Goal: Transaction & Acquisition: Purchase product/service

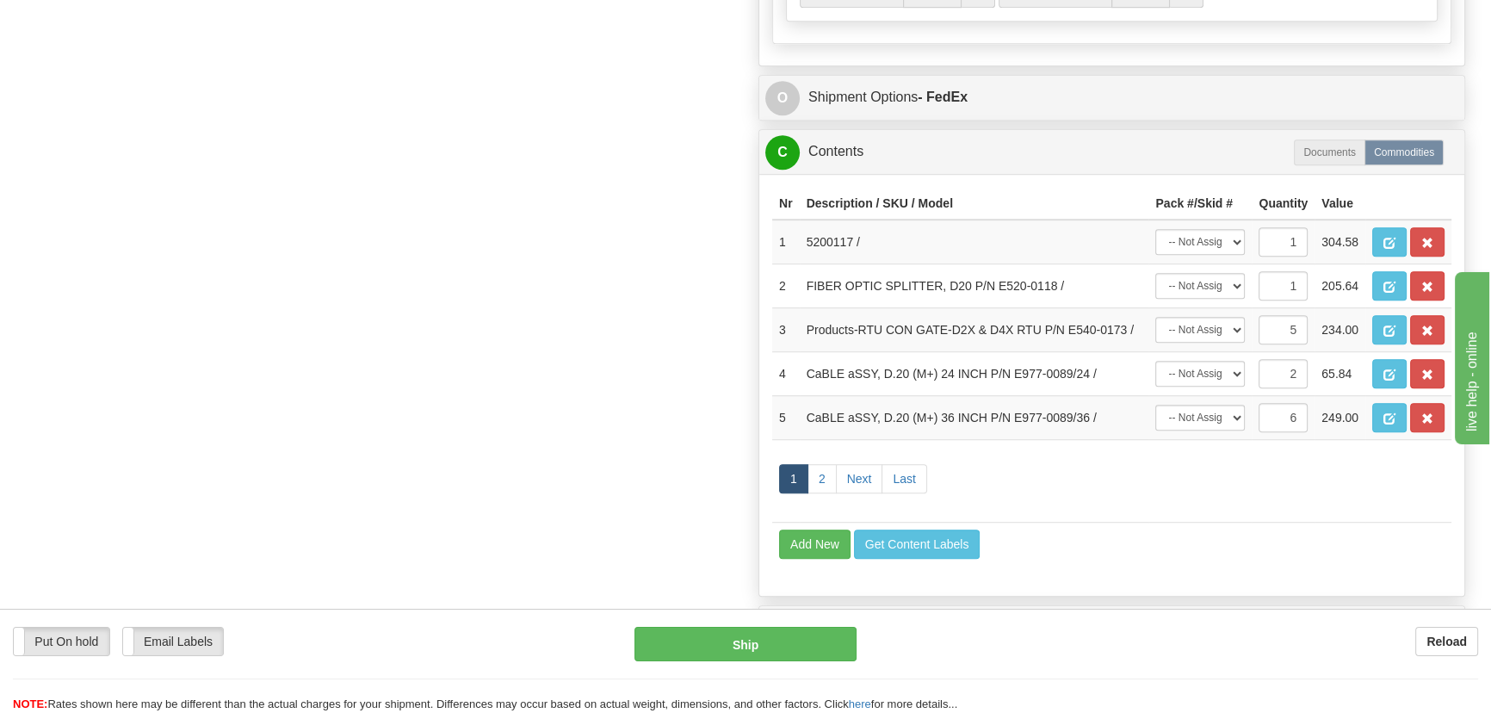
scroll to position [1486, 0]
click at [1387, 318] on button "button" at bounding box center [1389, 329] width 34 height 29
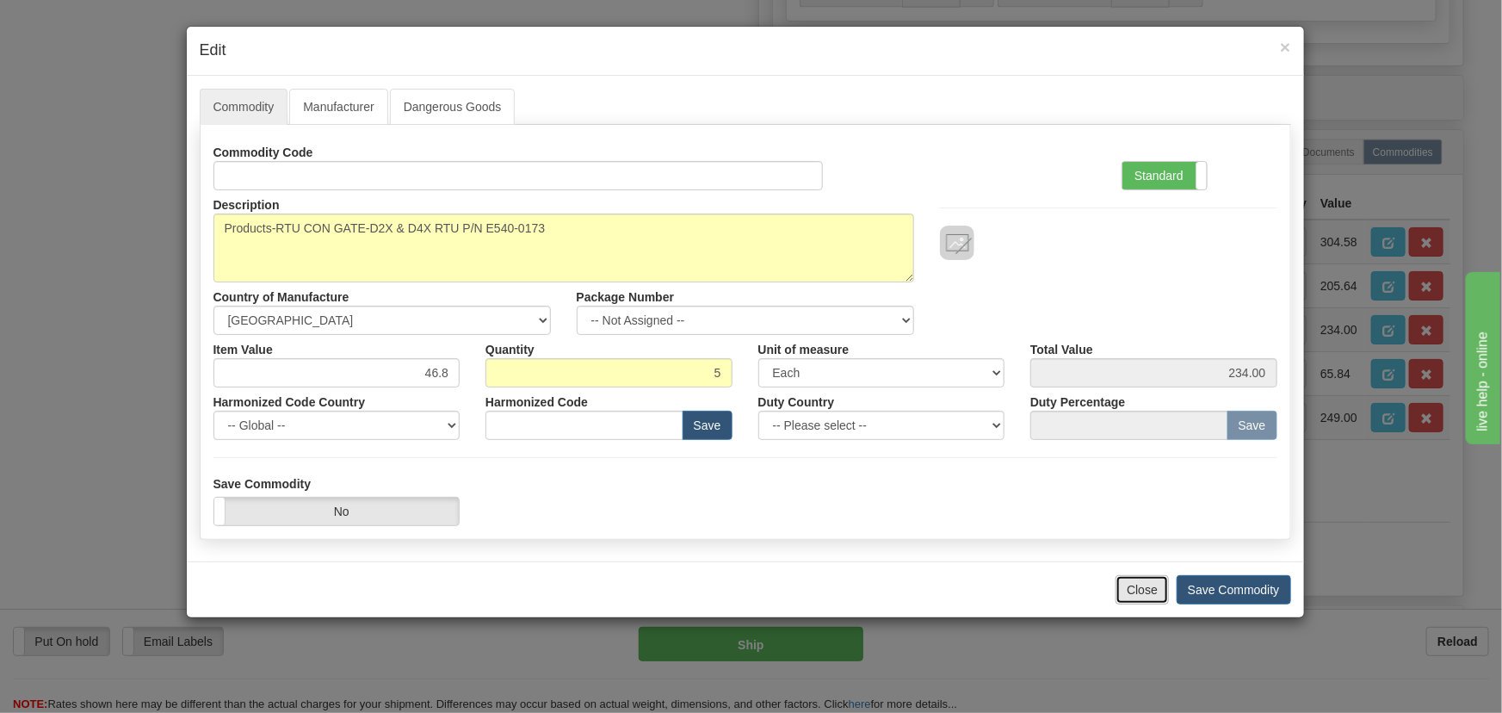
click at [1145, 592] on button "Close" at bounding box center [1141, 589] width 53 height 29
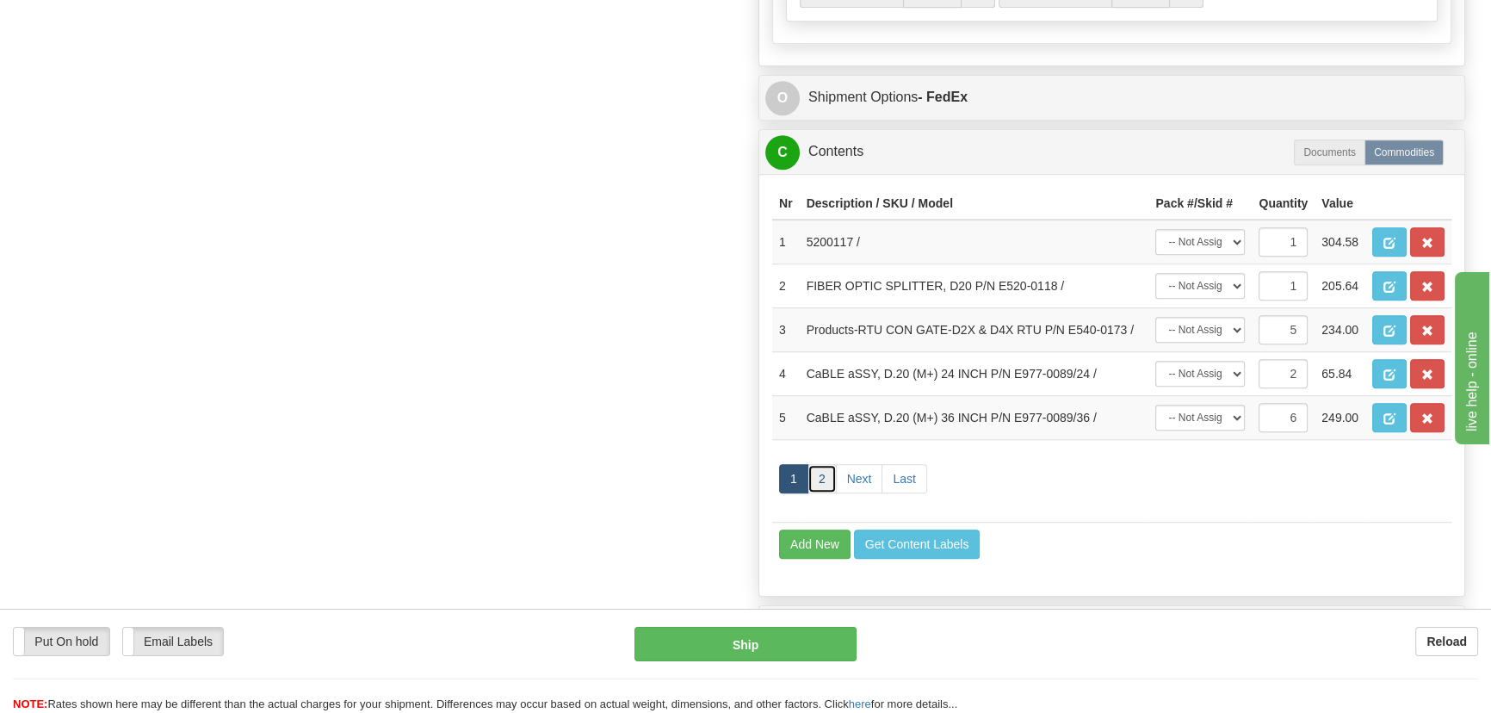
click at [823, 467] on link "2" at bounding box center [821, 478] width 29 height 29
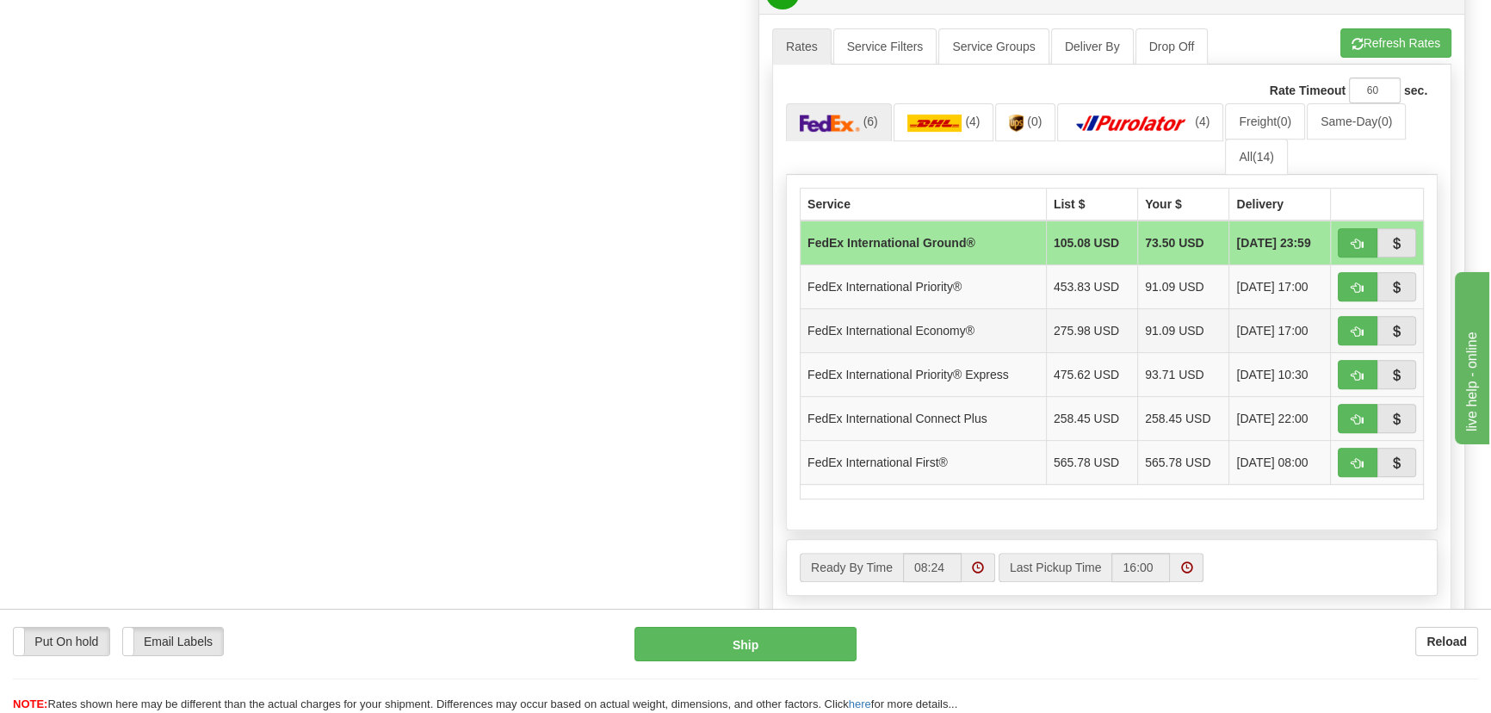
scroll to position [861, 0]
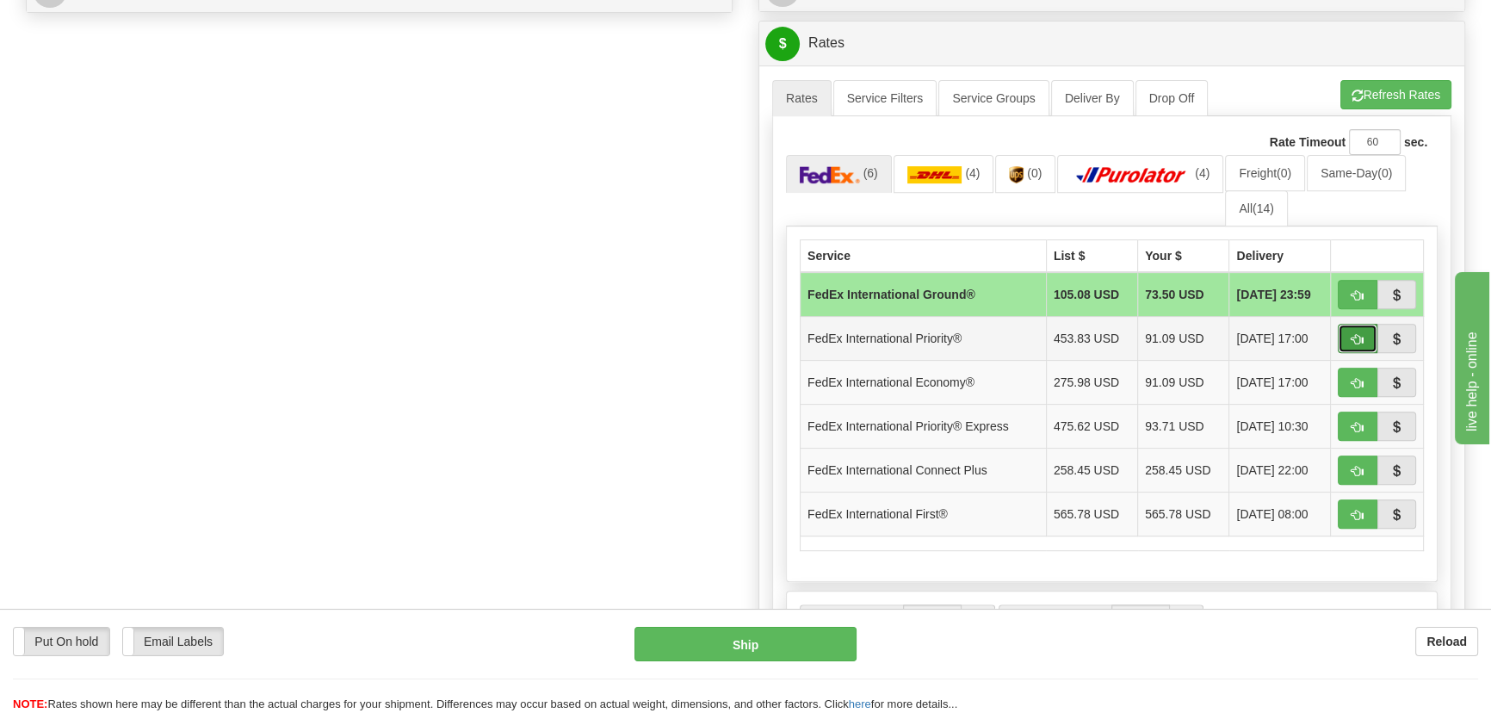
click at [1358, 336] on span "button" at bounding box center [1357, 339] width 12 height 11
type input "01"
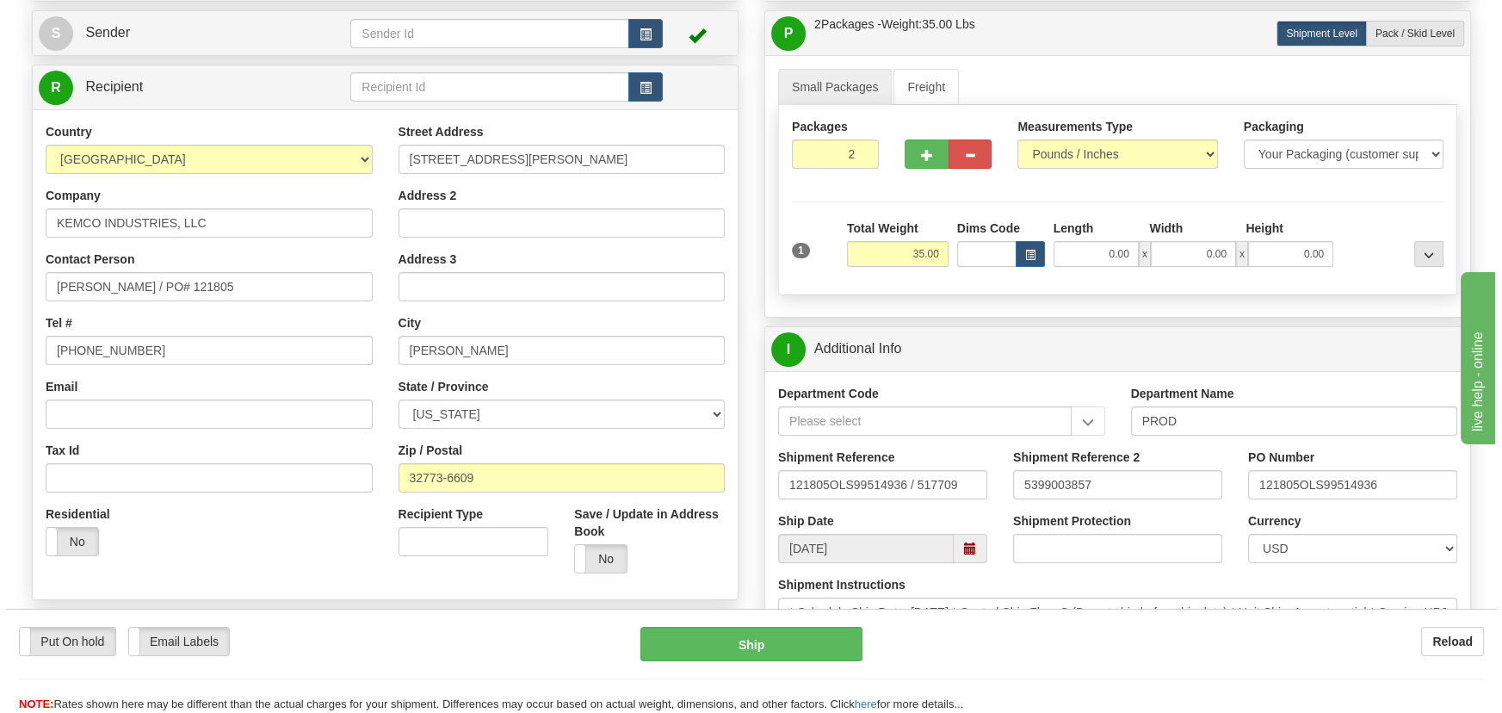
scroll to position [156, 0]
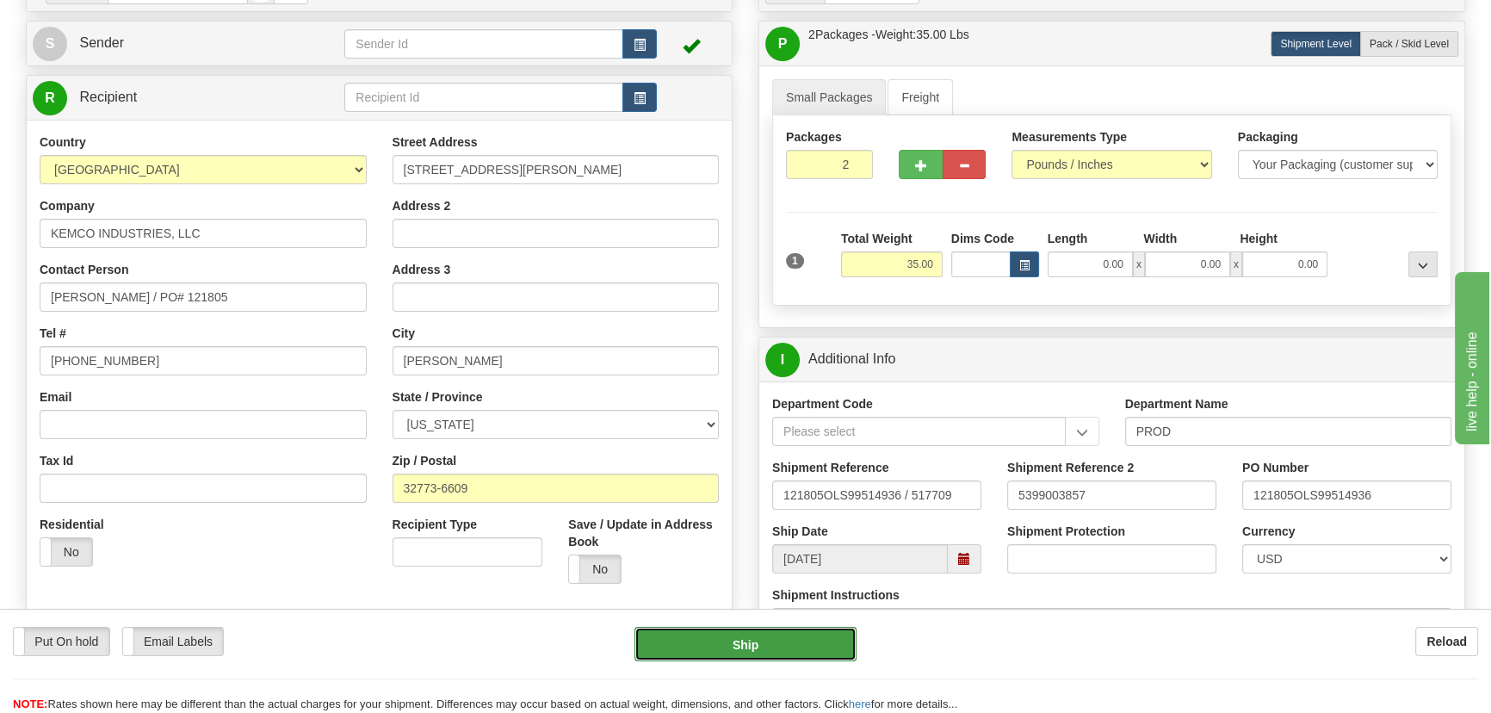
click at [793, 655] on button "Ship" at bounding box center [745, 644] width 223 height 34
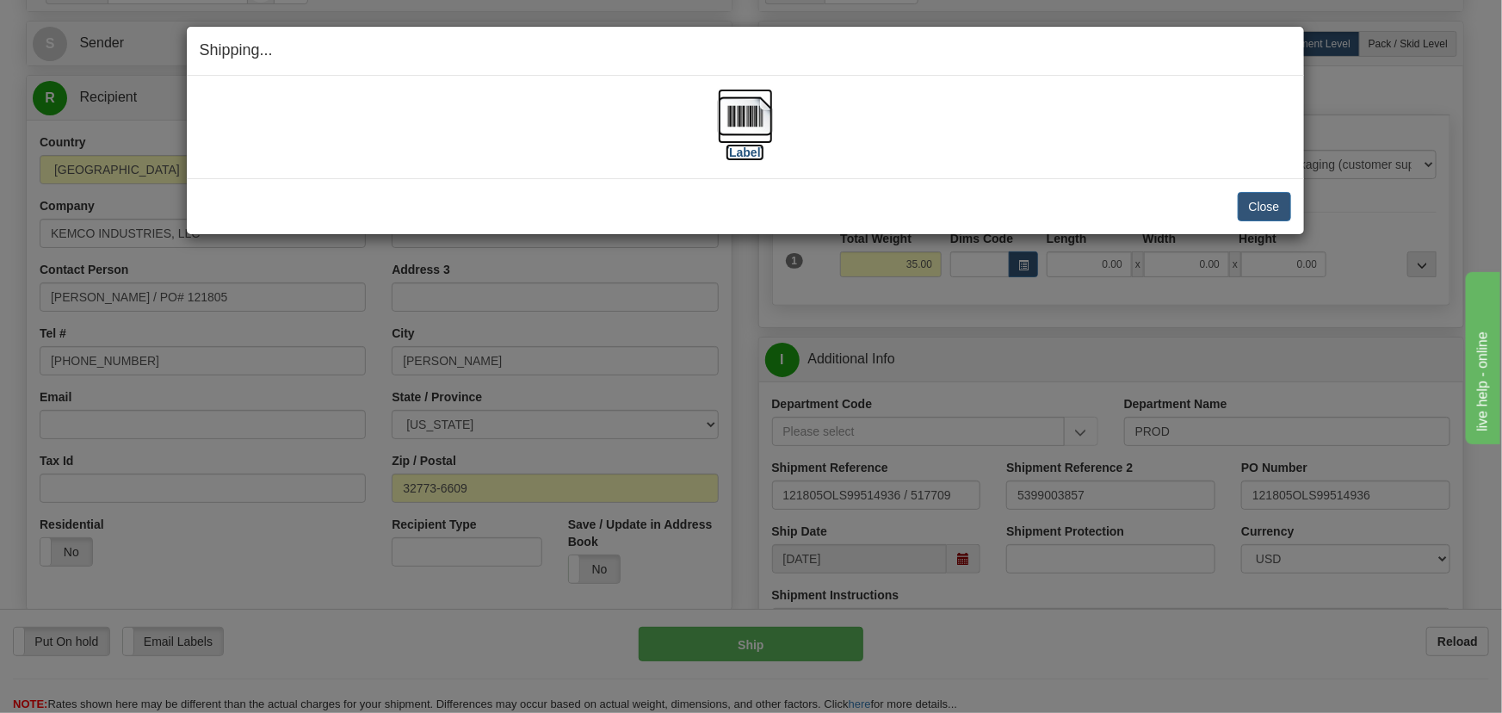
click at [741, 104] on img at bounding box center [745, 116] width 55 height 55
click at [1274, 207] on button "Close" at bounding box center [1264, 206] width 53 height 29
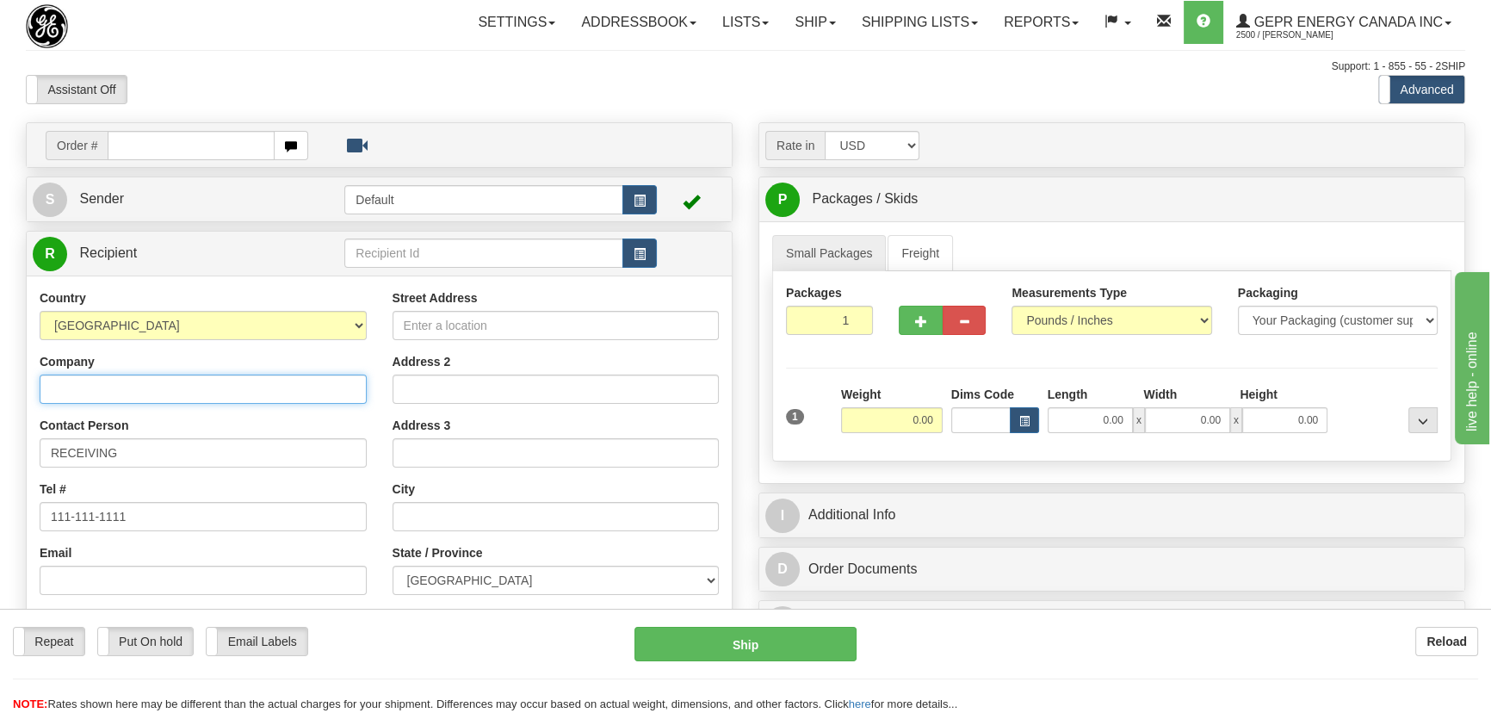
drag, startPoint x: 158, startPoint y: 395, endPoint x: 416, endPoint y: 361, distance: 259.5
click at [158, 395] on input "Company" at bounding box center [203, 388] width 327 height 29
paste input "Accord Expositions Inc."
type input "Accord Expositions Inc."
click at [455, 319] on input "Street Address" at bounding box center [555, 325] width 327 height 29
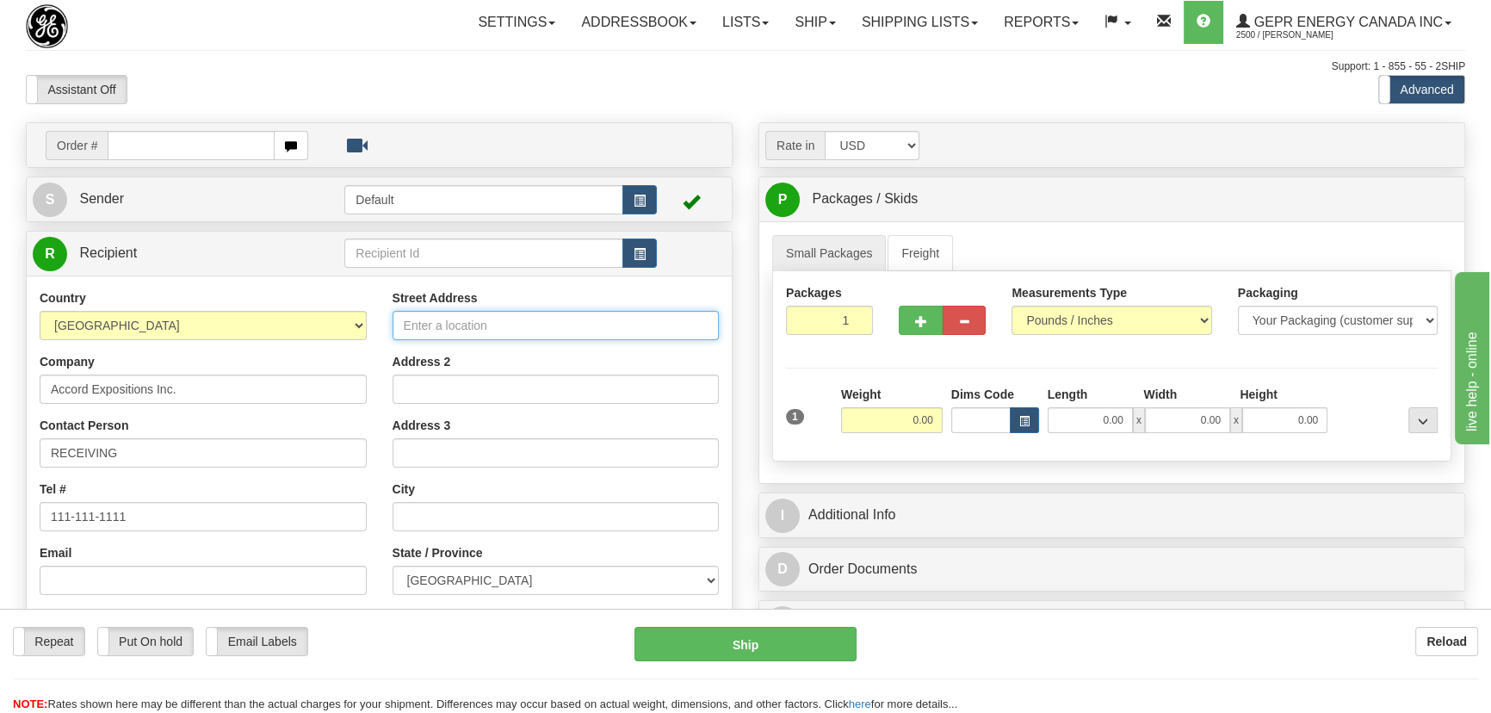
paste input "1530, 46e Avenue"
type input "1530, 46e Avenue"
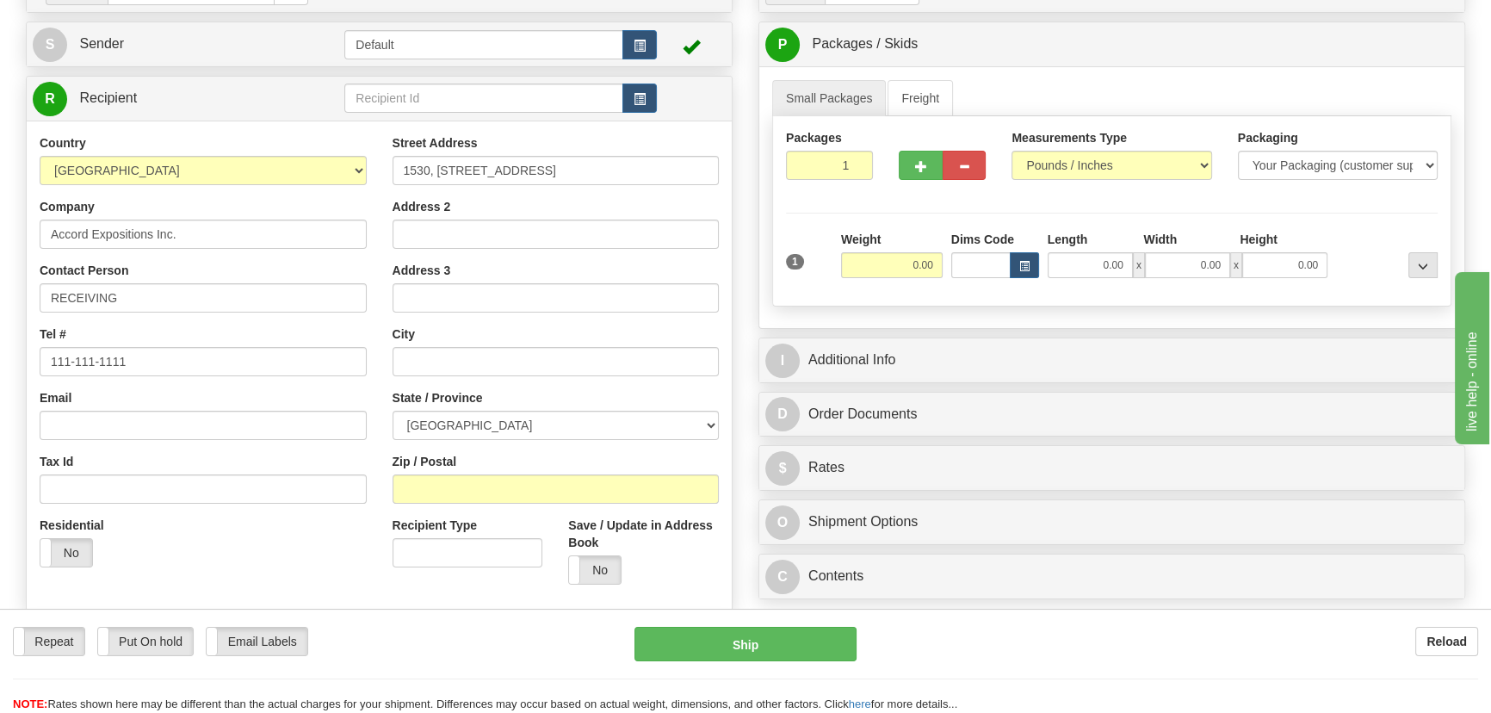
scroll to position [156, 0]
drag, startPoint x: 519, startPoint y: 482, endPoint x: 698, endPoint y: 454, distance: 181.1
click at [519, 482] on input "Zip / Postal" at bounding box center [555, 487] width 327 height 29
paste input "H8T 3J9"
type input "H8T 3J9"
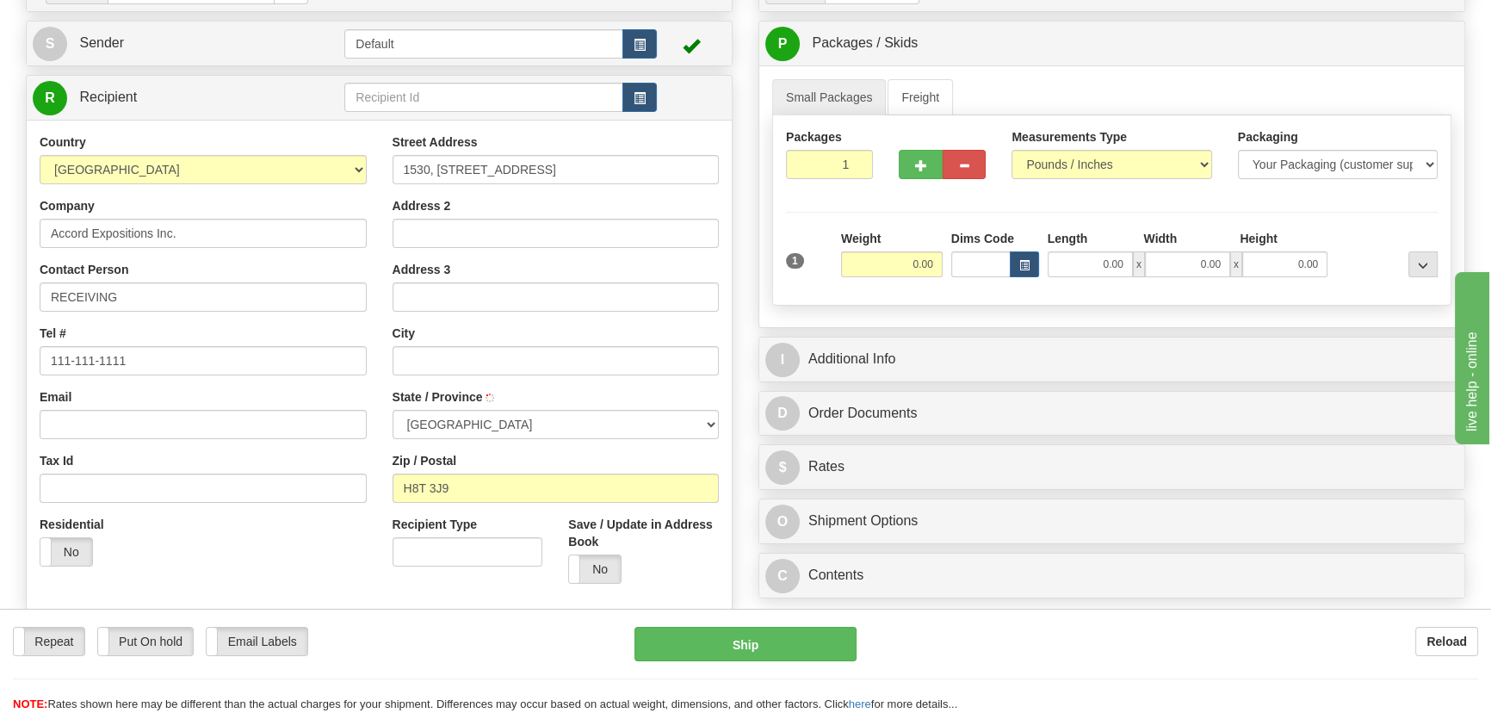
click at [768, 251] on div "Small Packages Freight Packages 1 1 Measurements Type" at bounding box center [1111, 196] width 705 height 262
type input "LACHINE"
select select "QC"
click at [176, 294] on input "RECEIVING" at bounding box center [203, 296] width 327 height 29
paste input "Brandon Silverman"
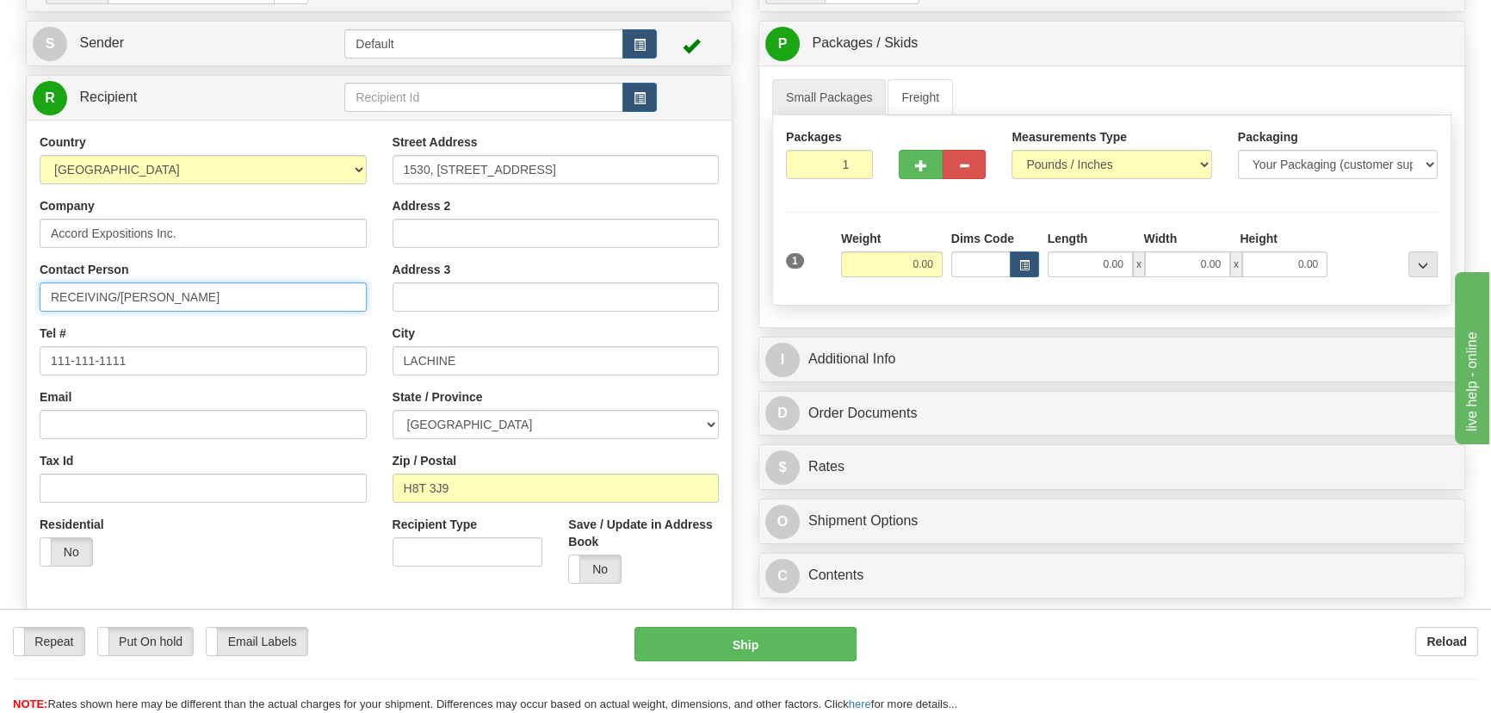
type input "RECEIVING/Brandon Silverman"
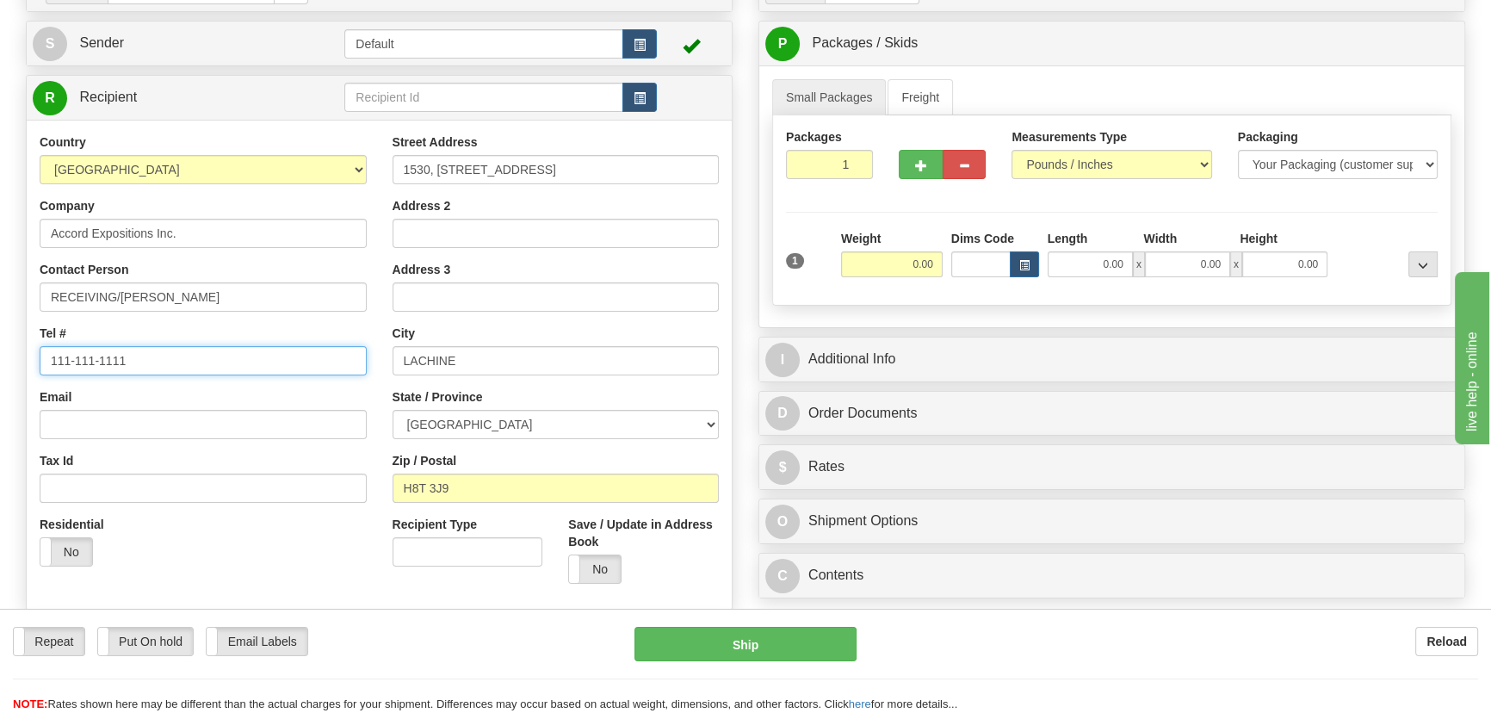
drag, startPoint x: 144, startPoint y: 364, endPoint x: 1131, endPoint y: 208, distance: 999.5
click at [0, 324] on div "Toggle navigation Settings Shipping Preferences Fields Preferences New" at bounding box center [745, 329] width 1491 height 970
paste input "514 242-8479"
type input "1 514 242-8479"
drag, startPoint x: 893, startPoint y: 265, endPoint x: 964, endPoint y: 282, distance: 73.5
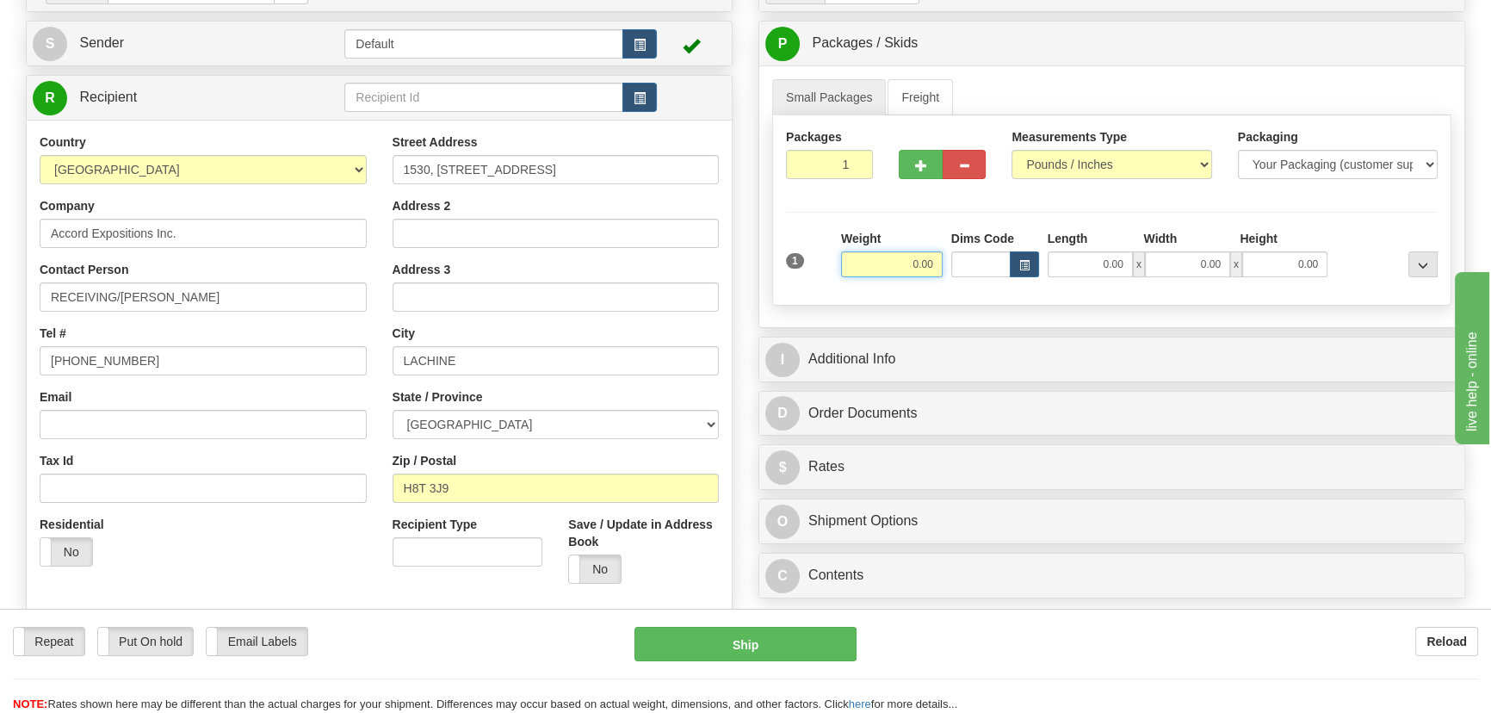
click at [968, 281] on div "1 Weight 0.00 Dims Code 0.00" at bounding box center [1112, 260] width 660 height 61
type input "2.00"
click at [1337, 254] on div at bounding box center [1387, 253] width 110 height 47
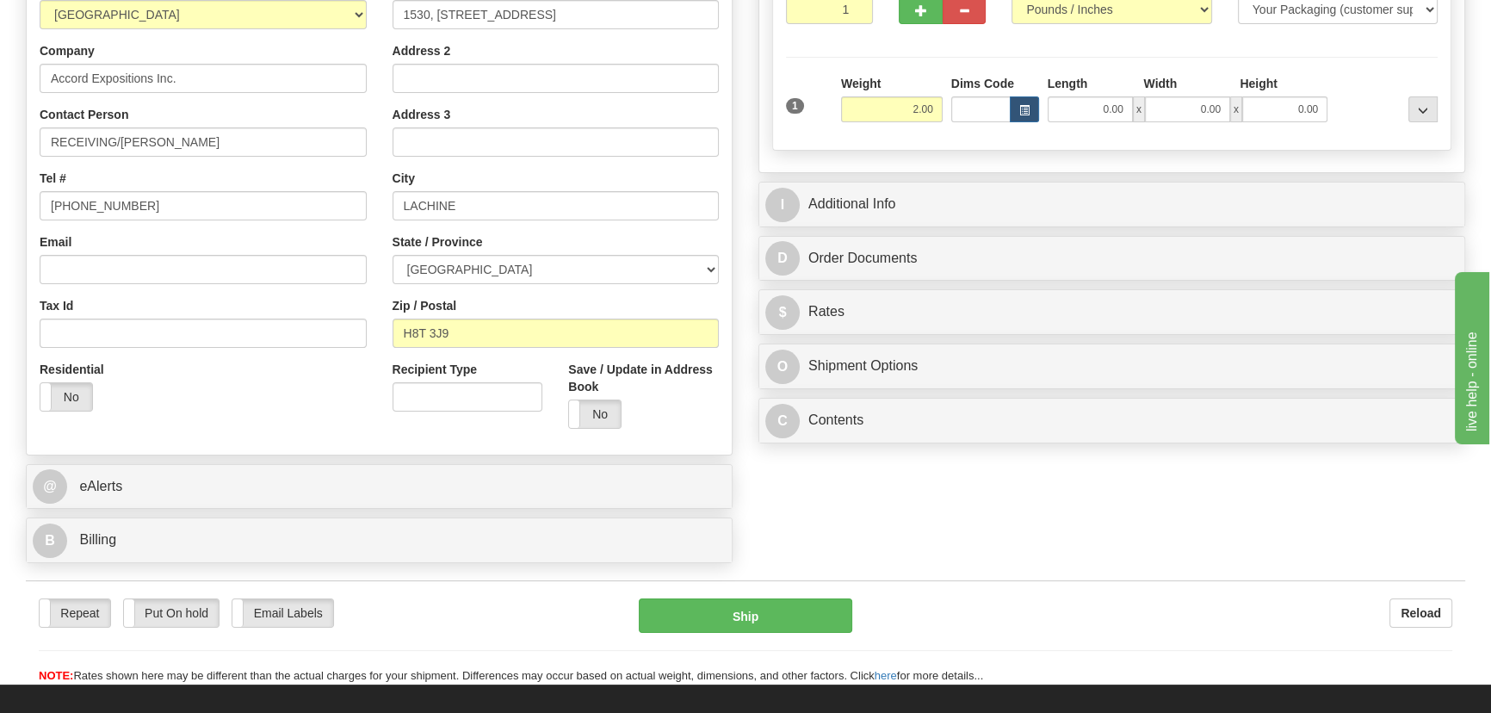
scroll to position [312, 0]
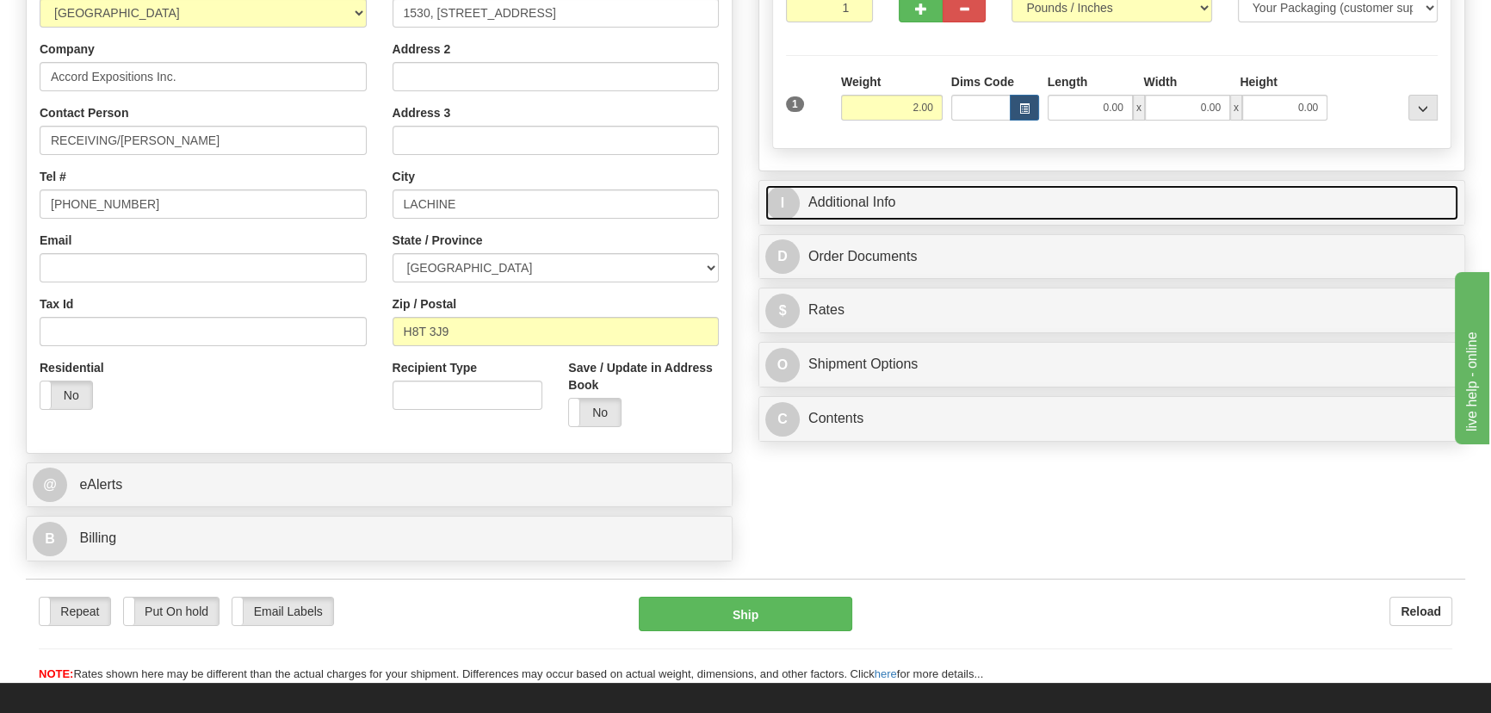
click at [1348, 206] on link "I Additional Info" at bounding box center [1111, 202] width 693 height 35
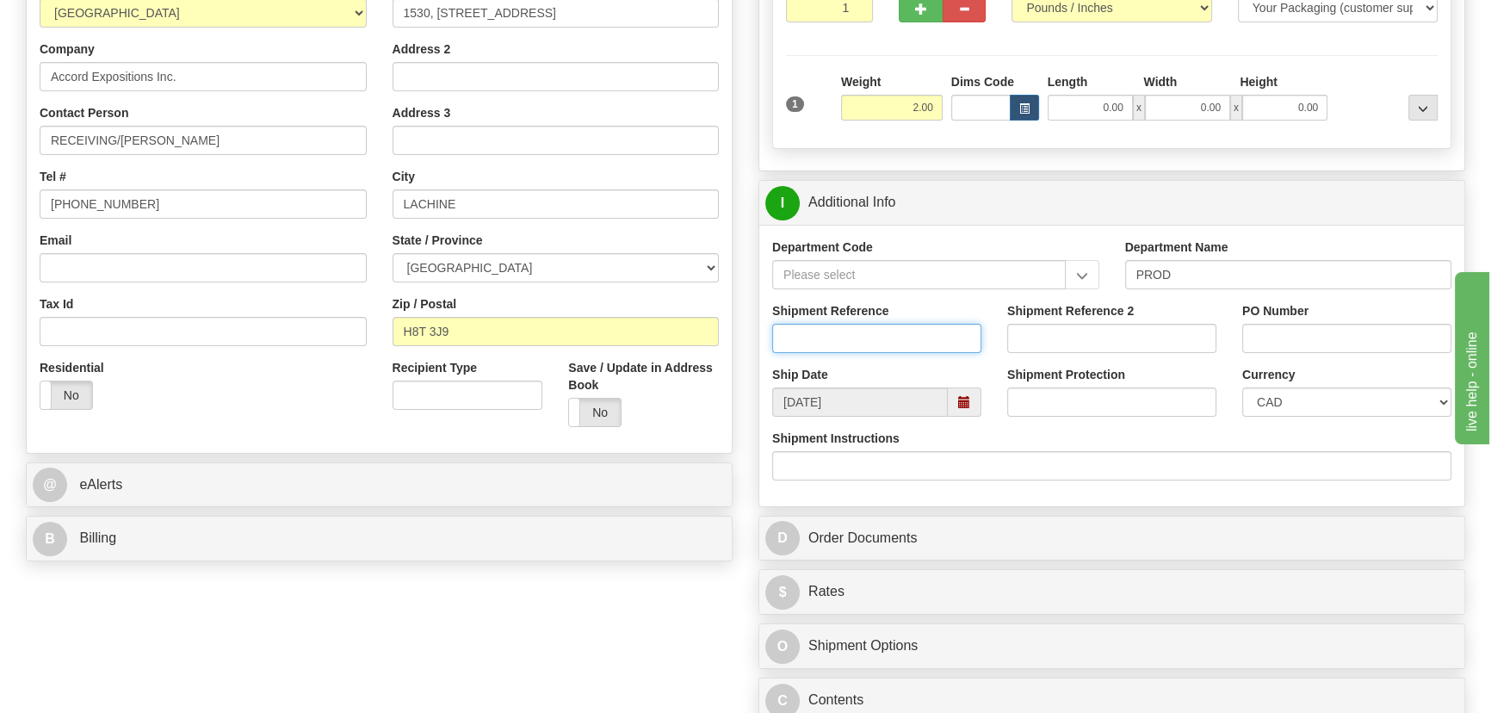
drag, startPoint x: 959, startPoint y: 338, endPoint x: 1017, endPoint y: 346, distance: 58.2
click at [959, 338] on input "Shipment Reference" at bounding box center [876, 338] width 209 height 29
paste input "Cristine Tossan"
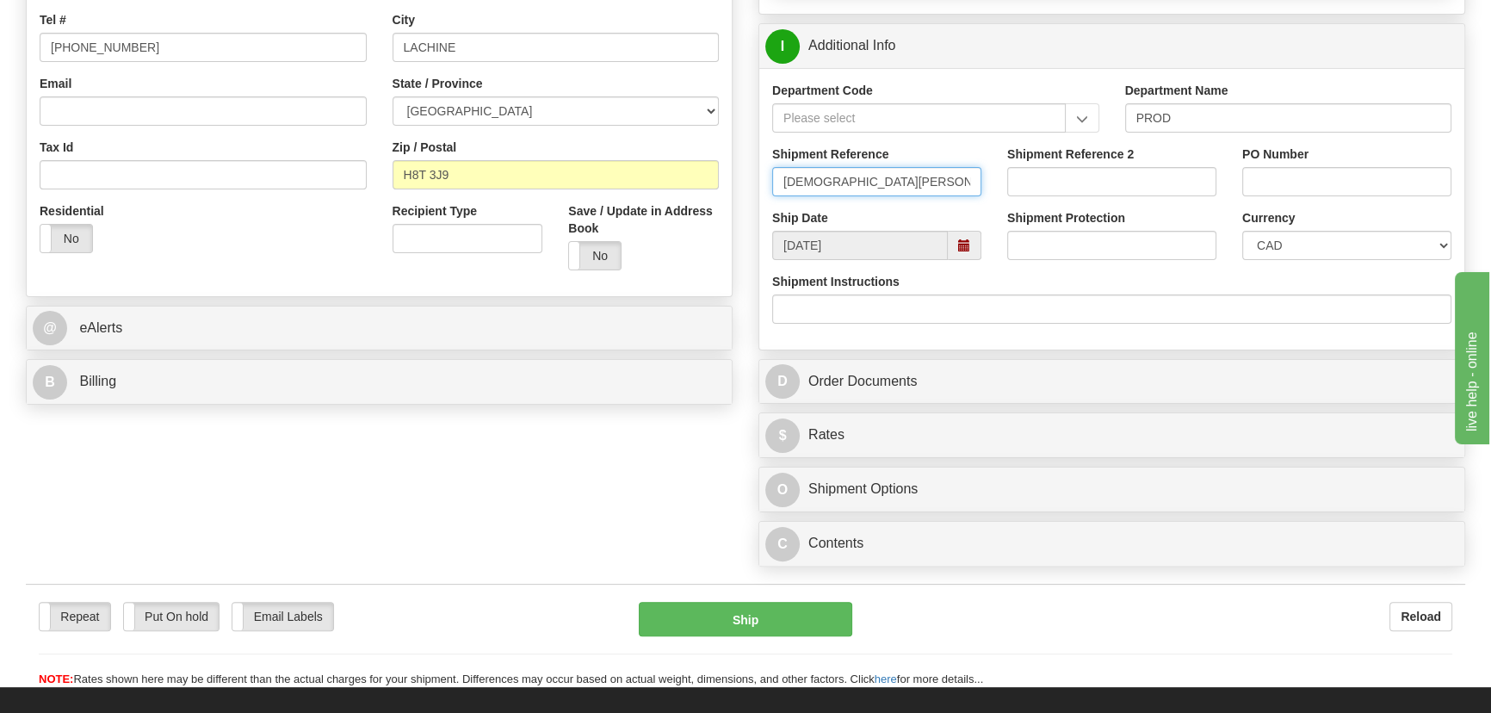
scroll to position [547, 0]
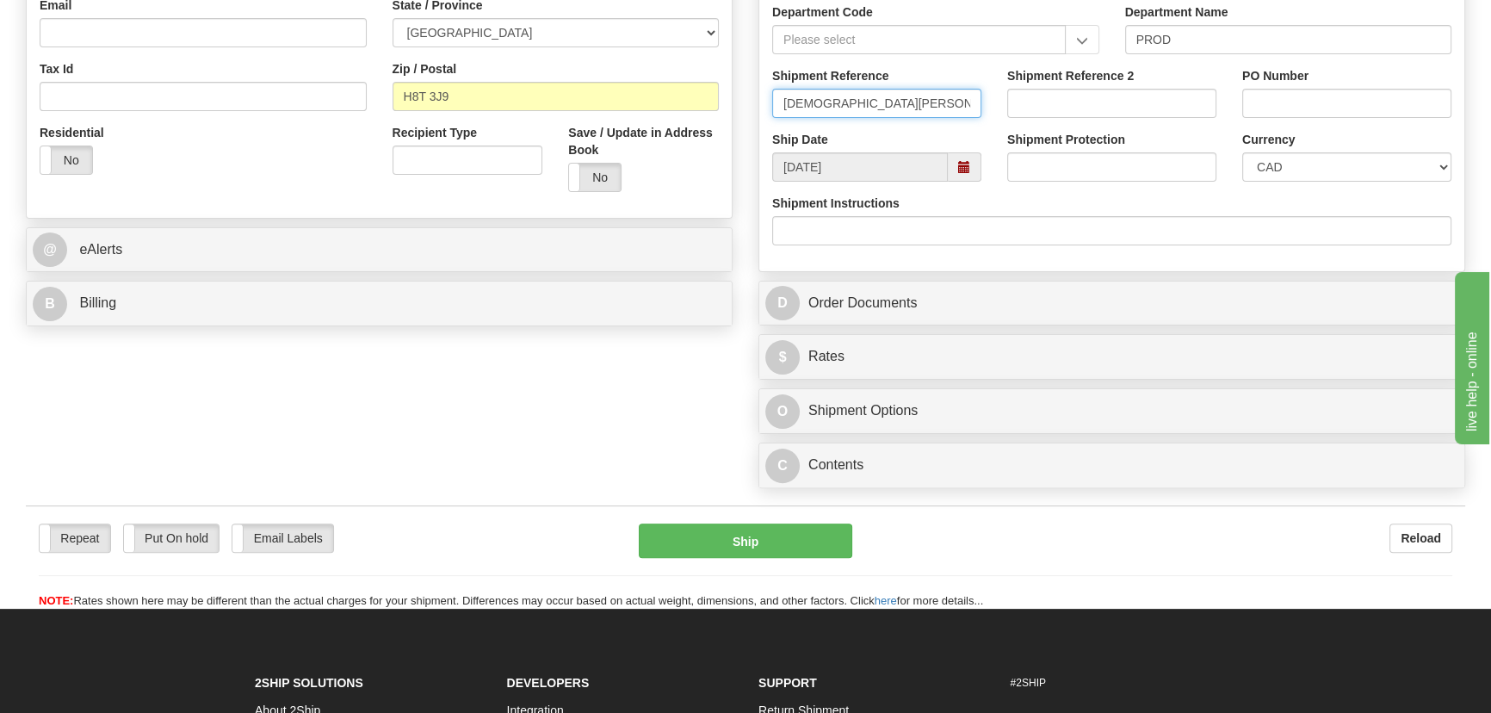
type input "Cristine Tossan"
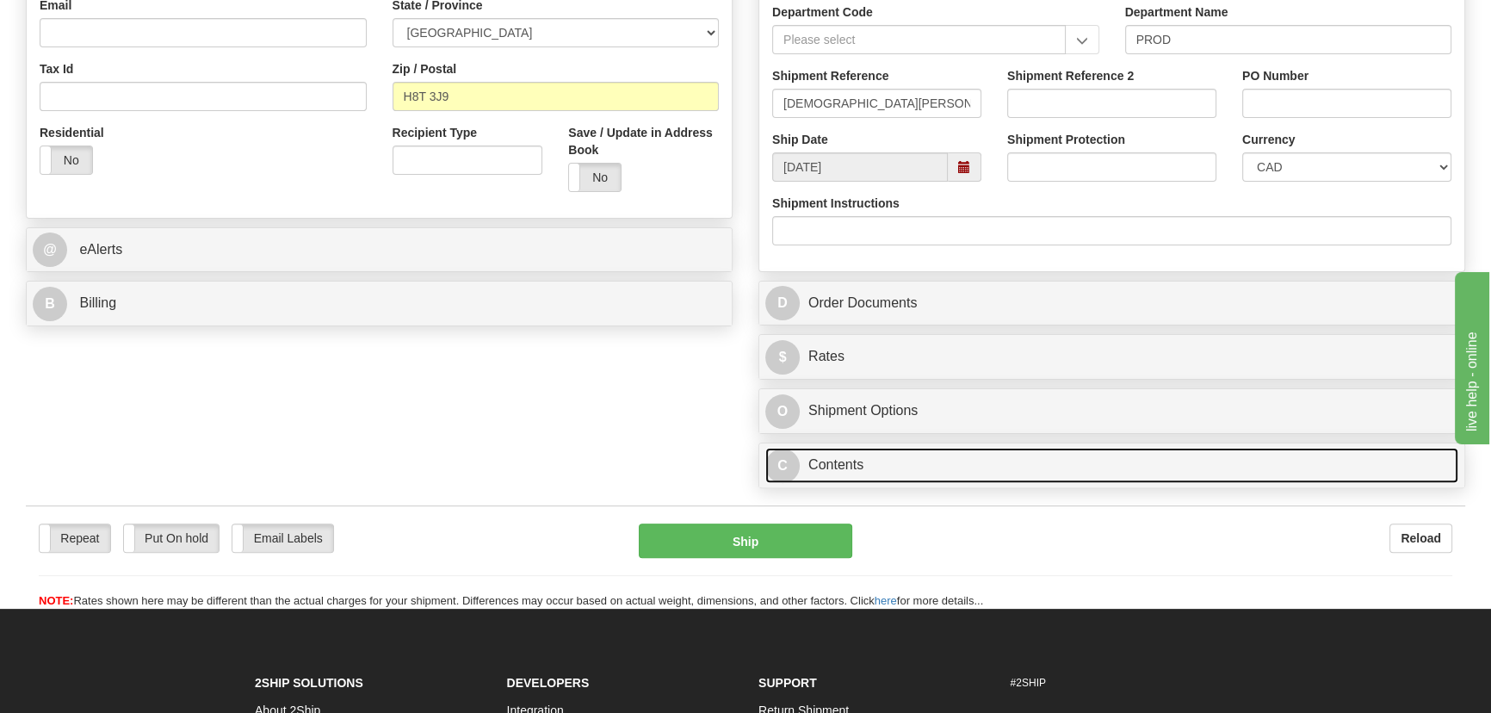
click at [1078, 456] on link "C Contents" at bounding box center [1111, 465] width 693 height 35
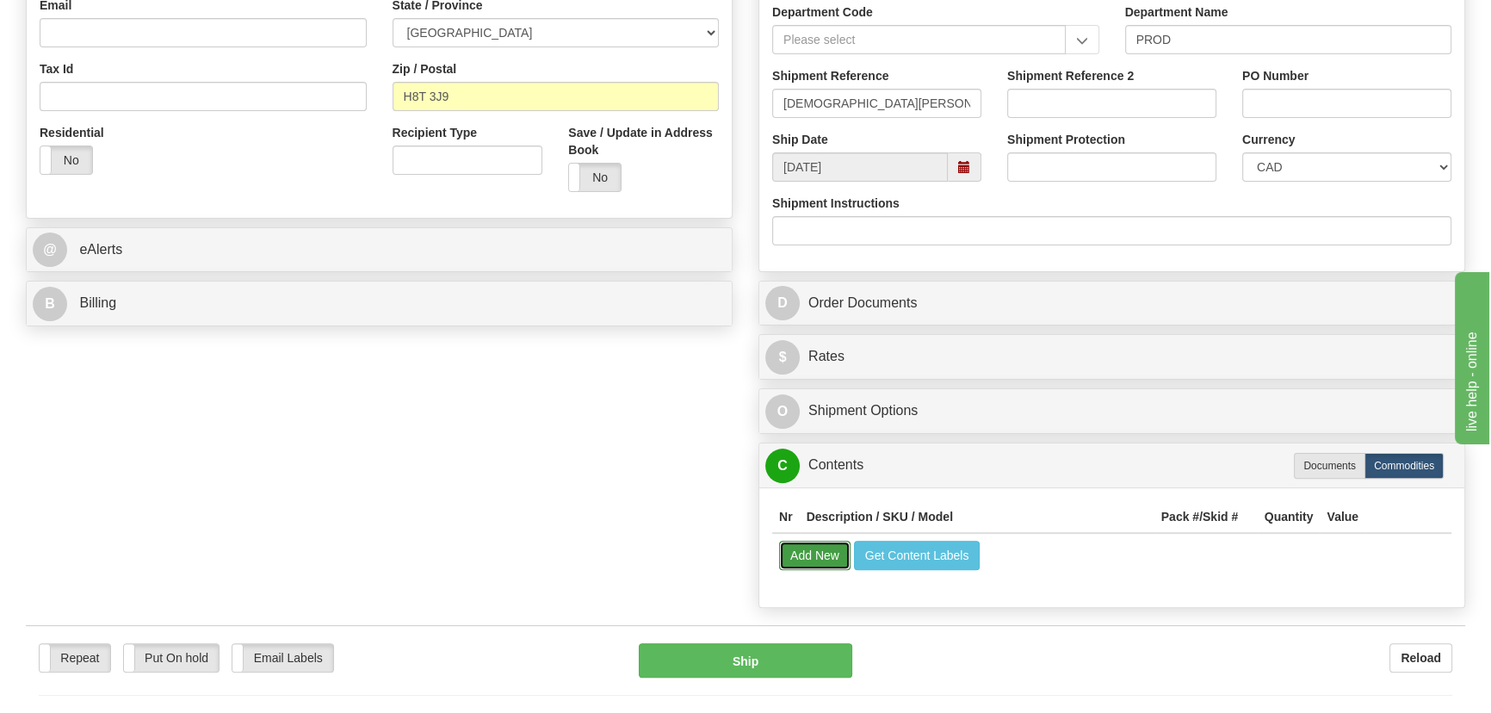
click at [834, 547] on button "Add New" at bounding box center [814, 555] width 71 height 29
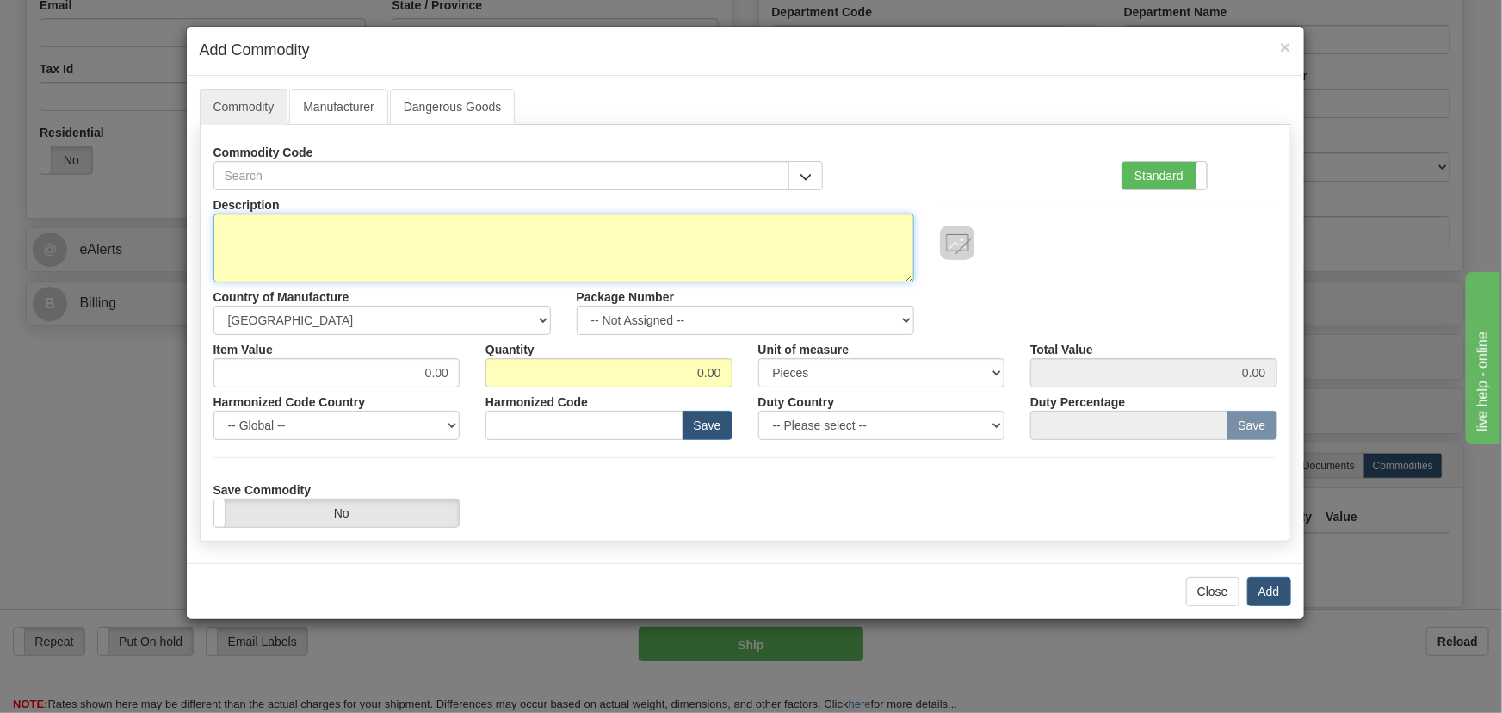
click at [608, 259] on textarea "Description" at bounding box center [563, 247] width 701 height 69
paste textarea "lapel pins"
type textarea "lapel pins"
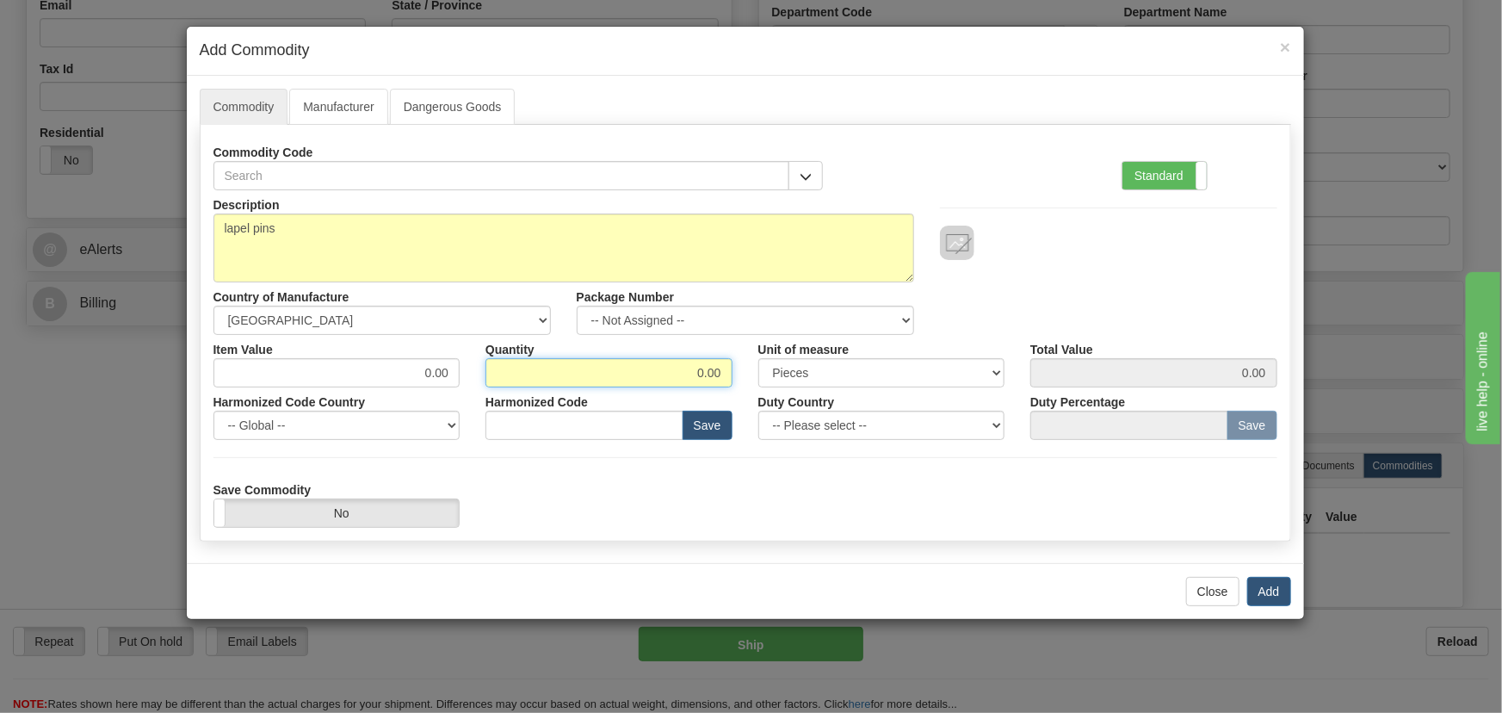
drag, startPoint x: 648, startPoint y: 365, endPoint x: 729, endPoint y: 378, distance: 81.9
click at [729, 378] on input "0.00" at bounding box center [608, 372] width 247 height 29
type input "100"
click at [1270, 594] on button "Add" at bounding box center [1269, 591] width 44 height 29
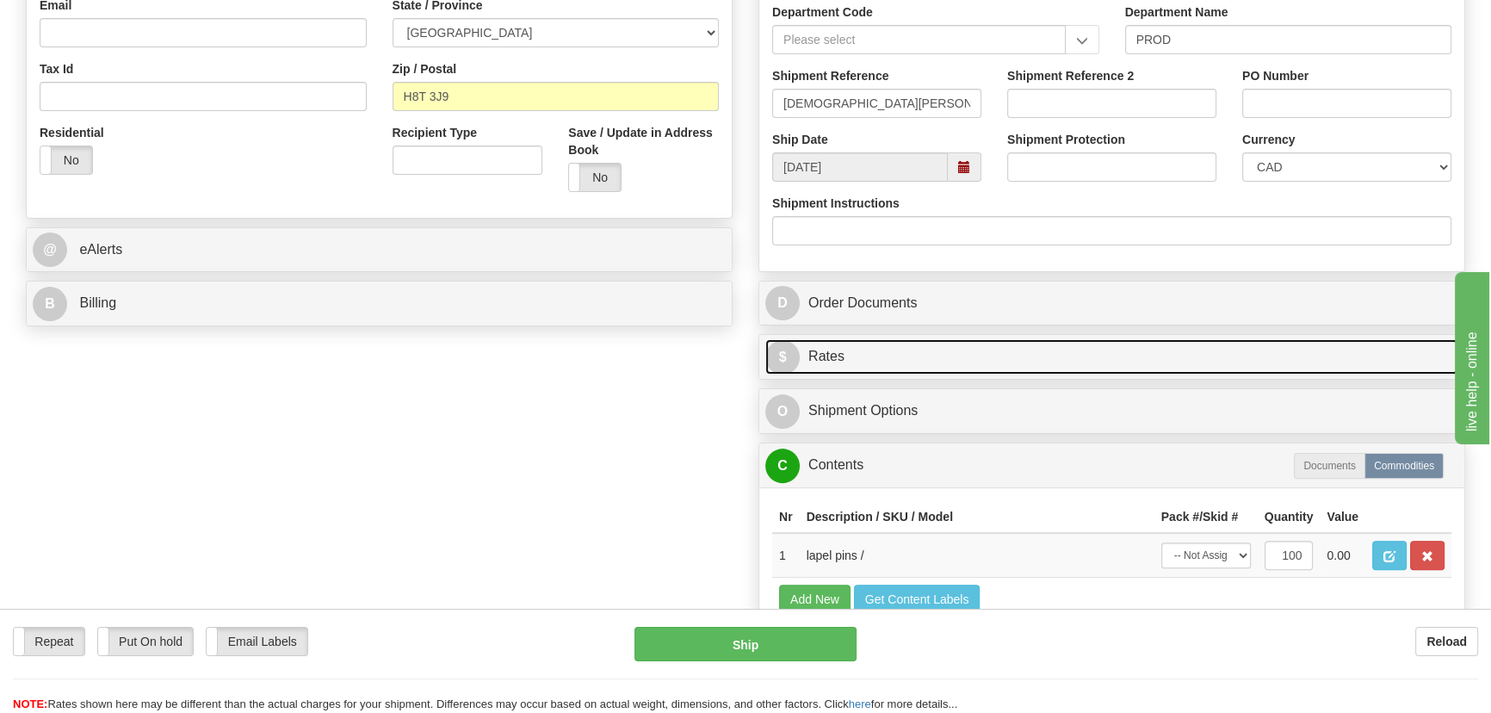
click at [1149, 349] on link "$ Rates" at bounding box center [1111, 356] width 693 height 35
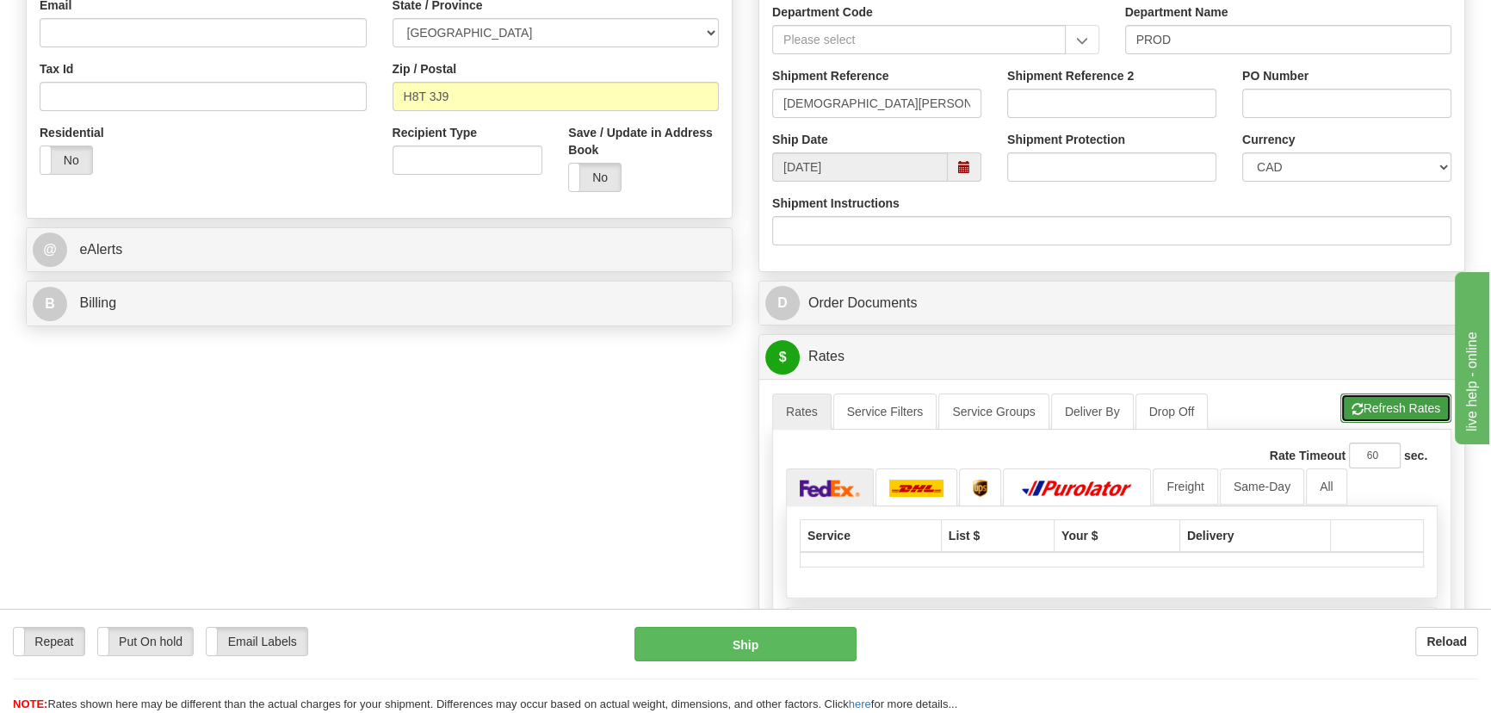
click at [1363, 404] on button "Refresh Rates" at bounding box center [1395, 407] width 111 height 29
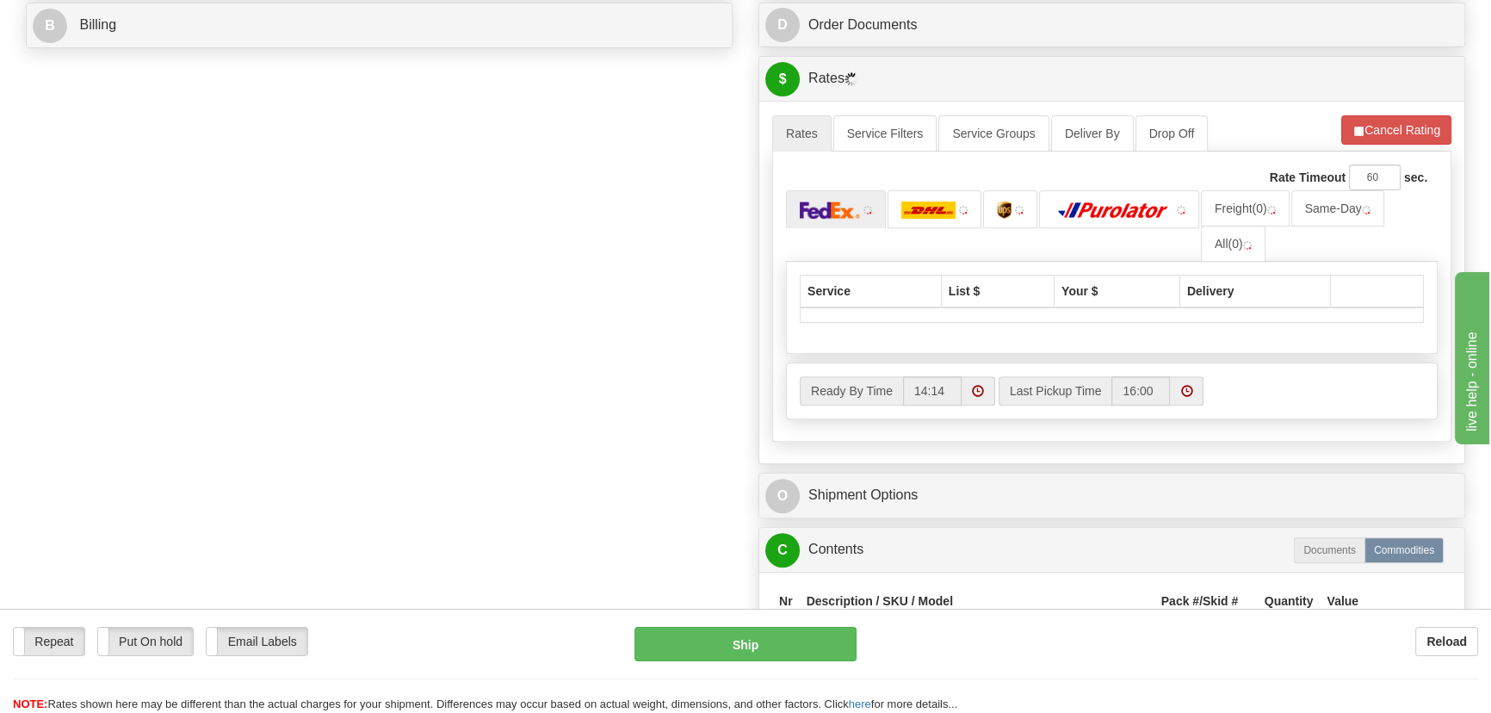
scroll to position [861, 0]
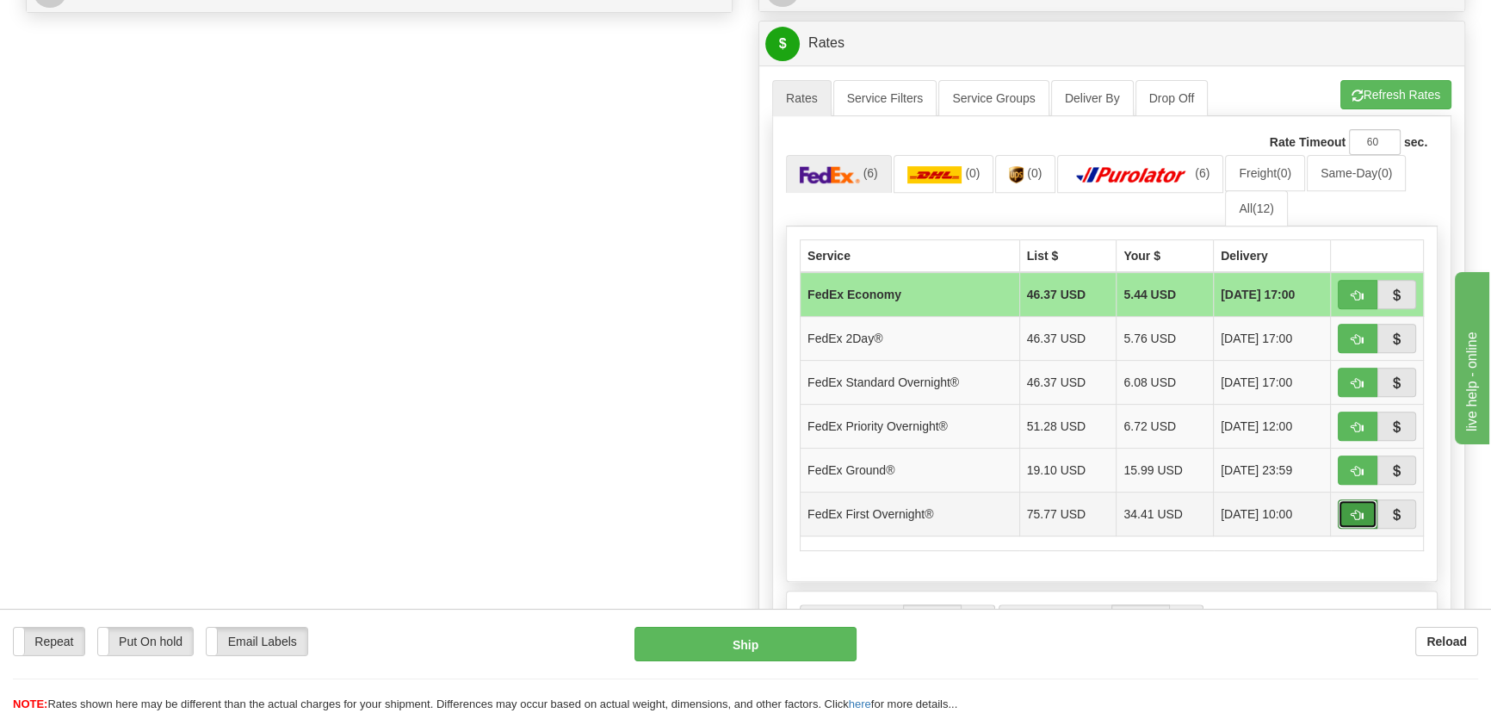
click at [1354, 514] on span "button" at bounding box center [1357, 515] width 12 height 11
type input "06"
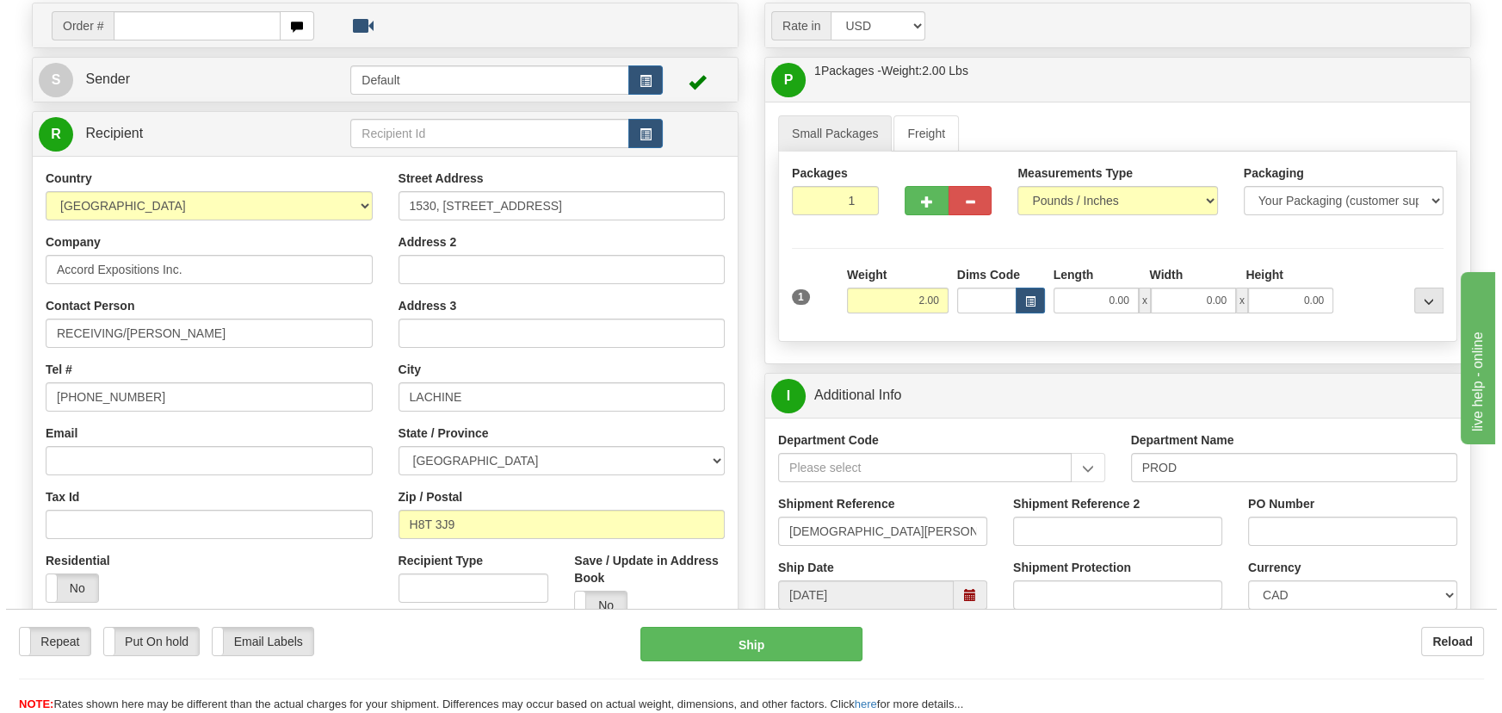
scroll to position [77, 0]
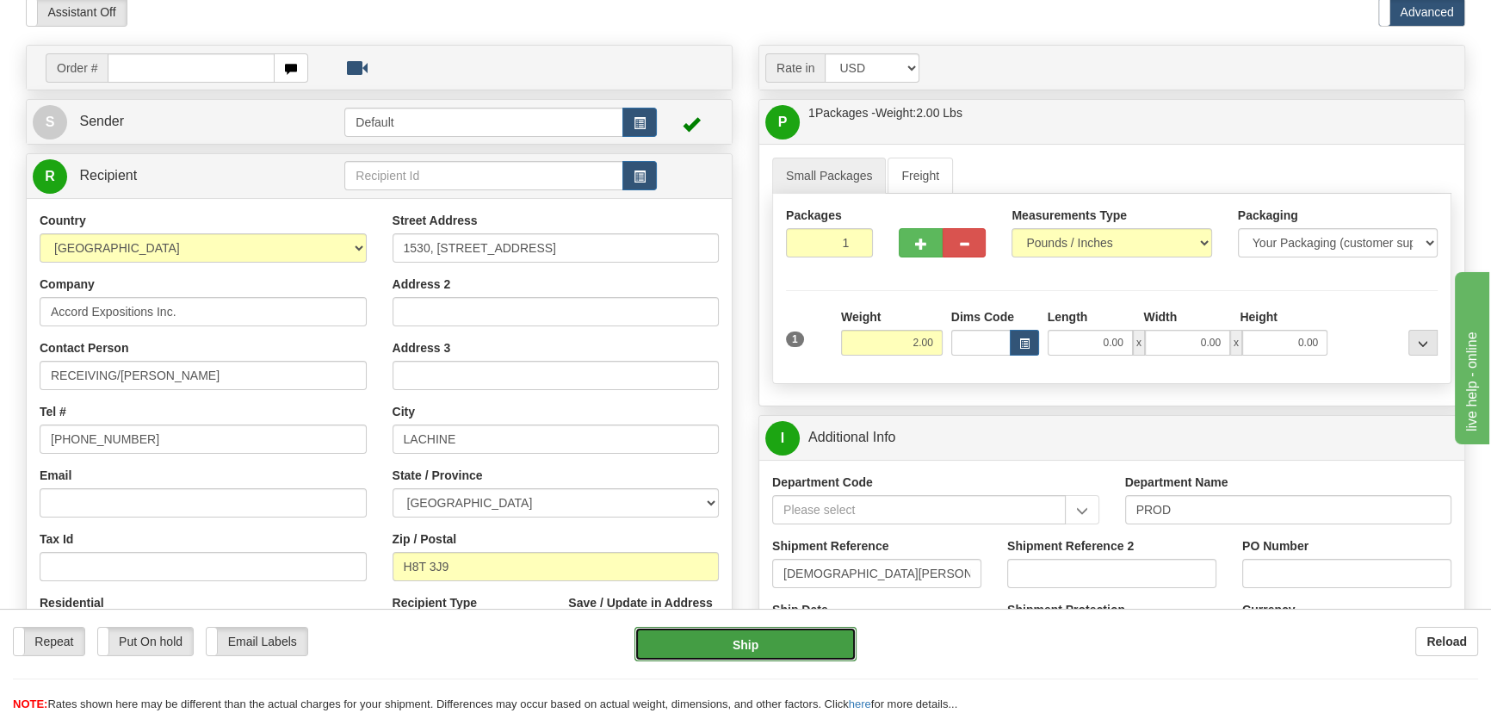
click at [764, 640] on button "Ship" at bounding box center [745, 644] width 223 height 34
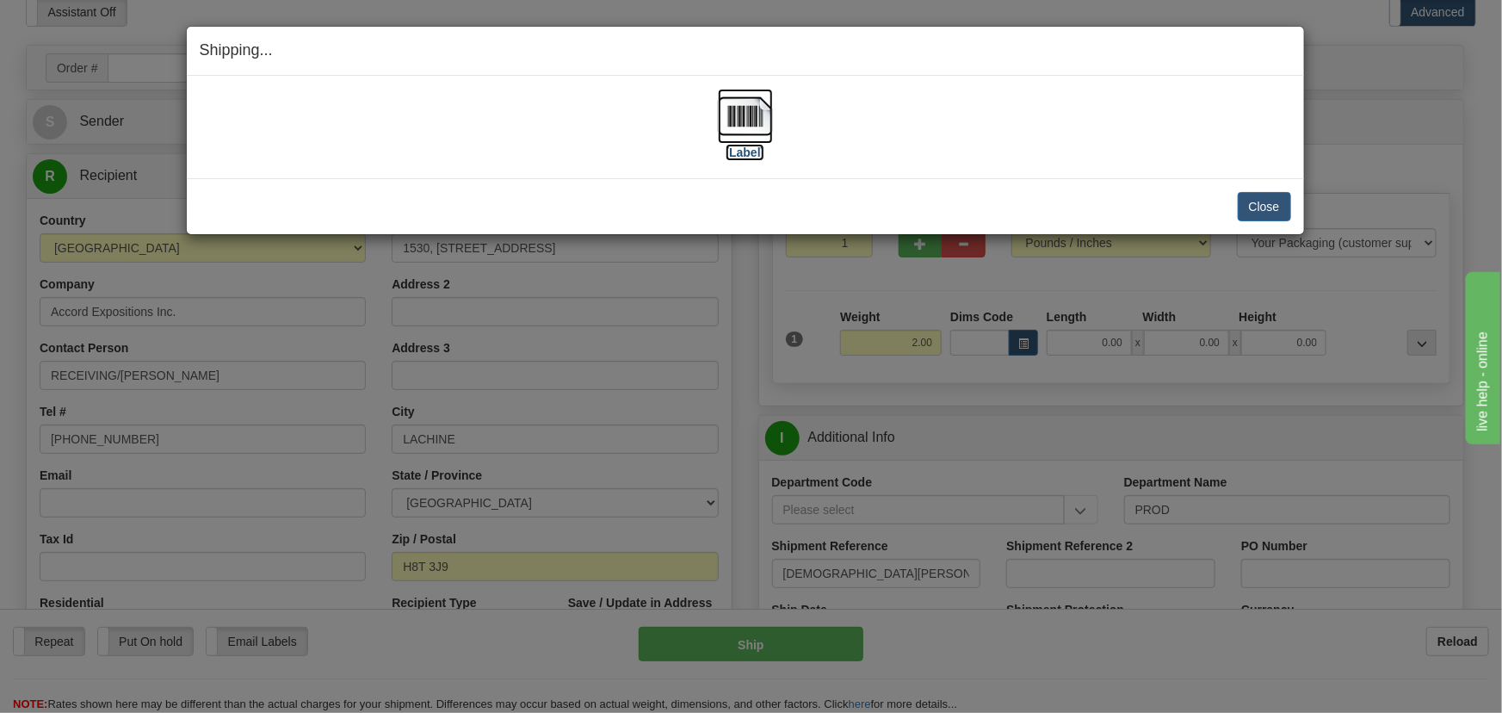
click at [747, 127] on img at bounding box center [745, 116] width 55 height 55
click at [1255, 207] on button "Close" at bounding box center [1264, 206] width 53 height 29
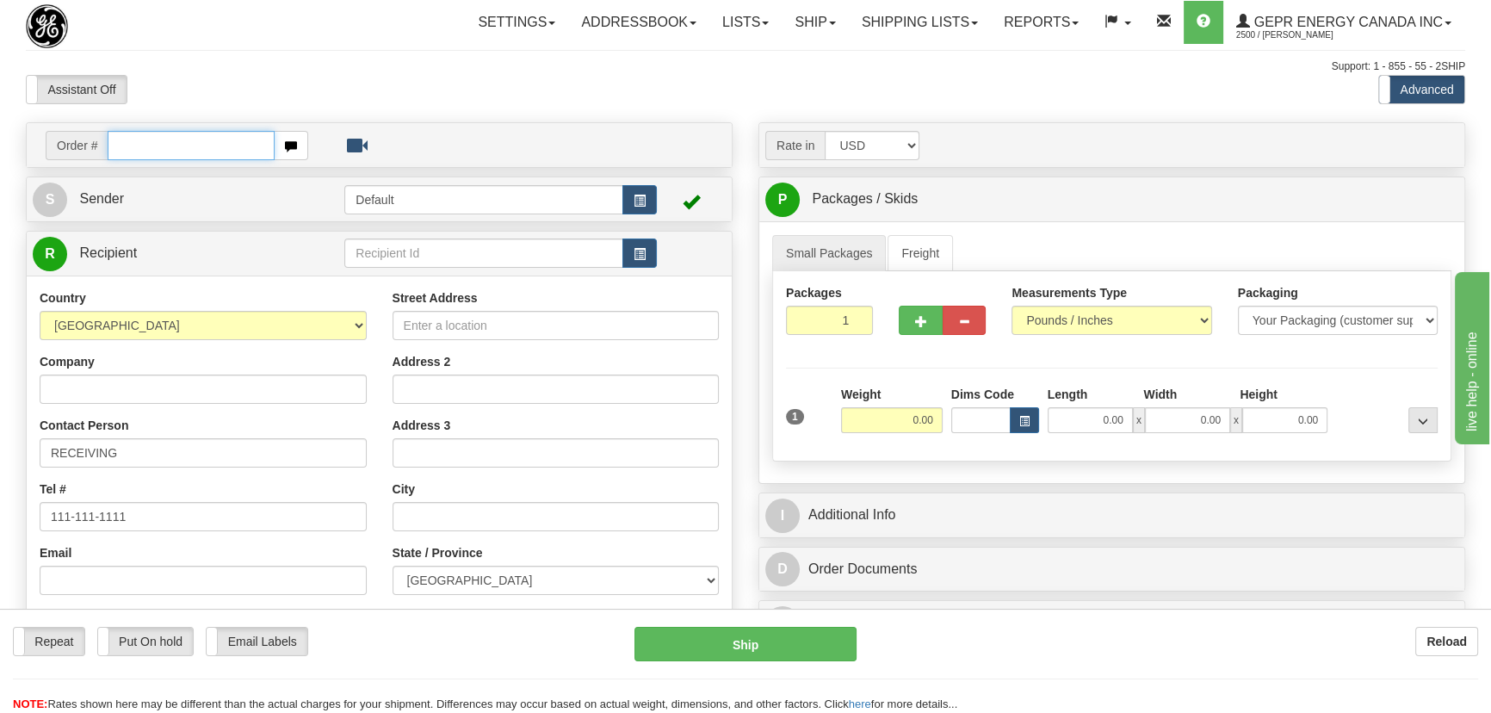
paste input "0086700986"
click at [136, 146] on input "0086700986" at bounding box center [191, 145] width 167 height 29
click at [138, 146] on input "0086700986" at bounding box center [191, 145] width 167 height 29
click at [133, 146] on input "0086700986" at bounding box center [191, 145] width 167 height 29
type input "86700986"
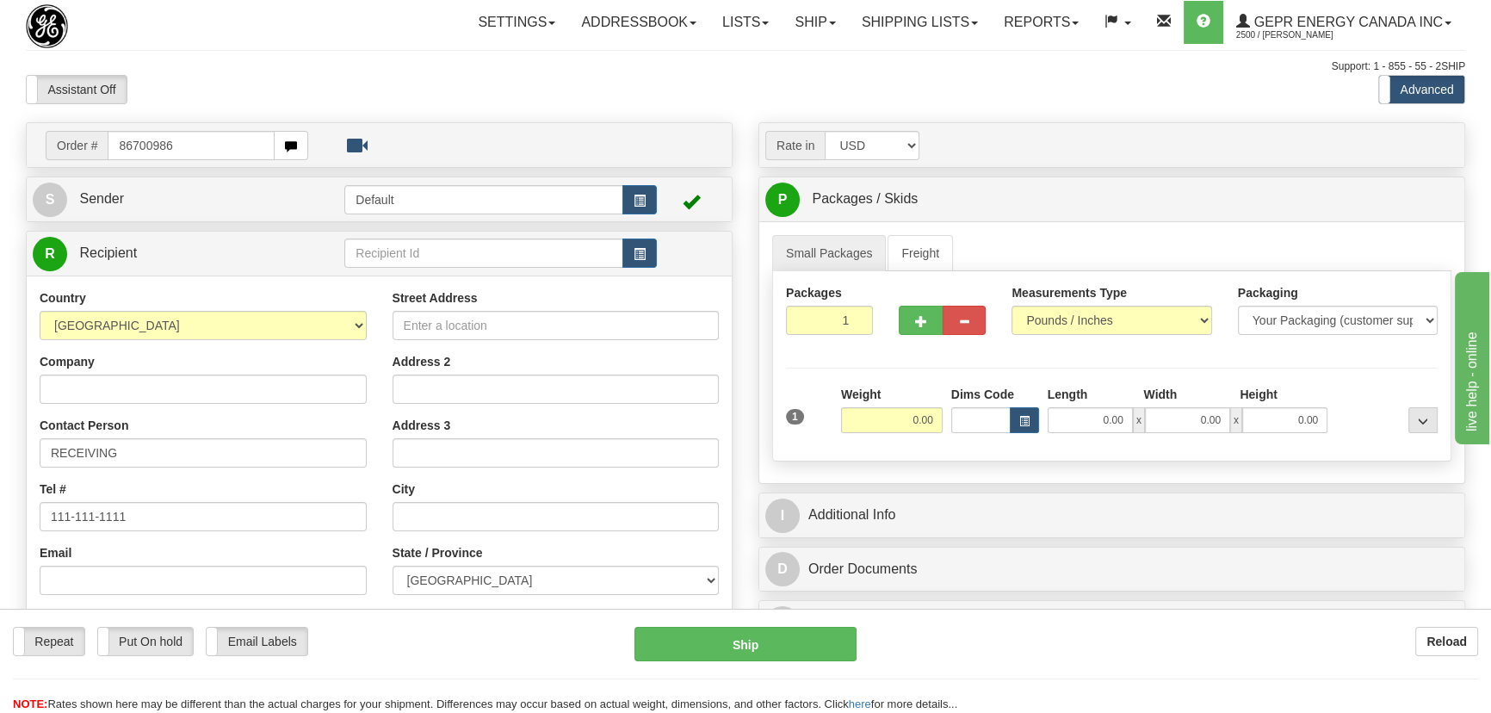
click at [421, 99] on body "Training Course Close Toggle navigation Settings Shipping Preferences New Recip…" at bounding box center [745, 356] width 1491 height 713
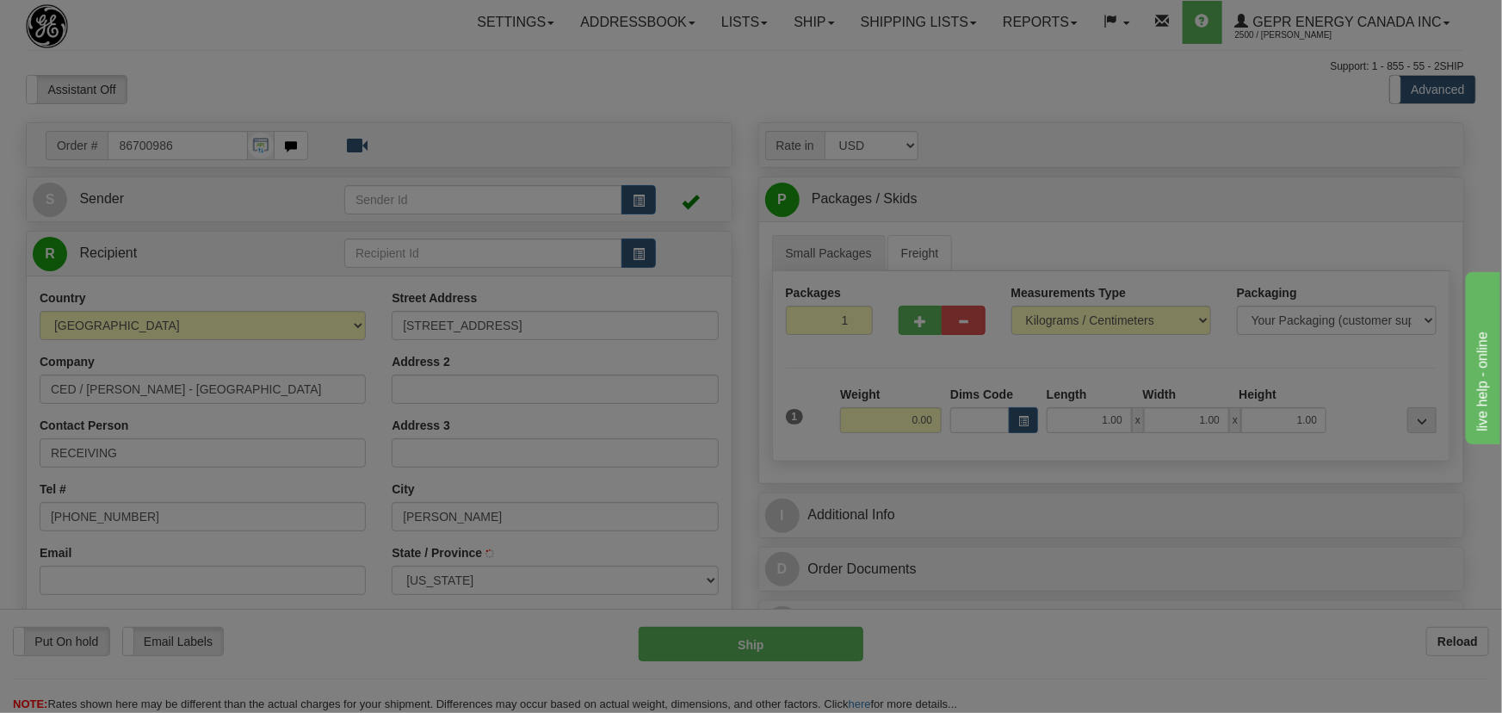
type input "GREENSBURG"
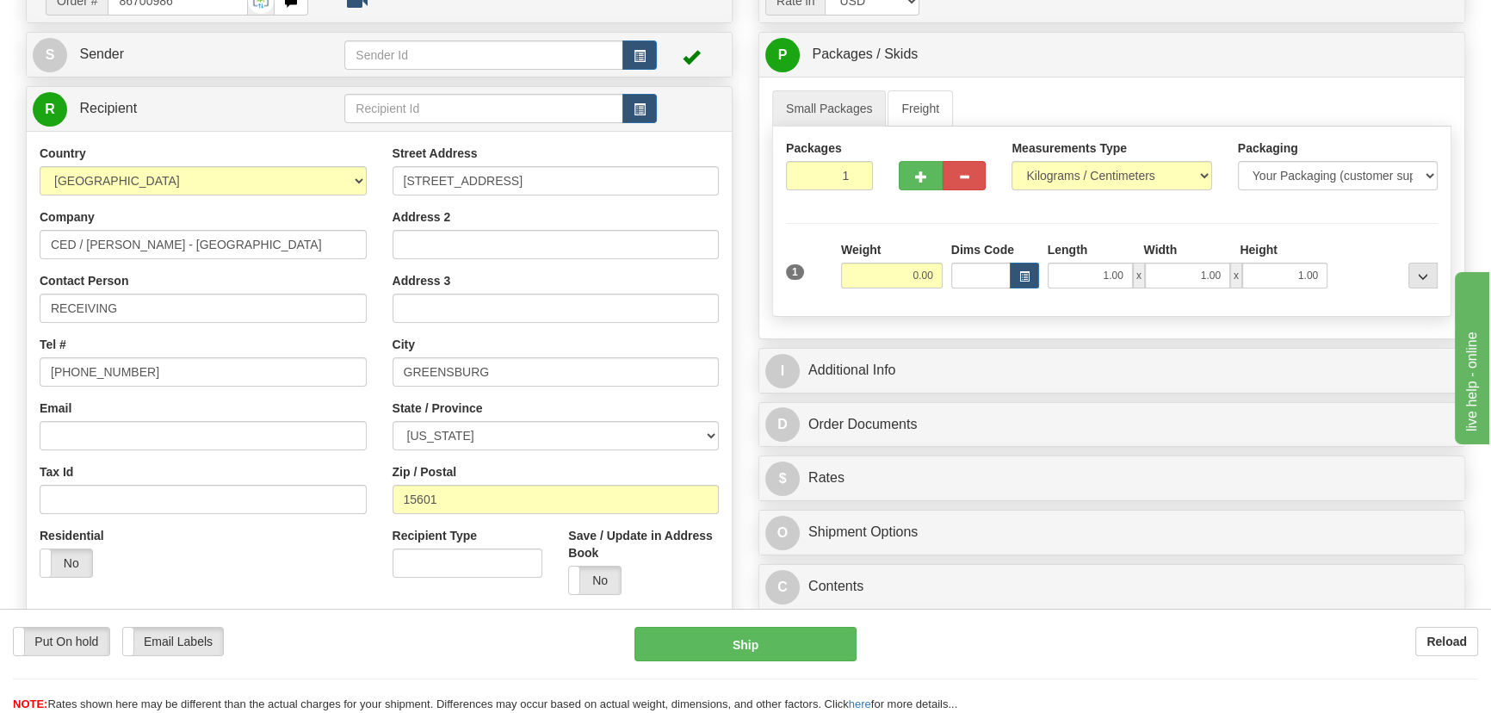
scroll to position [156, 0]
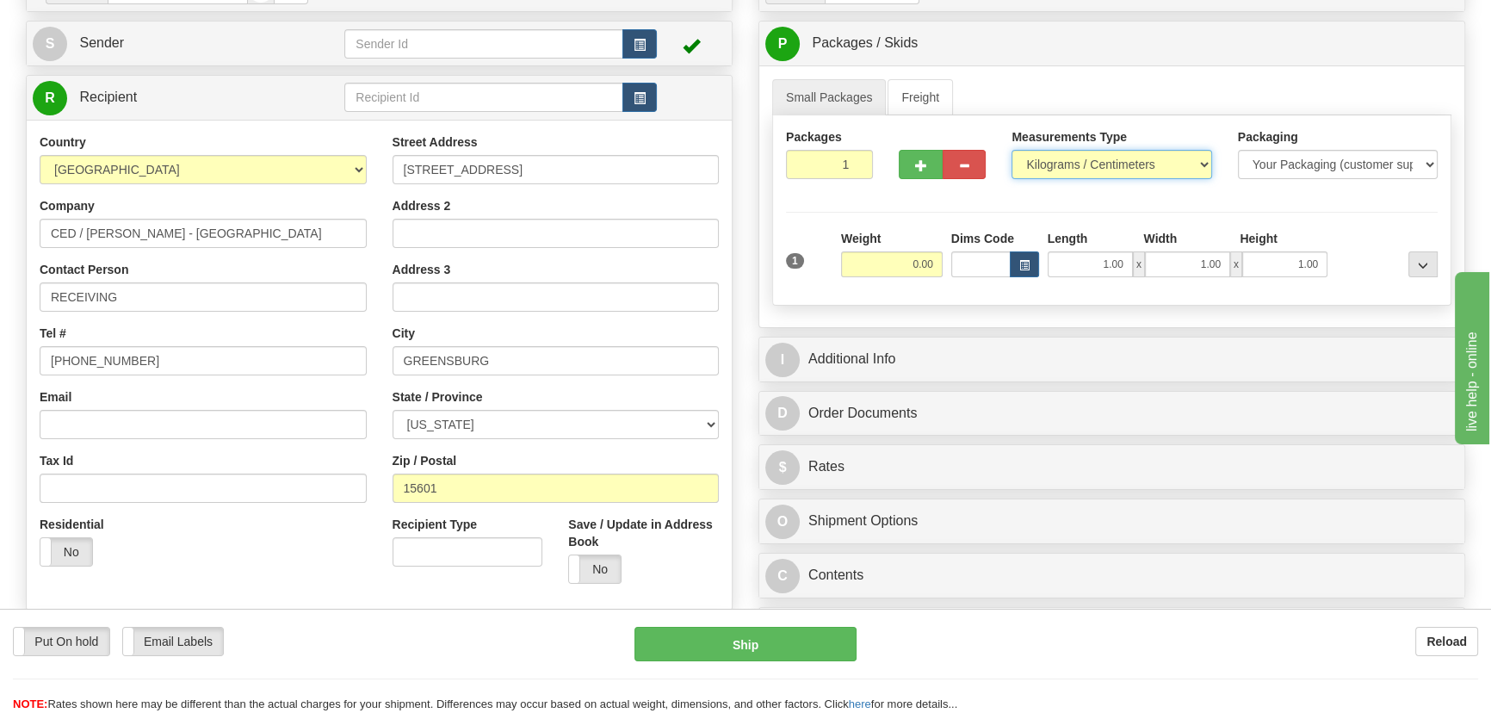
click at [1080, 177] on select "Pounds / Inches Kilograms / Centimeters" at bounding box center [1111, 164] width 200 height 29
select select "0"
click at [1011, 150] on select "Pounds / Inches Kilograms / Centimeters" at bounding box center [1111, 164] width 200 height 29
drag, startPoint x: 942, startPoint y: 272, endPoint x: 930, endPoint y: 273, distance: 12.9
click at [942, 273] on div "Weight 0.00" at bounding box center [892, 260] width 110 height 60
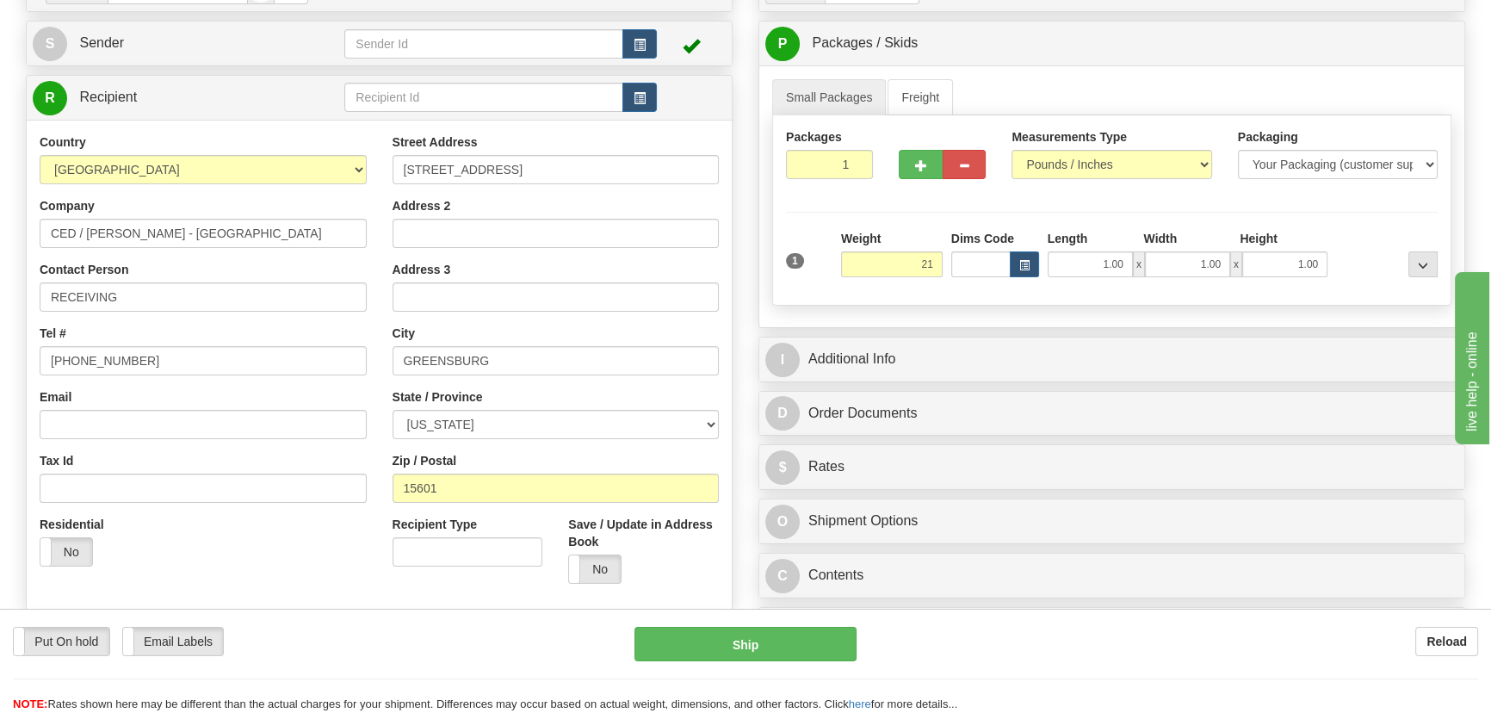
type input "21.00"
click at [748, 214] on div "Rate in Account Currency ARN AWG AUD AUS BHD BBD BFR BMD BRC BRL GBP UKL BND BG…" at bounding box center [1111, 313] width 732 height 694
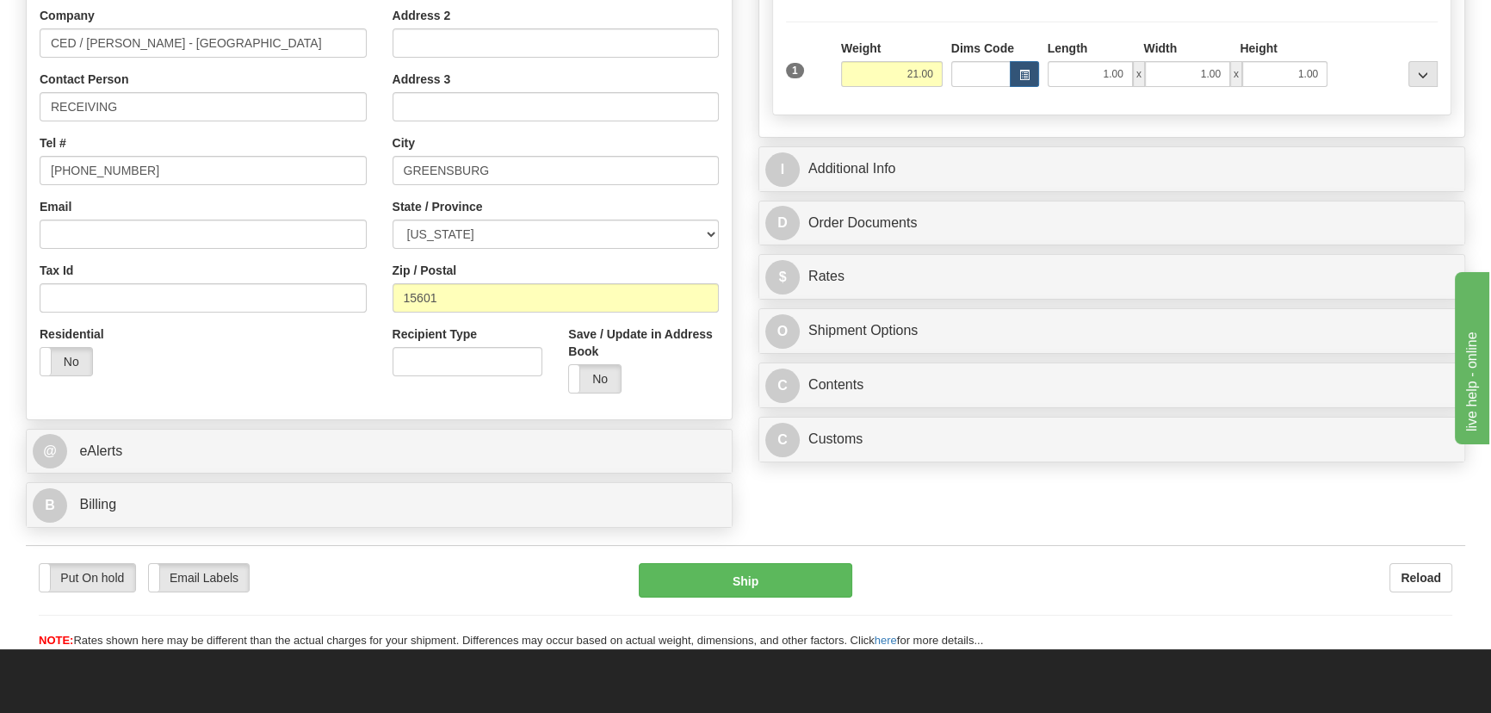
scroll to position [391, 0]
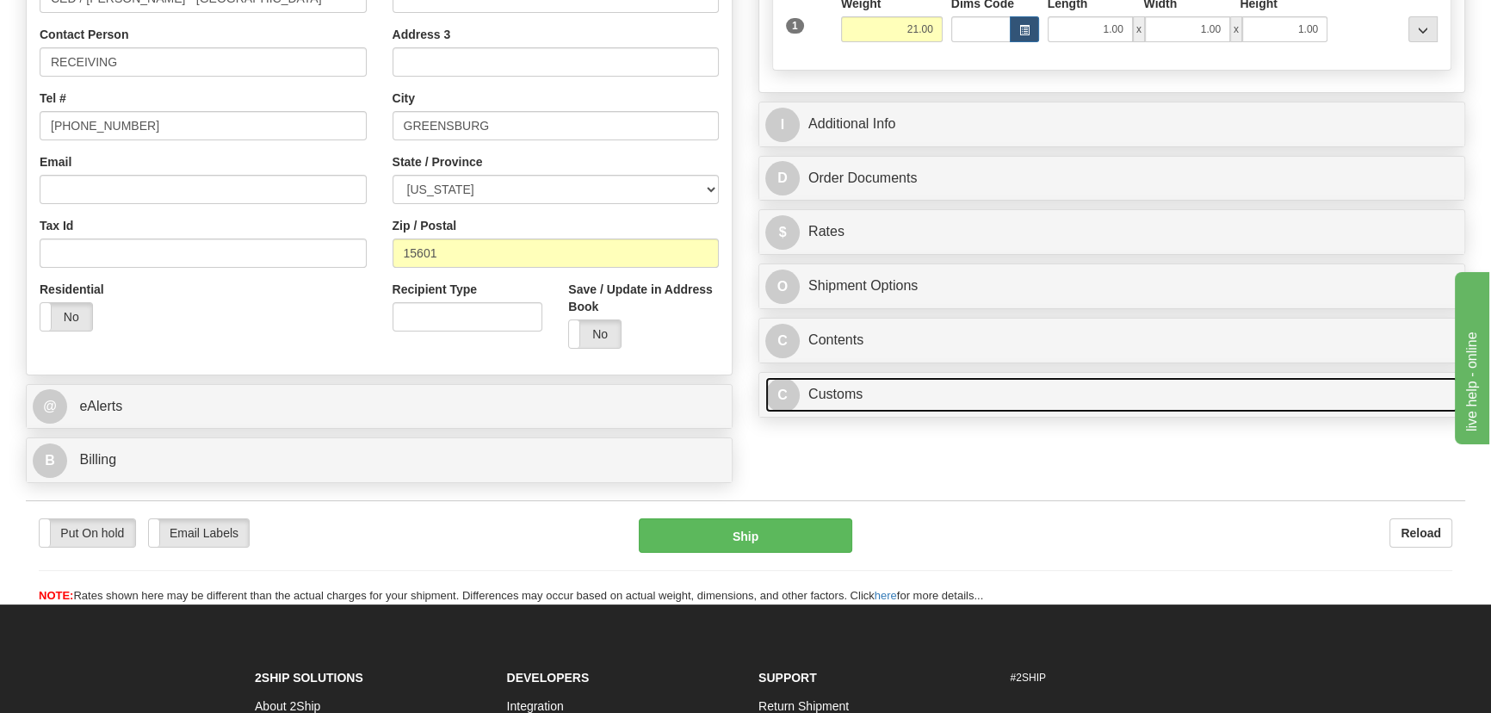
click at [974, 400] on link "C Customs" at bounding box center [1111, 394] width 693 height 35
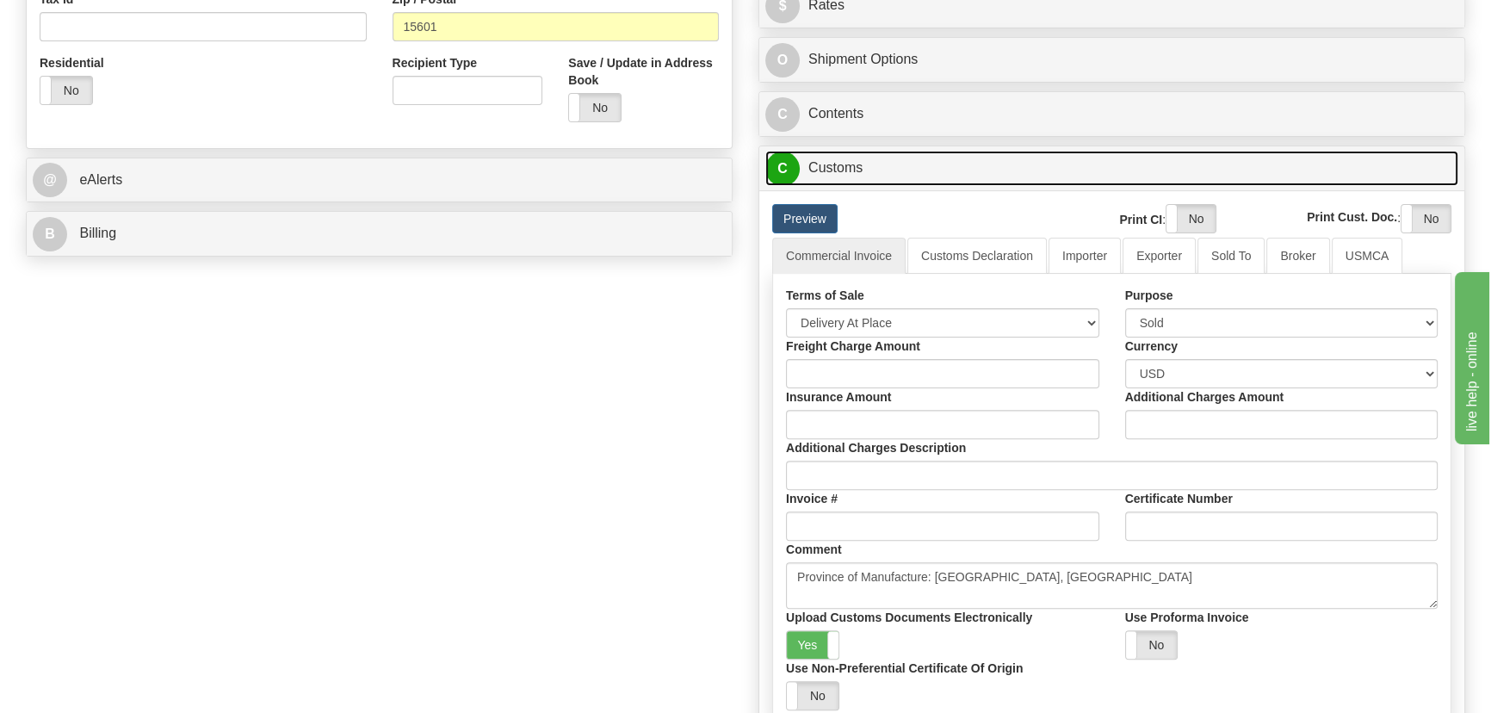
scroll to position [626, 0]
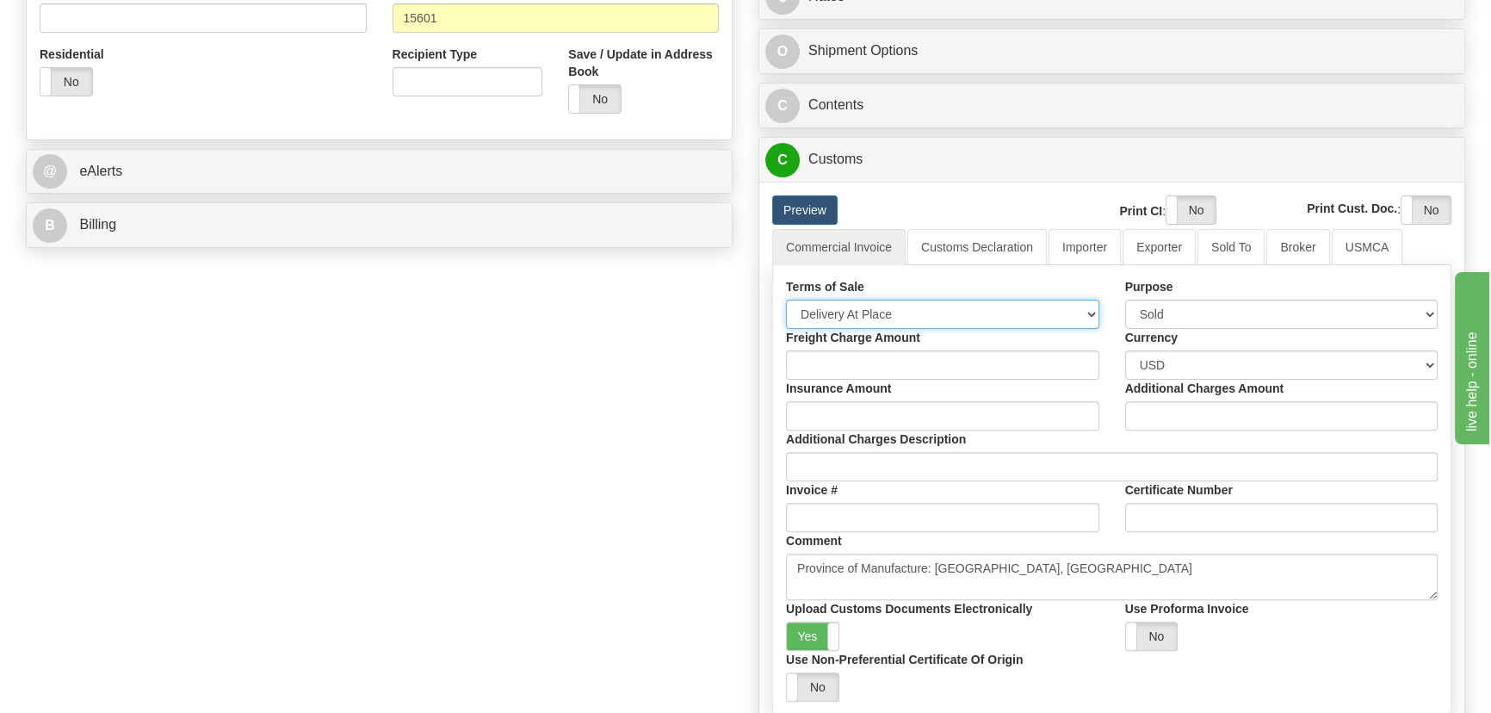
click at [955, 312] on select "Free Carrier Free On Board Ex Works Delivered Duty Unpaid Delivered Duty Paid C…" at bounding box center [942, 314] width 313 height 29
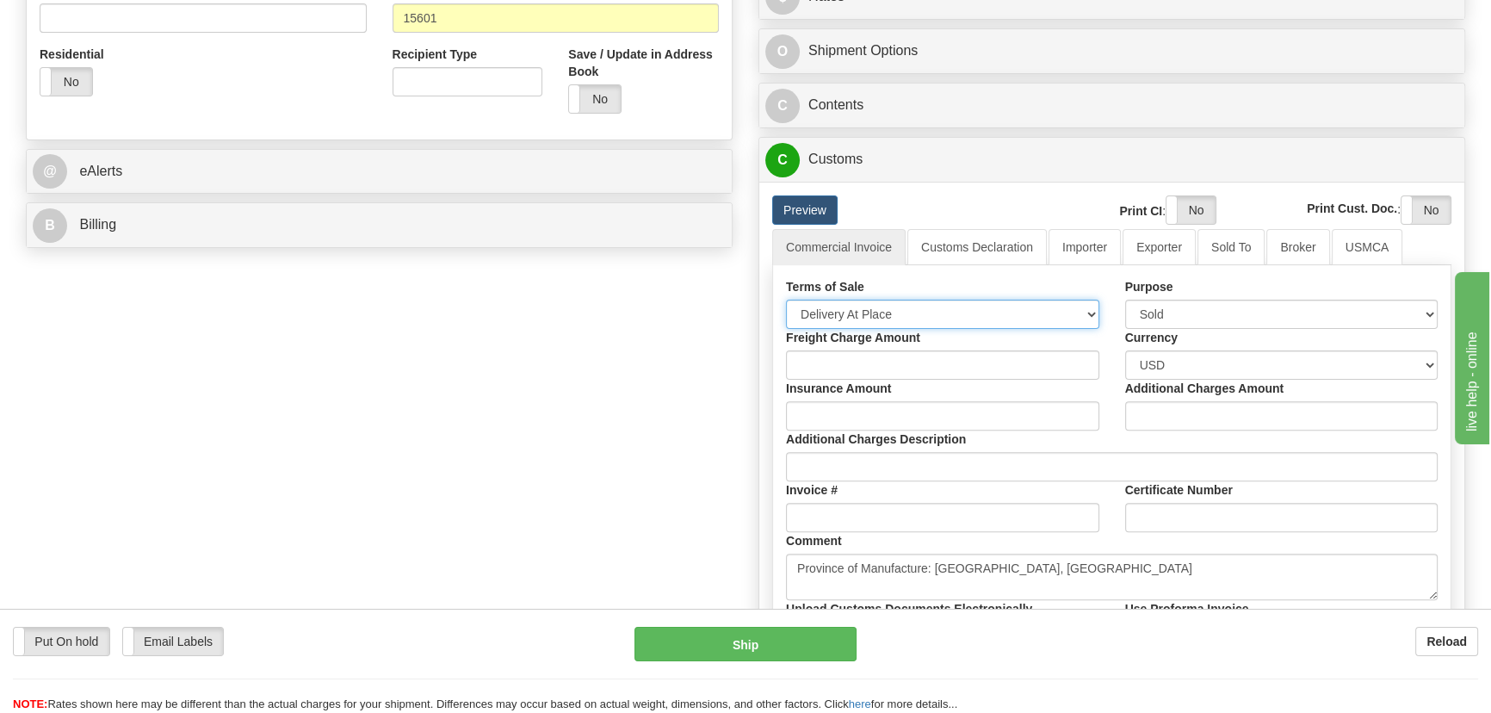
select select "7"
click at [786, 300] on select "Free Carrier Free On Board Ex Works Delivered Duty Unpaid Delivered Duty Paid C…" at bounding box center [942, 314] width 313 height 29
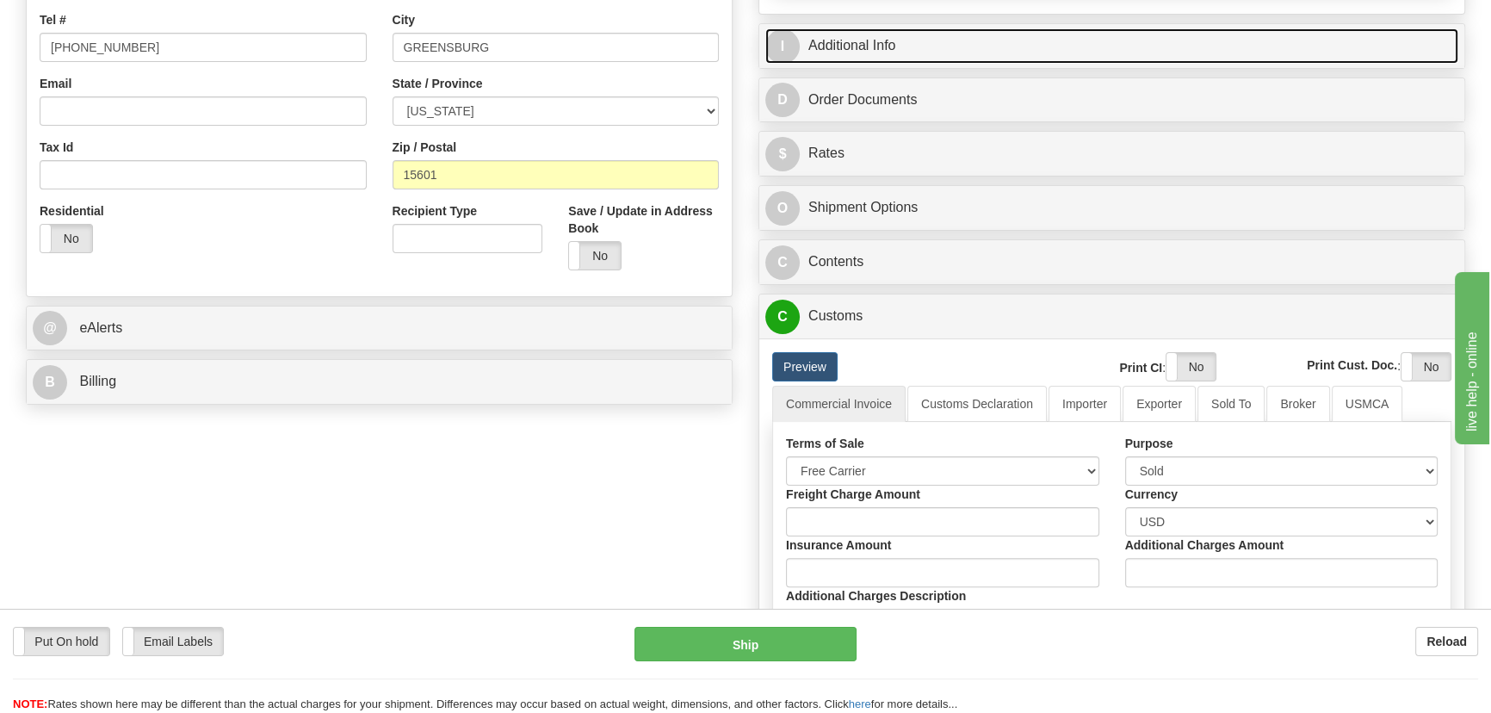
click at [1257, 46] on link "I Additional Info" at bounding box center [1111, 45] width 693 height 35
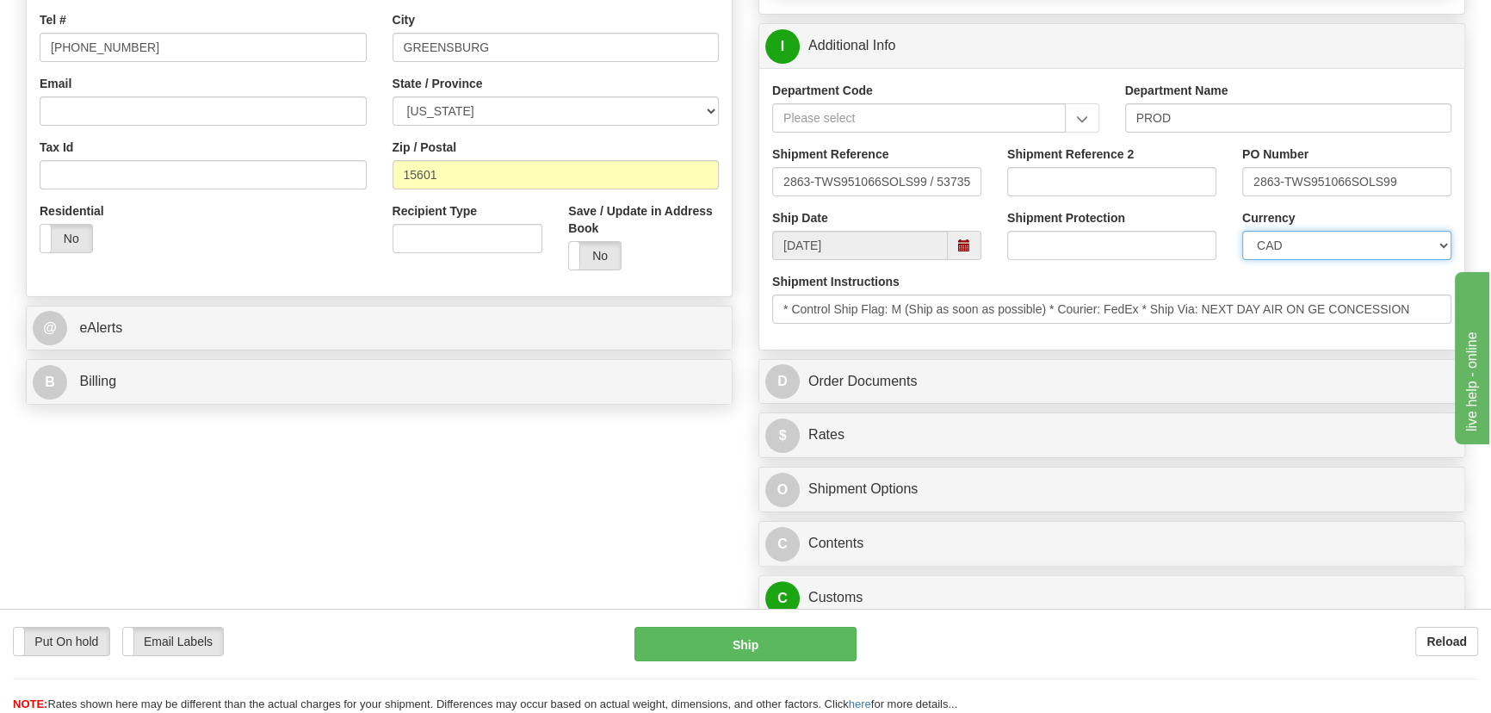
click at [1343, 244] on select "CAD USD EUR ZAR [PERSON_NAME] ARN AUD AUS AWG BBD BFR BGN BHD BMD BND BRC BRL C…" at bounding box center [1346, 245] width 209 height 29
select select "1"
click at [1242, 231] on select "CAD USD EUR ZAR [PERSON_NAME] ARN AUD AUS AWG BBD BFR BGN BHD BMD BND BRC BRL C…" at bounding box center [1346, 245] width 209 height 29
click at [1136, 188] on input "Shipment Reference 2" at bounding box center [1111, 181] width 209 height 29
drag, startPoint x: 1136, startPoint y: 188, endPoint x: 1015, endPoint y: 167, distance: 123.3
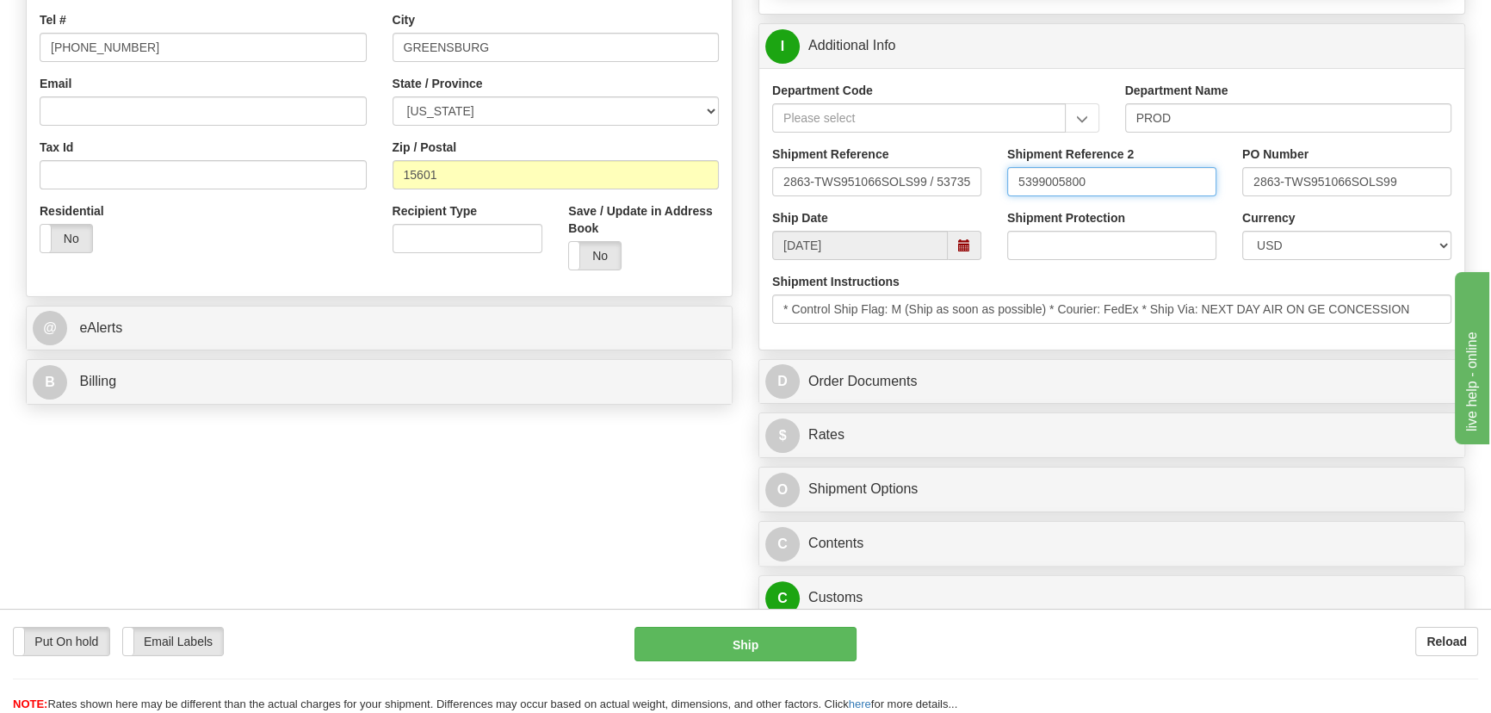
click at [1015, 167] on input "5399005800" at bounding box center [1111, 181] width 209 height 29
type input "5399005800"
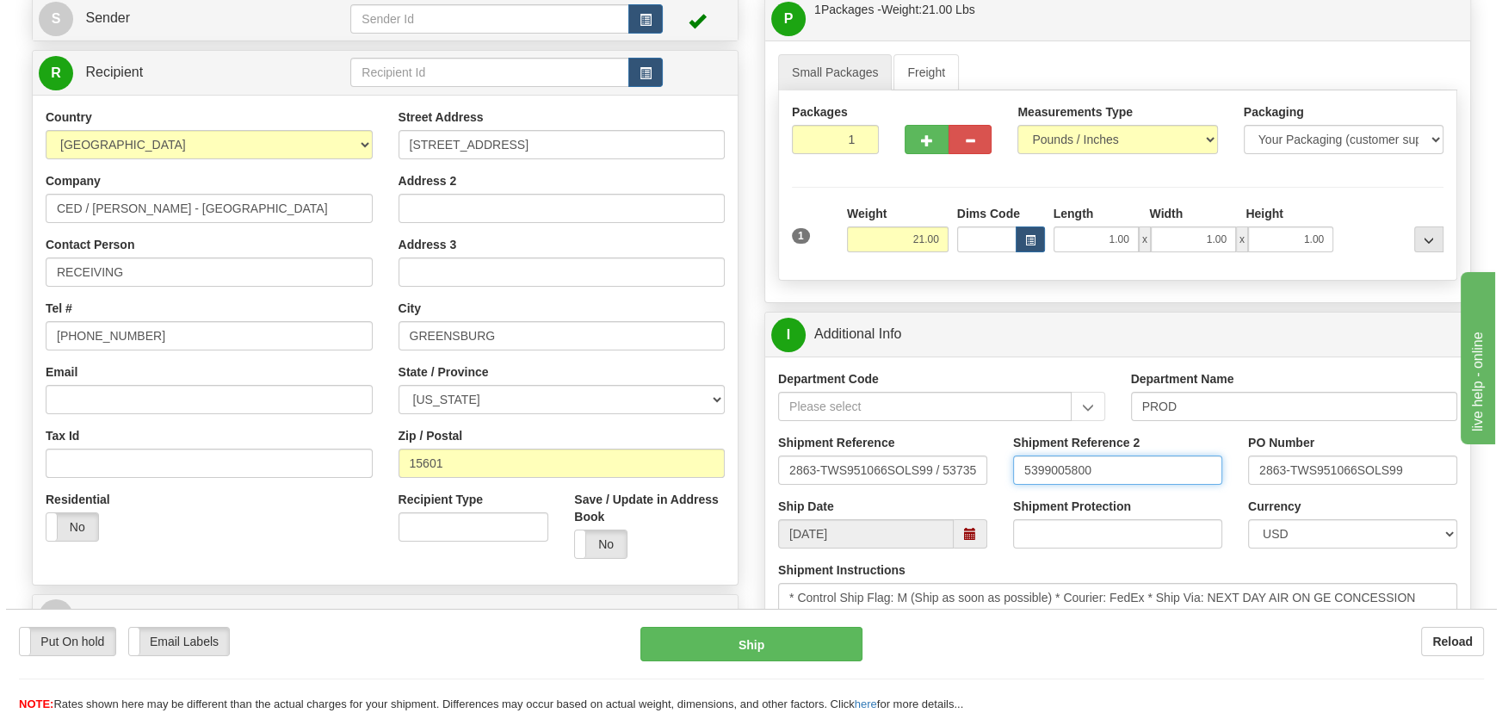
scroll to position [0, 0]
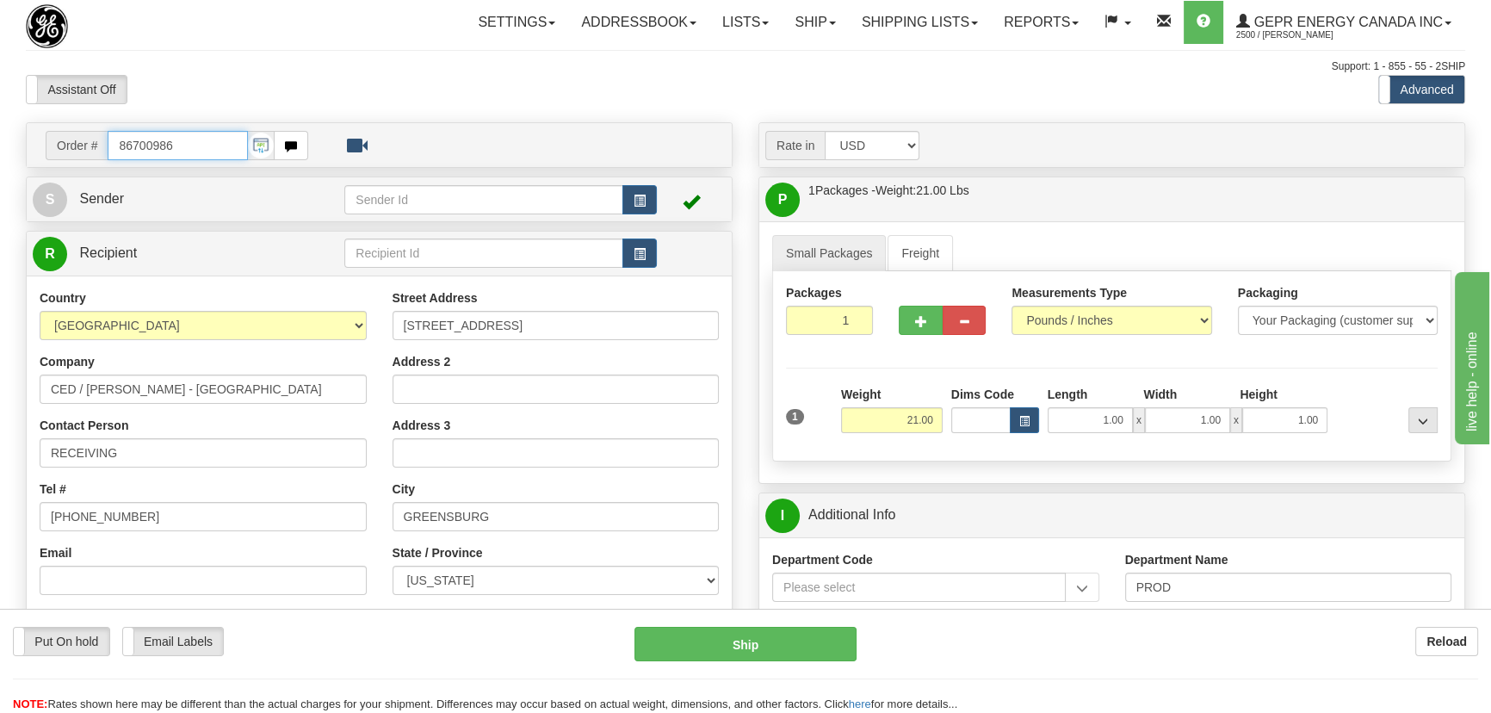
drag, startPoint x: 213, startPoint y: 151, endPoint x: 4, endPoint y: 144, distance: 208.4
click at [635, 88] on body "Training Course Close Toggle navigation Settings Shipping Preferences New Recip…" at bounding box center [745, 356] width 1491 height 713
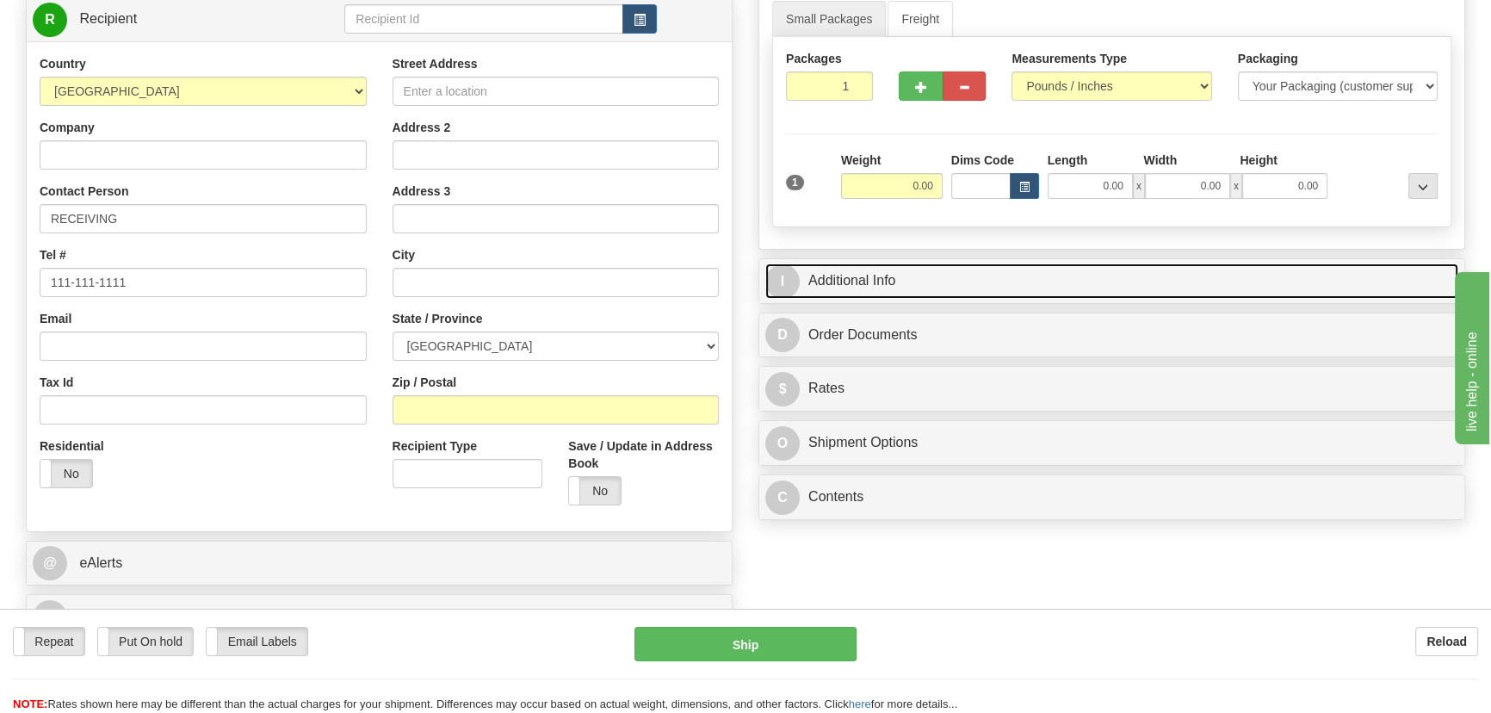
click at [1073, 267] on link "I Additional Info" at bounding box center [1111, 280] width 693 height 35
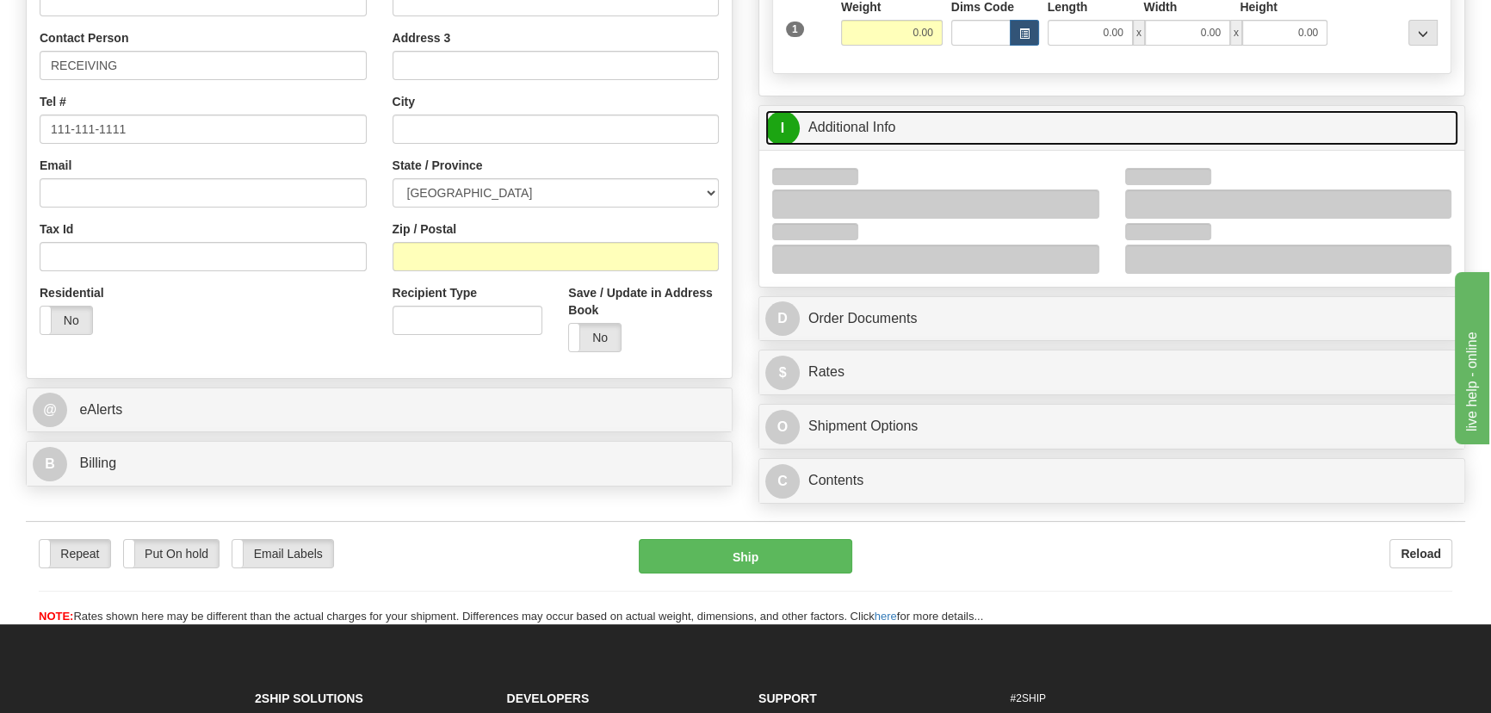
scroll to position [391, 0]
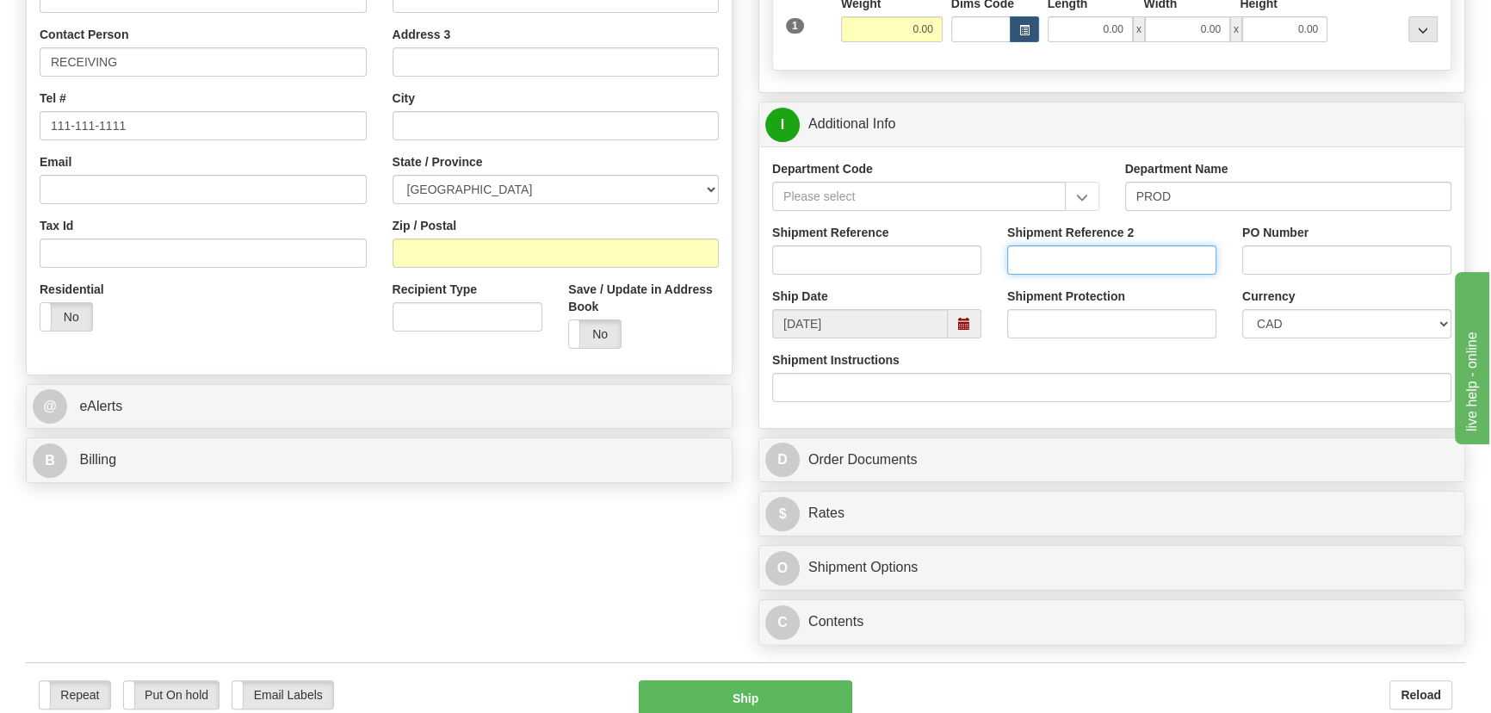
click at [1076, 256] on input "Shipment Reference 2" at bounding box center [1111, 259] width 209 height 29
paste input "5399005800"
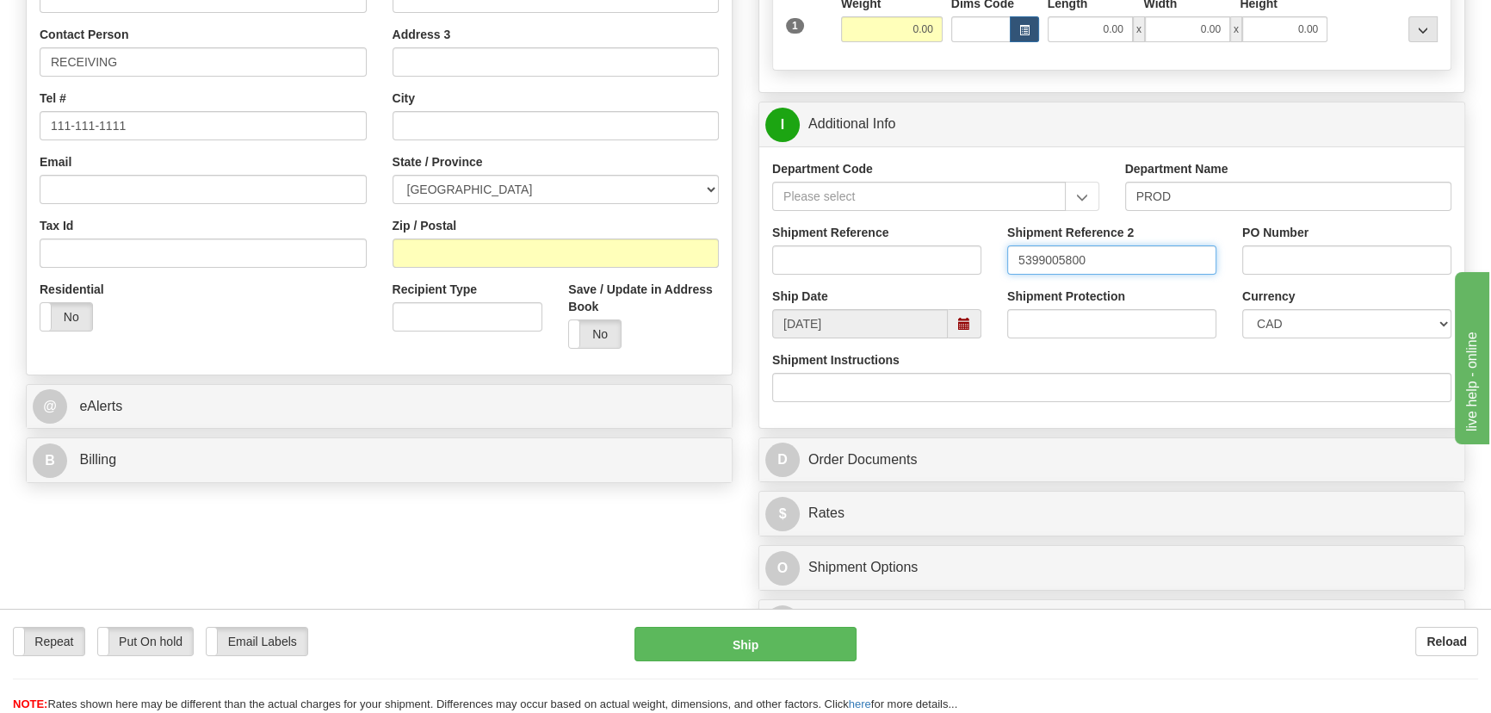
type input "5399005800"
click at [895, 254] on input "Shipment Reference" at bounding box center [876, 259] width 209 height 29
paste input "5399005800"
type input "5399005800"
drag, startPoint x: 1115, startPoint y: 260, endPoint x: 933, endPoint y: 245, distance: 182.2
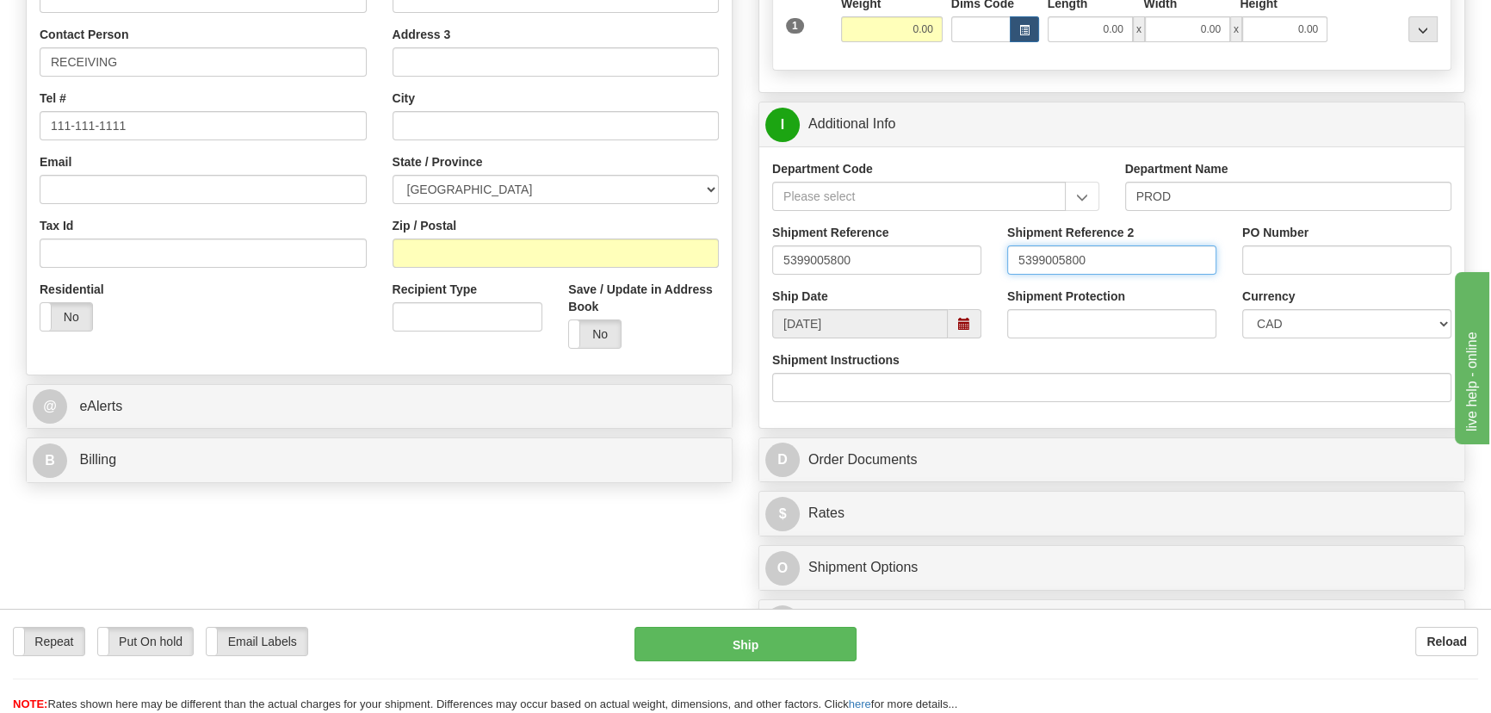
click at [933, 246] on div "Shipment Reference 5399005800 Shipment Reference 2 5399005800 PO Number" at bounding box center [1111, 256] width 705 height 64
click at [1318, 265] on input "PO Number" at bounding box center [1346, 259] width 209 height 29
paste input "2863-TWS951066SOLS99527082"
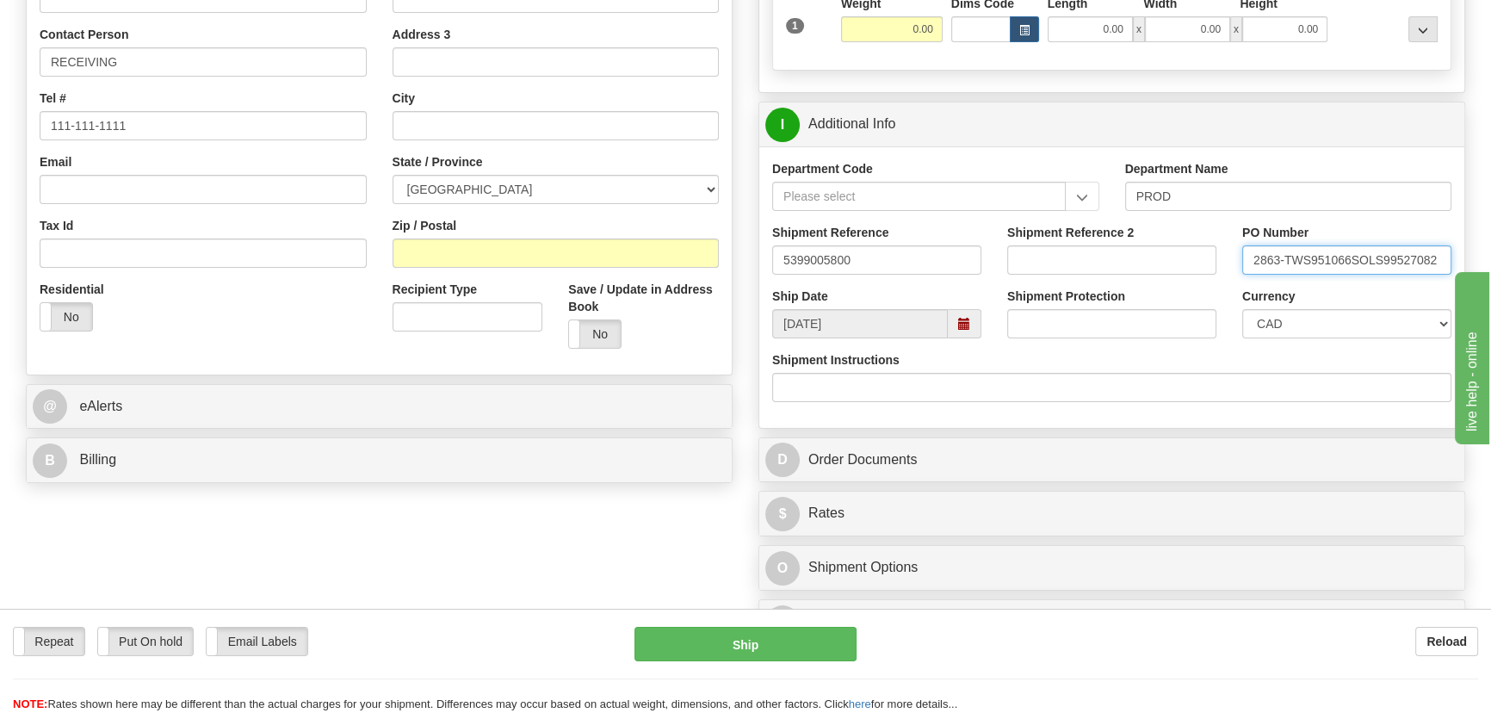
type input "2863-TWS951066SOLS99527082"
click at [1288, 315] on select "CAD USD EUR ZAR [PERSON_NAME] ARN AUD AUS AWG BBD BFR BGN BHD BMD BND BRC BRL C…" at bounding box center [1346, 323] width 209 height 29
select select "1"
click at [1242, 309] on select "CAD USD EUR ZAR [PERSON_NAME] ARN AUD AUS AWG BBD BFR BGN BHD BMD BND BRC BRL C…" at bounding box center [1346, 323] width 209 height 29
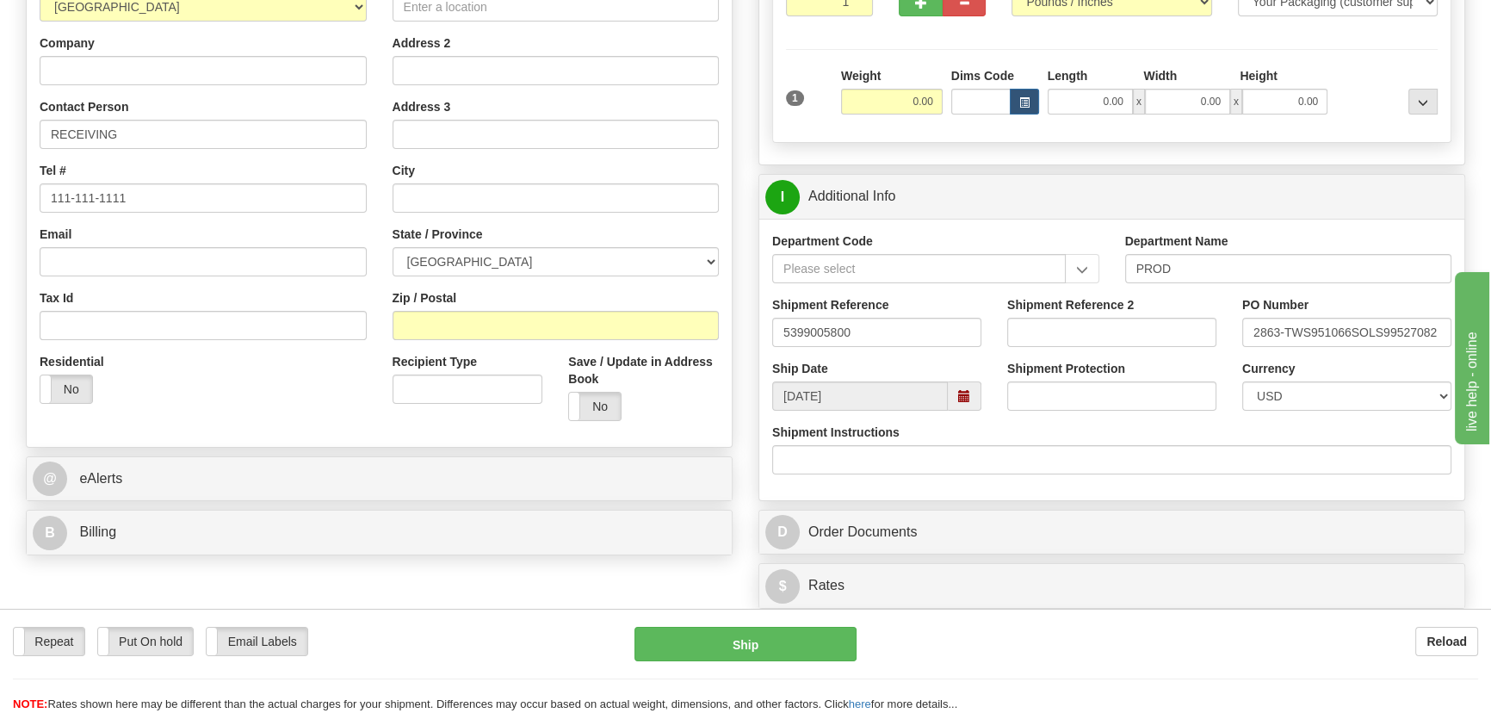
scroll to position [234, 0]
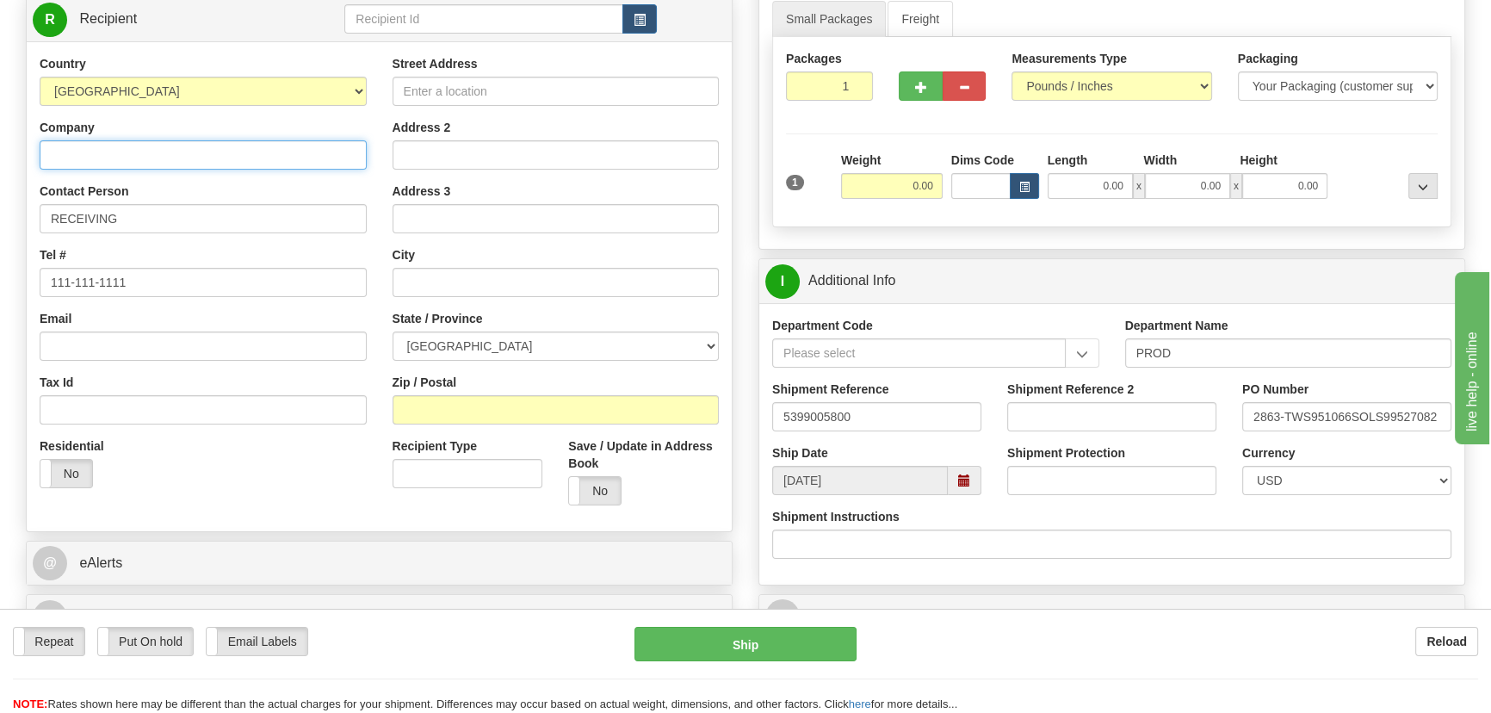
click at [255, 154] on input "Company" at bounding box center [203, 154] width 327 height 29
paste input "CED / [PERSON_NAME] - [GEOGRAPHIC_DATA]"
type input "CED / [PERSON_NAME] - [GEOGRAPHIC_DATA]"
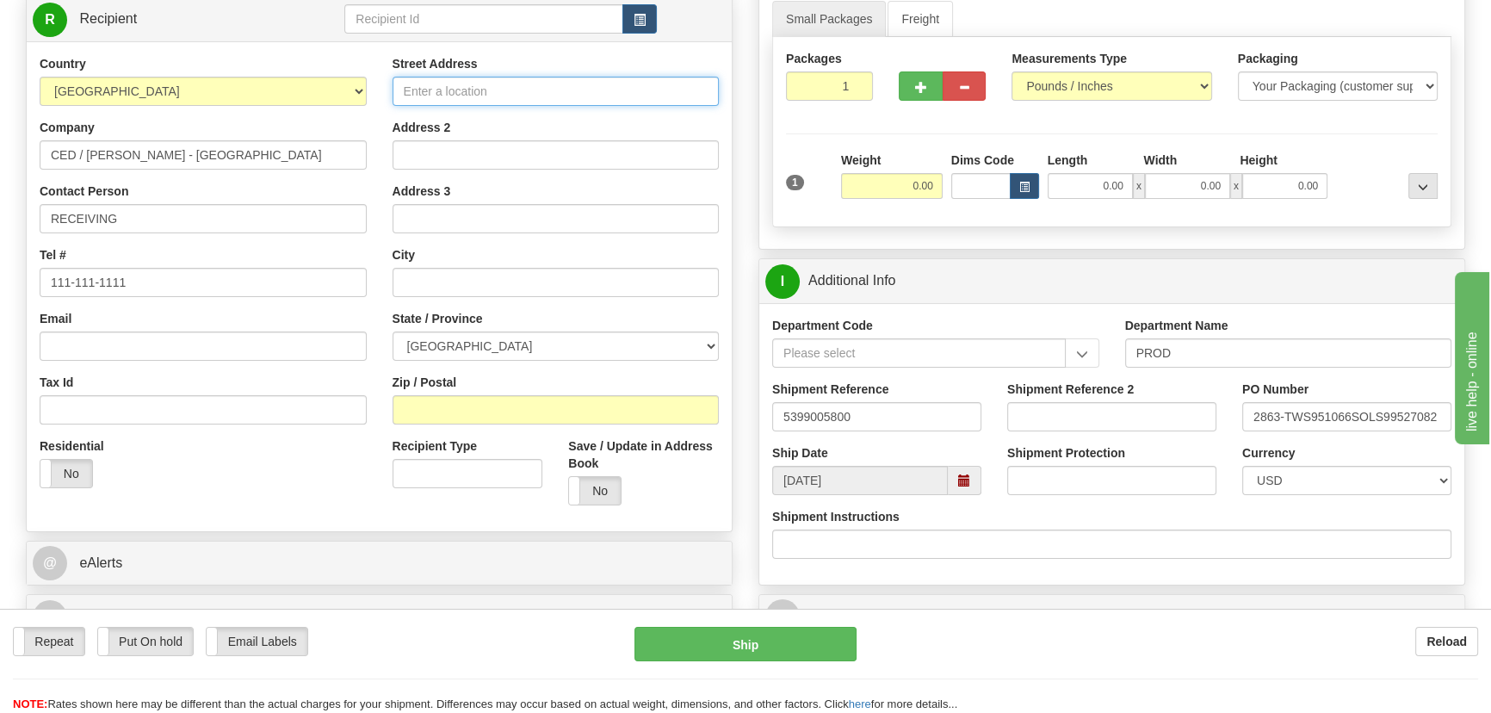
click at [441, 89] on input "Street Address" at bounding box center [555, 91] width 327 height 29
paste input "Ste A 114 EQUITY DRIVE"
drag, startPoint x: 432, startPoint y: 91, endPoint x: 364, endPoint y: 94, distance: 68.0
click at [364, 94] on div "Country AFGHANISTAN ALAND ISLANDS ALBANIA ALGERIA AMERICAN SAMOA ANDORRA ANGOLA…" at bounding box center [379, 286] width 705 height 463
click at [533, 94] on input "114 EQUITY DRIVE" at bounding box center [555, 91] width 327 height 29
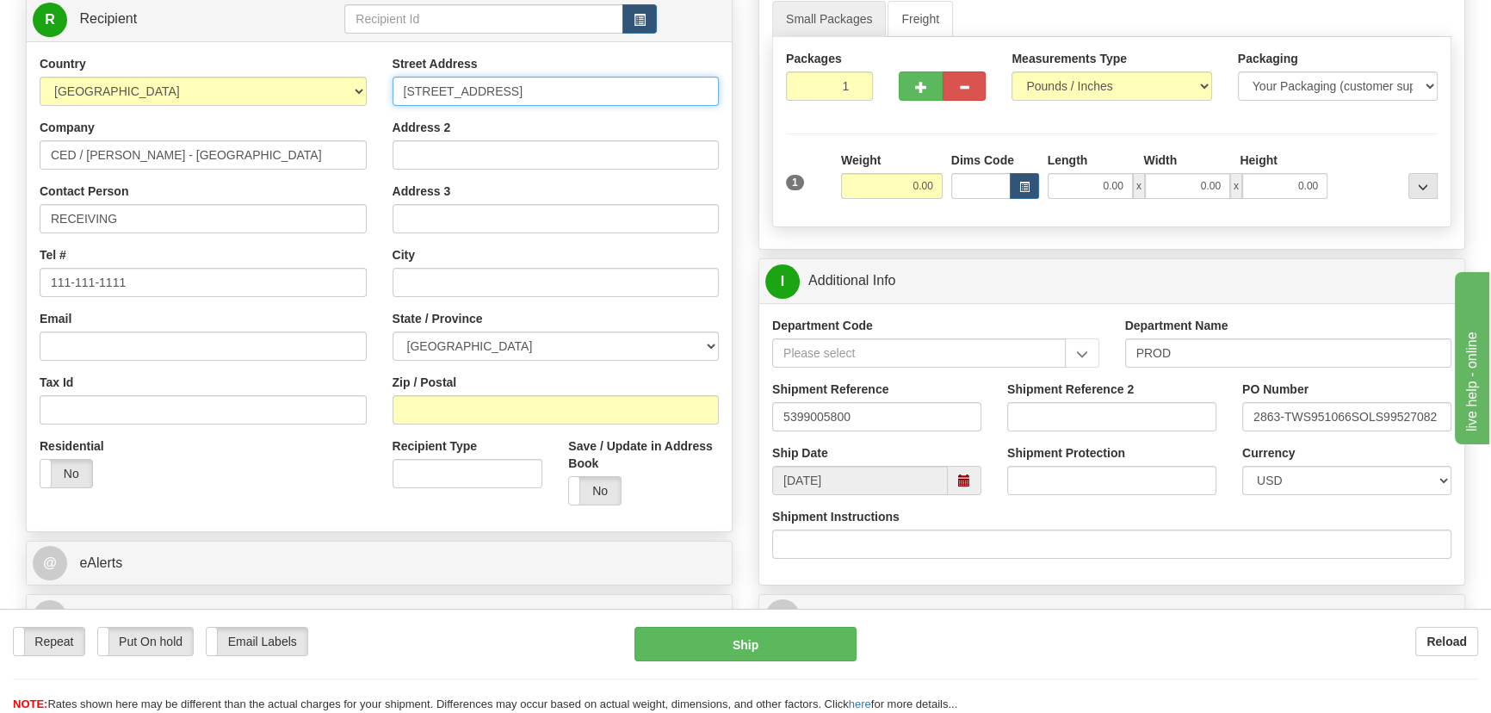
paste input "Ste A"
click at [516, 91] on input "114 EQUITY DRIVESte A" at bounding box center [555, 91] width 327 height 29
click at [409, 93] on input "114 EQUITY DRIVE Ste A" at bounding box center [555, 91] width 327 height 29
type input "114 EQUITY DRIVE Ste A"
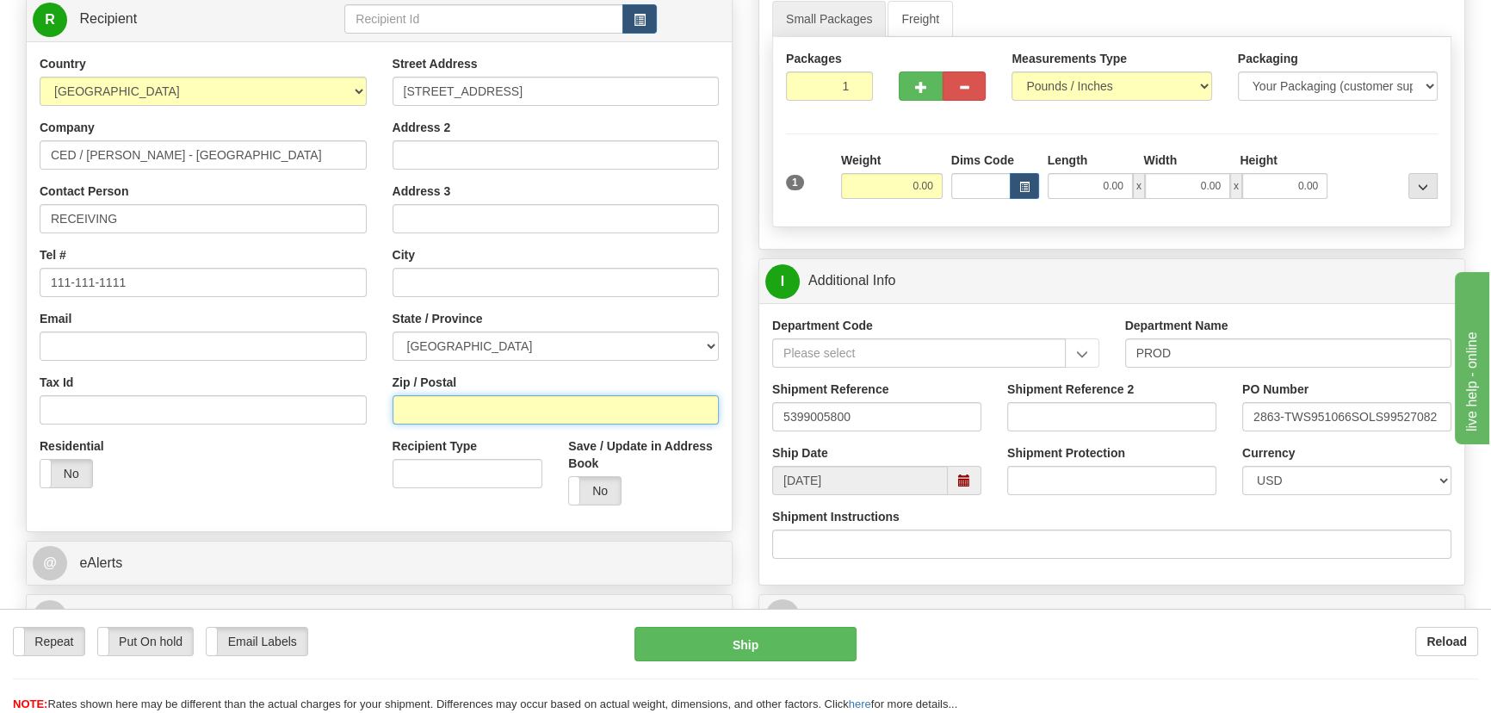
click at [544, 411] on input "Zip / Postal" at bounding box center [555, 409] width 327 height 29
paste input "15601"
type input "15601"
drag, startPoint x: 464, startPoint y: 413, endPoint x: 318, endPoint y: 403, distance: 146.7
click at [318, 403] on div "Country AFGHANISTAN ALAND ISLANDS ALBANIA ALGERIA AMERICAN SAMOA ANDORRA ANGOLA…" at bounding box center [379, 286] width 705 height 463
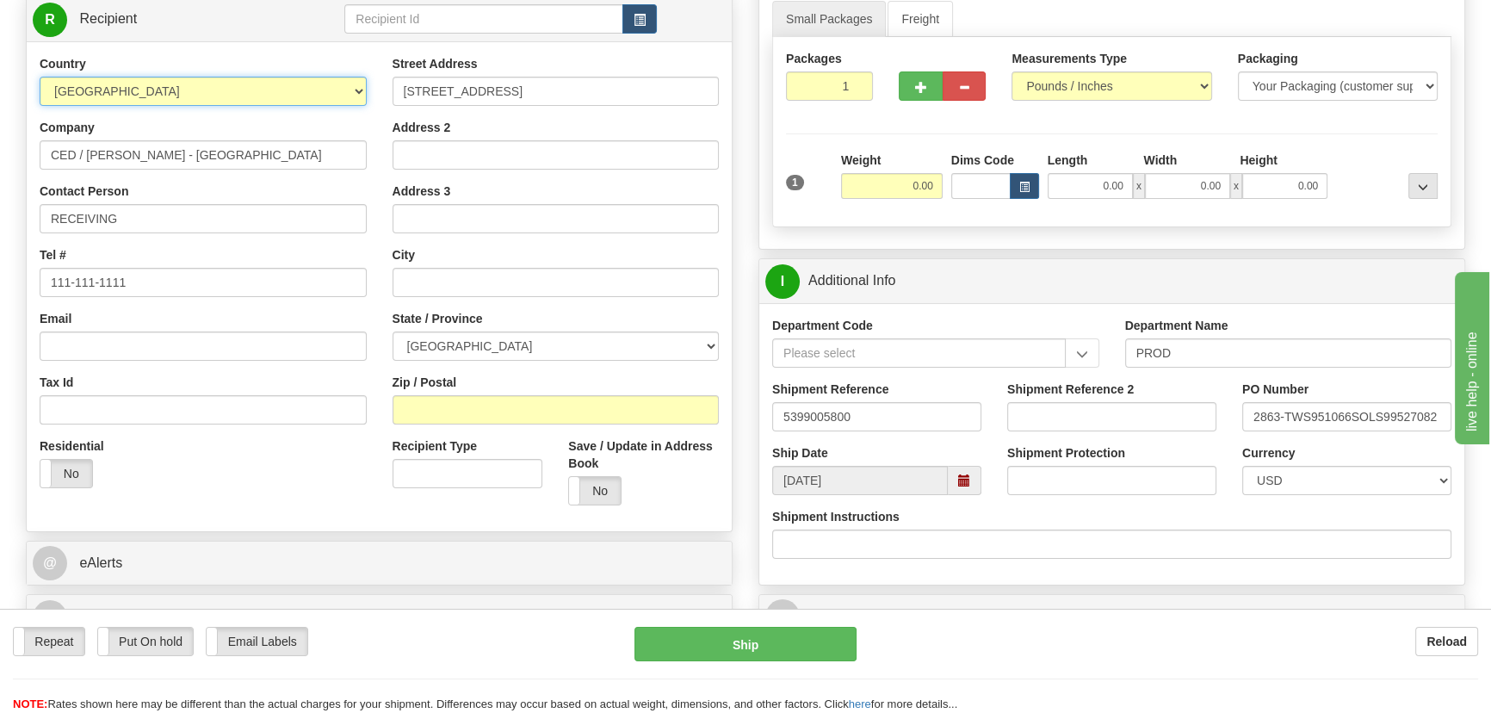
click at [325, 90] on select "[GEOGRAPHIC_DATA] [GEOGRAPHIC_DATA] [GEOGRAPHIC_DATA] [GEOGRAPHIC_DATA] [US_STA…" at bounding box center [203, 91] width 327 height 29
select select "US"
click at [40, 77] on select "[GEOGRAPHIC_DATA] [GEOGRAPHIC_DATA] [GEOGRAPHIC_DATA] [GEOGRAPHIC_DATA] [US_STA…" at bounding box center [203, 91] width 327 height 29
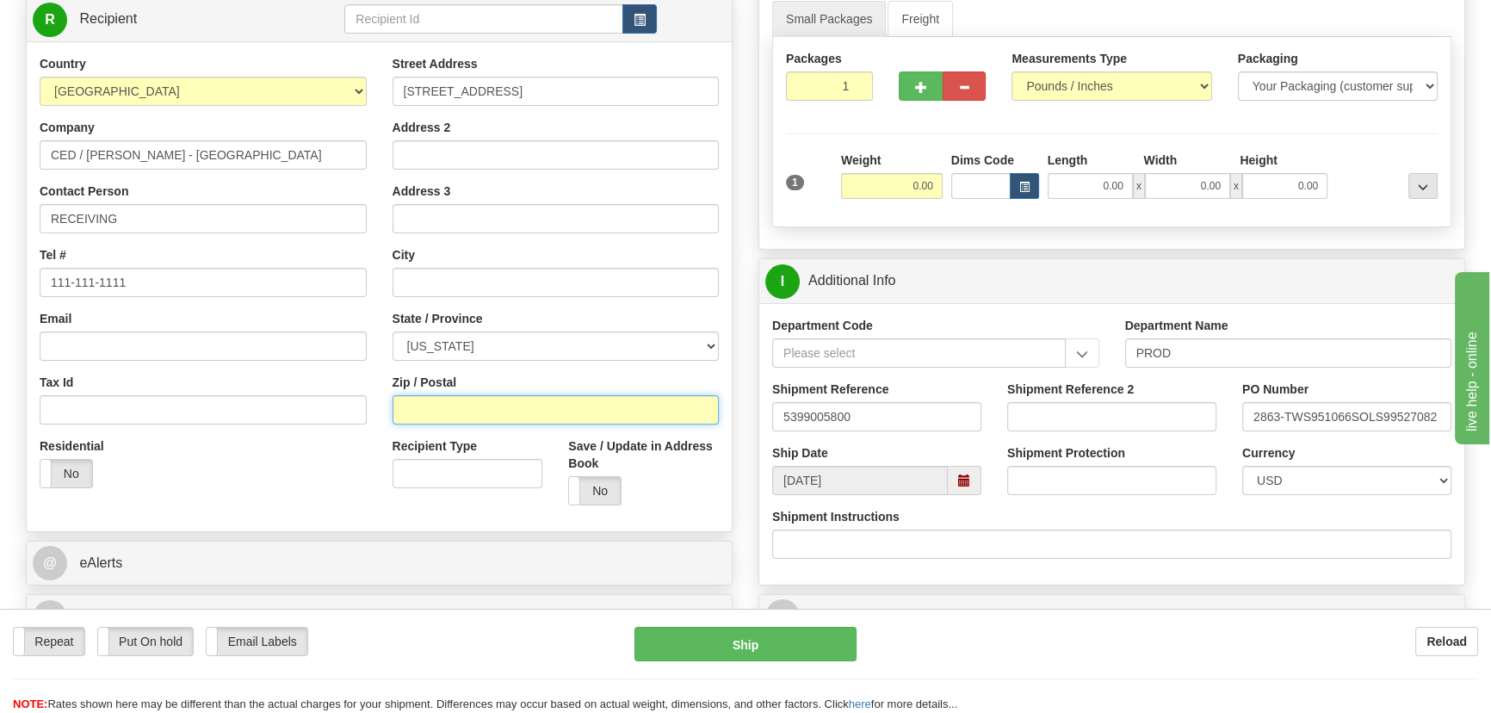
click at [491, 403] on input "Zip / Postal" at bounding box center [555, 409] width 327 height 29
paste input "15601"
type input "15601"
click at [233, 477] on div "Residential Yes No" at bounding box center [203, 469] width 353 height 64
type input "GREENSBURG"
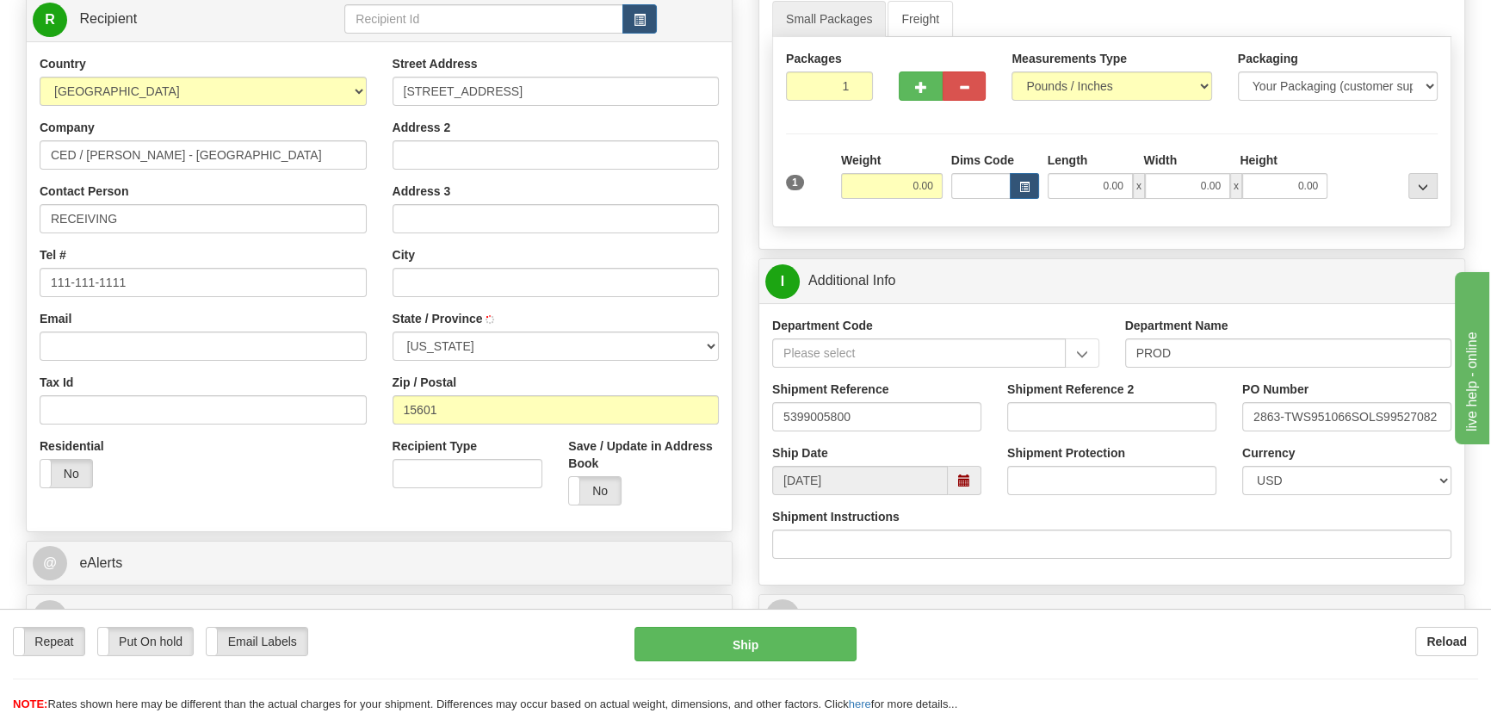
select select "PA"
drag, startPoint x: 905, startPoint y: 194, endPoint x: 929, endPoint y: 196, distance: 24.2
click at [929, 196] on input "0.00" at bounding box center [892, 186] width 102 height 26
type input "21.00"
click at [1369, 164] on div at bounding box center [1387, 174] width 110 height 47
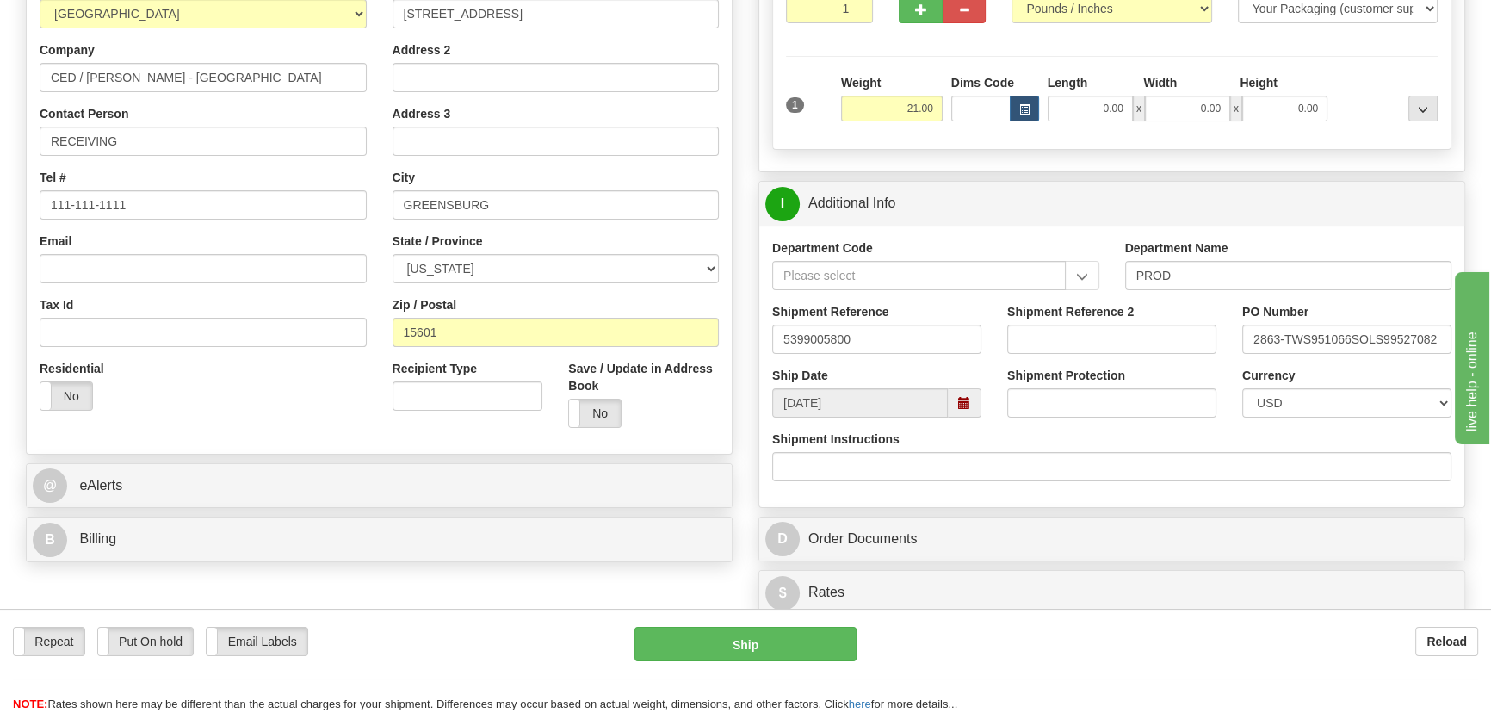
scroll to position [312, 0]
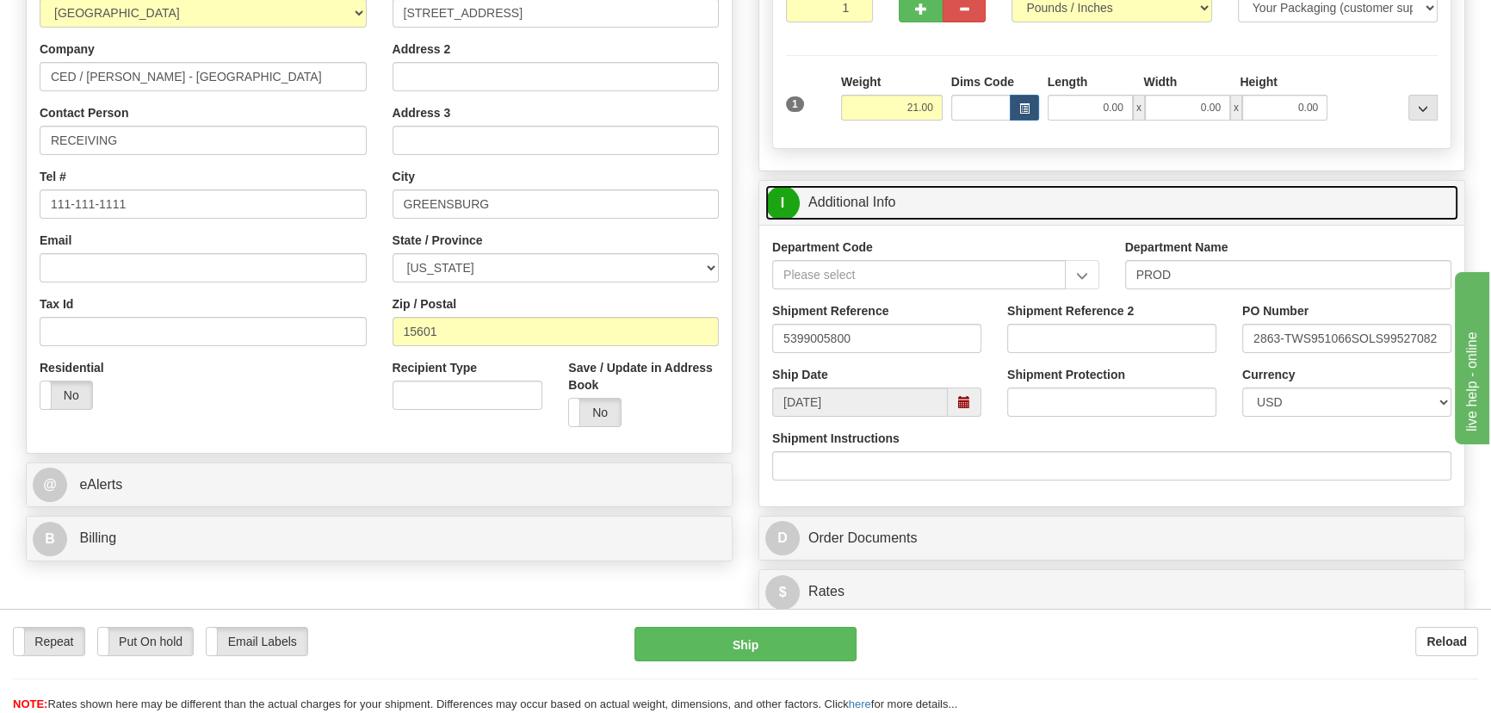
click at [1282, 185] on link "I Additional Info" at bounding box center [1111, 202] width 693 height 35
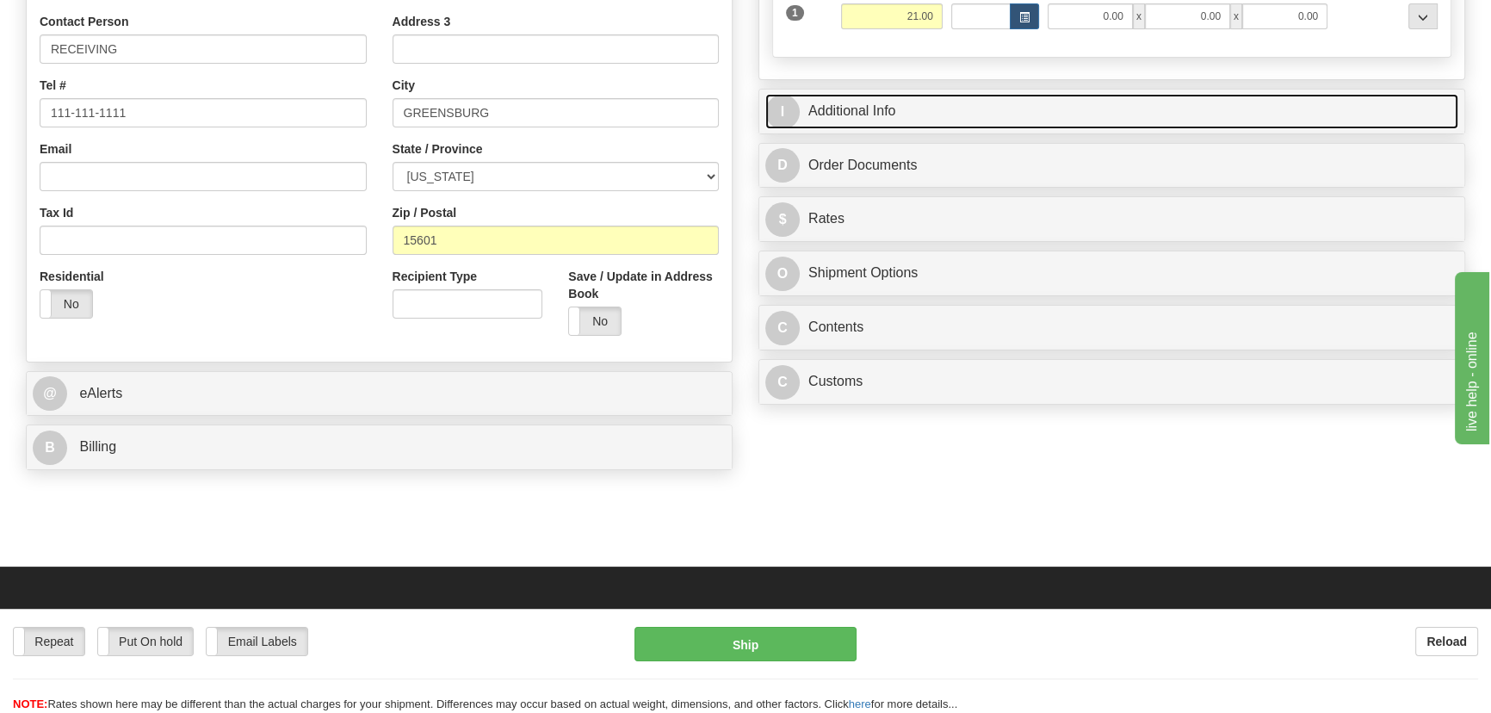
scroll to position [547, 0]
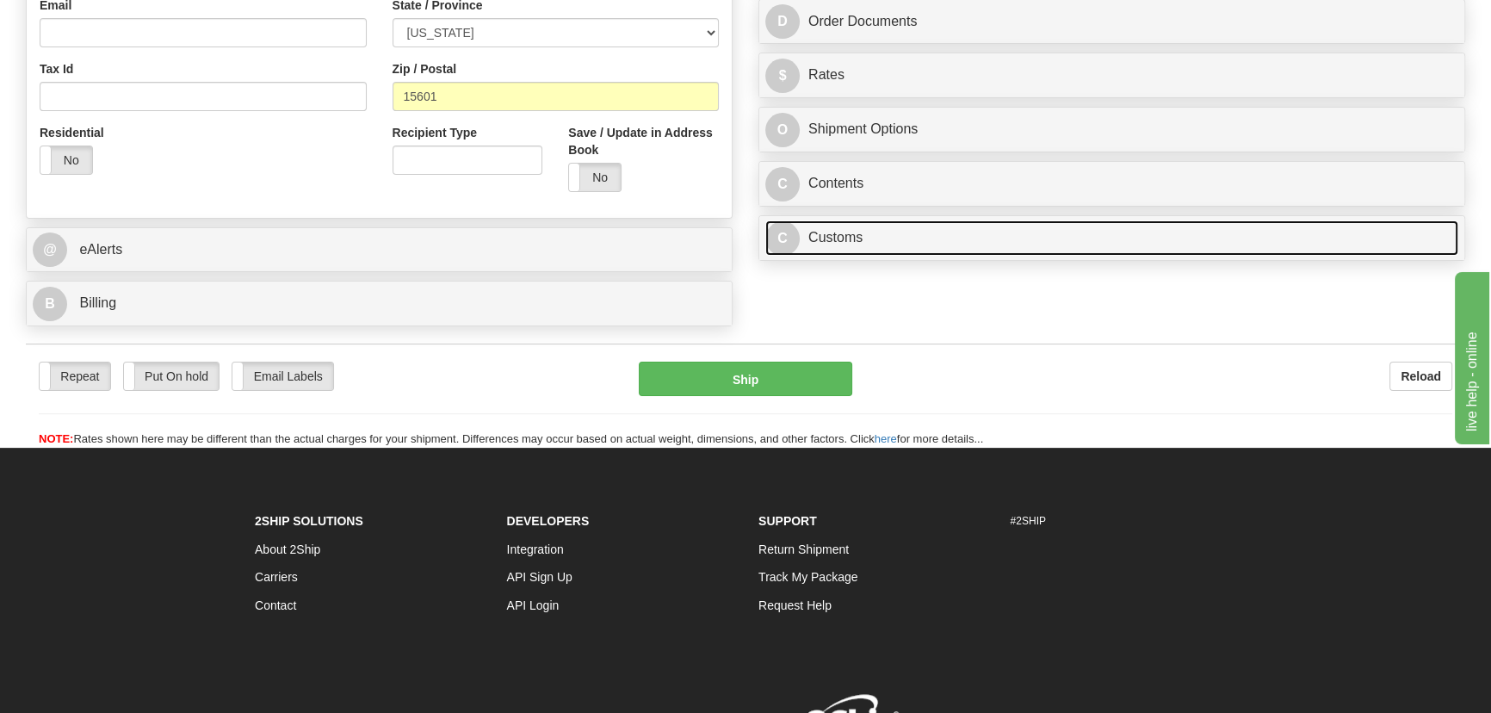
click at [1003, 232] on link "C Customs" at bounding box center [1111, 237] width 693 height 35
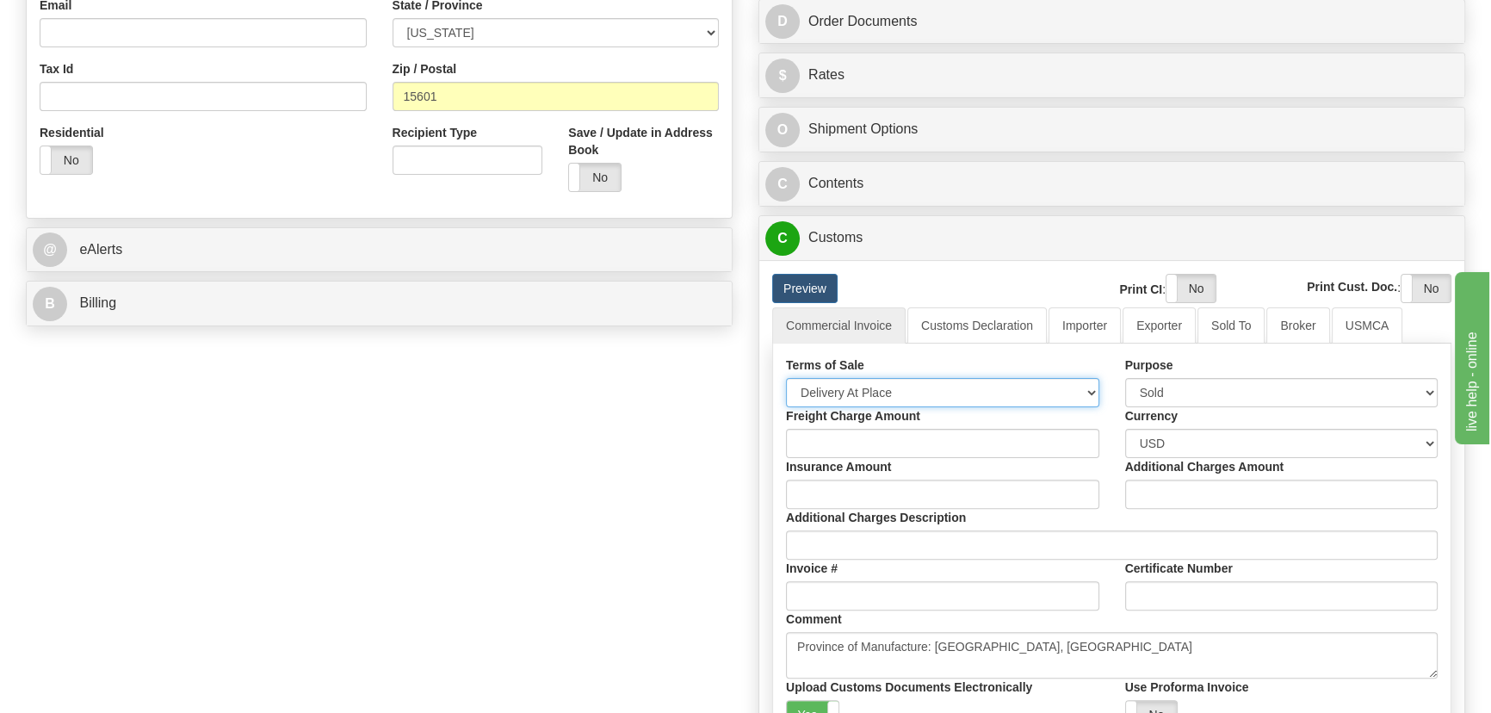
click at [889, 387] on select "Free Carrier Free On Board Ex Works Delivered Duty Unpaid Delivered Duty Paid C…" at bounding box center [942, 392] width 313 height 29
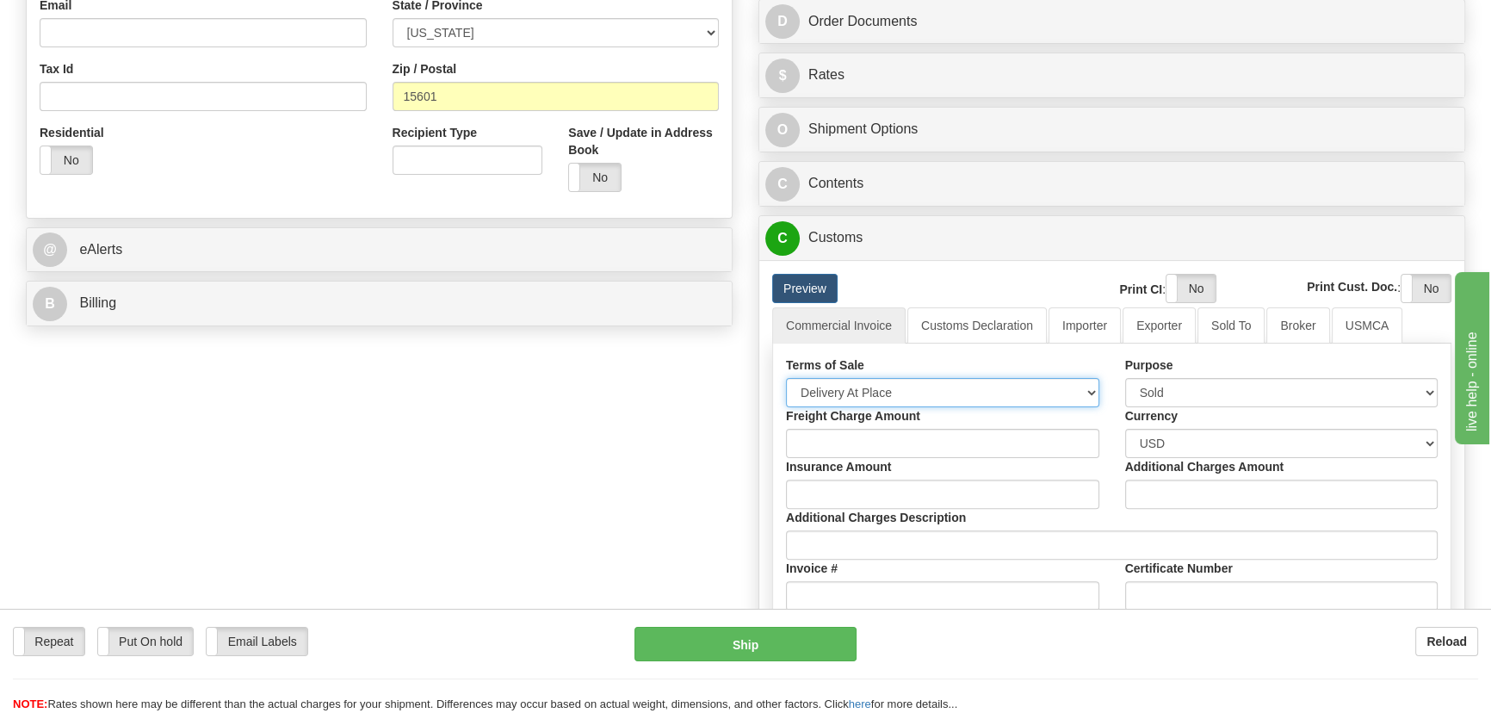
select select "7"
click at [786, 378] on select "Free Carrier Free On Board Ex Works Delivered Duty Unpaid Delivered Duty Paid C…" at bounding box center [942, 392] width 313 height 29
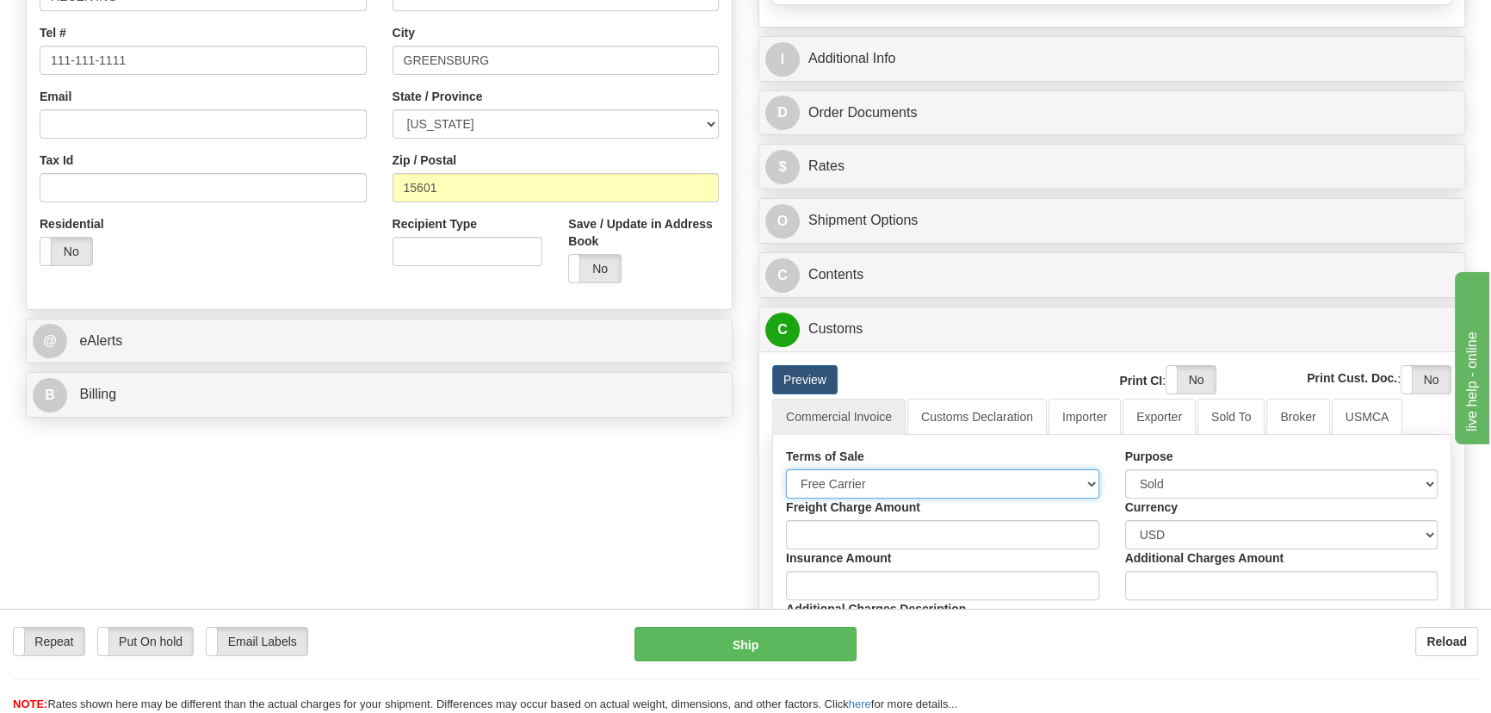
scroll to position [312, 0]
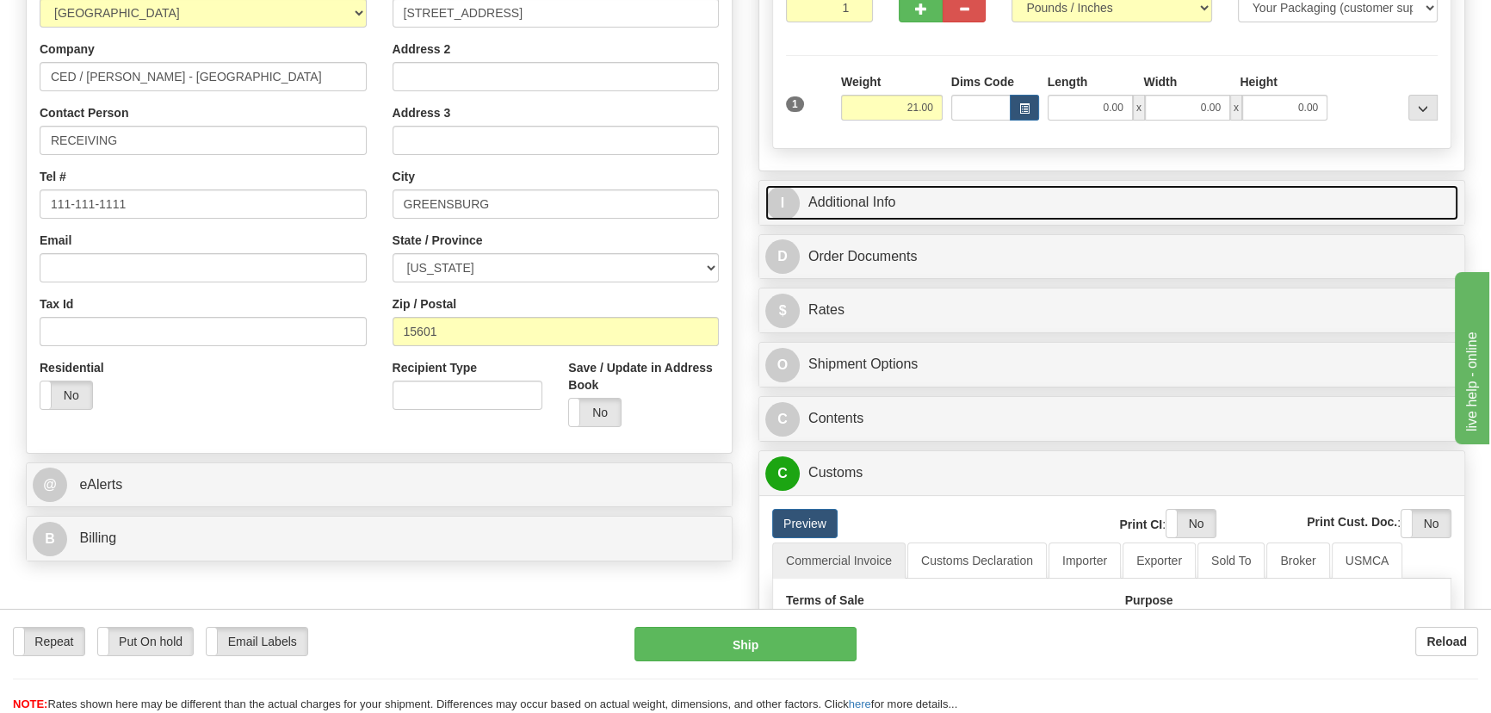
click at [1128, 185] on link "I Additional Info" at bounding box center [1111, 202] width 693 height 35
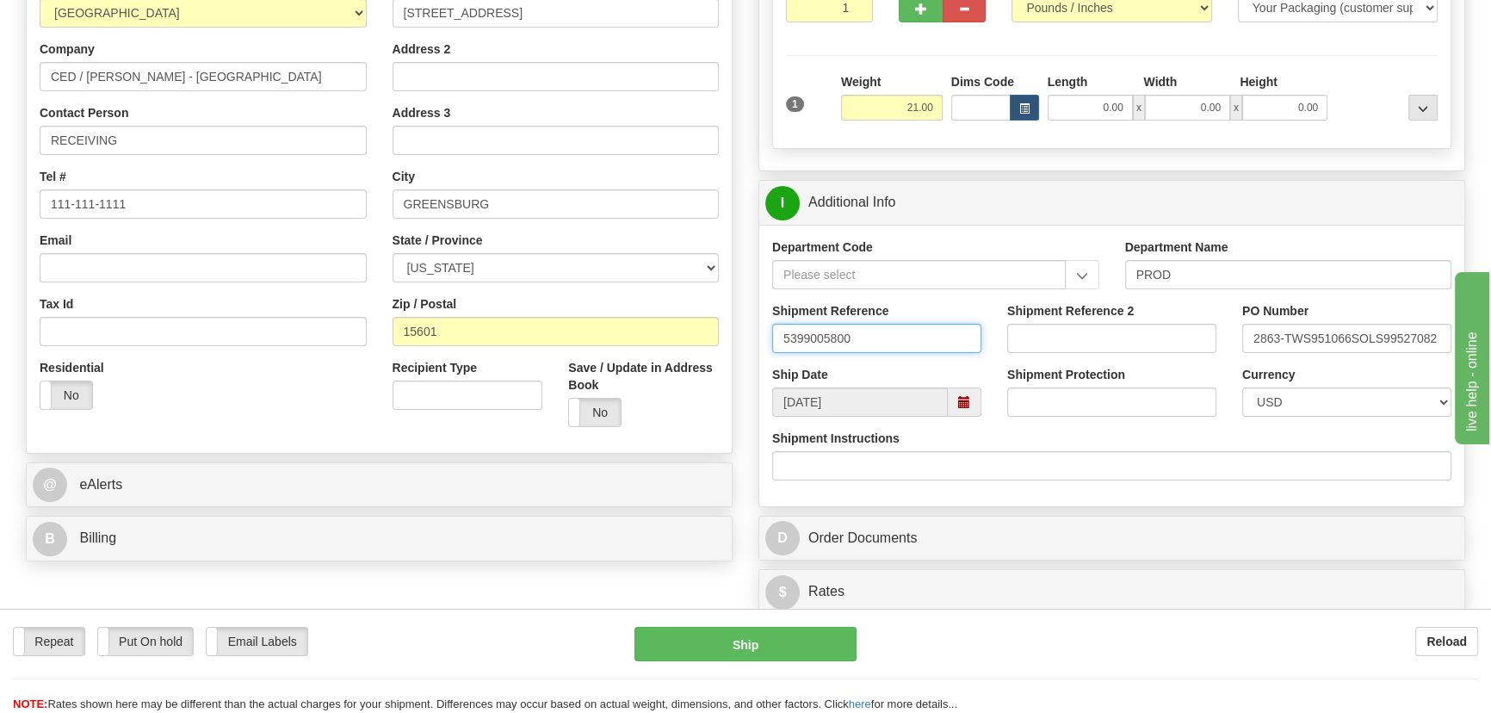
drag, startPoint x: 910, startPoint y: 342, endPoint x: 654, endPoint y: 301, distance: 258.8
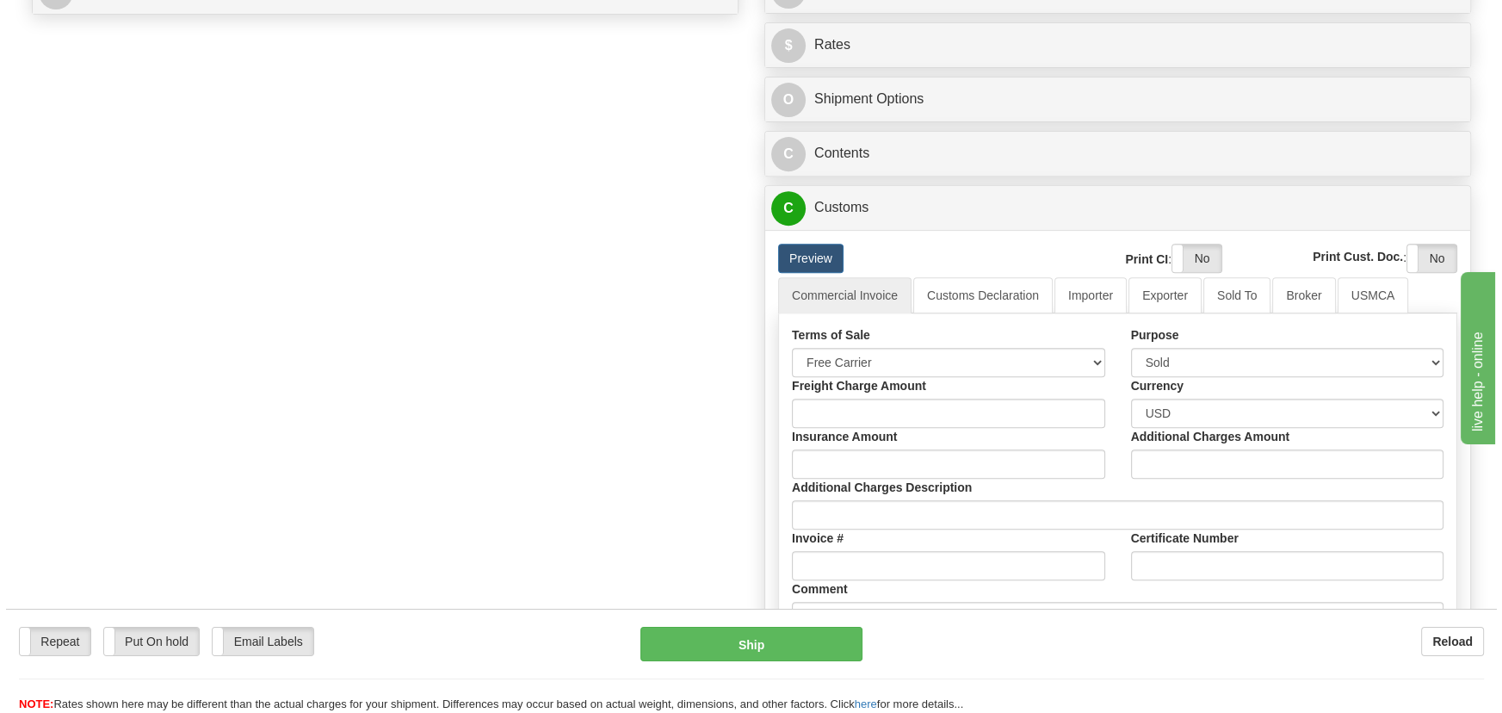
scroll to position [861, 0]
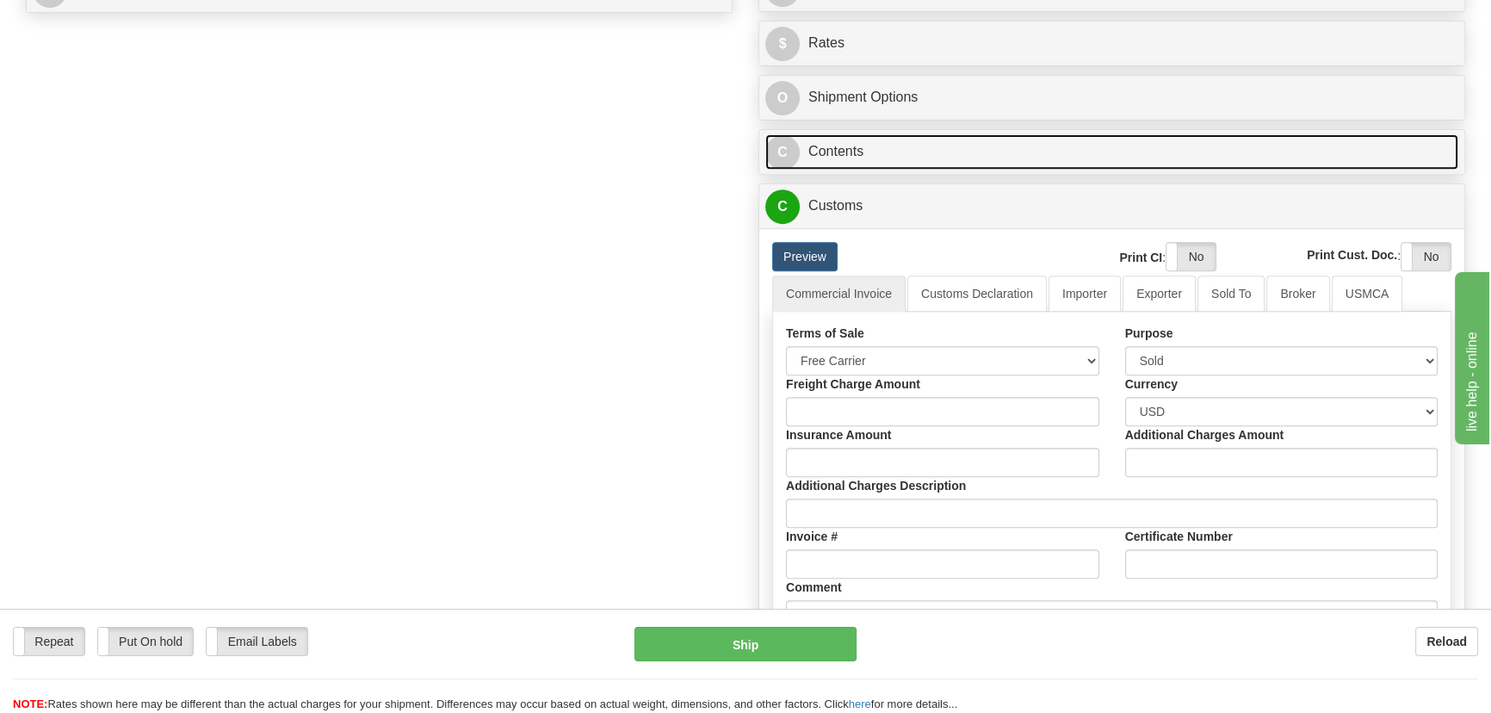
click at [1241, 149] on link "C Contents" at bounding box center [1111, 151] width 693 height 35
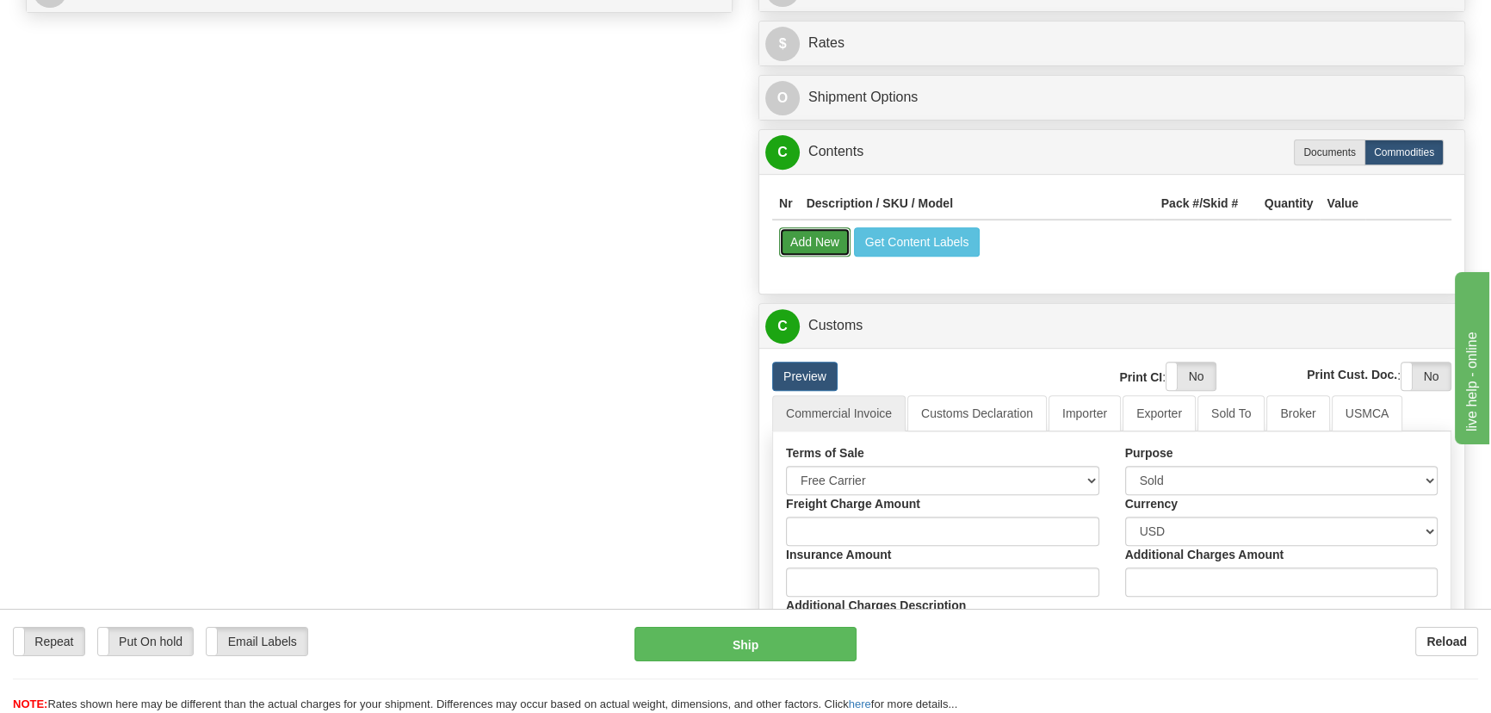
click at [825, 238] on button "Add New" at bounding box center [814, 241] width 71 height 29
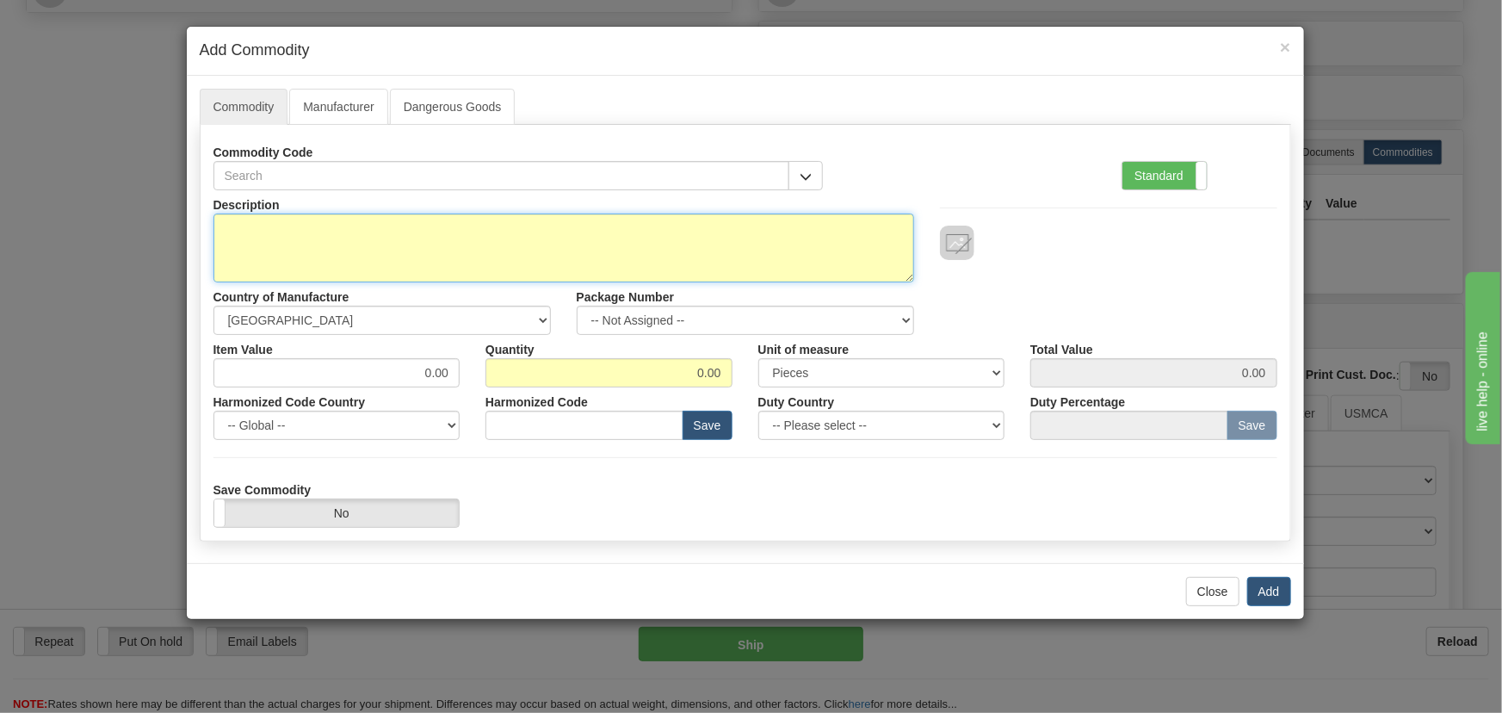
click at [619, 241] on textarea "Description" at bounding box center [563, 247] width 701 height 69
paste textarea "850EP5NNG5HNNAANMMPCB3ECNA4042X"
type textarea "850EP5NNG5HNNAANMMPCB3ECNA4042X"
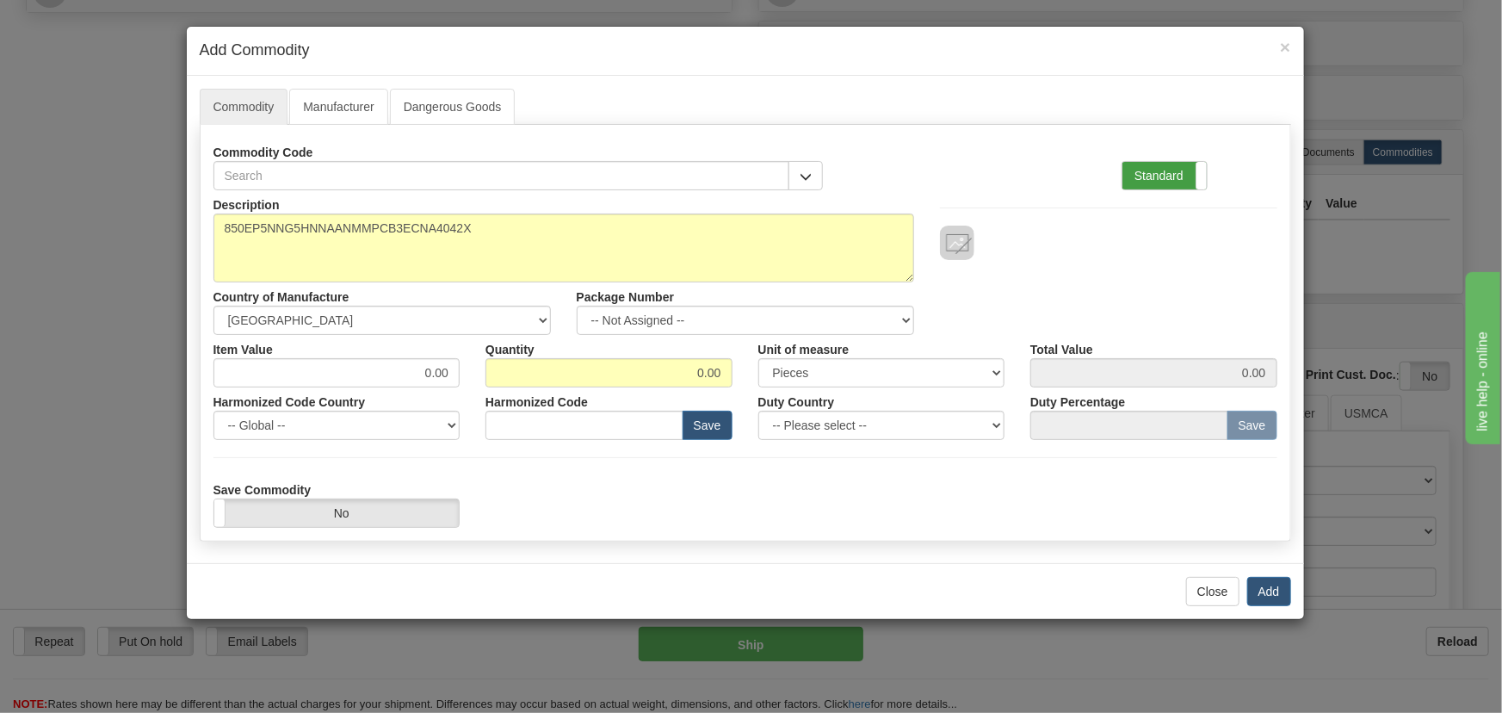
click at [1171, 181] on label "Standard" at bounding box center [1164, 176] width 84 height 28
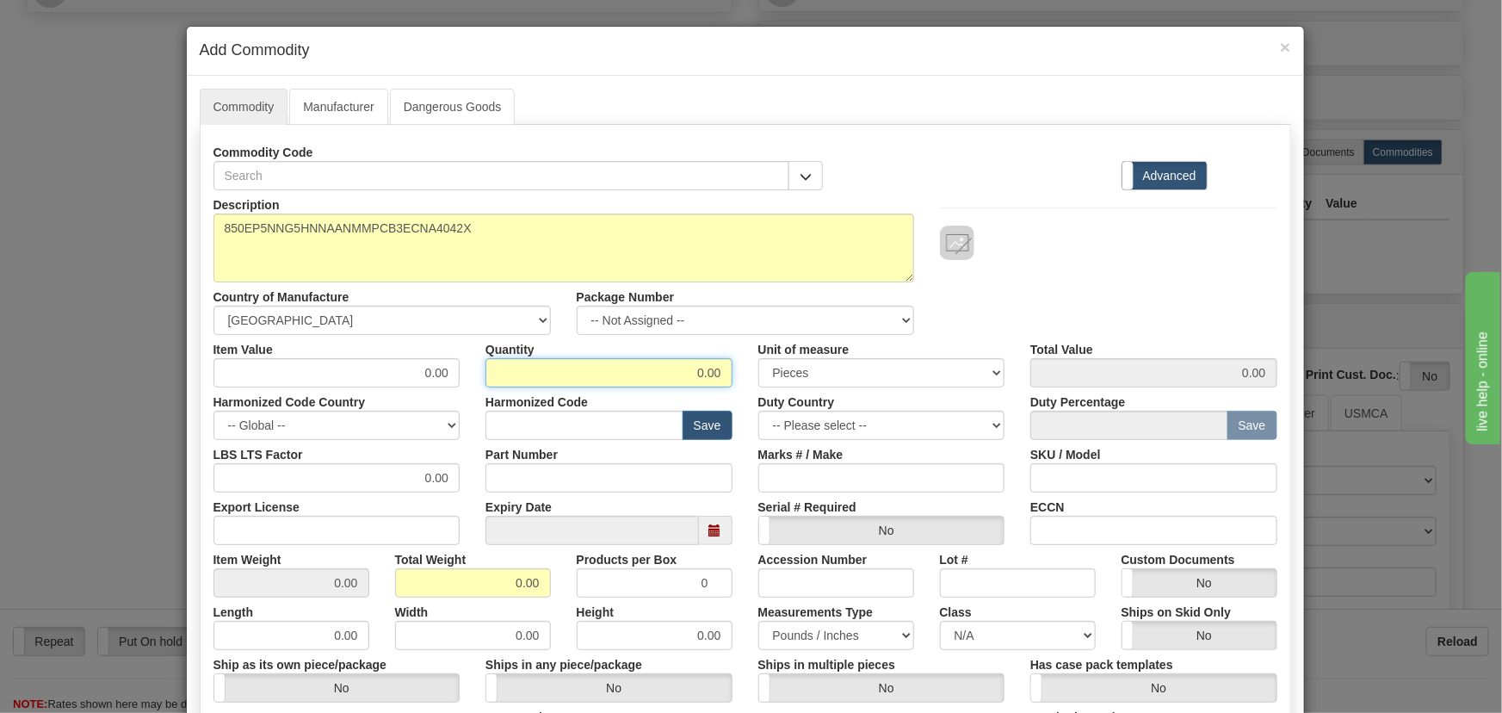
drag, startPoint x: 692, startPoint y: 366, endPoint x: 745, endPoint y: 381, distance: 54.7
click at [745, 381] on div "Item Value 0.00 Quantity 0.00 Unit of measure 3 Thousand Square Inches Adjustme…" at bounding box center [746, 361] width 1090 height 53
type input "1"
drag, startPoint x: 502, startPoint y: 575, endPoint x: 895, endPoint y: 554, distance: 393.9
click at [630, 597] on div "Description 850EP5NNG5HNNAANMMPCB3ECNA4042X Country of Manufacture -- Unknown -…" at bounding box center [745, 568] width 1064 height 757
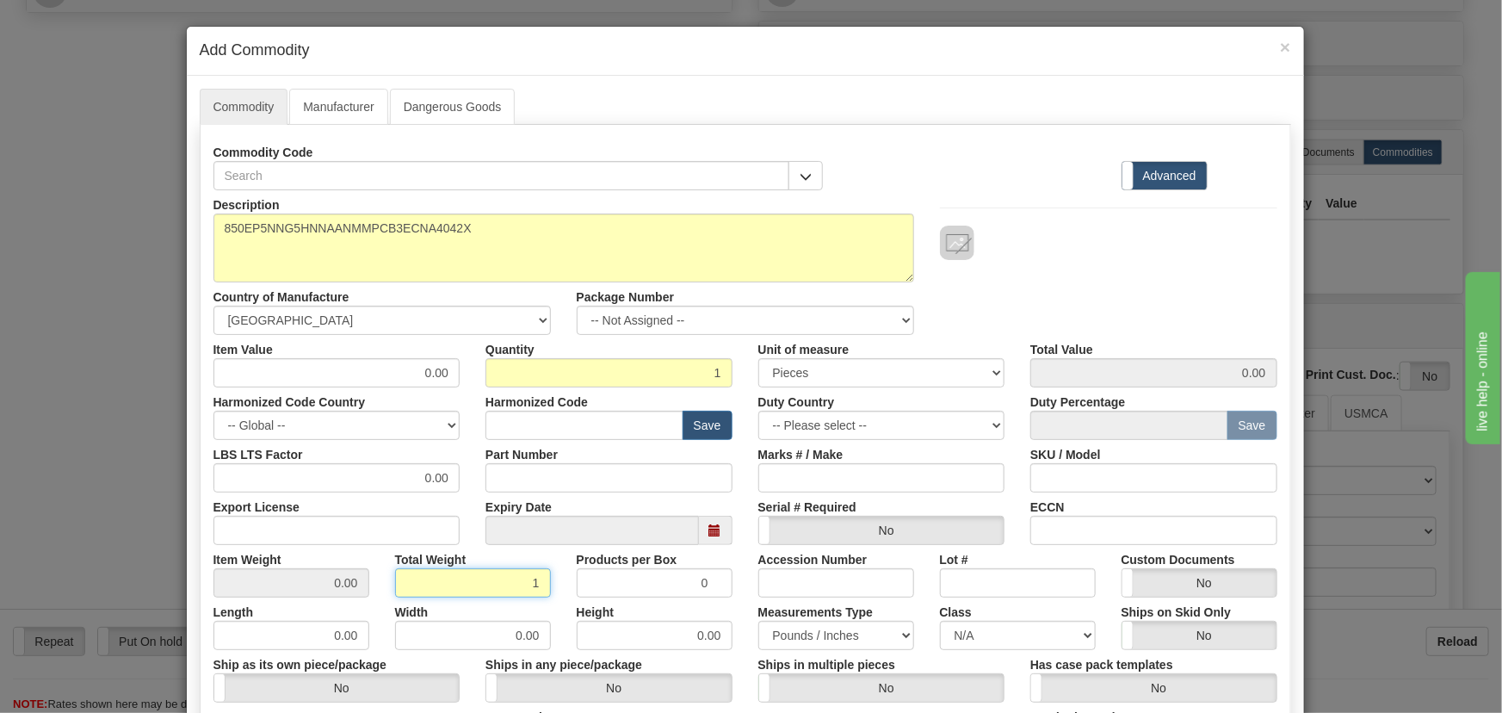
type input "1"
type input "1.0000"
drag, startPoint x: 610, startPoint y: 429, endPoint x: 834, endPoint y: 374, distance: 230.5
click at [610, 429] on input "text" at bounding box center [584, 425] width 198 height 29
paste input "8536.49.0090"
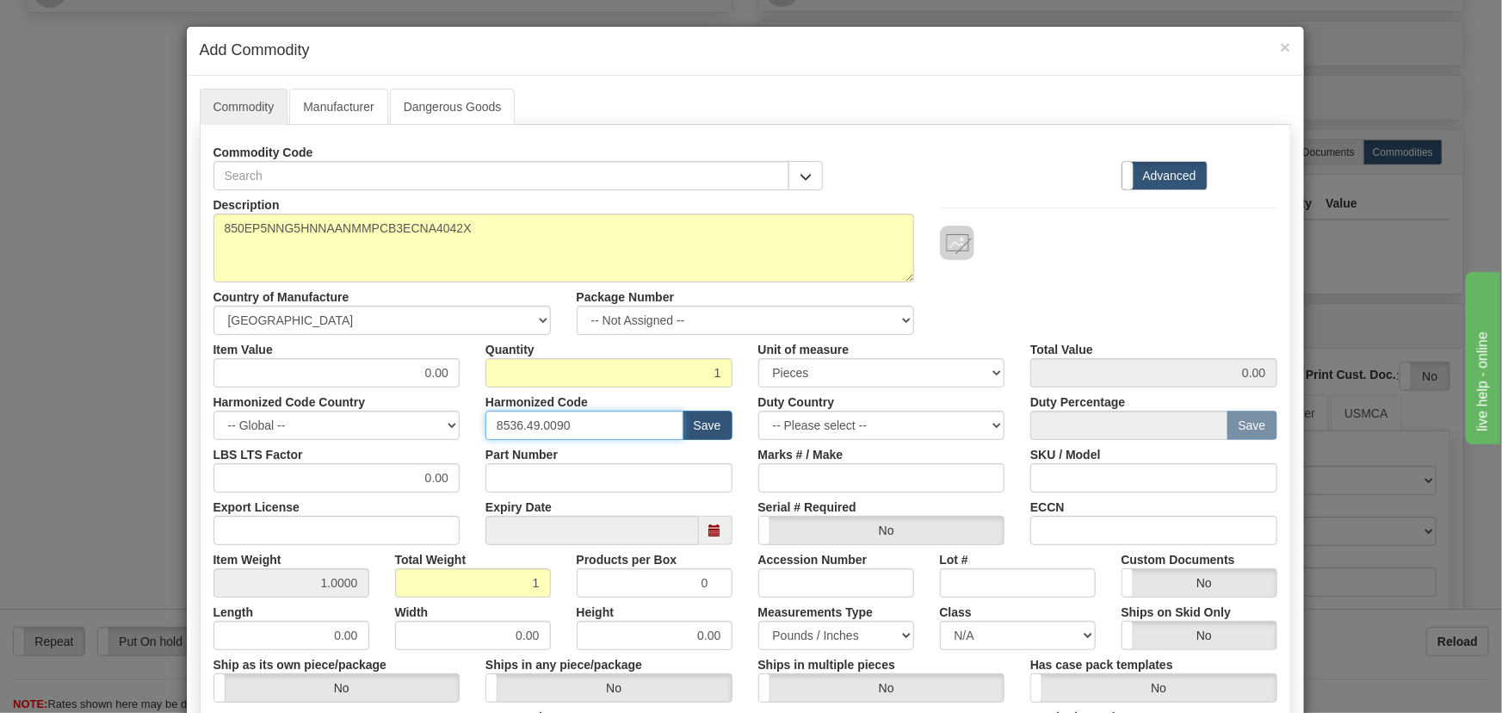
type input "8536.49.0090"
drag, startPoint x: 407, startPoint y: 372, endPoint x: 487, endPoint y: 389, distance: 81.9
click at [487, 389] on div "Description 850EP5NNG5HNNAANMMPCB3ECNA4042X Country of Manufacture -- Unknown -…" at bounding box center [745, 568] width 1064 height 757
paste input "3.485,48"
type input "3485.48"
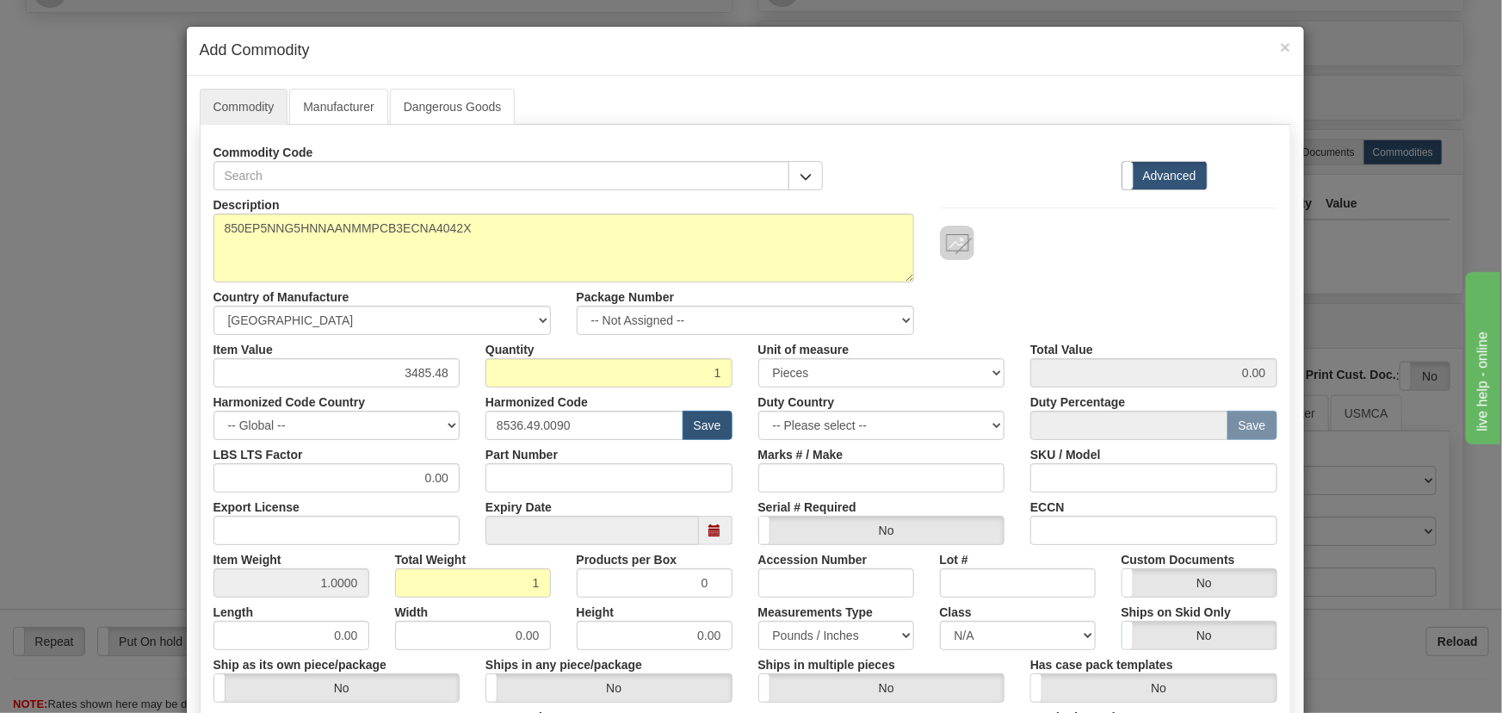
type input "3485.48"
click at [1084, 320] on div "Description 850EP5NNG5HNNAANMMPCB3ECNA4042X Country of Manufacture -- Unknown -…" at bounding box center [746, 262] width 1090 height 145
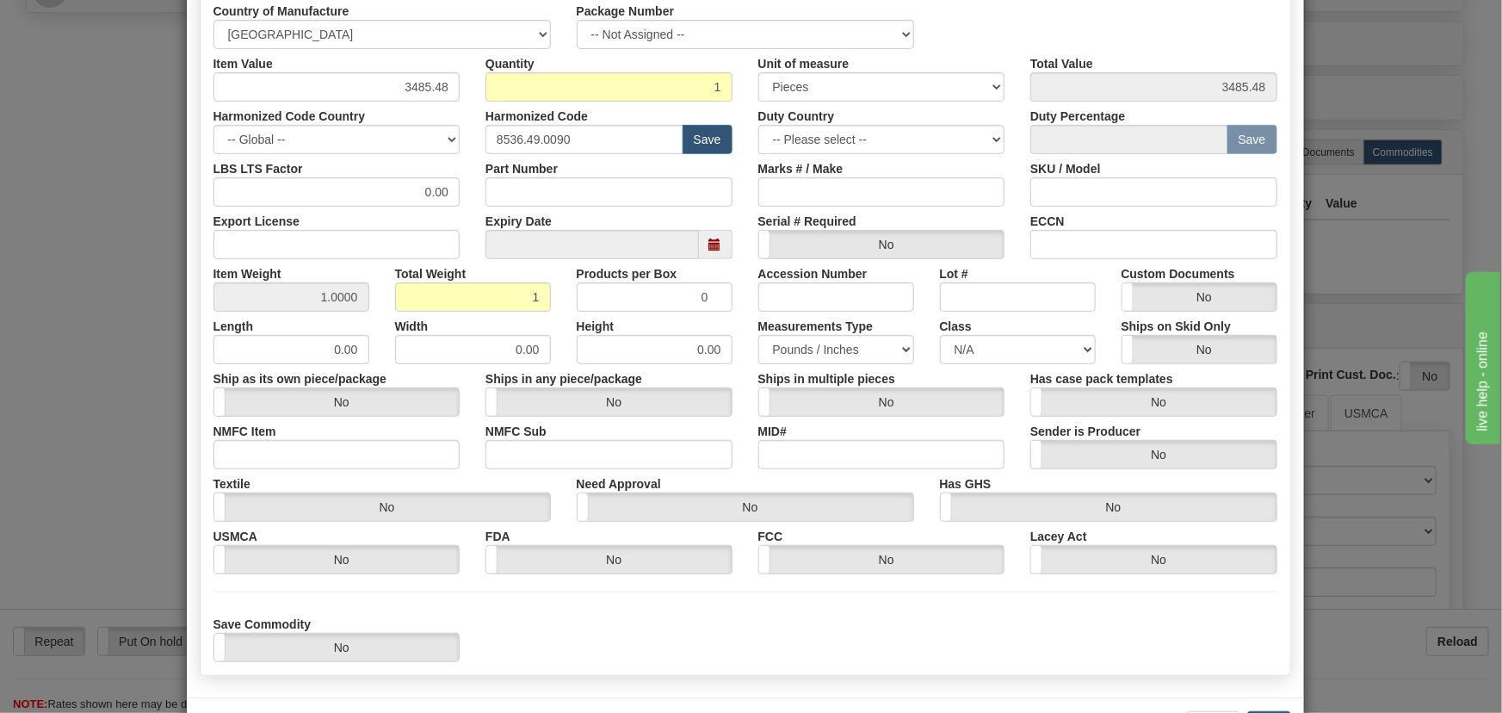
scroll to position [351, 0]
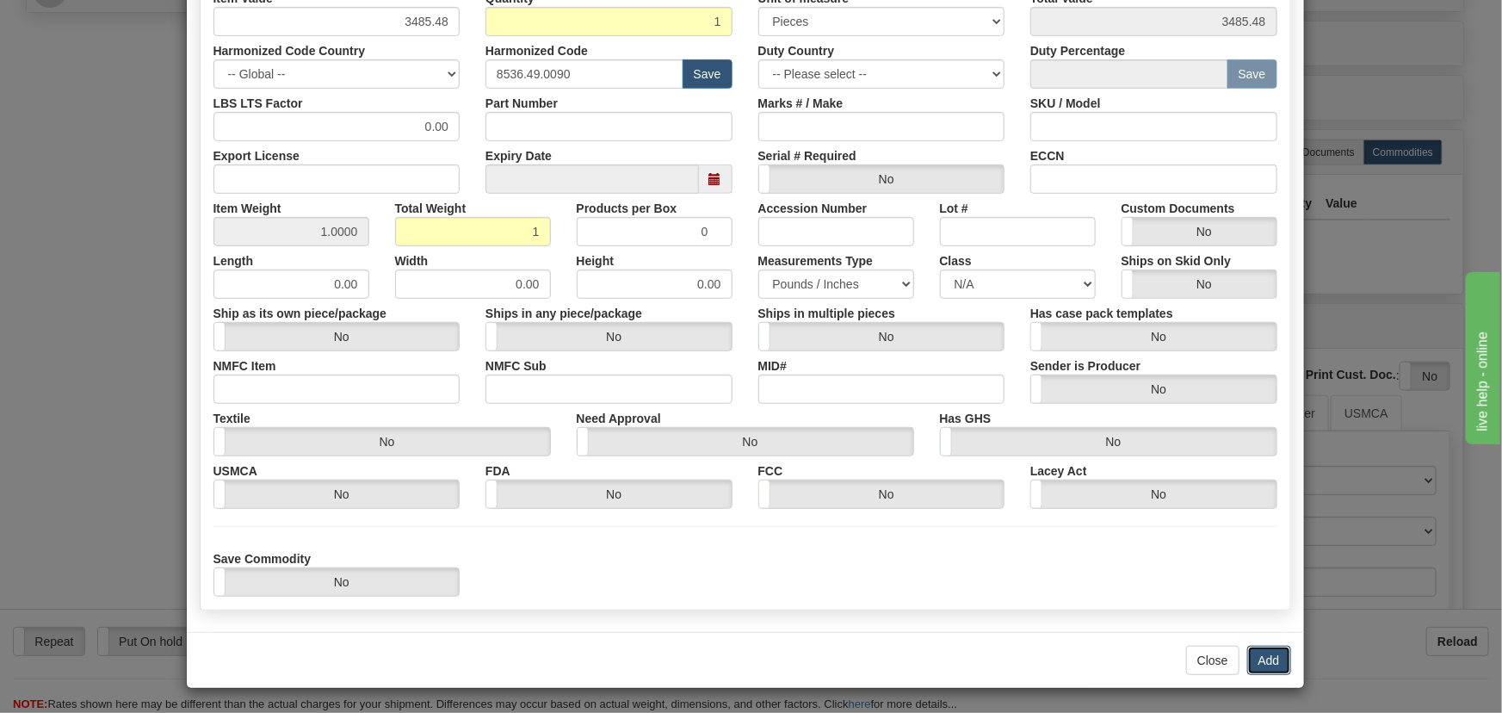
click at [1257, 654] on button "Add" at bounding box center [1269, 660] width 44 height 29
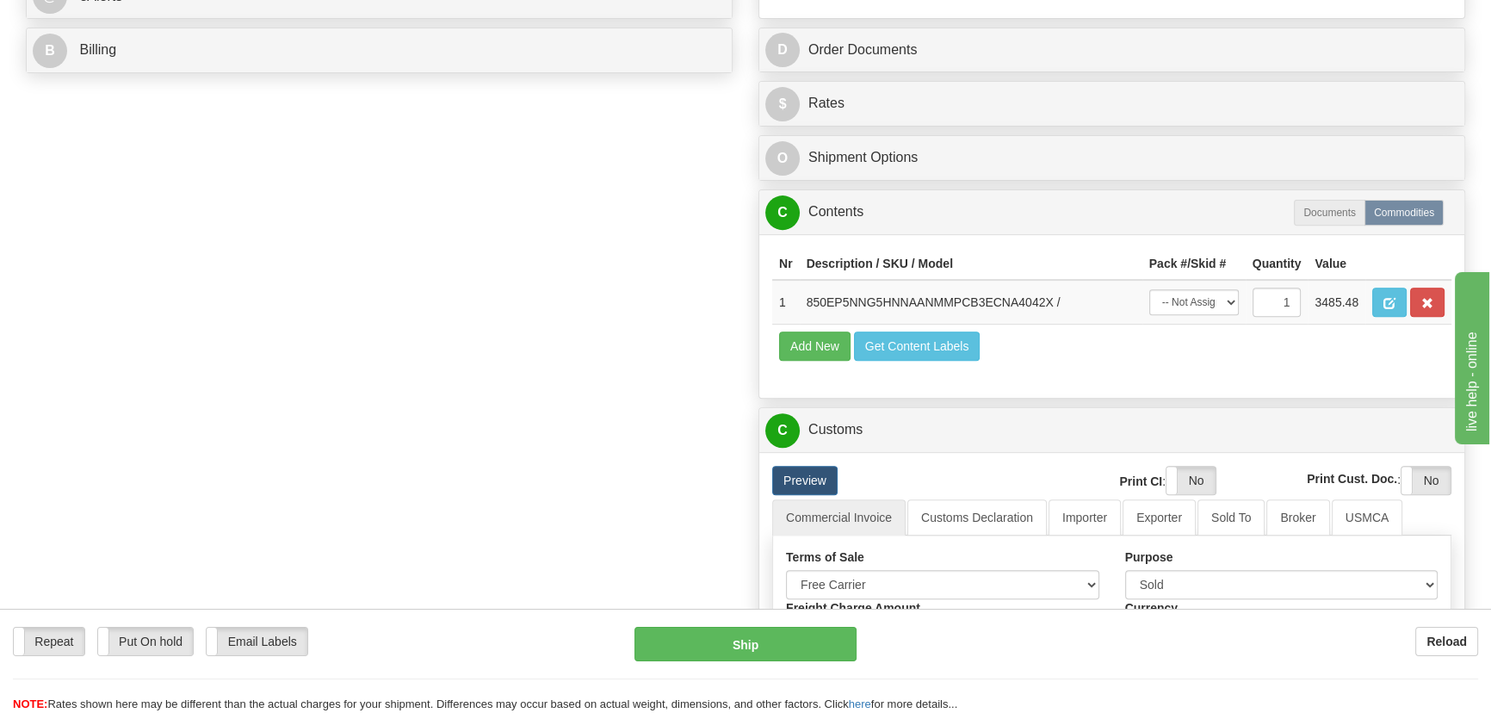
scroll to position [704, 0]
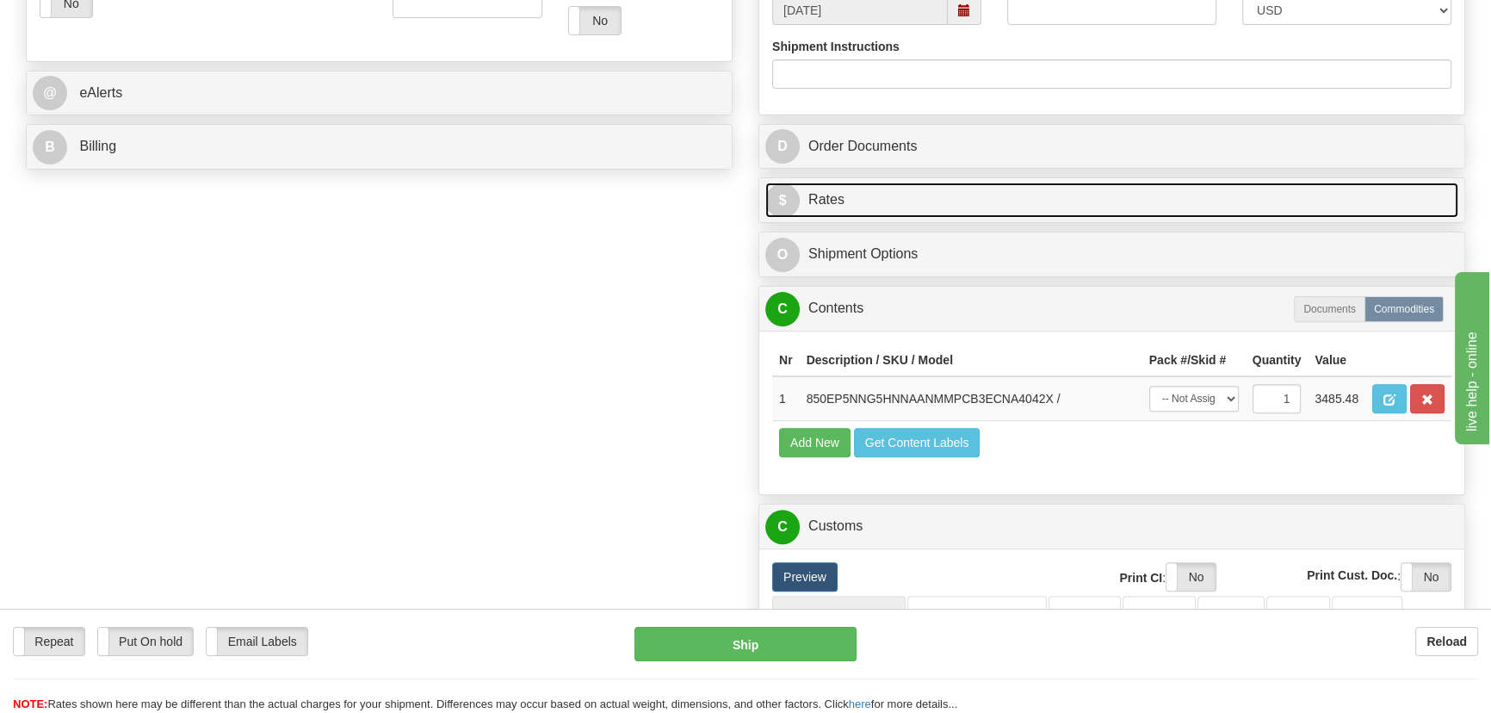
click at [1222, 195] on link "$ Rates" at bounding box center [1111, 199] width 693 height 35
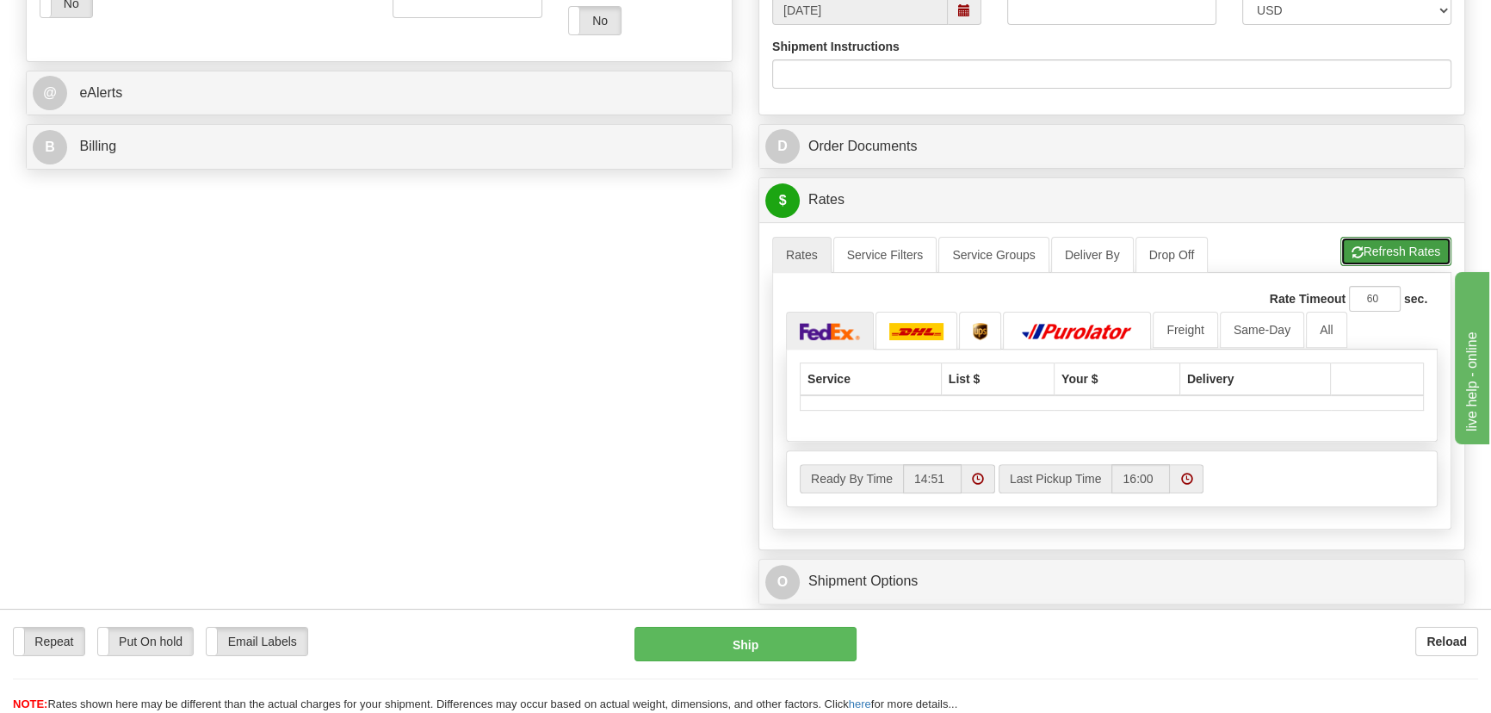
click at [1381, 253] on button "Refresh Rates" at bounding box center [1395, 251] width 111 height 29
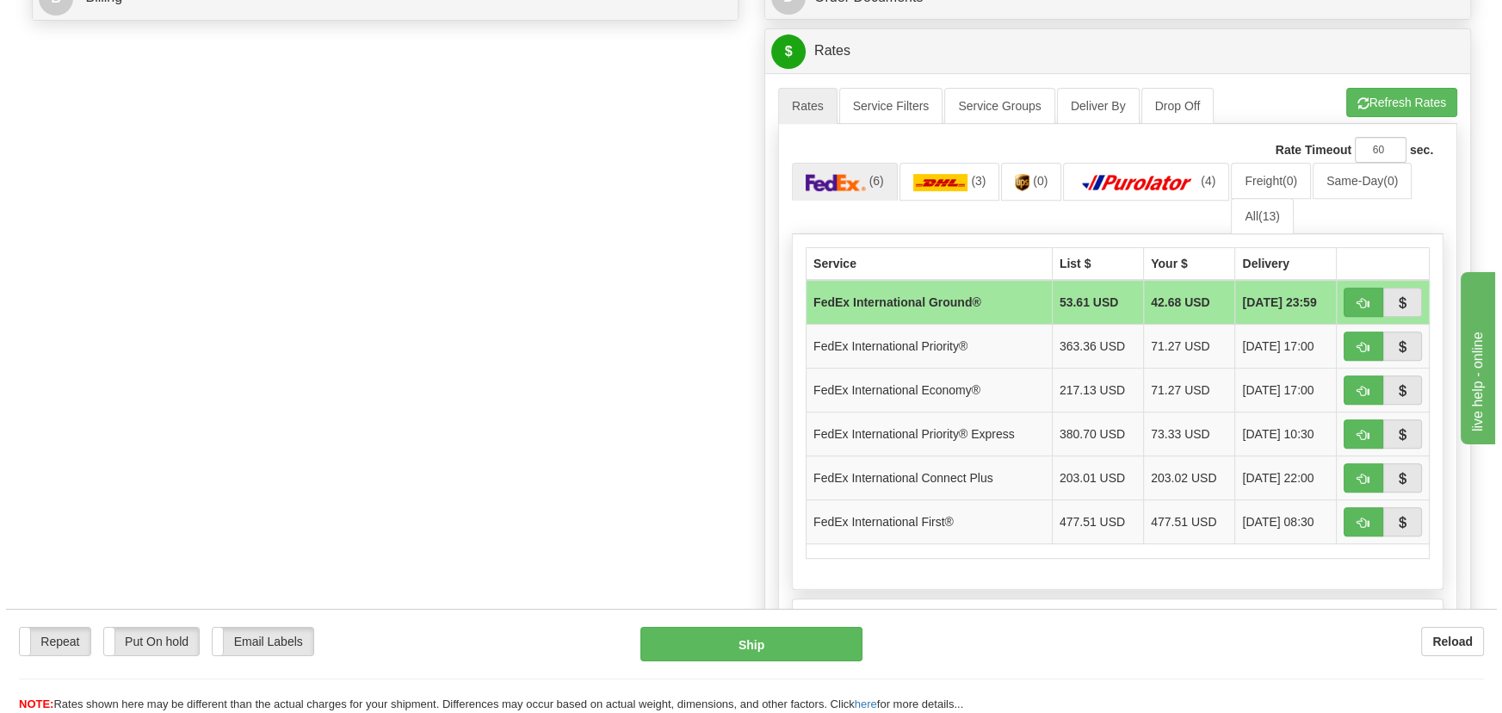
scroll to position [861, 0]
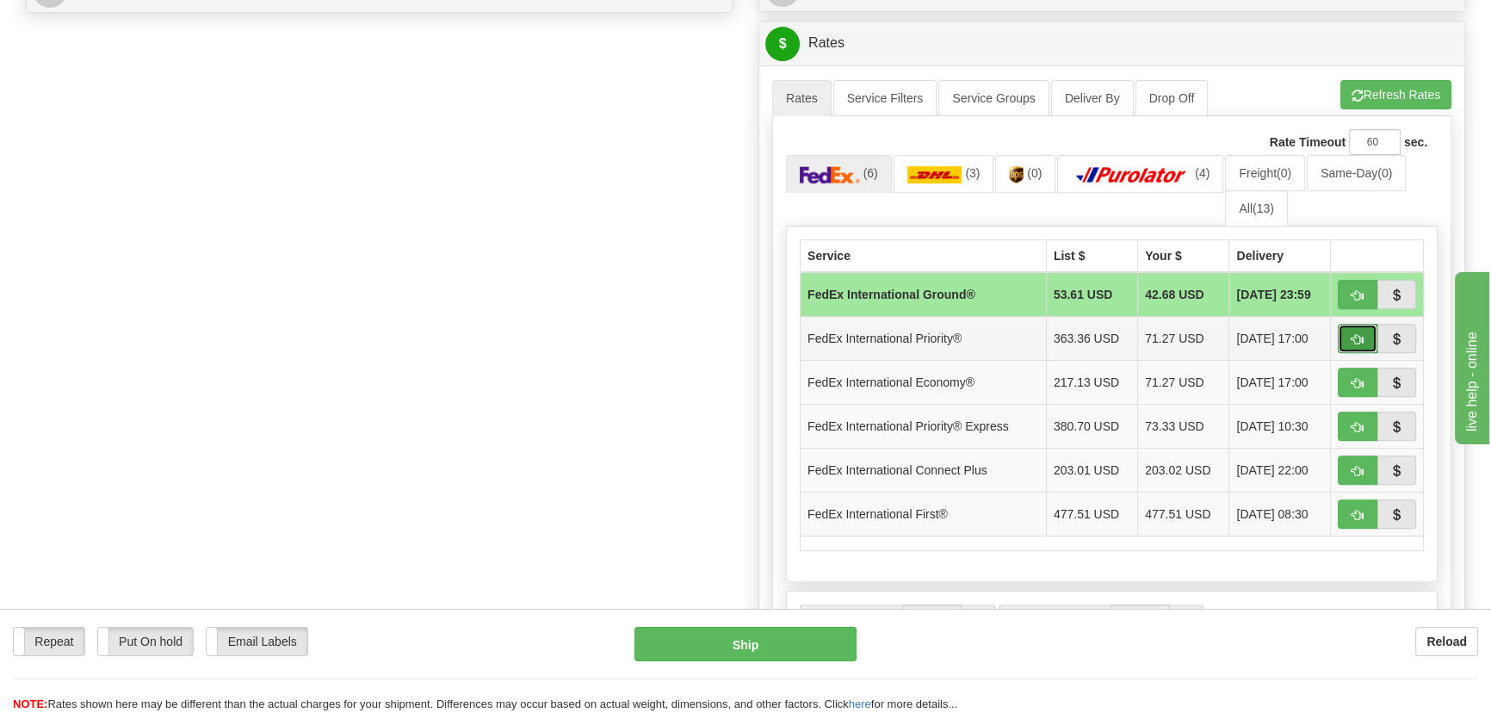
click at [1350, 339] on button "button" at bounding box center [1358, 338] width 40 height 29
type input "01"
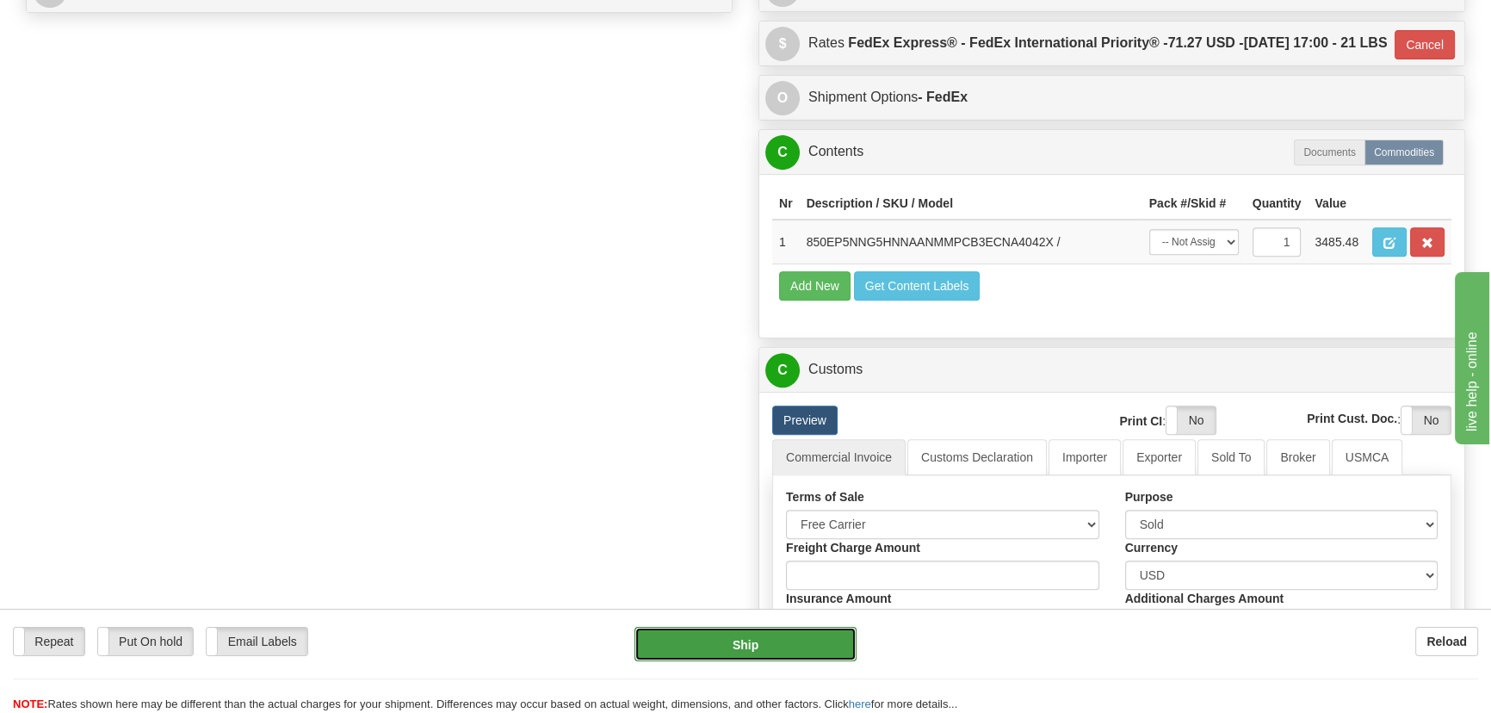
click at [782, 646] on button "Ship" at bounding box center [745, 644] width 223 height 34
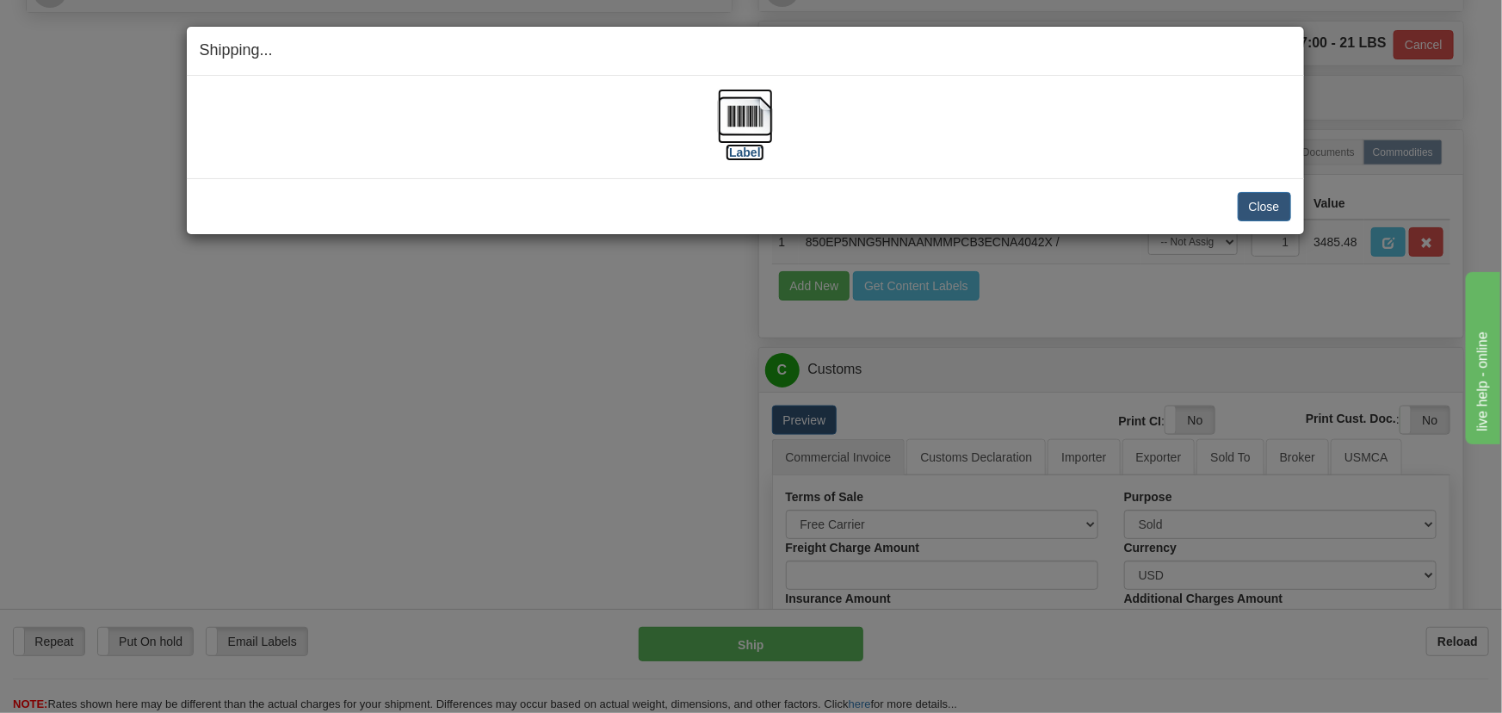
click at [749, 121] on img at bounding box center [745, 116] width 55 height 55
click at [1257, 206] on button "Close" at bounding box center [1264, 206] width 53 height 29
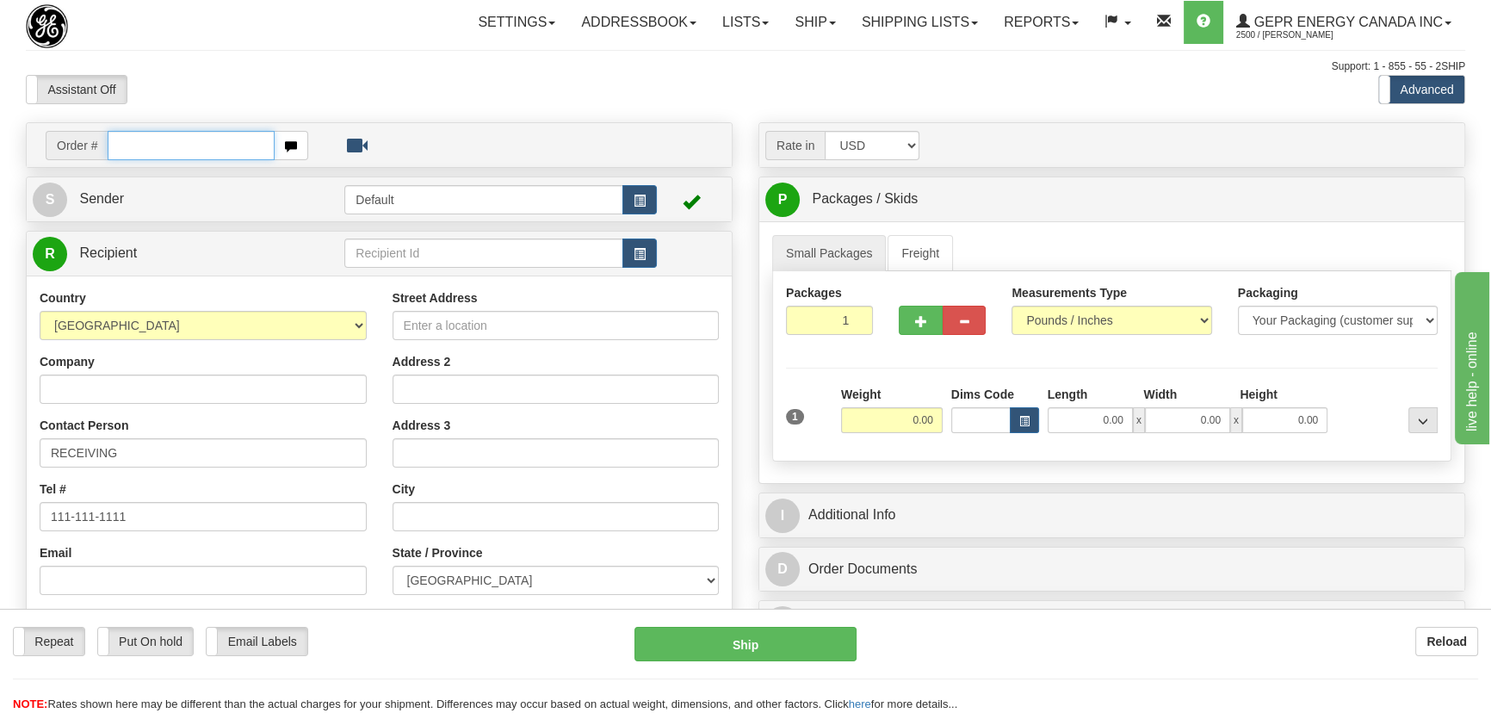
paste input "0086700980"
click at [129, 145] on input "0086700980v" at bounding box center [191, 145] width 167 height 29
type input "86700980v"
click at [443, 79] on body "Training Course Close Toggle navigation Settings Shipping Preferences New Recip…" at bounding box center [751, 356] width 1502 height 713
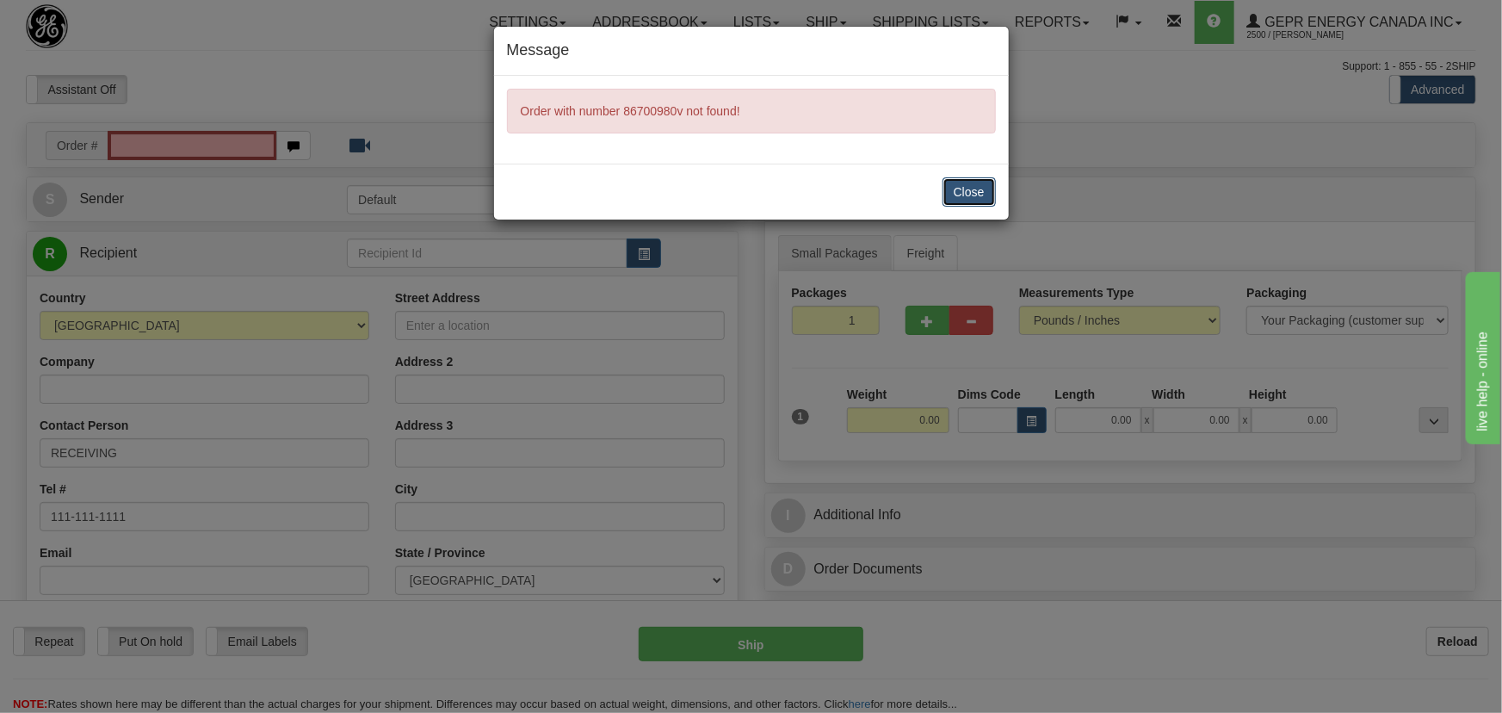
click at [965, 196] on button "Close" at bounding box center [968, 191] width 53 height 29
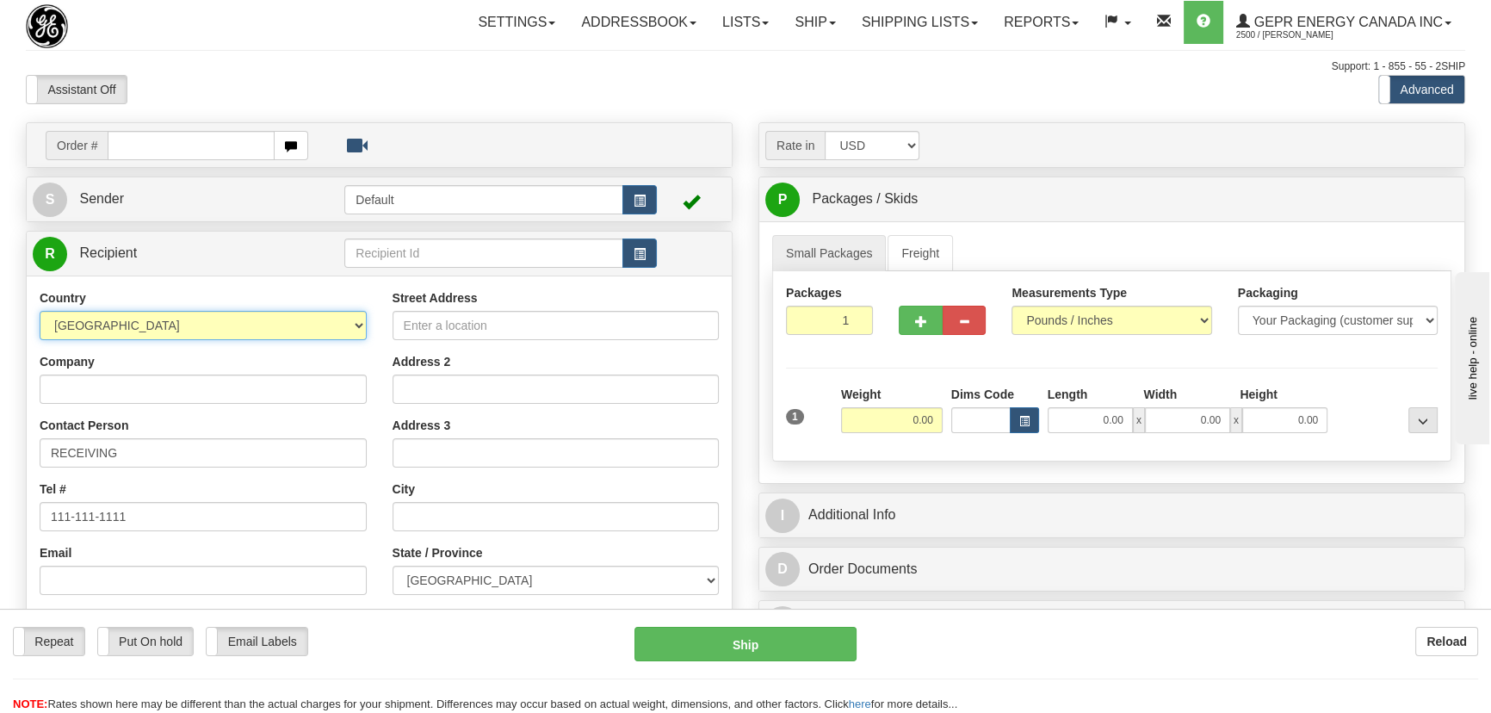
click at [304, 326] on select "[GEOGRAPHIC_DATA] [GEOGRAPHIC_DATA] [GEOGRAPHIC_DATA] [GEOGRAPHIC_DATA] [US_STA…" at bounding box center [203, 325] width 327 height 29
select select "CL"
click at [40, 311] on select "[GEOGRAPHIC_DATA] [GEOGRAPHIC_DATA] [GEOGRAPHIC_DATA] [GEOGRAPHIC_DATA] [US_STA…" at bounding box center [203, 325] width 327 height 29
click at [258, 386] on input "Company" at bounding box center [203, 388] width 327 height 29
paste input "CRT CHILE SPA"
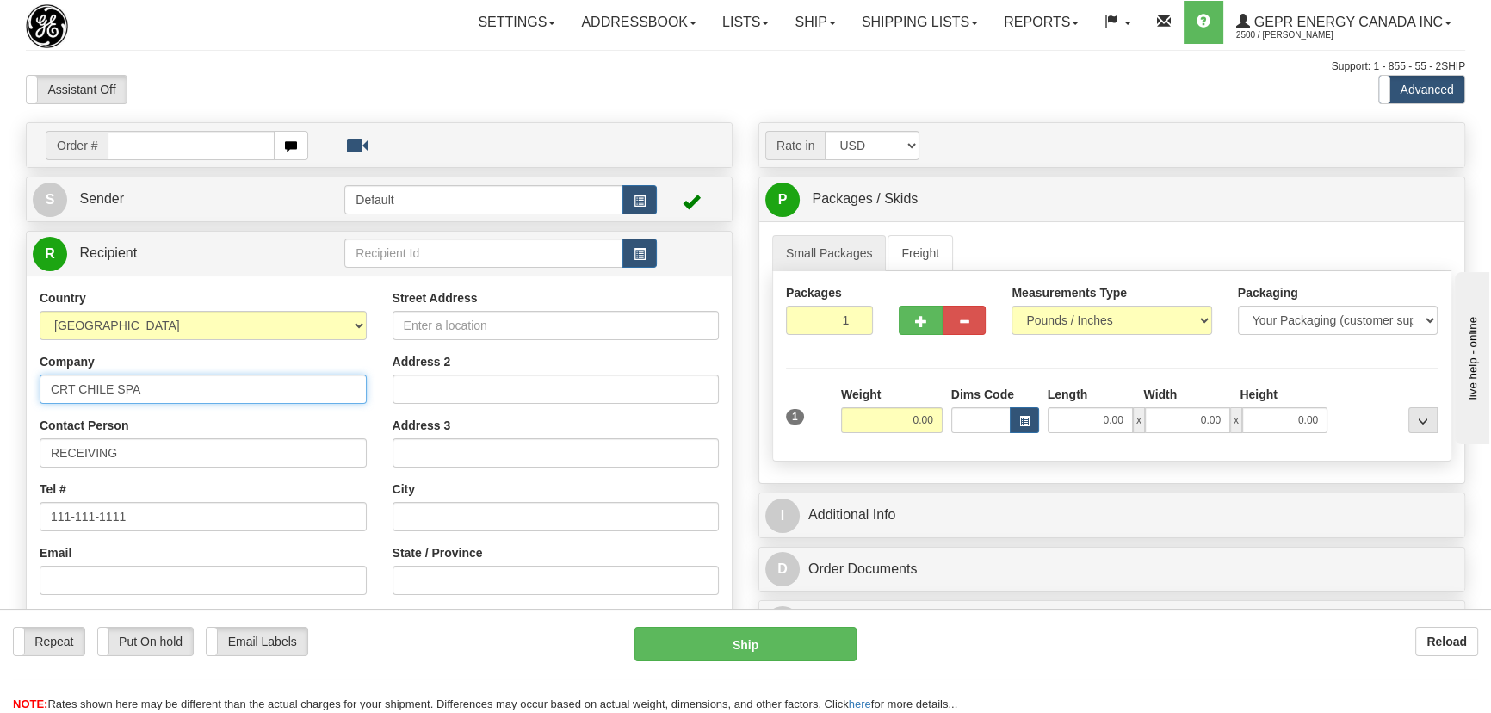
type input "CRT CHILE SPA"
click at [465, 330] on input "Street Address" at bounding box center [555, 325] width 327 height 29
paste input "Oficina 1310, Providencia San Pio X 2460 1310"
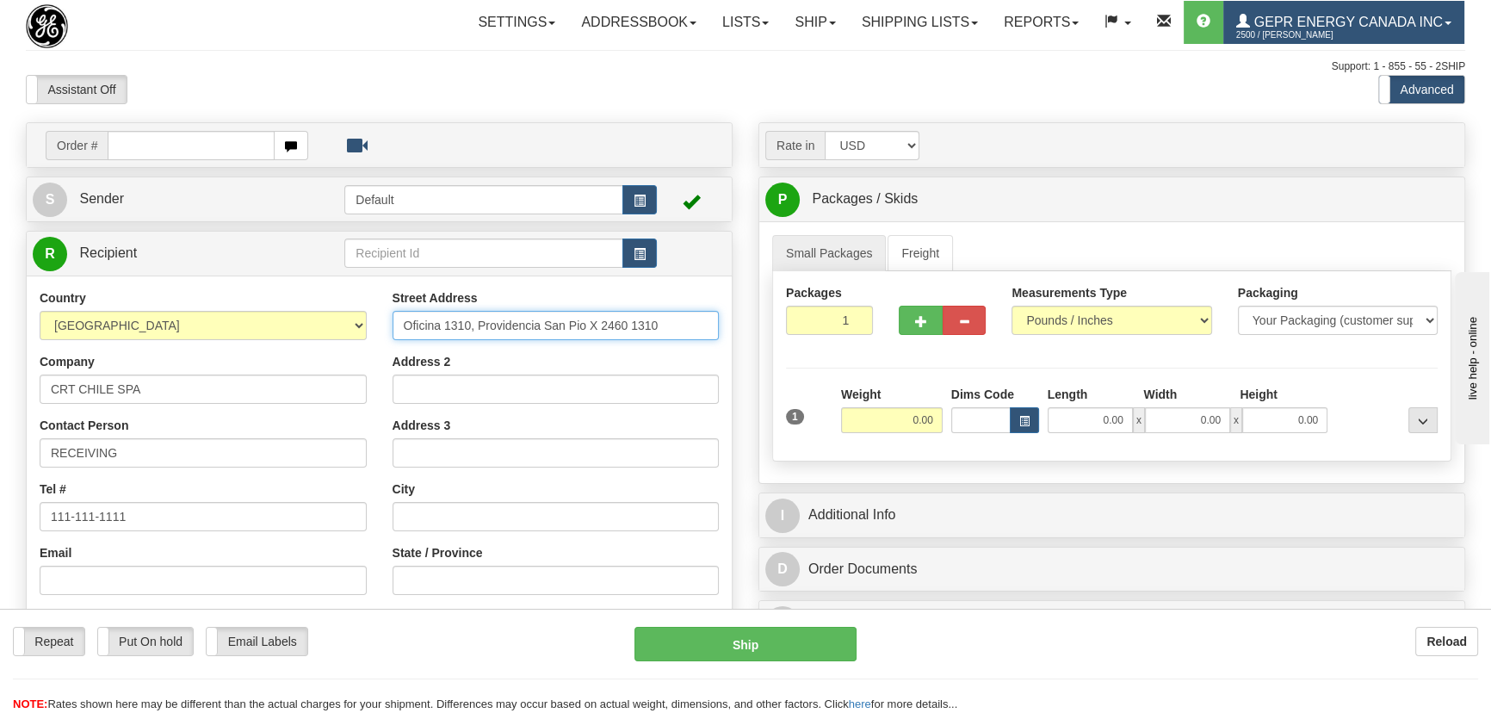
type input "Oficina 1310, Providencia San Pio X 2460 1310"
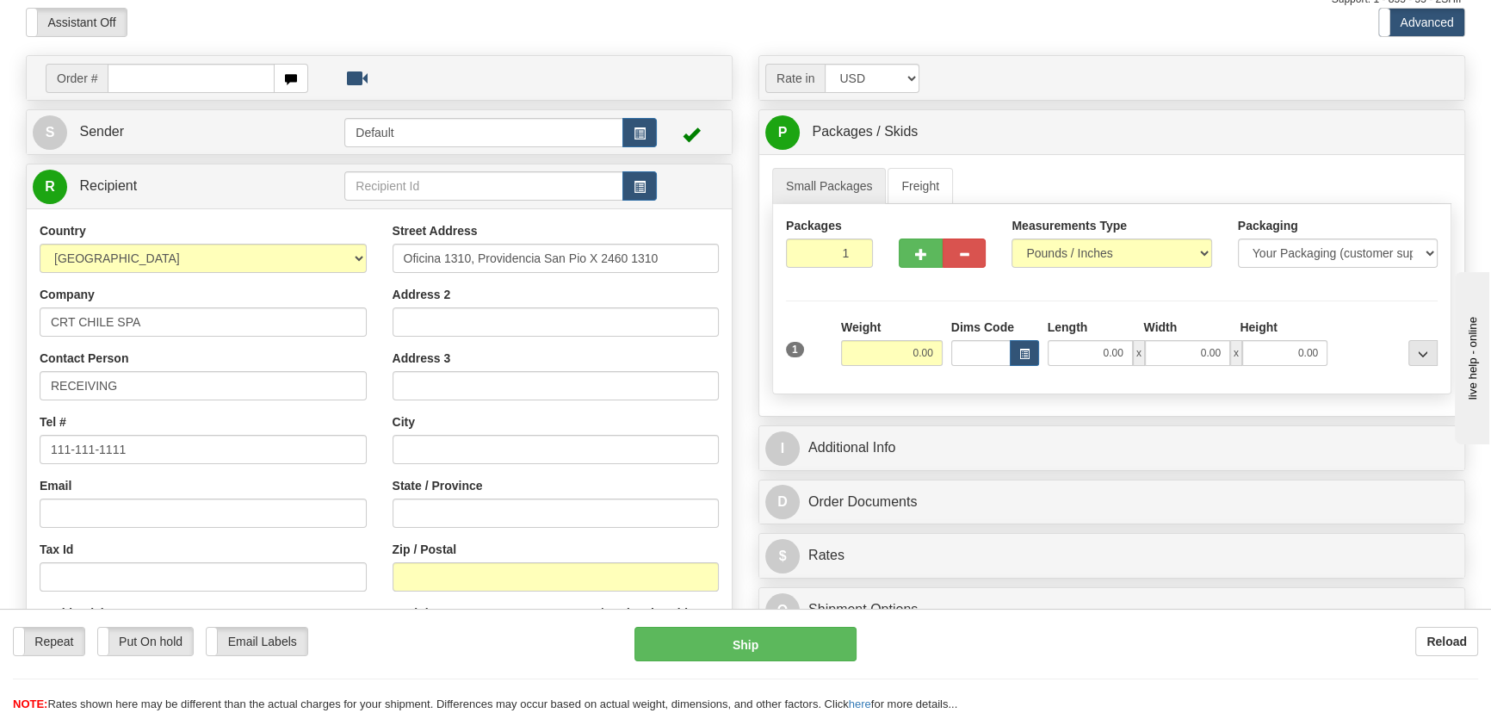
scroll to position [156, 0]
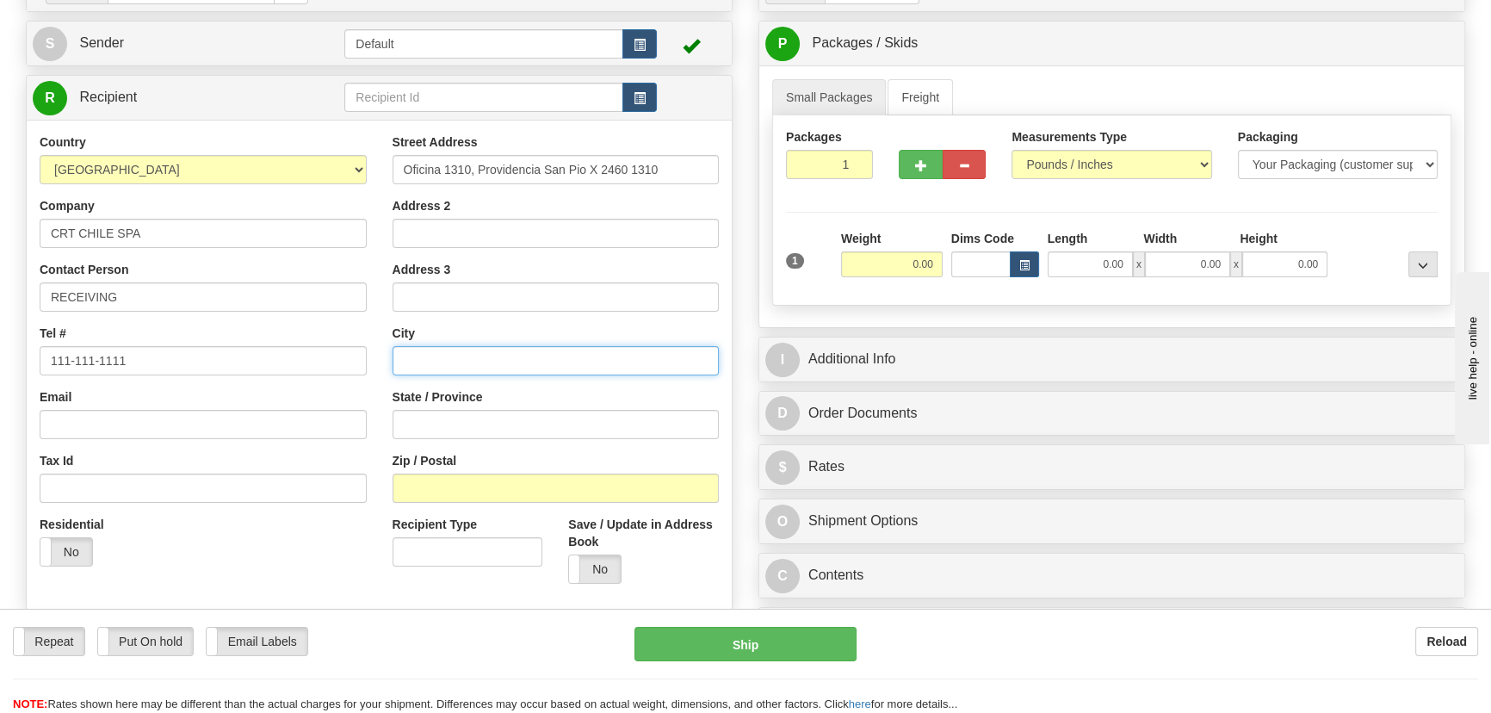
click at [443, 357] on input "text" at bounding box center [555, 360] width 327 height 29
paste input "[PERSON_NAME]"
type input "[PERSON_NAME]"
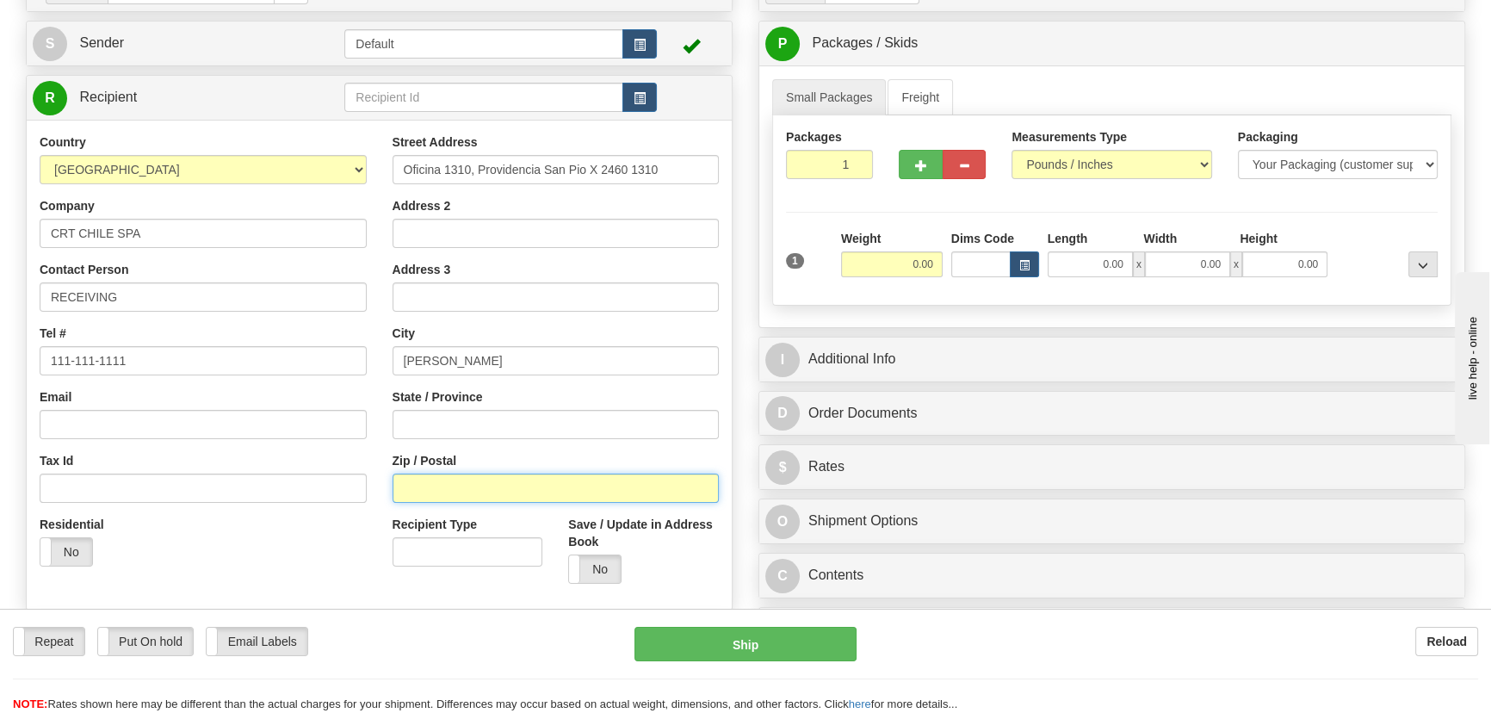
drag, startPoint x: 502, startPoint y: 478, endPoint x: 282, endPoint y: 562, distance: 235.1
click at [502, 478] on input "Zip / Postal" at bounding box center [555, 487] width 327 height 29
paste input "7510041"
type input "7510041"
click at [270, 566] on div "Residential Yes No" at bounding box center [203, 548] width 353 height 64
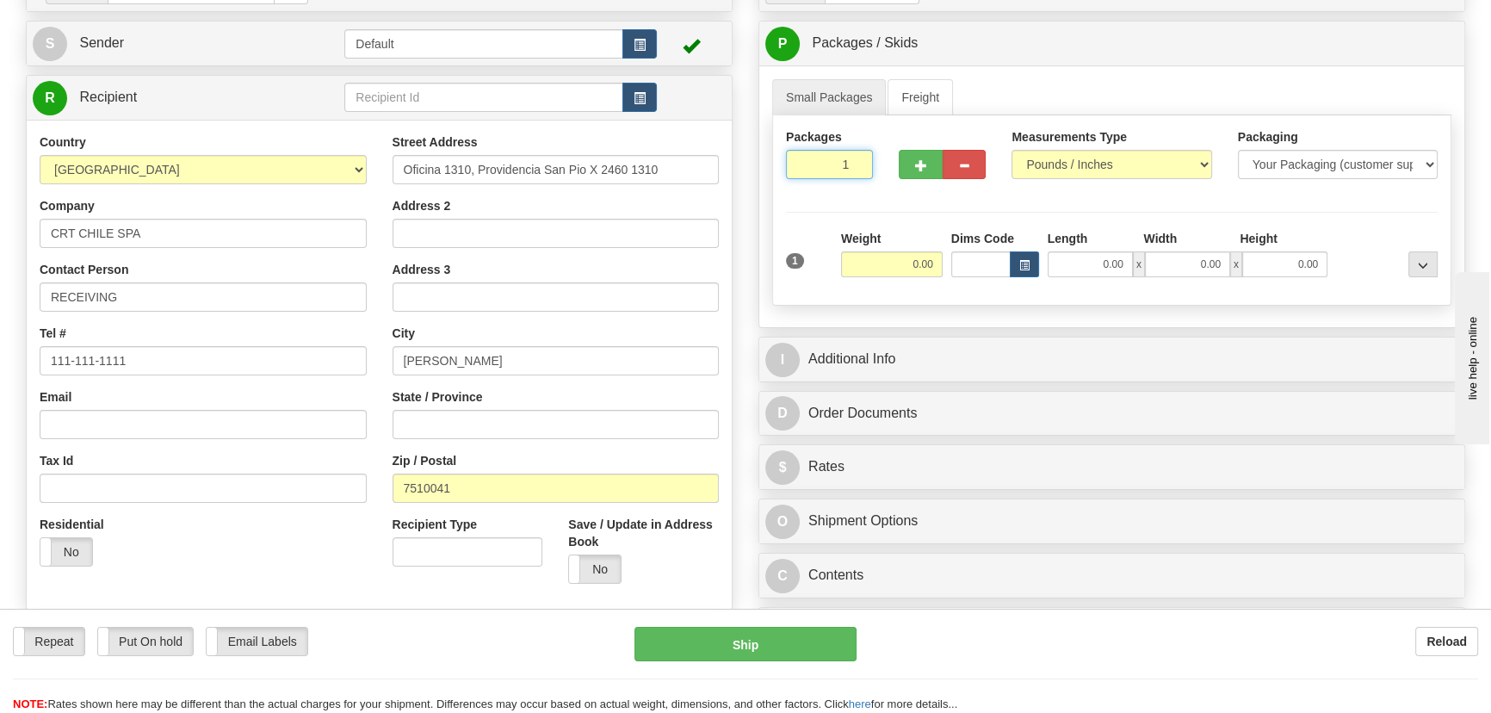
drag, startPoint x: 831, startPoint y: 161, endPoint x: 887, endPoint y: 188, distance: 61.6
click at [887, 186] on div "Packages 1 1" at bounding box center [1111, 161] width 677 height 66
type input "3"
drag, startPoint x: 900, startPoint y: 265, endPoint x: 942, endPoint y: 281, distance: 44.4
click at [942, 281] on div "Total Weight 0.00" at bounding box center [892, 260] width 110 height 60
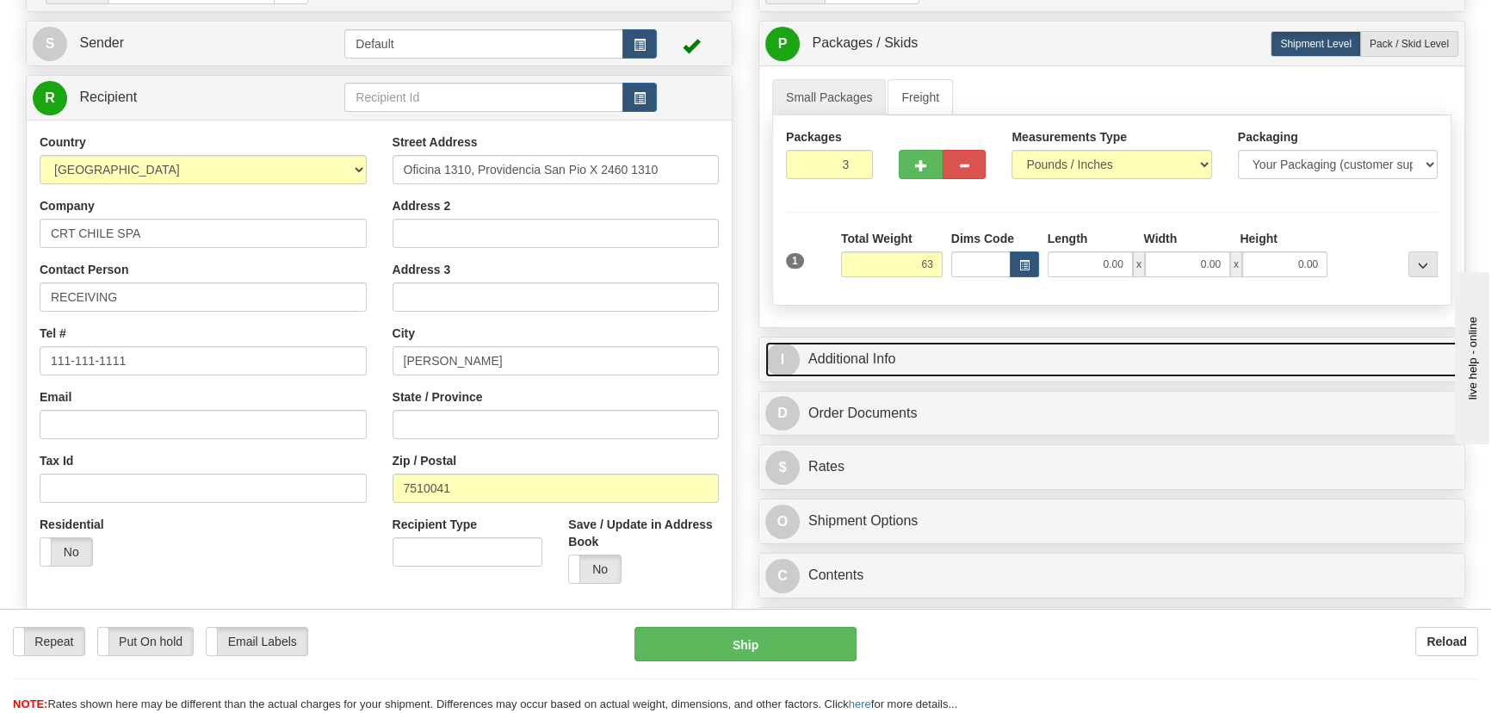
type input "63.00"
click at [1036, 355] on link "I Additional Info" at bounding box center [1111, 359] width 693 height 35
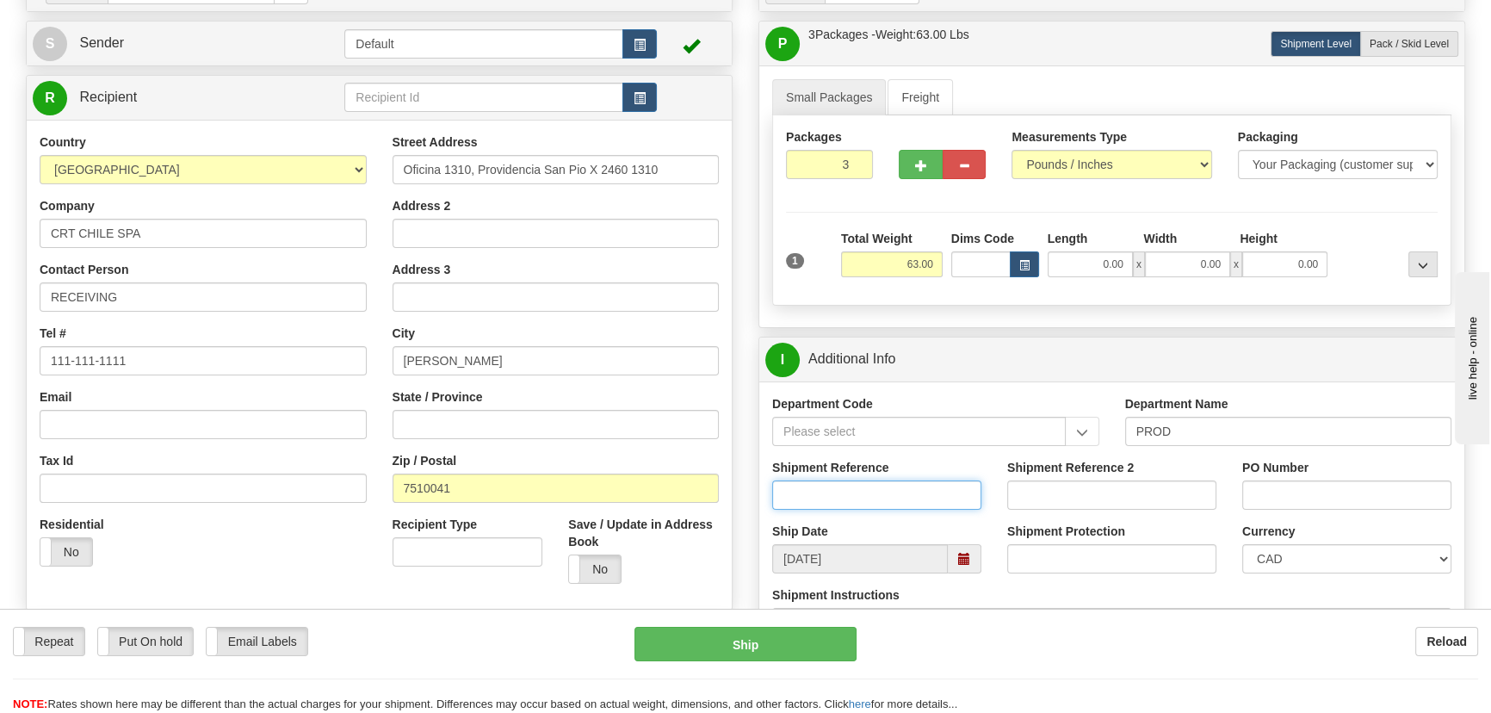
click at [912, 490] on input "Shipment Reference" at bounding box center [876, 494] width 209 height 29
paste input "5399005876"
type input "5399005876"
drag, startPoint x: 1301, startPoint y: 497, endPoint x: 1232, endPoint y: 604, distance: 127.0
click at [1301, 497] on input "PO Number" at bounding box center [1346, 494] width 209 height 29
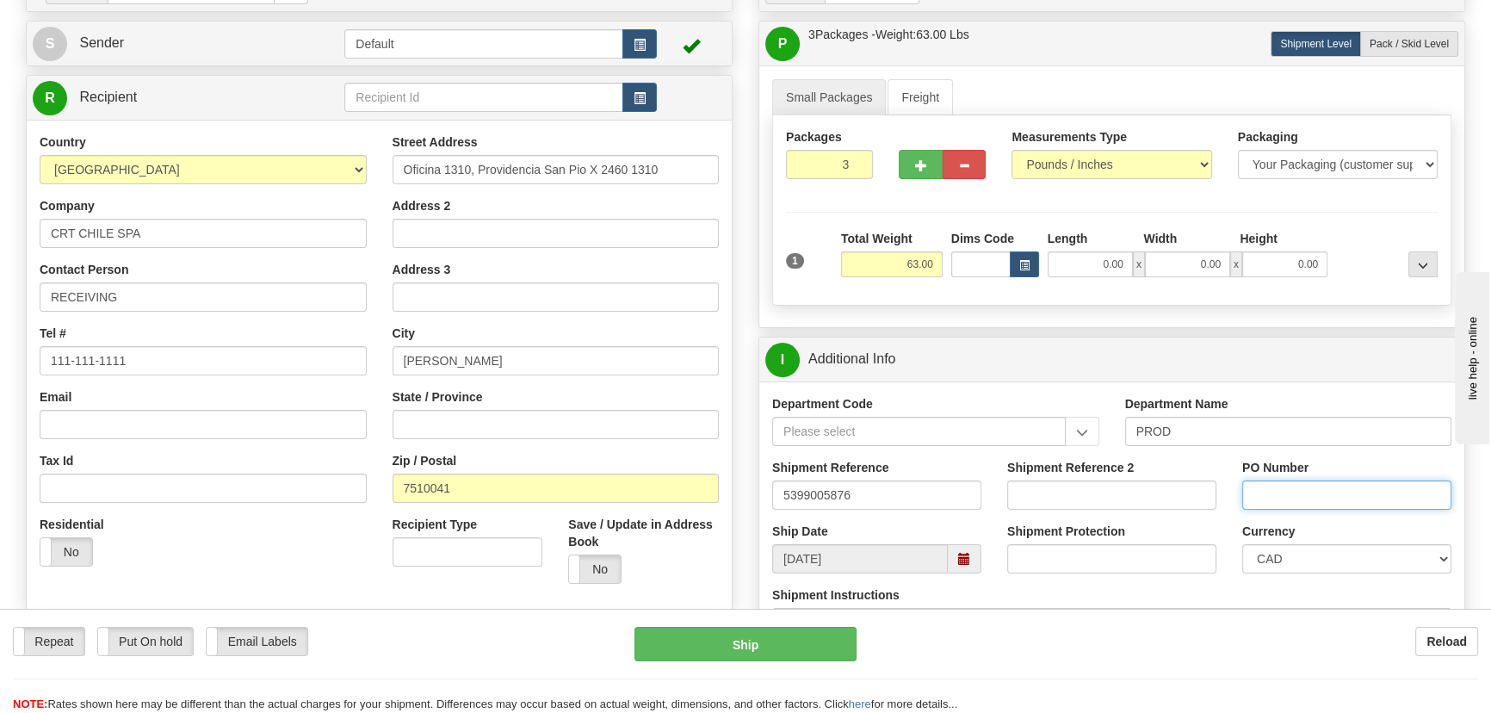
paste input "9728-GEOLS99527897"
type input "9728-GEOLS99527897"
click at [1264, 550] on select "CAD USD EUR ZAR [PERSON_NAME] ARN AUD AUS AWG BBD BFR BGN BHD BMD BND BRC BRL C…" at bounding box center [1346, 558] width 209 height 29
select select "1"
click at [1242, 544] on select "CAD USD EUR ZAR [PERSON_NAME] ARN AUD AUS AWG BBD BFR BGN BHD BMD BND BRC BRL C…" at bounding box center [1346, 558] width 209 height 29
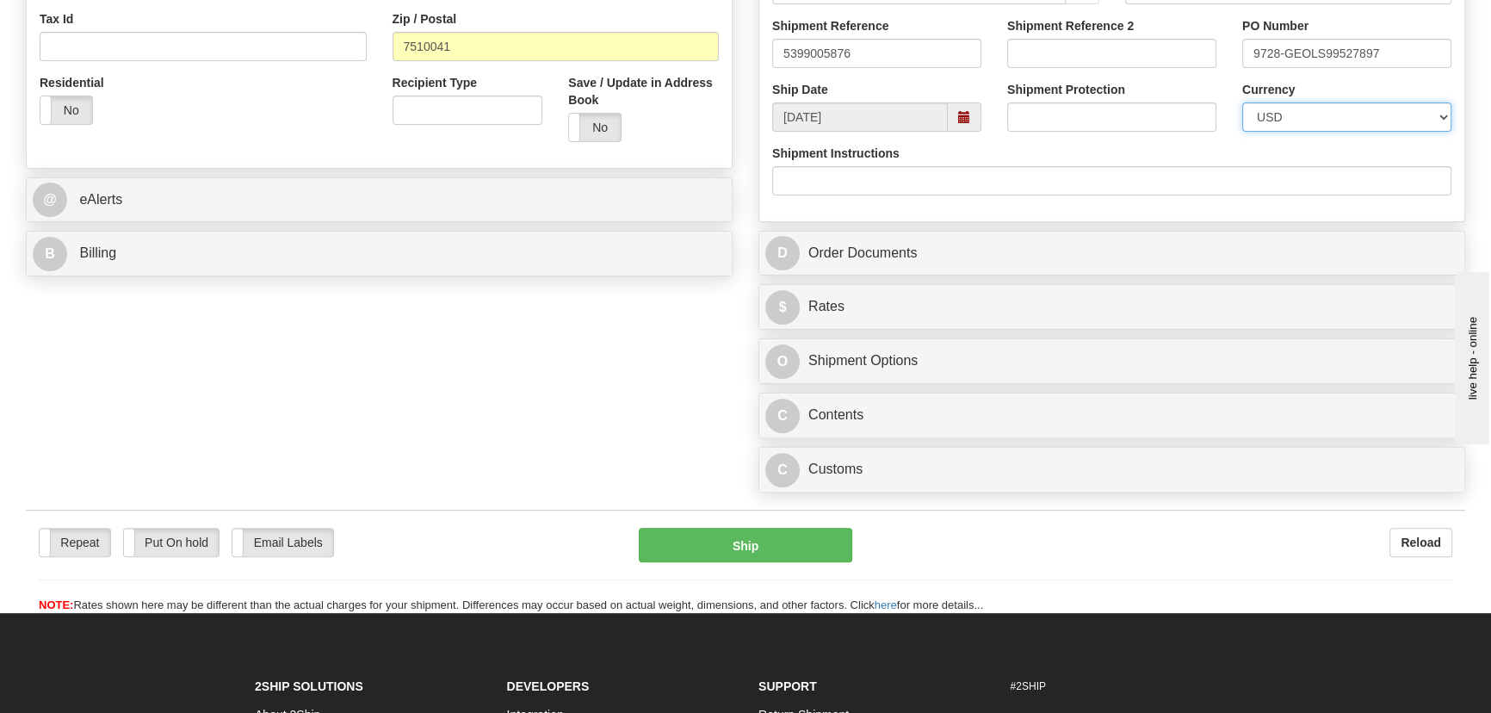
scroll to position [626, 0]
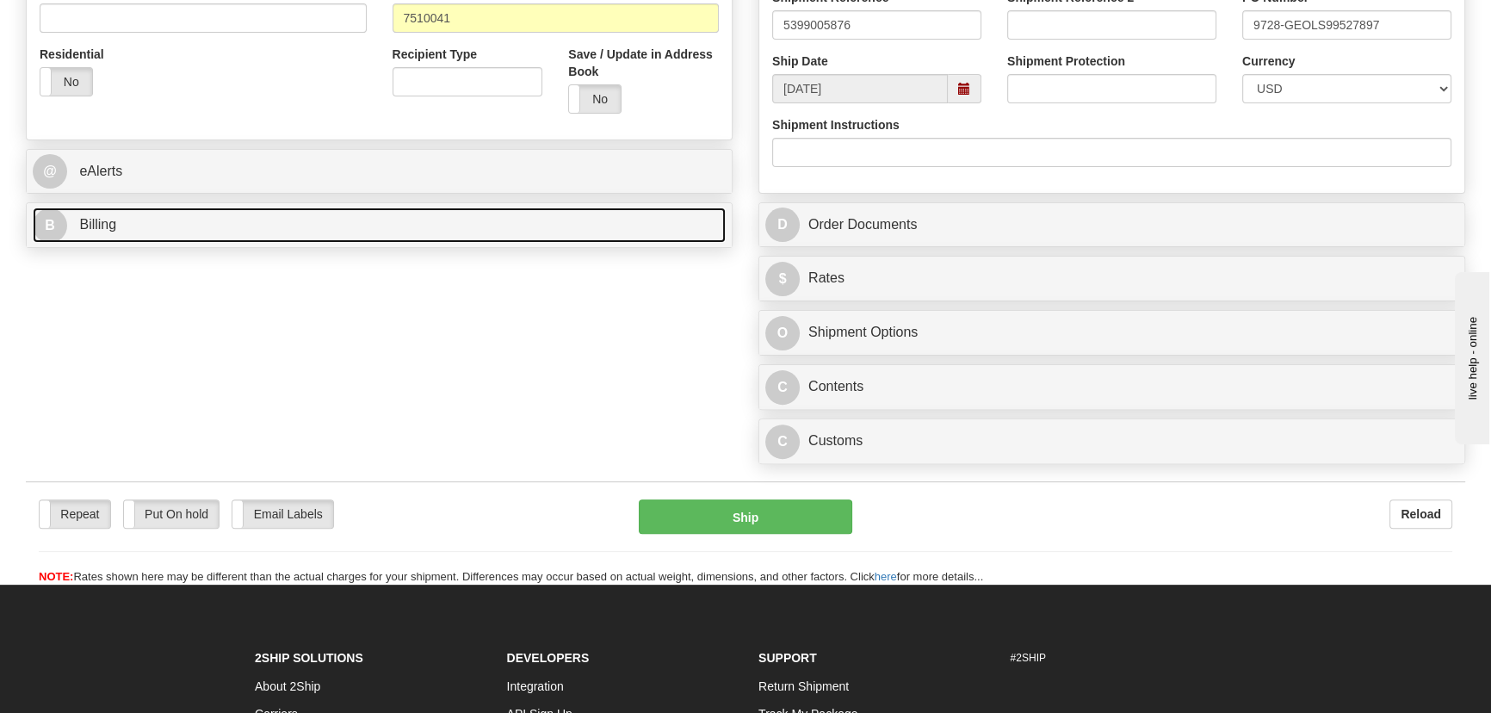
click at [496, 232] on link "B Billing" at bounding box center [379, 224] width 693 height 35
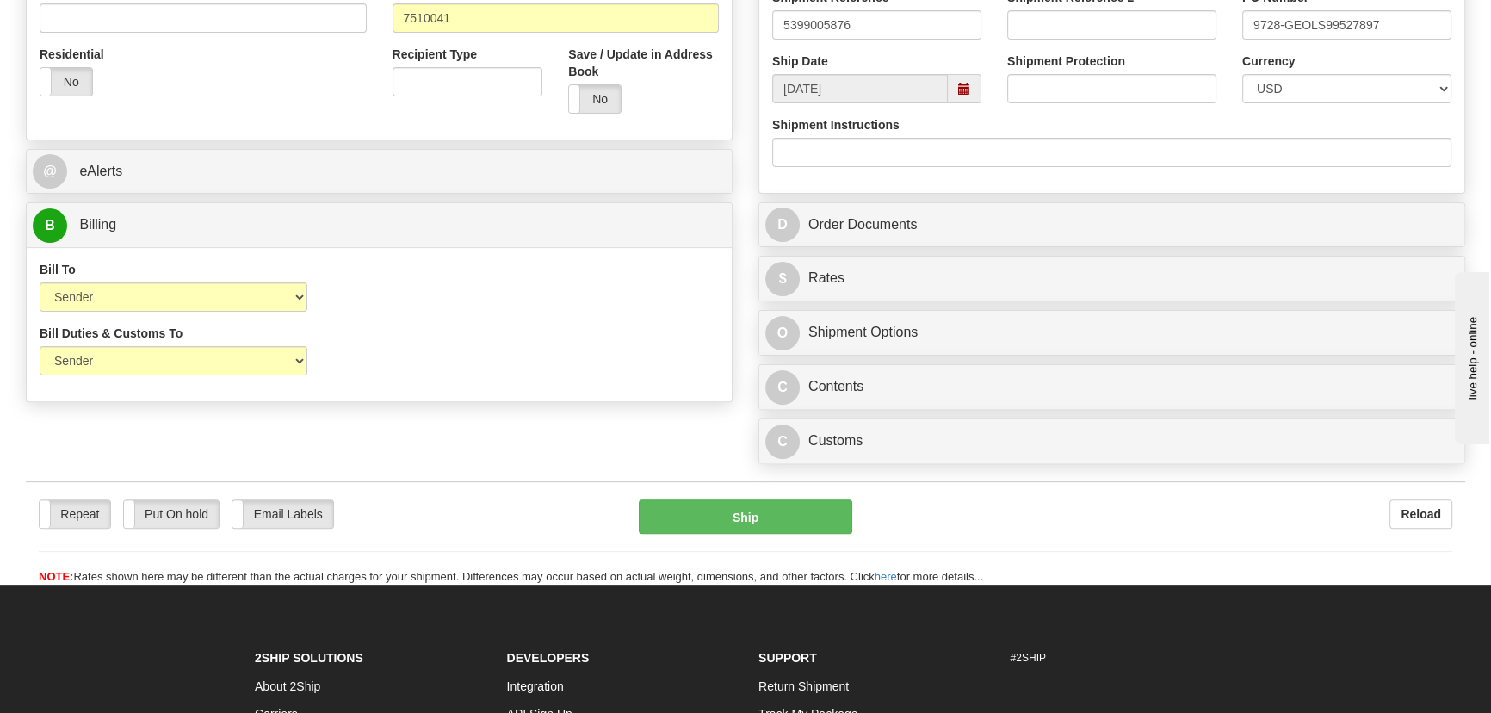
click at [218, 377] on div "Bill Duties & Customs To Sender Recipient Third Party UPS Split Duty VAT Indica…" at bounding box center [174, 356] width 294 height 64
click at [199, 366] on select "Sender Recipient Third Party" at bounding box center [174, 360] width 268 height 29
select select "2"
click at [40, 346] on select "Sender Recipient Third Party" at bounding box center [174, 360] width 268 height 29
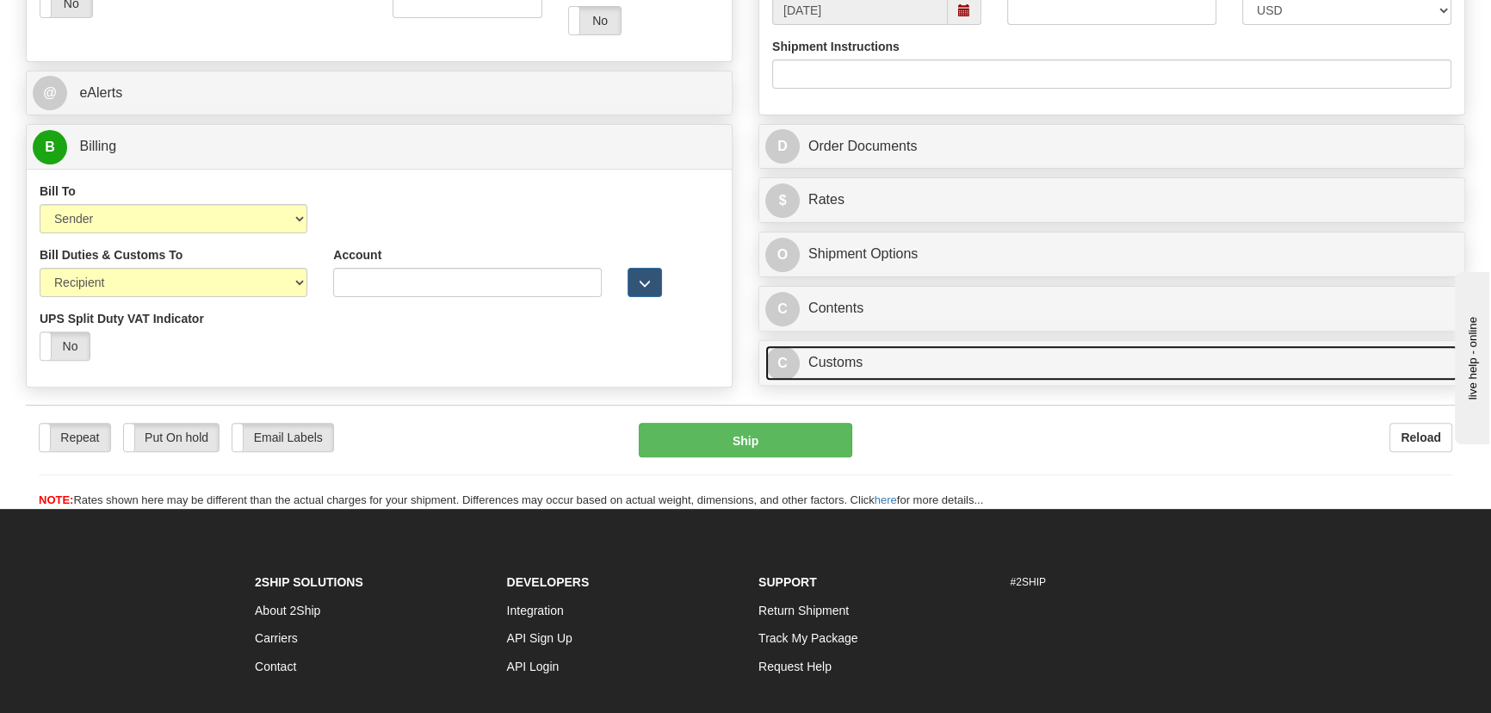
click at [1092, 363] on link "C Customs" at bounding box center [1111, 362] width 693 height 35
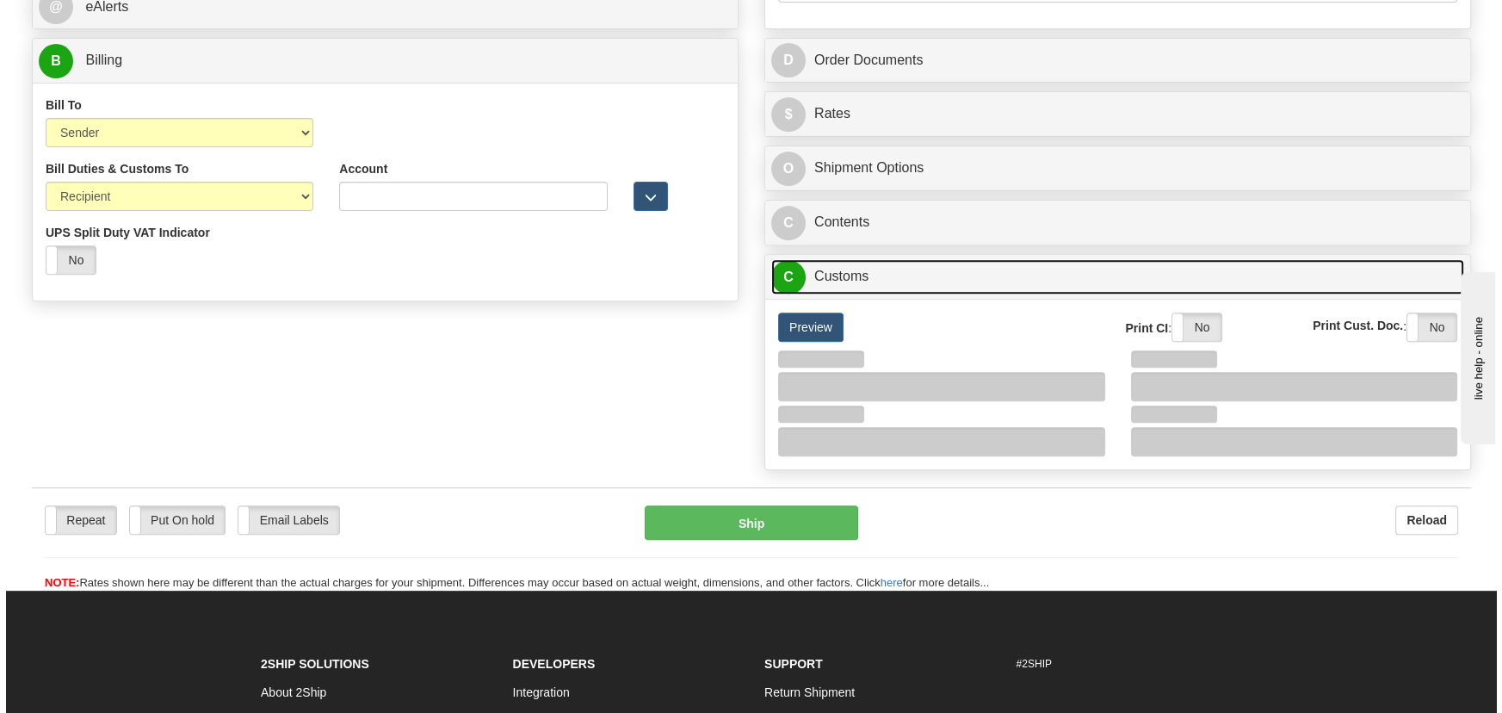
scroll to position [938, 0]
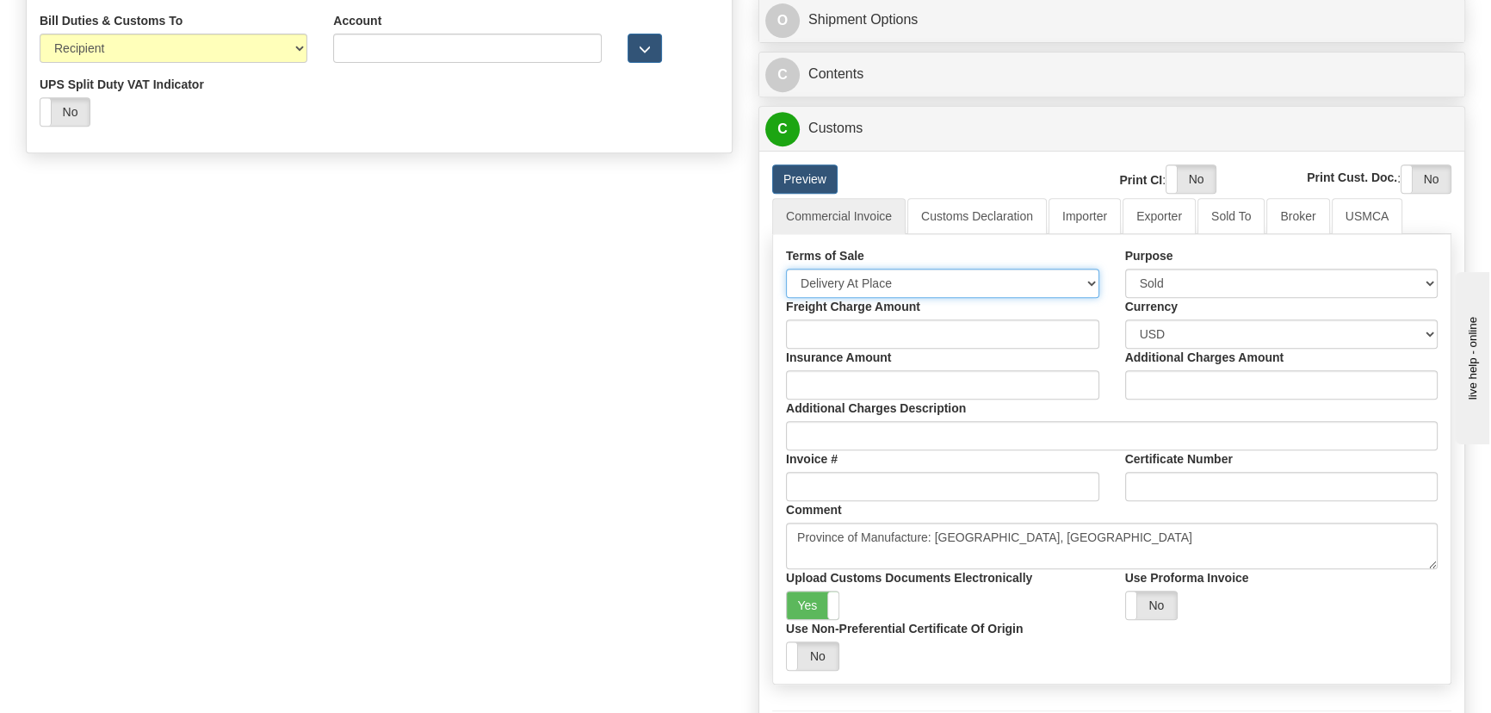
drag, startPoint x: 877, startPoint y: 281, endPoint x: 868, endPoint y: 292, distance: 14.1
click at [877, 281] on select "Free Carrier Free On Board Ex Works Delivered Duty Unpaid Delivered Duty Paid C…" at bounding box center [942, 283] width 313 height 29
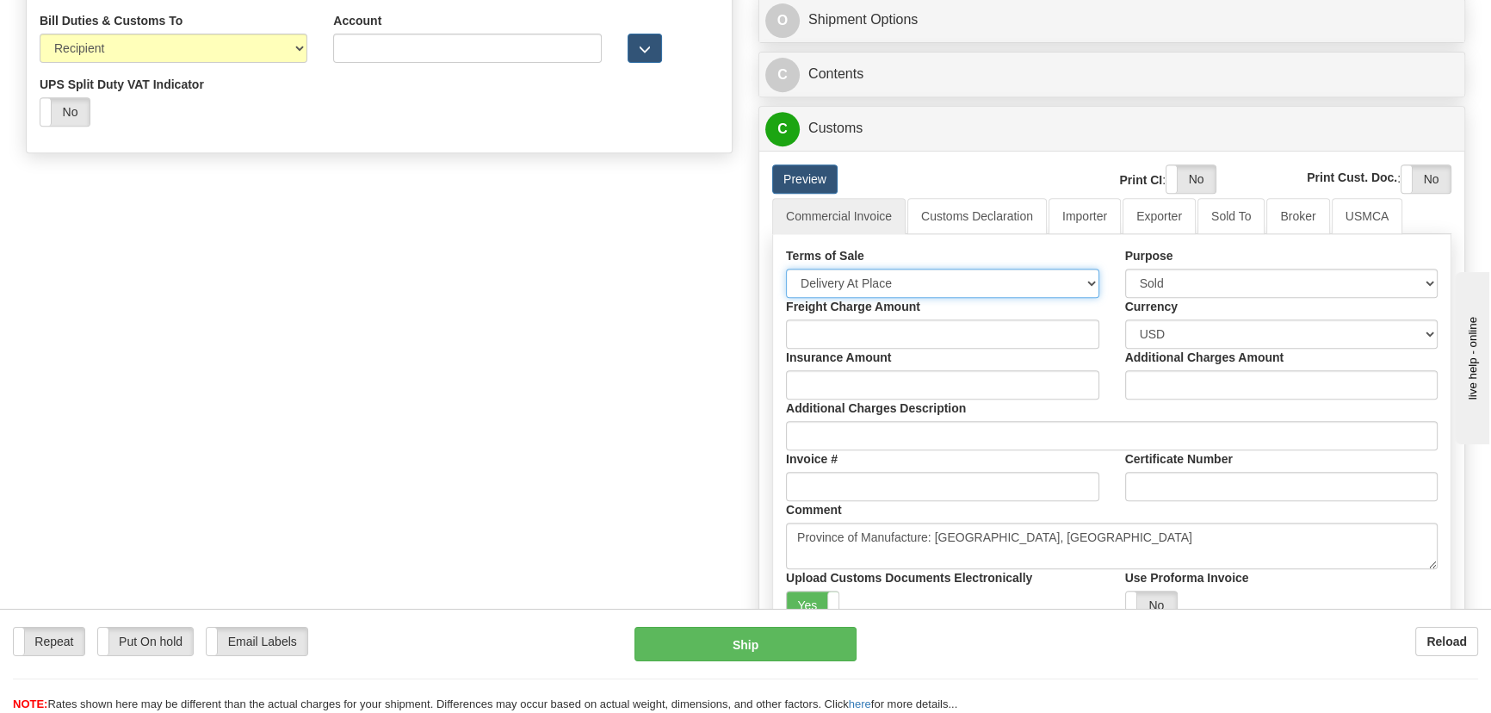
click at [786, 269] on select "Free Carrier Free On Board Ex Works Delivered Duty Unpaid Delivered Duty Paid C…" at bounding box center [942, 283] width 313 height 29
click at [877, 288] on select "Free Carrier Free On Board Ex Works Delivered Duty Unpaid Delivered Duty Paid C…" at bounding box center [942, 283] width 313 height 29
select select "7"
click at [786, 269] on select "Free Carrier Free On Board Ex Works Delivered Duty Unpaid Delivered Duty Paid C…" at bounding box center [942, 283] width 313 height 29
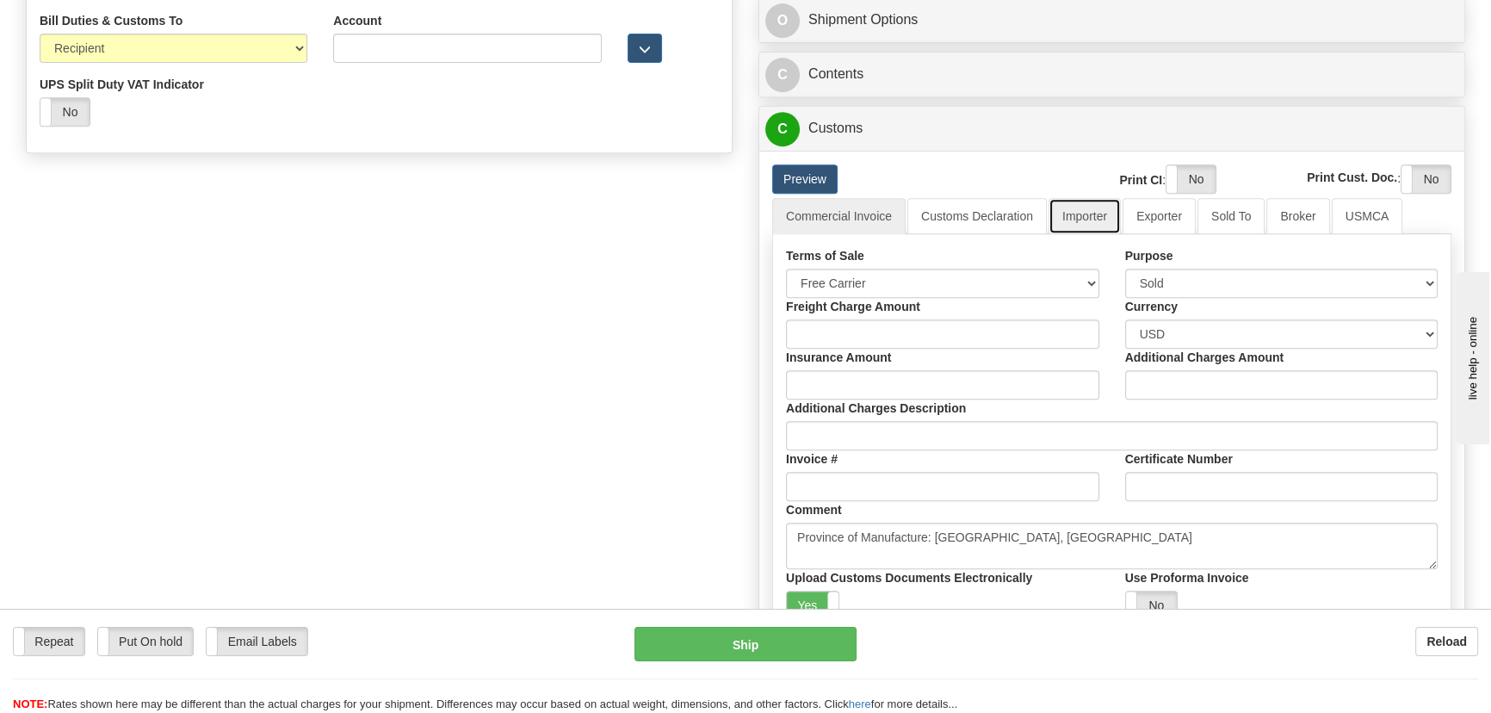
click at [1094, 207] on link "Importer" at bounding box center [1084, 216] width 72 height 36
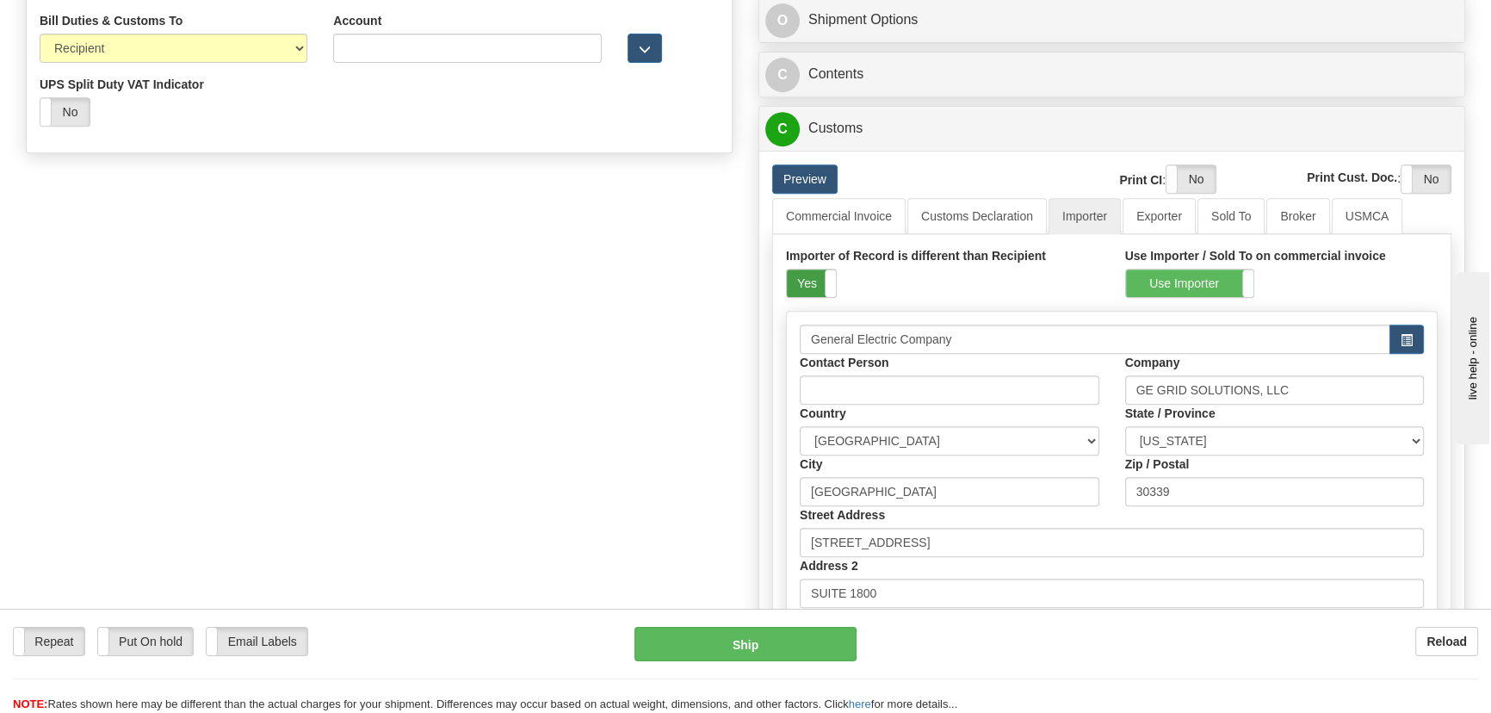
click at [814, 279] on label "Yes" at bounding box center [811, 283] width 49 height 28
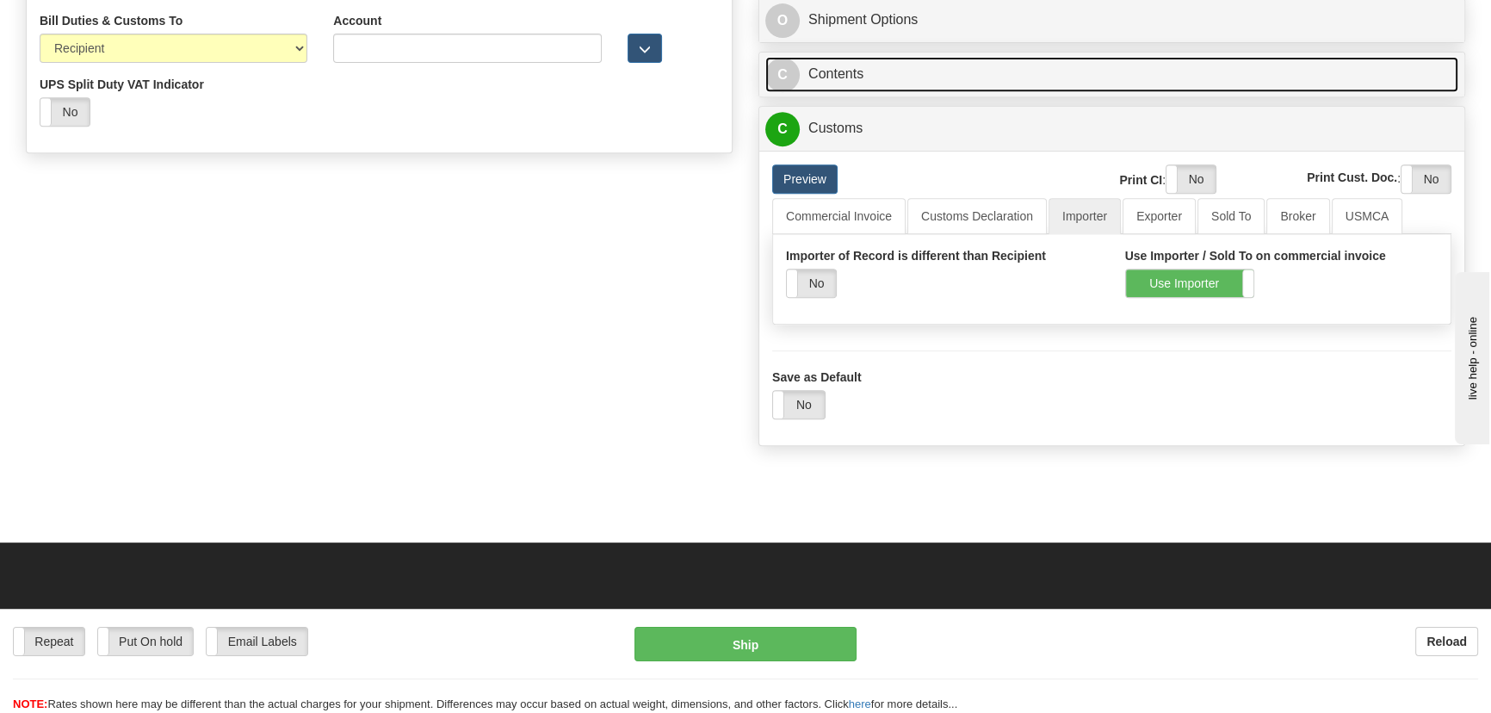
click at [1154, 65] on link "C Contents" at bounding box center [1111, 74] width 693 height 35
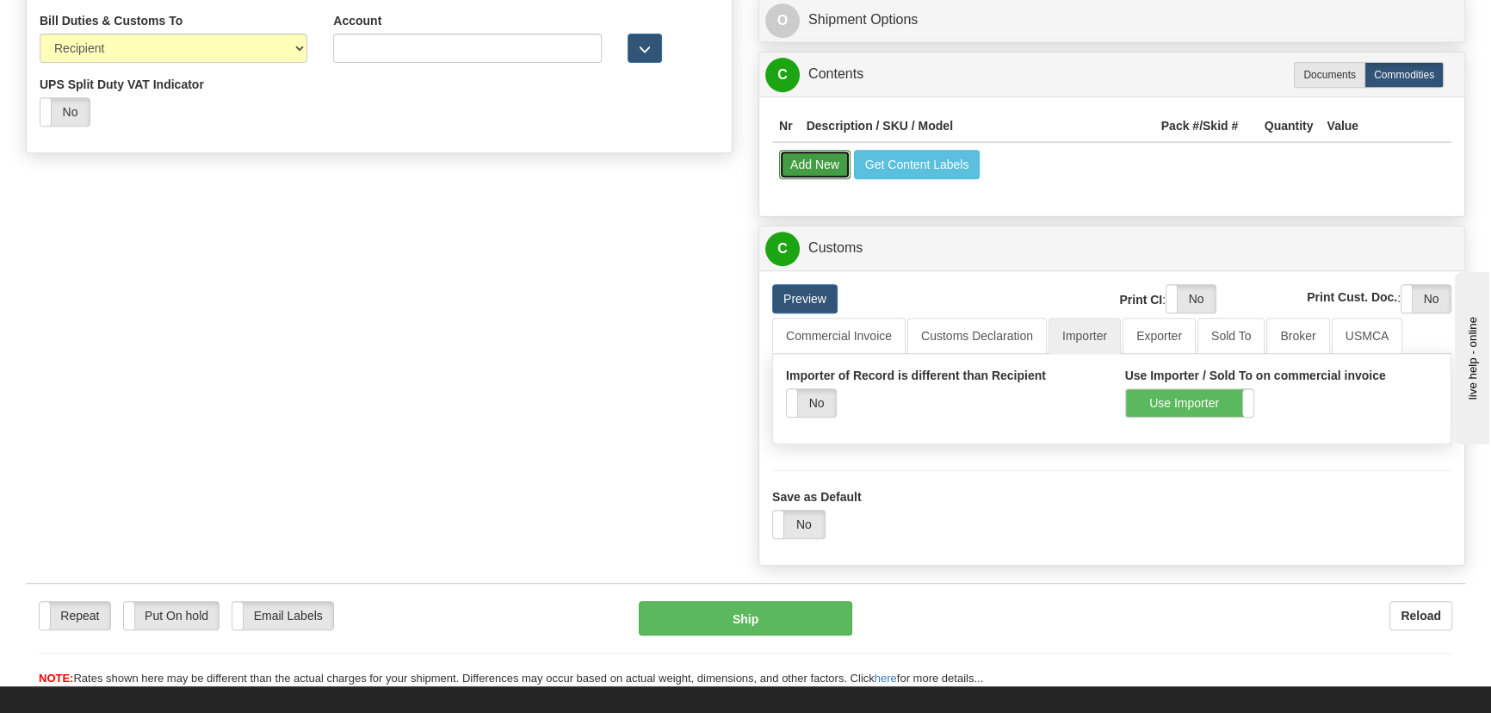
click at [807, 164] on button "Add New" at bounding box center [814, 164] width 71 height 29
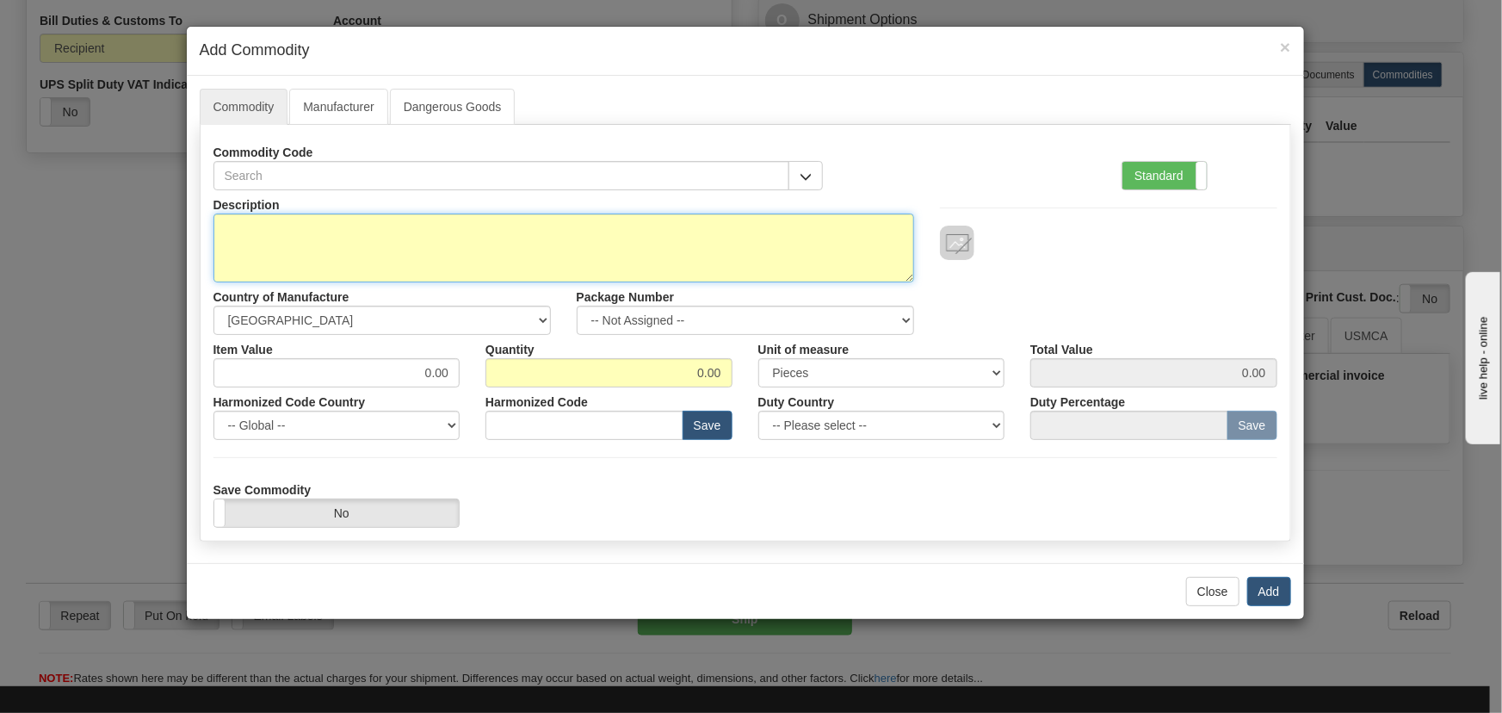
click at [678, 241] on textarea "Description" at bounding box center [563, 247] width 701 height 69
paste textarea "869EP5P5B5HSSALAMMPFBSENNB4043X"
type textarea "869EP5P5B5HSSALAMMPFBSENNB4043X"
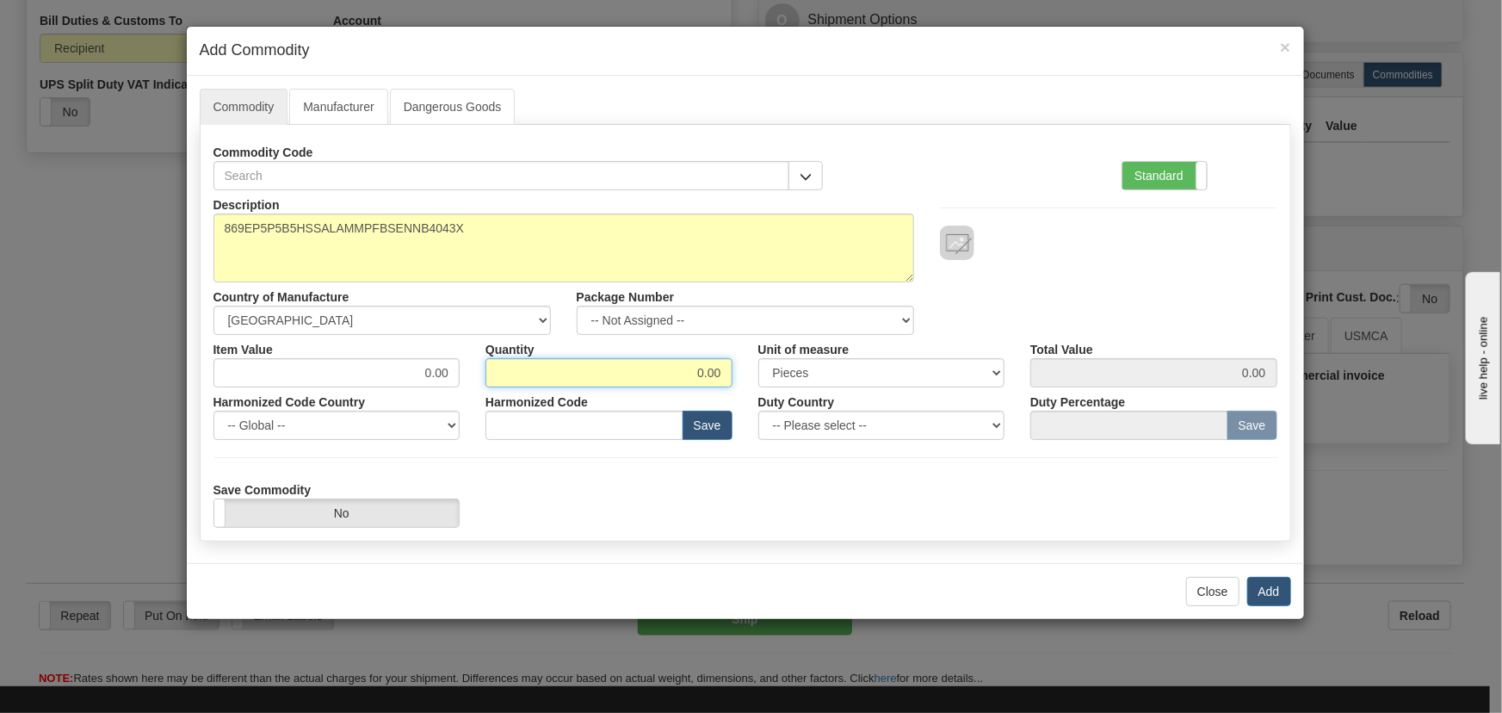
drag, startPoint x: 694, startPoint y: 368, endPoint x: 746, endPoint y: 376, distance: 53.2
click at [746, 376] on div "Item Value 0.00 Quantity 0.00 Unit of measure 3 Thousand Square Inches Adjustme…" at bounding box center [746, 361] width 1090 height 53
type input "3"
click at [1162, 167] on label "Standard" at bounding box center [1164, 176] width 84 height 28
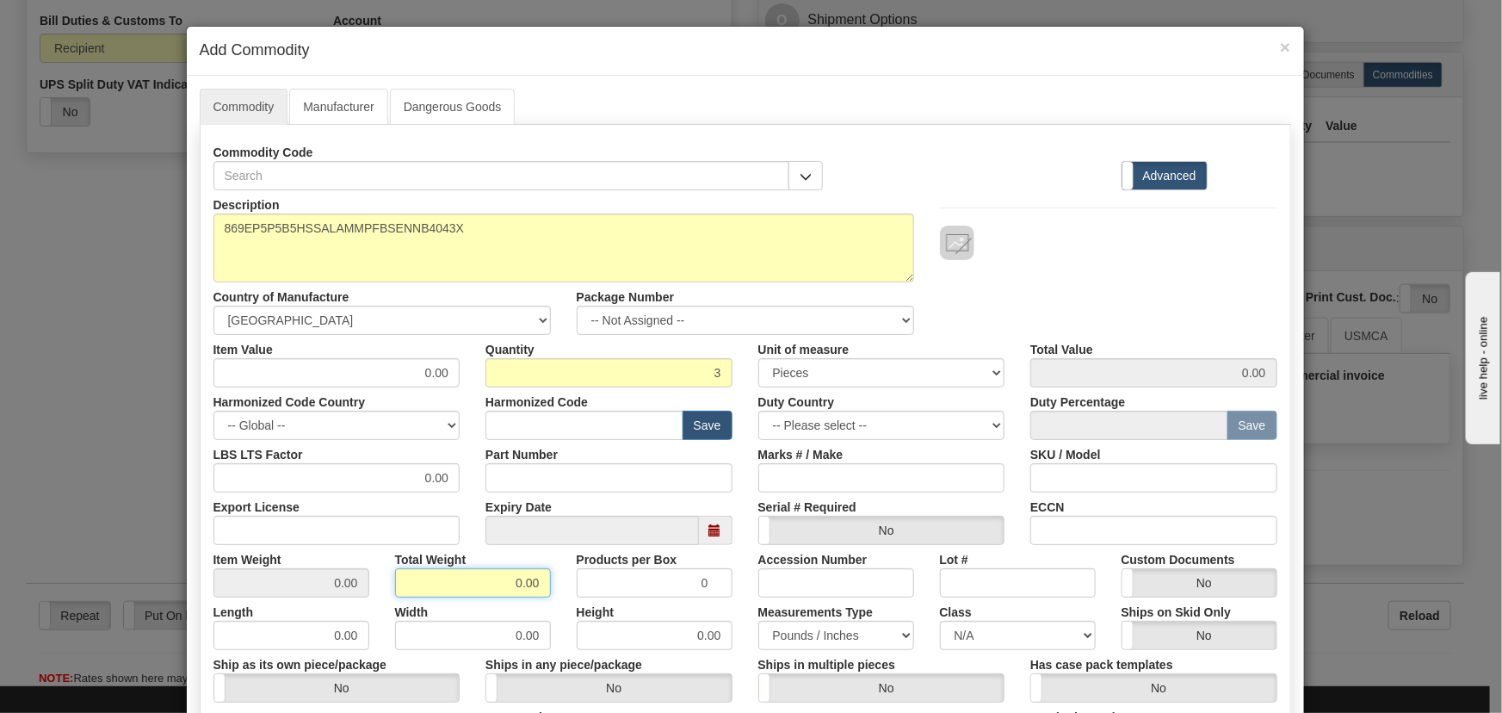
drag, startPoint x: 539, startPoint y: 590, endPoint x: 594, endPoint y: 594, distance: 55.3
click at [594, 594] on div "Item Weight 0.00 Total Weight 0.00 Products per Box 0 Accession Number Lot # Cu…" at bounding box center [746, 571] width 1090 height 53
type input "3"
type input "1.0000"
drag, startPoint x: 402, startPoint y: 362, endPoint x: 542, endPoint y: 404, distance: 146.3
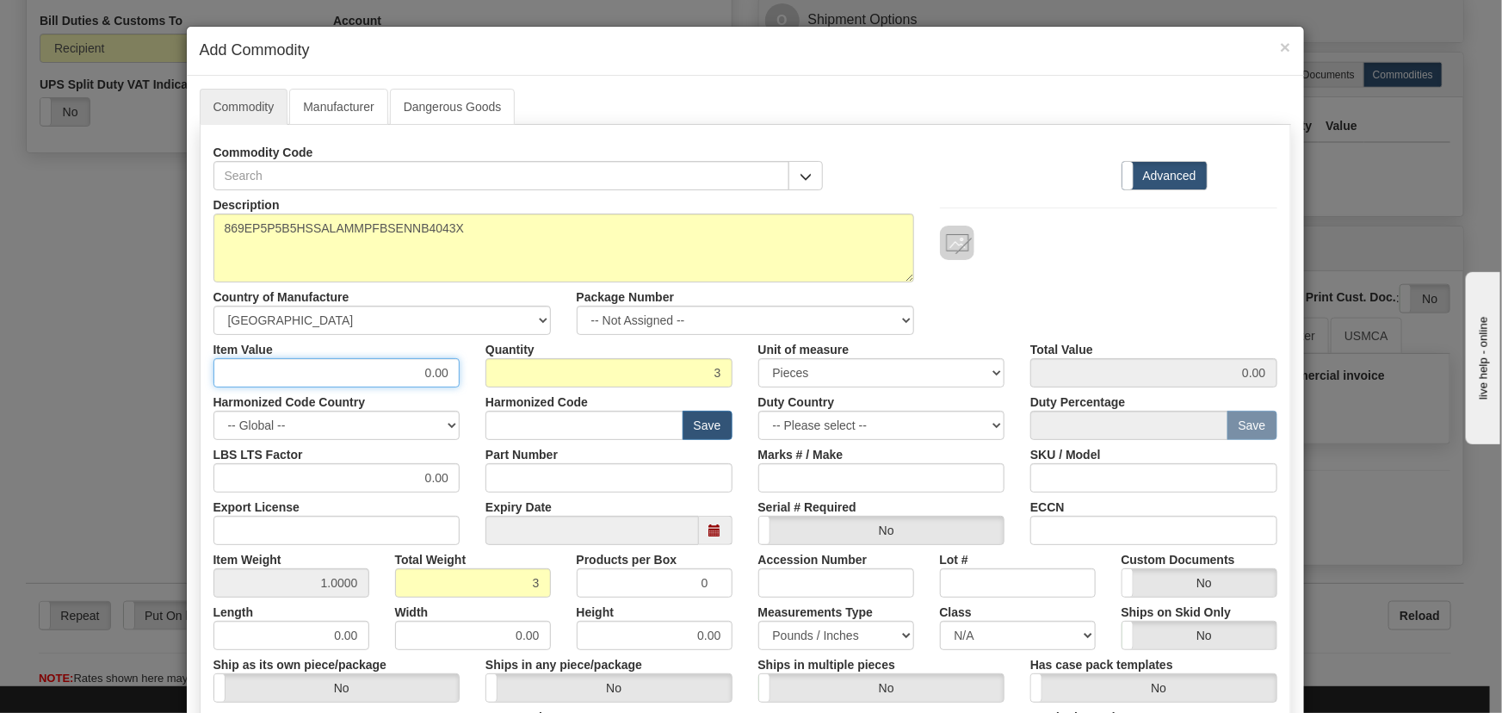
click at [576, 408] on div "Description 869EP5P5B5HSSALAMMPFBSENNB4043X Country of Manufacture -- Unknown -…" at bounding box center [745, 568] width 1064 height 757
paste input "3.700,"
type input "3700.00"
type input "11100.00"
click at [1034, 282] on div "Description 869EP5P5B5HSSALAMMPFBSENNB4043X Country of Manufacture -- Unknown -…" at bounding box center [746, 262] width 1090 height 145
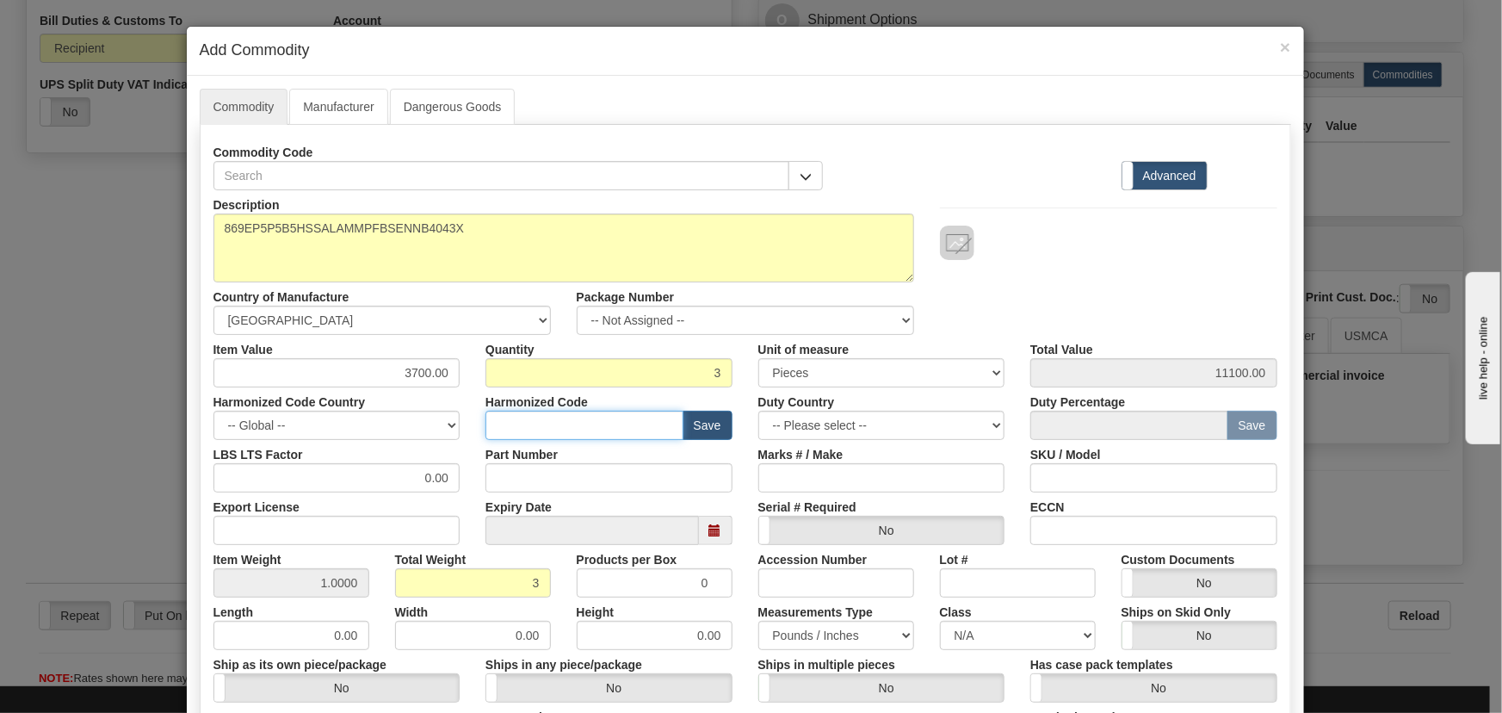
click at [607, 425] on input "text" at bounding box center [584, 425] width 198 height 29
paste input "8536.49.0090"
type input "8536.49.0090"
drag, startPoint x: 1047, startPoint y: 232, endPoint x: 1102, endPoint y: 249, distance: 56.6
click at [1049, 232] on div at bounding box center [1108, 243] width 337 height 34
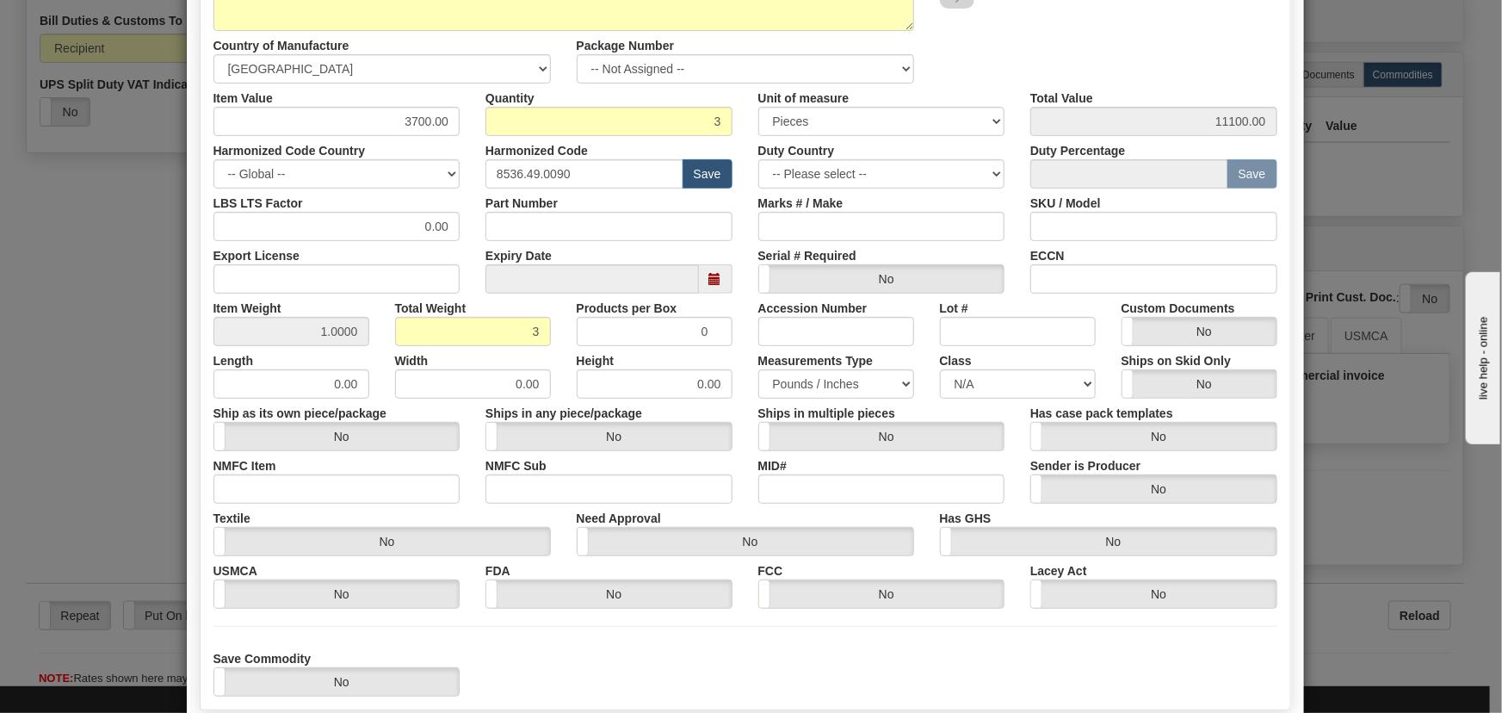
scroll to position [312, 0]
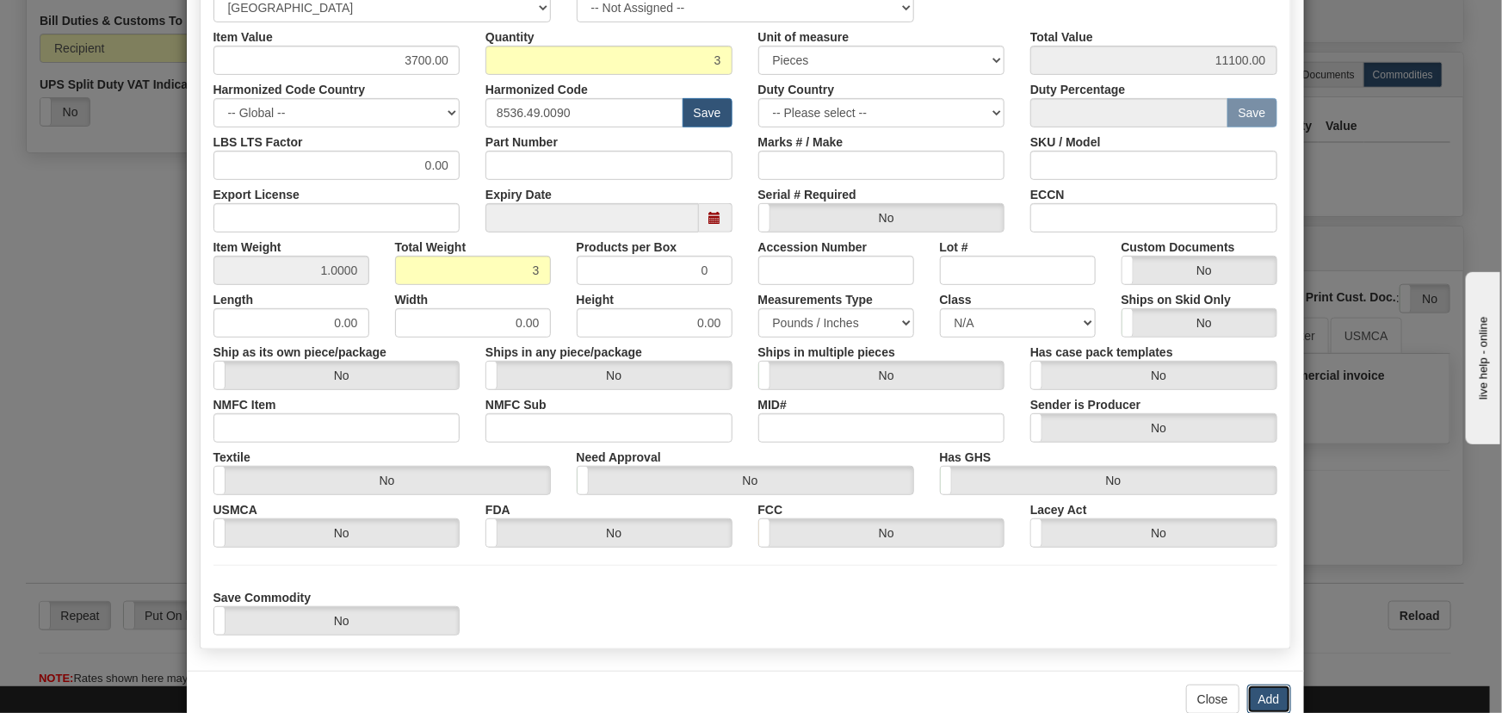
click at [1260, 692] on button "Add" at bounding box center [1269, 698] width 44 height 29
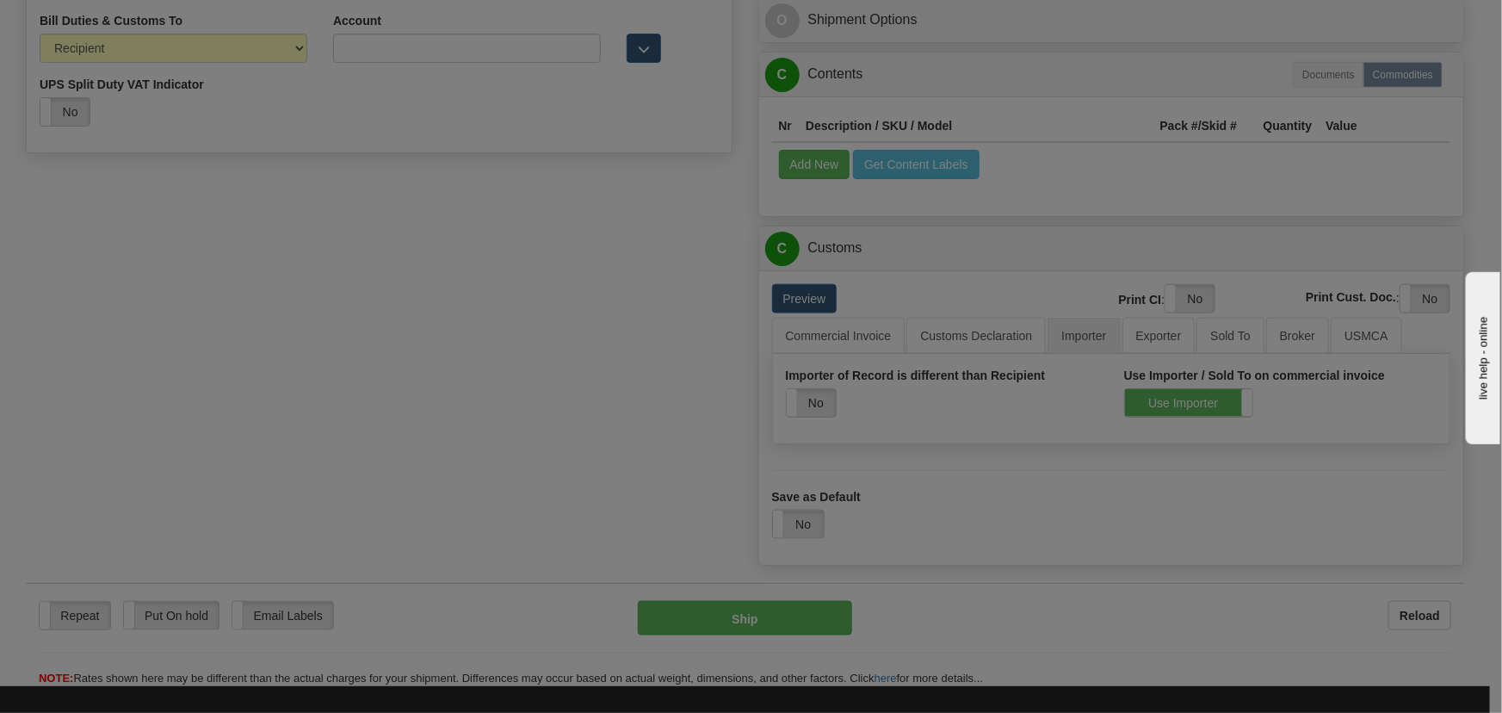
scroll to position [0, 0]
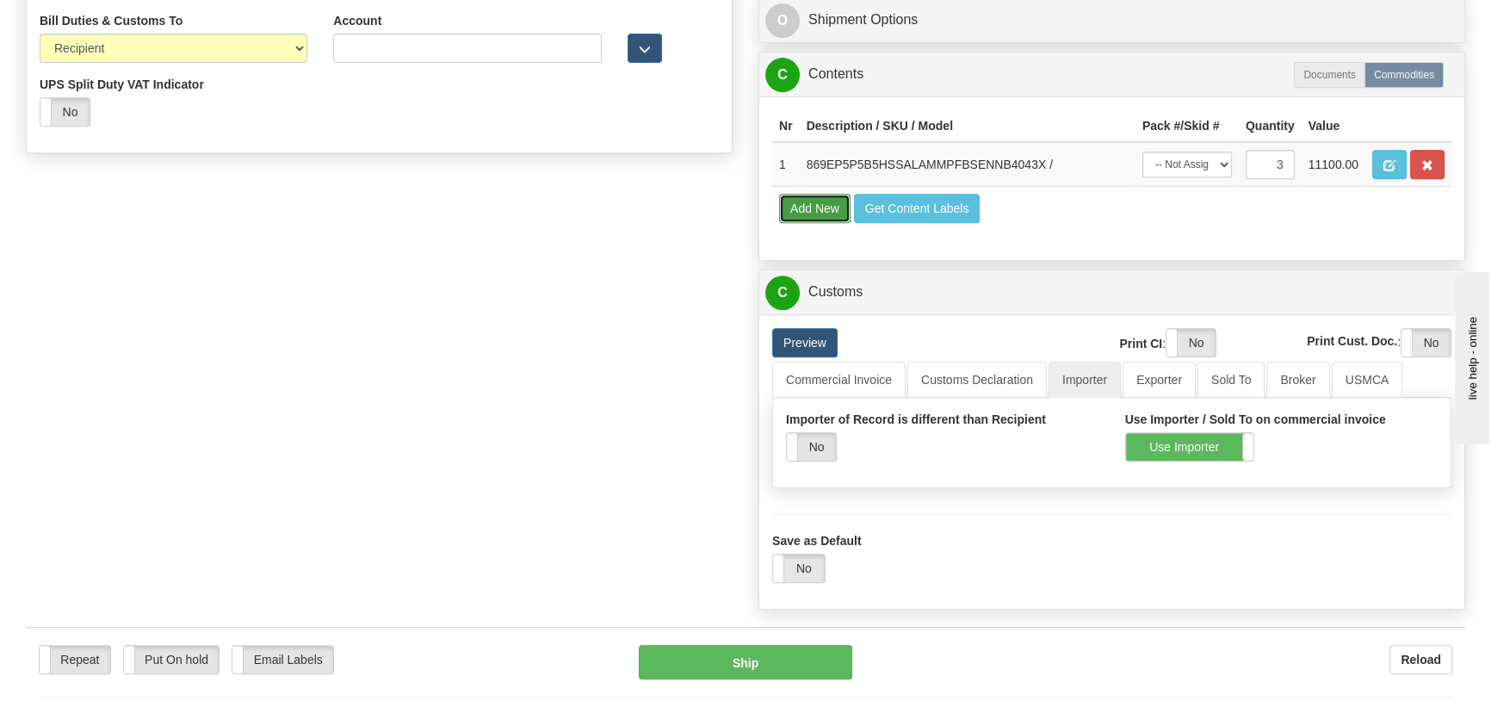
click at [798, 205] on button "Add New" at bounding box center [814, 208] width 71 height 29
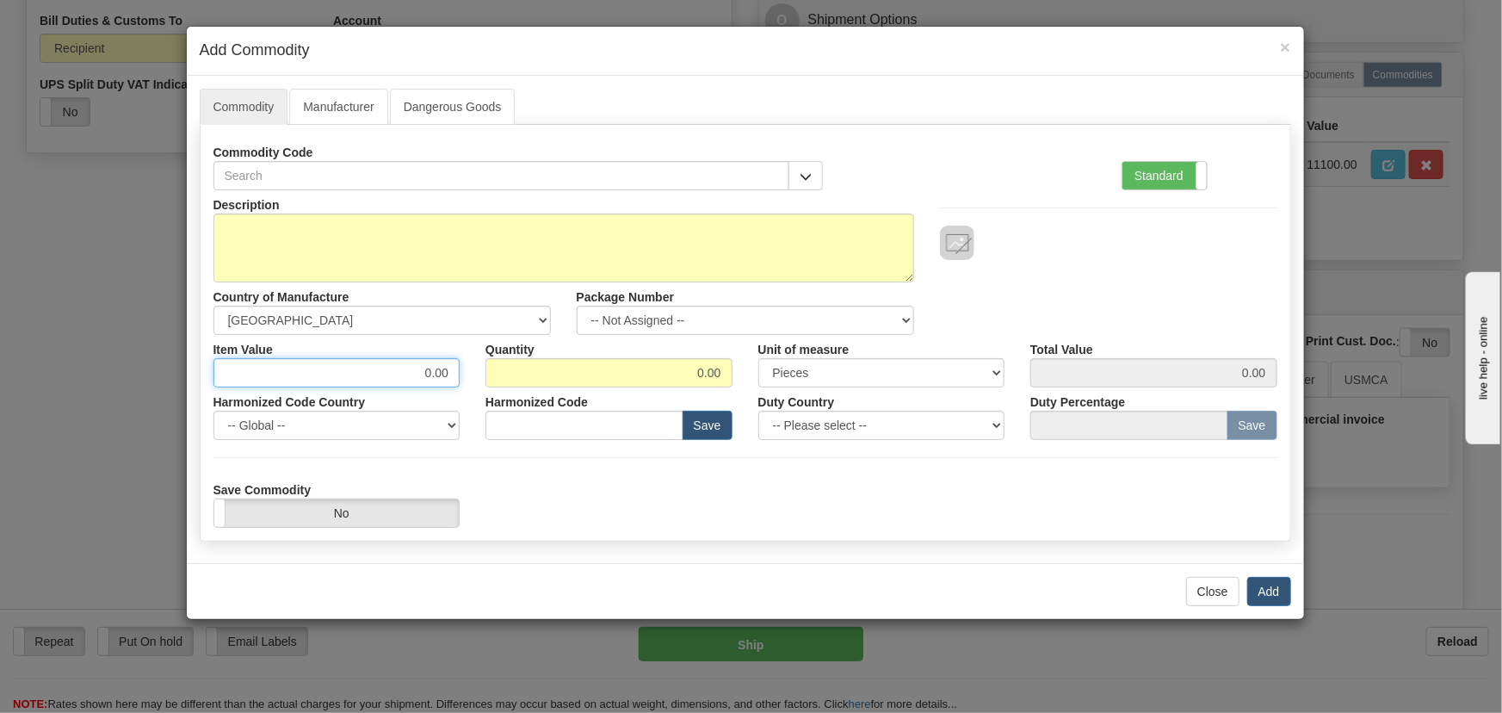
drag, startPoint x: 429, startPoint y: 380, endPoint x: 499, endPoint y: 378, distance: 69.8
click at [500, 381] on div "Item Value 0.00 Quantity 0.00 Unit of measure 3 Thousand Square Inches Adjustme…" at bounding box center [746, 361] width 1090 height 53
paste input "261,04"
type input "261.04"
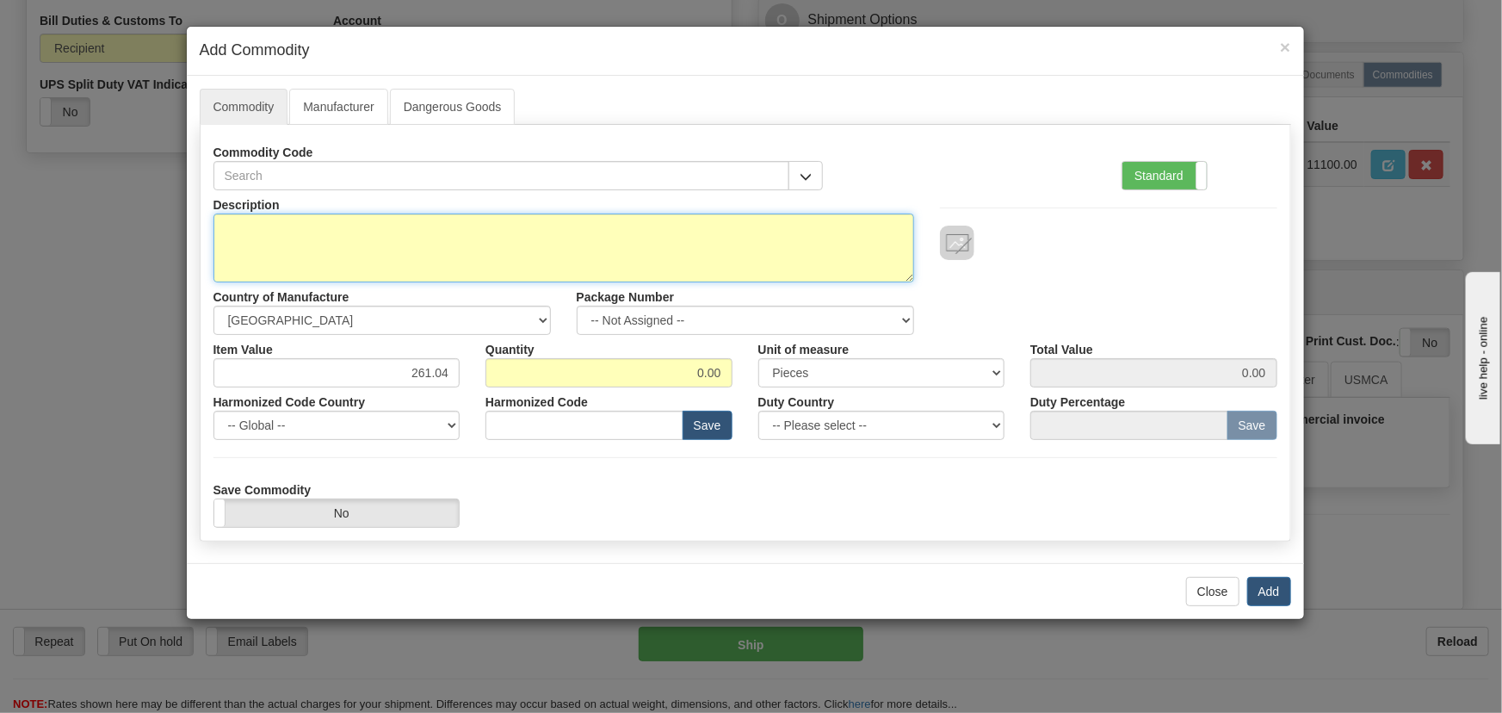
click at [716, 250] on textarea "Description" at bounding box center [563, 247] width 701 height 69
paste textarea "FREIGHT"
type textarea "FREIGHT"
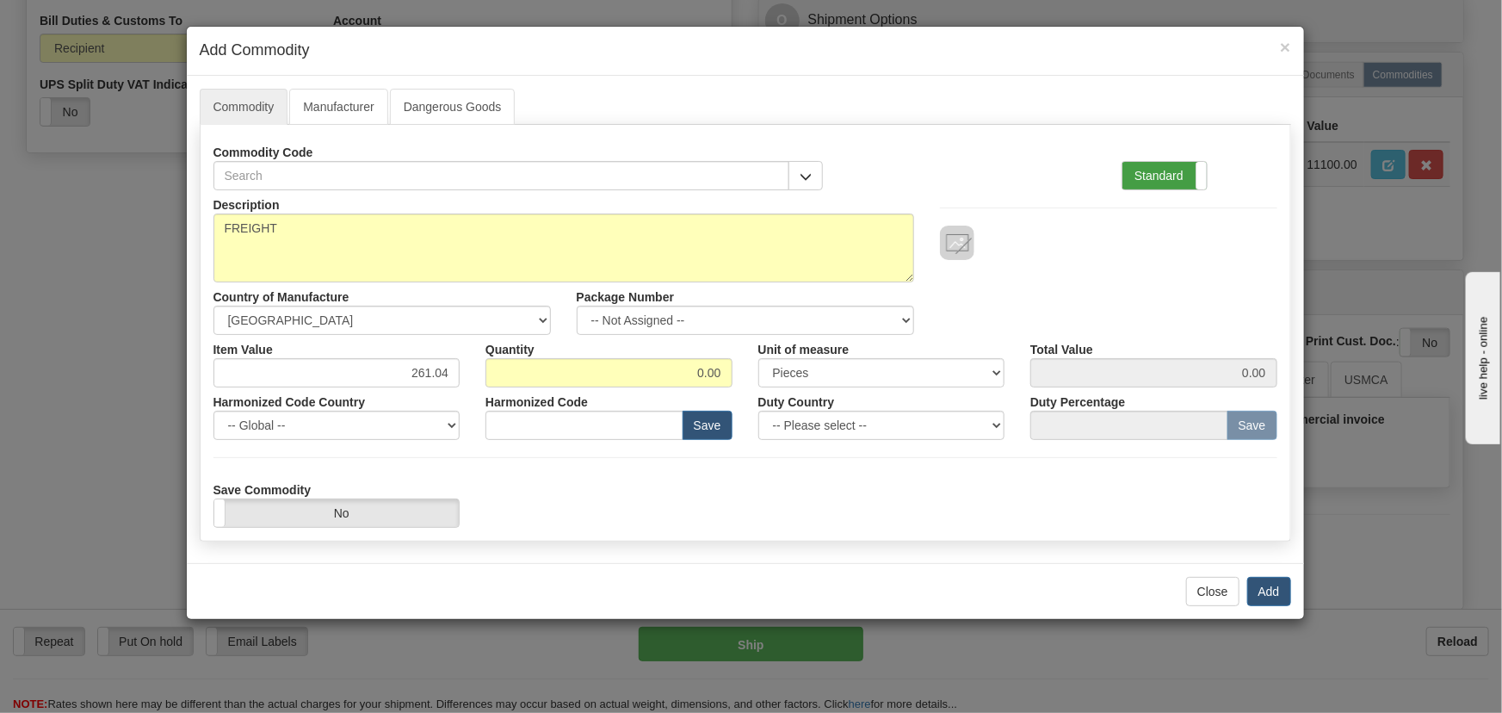
click at [1176, 186] on label "Standard" at bounding box center [1164, 176] width 84 height 28
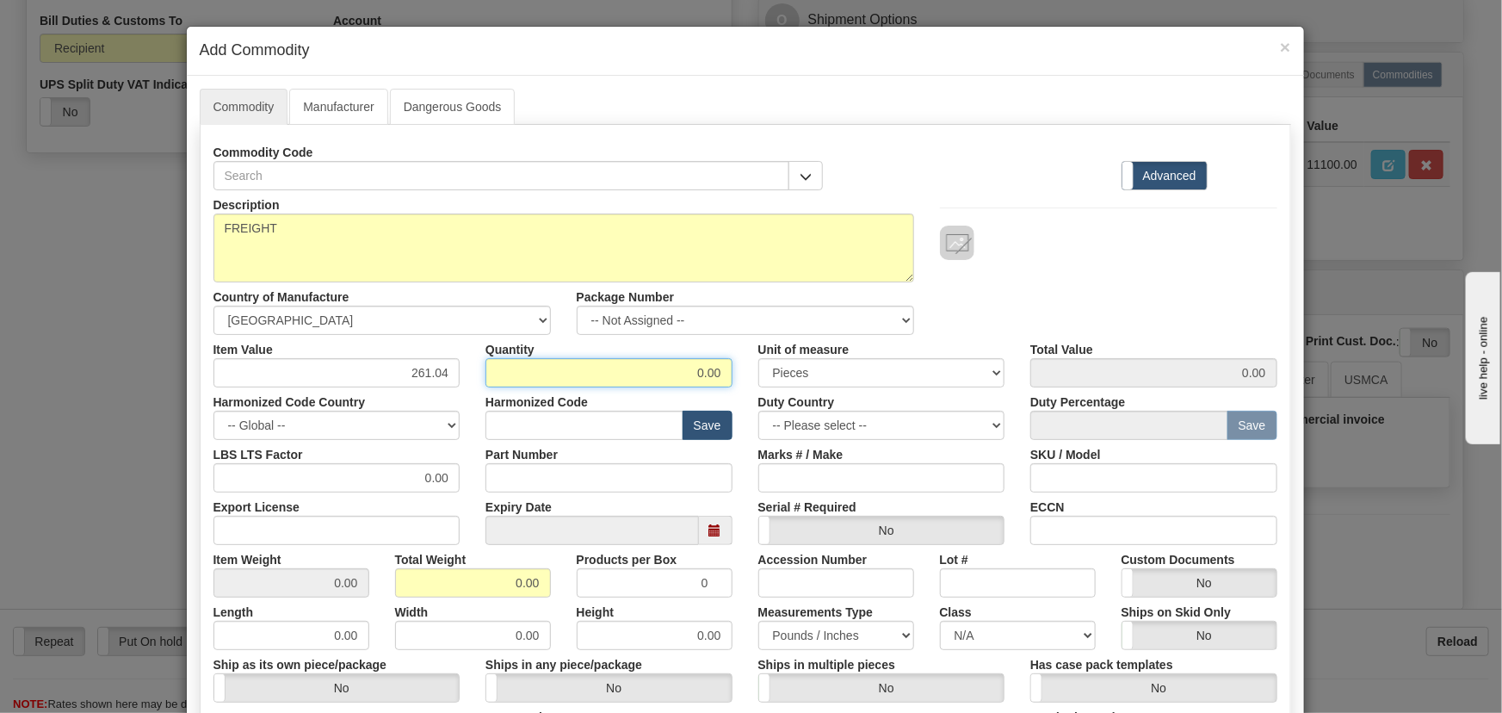
drag, startPoint x: 691, startPoint y: 372, endPoint x: 722, endPoint y: 427, distance: 63.2
click at [755, 387] on div "Description FREIGHT Country of Manufacture -- Unknown -- AFGHANISTAN ALAND ISLA…" at bounding box center [745, 568] width 1064 height 757
type input "1"
type input "261.04"
drag, startPoint x: 500, startPoint y: 581, endPoint x: 551, endPoint y: 594, distance: 52.4
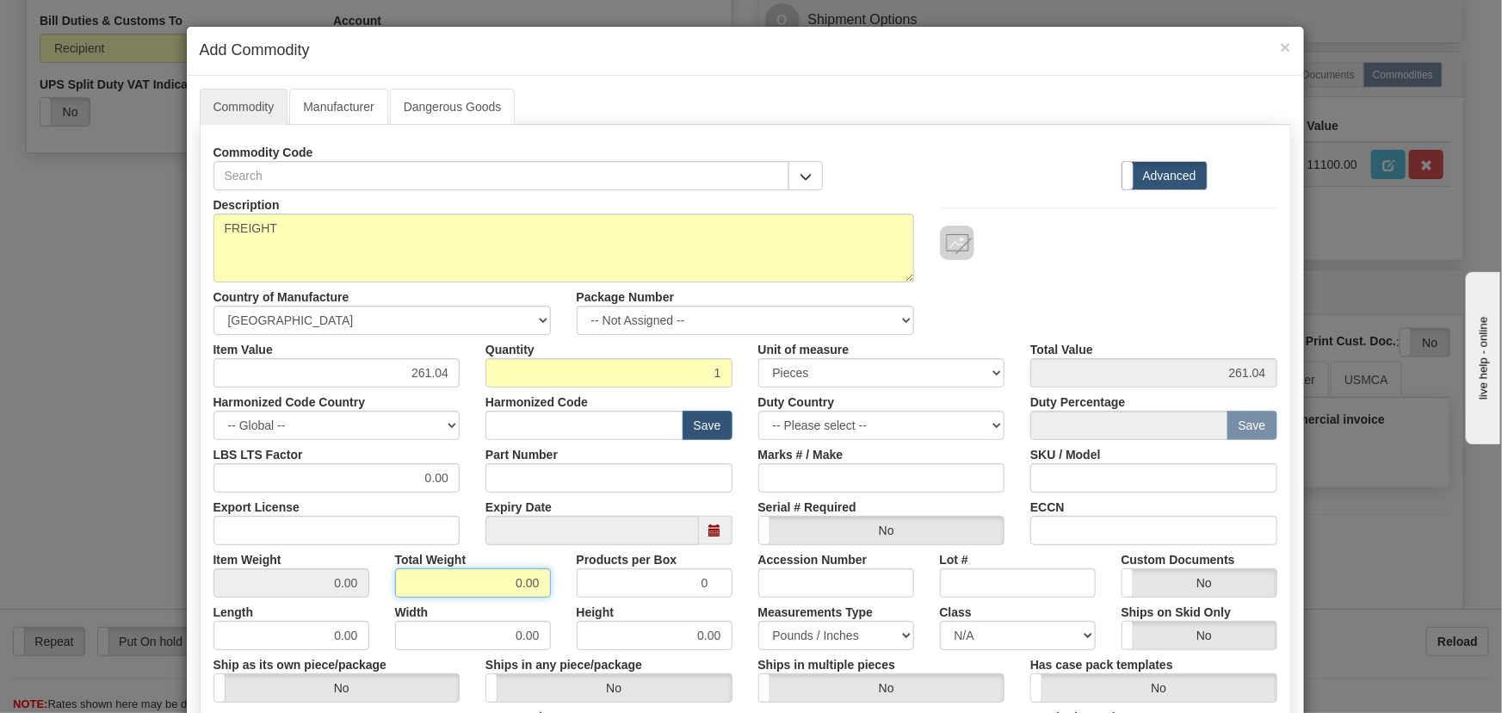
click at [551, 593] on div "Total Weight 0.00" at bounding box center [473, 571] width 182 height 53
type input "1"
type input "1.0000"
click at [553, 598] on div "Width 0.00" at bounding box center [473, 623] width 182 height 53
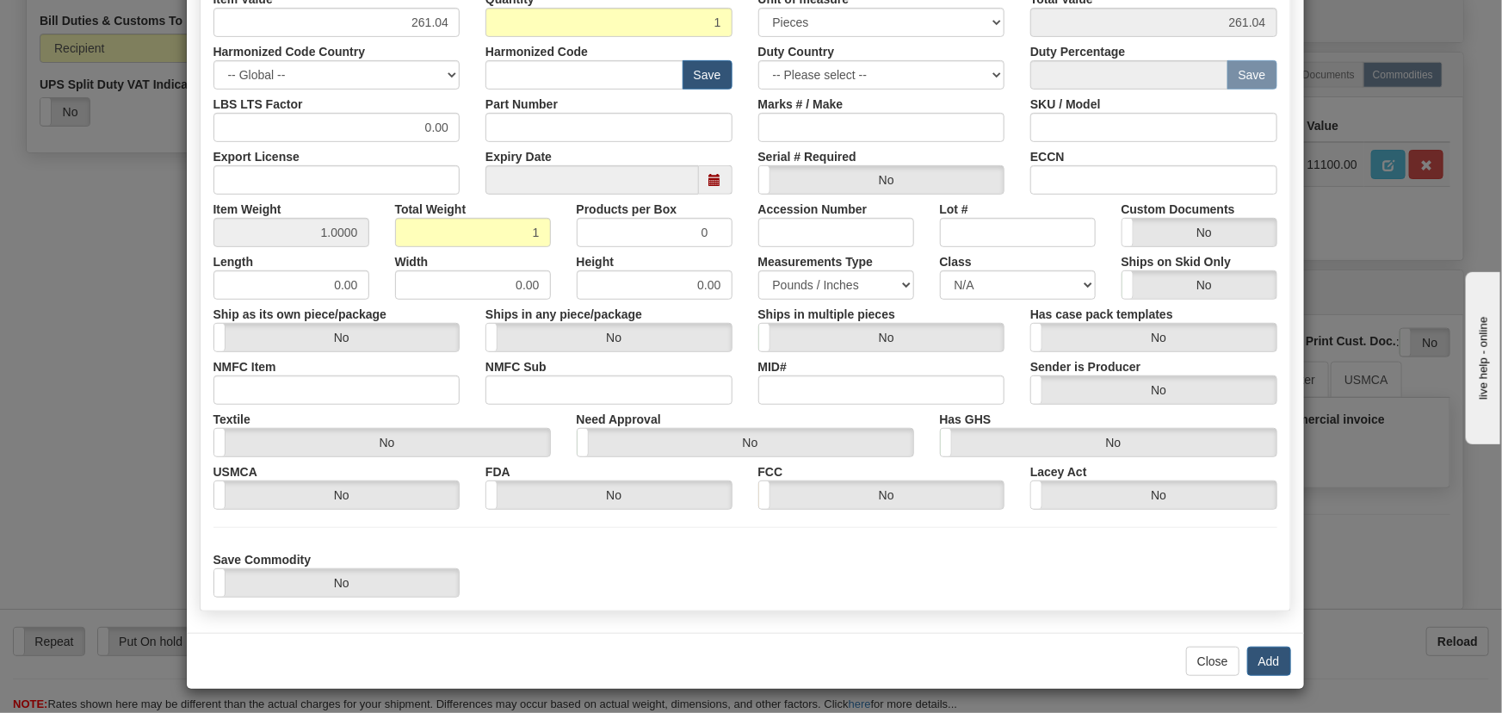
scroll to position [351, 0]
click at [1258, 663] on button "Add" at bounding box center [1269, 660] width 44 height 29
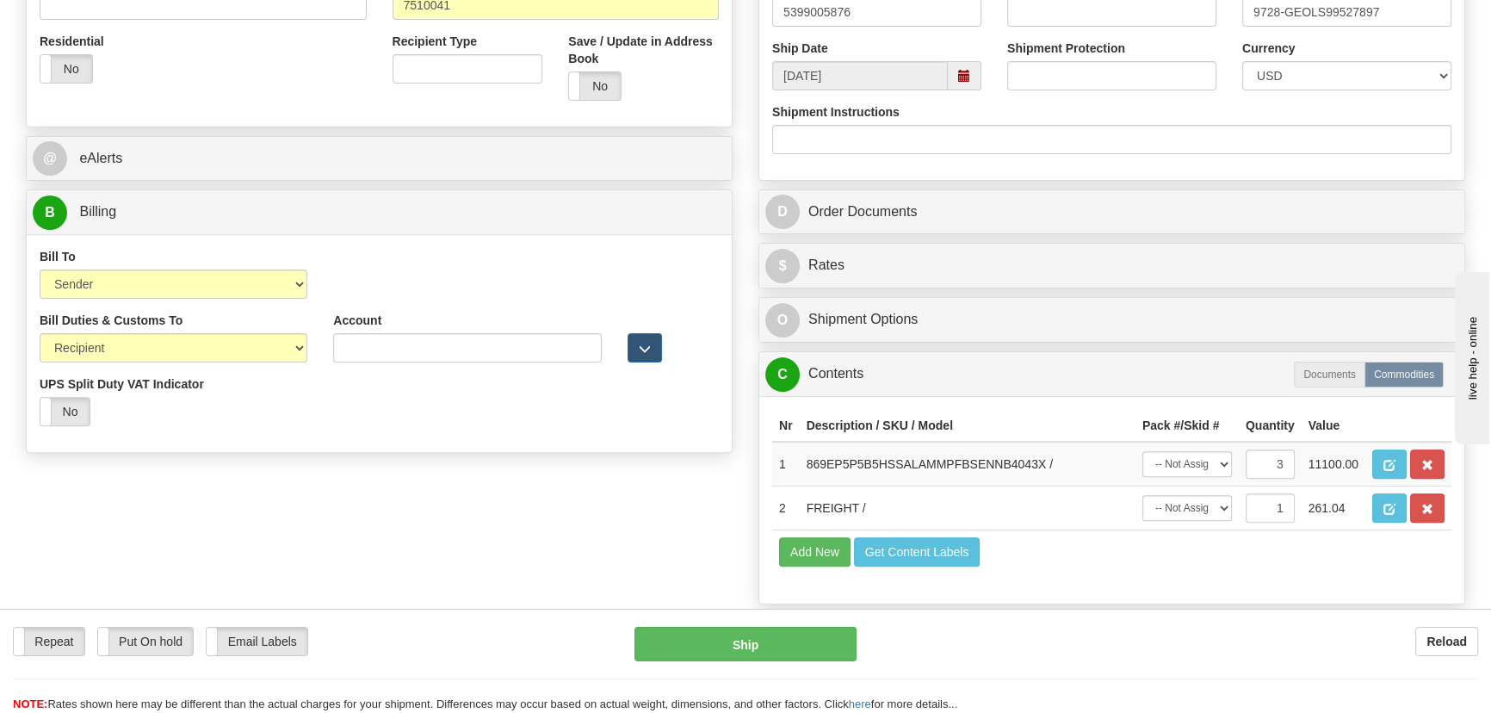
scroll to position [626, 0]
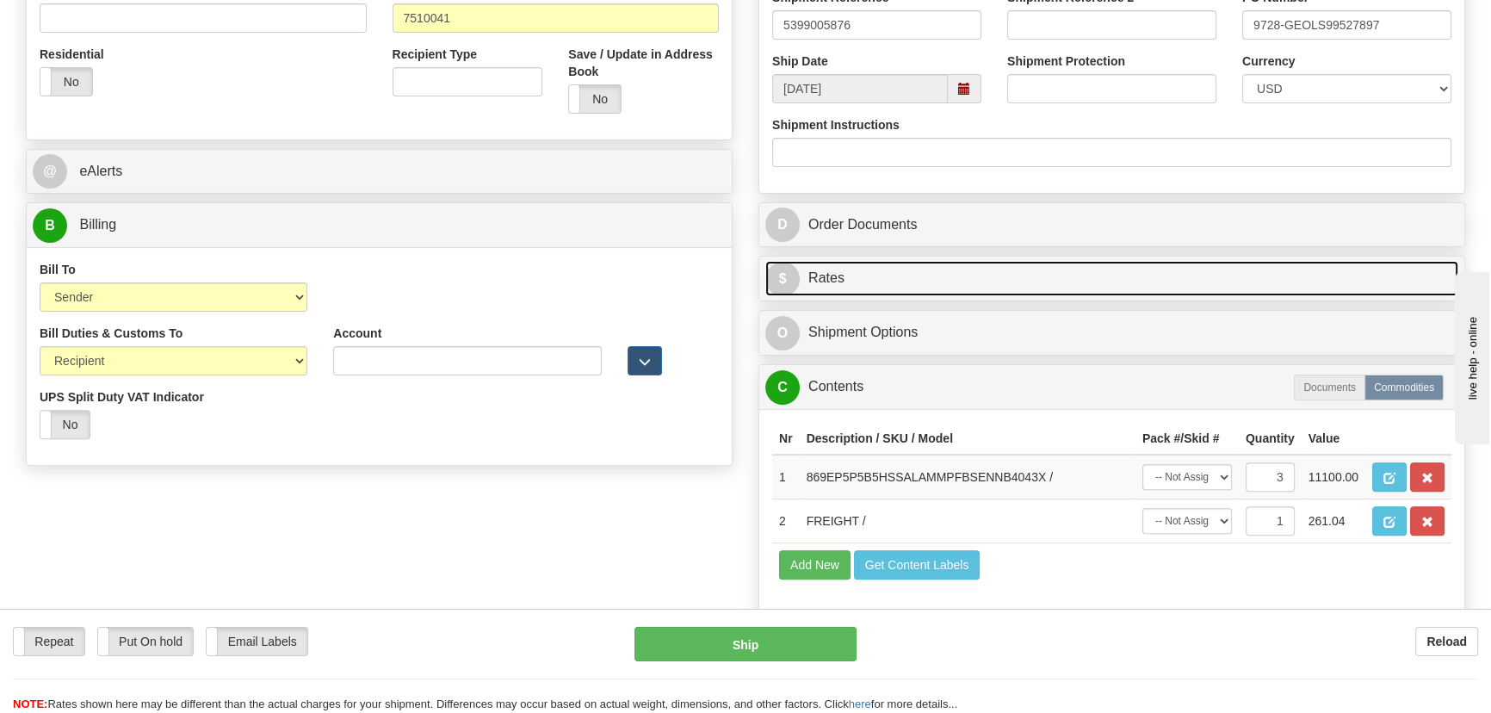
click at [1043, 276] on link "$ Rates" at bounding box center [1111, 278] width 693 height 35
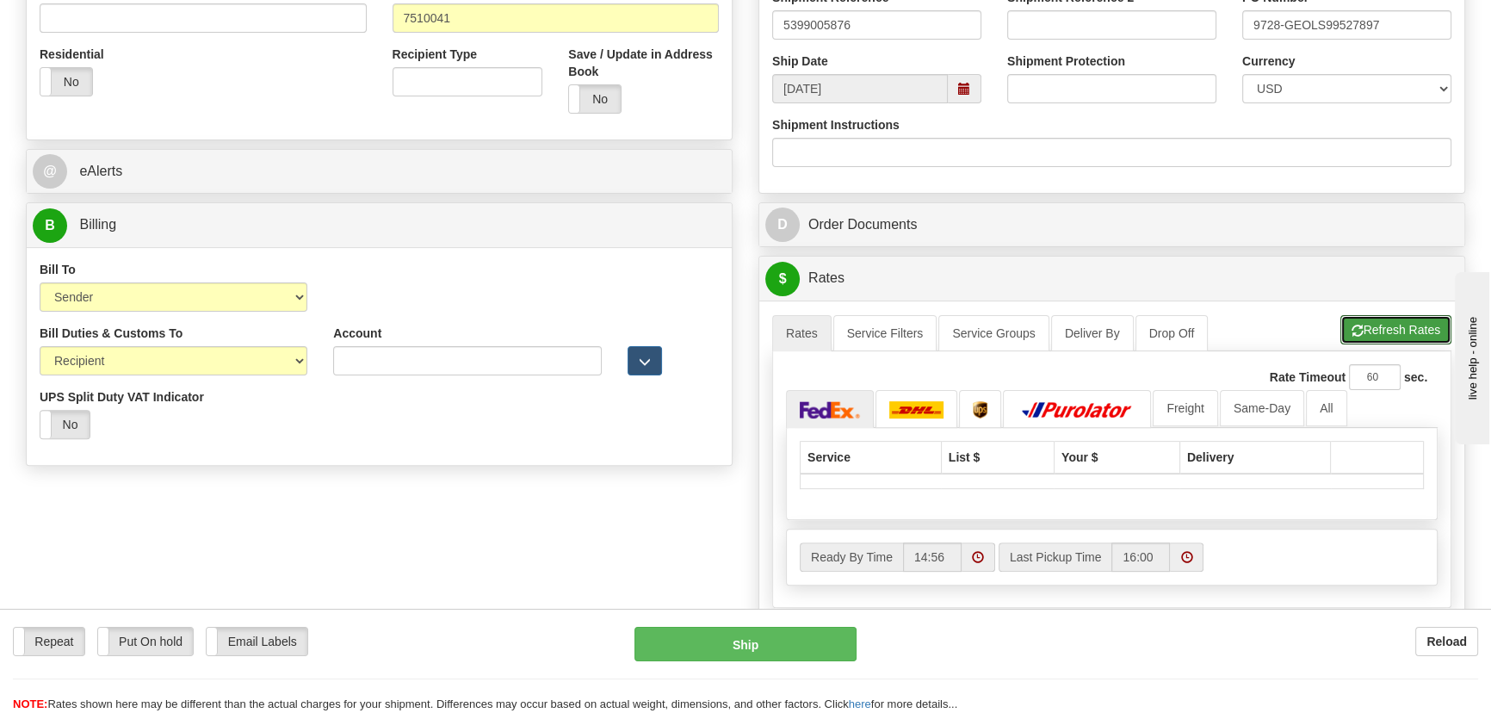
click at [1351, 326] on span "button" at bounding box center [1357, 330] width 12 height 11
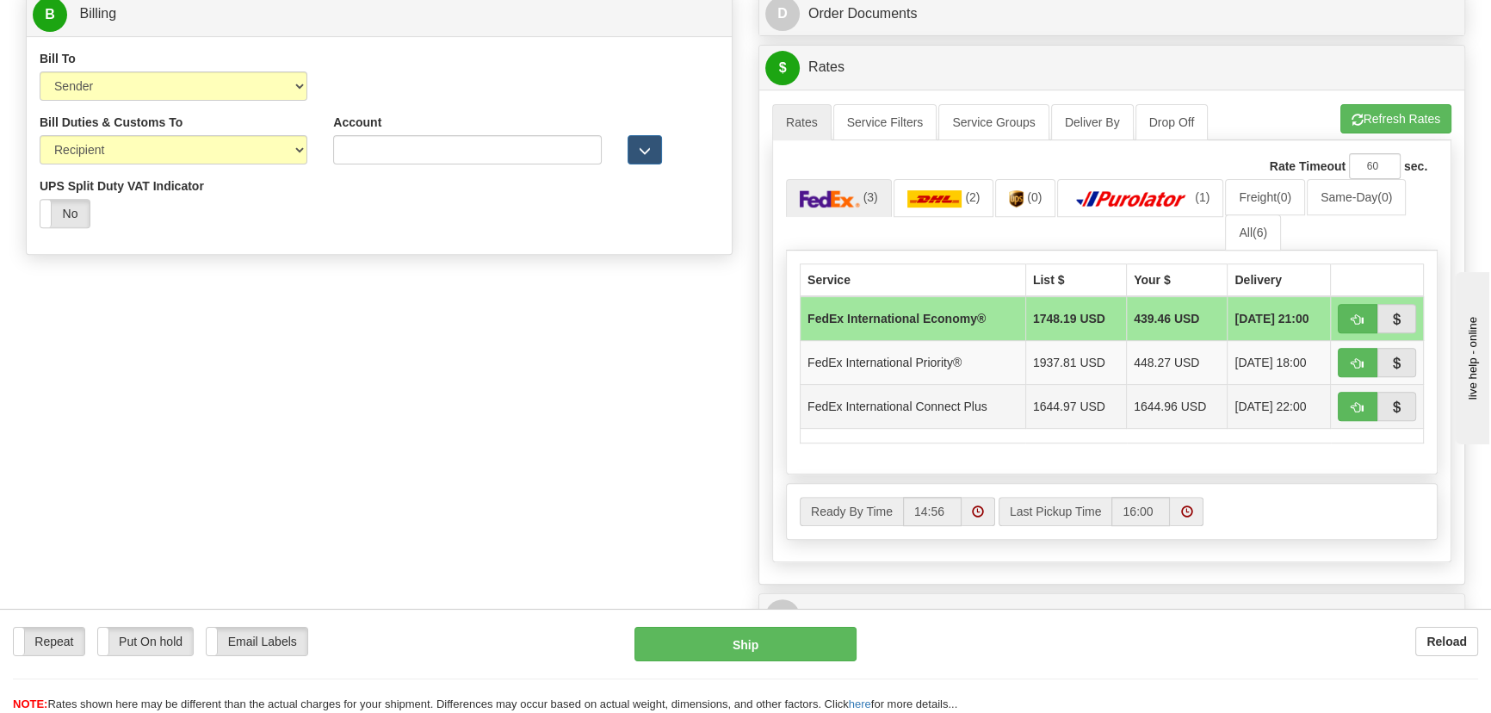
scroll to position [861, 0]
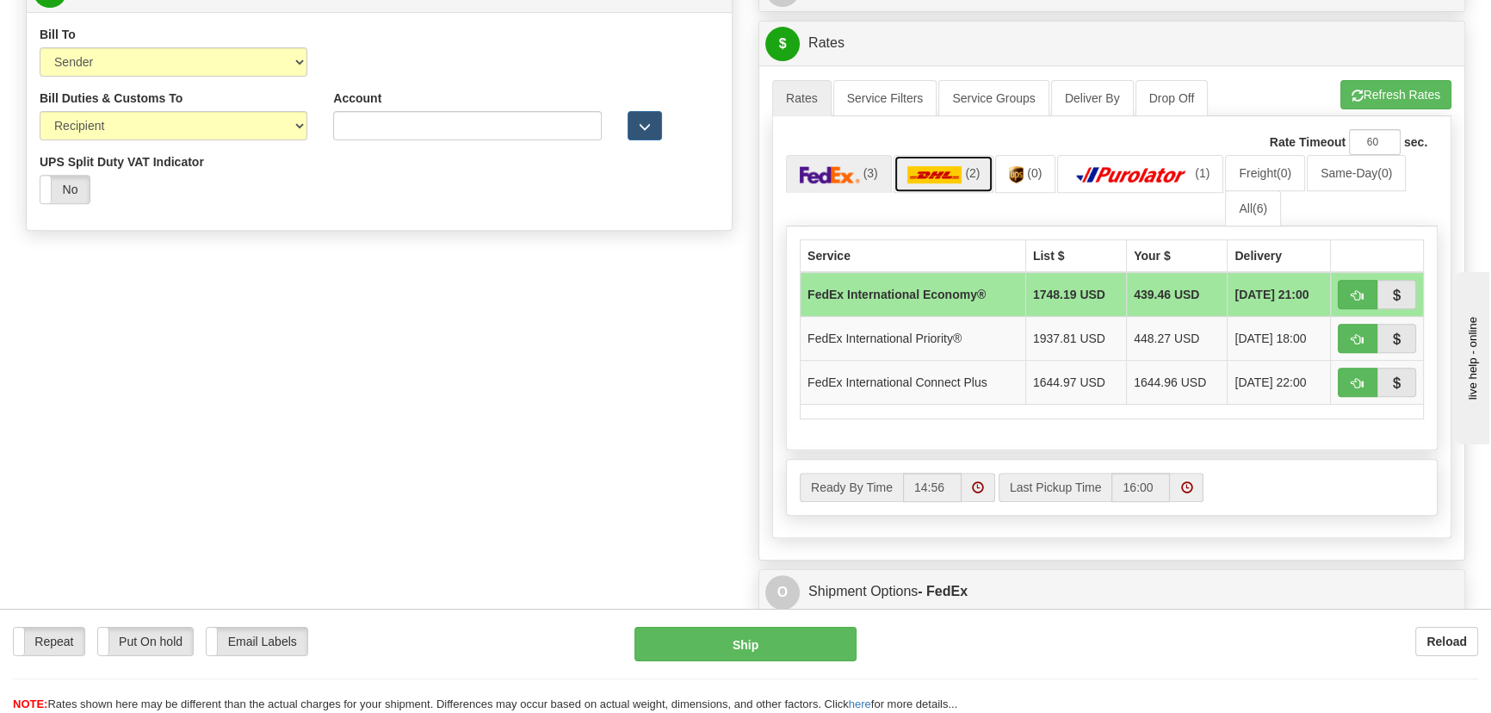
click at [926, 164] on link "(2)" at bounding box center [943, 173] width 101 height 37
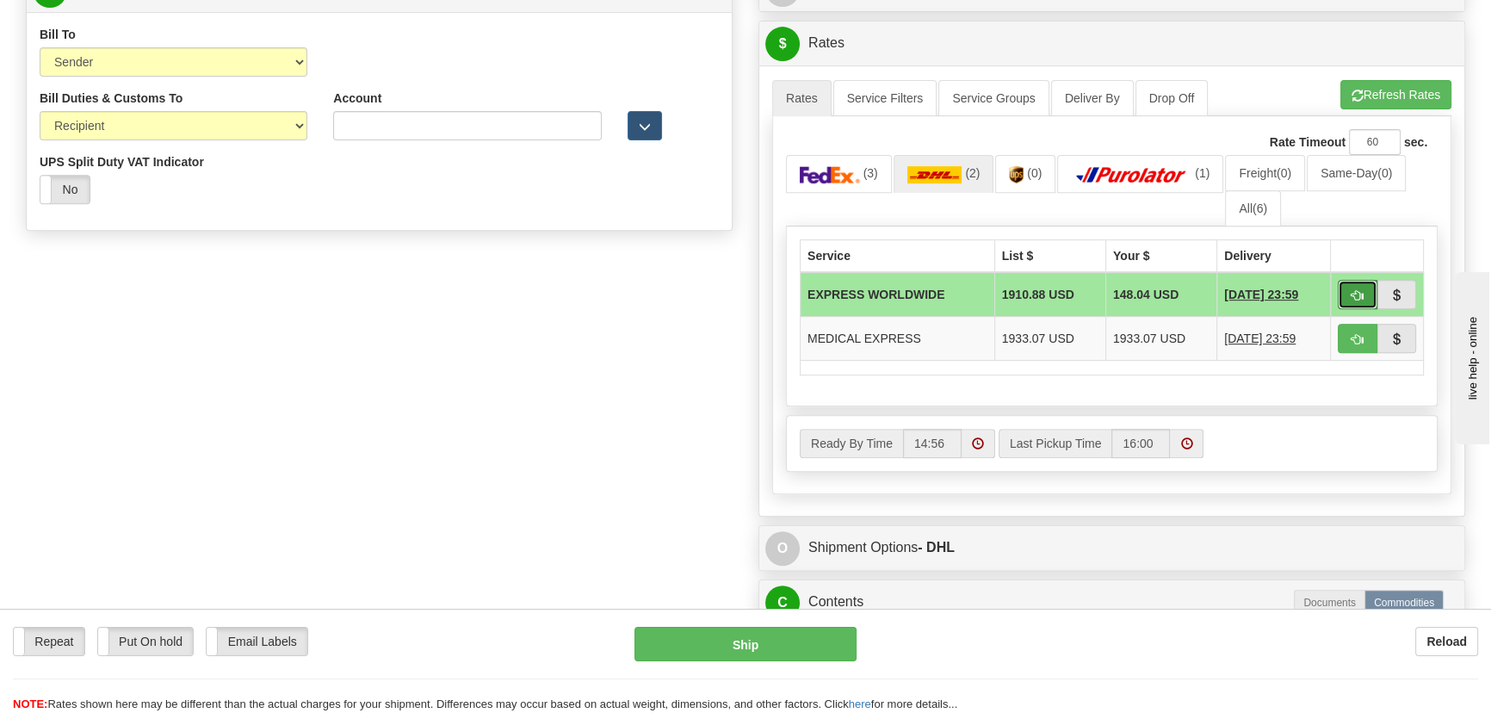
click at [1347, 290] on button "button" at bounding box center [1358, 294] width 40 height 29
type input "P"
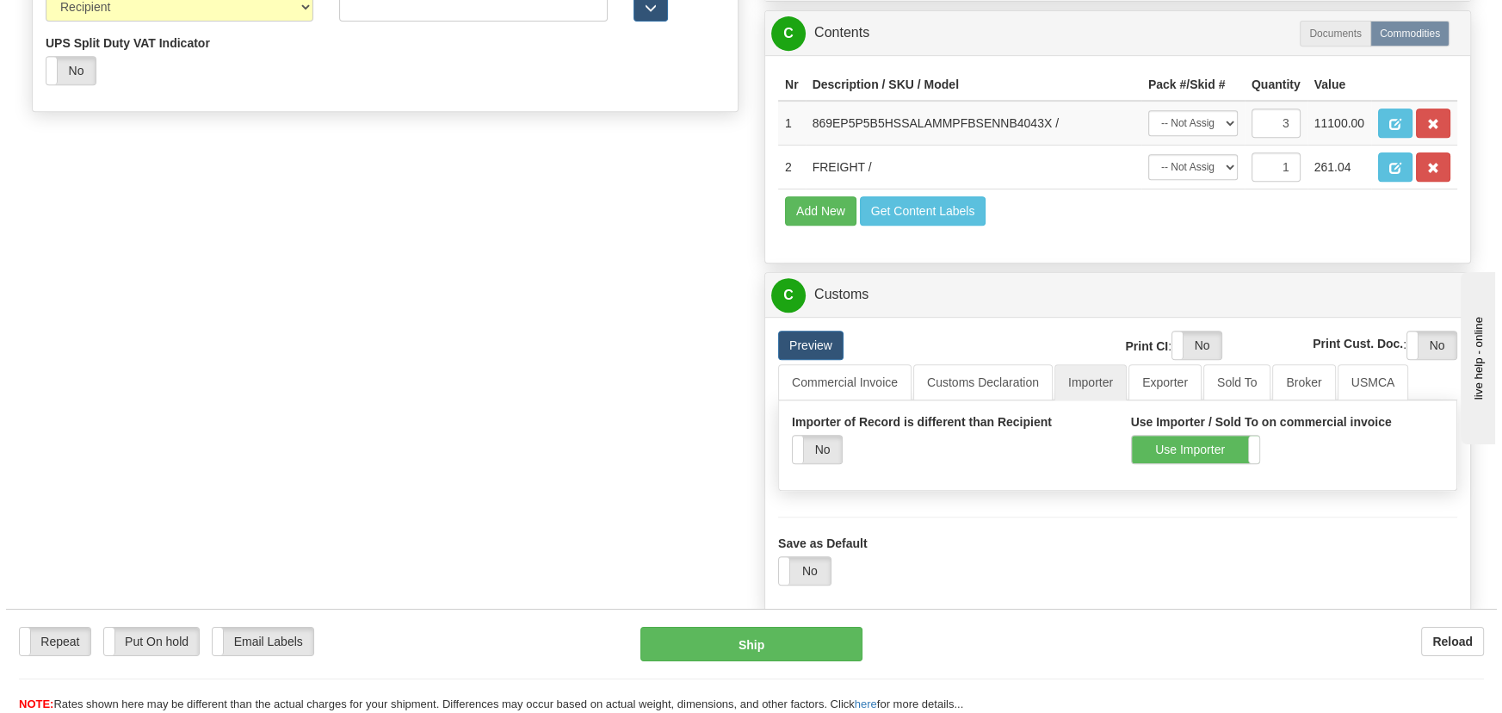
scroll to position [1017, 0]
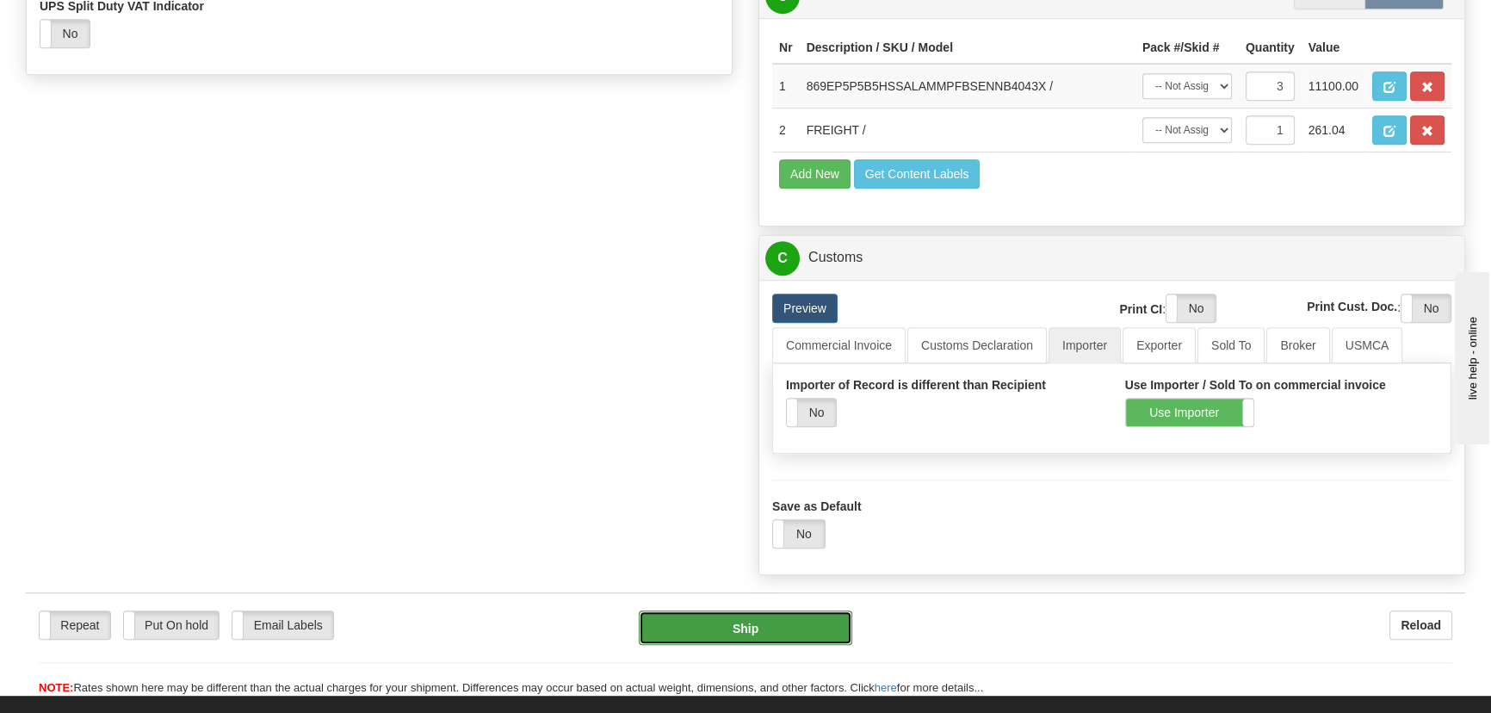
click at [763, 628] on button "Ship" at bounding box center [746, 627] width 214 height 34
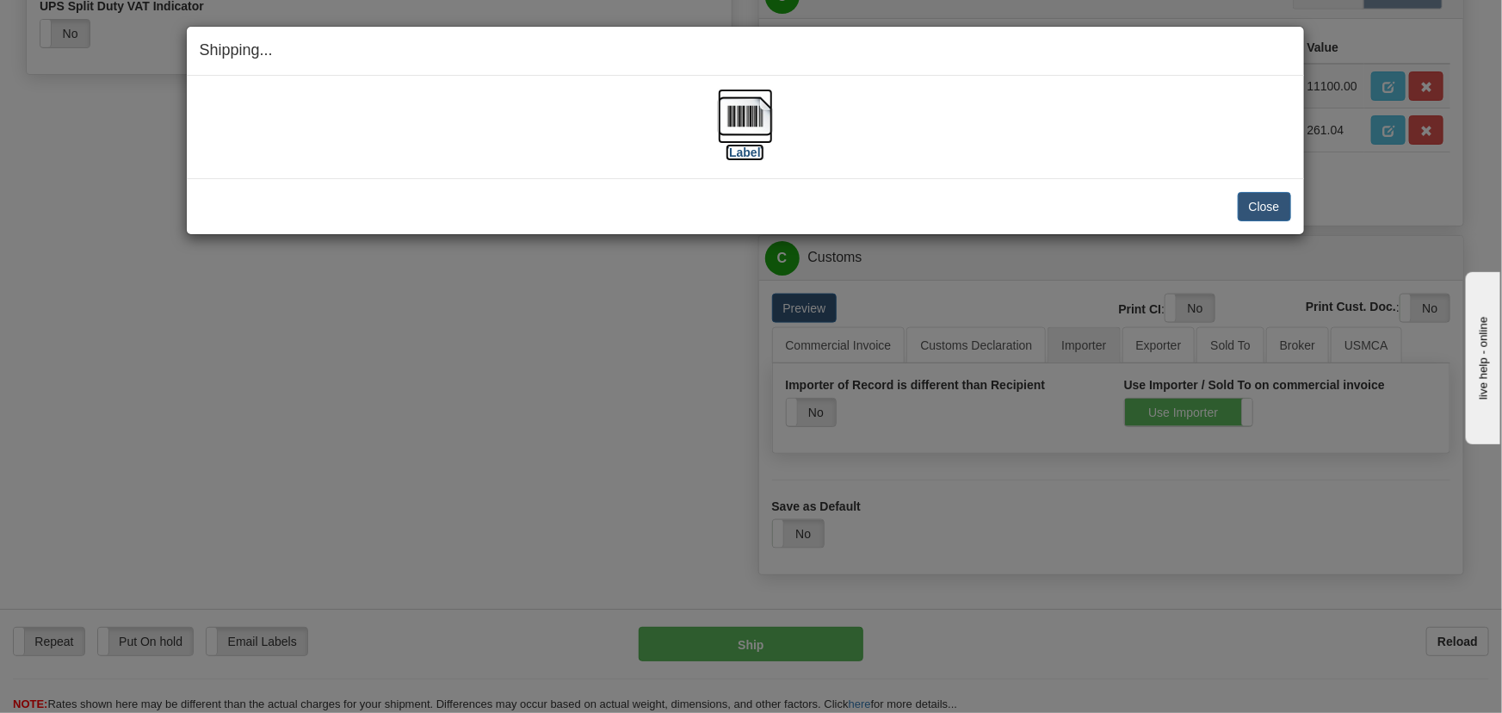
click at [753, 120] on img at bounding box center [745, 116] width 55 height 55
click at [1272, 205] on button "Close" at bounding box center [1264, 206] width 53 height 29
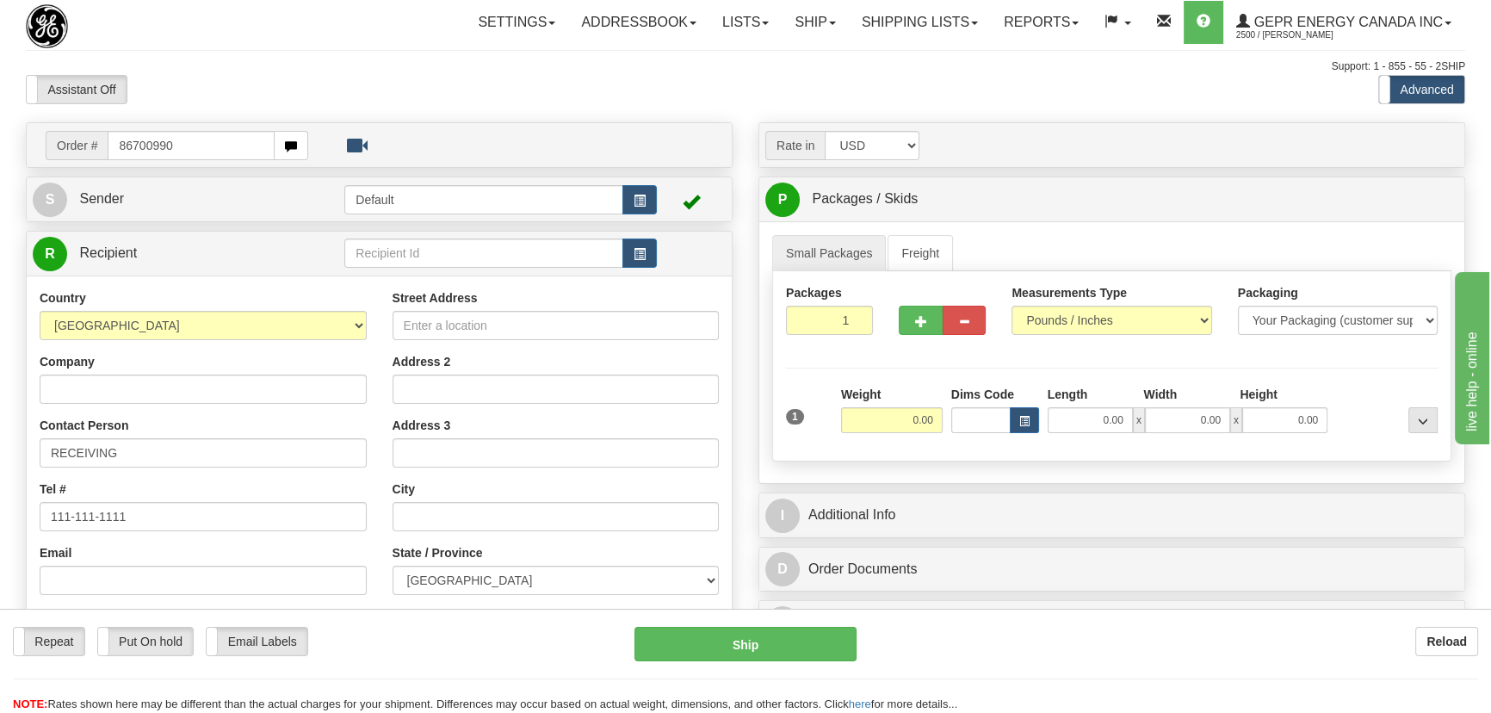
type input "86700990"
click at [396, 77] on body "Training Course Close Toggle navigation Settings Shipping Preferences New Recip…" at bounding box center [751, 356] width 1502 height 713
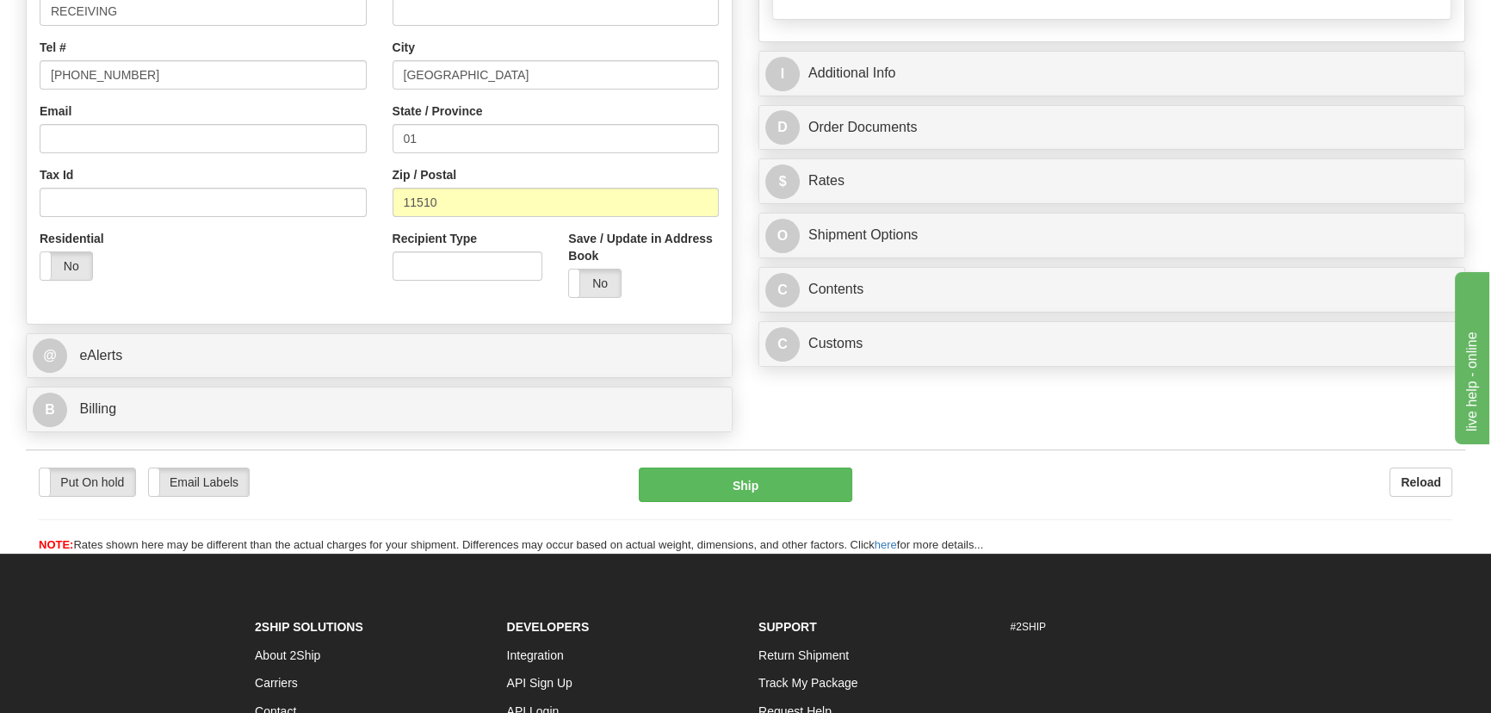
scroll to position [469, 0]
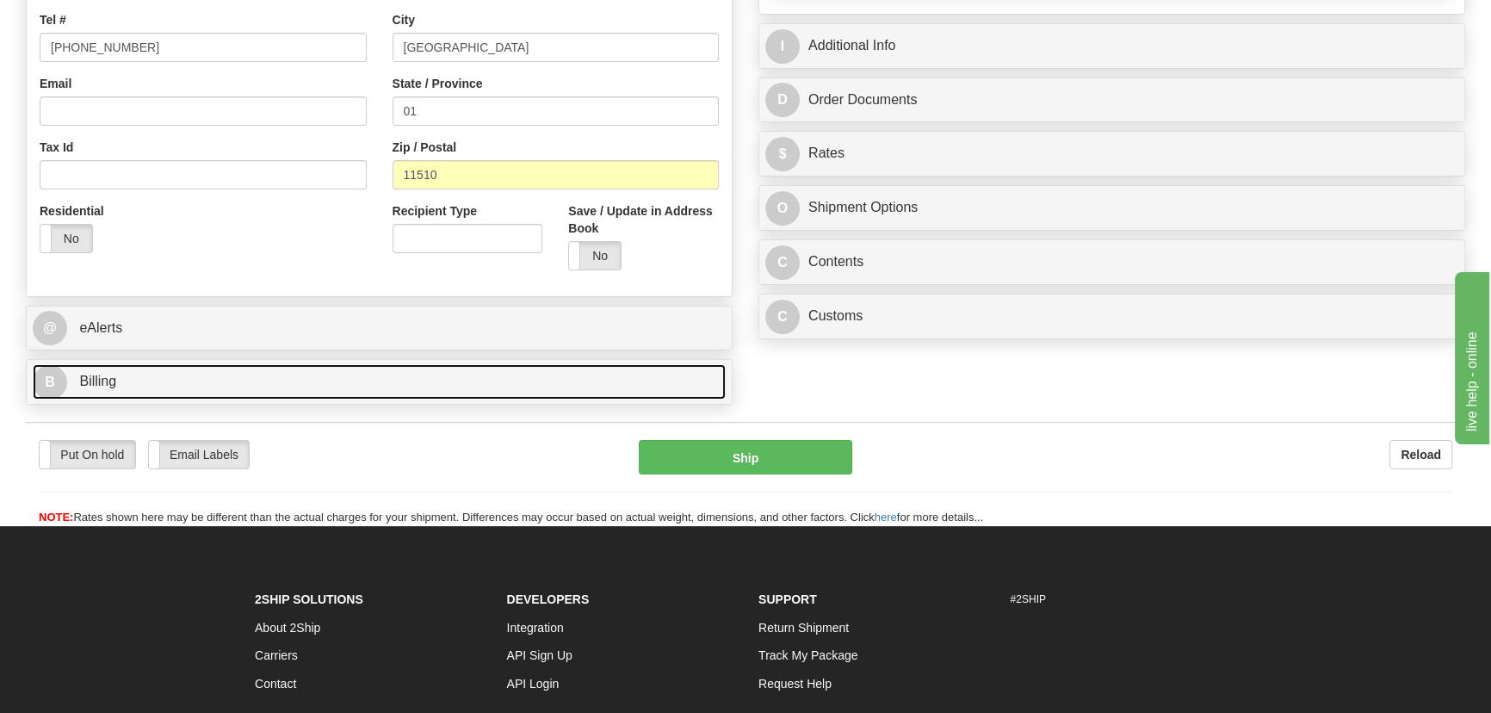
click at [499, 395] on link "B Billing" at bounding box center [379, 381] width 693 height 35
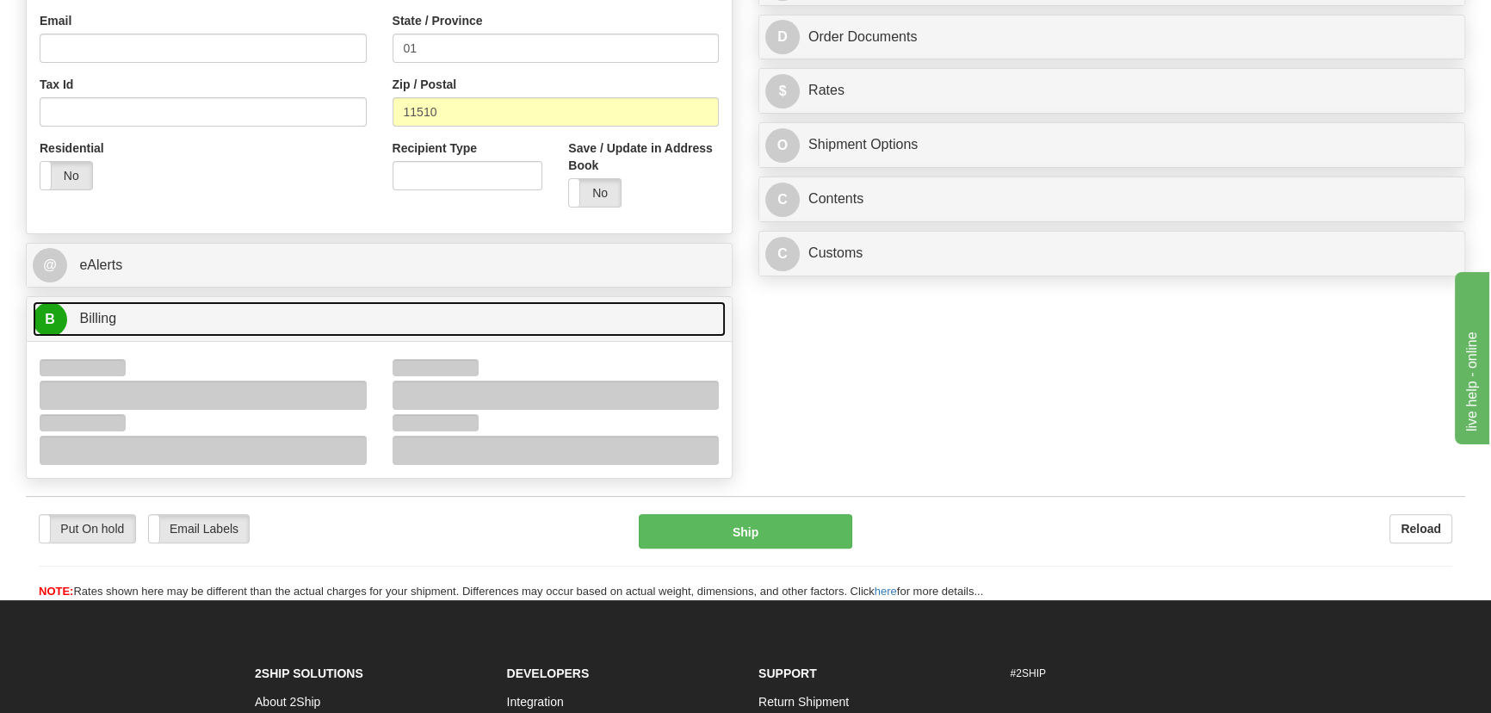
scroll to position [626, 0]
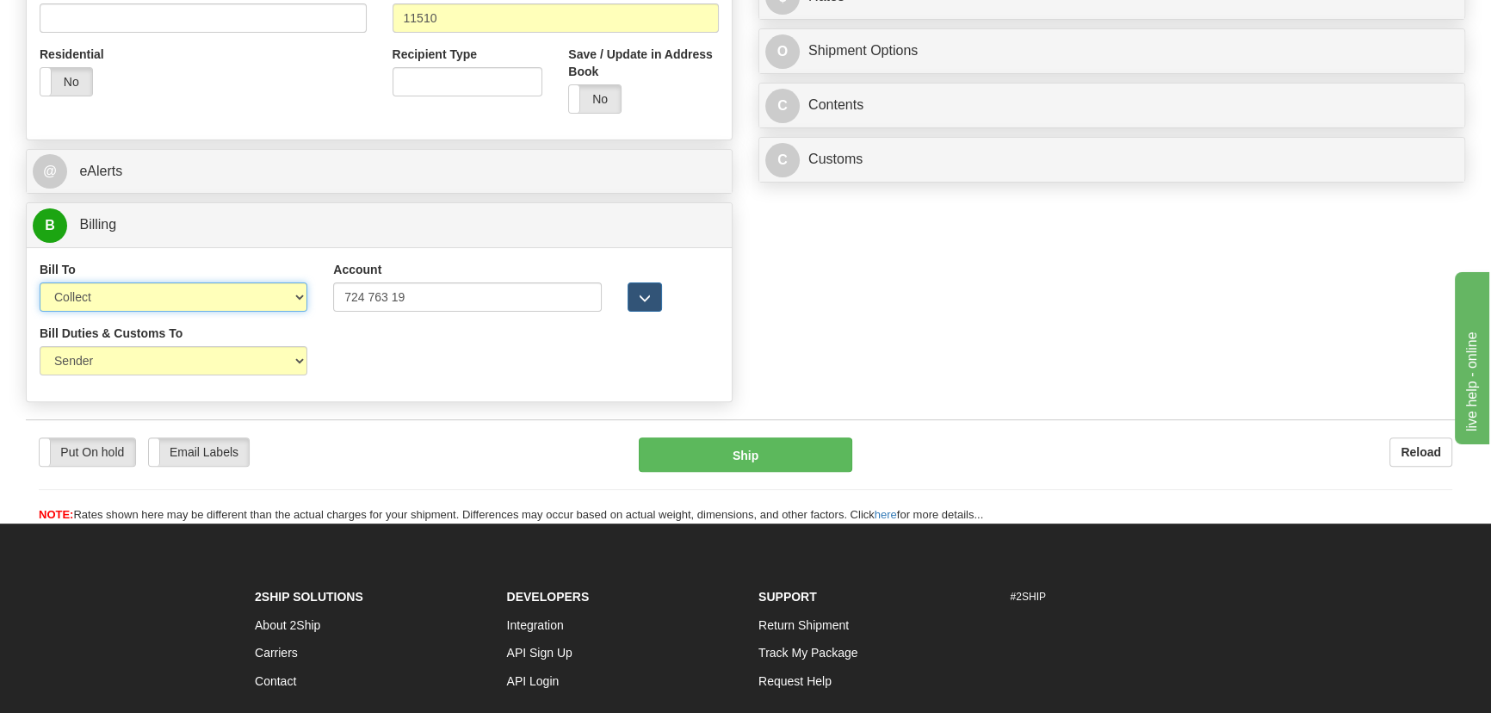
drag, startPoint x: 195, startPoint y: 296, endPoint x: 183, endPoint y: 304, distance: 13.6
click at [195, 296] on select "Sender Recipient Third Party Collect" at bounding box center [174, 296] width 268 height 29
select select "2"
click at [40, 282] on select "Sender Recipient Third Party Collect" at bounding box center [174, 296] width 268 height 29
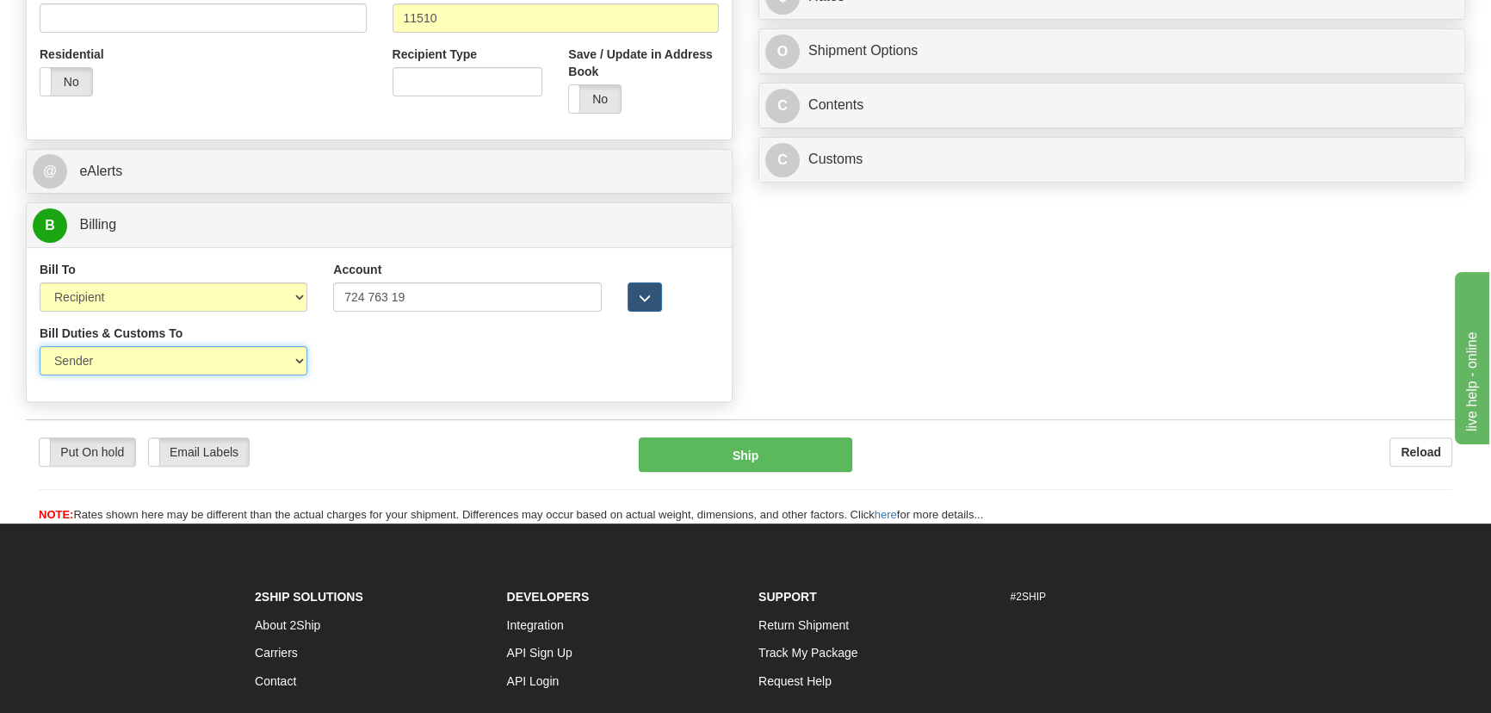
click at [165, 364] on select "Sender Recipient Third Party" at bounding box center [174, 360] width 268 height 29
select select "2"
click at [40, 346] on select "Sender Recipient Third Party" at bounding box center [174, 360] width 268 height 29
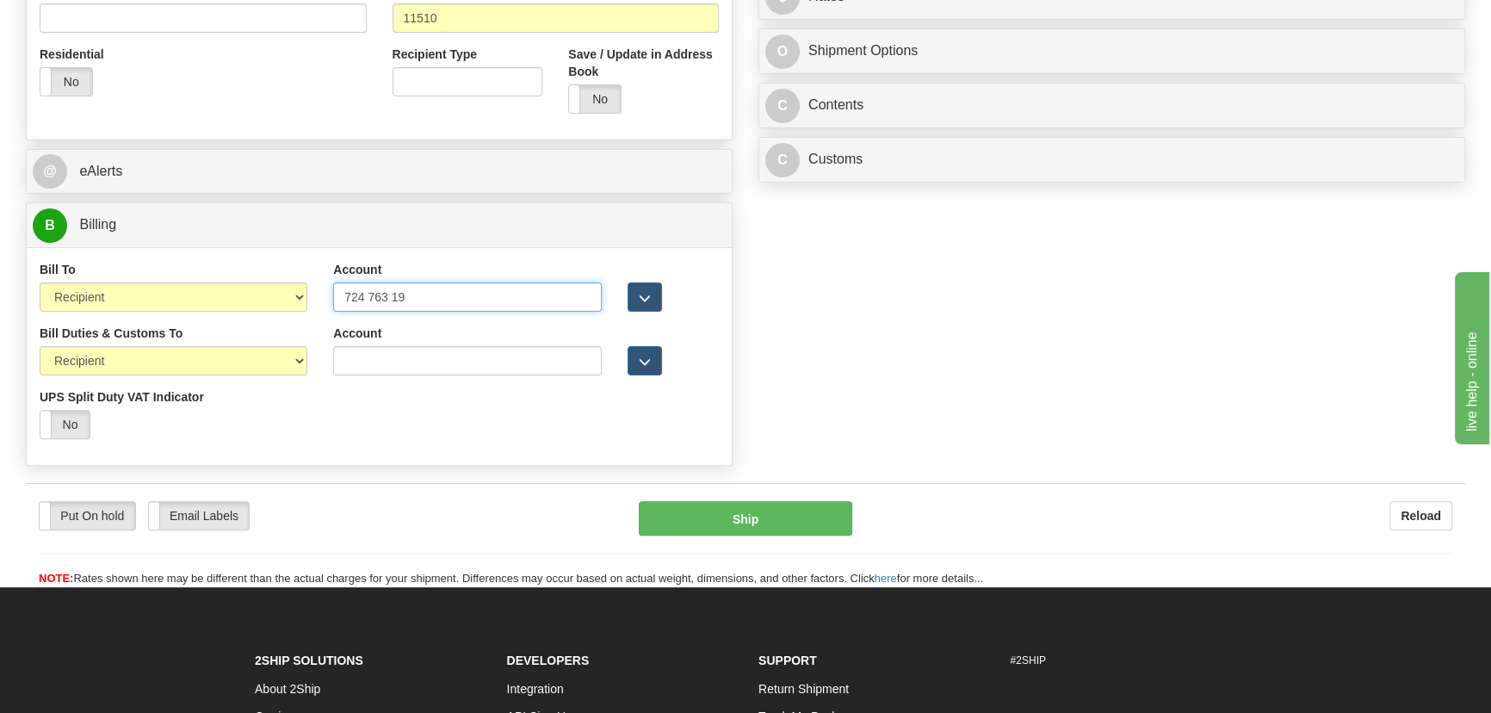
drag, startPoint x: 419, startPoint y: 293, endPoint x: 201, endPoint y: 297, distance: 217.8
click at [201, 297] on div "Bill To Sender Recipient Third Party Collect Account 724 763 19 3rd Party Accou…" at bounding box center [379, 293] width 705 height 64
paste input "763197"
type input "724763197"
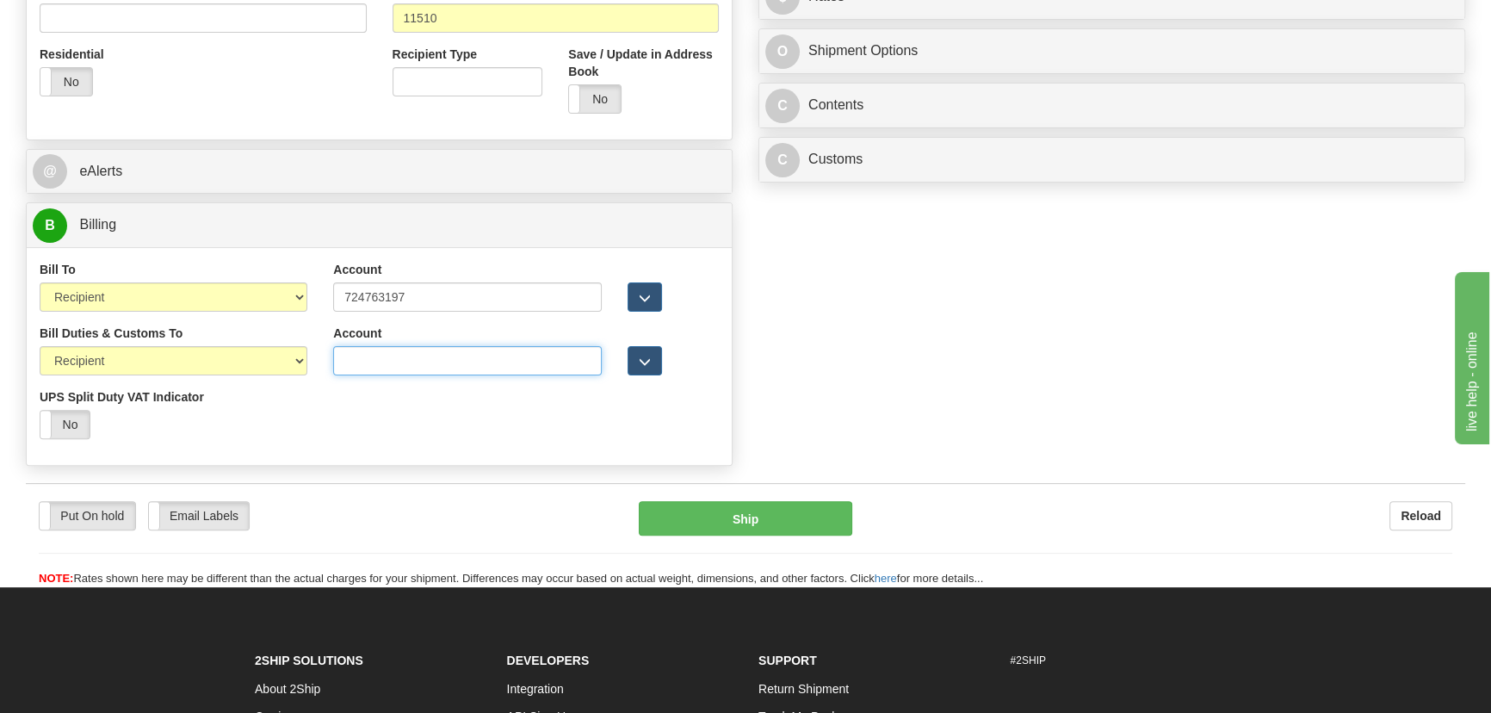
click at [429, 361] on input "Account" at bounding box center [467, 360] width 268 height 29
paste input "724763197"
type input "724763197"
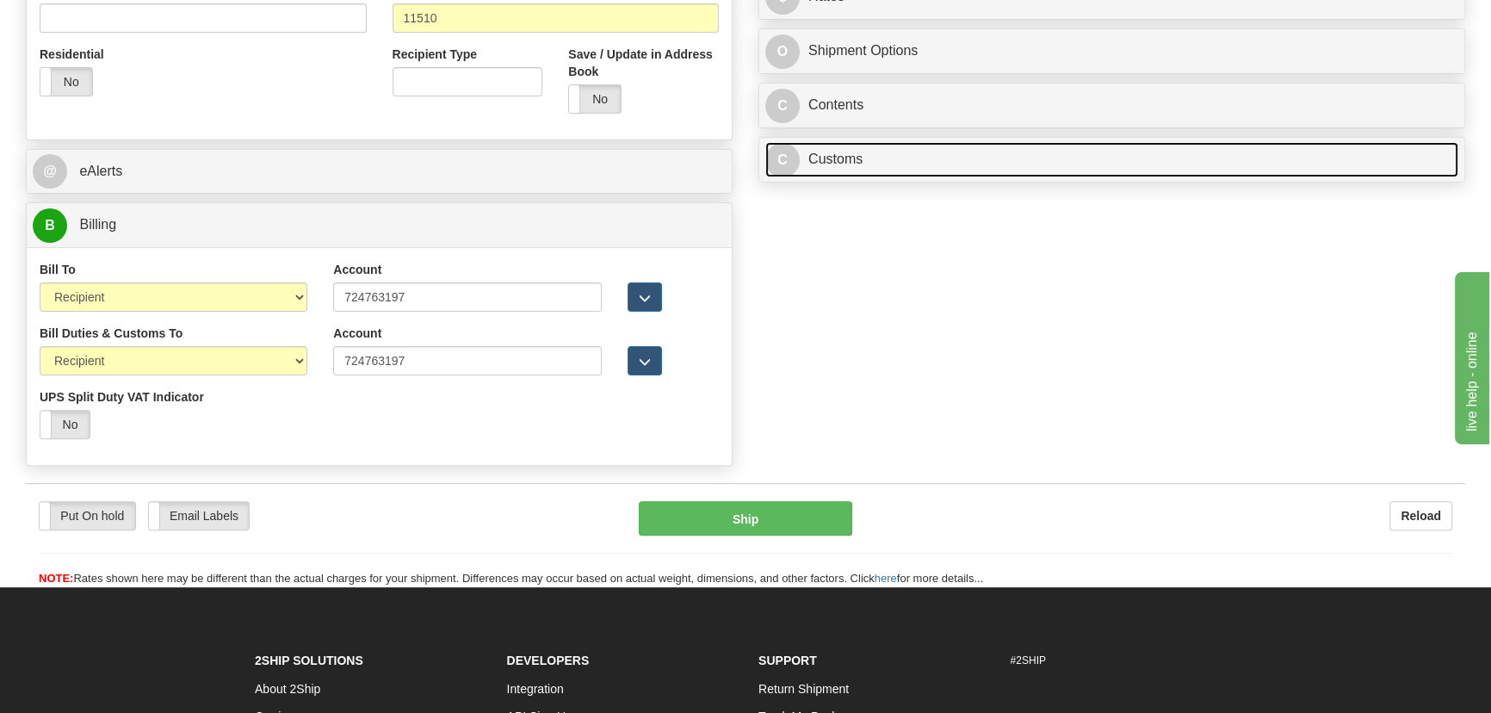
click at [999, 158] on link "C Customs" at bounding box center [1111, 159] width 693 height 35
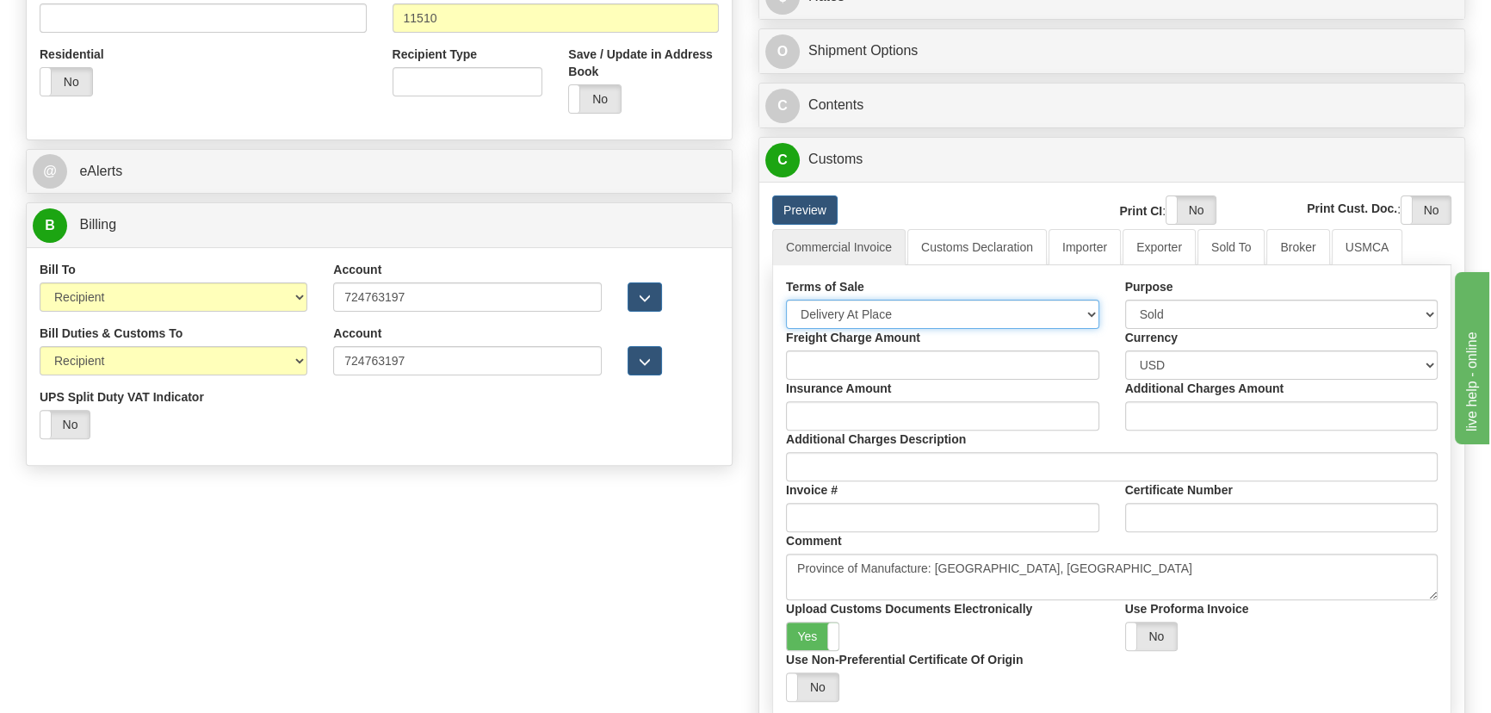
click at [964, 318] on select "Free Carrier Free On Board Ex Works Delivered Duty Unpaid Delivered Duty Paid C…" at bounding box center [942, 314] width 313 height 29
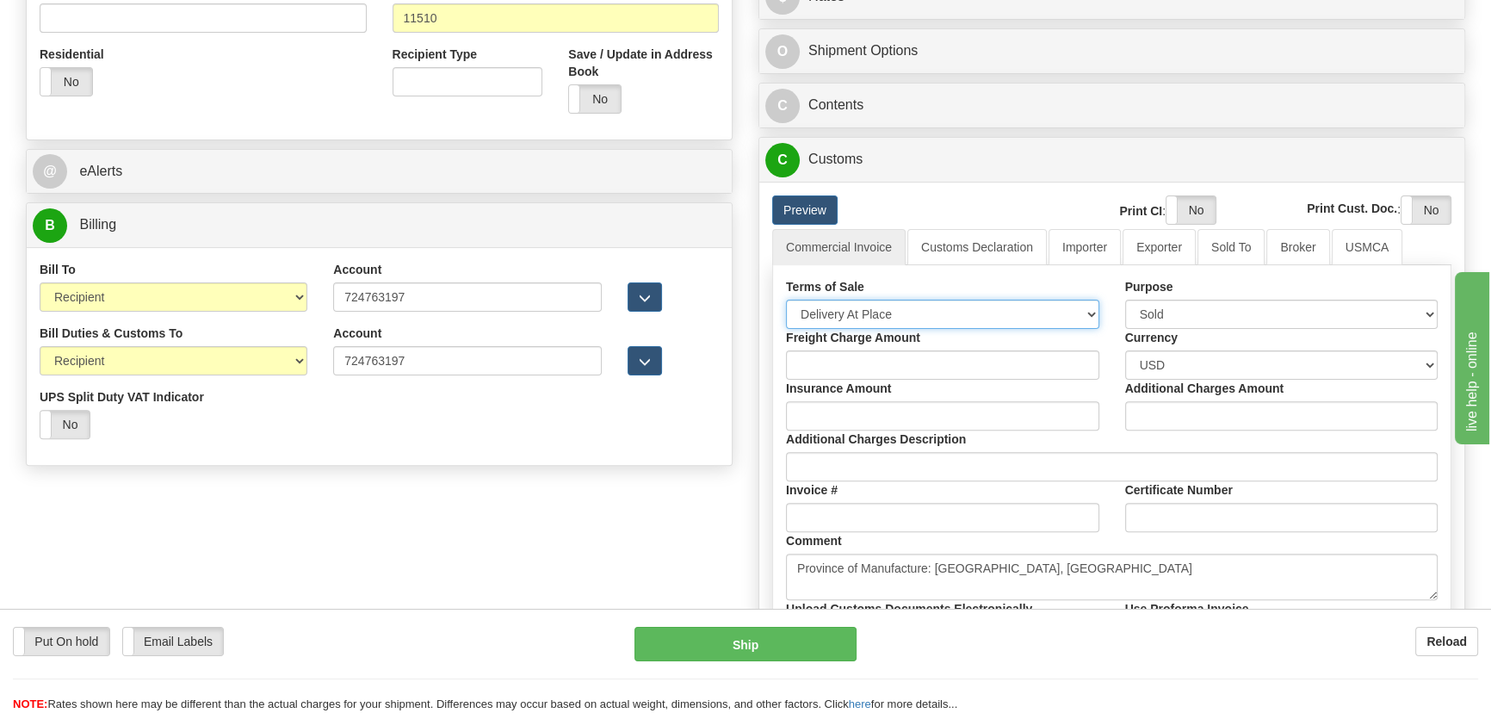
select select "7"
click at [786, 300] on select "Free Carrier Free On Board Ex Works Delivered Duty Unpaid Delivered Duty Paid C…" at bounding box center [942, 314] width 313 height 29
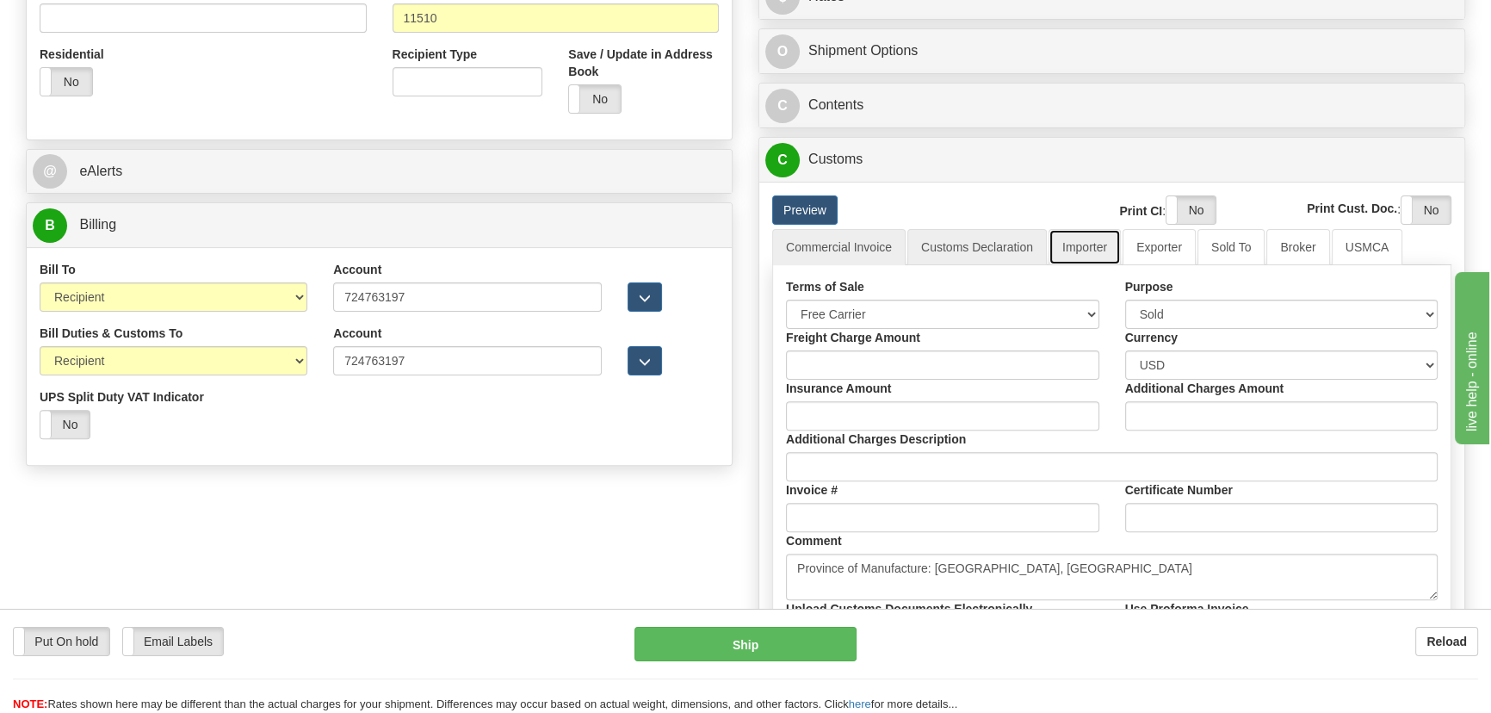
drag, startPoint x: 1077, startPoint y: 252, endPoint x: 1028, endPoint y: 263, distance: 50.1
click at [1077, 251] on link "Importer" at bounding box center [1084, 247] width 72 height 36
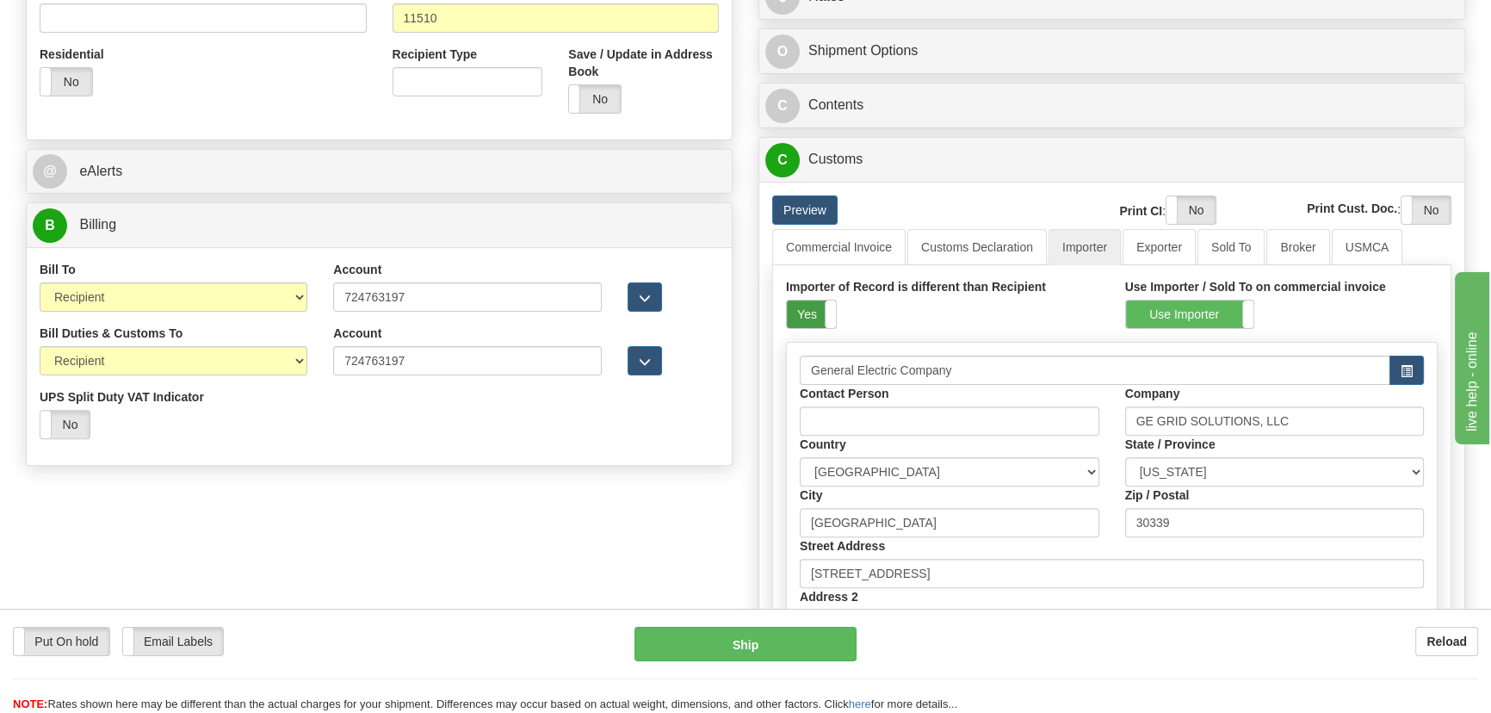
click at [817, 315] on label "Yes" at bounding box center [811, 314] width 49 height 28
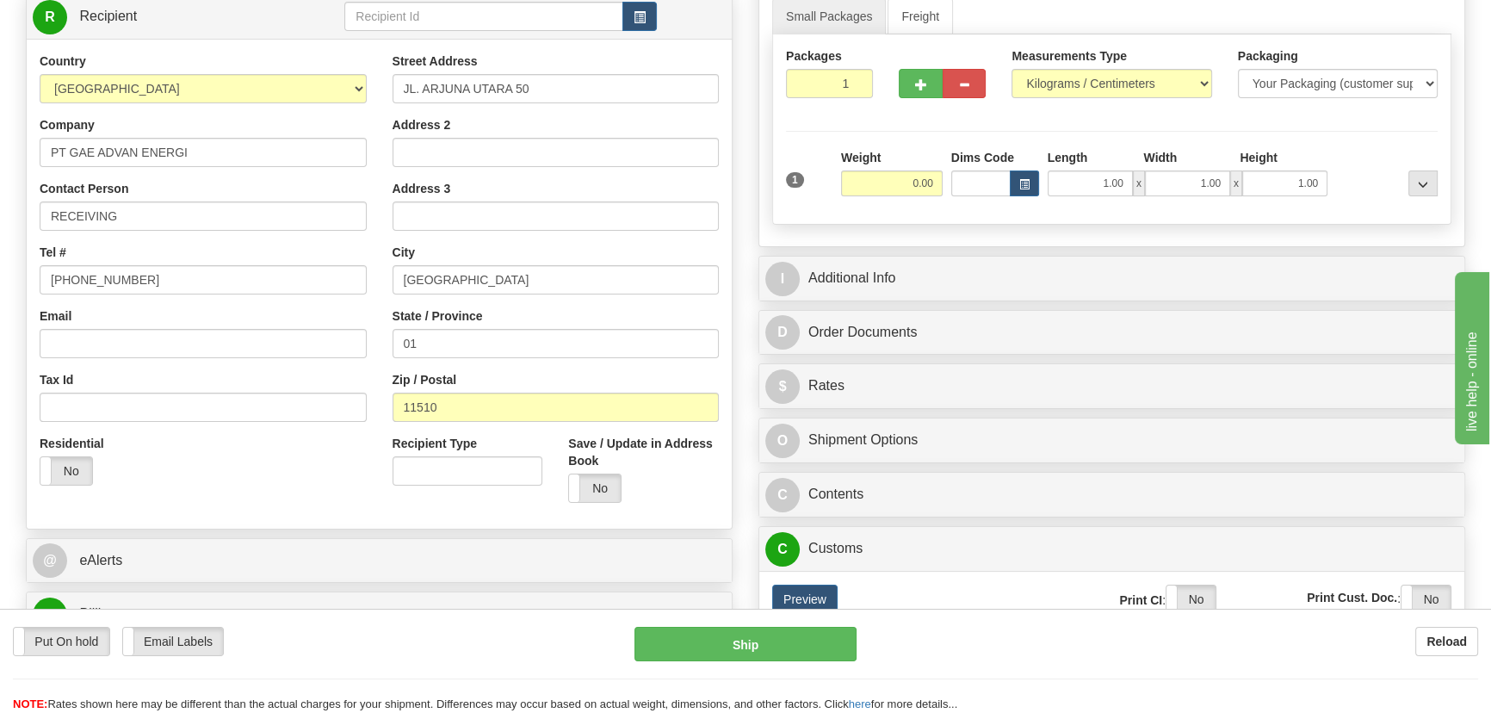
scroll to position [234, 0]
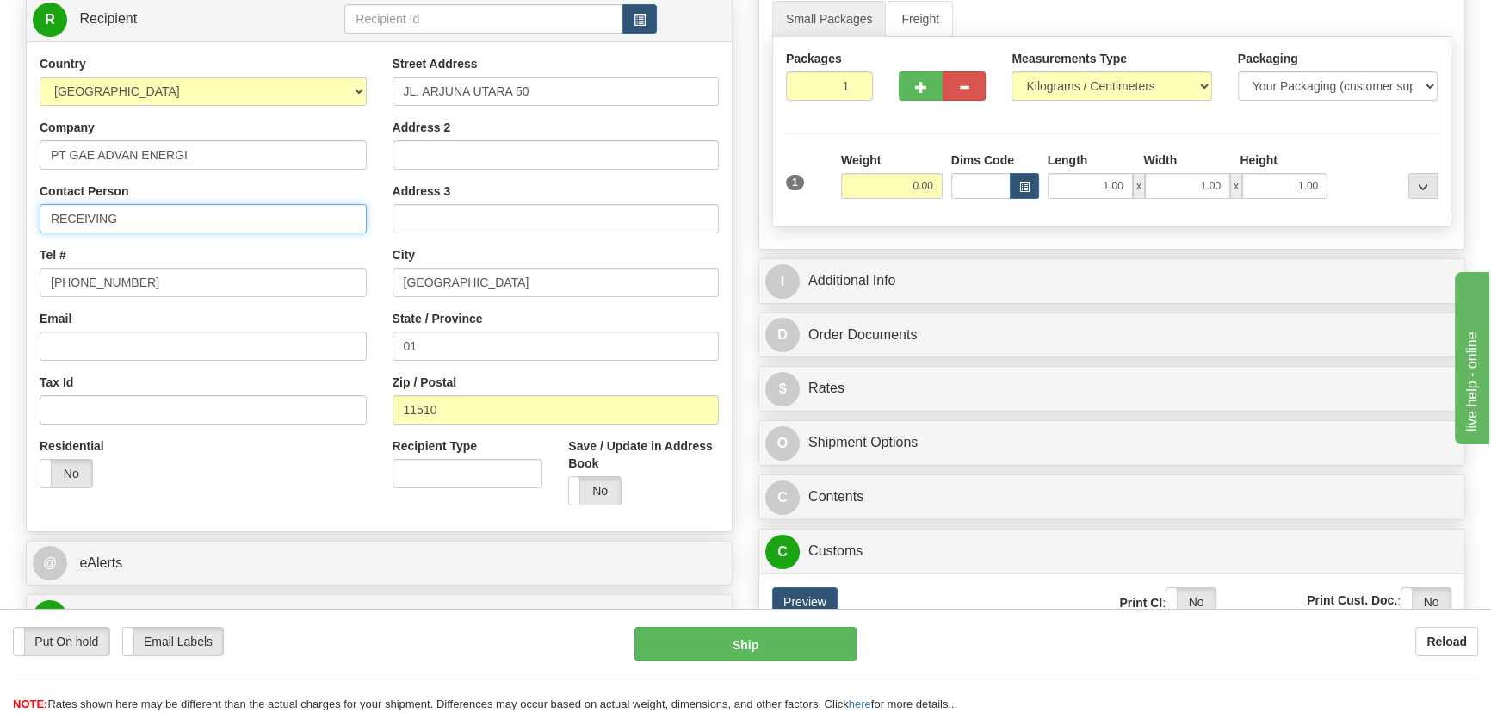
click at [205, 215] on input "RECEIVING" at bounding box center [203, 218] width 327 height 29
paste input "Sian Lie"
type input "RECEIVING/Sian Lie"
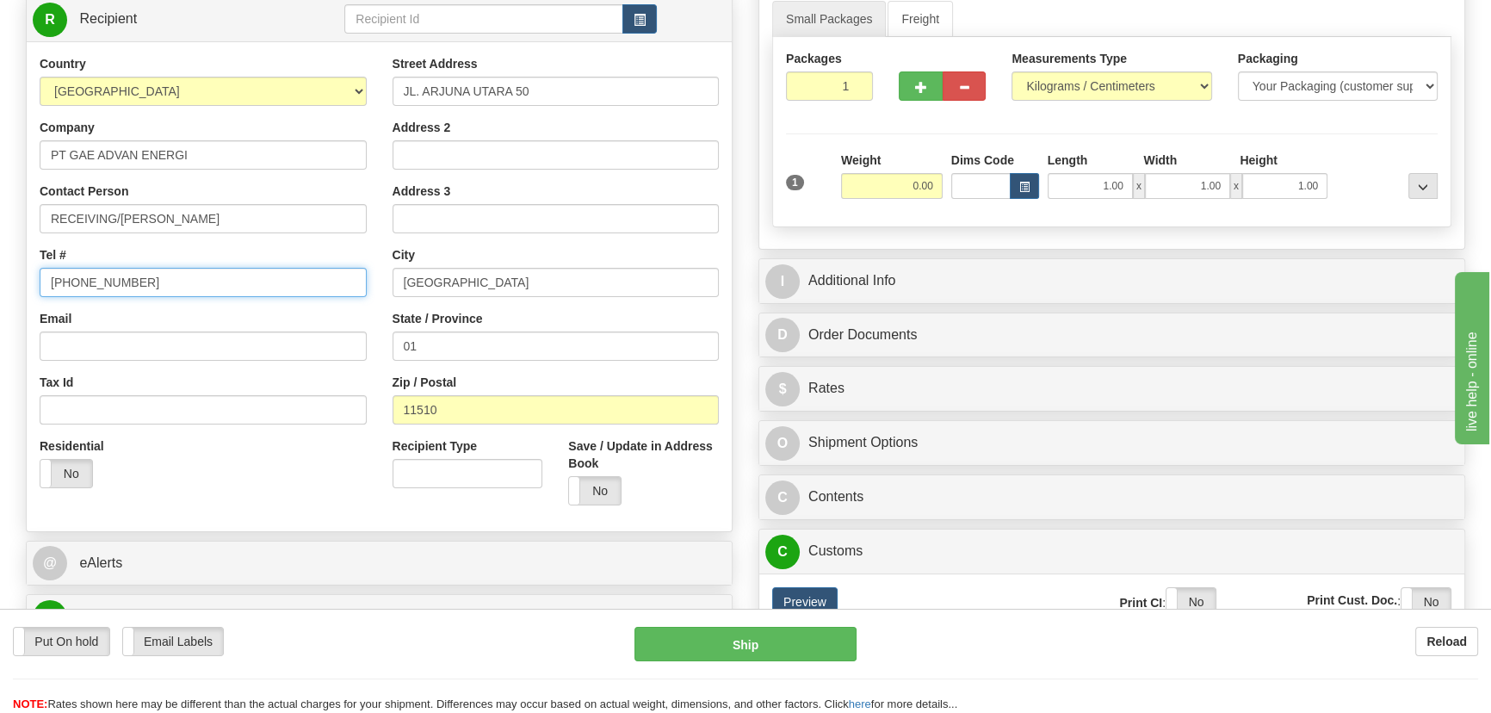
drag, startPoint x: 189, startPoint y: 275, endPoint x: 0, endPoint y: 269, distance: 189.5
click at [0, 269] on div "Toggle navigation Settings Shipping Preferences Fields Preferences New" at bounding box center [745, 365] width 1491 height 1199
drag, startPoint x: 837, startPoint y: 86, endPoint x: 906, endPoint y: 120, distance: 77.4
click at [908, 117] on div "Packages 1 1 Measurements Type" at bounding box center [1111, 132] width 679 height 190
type input "4"
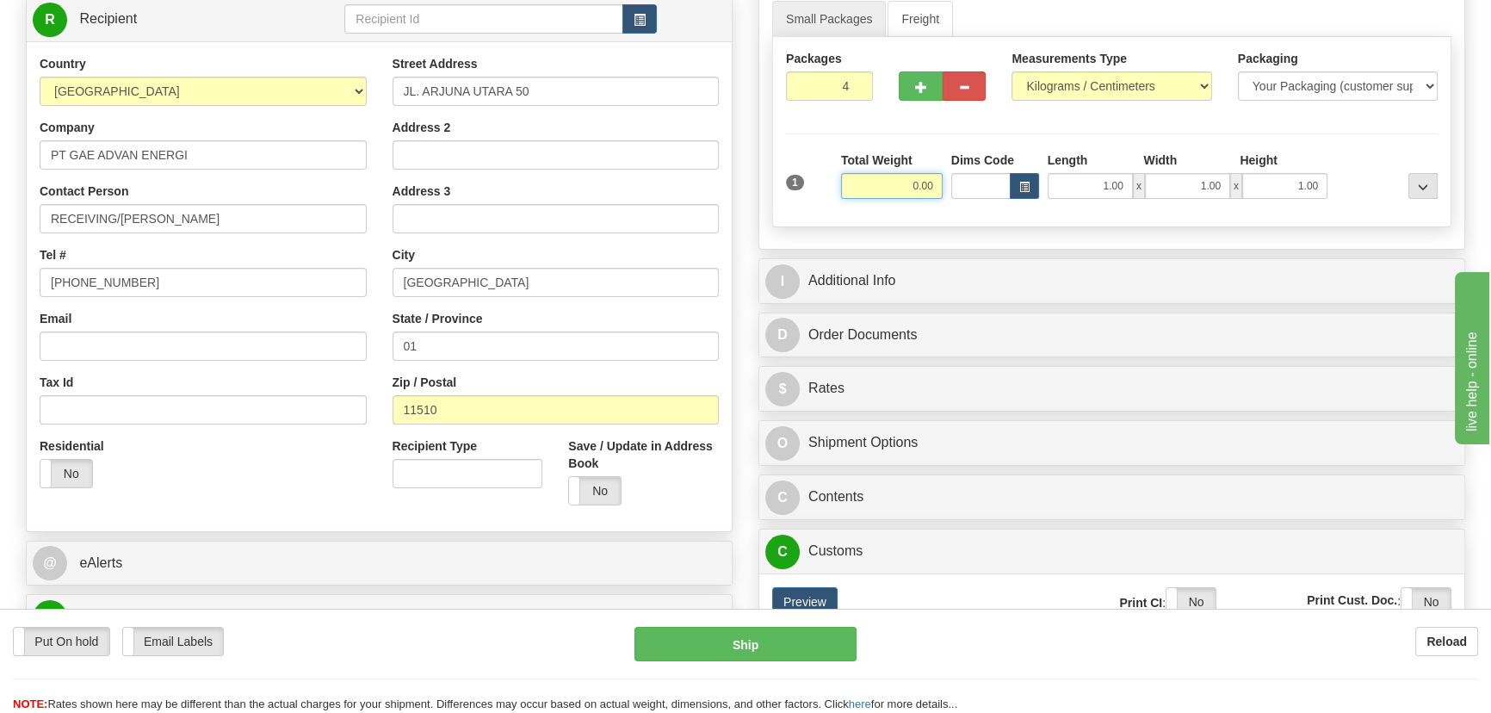
drag, startPoint x: 923, startPoint y: 188, endPoint x: 938, endPoint y: 196, distance: 17.3
click at [938, 195] on input "0.00" at bounding box center [892, 186] width 102 height 26
type input "84.00"
click at [1050, 96] on select "Pounds / Inches Kilograms / Centimeters" at bounding box center [1111, 85] width 200 height 29
select select "0"
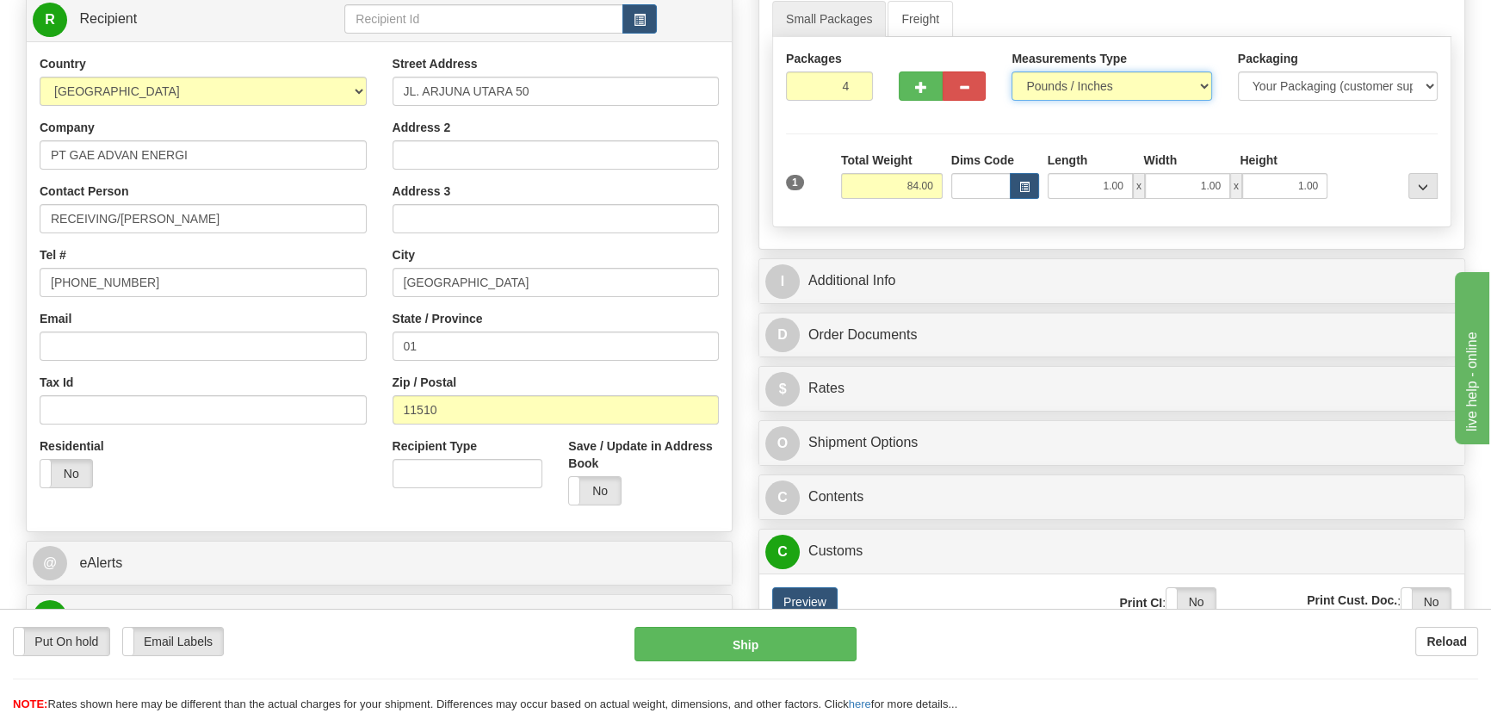
click at [1011, 71] on select "Pounds / Inches Kilograms / Centimeters" at bounding box center [1111, 85] width 200 height 29
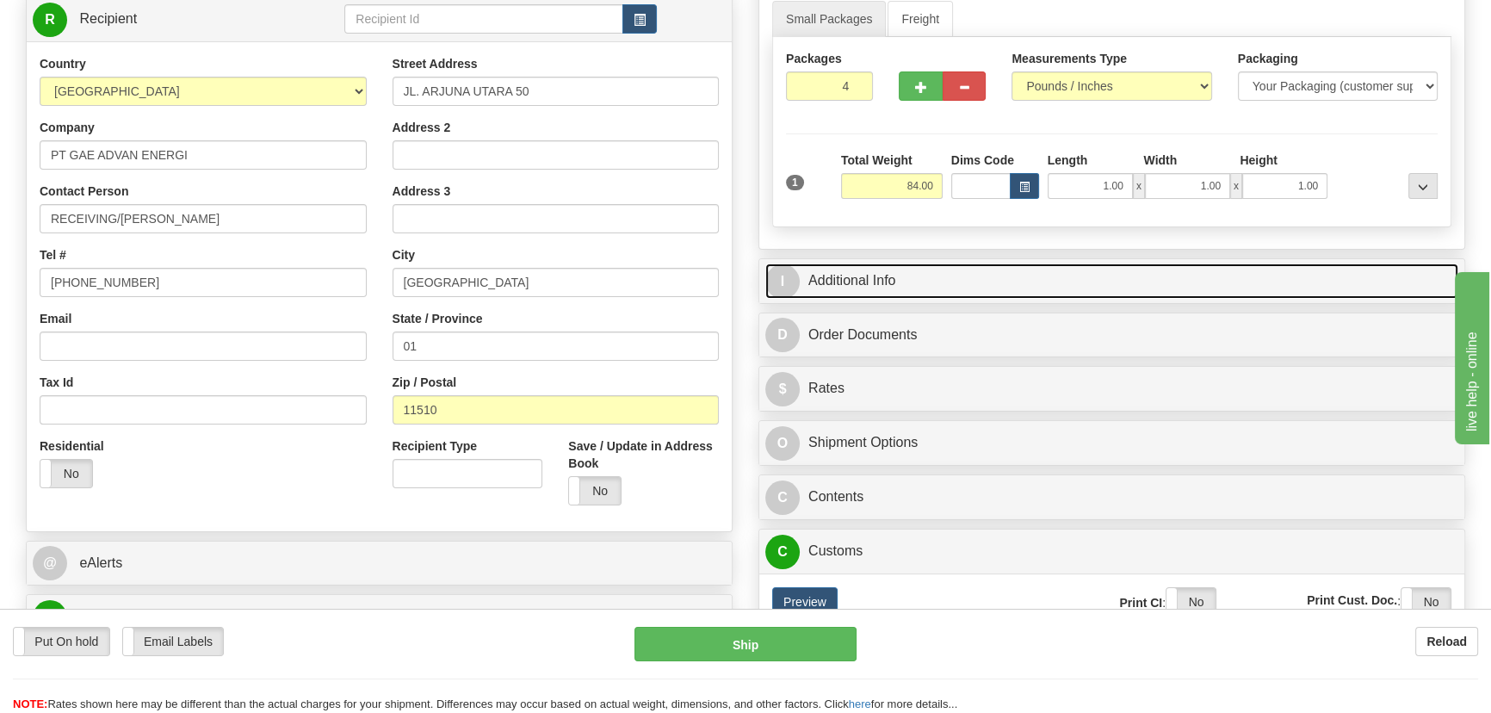
click at [1129, 294] on link "I Additional Info" at bounding box center [1111, 280] width 693 height 35
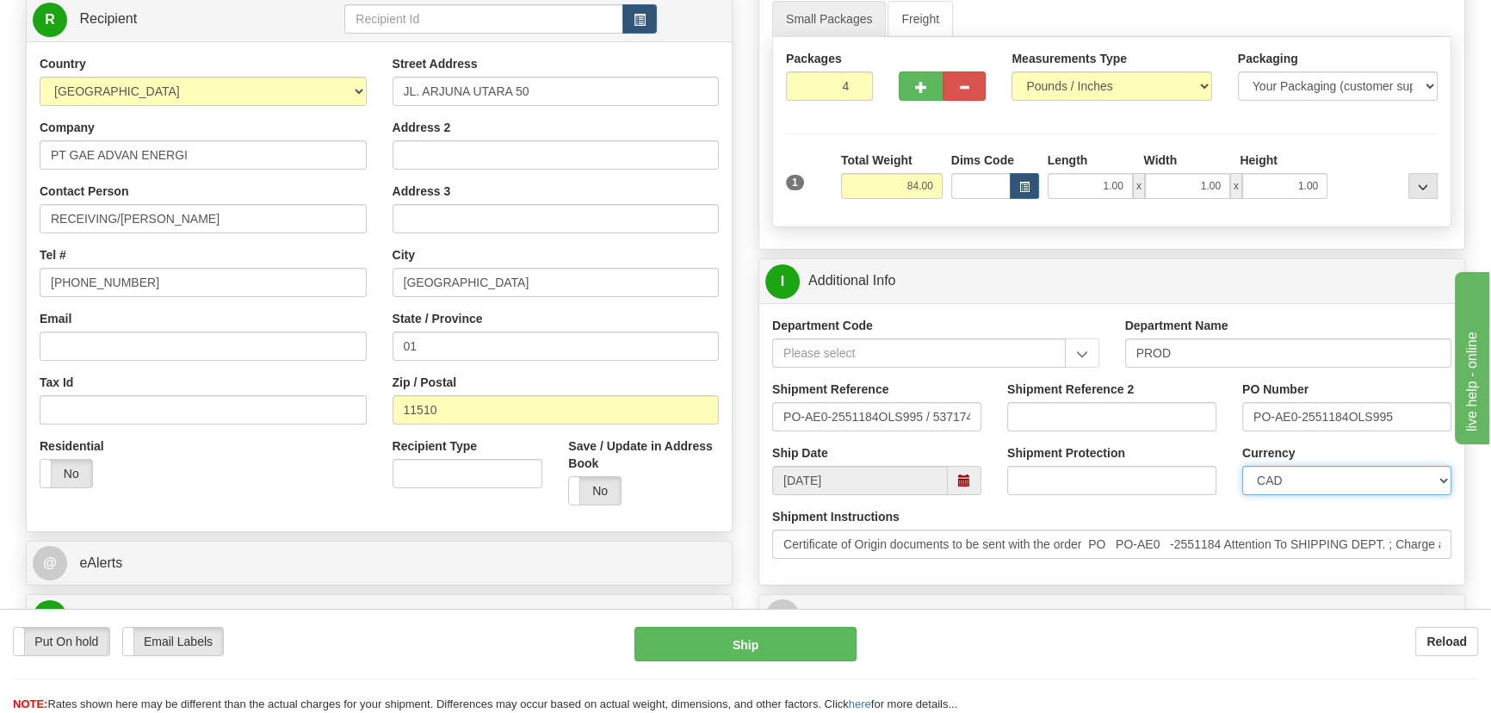
click at [1313, 481] on select "CAD USD EUR ZAR RON ANG ARN AUD AUS AWG BBD BFR BGN BHD BMD BND BRC BRL CHP CKZ…" at bounding box center [1346, 480] width 209 height 29
select select "1"
click at [1242, 466] on select "CAD USD EUR ZAR RON ANG ARN AUD AUS AWG BBD BFR BGN BHD BMD BND BRC BRL CHP CKZ…" at bounding box center [1346, 480] width 209 height 29
click at [1116, 405] on input "Shipment Reference 2" at bounding box center [1111, 416] width 209 height 29
paste input "5399005786"
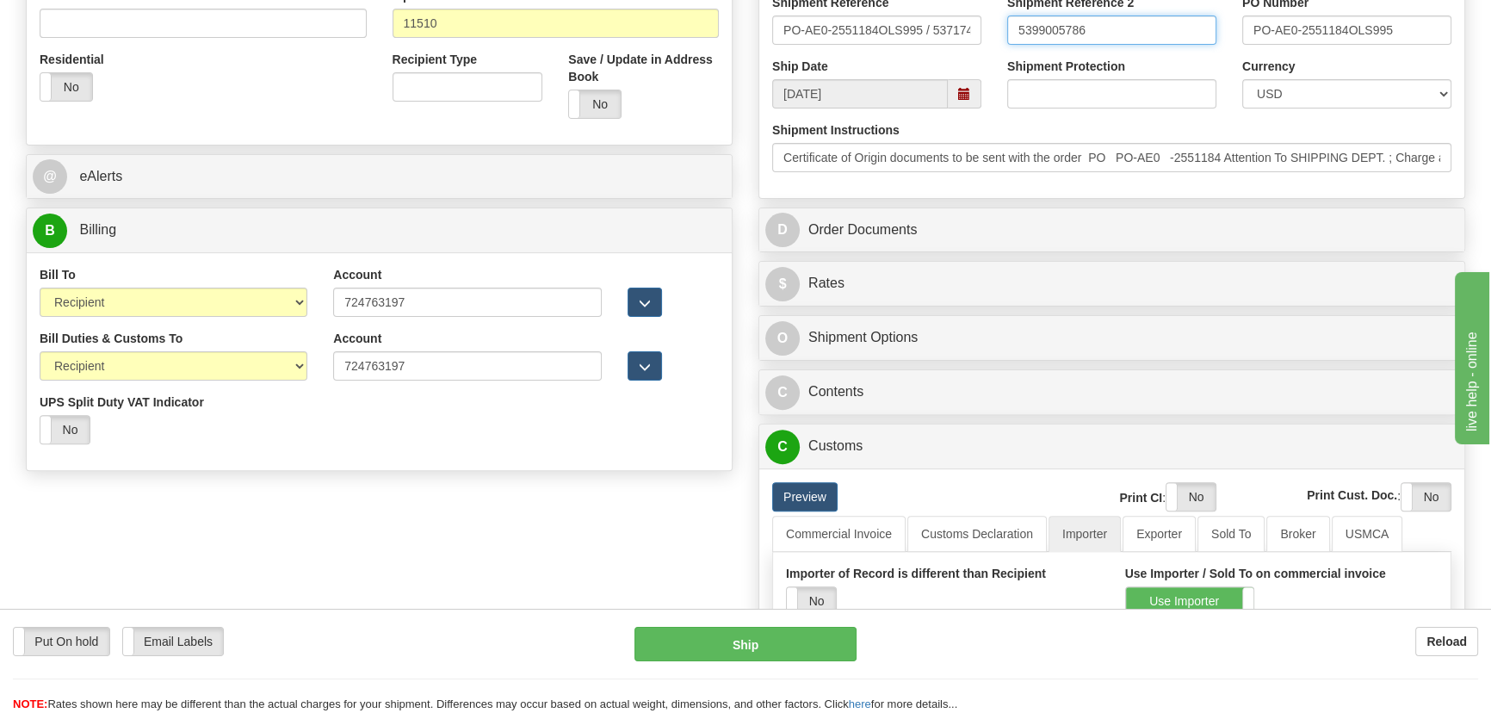
scroll to position [626, 0]
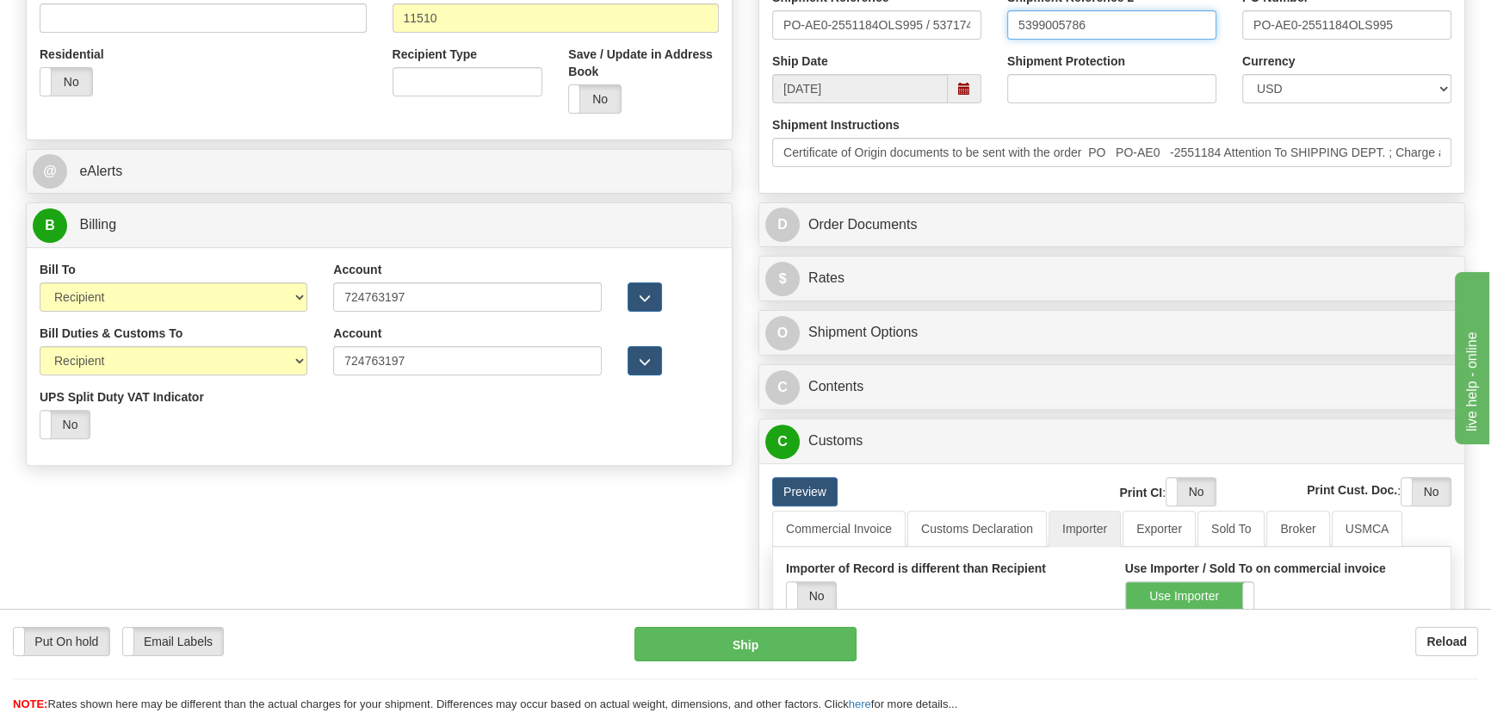
type input "5399005786"
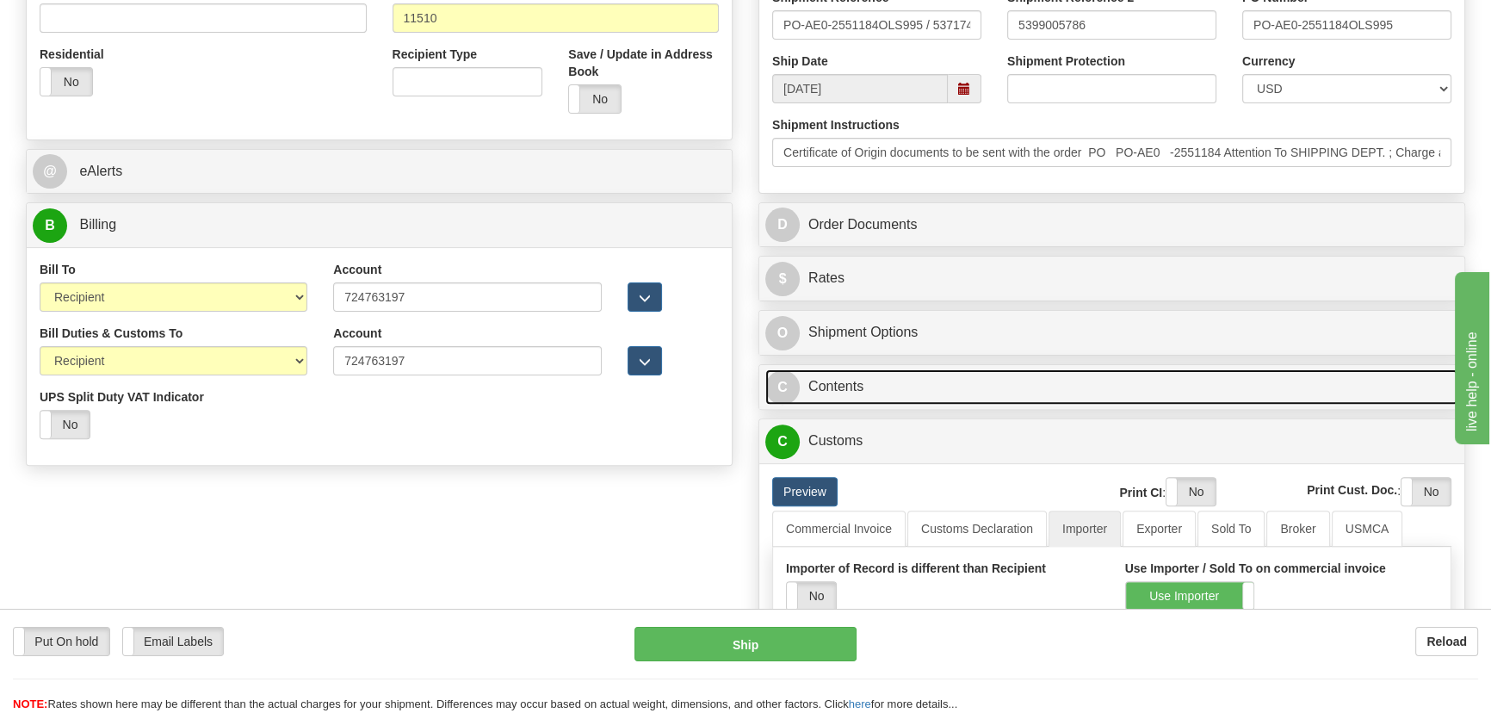
click at [1184, 375] on link "C Contents" at bounding box center [1111, 386] width 693 height 35
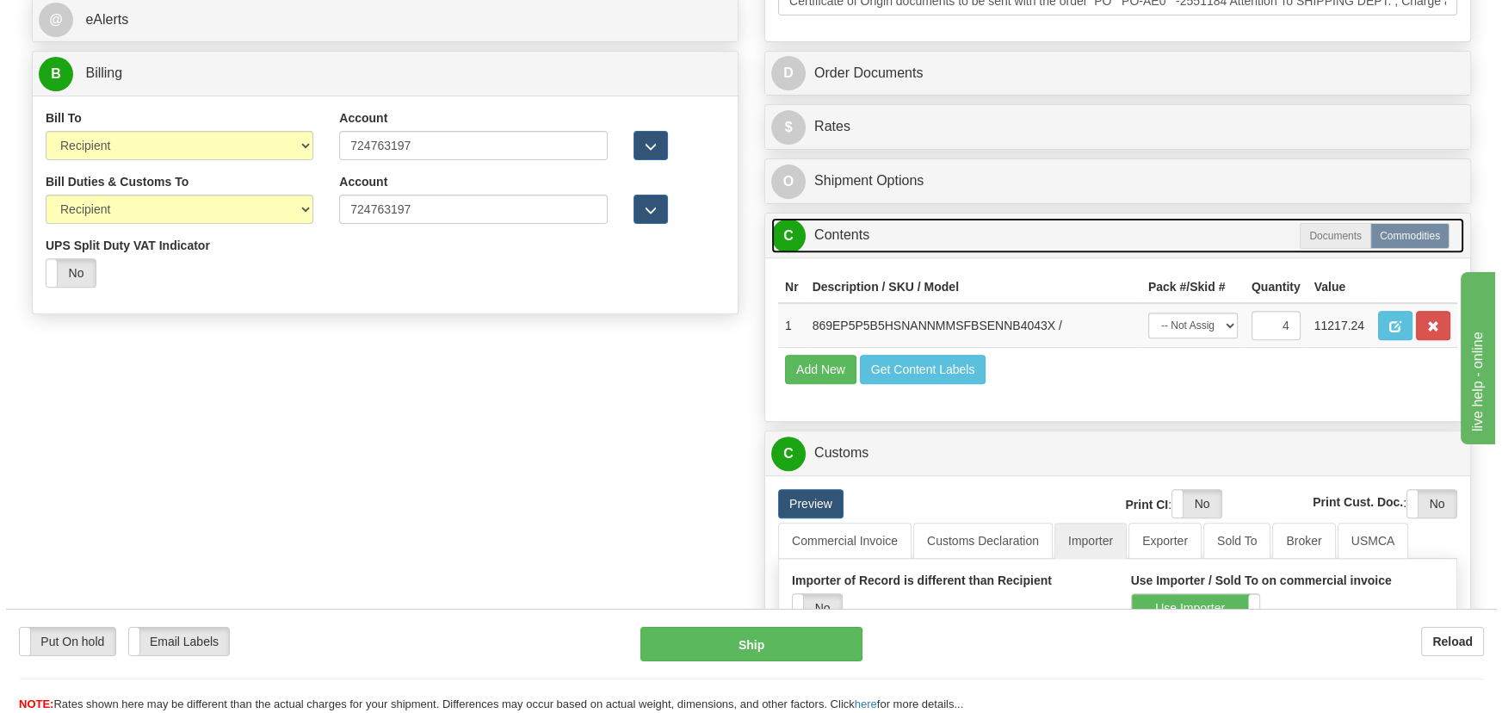
scroll to position [782, 0]
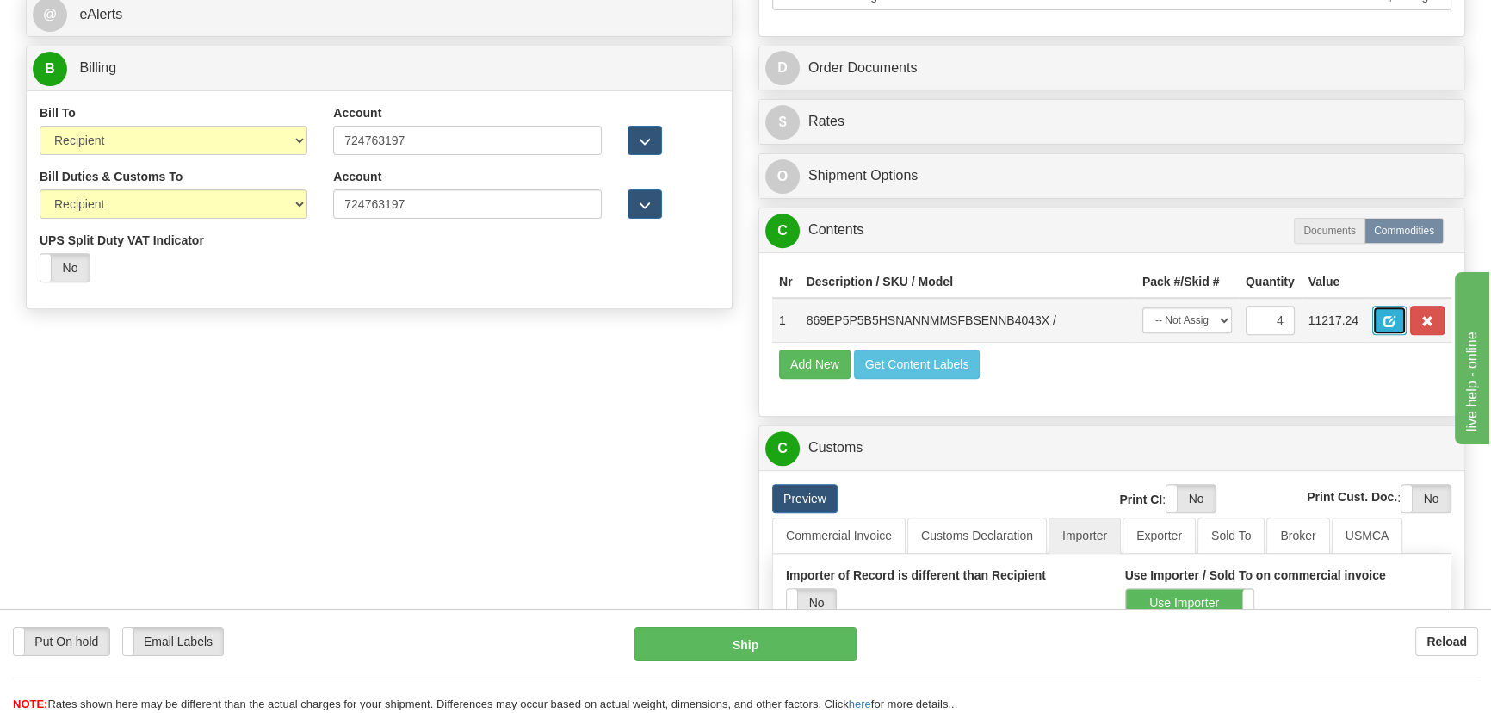
click at [1379, 330] on button "button" at bounding box center [1389, 320] width 34 height 29
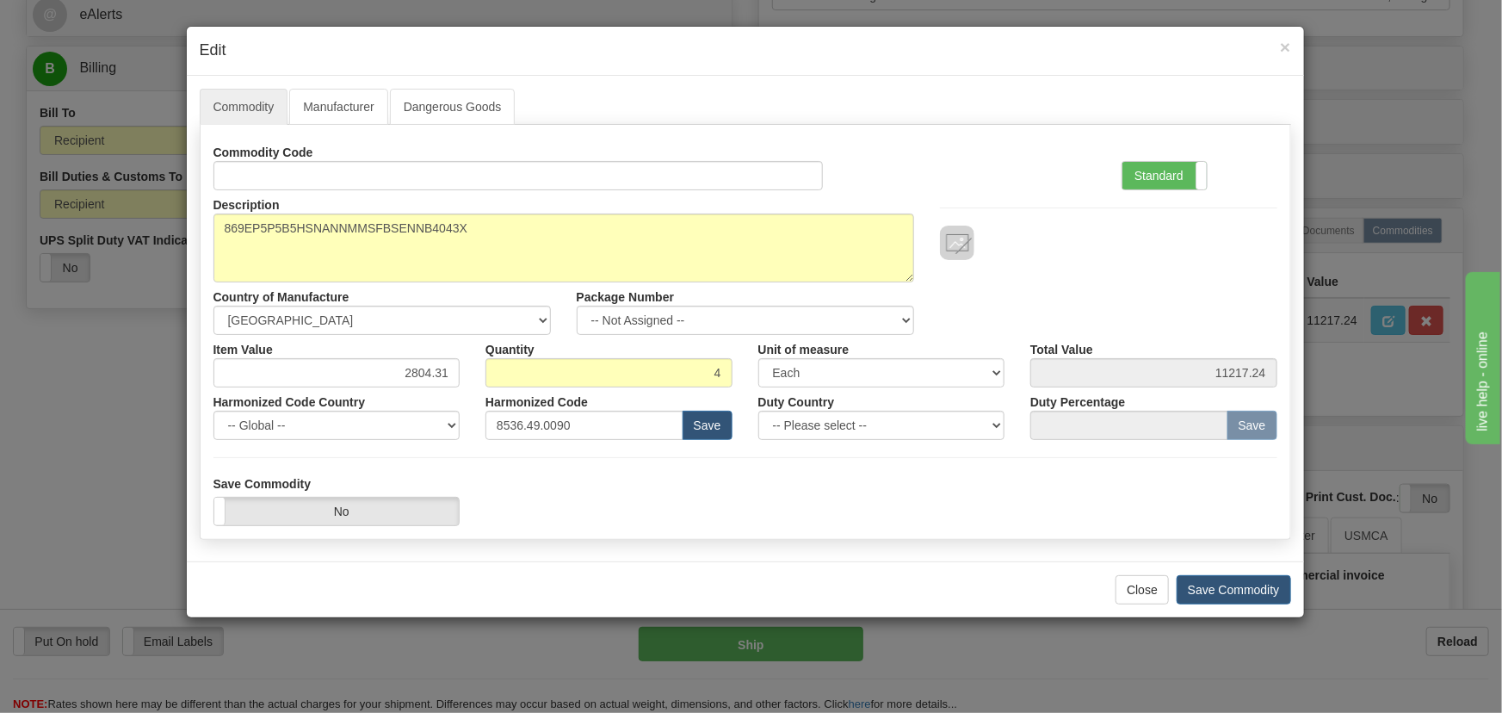
drag, startPoint x: 1159, startPoint y: 170, endPoint x: 1097, endPoint y: 200, distance: 68.5
click at [1156, 175] on label "Standard" at bounding box center [1164, 176] width 84 height 28
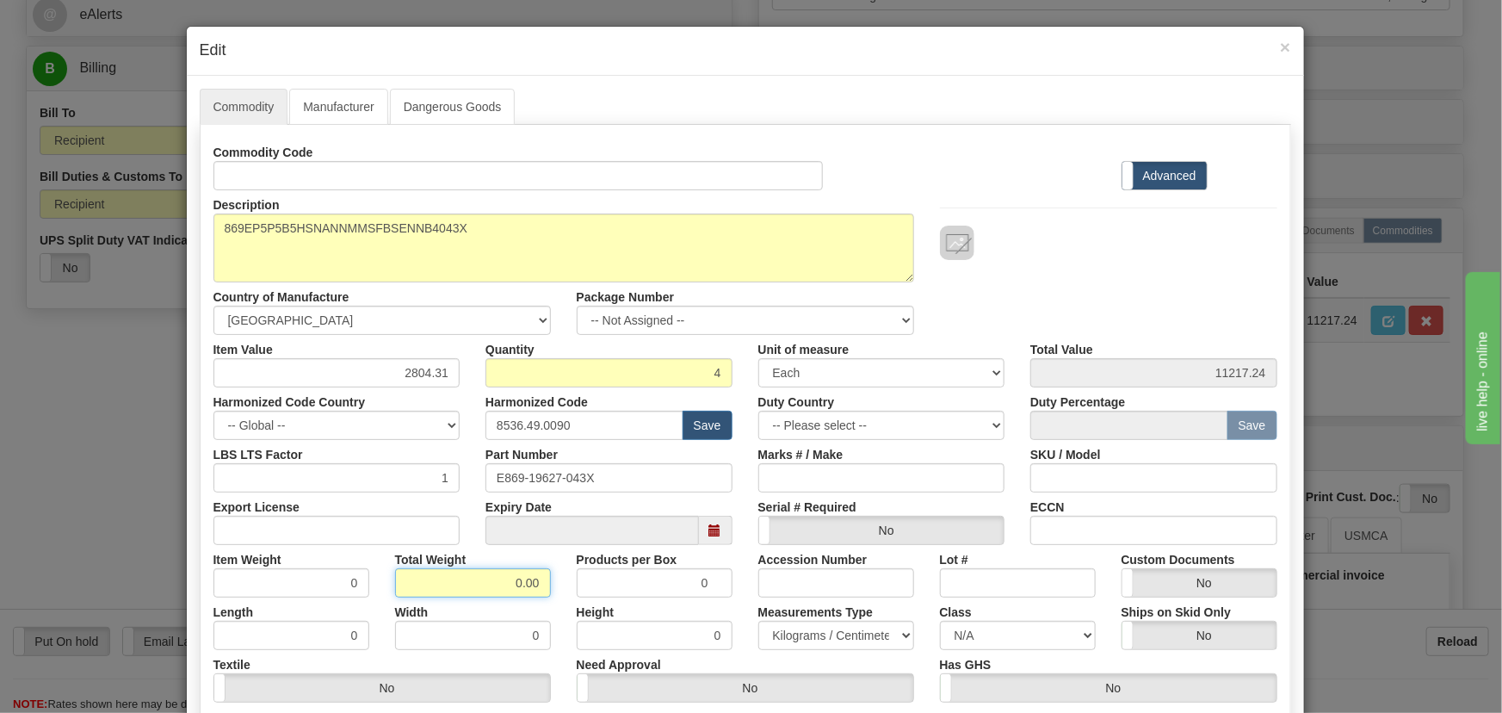
drag, startPoint x: 498, startPoint y: 580, endPoint x: 572, endPoint y: 610, distance: 79.9
click at [572, 610] on div "Commodity Code Standard Advanced Description 869EP5P5B5HSNANNMMSFBSENNB4043X Co…" at bounding box center [745, 446] width 1064 height 617
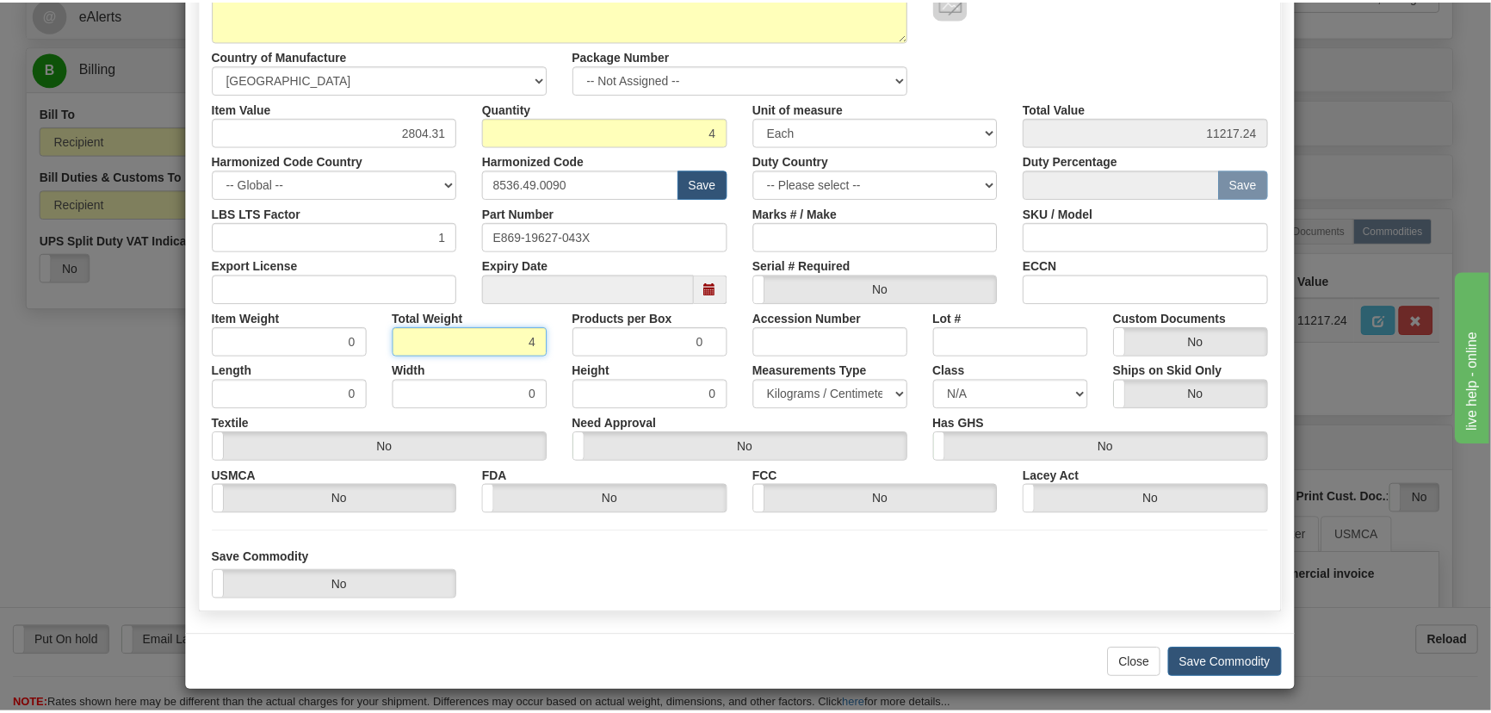
scroll to position [244, 0]
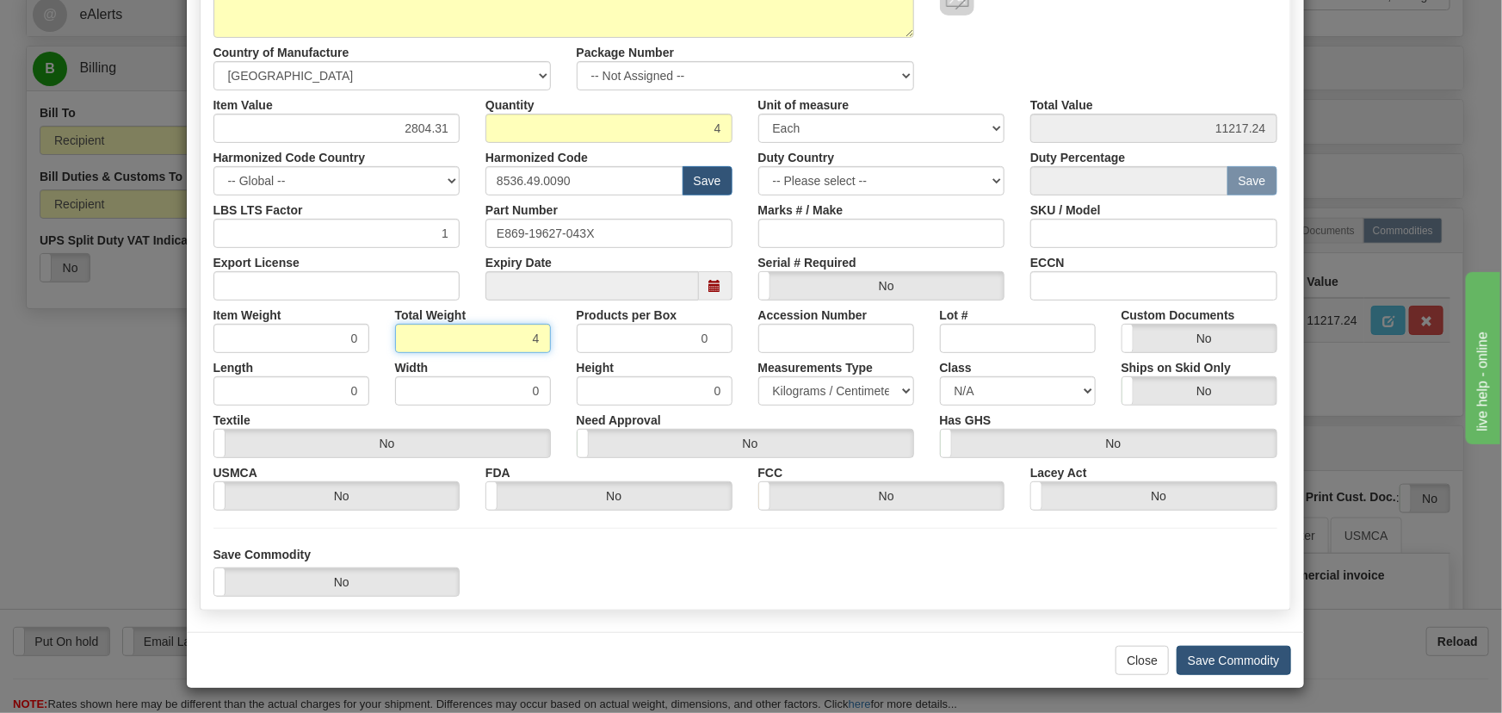
type input "4"
type input "1.0000"
click at [1242, 649] on button "Save Commodity" at bounding box center [1234, 660] width 114 height 29
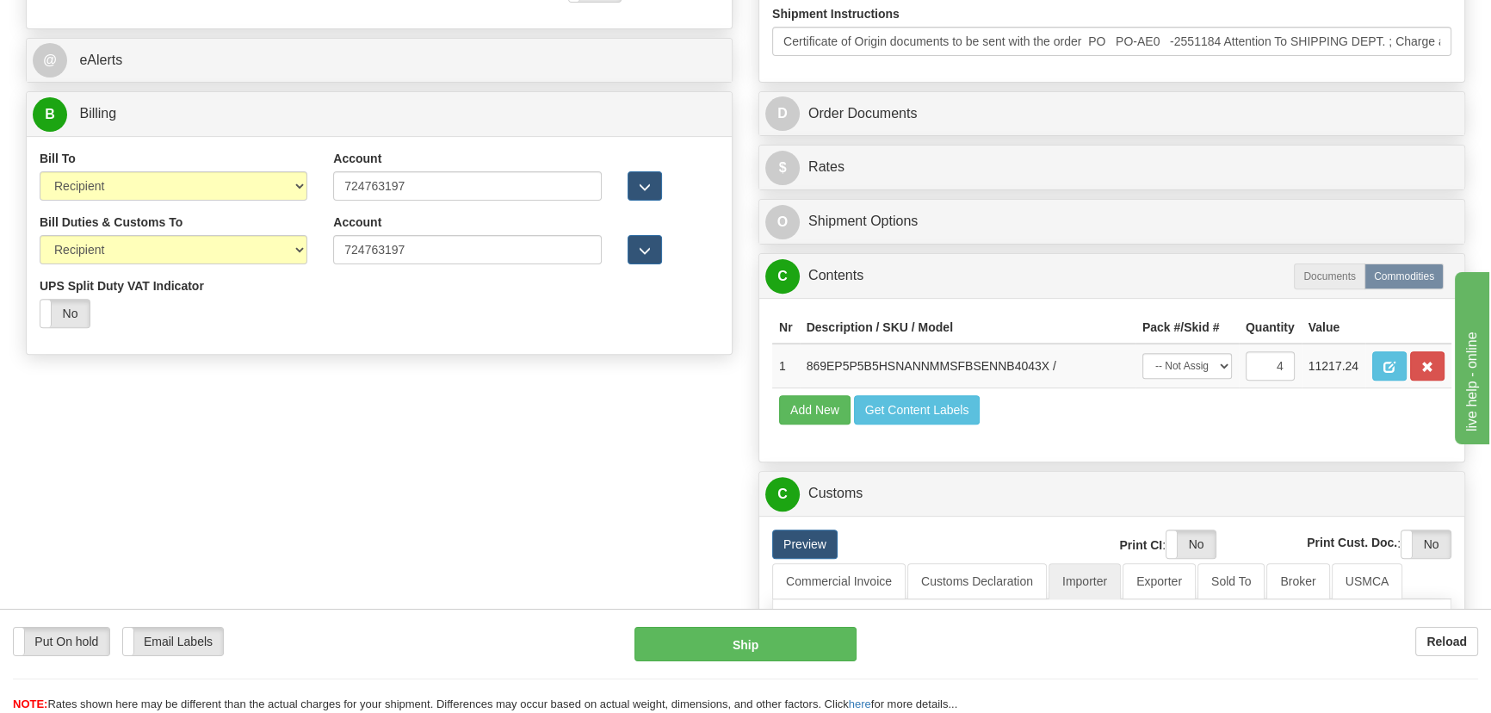
scroll to position [782, 0]
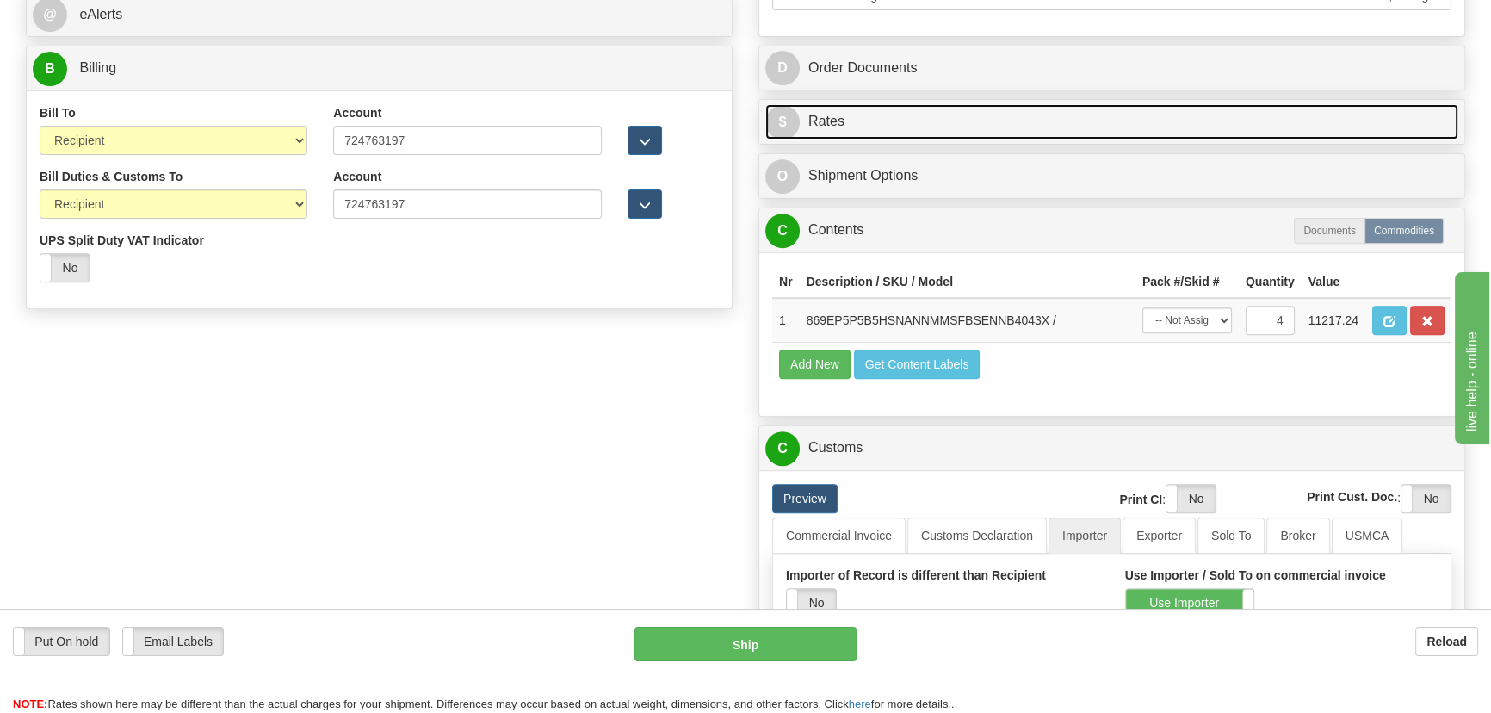
click at [1157, 127] on link "$ Rates" at bounding box center [1111, 121] width 693 height 35
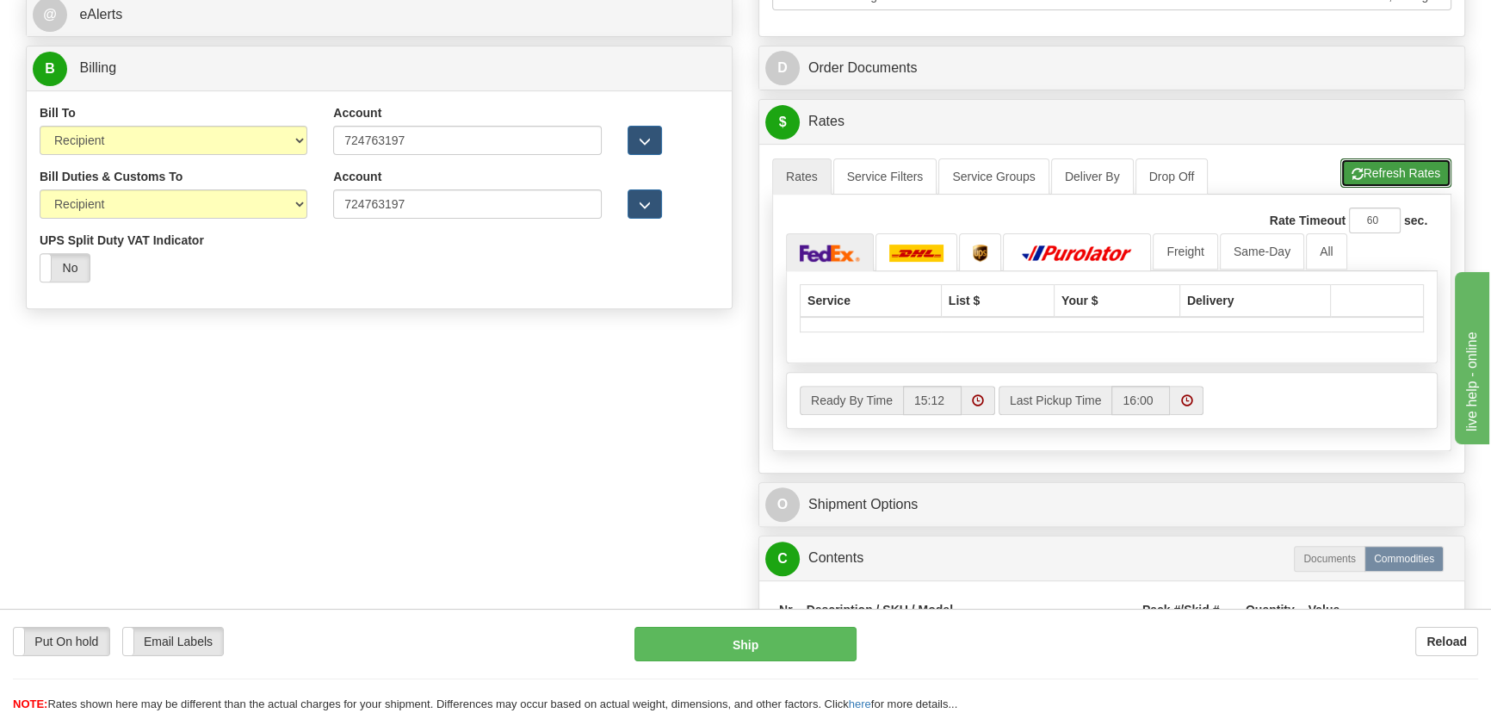
drag, startPoint x: 1392, startPoint y: 170, endPoint x: 1362, endPoint y: 182, distance: 32.4
click at [1392, 170] on button "Refresh Rates" at bounding box center [1395, 172] width 111 height 29
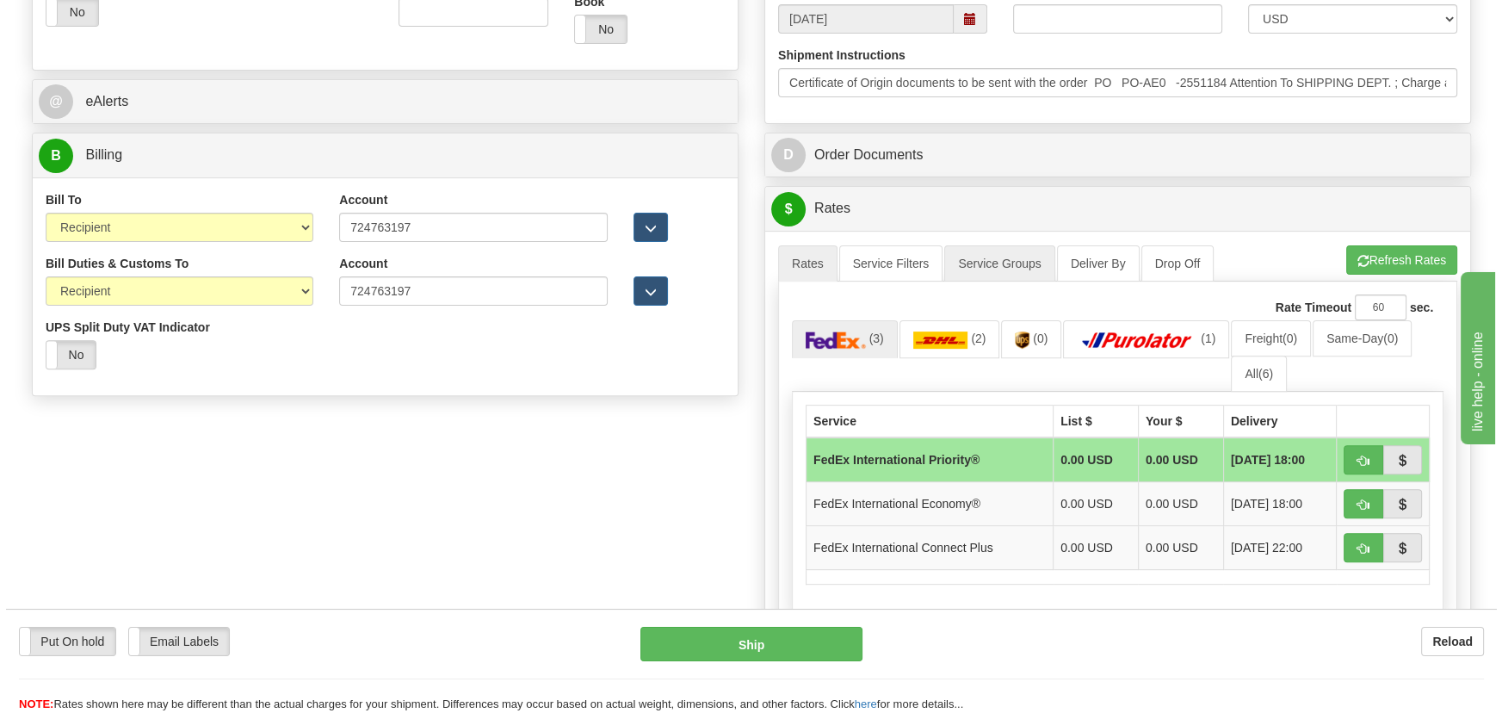
scroll to position [704, 0]
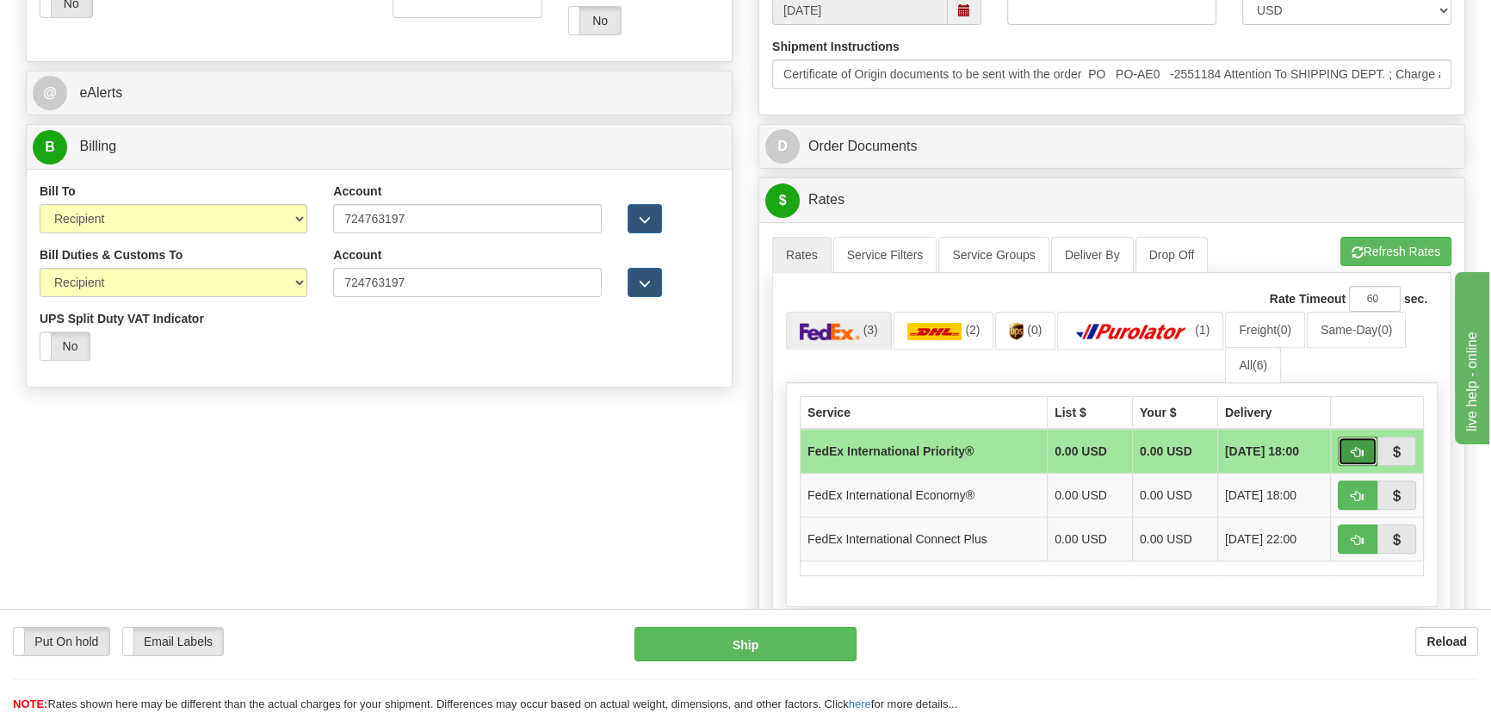
click at [1353, 448] on span "button" at bounding box center [1357, 452] width 12 height 11
type input "01"
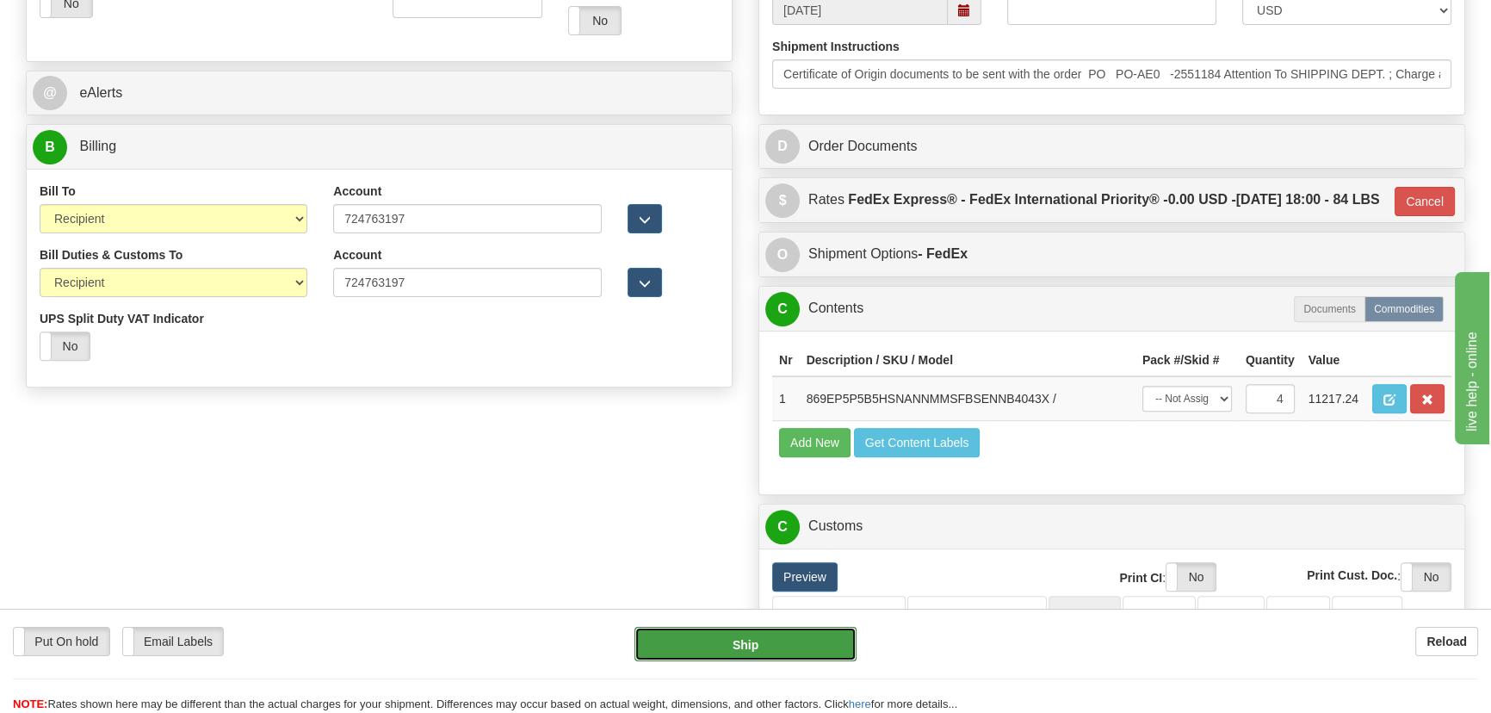
click at [741, 646] on button "Ship" at bounding box center [745, 644] width 223 height 34
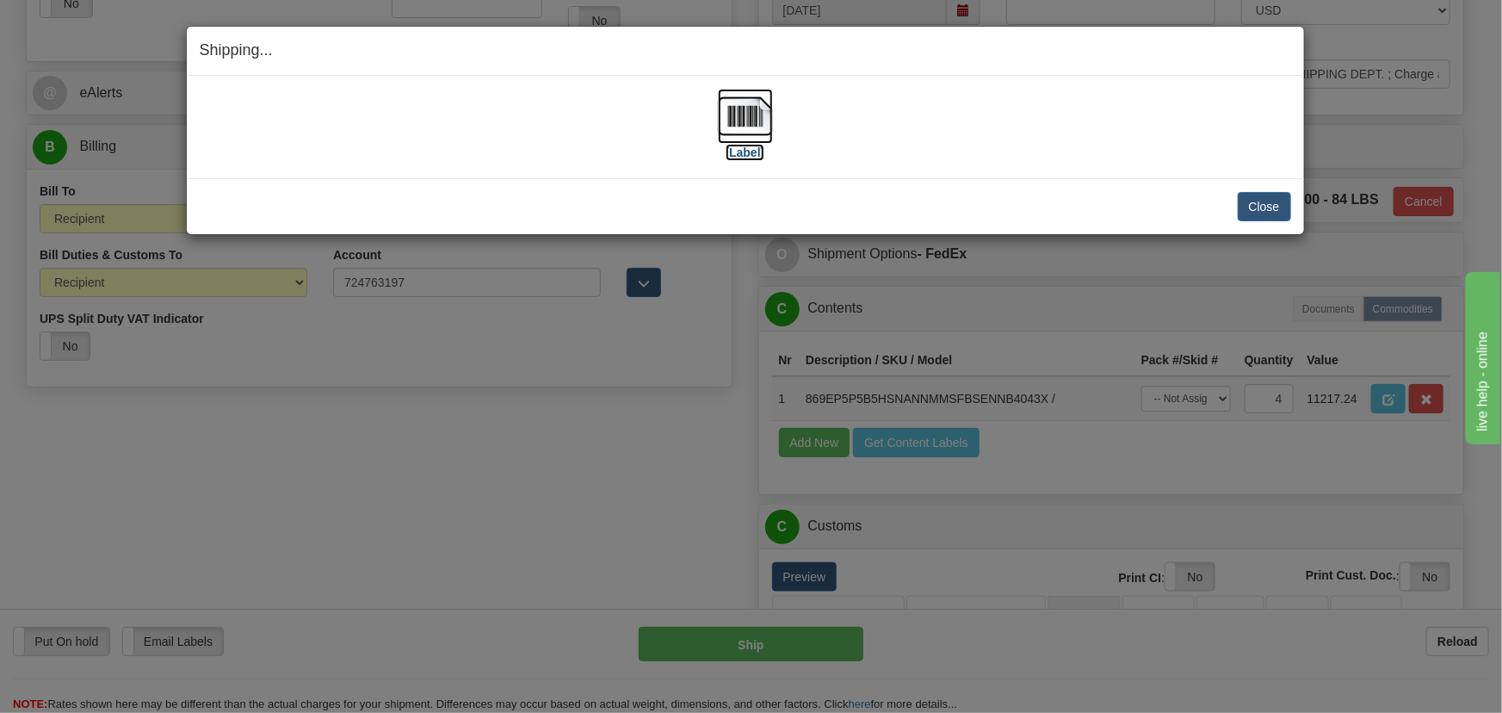
click at [765, 116] on img at bounding box center [745, 116] width 55 height 55
click at [1259, 201] on button "Close" at bounding box center [1264, 206] width 53 height 29
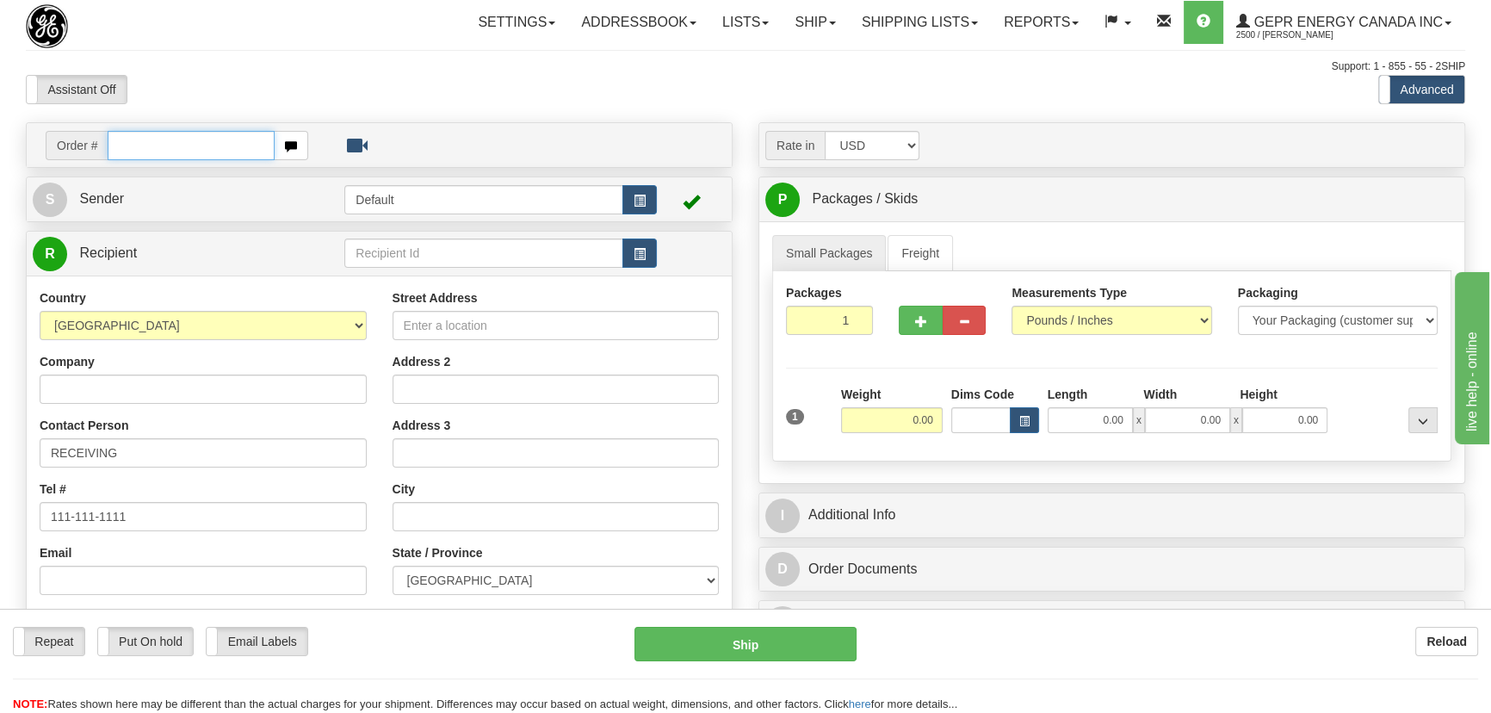
paste input "0086700983"
click at [131, 146] on input "0086700983" at bounding box center [191, 145] width 167 height 29
type input "86700983"
click at [401, 73] on body "Training Course Close Toggle navigation Settings Shipping Preferences New Recip…" at bounding box center [745, 356] width 1491 height 713
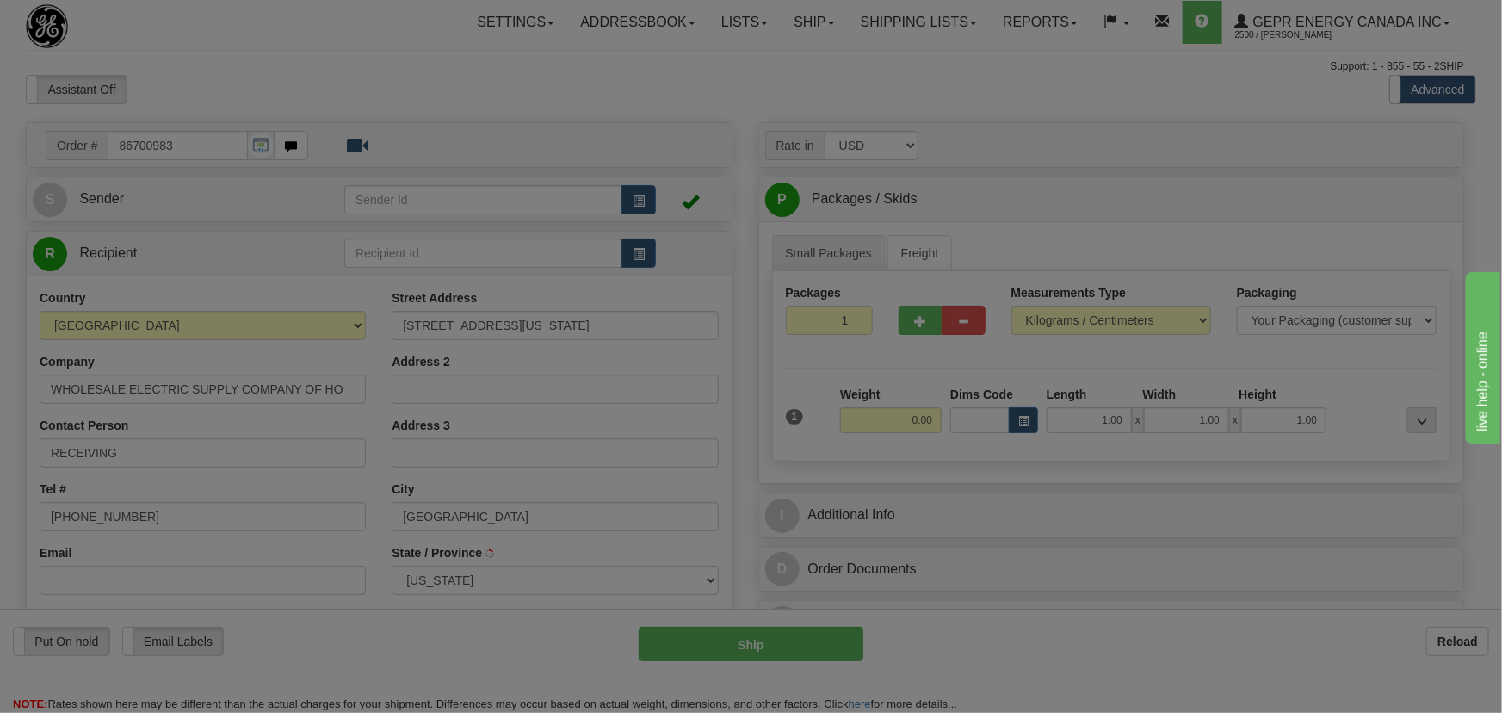
type input "[GEOGRAPHIC_DATA]"
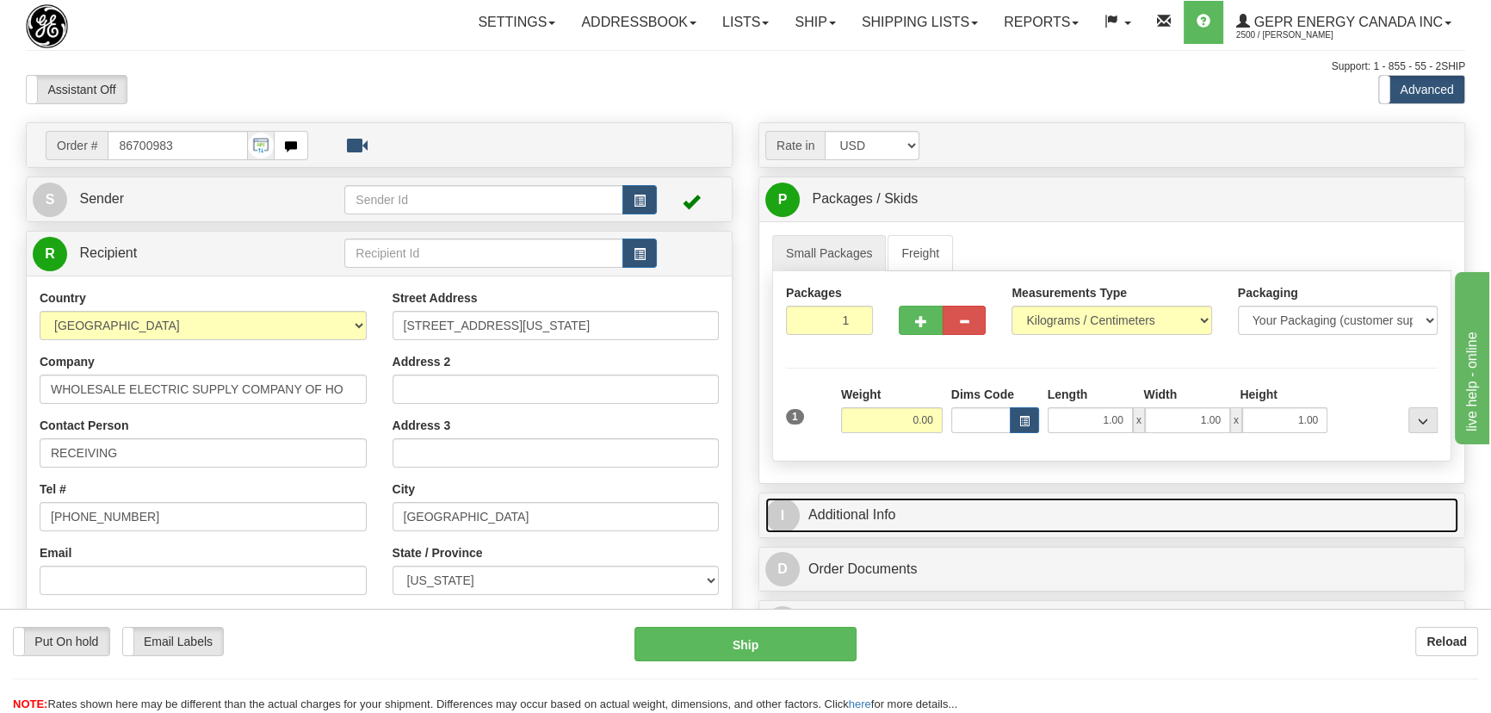
click at [1190, 504] on link "I Additional Info" at bounding box center [1111, 514] width 693 height 35
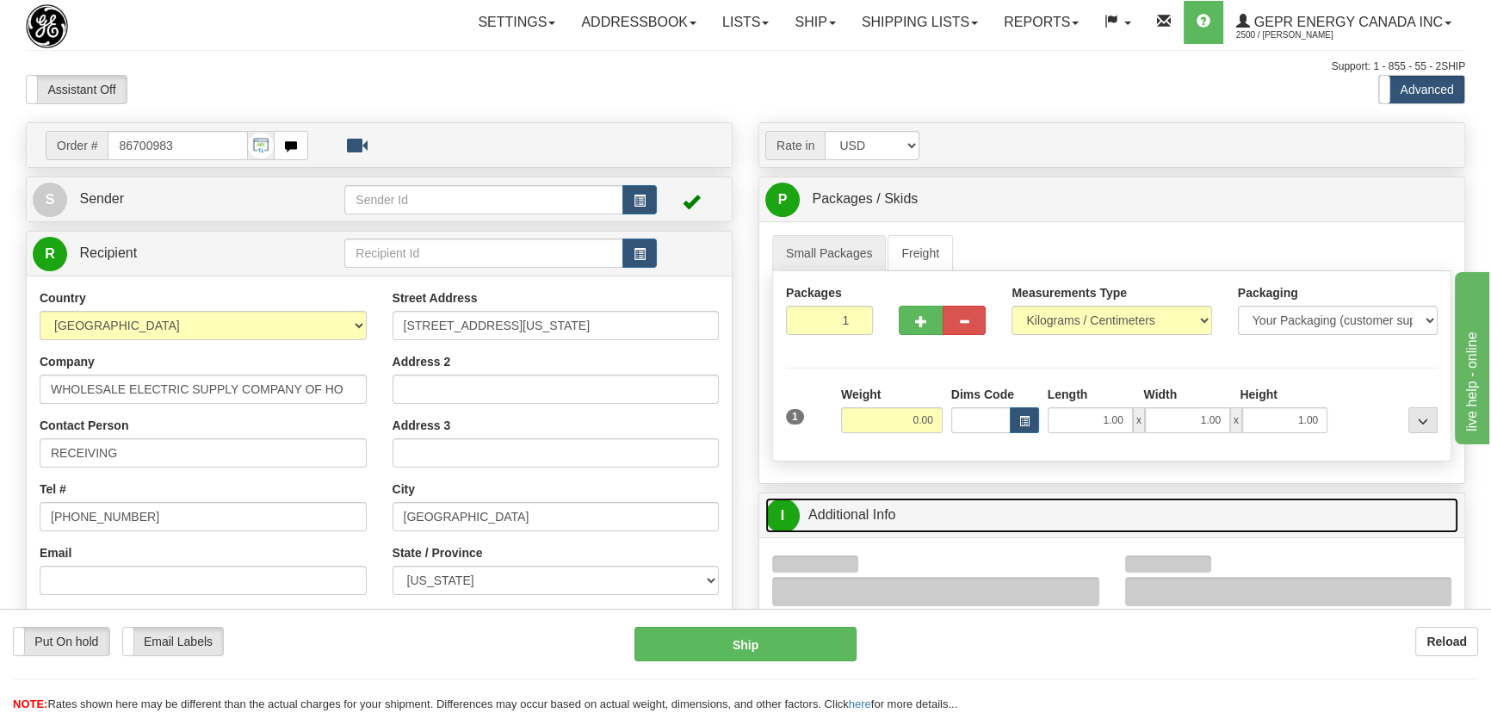
scroll to position [312, 0]
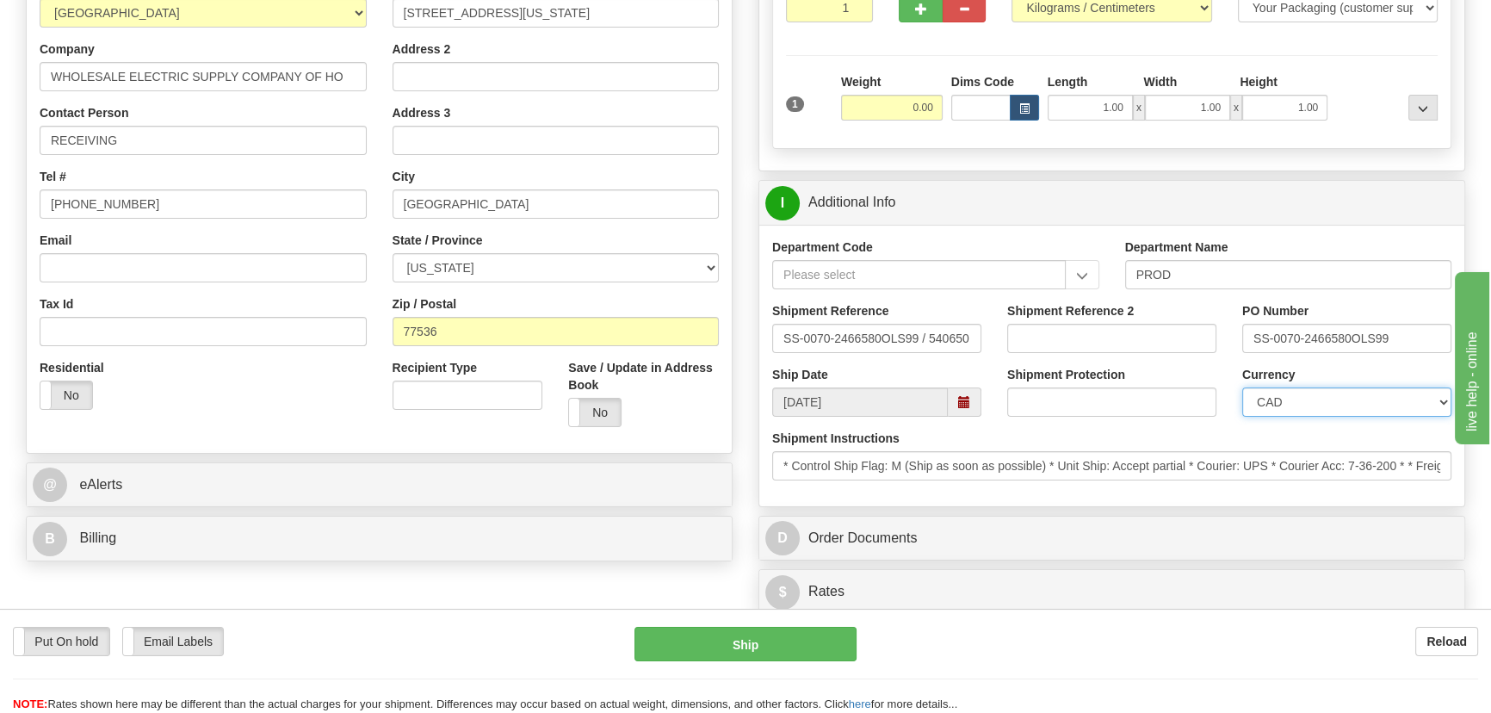
click at [1286, 399] on select "CAD USD EUR ZAR [PERSON_NAME] ARN AUD AUS AWG BBD BFR BGN BHD BMD BND BRC BRL C…" at bounding box center [1346, 401] width 209 height 29
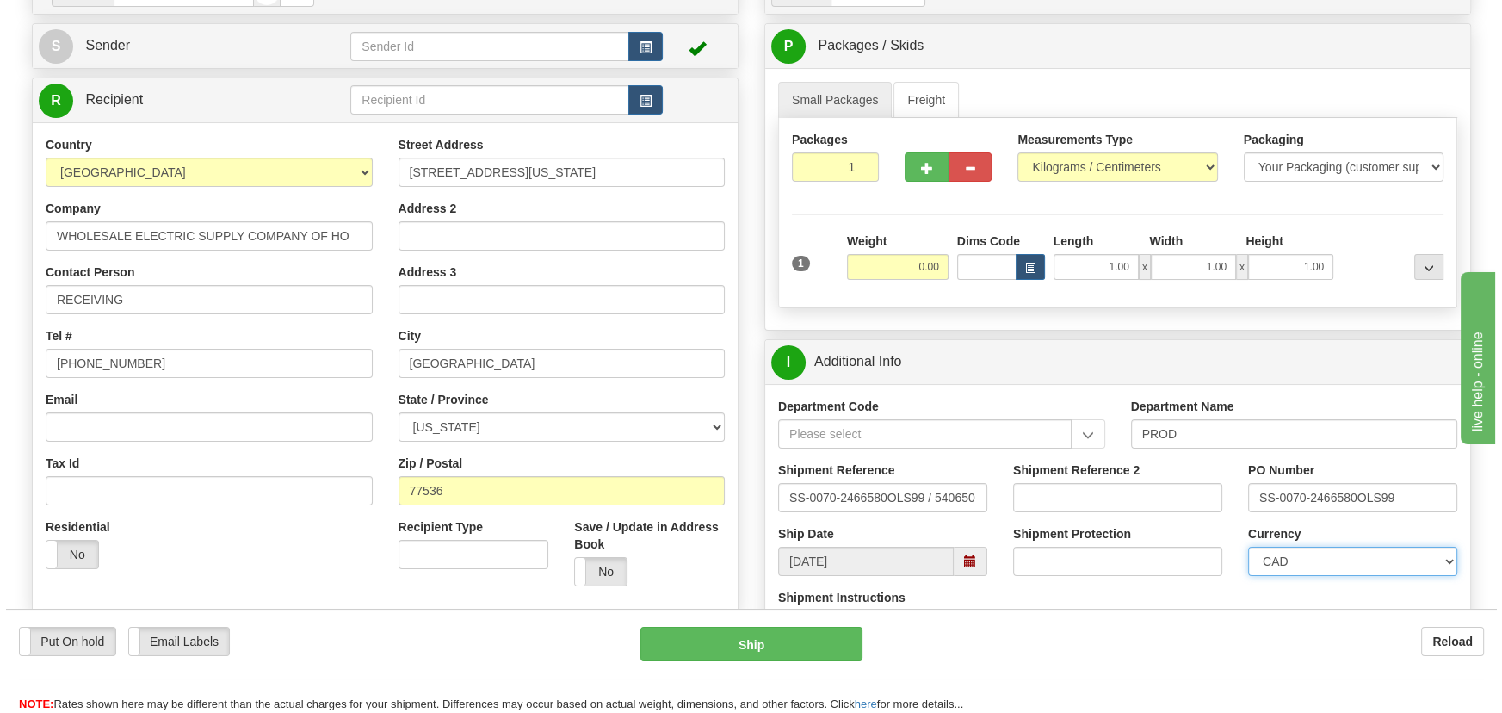
scroll to position [0, 0]
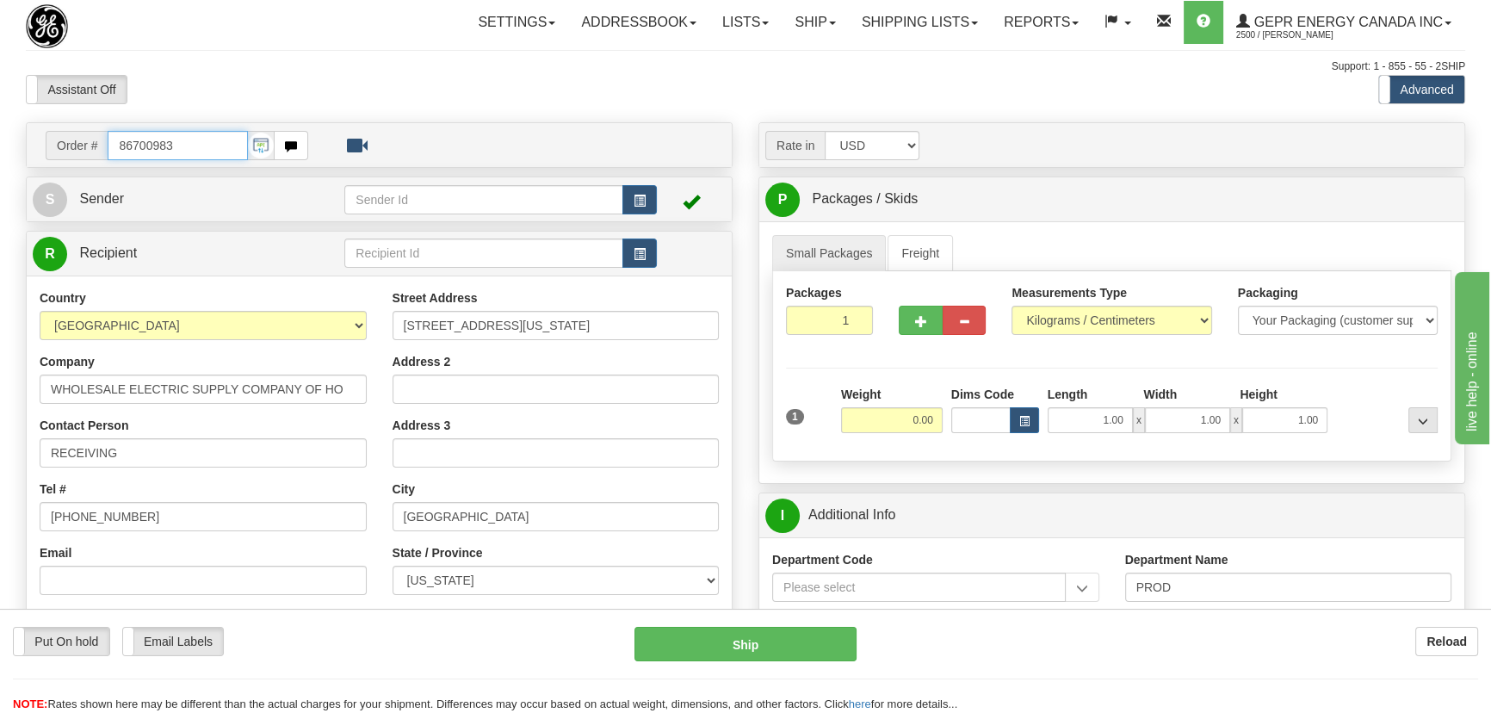
drag, startPoint x: 219, startPoint y: 136, endPoint x: 0, endPoint y: 120, distance: 219.2
click at [0, 120] on div "Toggle navigation Settings Shipping Preferences Fields Preferences New" at bounding box center [745, 593] width 1491 height 1186
click at [361, 380] on input "WHOLESALE ELECTRIC SUPPLY COMPANY OF HO" at bounding box center [203, 388] width 327 height 29
drag, startPoint x: 299, startPoint y: 392, endPoint x: 5, endPoint y: 376, distance: 294.0
click at [5, 376] on div "Toggle navigation Settings Shipping Preferences Fields Preferences New" at bounding box center [745, 593] width 1491 height 1186
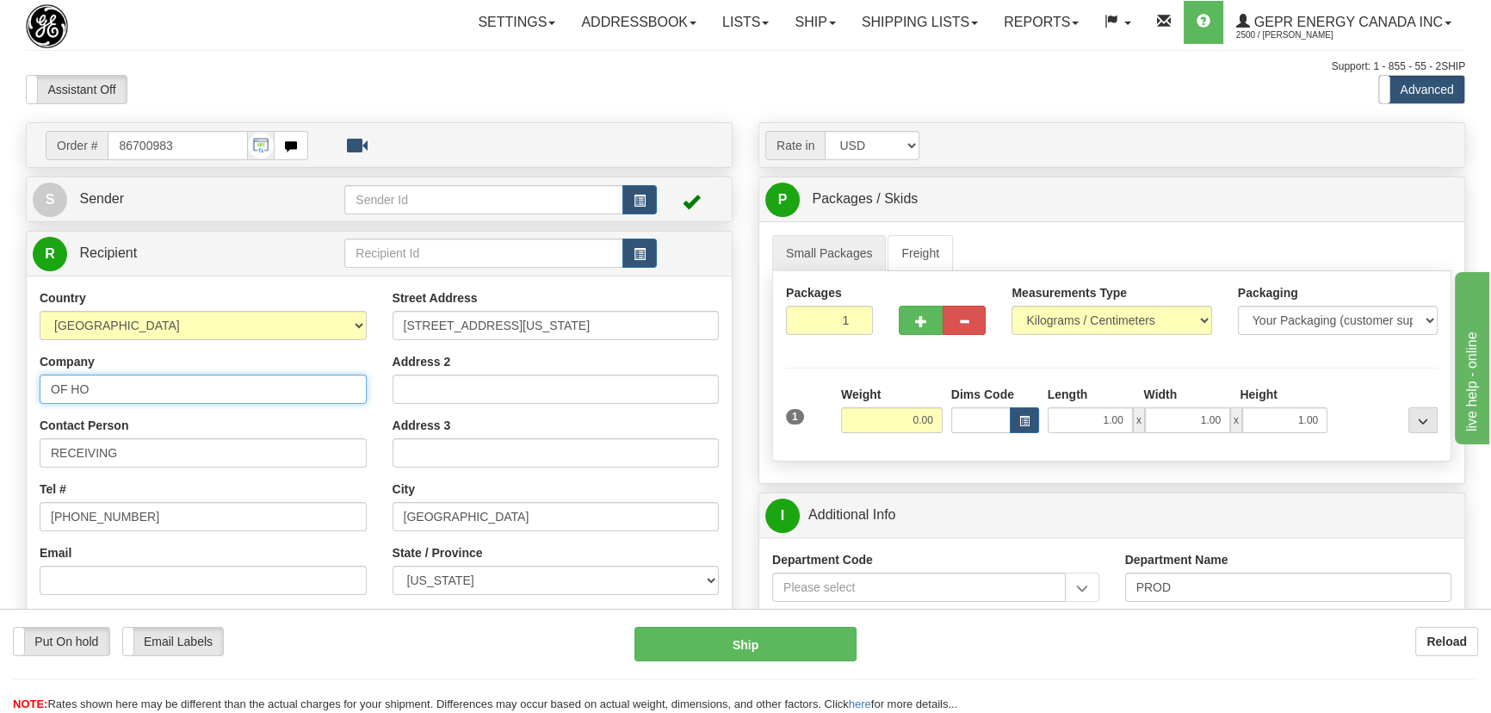
type input "OF HO"
drag, startPoint x: 194, startPoint y: 146, endPoint x: 87, endPoint y: 129, distance: 108.1
click at [17, 140] on div "Order # 86700983 S" at bounding box center [379, 502] width 732 height 760
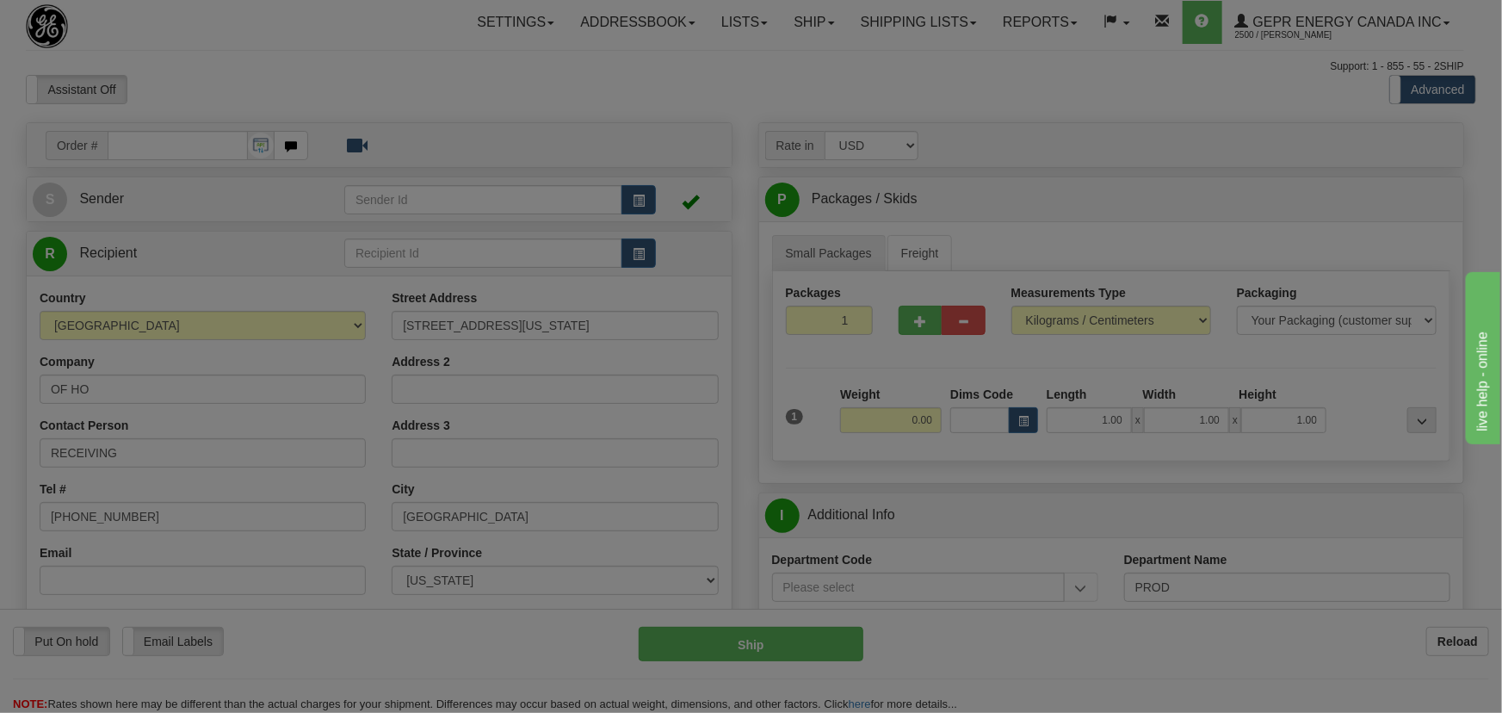
click at [374, 61] on body "Training Course Close Toggle navigation Settings Shipping Preferences New Recip…" at bounding box center [751, 356] width 1502 height 713
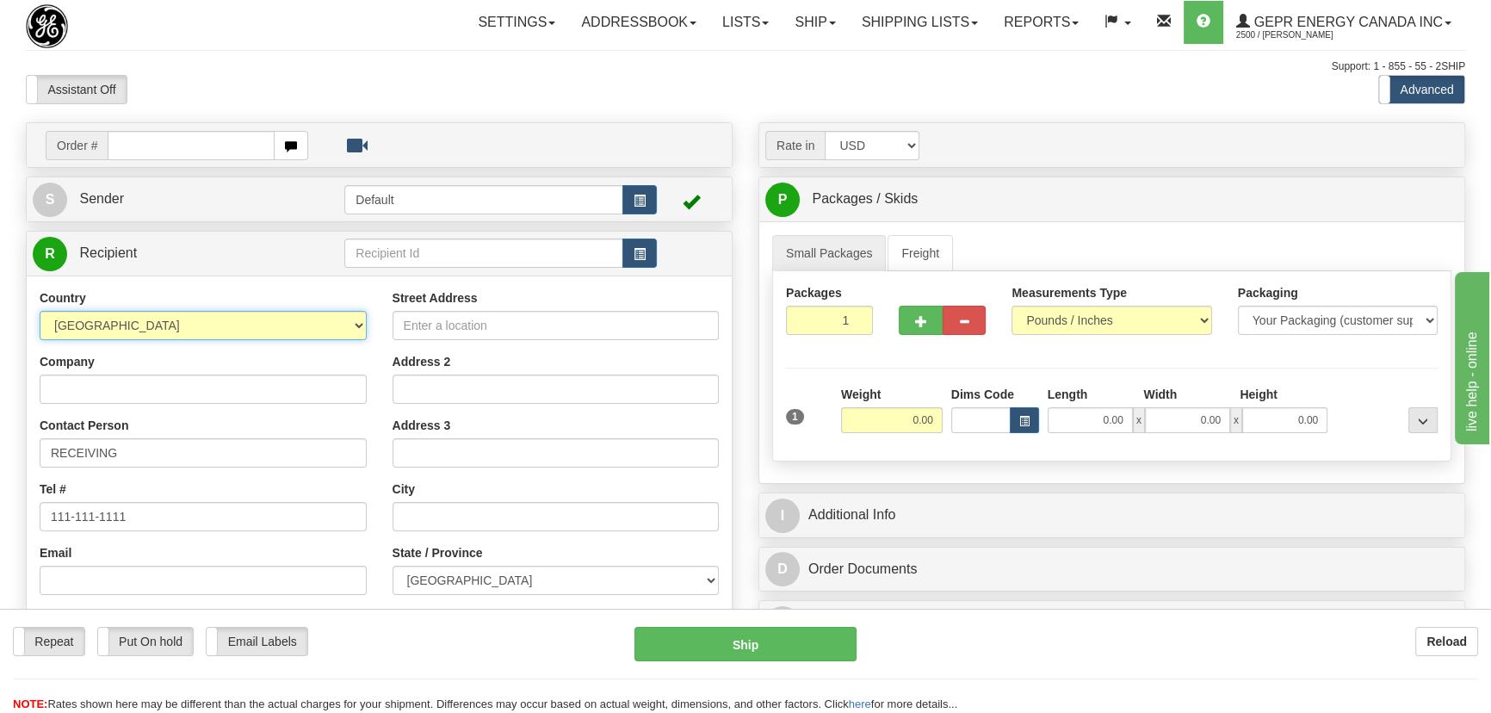
click at [221, 315] on select "[GEOGRAPHIC_DATA] [GEOGRAPHIC_DATA] [GEOGRAPHIC_DATA] [GEOGRAPHIC_DATA] [US_STA…" at bounding box center [203, 325] width 327 height 29
select select "US"
click at [40, 311] on select "[GEOGRAPHIC_DATA] [GEOGRAPHIC_DATA] [GEOGRAPHIC_DATA] [GEOGRAPHIC_DATA] [US_STA…" at bounding box center [203, 325] width 327 height 29
click at [230, 387] on input "Company" at bounding box center [203, 388] width 327 height 29
paste input "WHOLESALE ELECTRIC SUPPLY COMPANY"
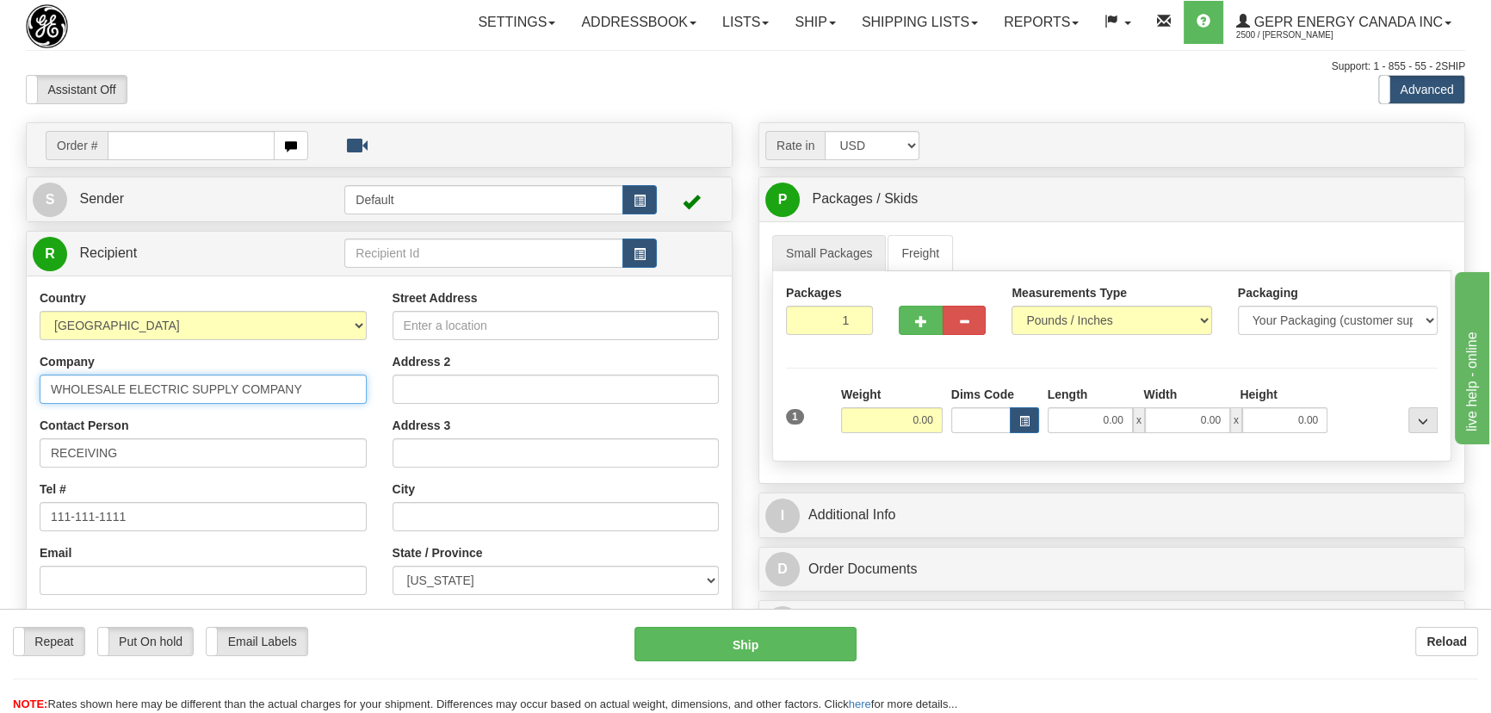
type input "WHOLESALE ELECTRIC SUPPLY COMPANY"
drag, startPoint x: 838, startPoint y: 325, endPoint x: 878, endPoint y: 345, distance: 44.3
click at [878, 345] on div "Packages 1 1" at bounding box center [829, 316] width 113 height 64
type input "7"
click at [904, 420] on div "Packages 7 1 Measurements Type" at bounding box center [1111, 366] width 679 height 190
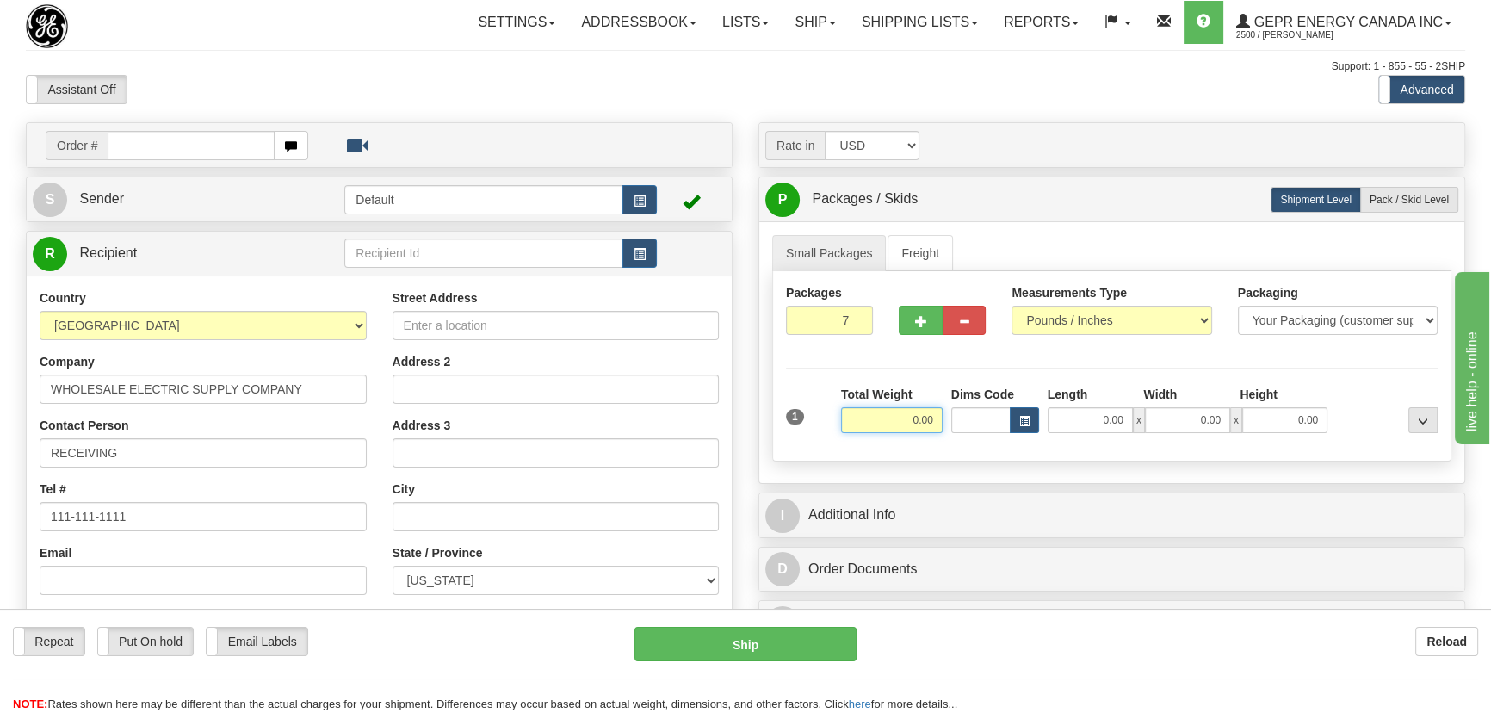
drag, startPoint x: 904, startPoint y: 420, endPoint x: 943, endPoint y: 430, distance: 40.9
click at [943, 430] on div "Total Weight 0.00" at bounding box center [892, 416] width 110 height 60
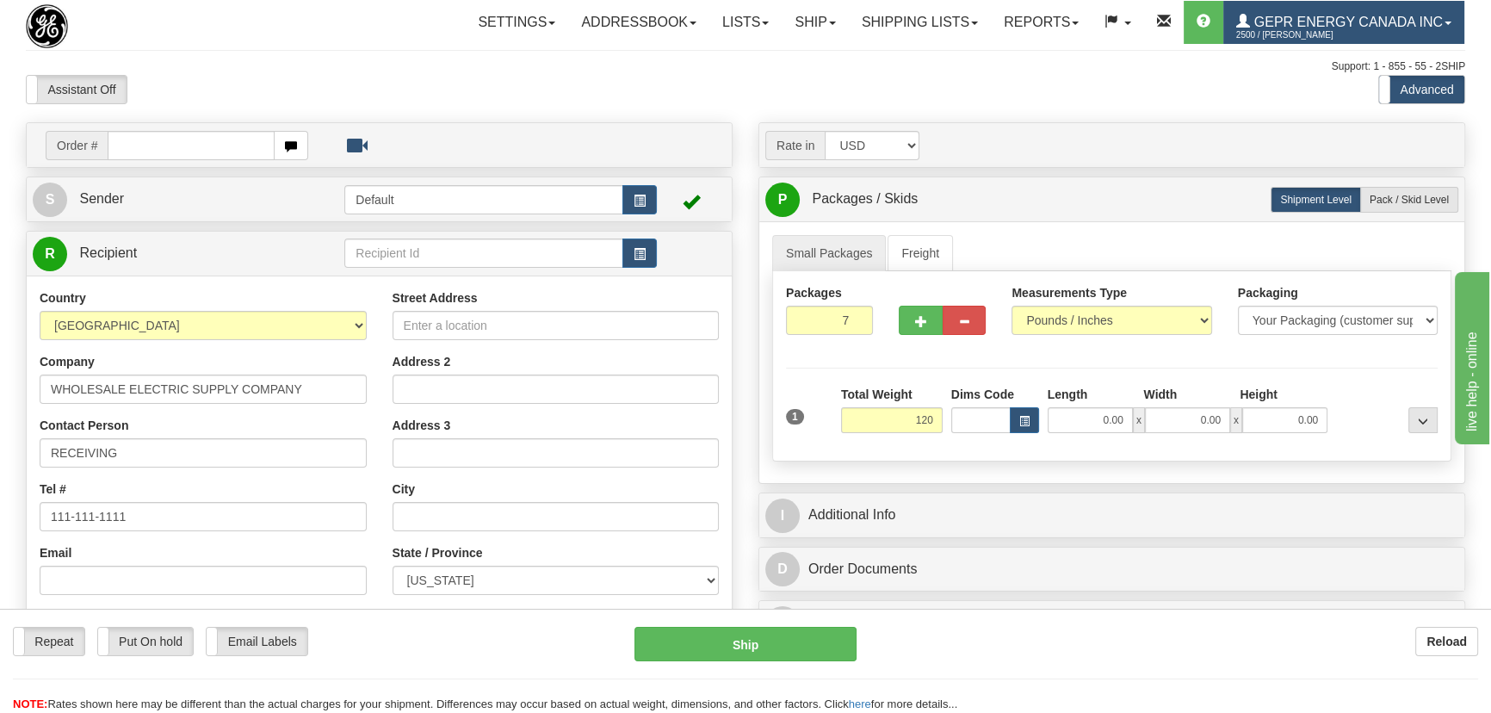
type input "120.00"
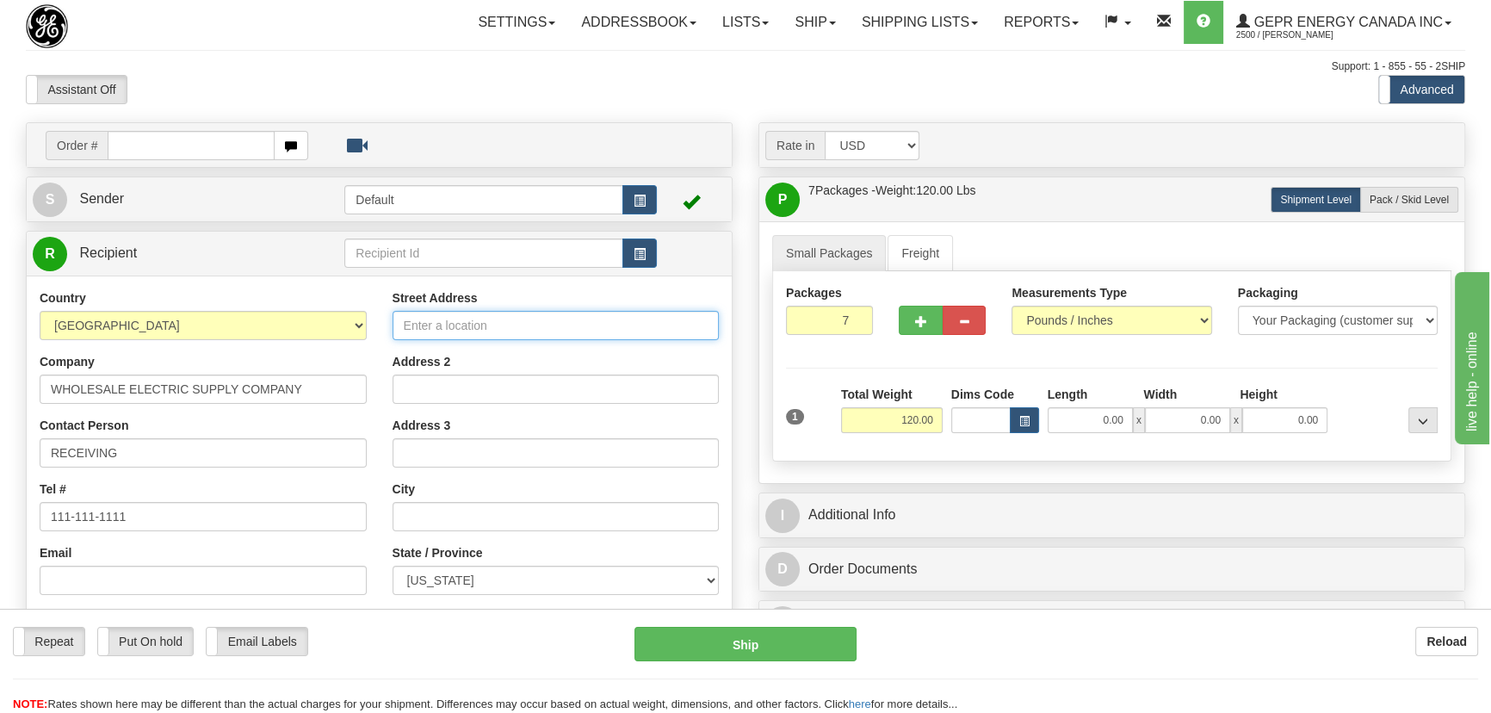
click at [618, 320] on input "Street Address" at bounding box center [555, 325] width 327 height 29
paste input "718 GEORGIA AVE"
type input "718 GEORGIA AVE"
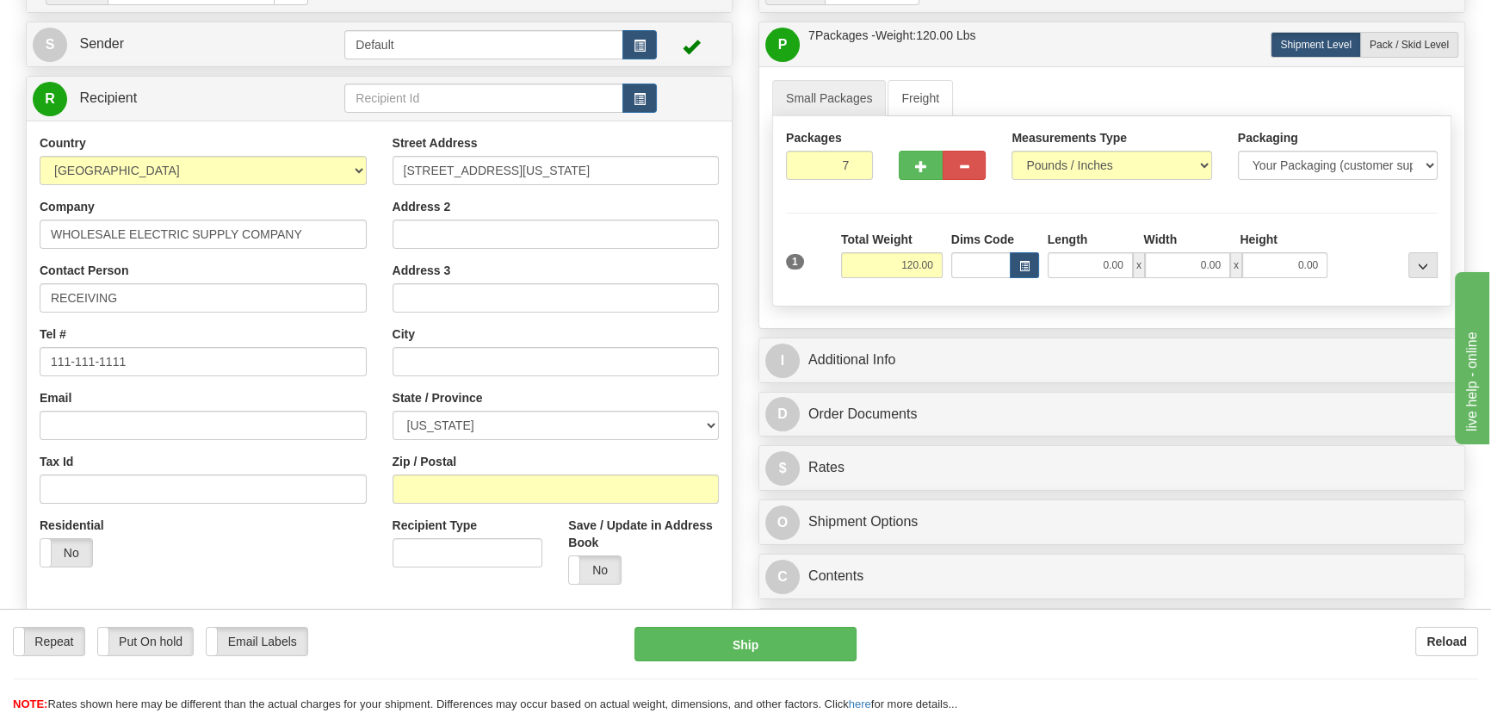
scroll to position [156, 0]
click at [537, 486] on input "Zip / Postal" at bounding box center [555, 487] width 327 height 29
paste input "77536"
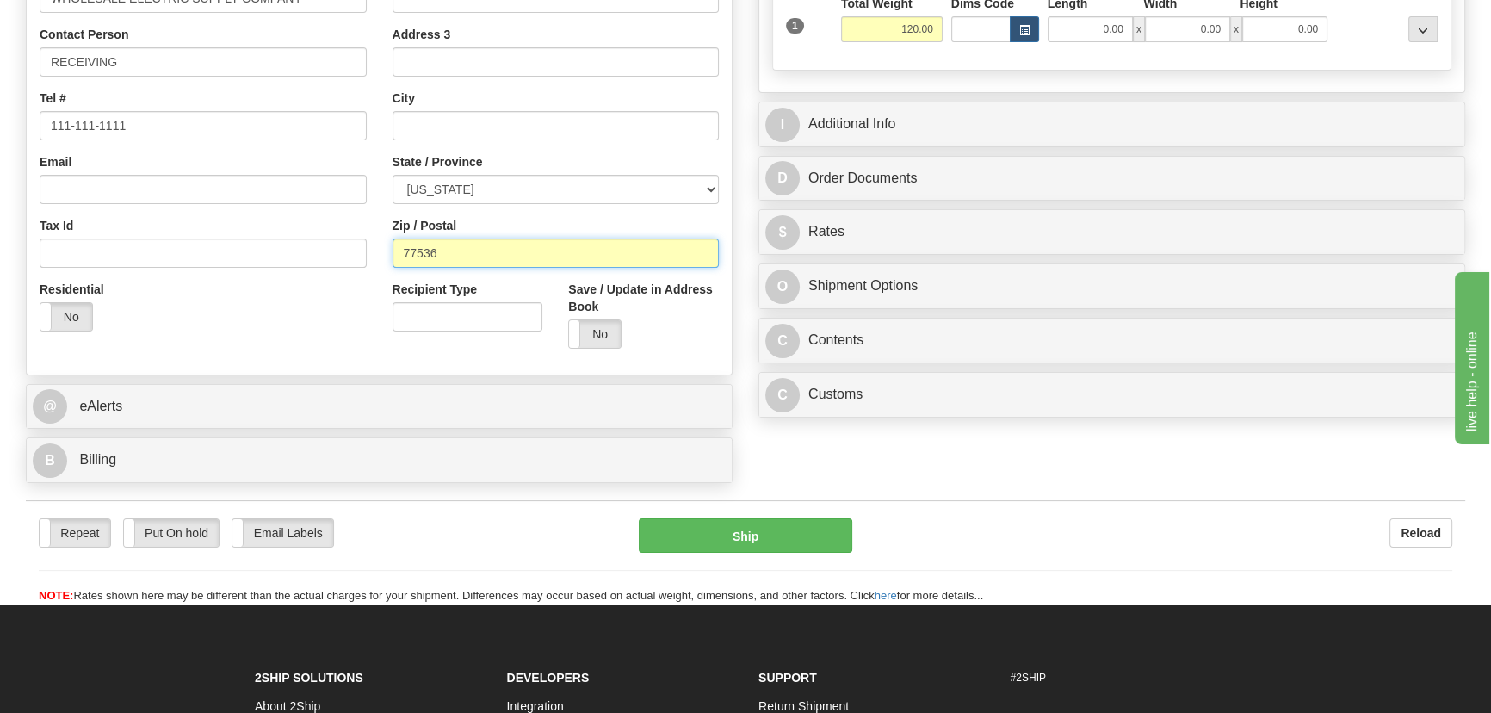
type input "77536"
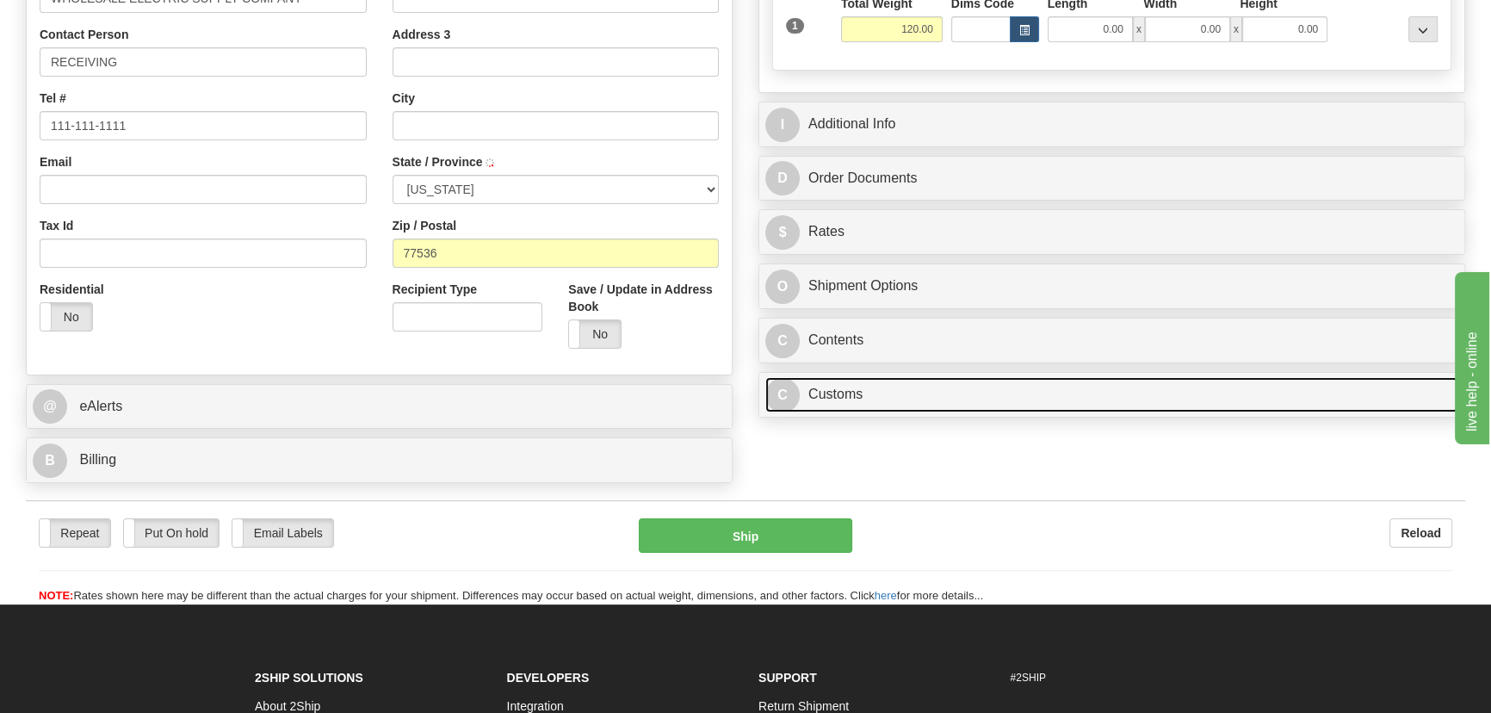
click at [1005, 392] on link "C Customs" at bounding box center [1111, 394] width 693 height 35
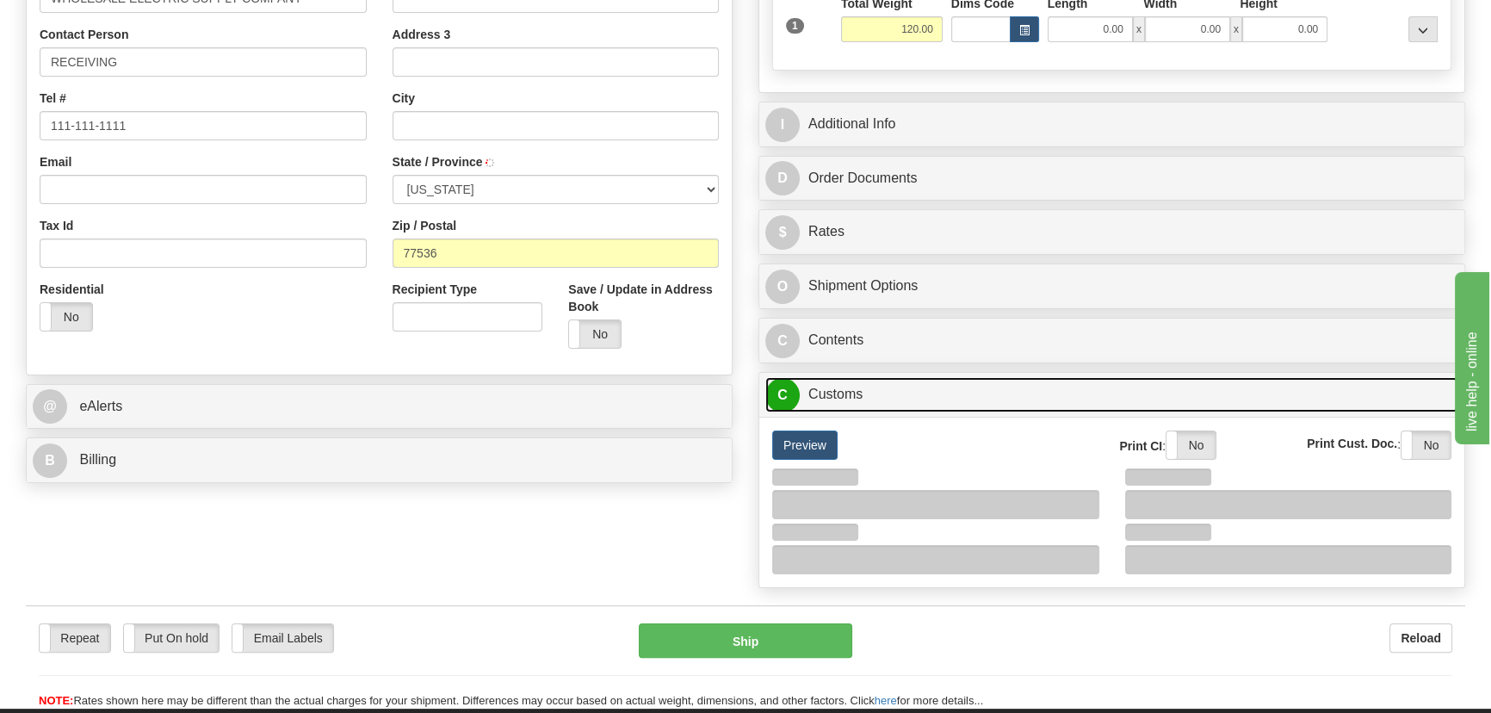
type input "DEER PARK"
select select "TX"
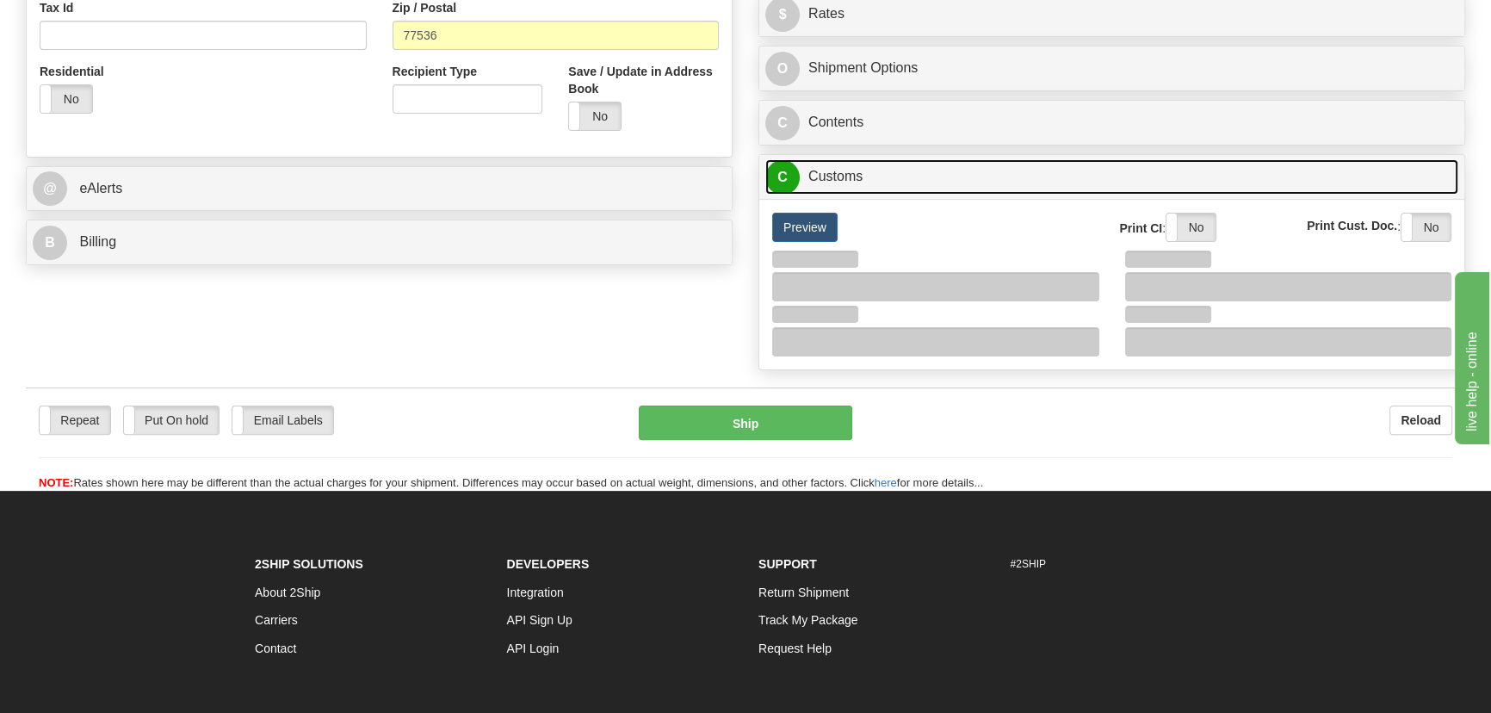
scroll to position [626, 0]
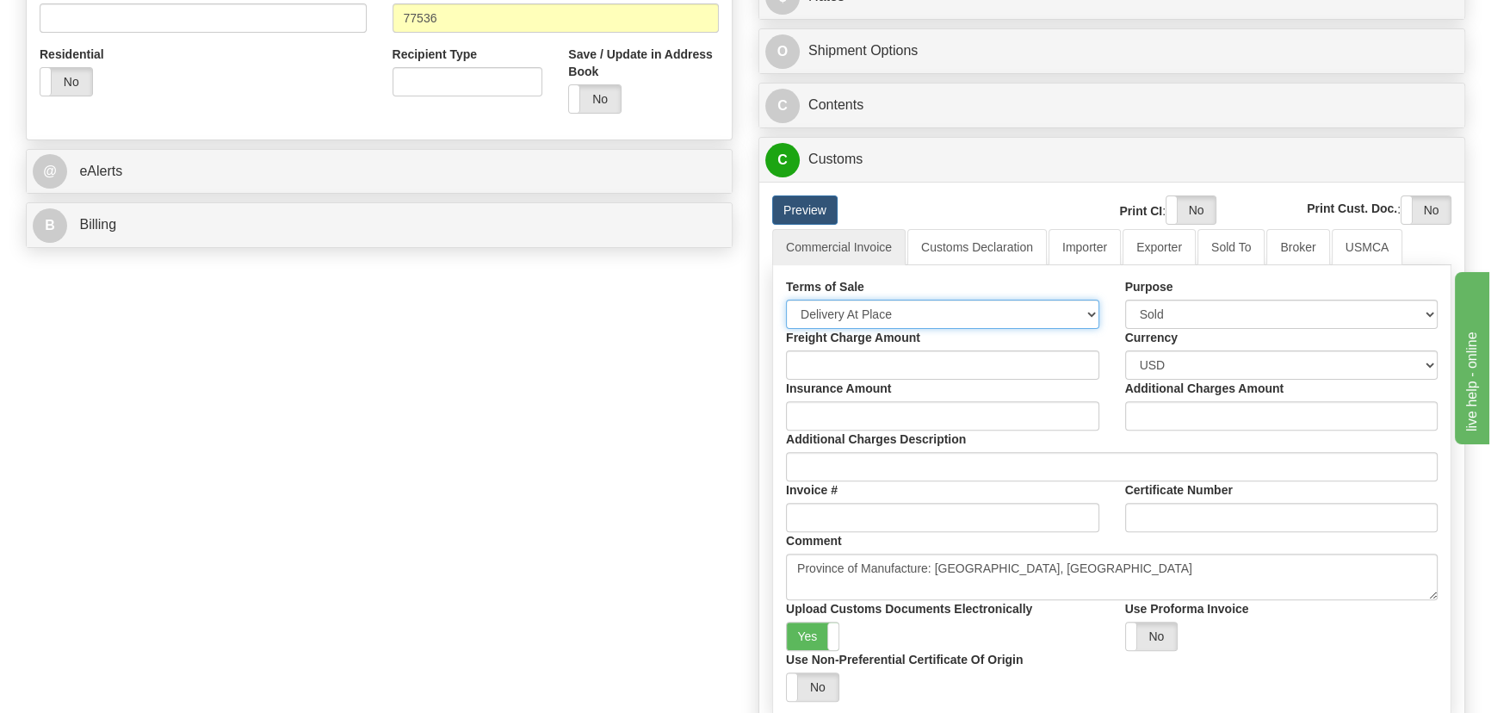
click at [874, 318] on select "Free Carrier Free On Board Ex Works Delivered Duty Unpaid Delivered Duty Paid C…" at bounding box center [942, 314] width 313 height 29
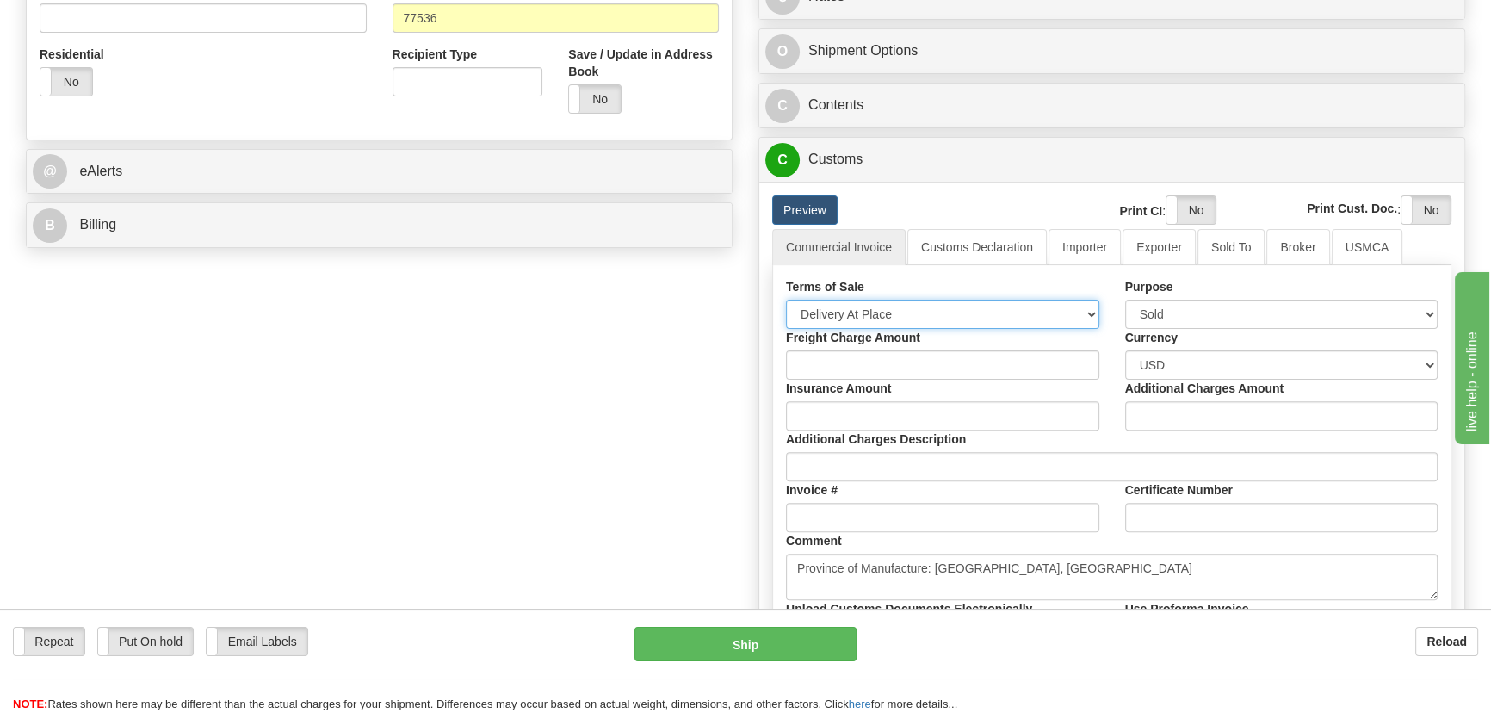
select select "7"
click at [786, 300] on select "Free Carrier Free On Board Ex Works Delivered Duty Unpaid Delivered Duty Paid C…" at bounding box center [942, 314] width 313 height 29
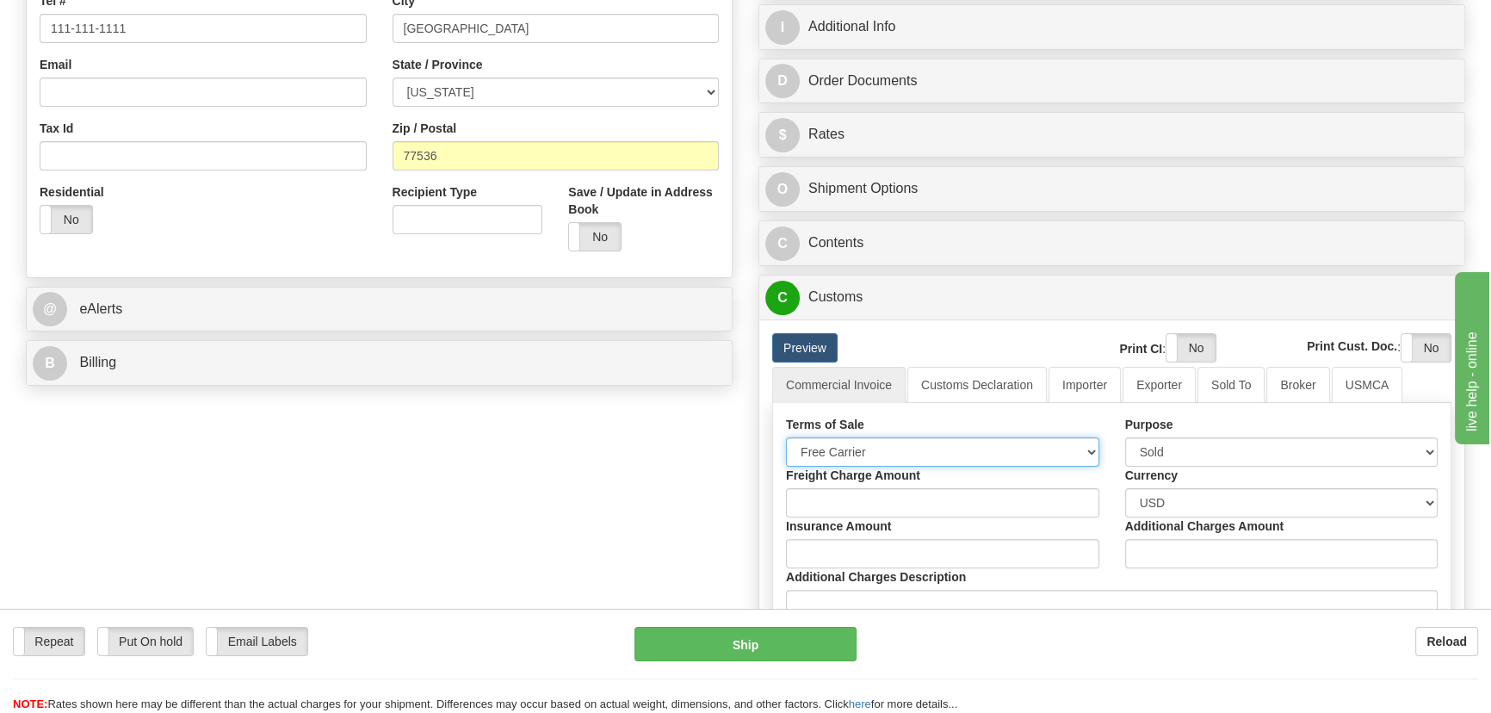
scroll to position [234, 0]
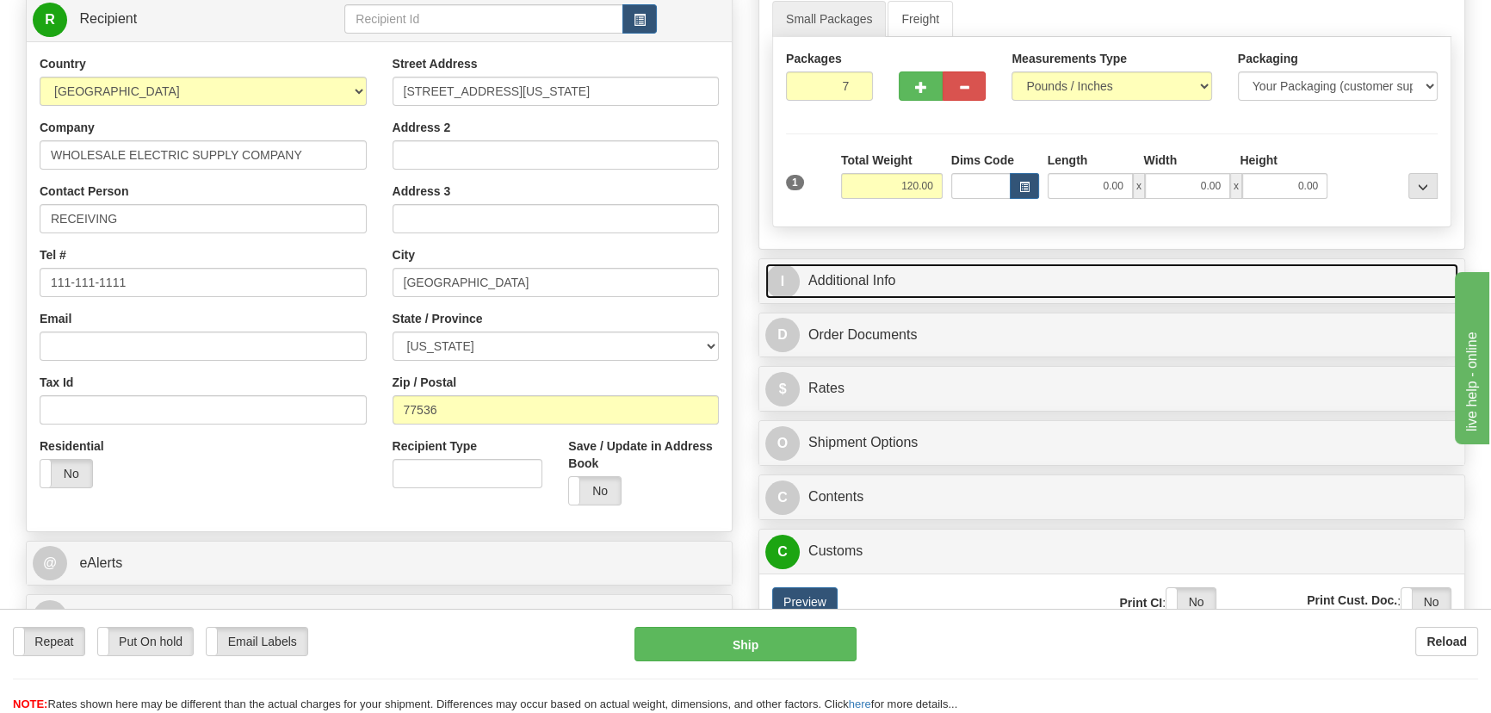
click at [1096, 268] on link "I Additional Info" at bounding box center [1111, 280] width 693 height 35
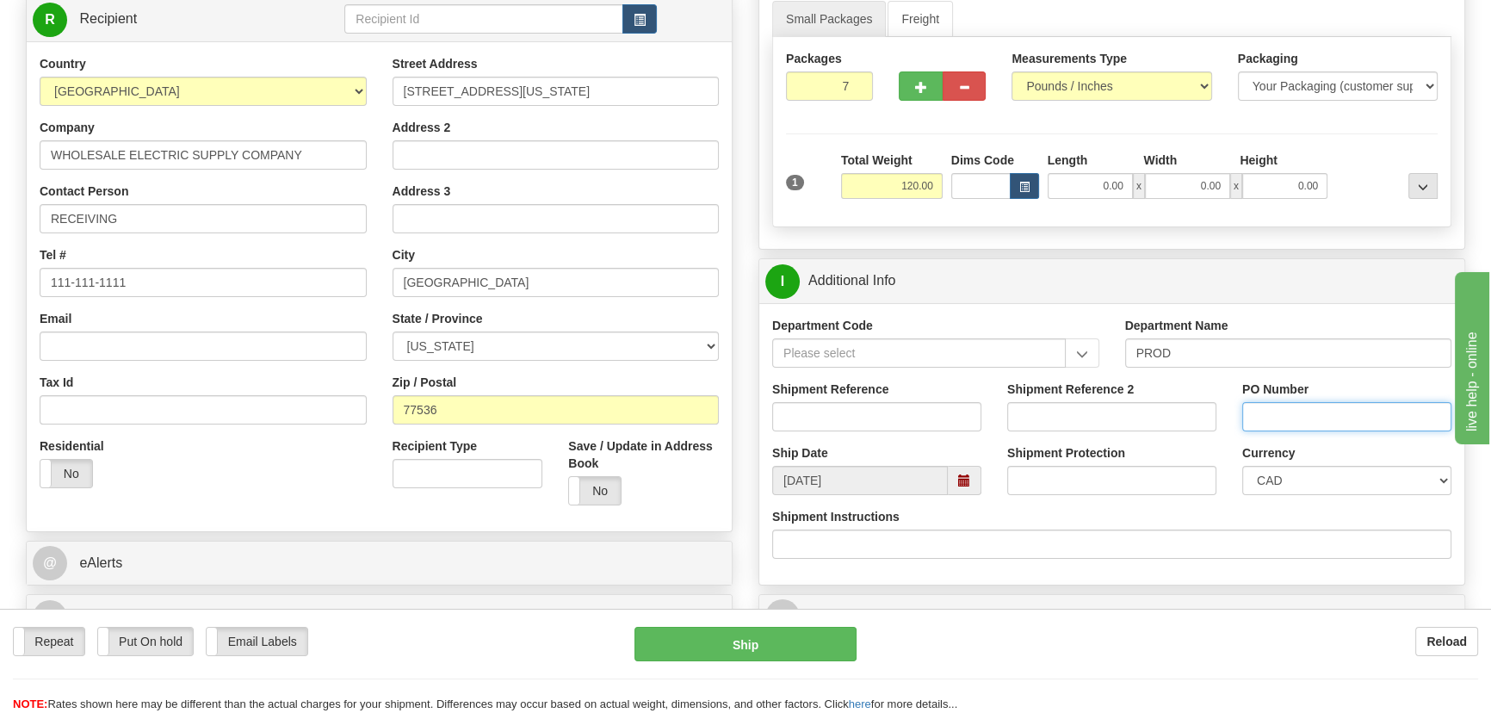
click at [1335, 417] on input "PO Number" at bounding box center [1346, 416] width 209 height 29
paste input "SS-0070-2466580OLS99527549"
type input "SS-0070-2466580OLS99527549"
click at [1288, 481] on select "CAD USD EUR ZAR RON ANG ARN AUD AUS AWG BBD BFR BGN BHD BMD BND BRC BRL CHP CKZ…" at bounding box center [1346, 480] width 209 height 29
select select "1"
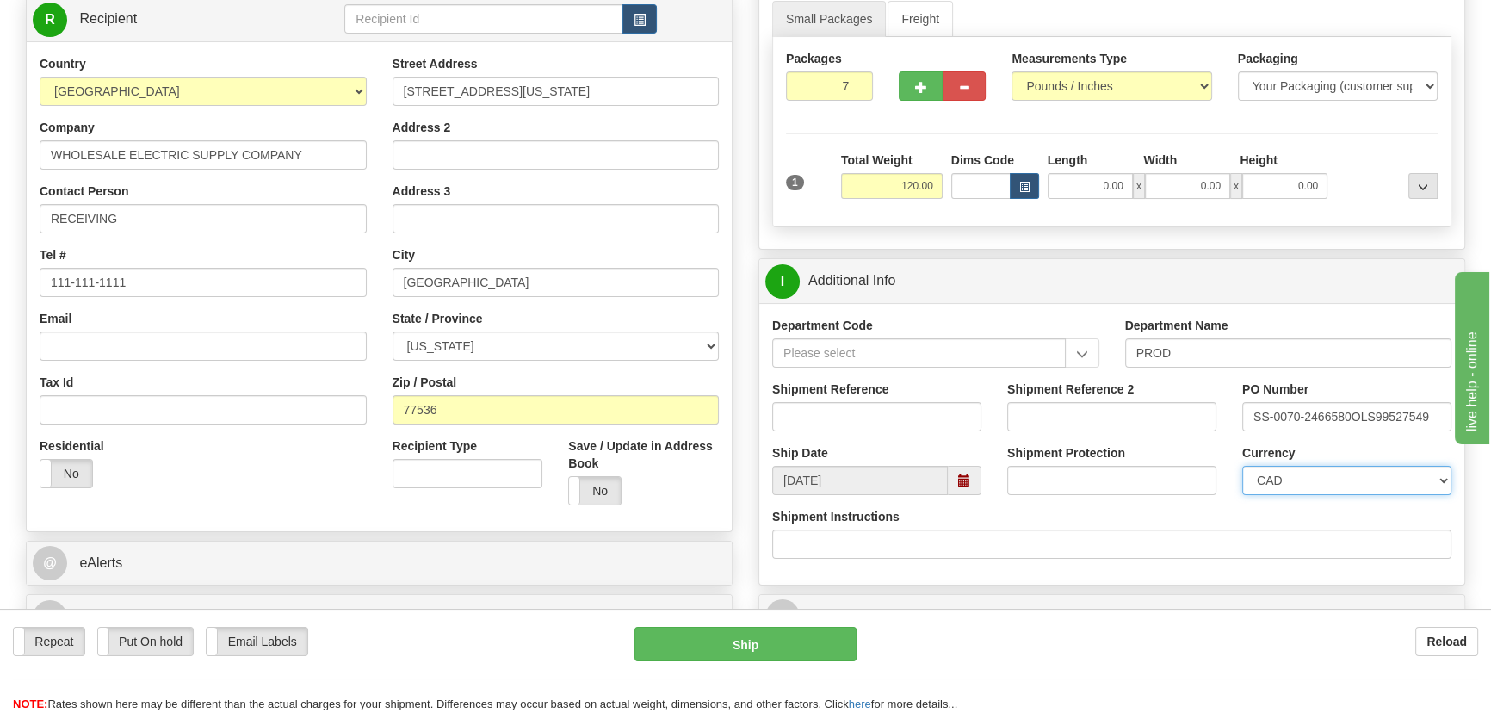
click at [1242, 466] on select "CAD USD EUR ZAR RON ANG ARN AUD AUS AWG BBD BFR BGN BHD BMD BND BRC BRL CHP CKZ…" at bounding box center [1346, 480] width 209 height 29
click at [912, 395] on div "Shipment Reference" at bounding box center [876, 405] width 209 height 51
click at [912, 417] on input "Shipment Reference" at bounding box center [876, 416] width 209 height 29
drag, startPoint x: 867, startPoint y: 413, endPoint x: 685, endPoint y: 391, distance: 183.0
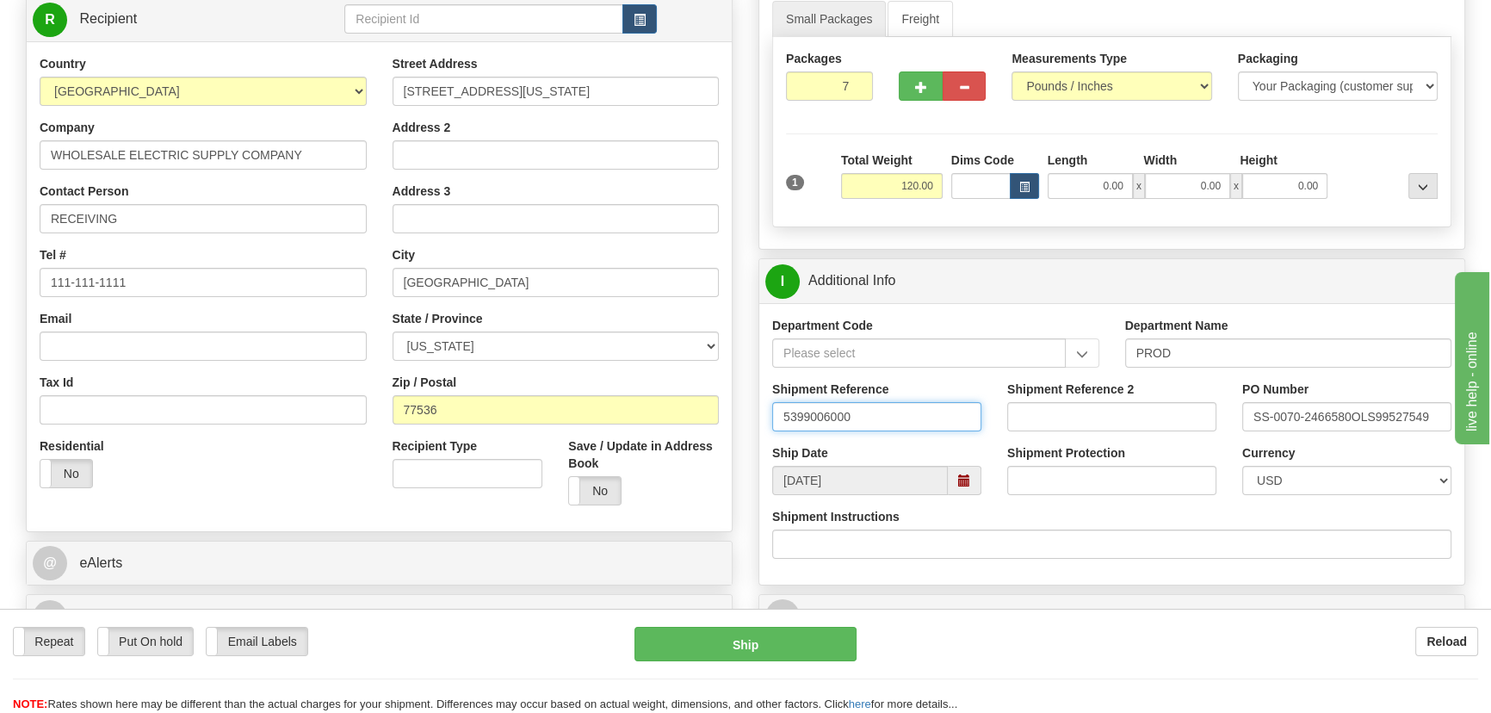
type input "5399006000"
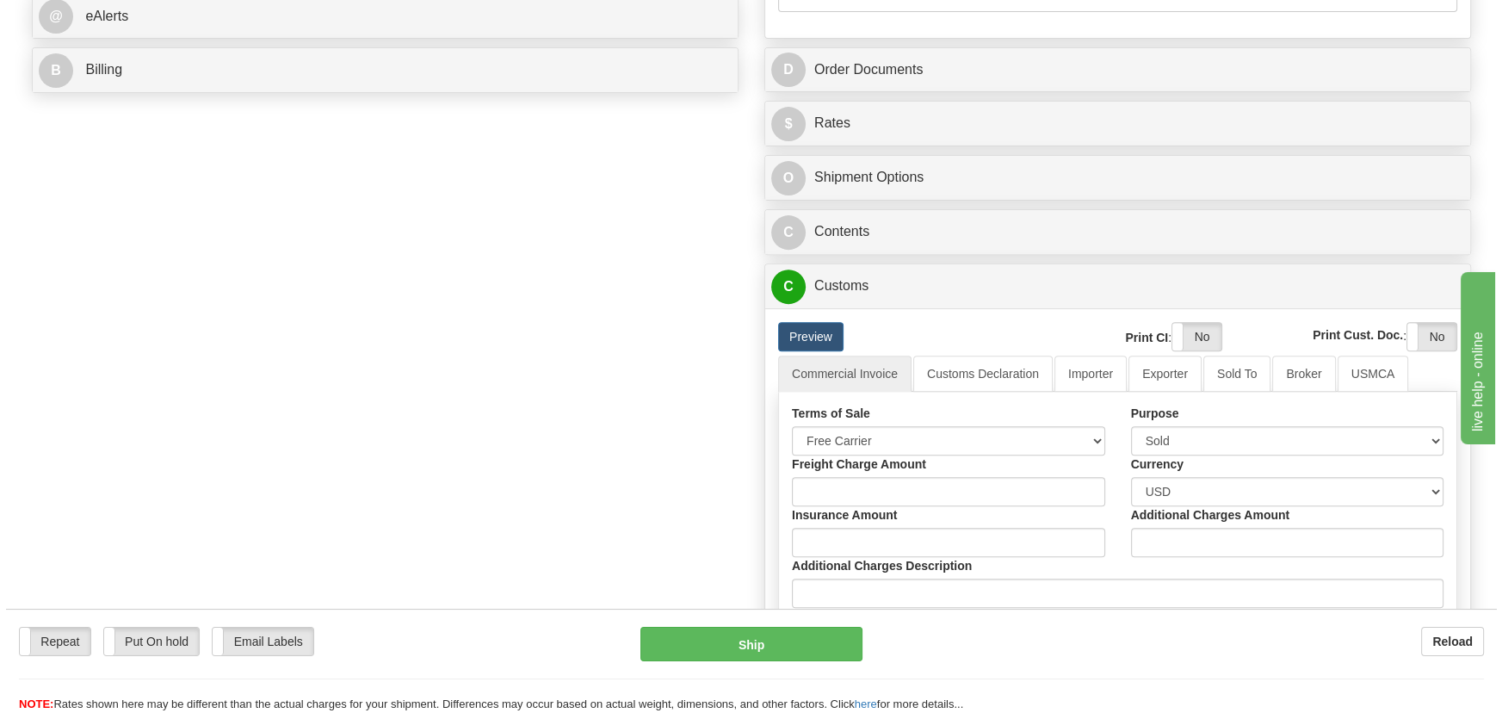
scroll to position [782, 0]
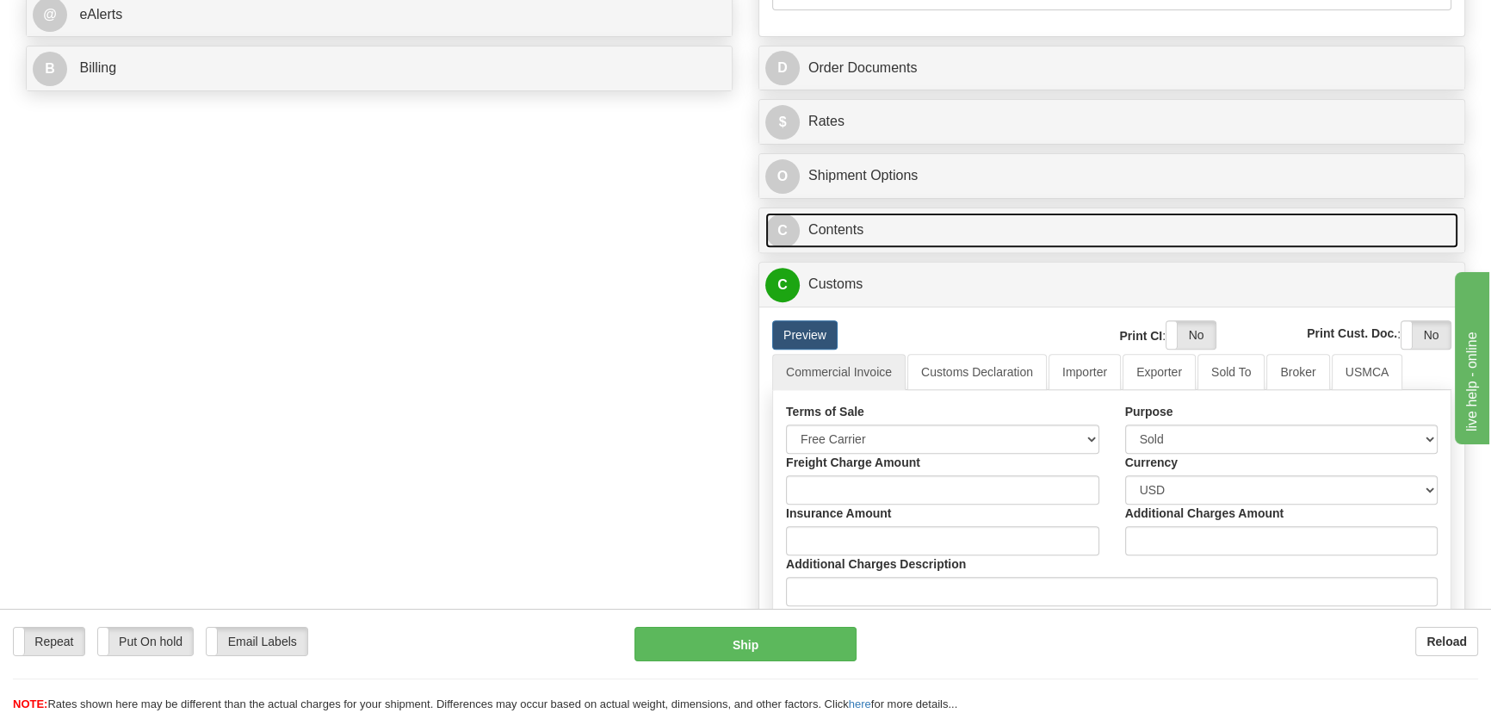
click at [1064, 233] on link "C Contents" at bounding box center [1111, 230] width 693 height 35
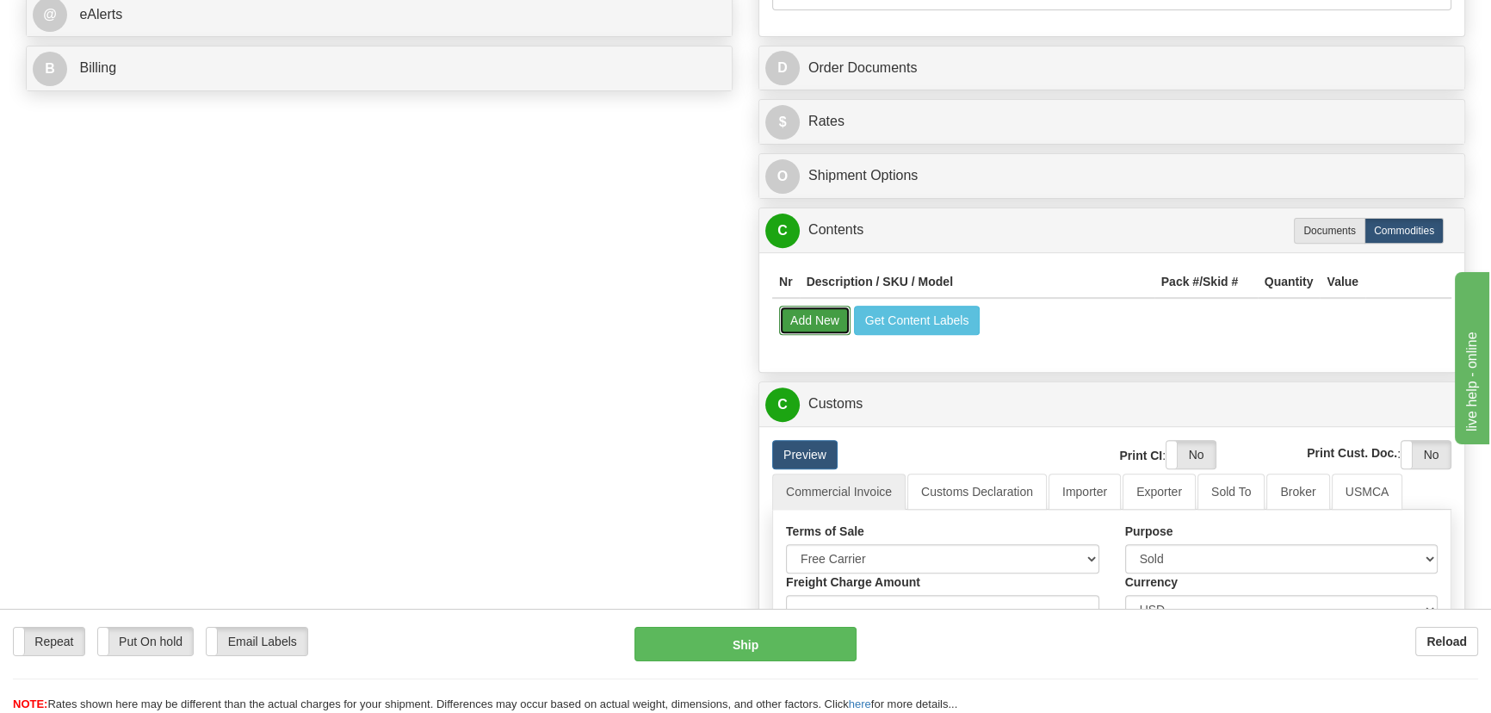
click at [813, 312] on button "Add New" at bounding box center [814, 320] width 71 height 29
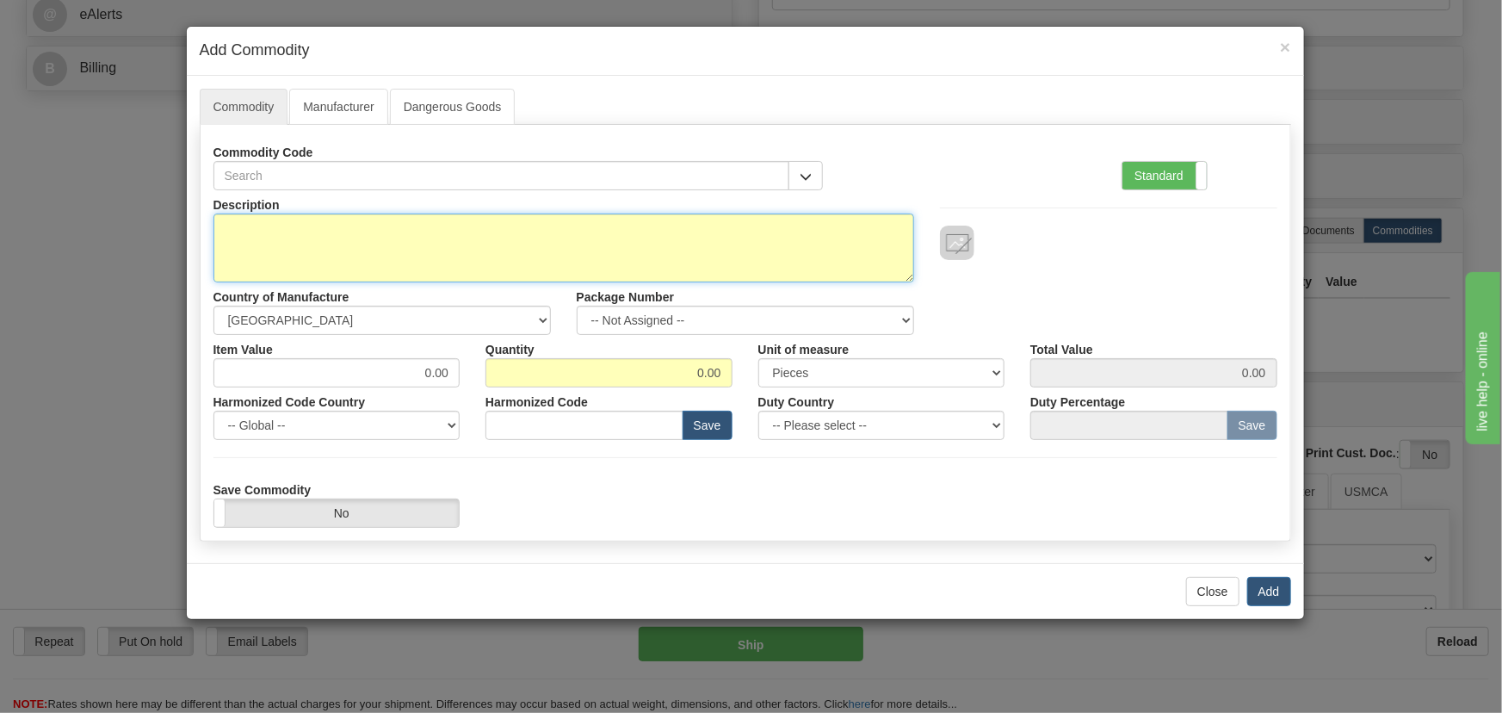
click at [528, 238] on textarea "Description" at bounding box center [563, 247] width 701 height 69
paste textarea "8SCHR750NNNNNNSE2"
type textarea "8SCHR750NNNNNNSE2"
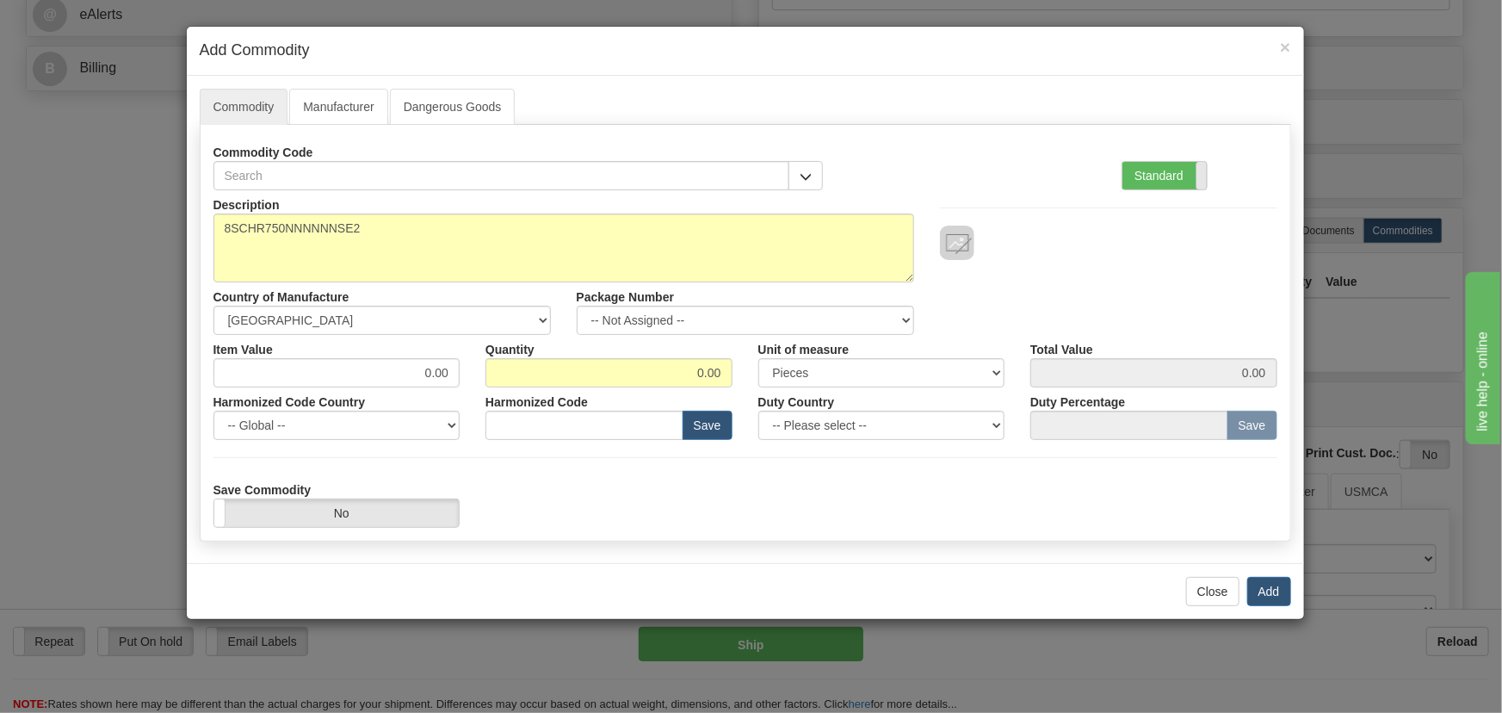
click at [1193, 164] on label "Standard" at bounding box center [1164, 176] width 84 height 28
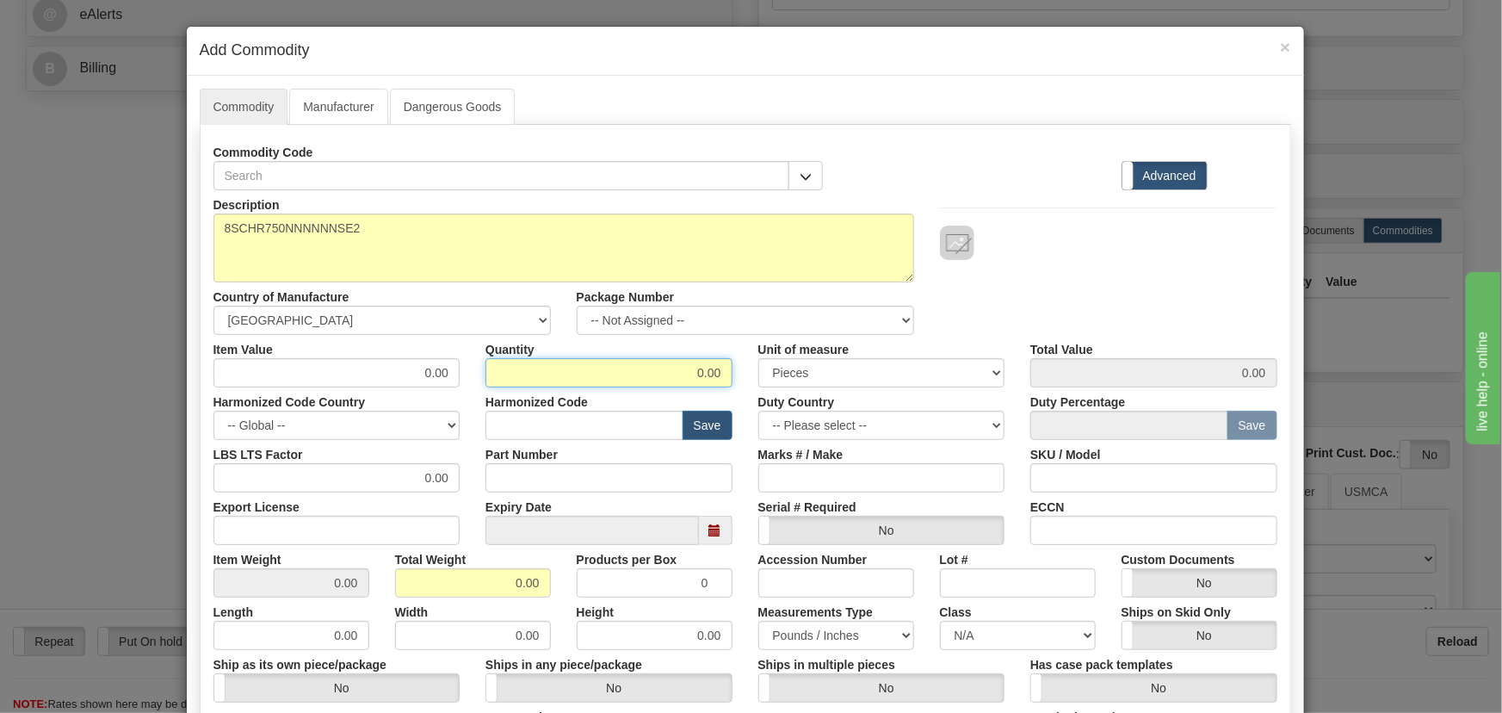
drag, startPoint x: 686, startPoint y: 378, endPoint x: 743, endPoint y: 411, distance: 66.0
click at [729, 395] on div "Description 8SCHR750NNNNNNSE2 Country of Manufacture -- Unknown -- AFGHANISTAN …" at bounding box center [745, 568] width 1064 height 757
type input "7"
drag, startPoint x: 510, startPoint y: 585, endPoint x: 544, endPoint y: 588, distance: 33.7
click at [544, 588] on div "0.00" at bounding box center [473, 582] width 156 height 29
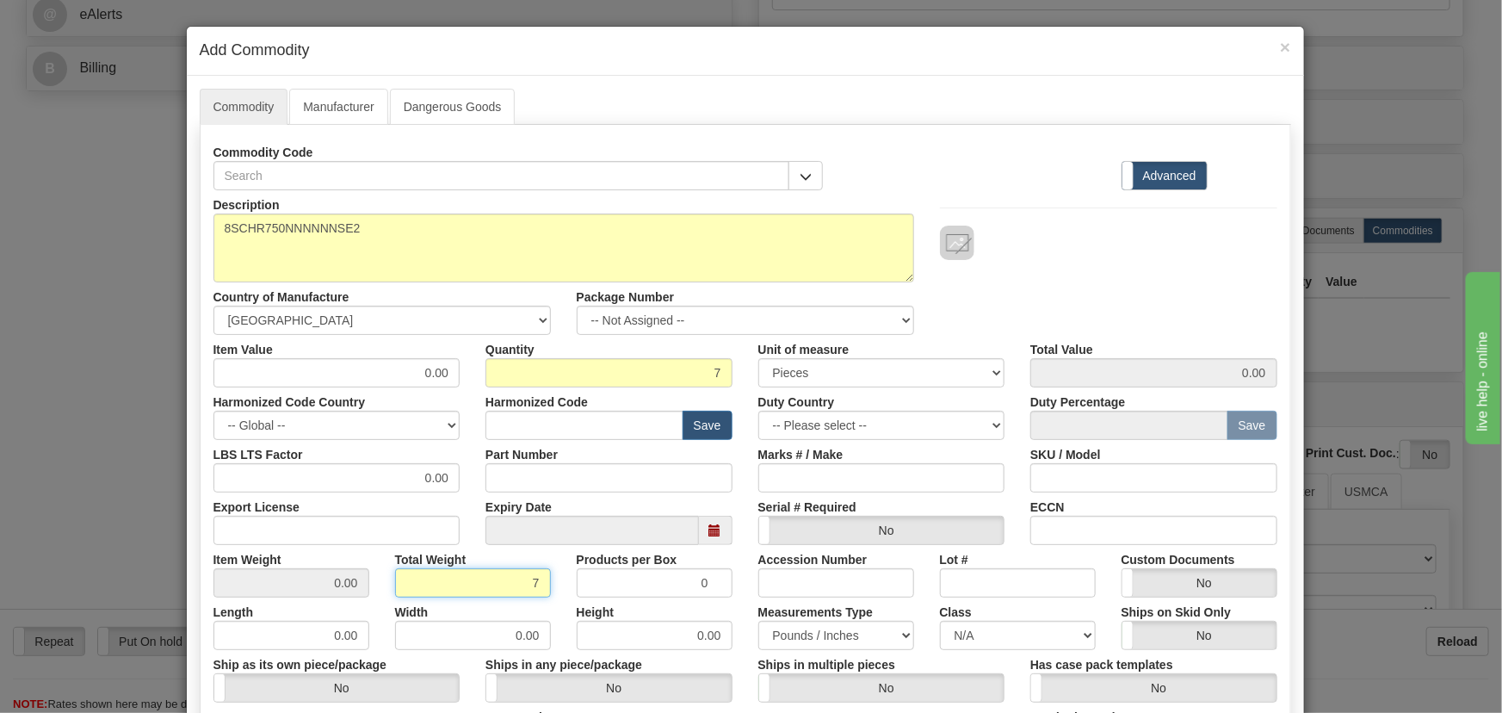
type input "7"
type input "1.0000"
click at [547, 589] on div "Total Weight 7" at bounding box center [473, 571] width 182 height 53
drag, startPoint x: 444, startPoint y: 375, endPoint x: 464, endPoint y: 372, distance: 20.1
click at [473, 381] on div "Item Value 0.00 Quantity 7 Unit of measure 3 Thousand Square Inches Adjustments…" at bounding box center [746, 361] width 1090 height 53
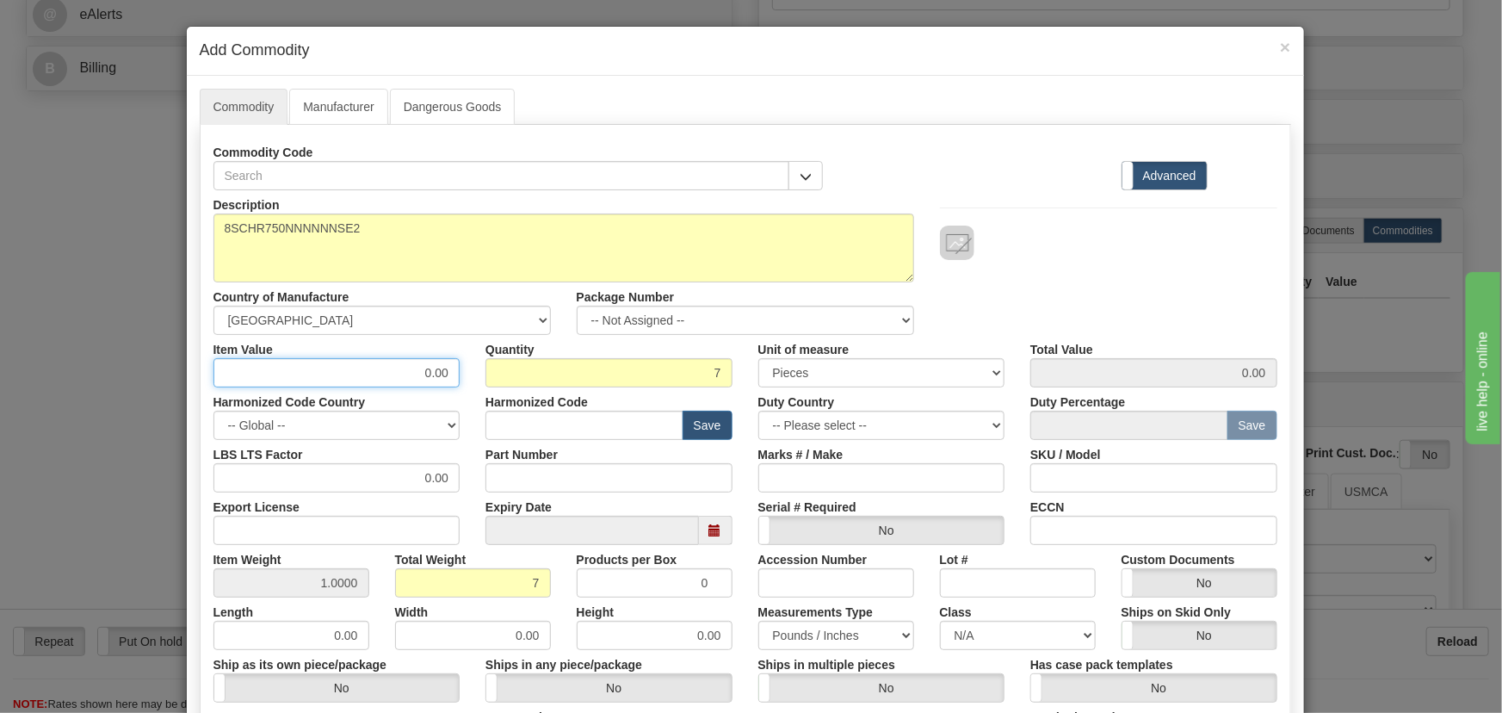
paste input "1.150,52"
type input "1150.52"
type input "8053.64"
click at [1007, 250] on div at bounding box center [1108, 243] width 337 height 34
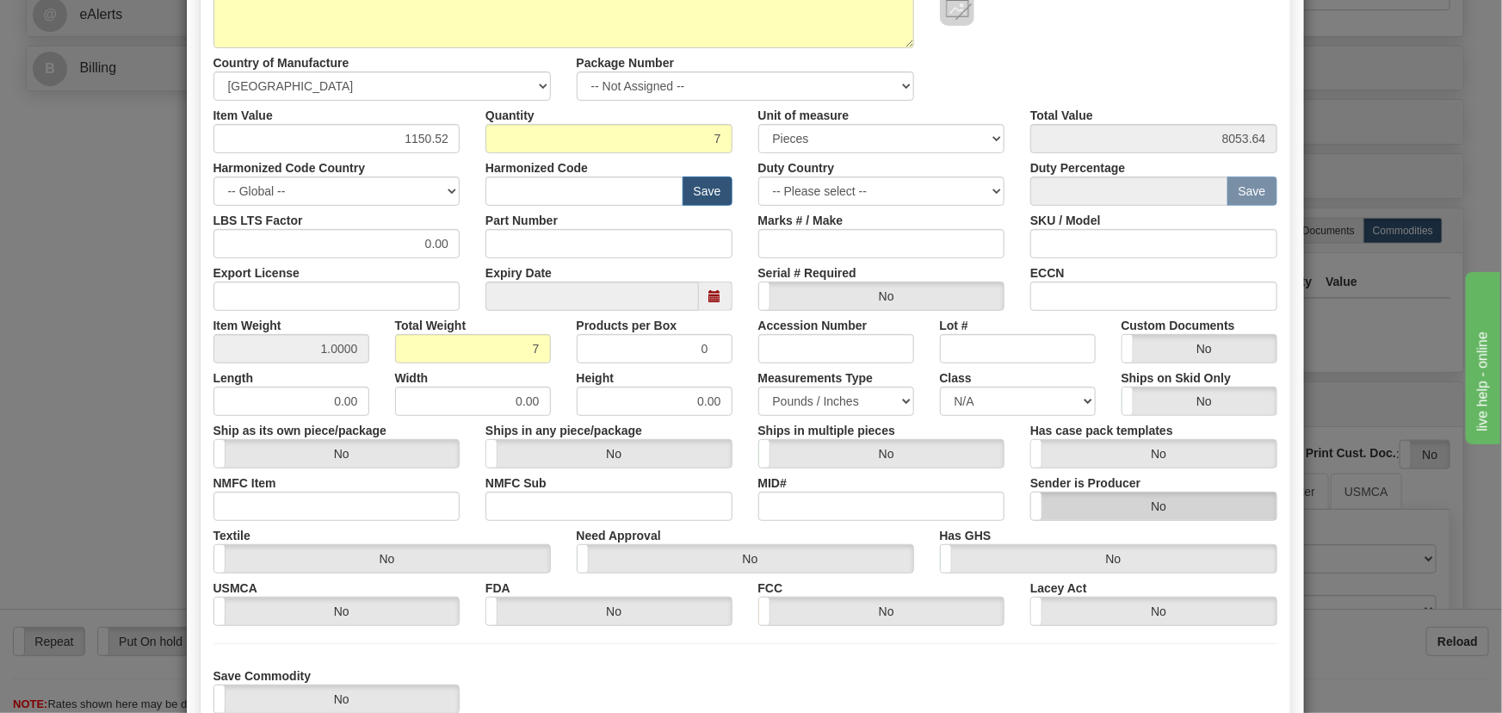
scroll to position [351, 0]
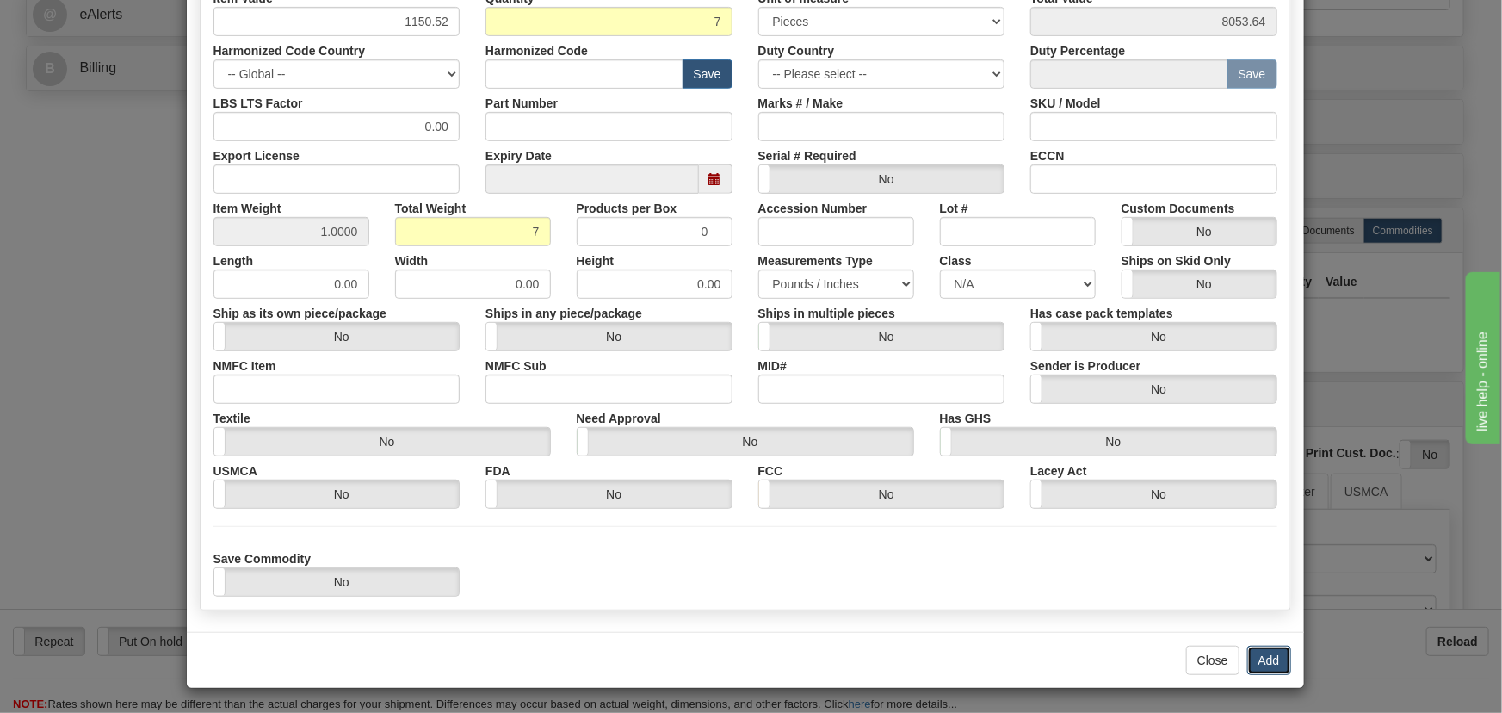
click at [1264, 655] on button "Add" at bounding box center [1269, 660] width 44 height 29
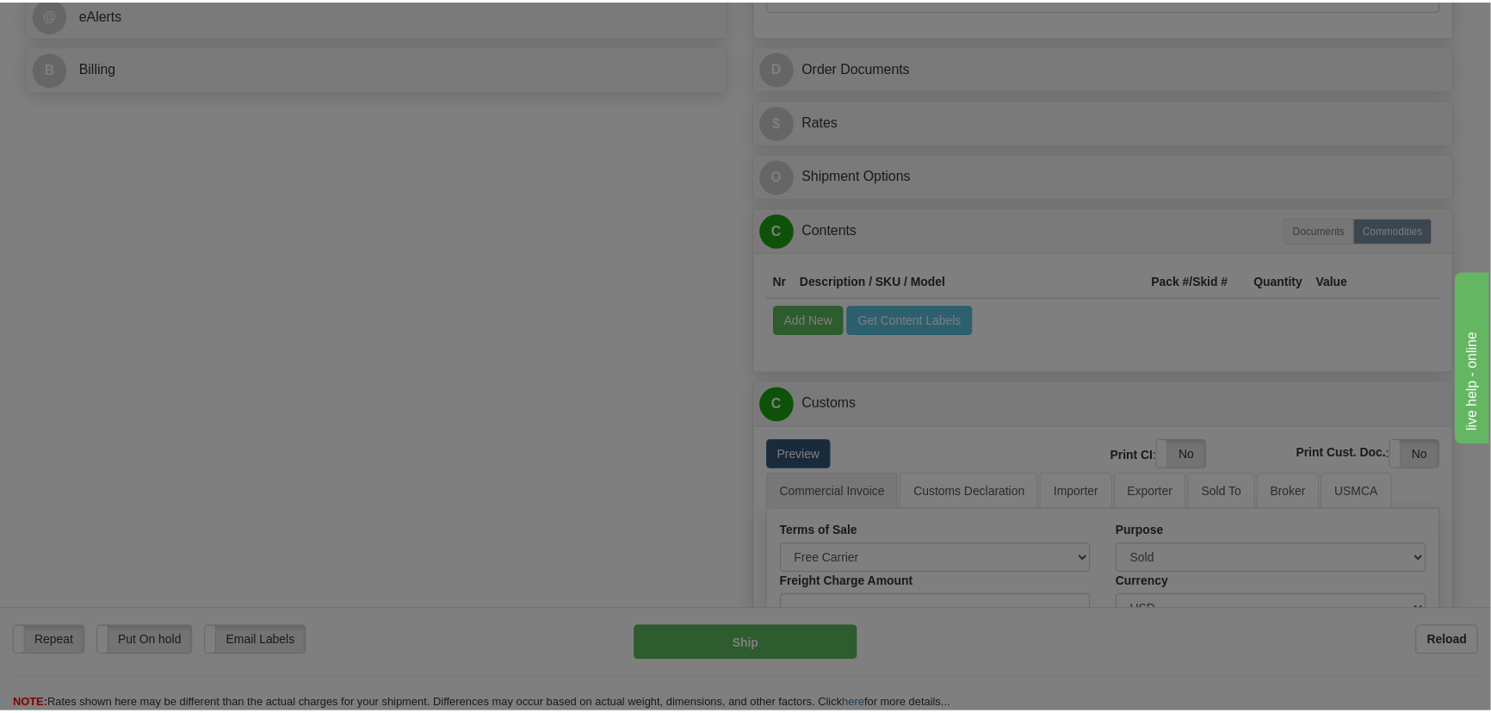
scroll to position [0, 0]
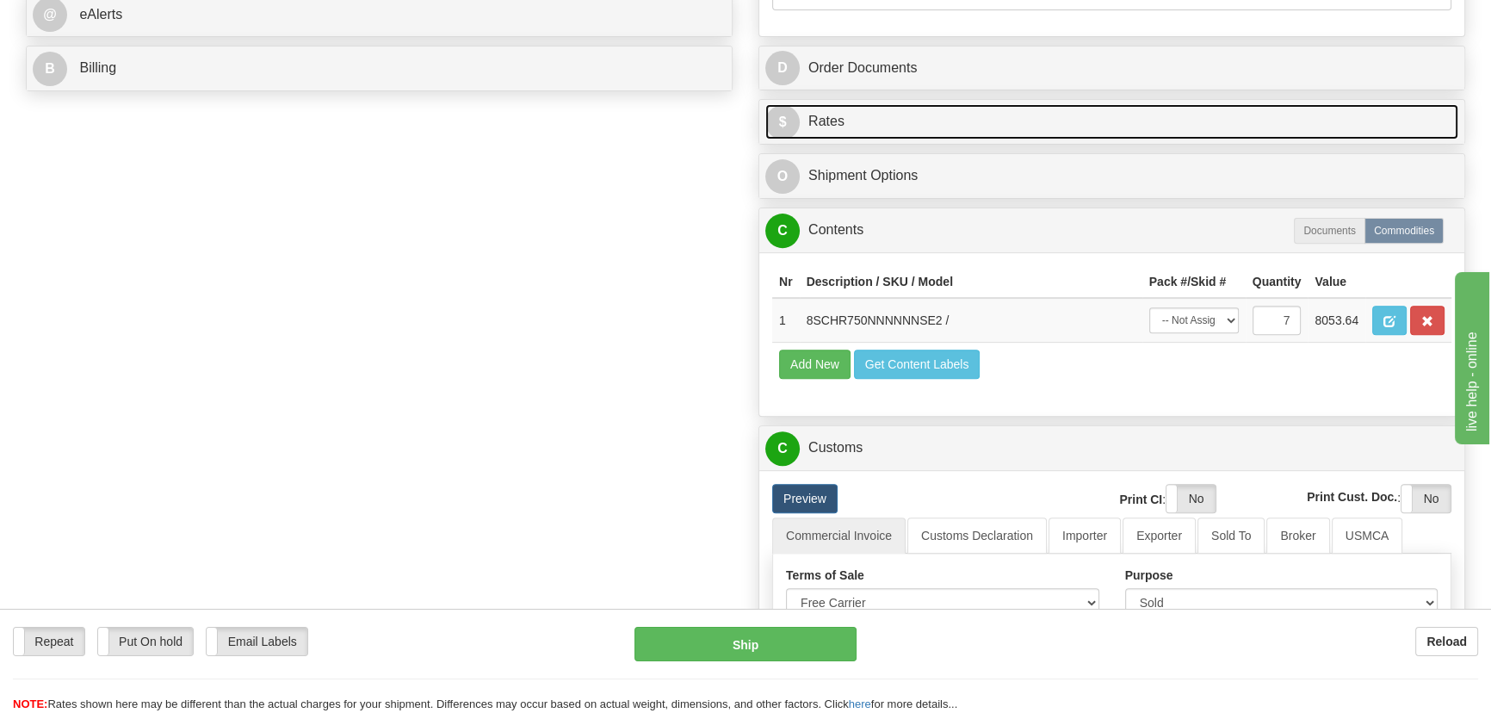
click at [1367, 106] on link "$ Rates" at bounding box center [1111, 121] width 693 height 35
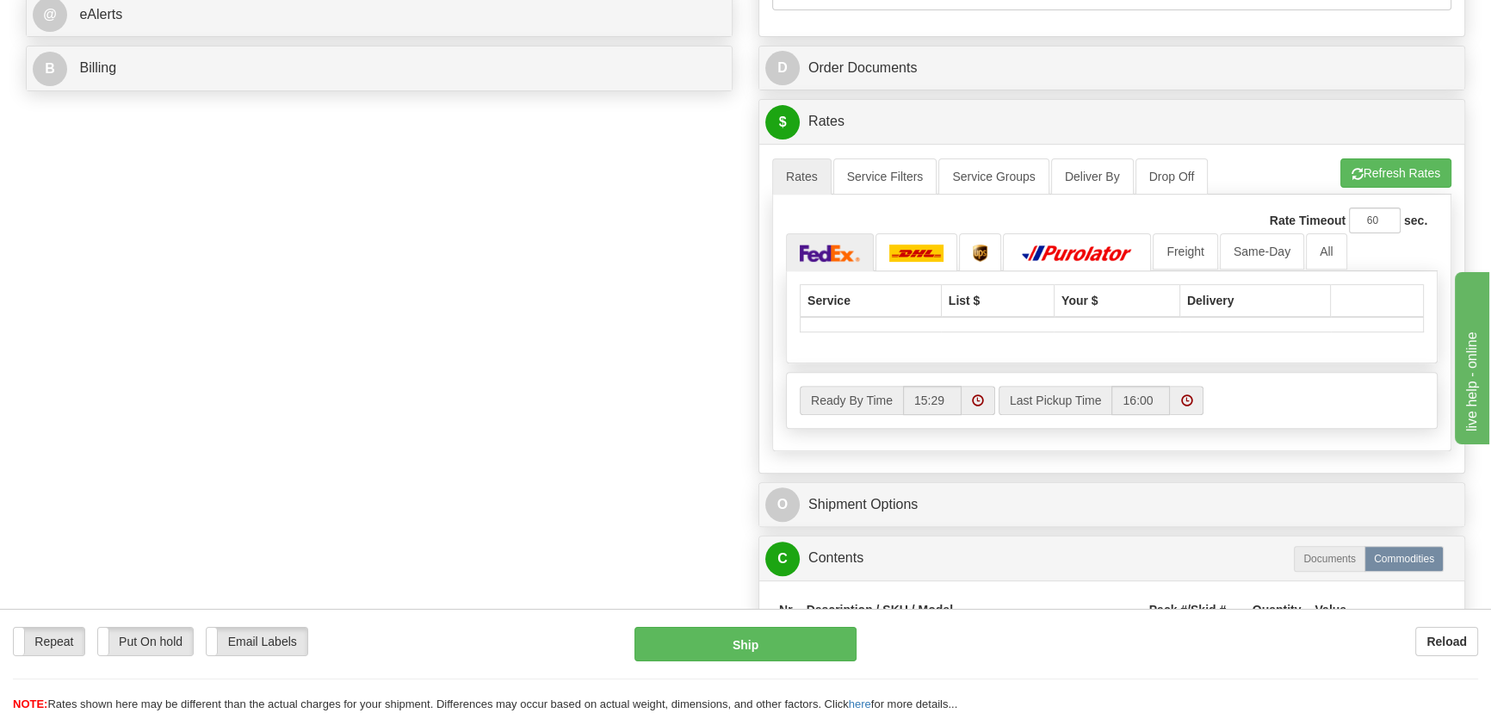
click at [1387, 151] on div "A change has been made which could impact your rate estimate. To ensure the est…" at bounding box center [1111, 308] width 705 height 328
click at [1391, 159] on button "Refresh Rates" at bounding box center [1395, 172] width 111 height 29
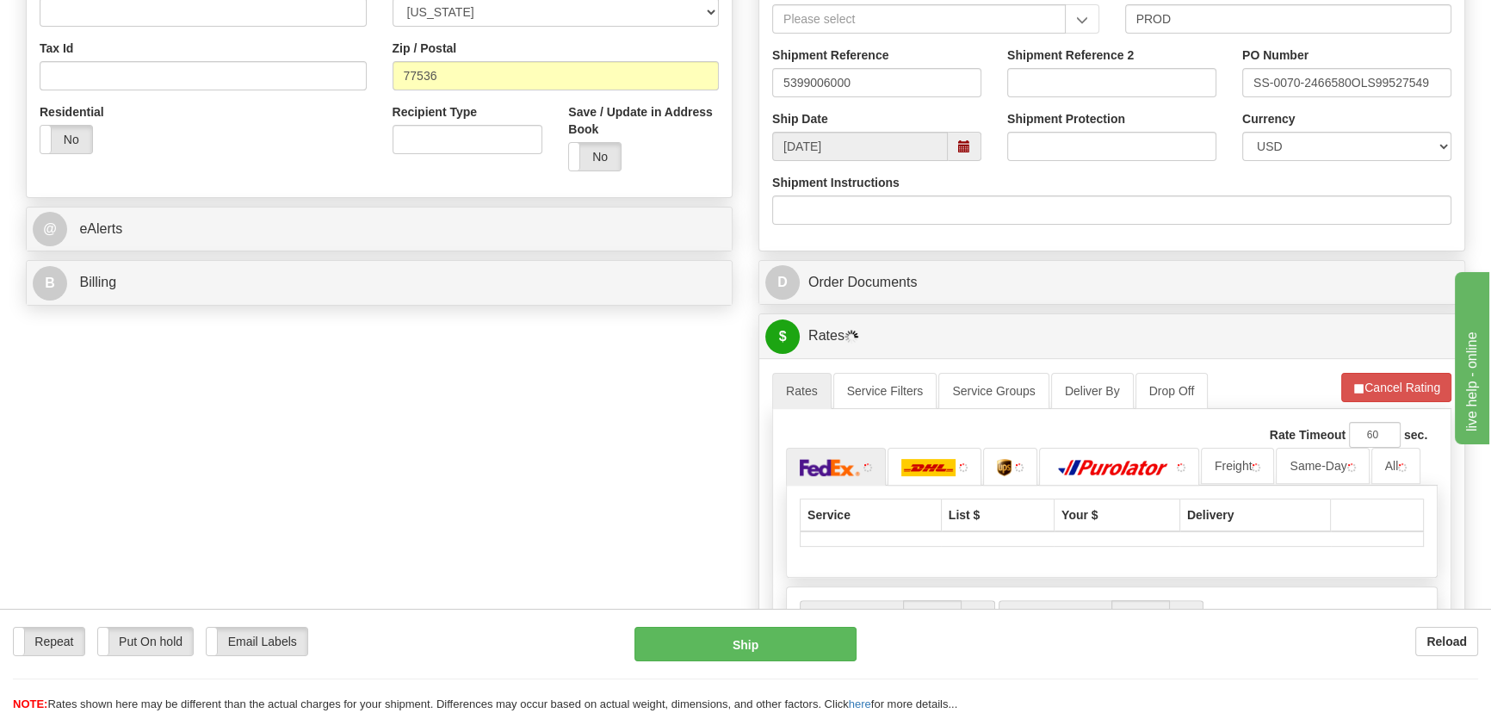
scroll to position [547, 0]
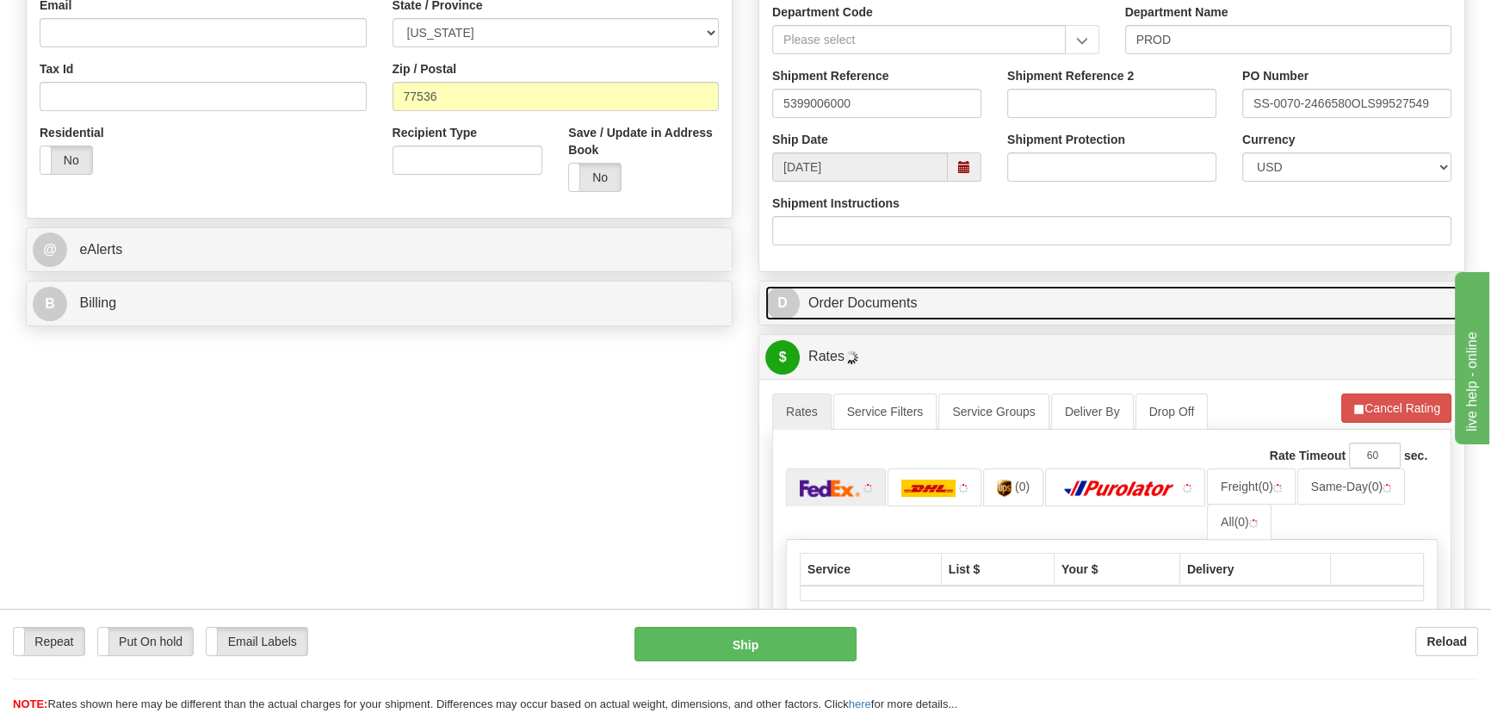
click at [1270, 302] on link "D Order Documents" at bounding box center [1111, 303] width 693 height 35
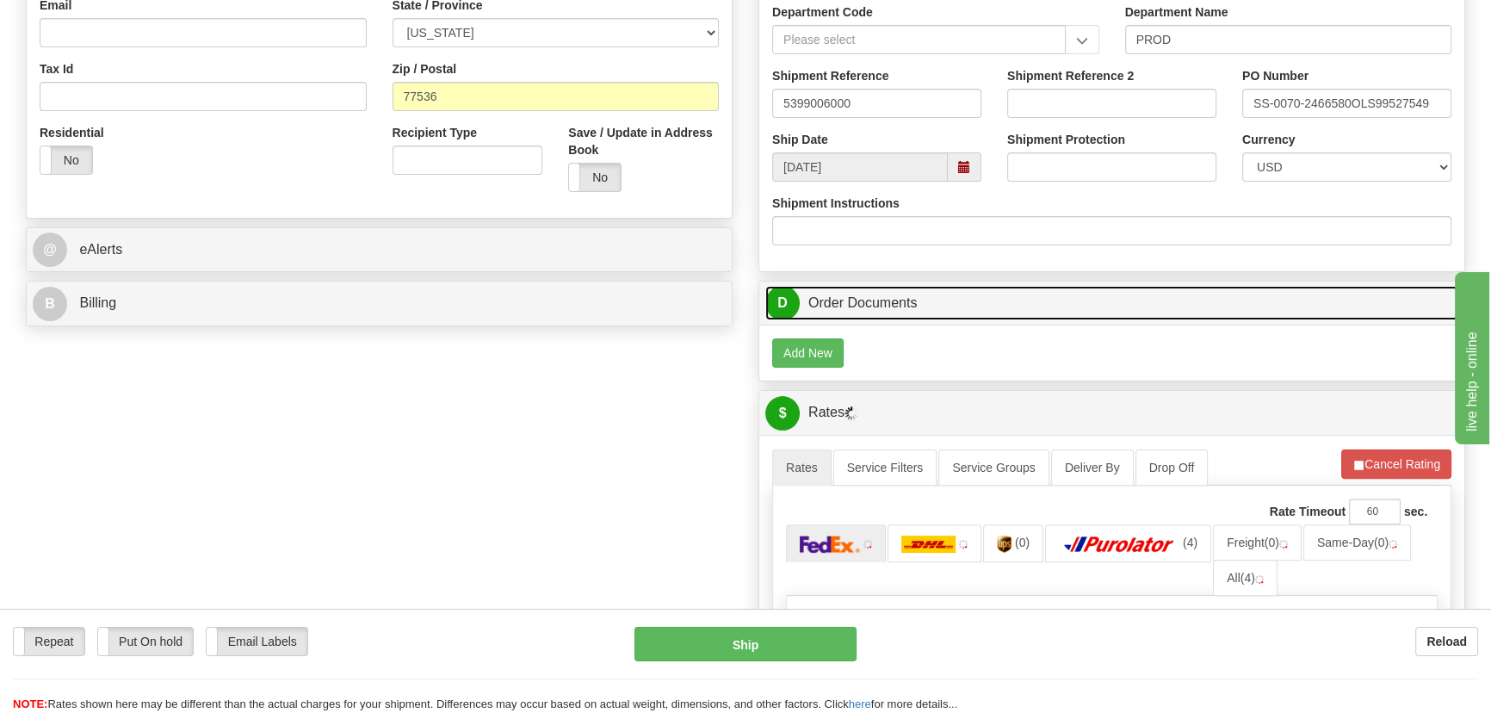
click at [1270, 302] on link "D Order Documents" at bounding box center [1111, 303] width 693 height 35
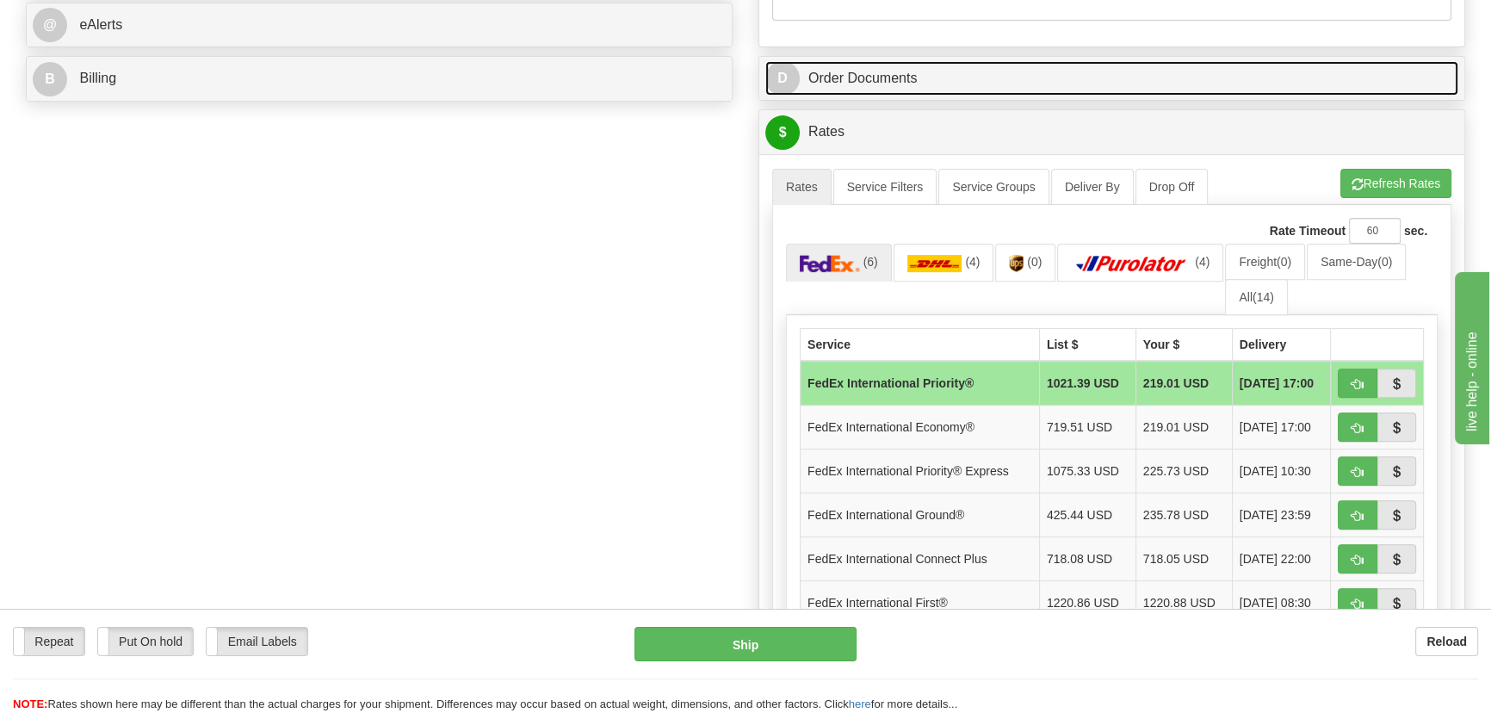
scroll to position [782, 0]
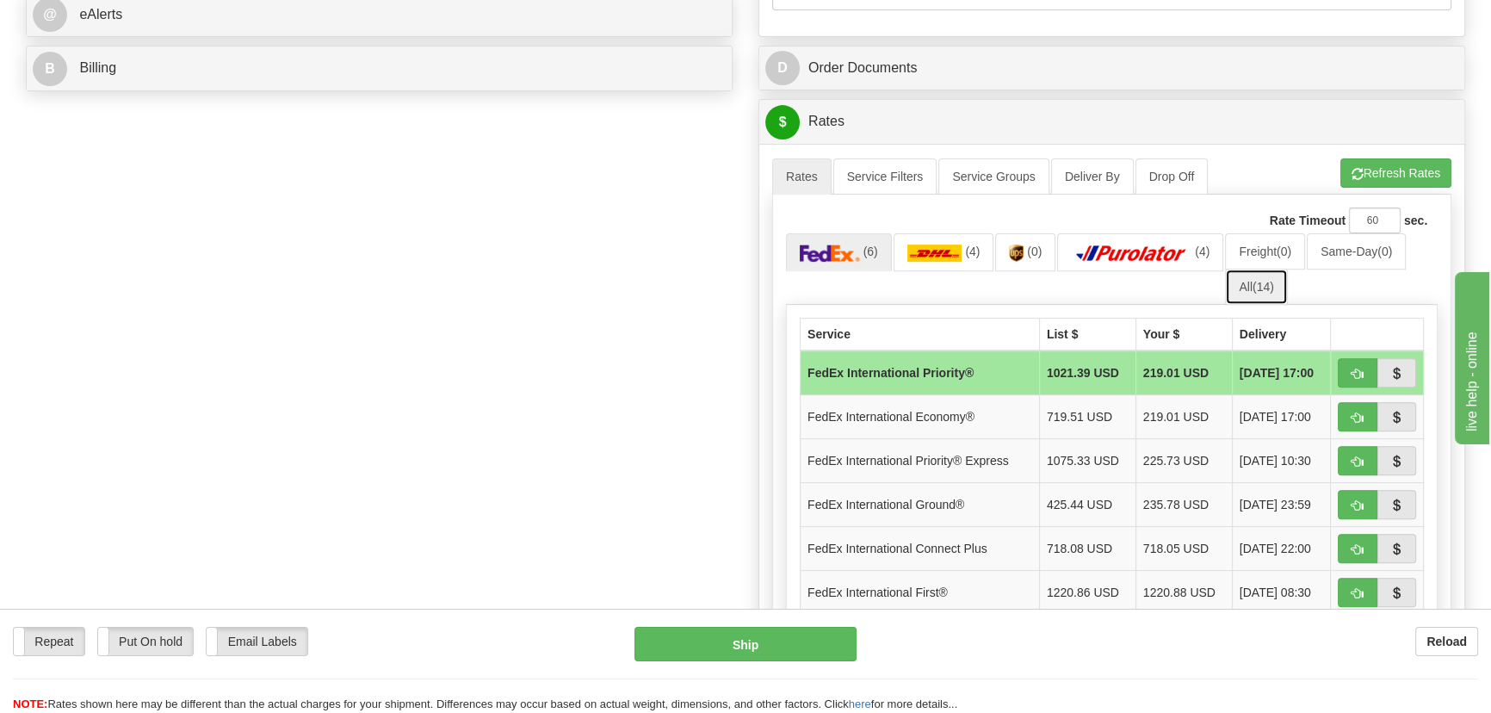
click at [1269, 283] on span "(14)" at bounding box center [1263, 287] width 22 height 14
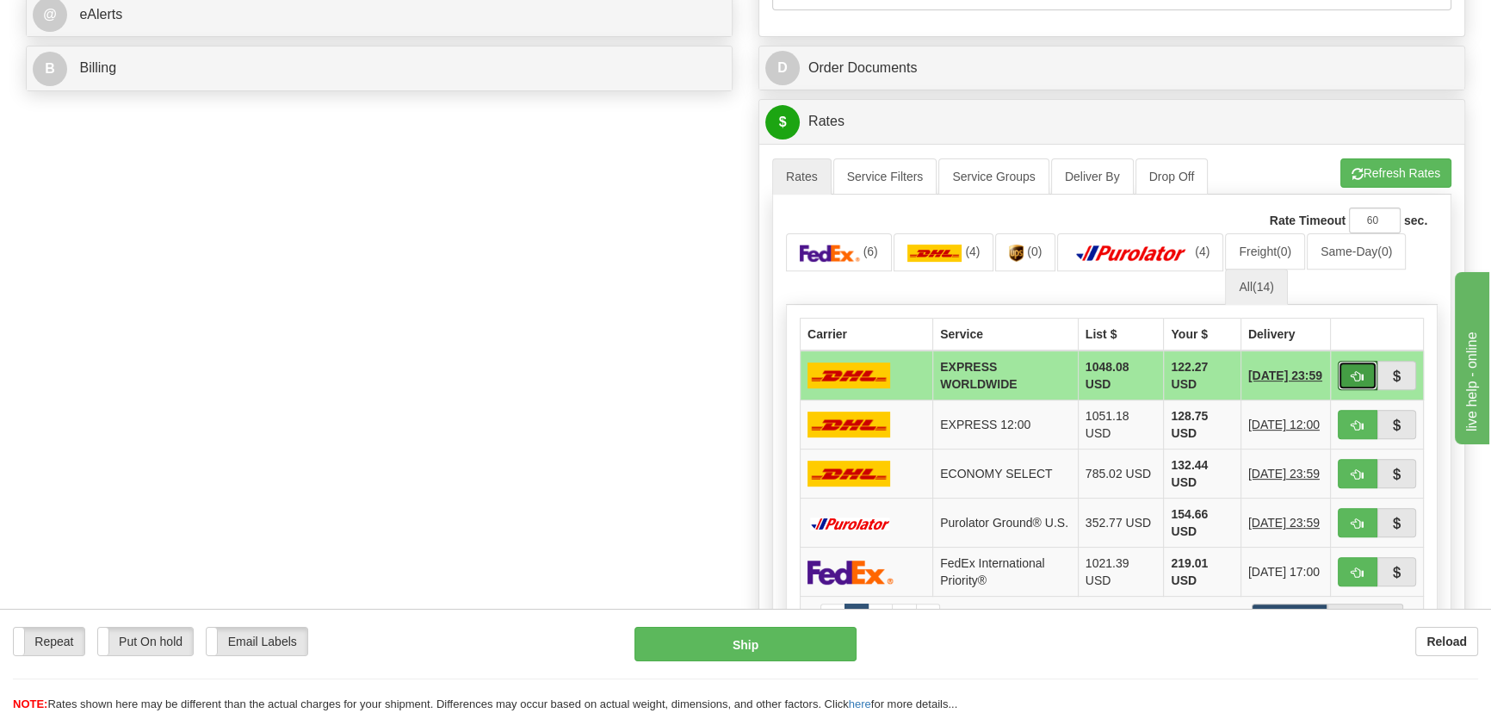
drag, startPoint x: 1351, startPoint y: 369, endPoint x: 1343, endPoint y: 367, distance: 9.0
click at [1350, 369] on button "button" at bounding box center [1358, 375] width 40 height 29
type input "P"
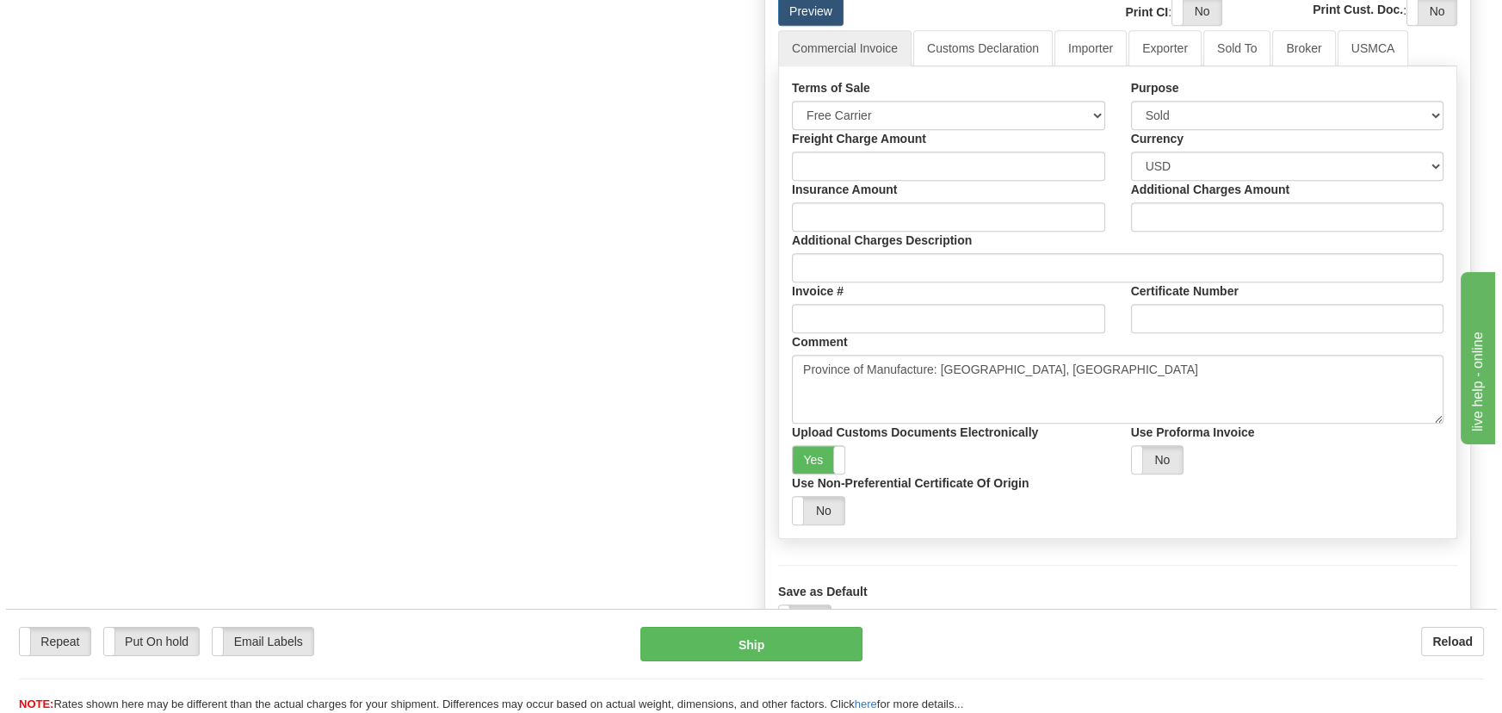
scroll to position [1251, 0]
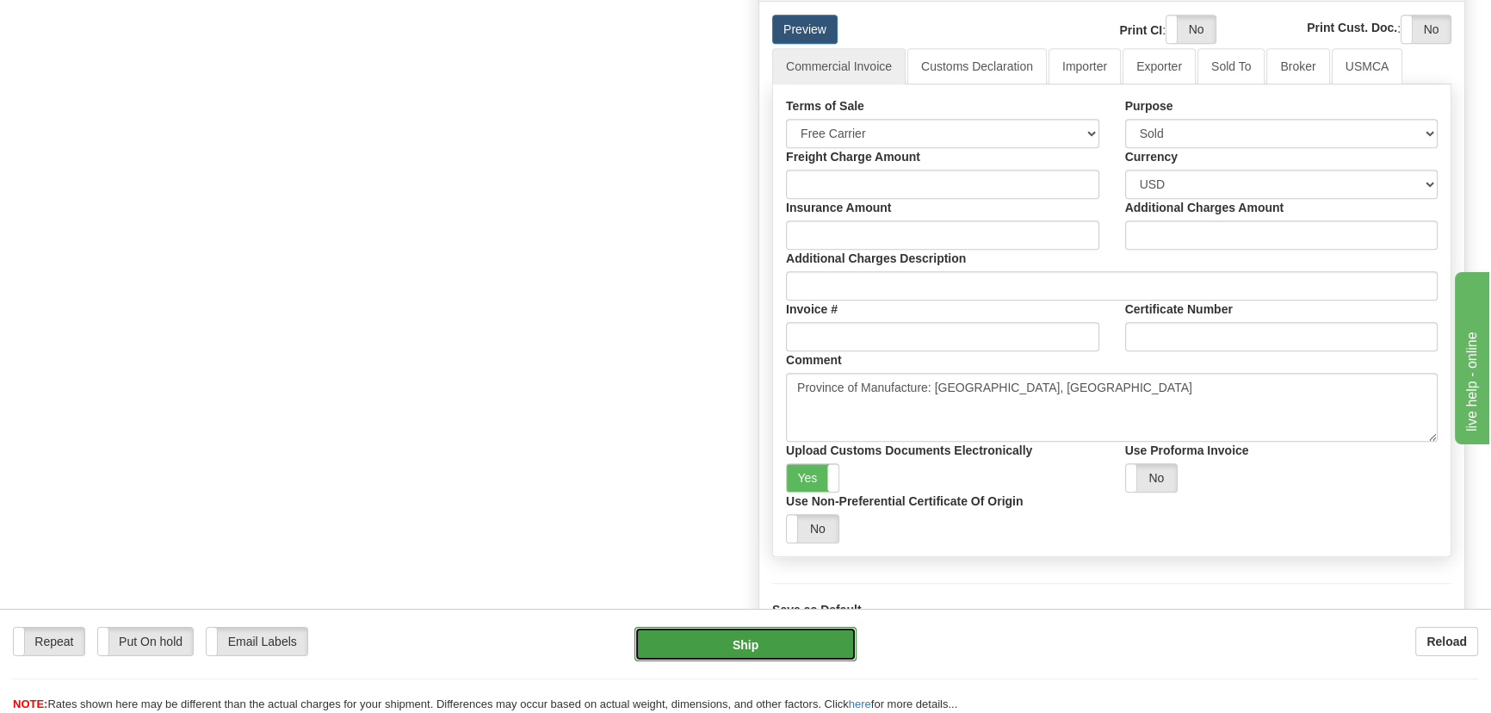
click at [769, 640] on button "Ship" at bounding box center [745, 644] width 223 height 34
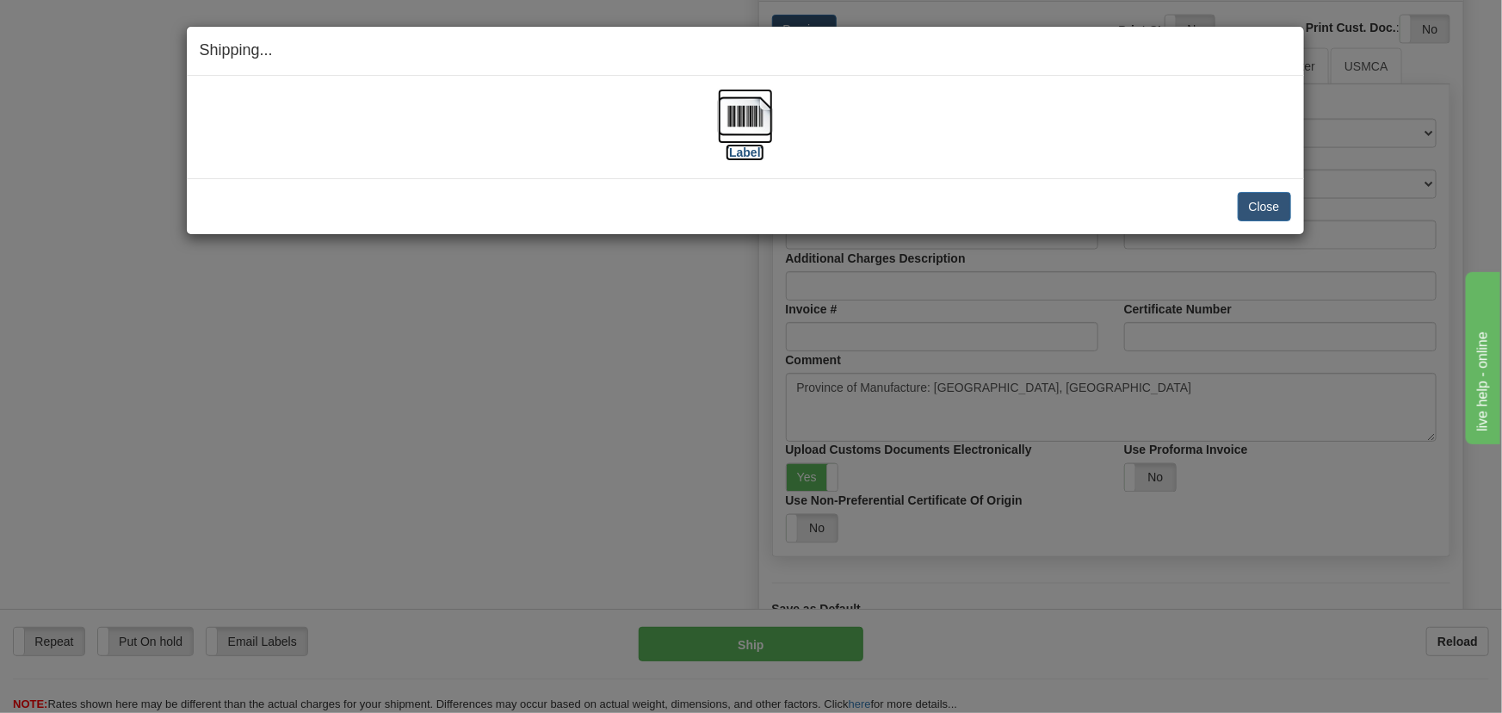
click at [744, 123] on img at bounding box center [745, 116] width 55 height 55
drag, startPoint x: 1251, startPoint y: 202, endPoint x: 1226, endPoint y: 200, distance: 25.1
click at [1251, 207] on button "Close" at bounding box center [1264, 206] width 53 height 29
click at [1267, 210] on button "Close" at bounding box center [1264, 206] width 53 height 29
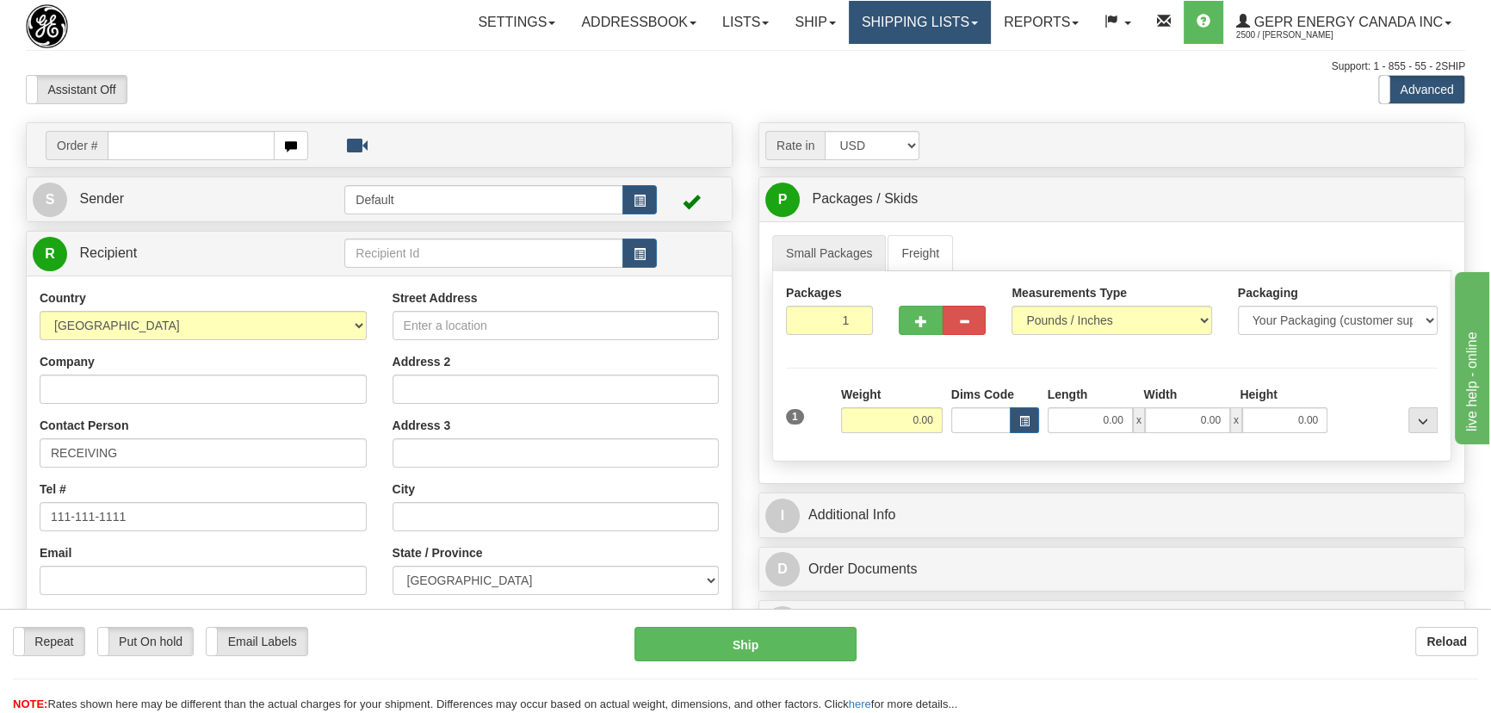
click at [881, 26] on link "Shipping lists" at bounding box center [920, 22] width 142 height 43
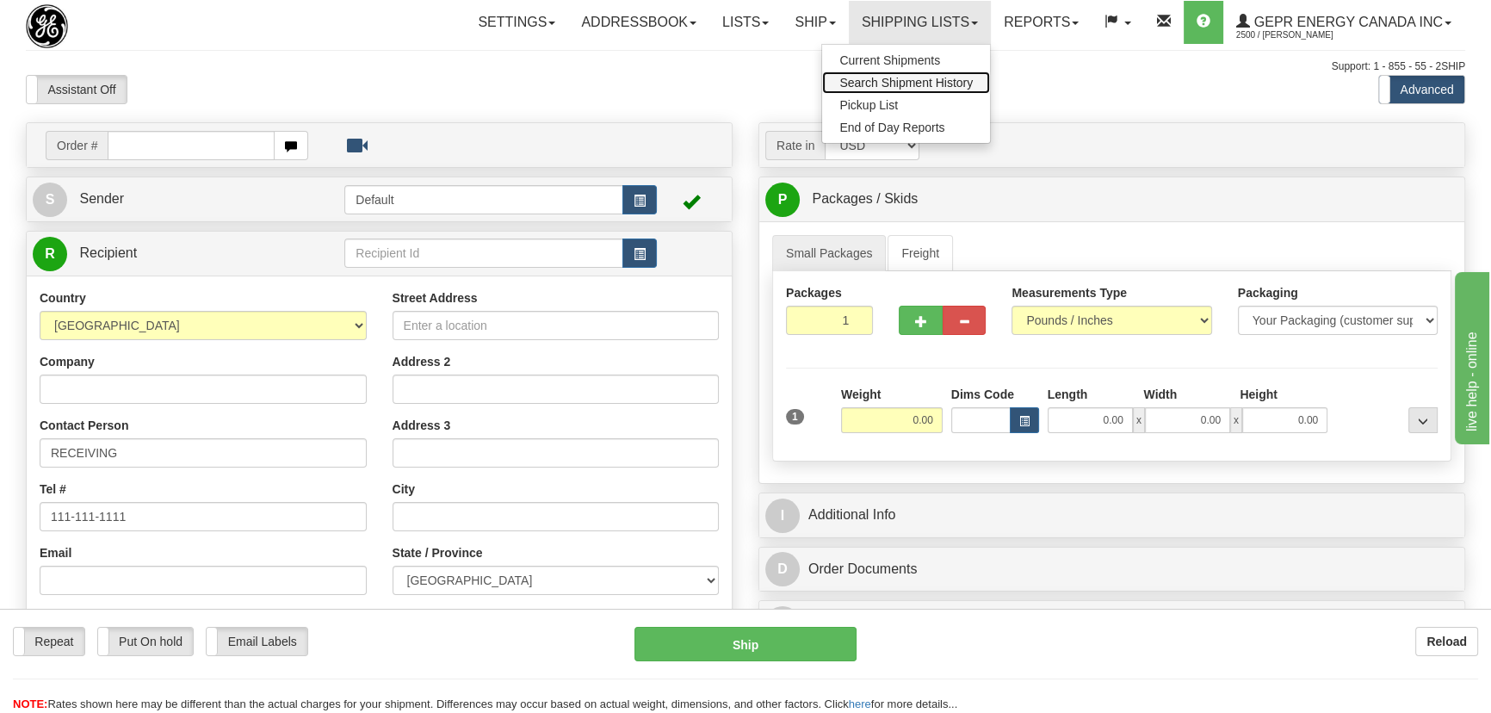
click at [888, 77] on span "Search Shipment History" at bounding box center [905, 83] width 133 height 14
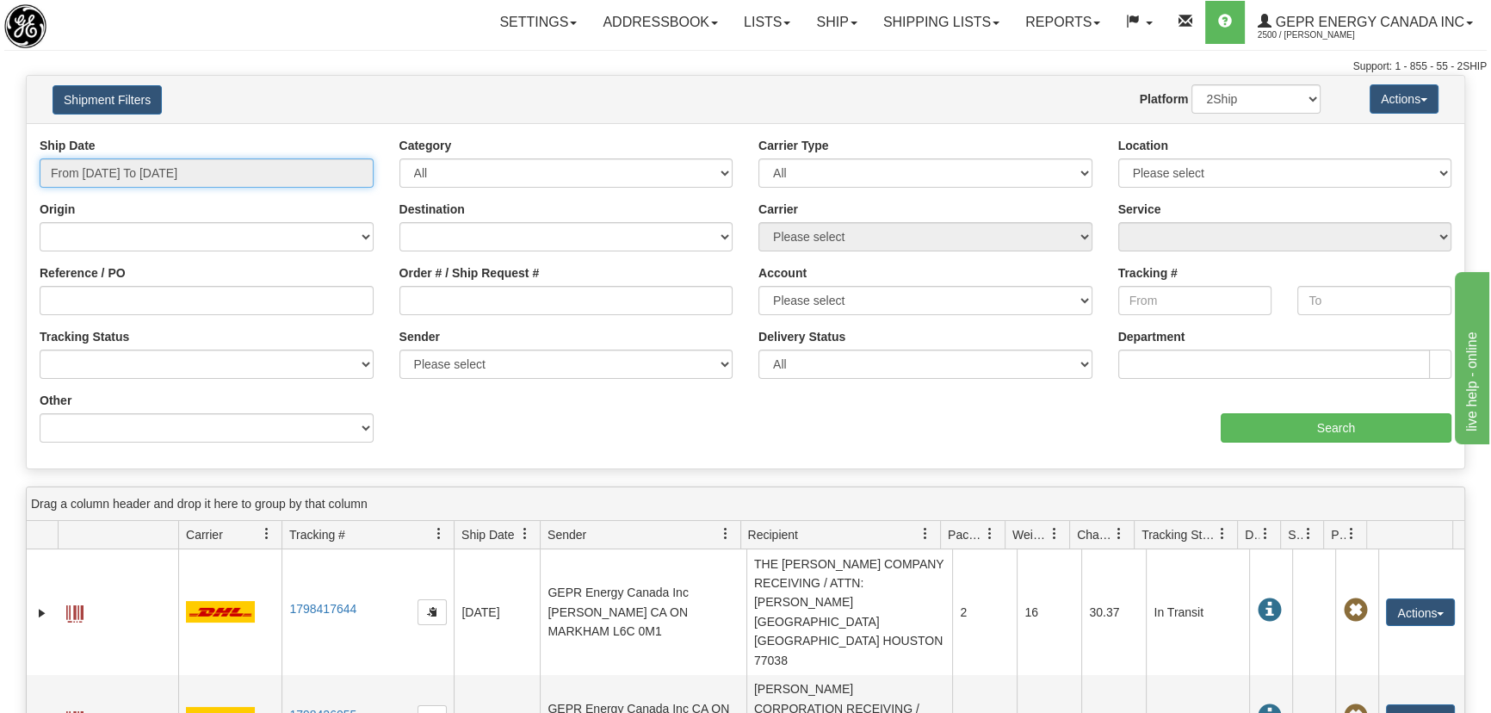
type input "[DATE]"
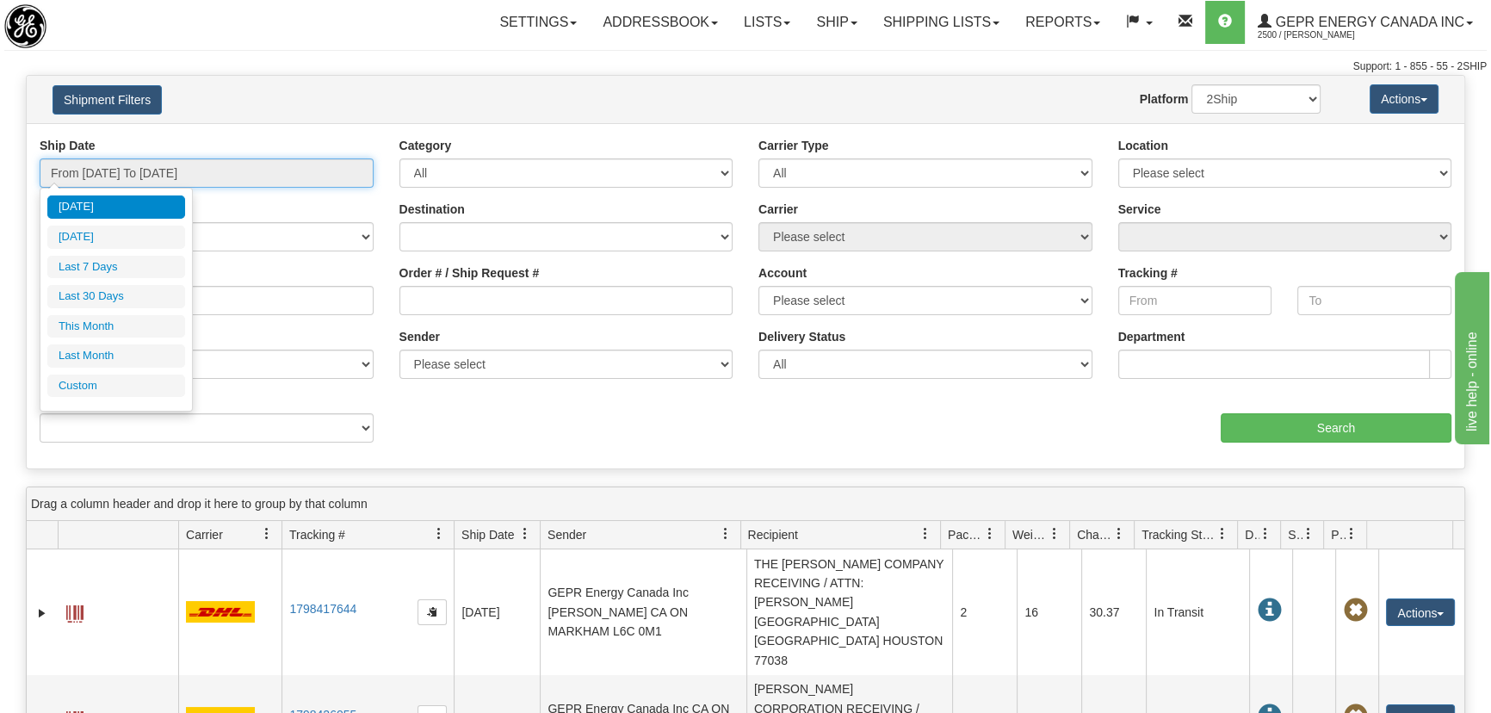
click at [159, 163] on input "From [DATE] To [DATE]" at bounding box center [207, 172] width 334 height 29
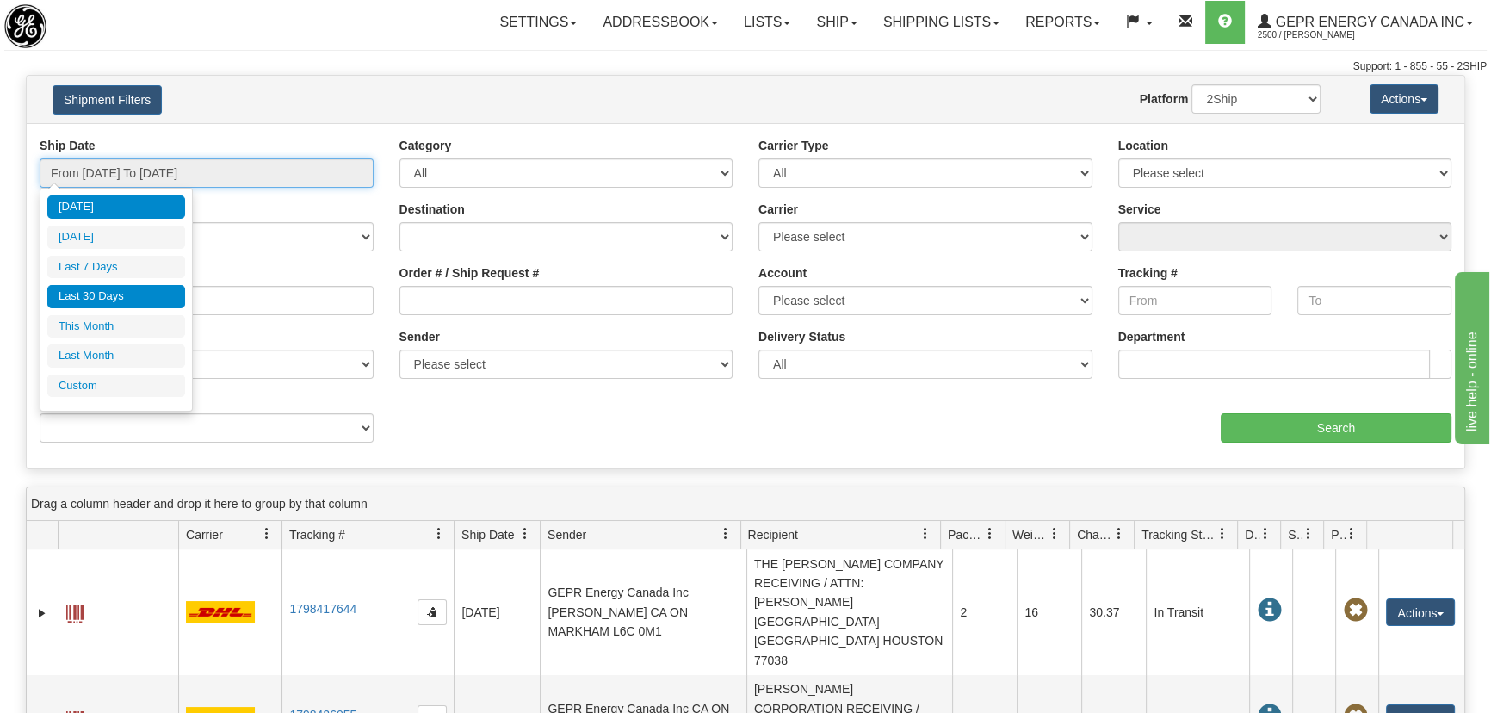
type input "[DATE]"
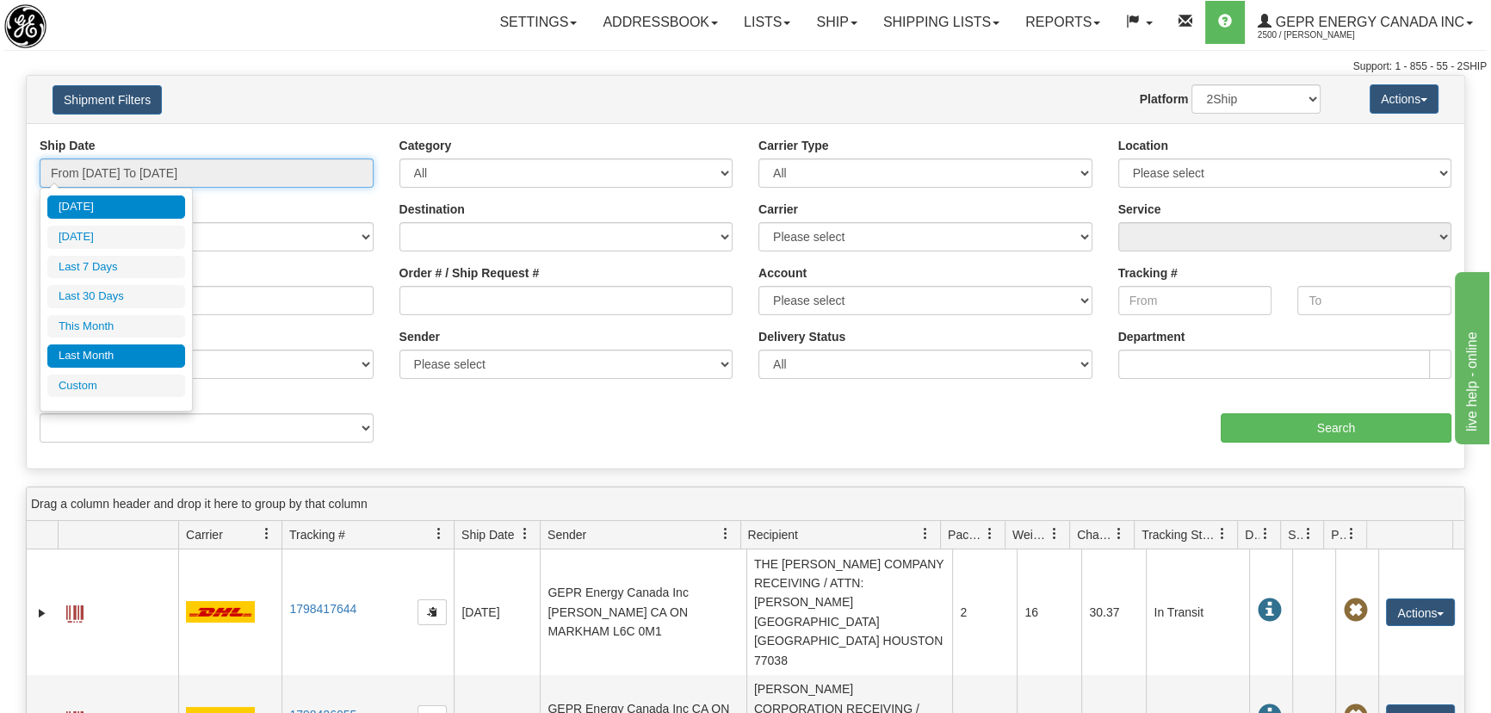
type input "[DATE]"
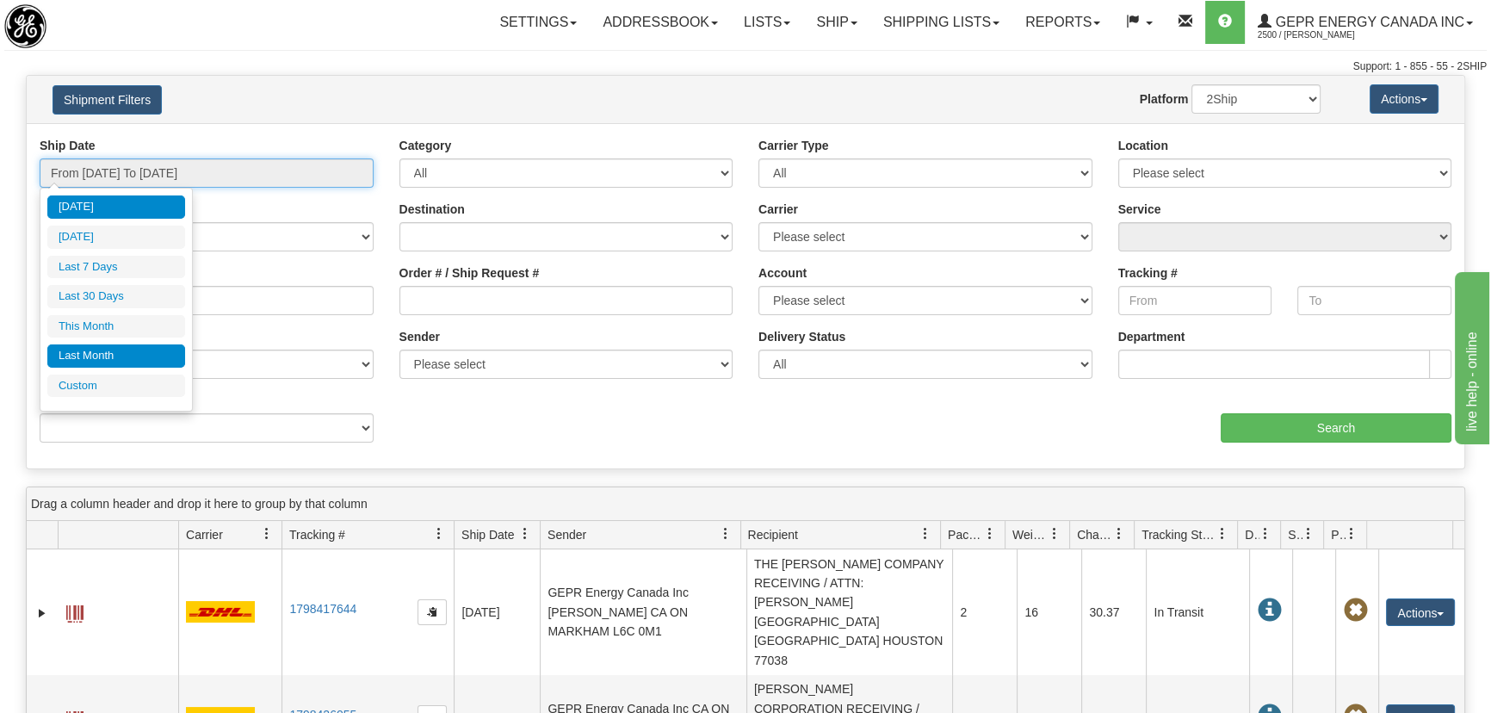
type input "[DATE]"
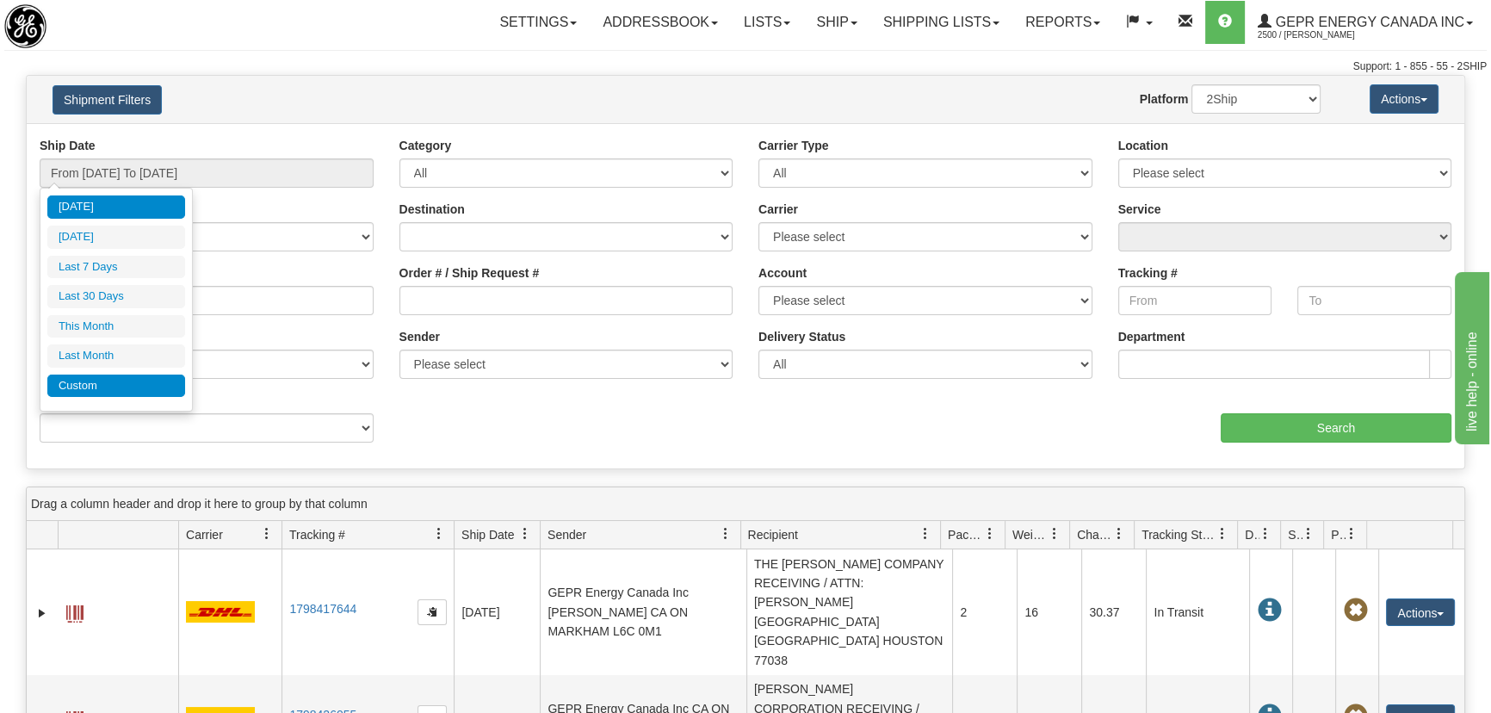
click at [151, 381] on li "Custom" at bounding box center [116, 385] width 138 height 23
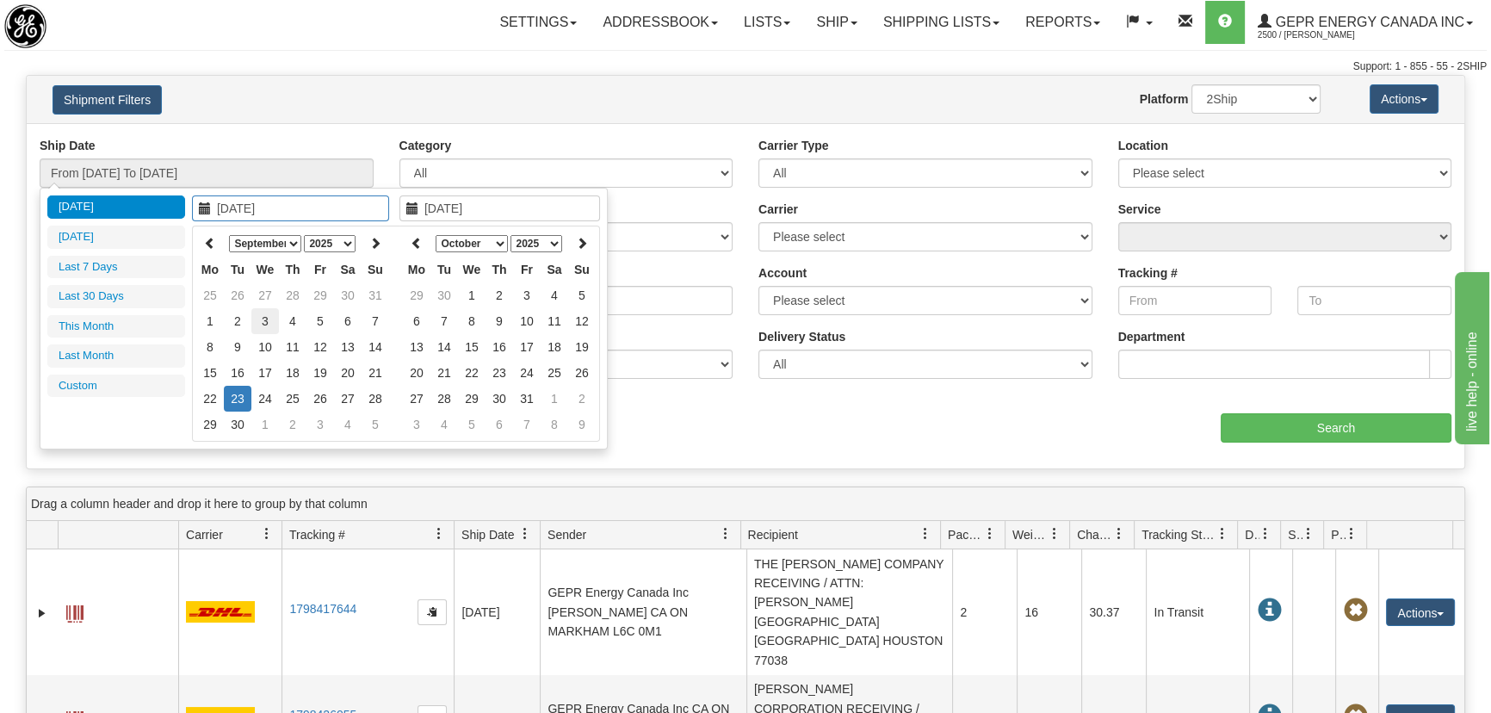
type input "[DATE]"
click at [213, 244] on icon at bounding box center [210, 243] width 12 height 12
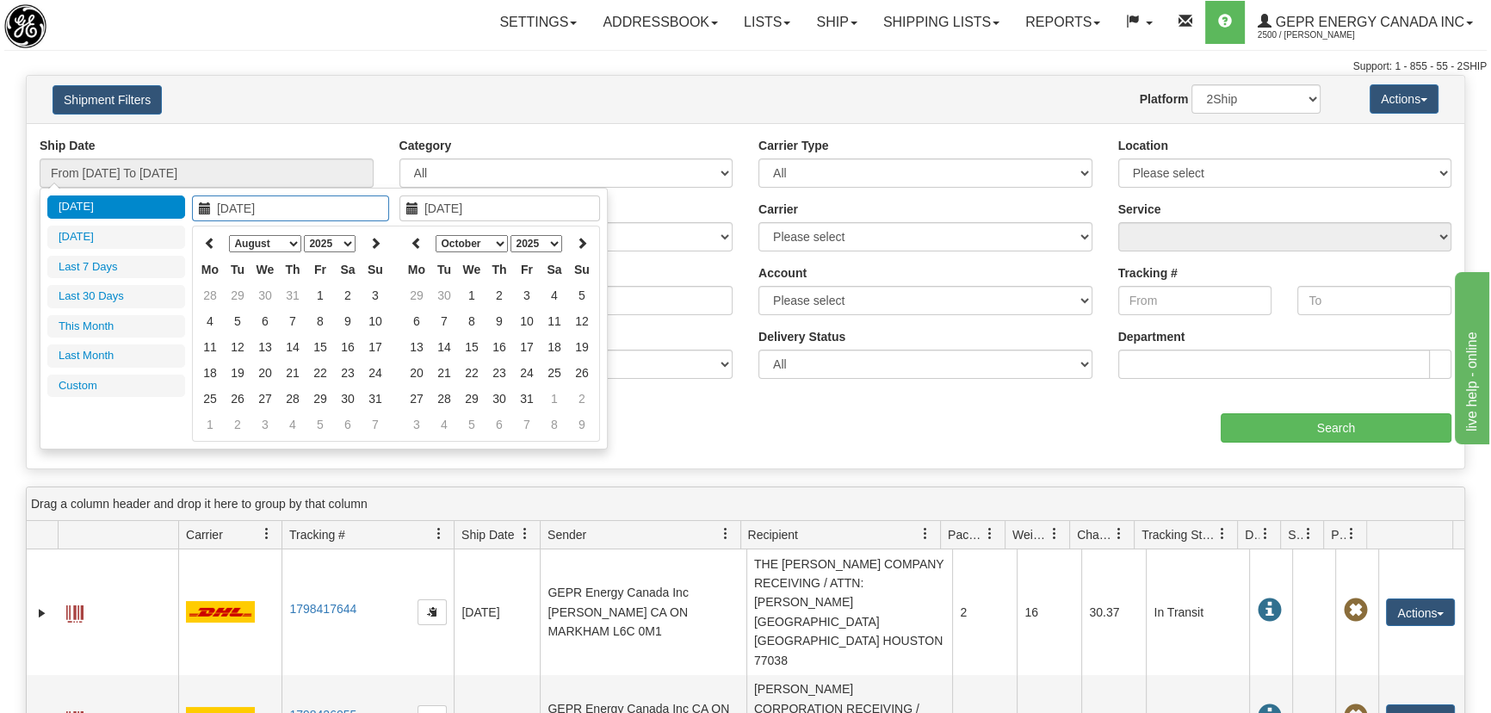
click at [213, 244] on icon at bounding box center [210, 243] width 12 height 12
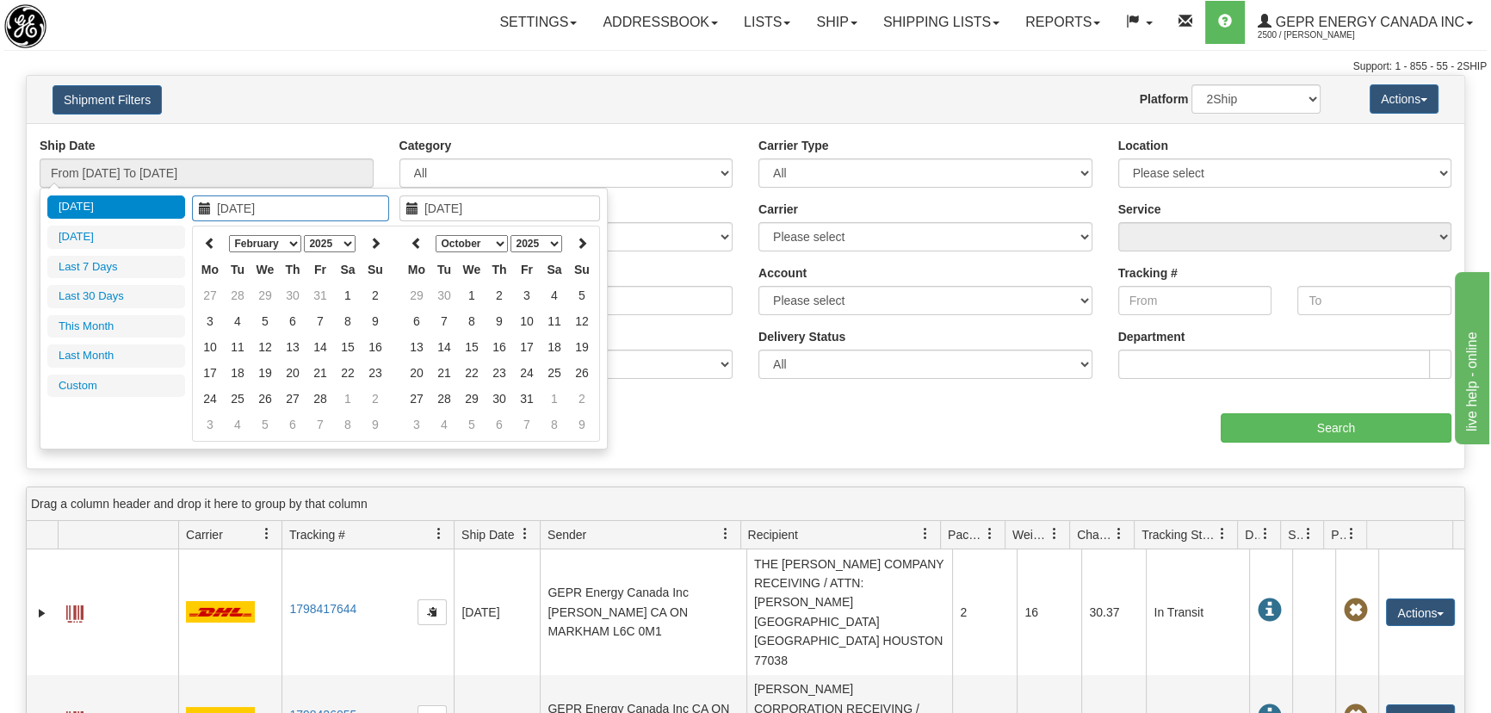
click at [213, 244] on icon at bounding box center [210, 243] width 12 height 12
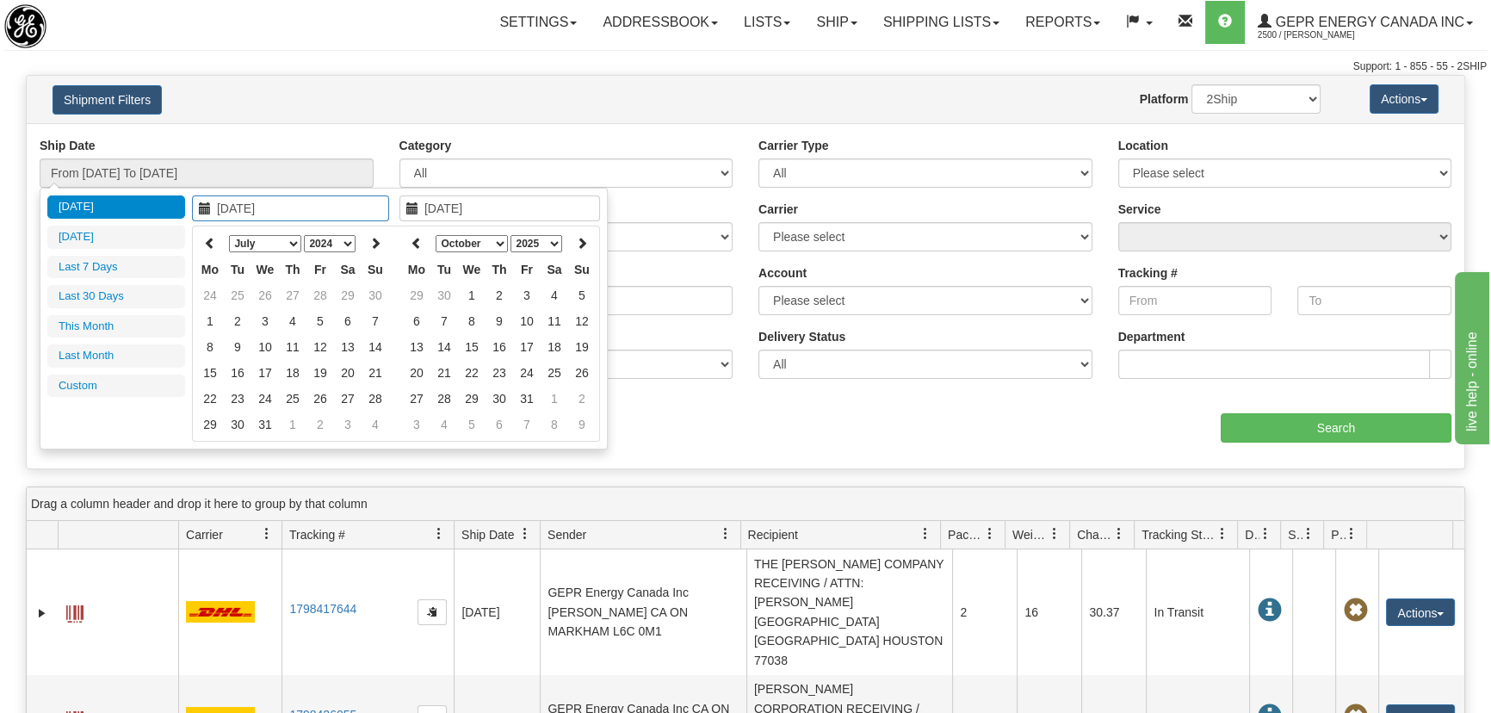
click at [213, 244] on icon at bounding box center [210, 243] width 12 height 12
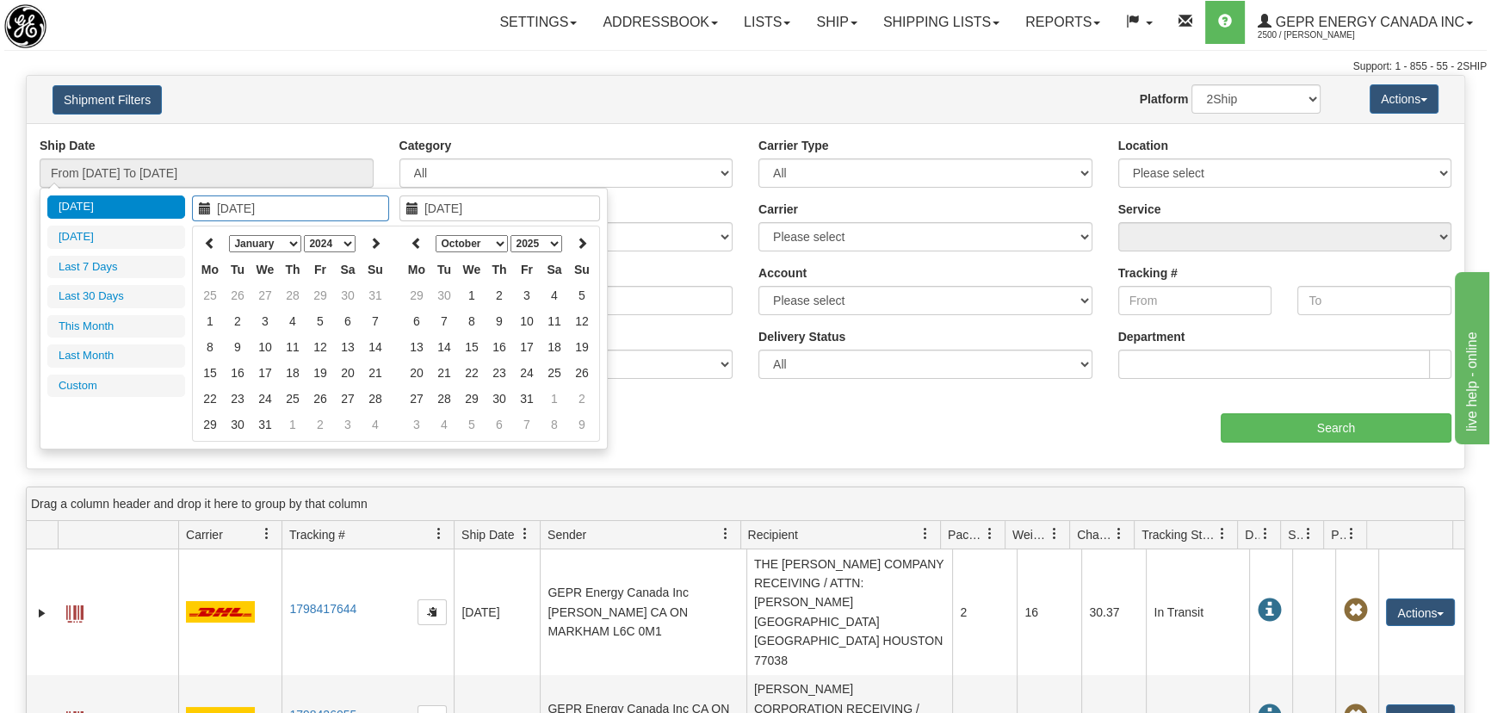
click at [213, 244] on icon at bounding box center [210, 243] width 12 height 12
type input "09/01/2023"
click at [324, 295] on td "1" at bounding box center [320, 295] width 28 height 26
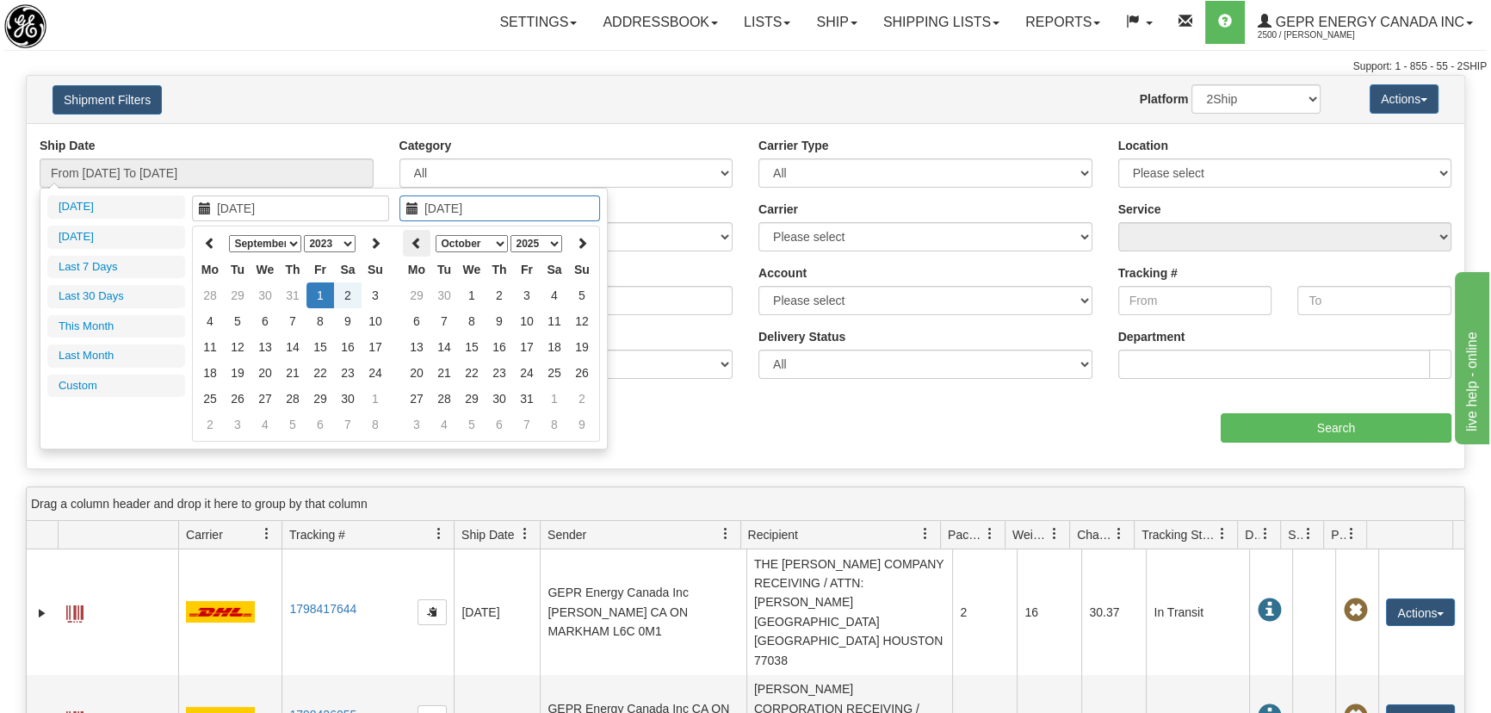
click at [419, 245] on icon at bounding box center [417, 243] width 12 height 12
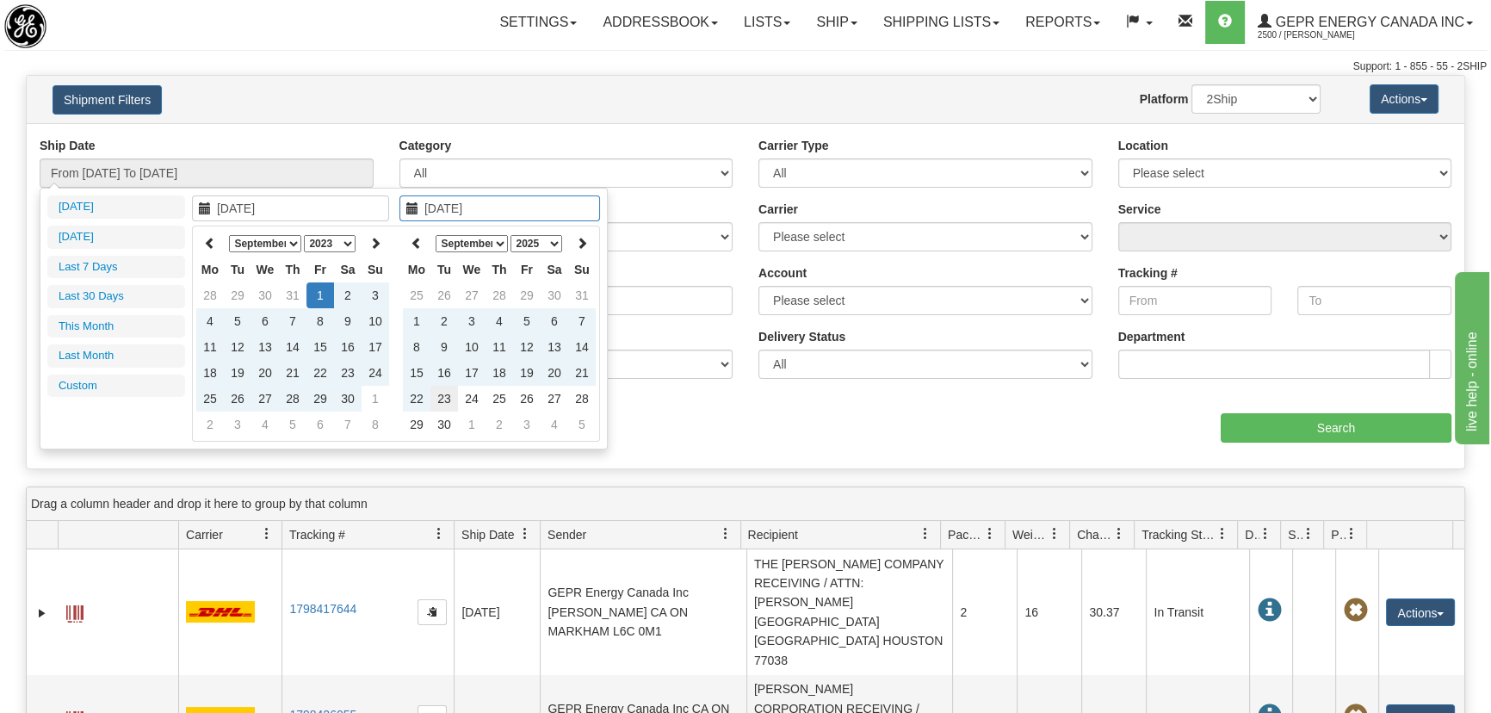
type input "[DATE]"
click at [447, 395] on td "23" at bounding box center [444, 399] width 28 height 26
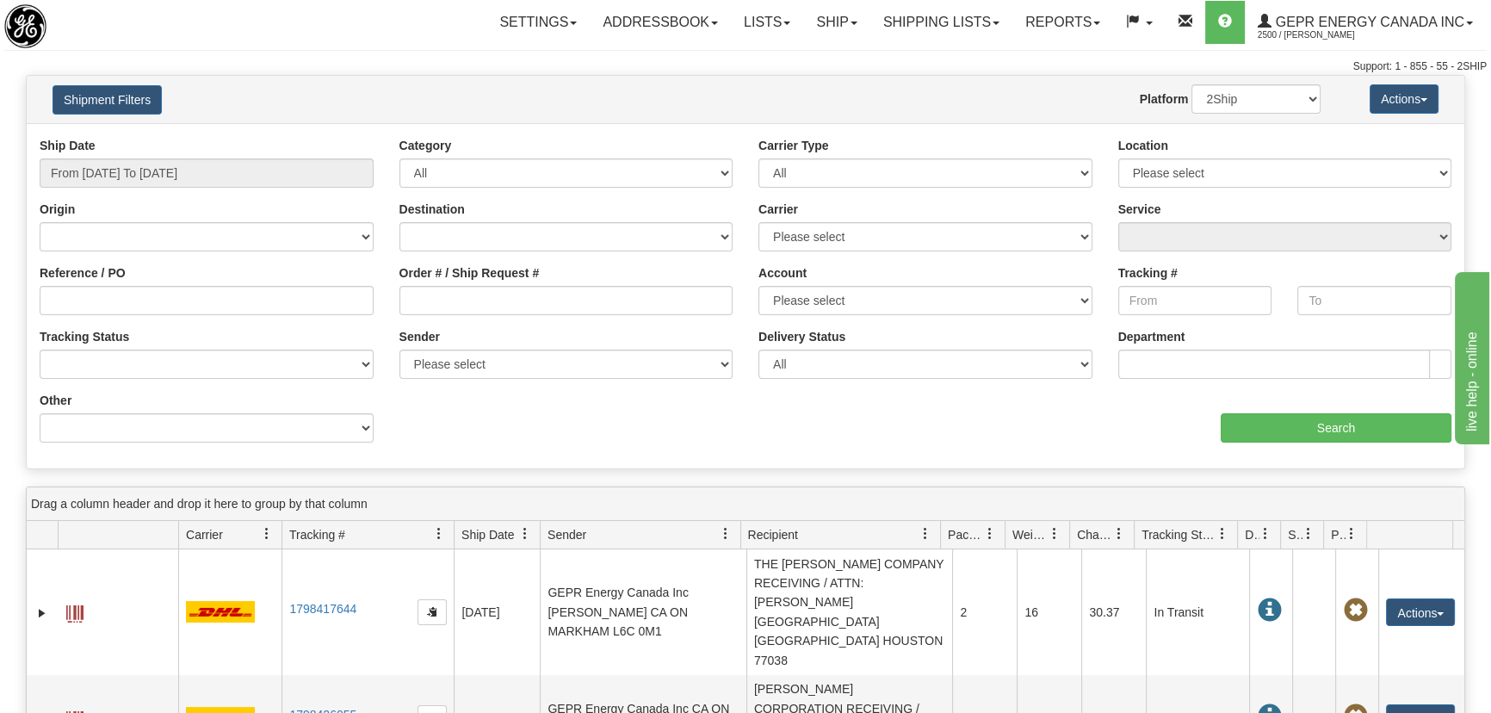
type input "From 09/01/2023 To 09/23/2025"
click at [1175, 306] on input "Tracking #" at bounding box center [1195, 300] width 154 height 29
drag, startPoint x: 1208, startPoint y: 300, endPoint x: 1131, endPoint y: 287, distance: 77.7
click at [1131, 287] on input "4936428744" at bounding box center [1195, 300] width 154 height 29
type input "4936428744"
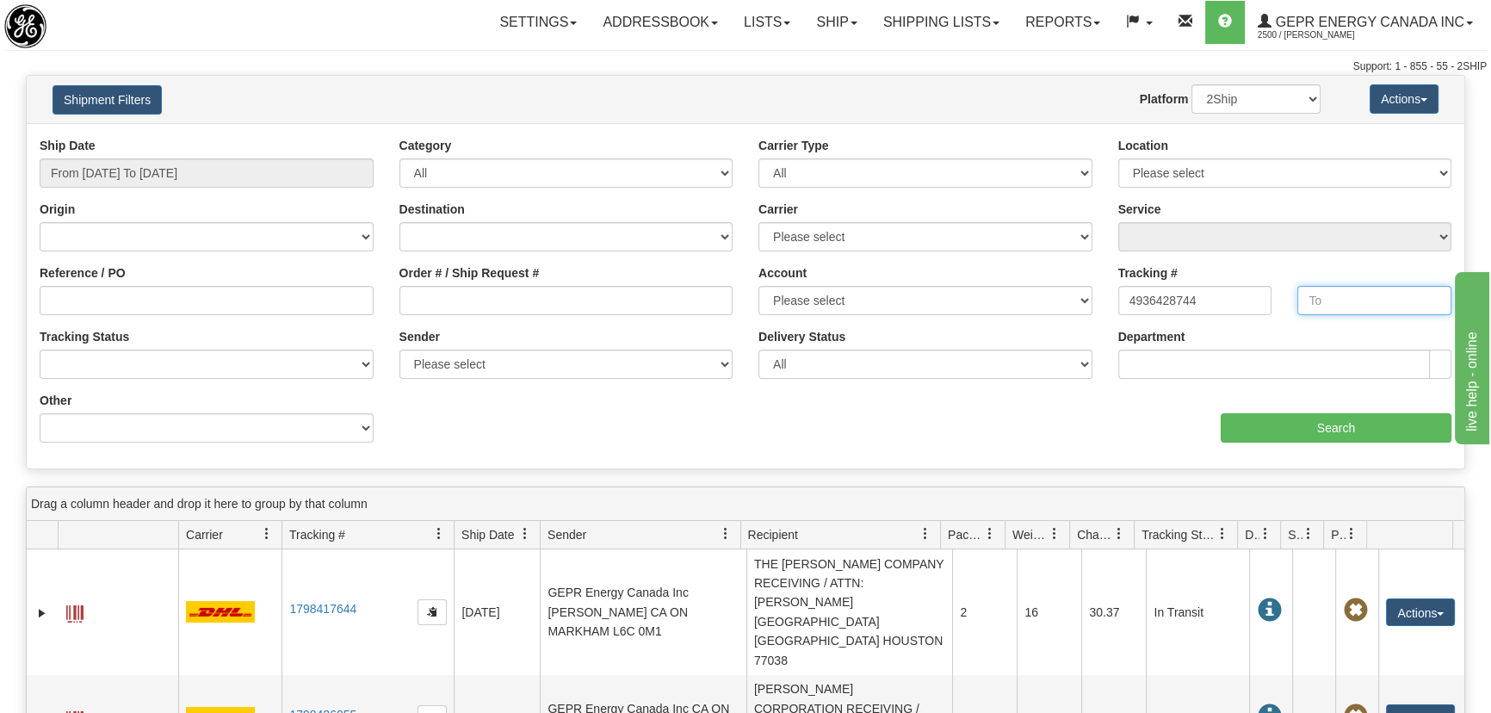
click at [1335, 302] on input "text" at bounding box center [1374, 300] width 154 height 29
paste input "4936428744"
type input "4936428744"
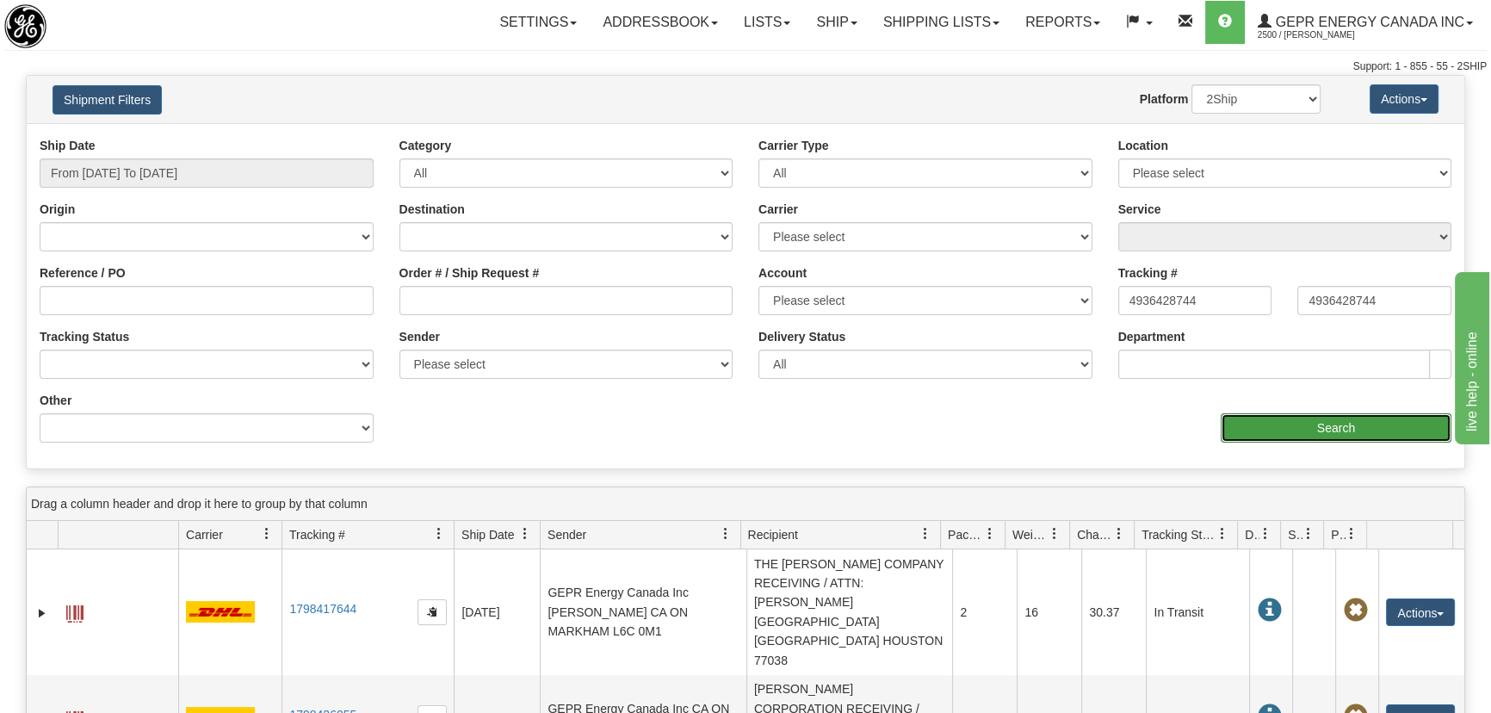
click at [1331, 429] on input "Search" at bounding box center [1335, 427] width 231 height 29
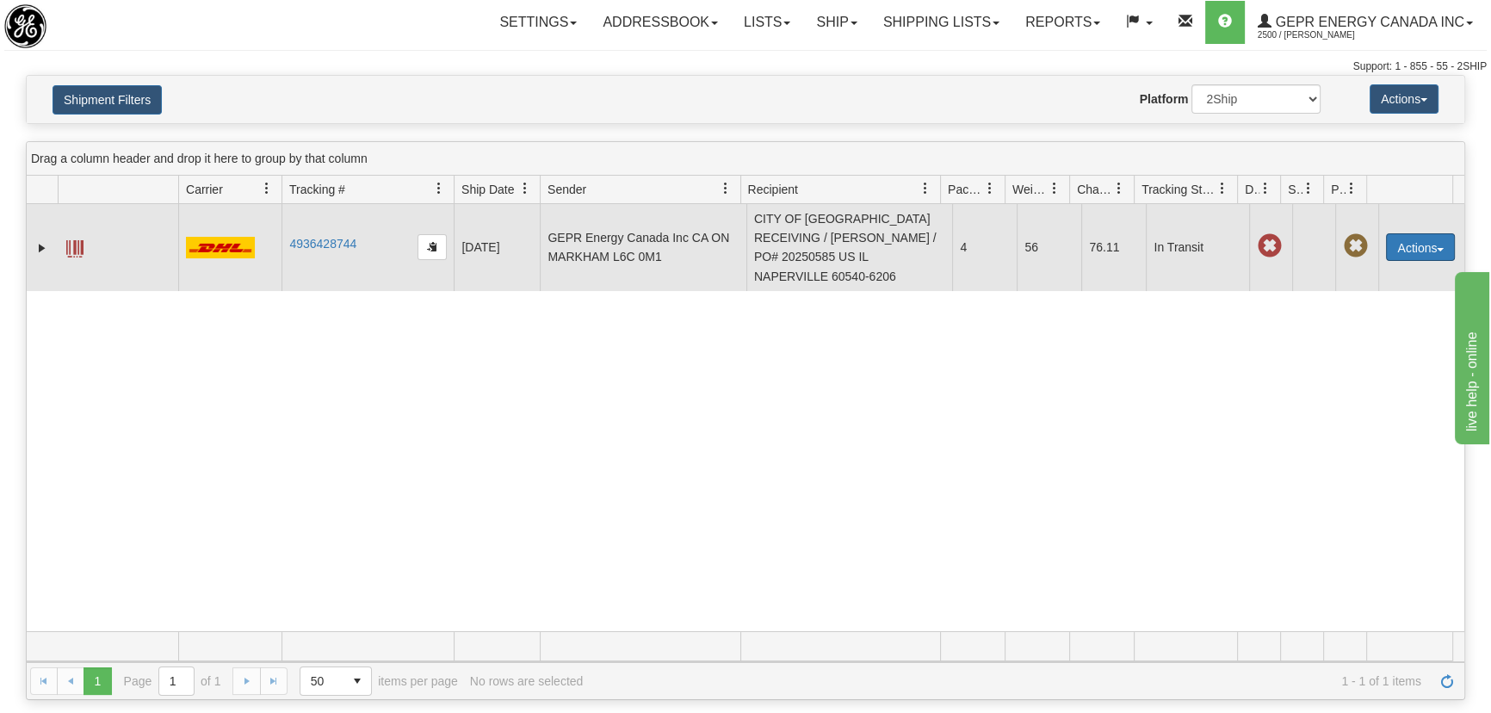
click at [1399, 250] on button "Actions" at bounding box center [1420, 247] width 69 height 28
click at [1356, 271] on link "Repeat" at bounding box center [1385, 279] width 138 height 22
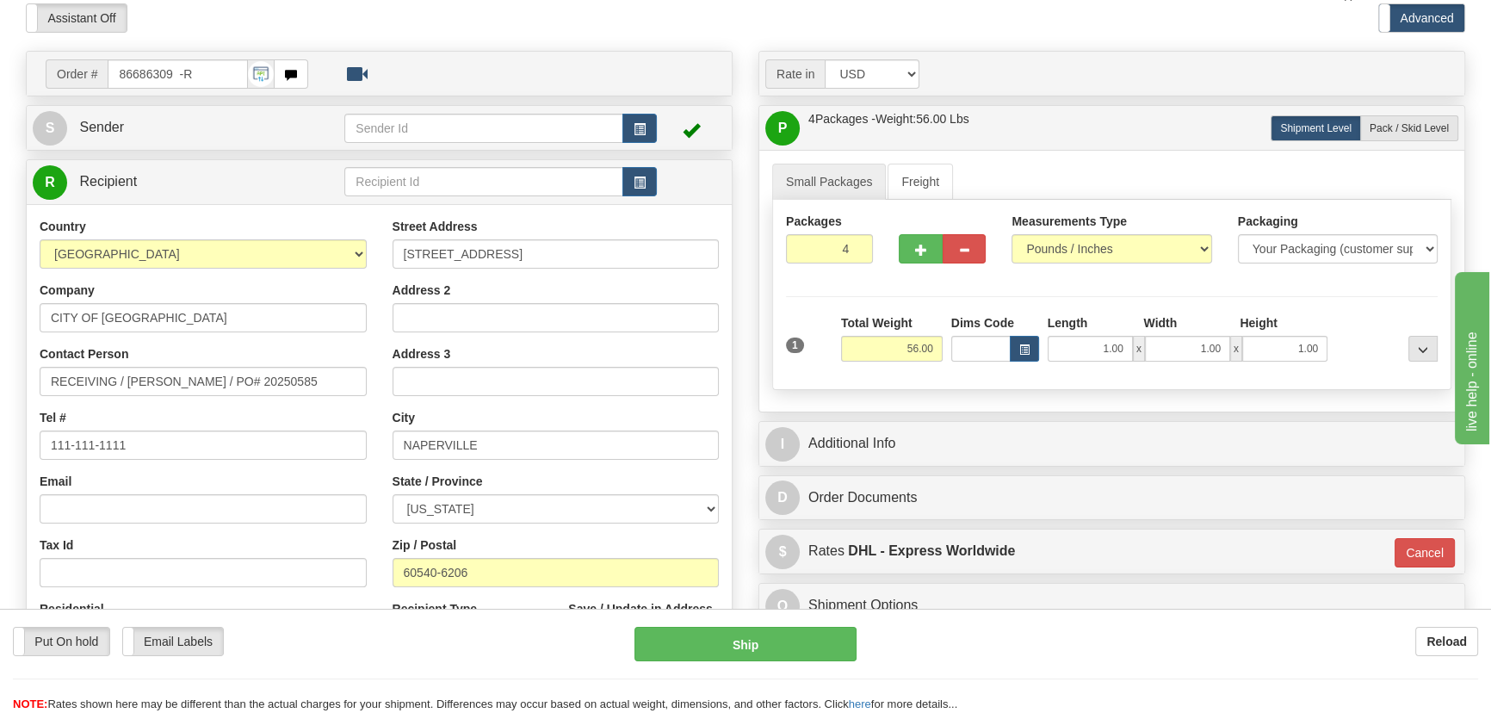
scroll to position [156, 0]
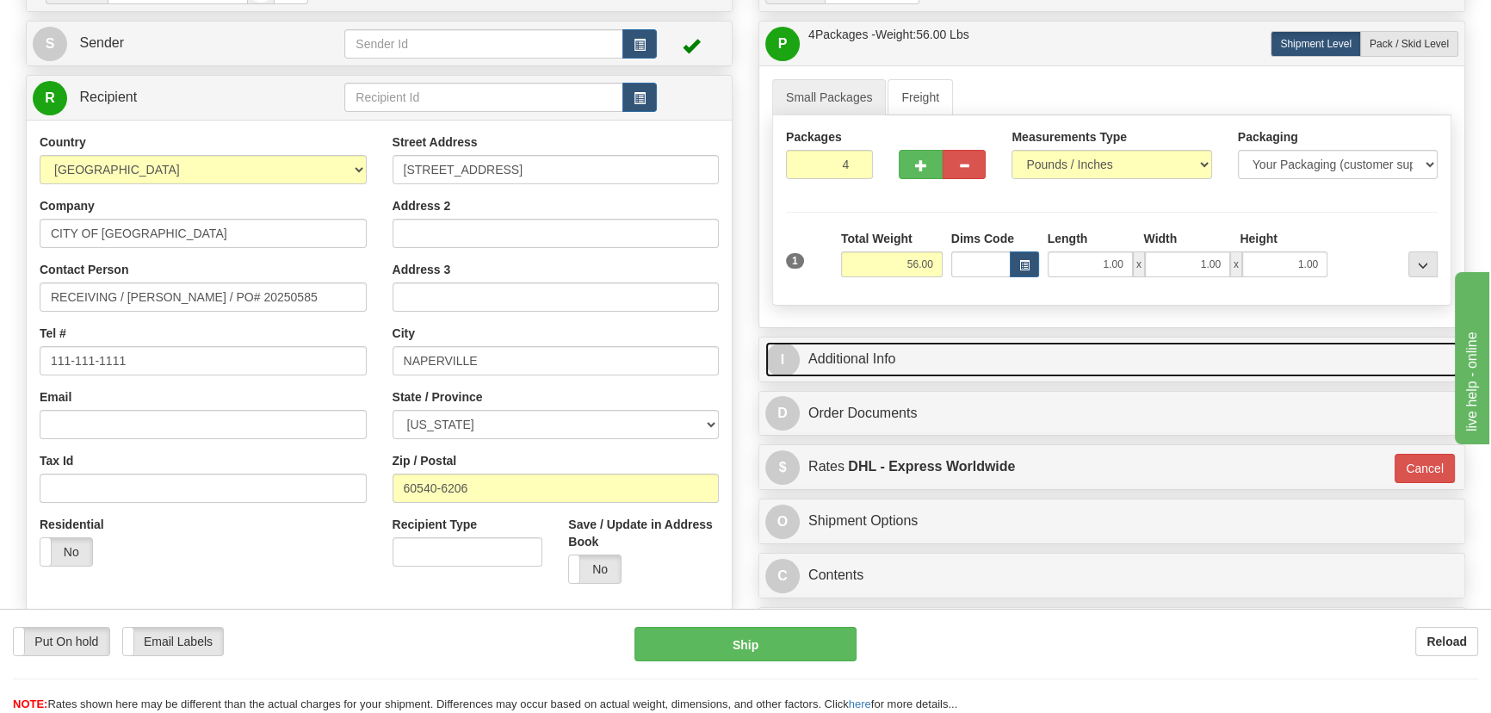
click at [1152, 356] on link "I Additional Info" at bounding box center [1111, 359] width 693 height 35
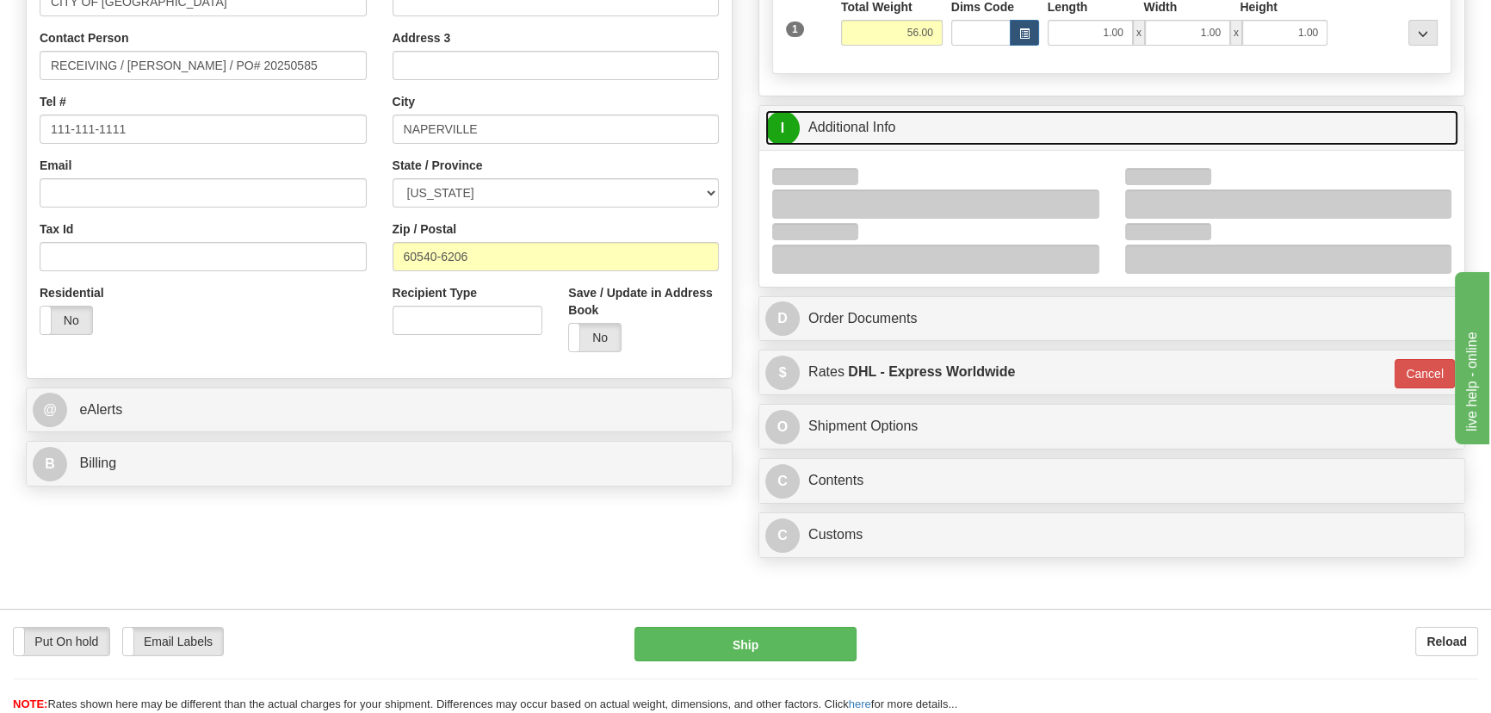
scroll to position [391, 0]
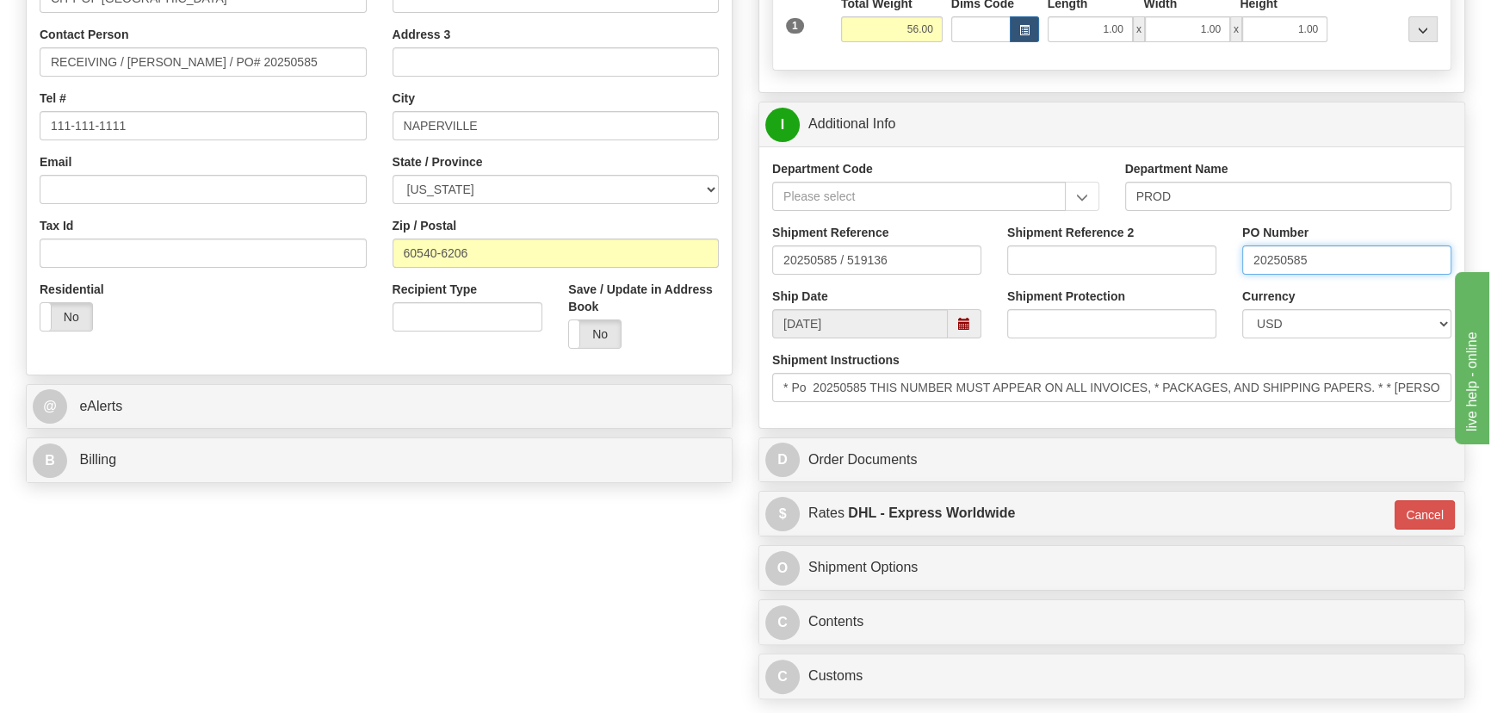
drag, startPoint x: 1321, startPoint y: 260, endPoint x: 1214, endPoint y: 257, distance: 107.6
click at [1214, 257] on div "Shipment Reference 20250585 / 519136 Shipment Reference 2 PO Number 20250585" at bounding box center [1111, 256] width 705 height 64
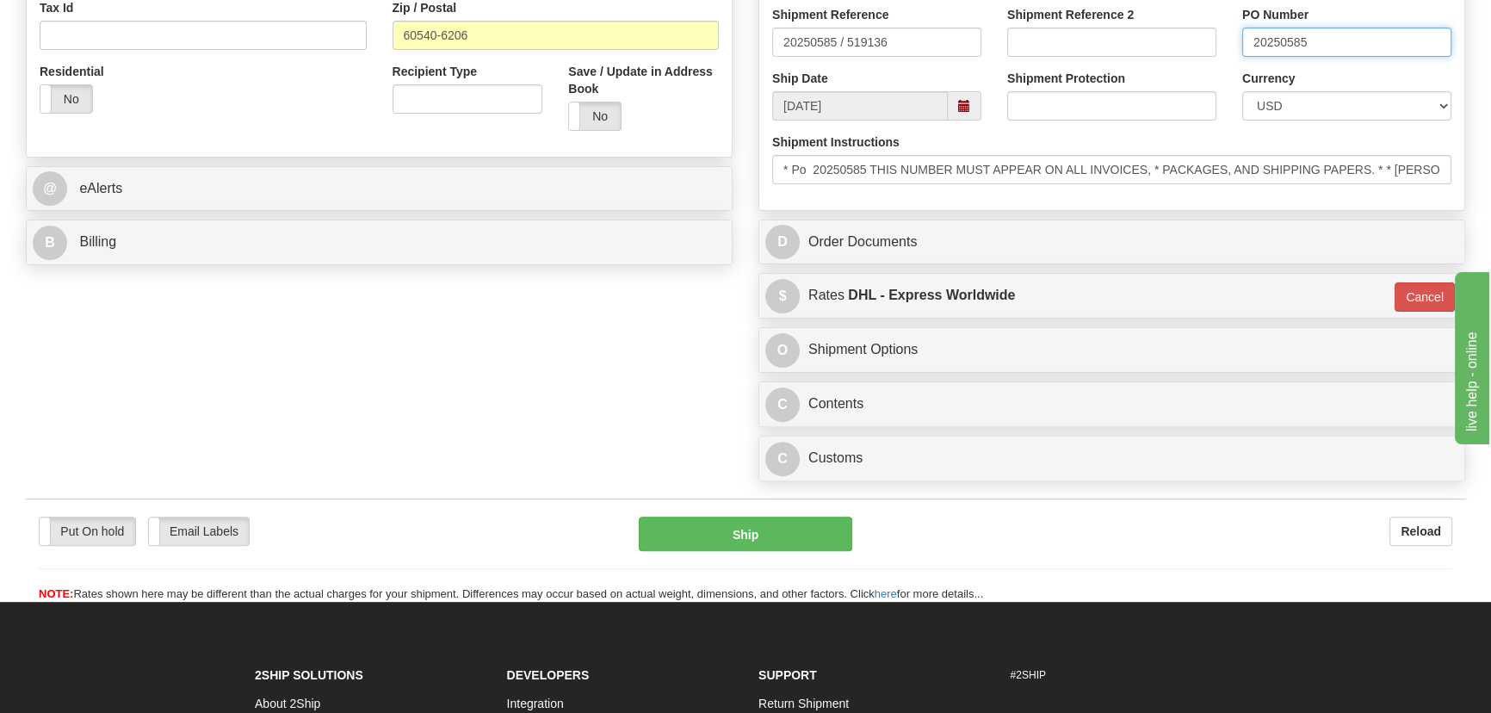
scroll to position [626, 0]
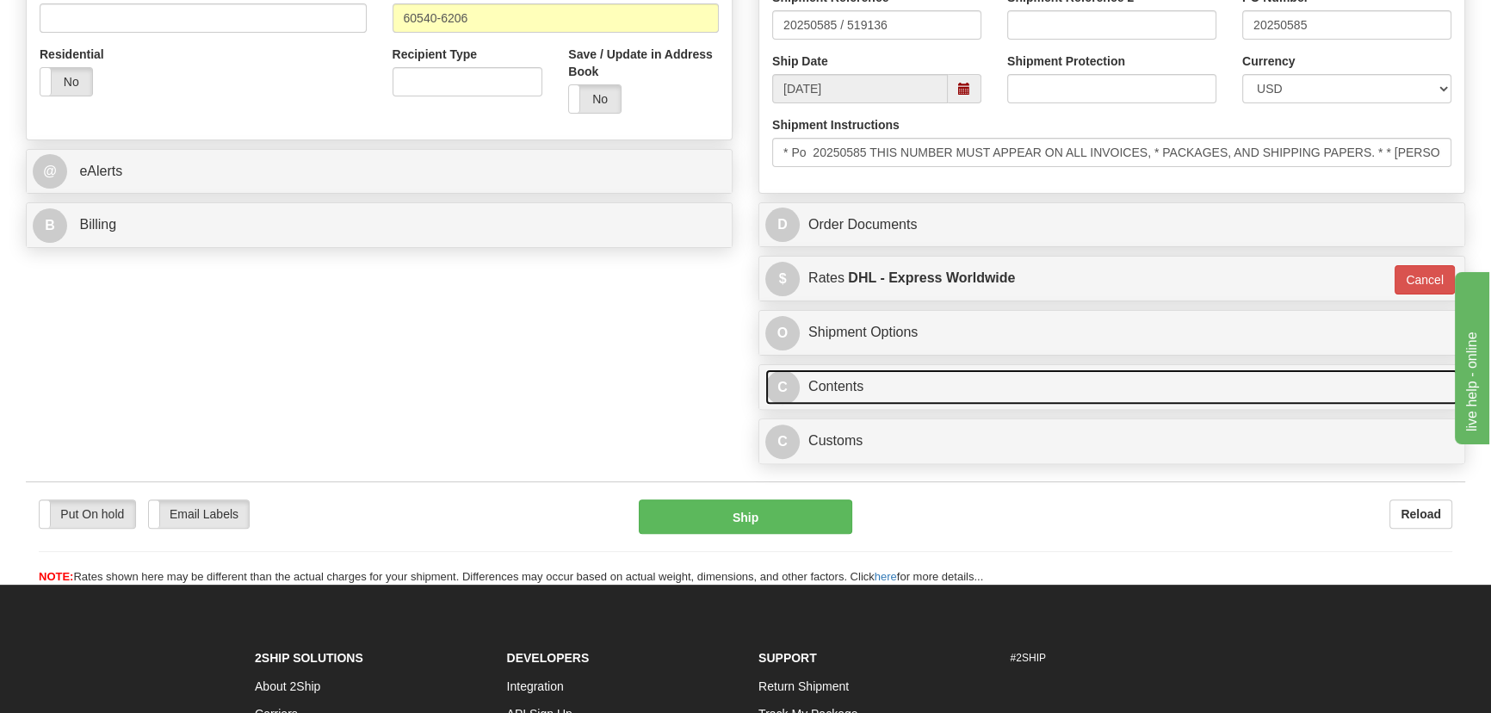
click at [1258, 387] on link "C Contents" at bounding box center [1111, 386] width 693 height 35
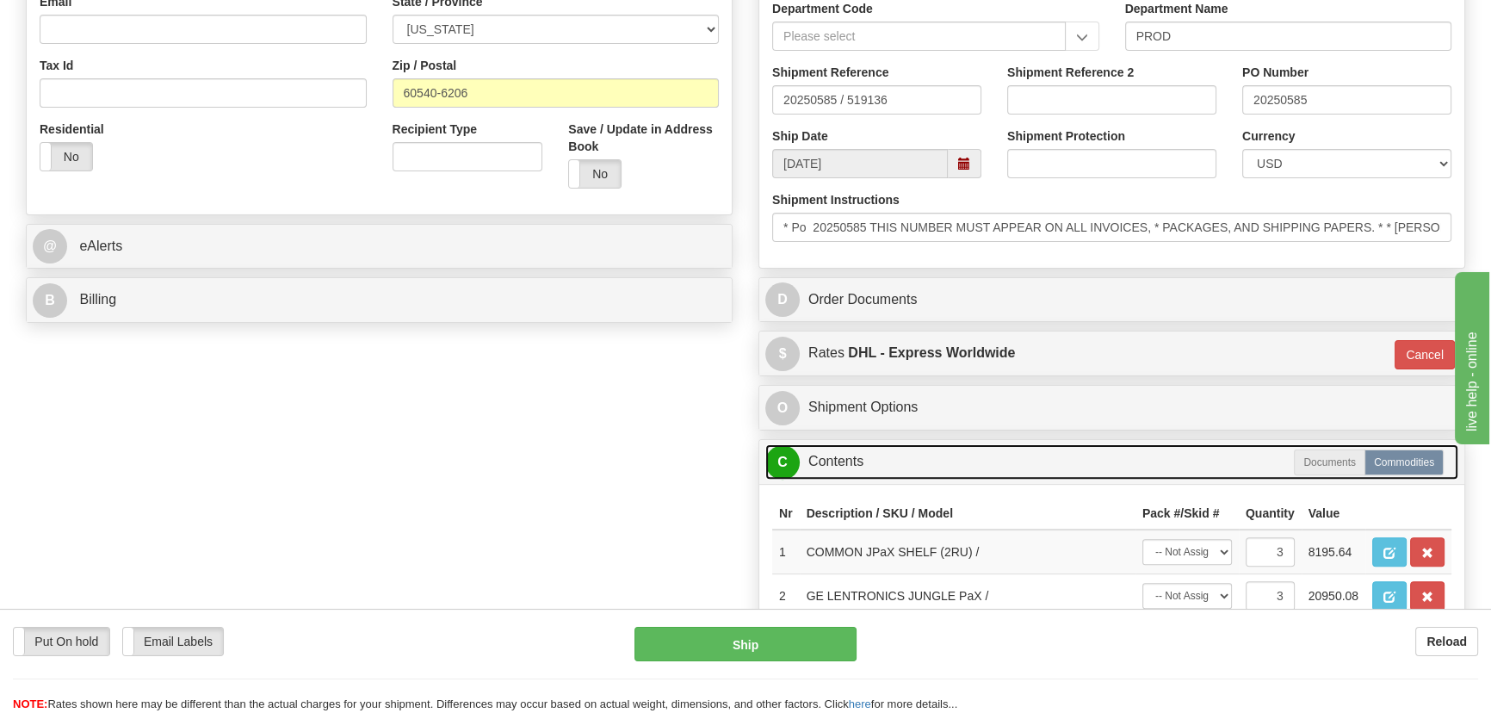
scroll to position [547, 0]
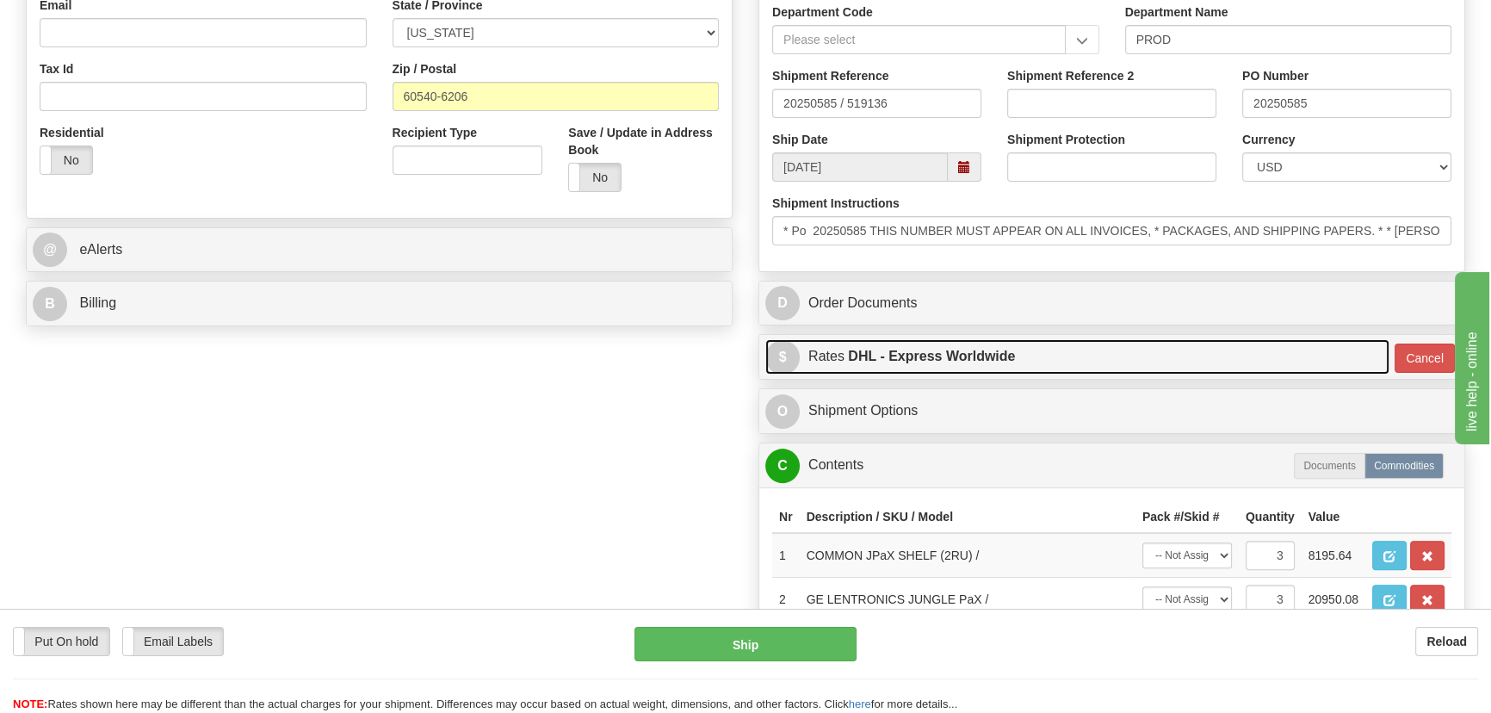
click at [1219, 355] on link "$ Rates DHL - Express Worldwide" at bounding box center [1077, 356] width 624 height 35
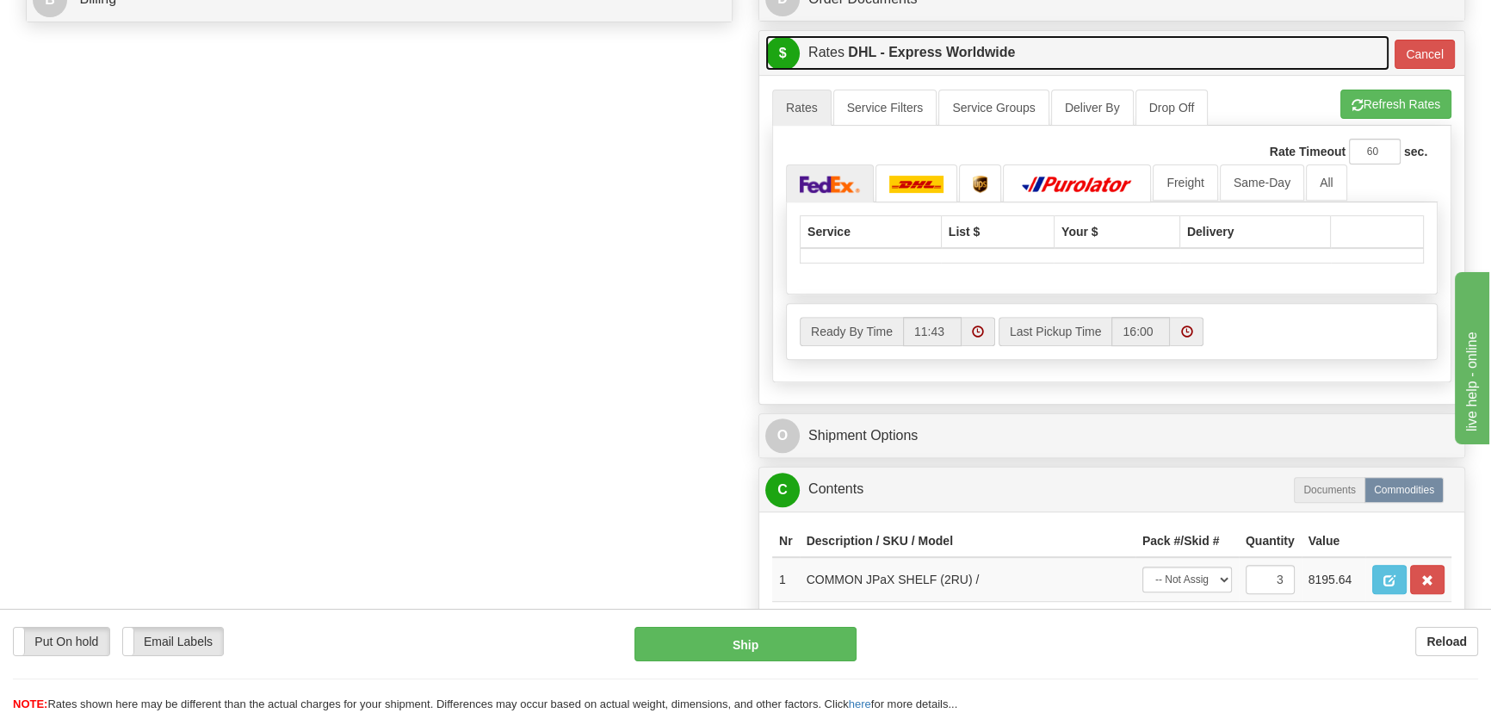
scroll to position [861, 0]
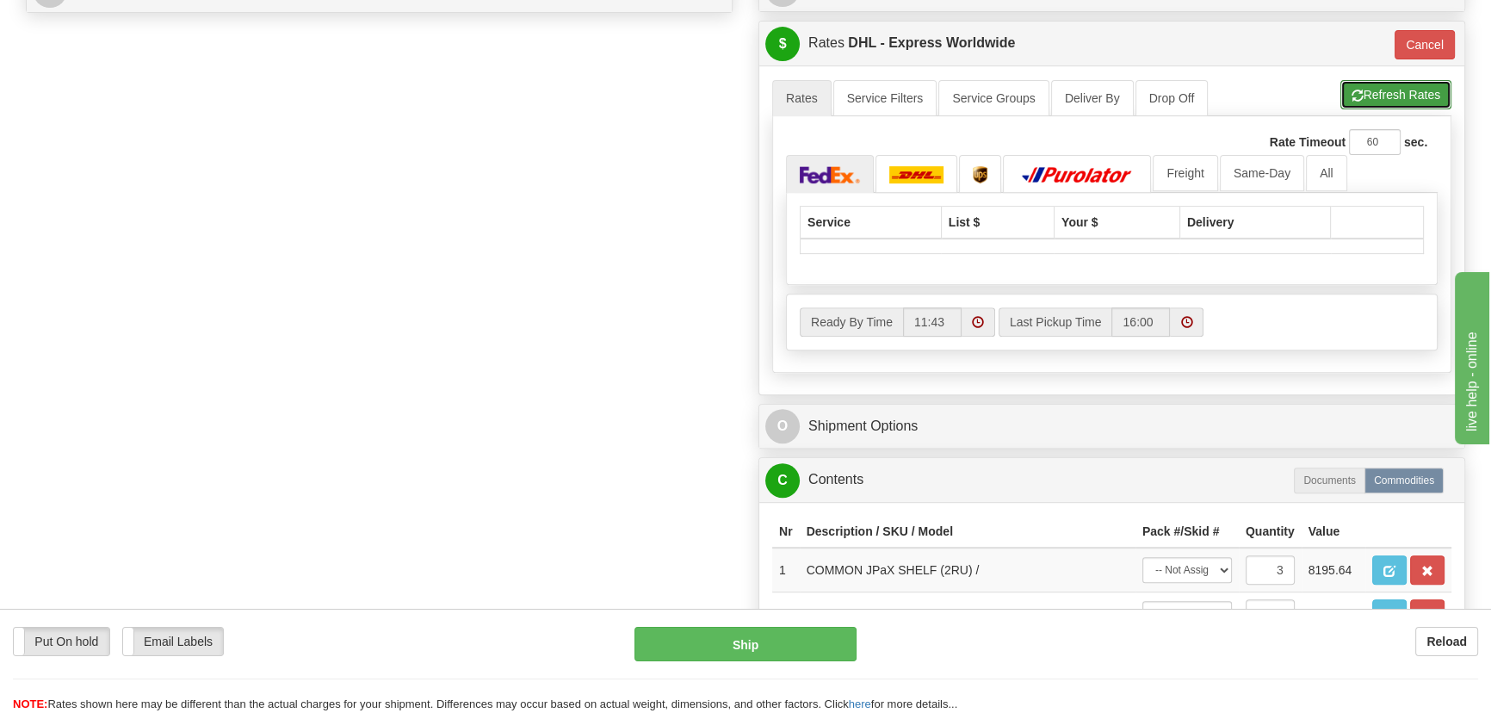
click at [1398, 91] on button "Refresh Rates" at bounding box center [1395, 94] width 111 height 29
type input "P"
click at [1420, 46] on button "Cancel" at bounding box center [1424, 44] width 60 height 29
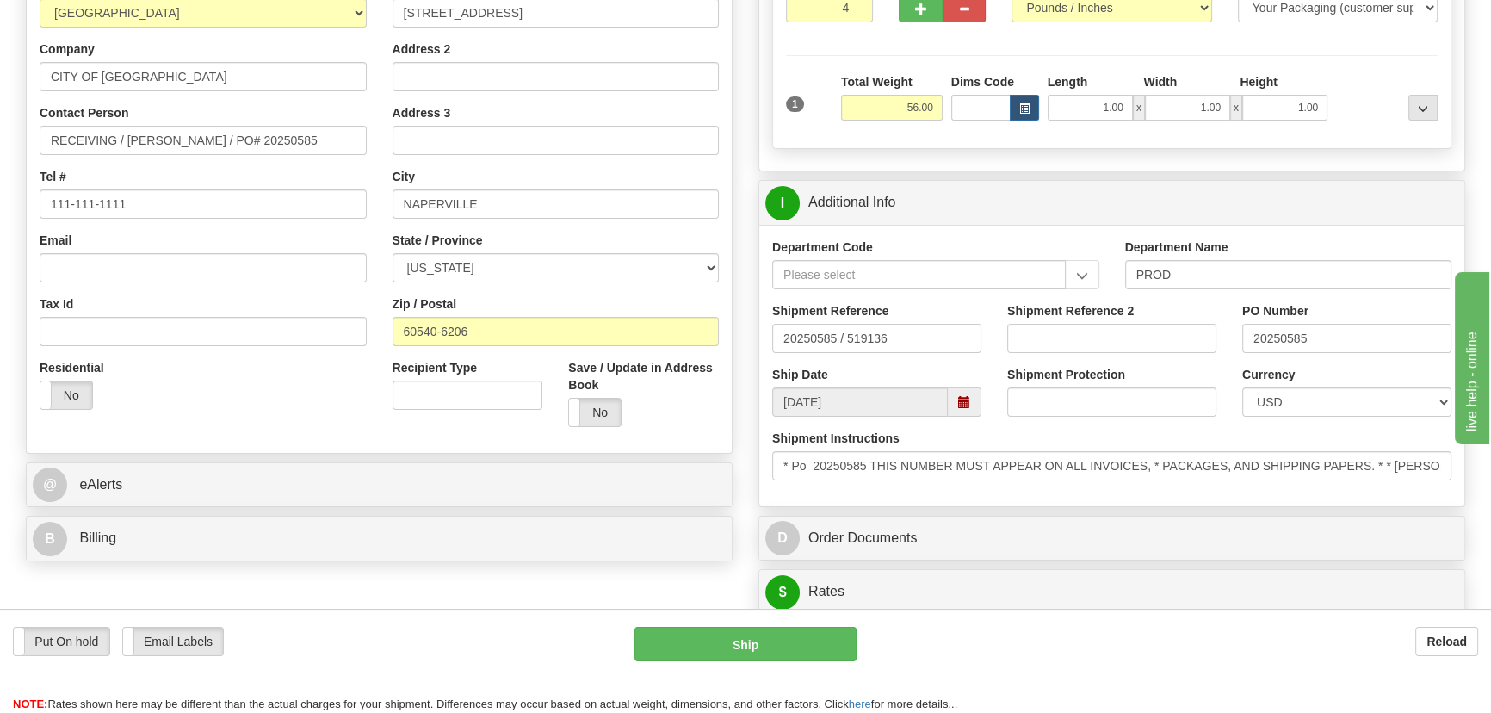
scroll to position [626, 0]
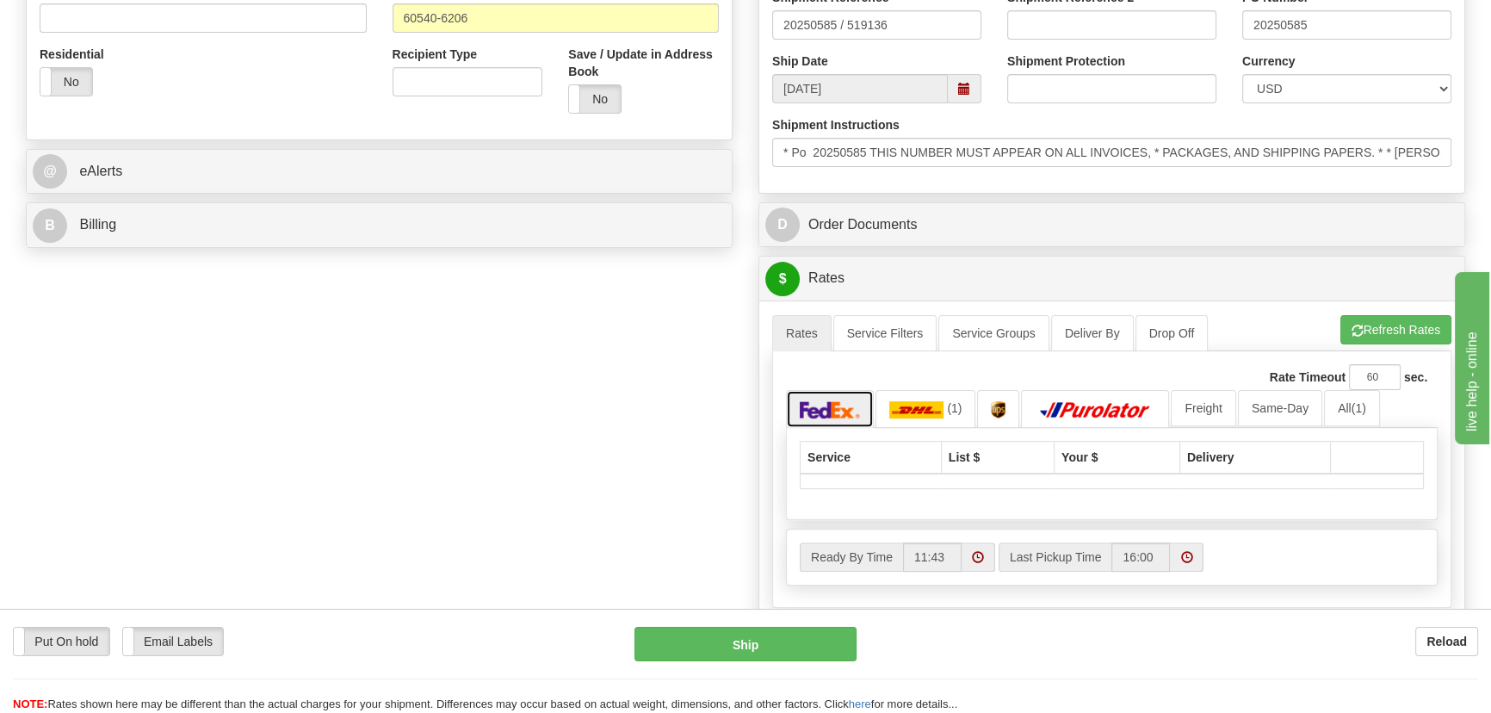
click at [864, 396] on link at bounding box center [830, 408] width 88 height 37
click at [846, 406] on img at bounding box center [830, 409] width 60 height 17
click at [1387, 324] on button "Refresh Rates" at bounding box center [1395, 329] width 111 height 29
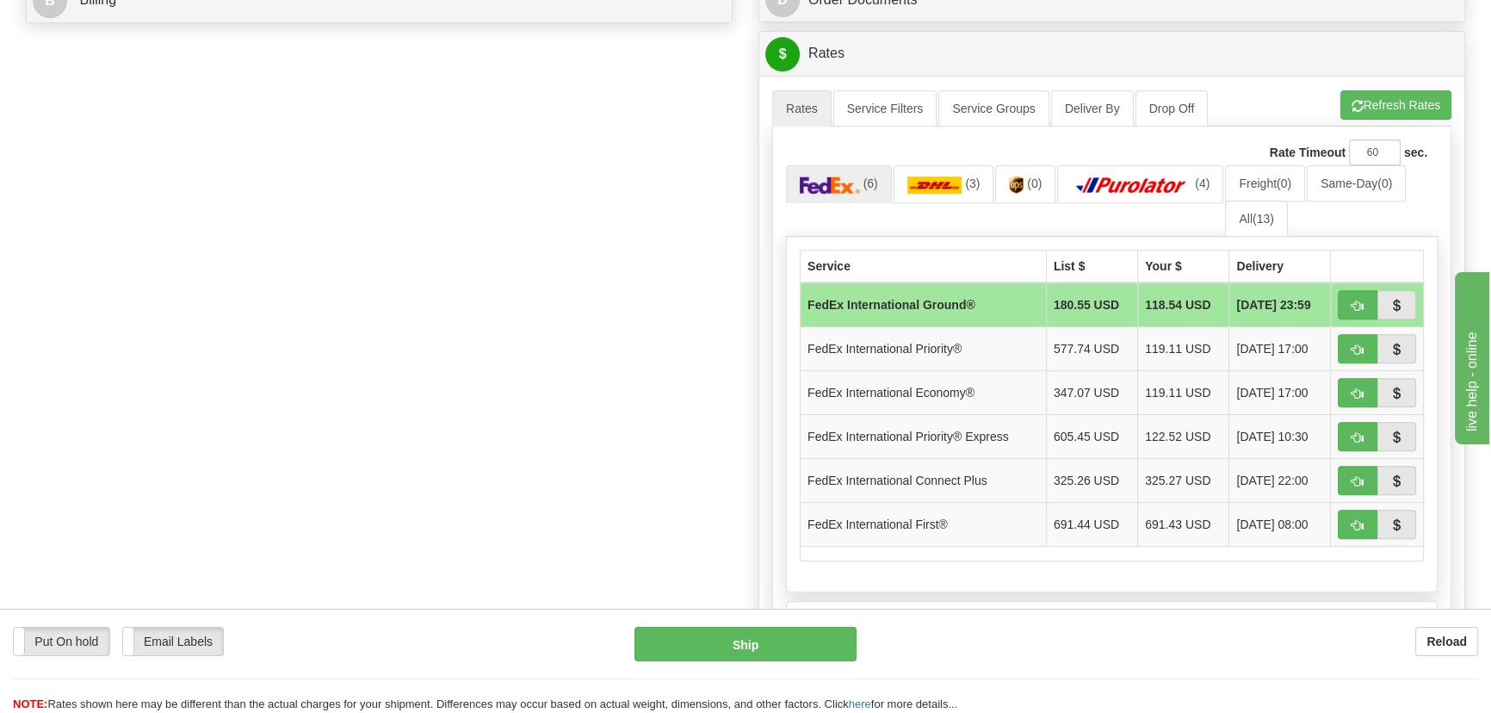
scroll to position [861, 0]
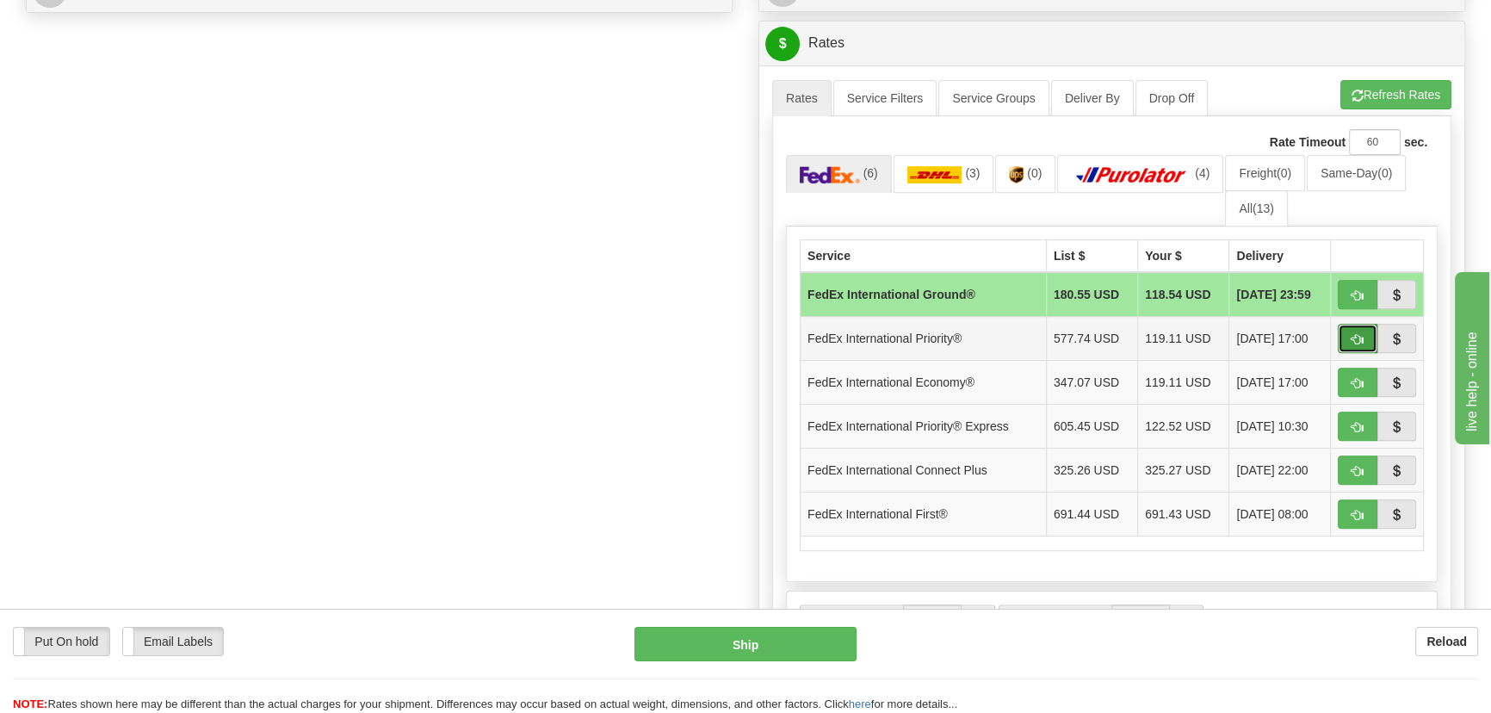
click at [1356, 336] on span "button" at bounding box center [1357, 339] width 12 height 11
type input "01"
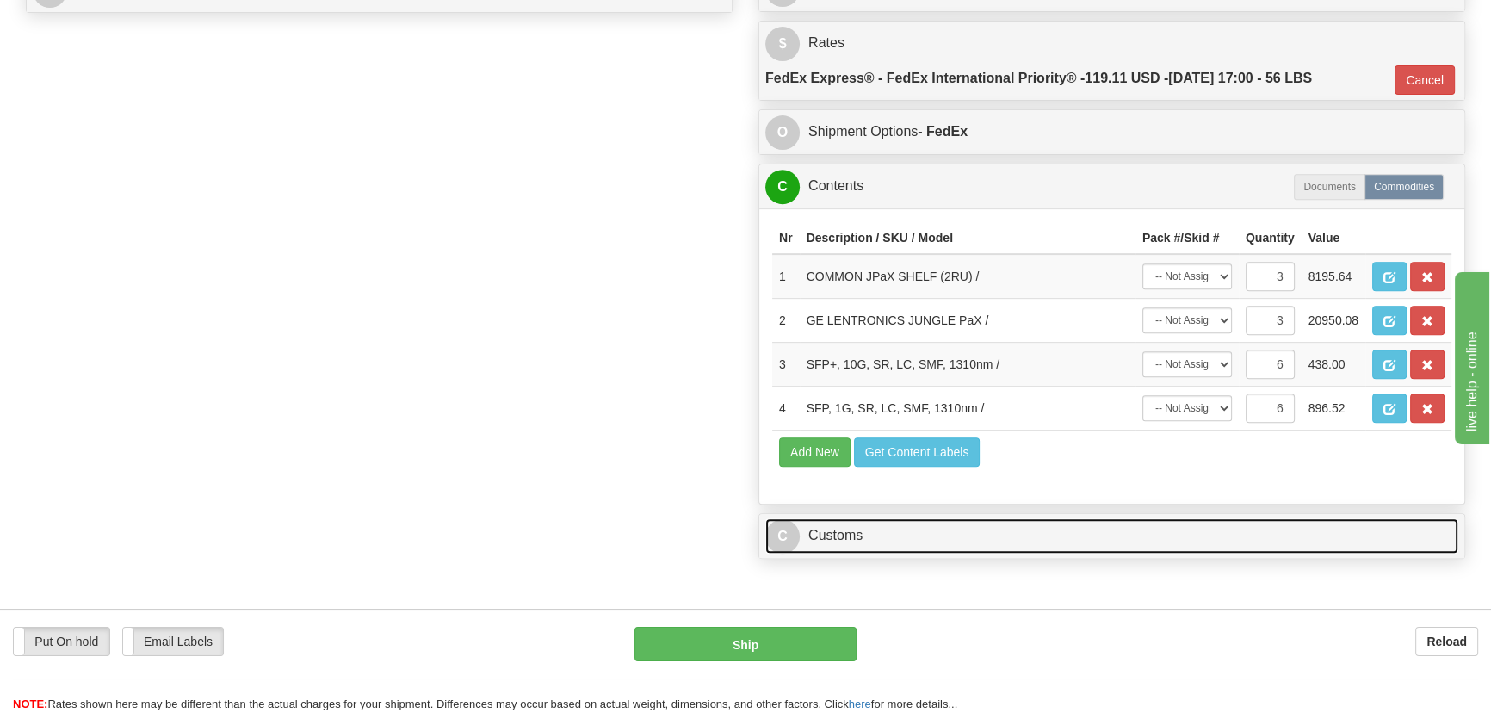
click at [1097, 526] on link "C Customs" at bounding box center [1111, 535] width 693 height 35
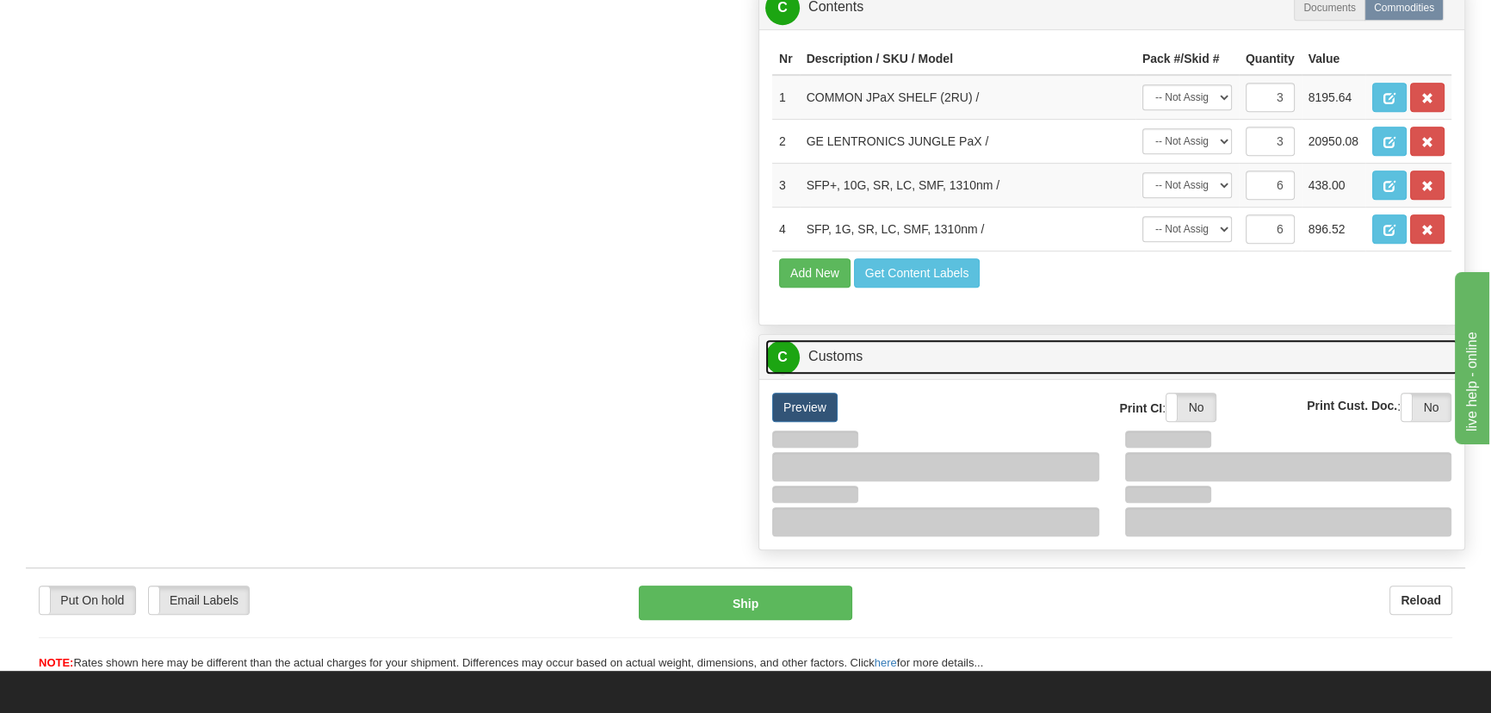
scroll to position [1173, 0]
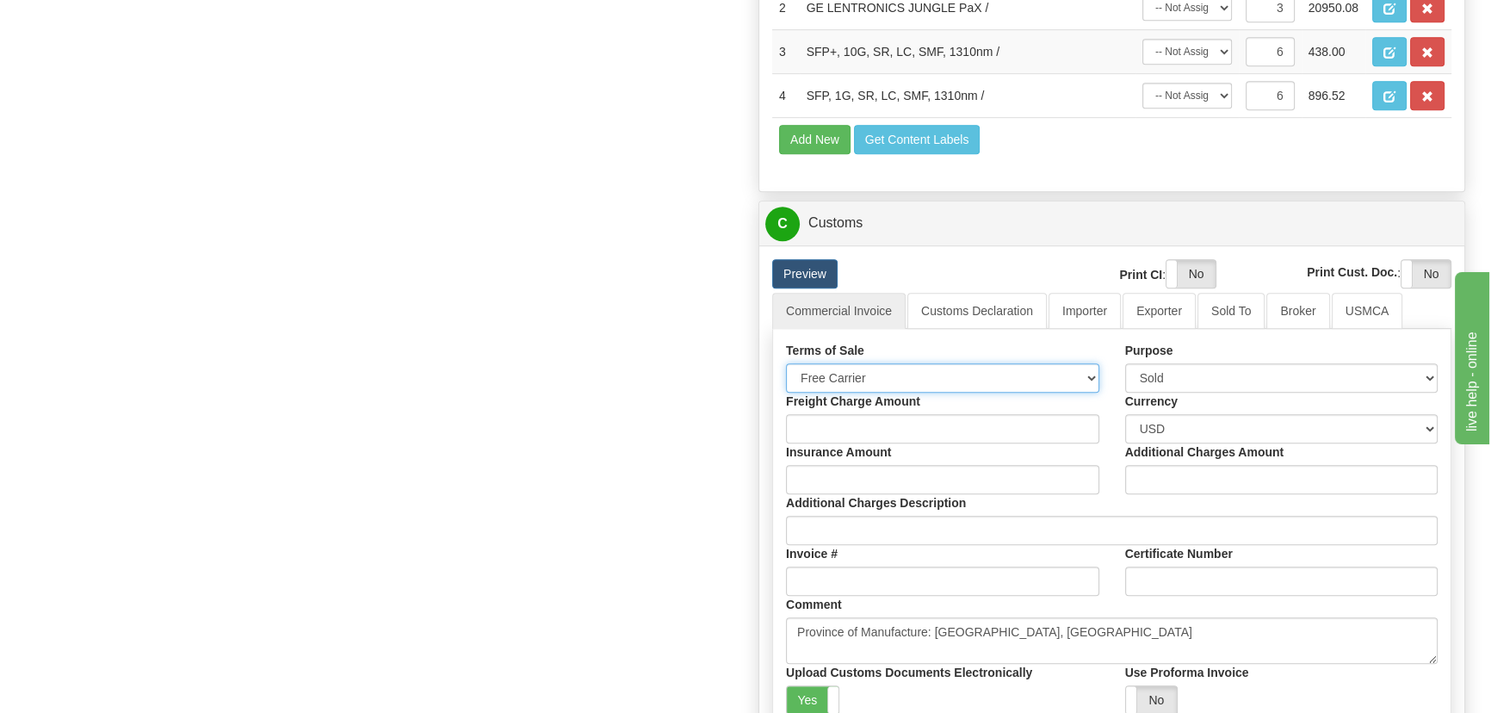
click at [960, 380] on select "Free Carrier Free On Board Ex Works Delivered Duty Unpaid Delivered Duty Paid C…" at bounding box center [942, 377] width 313 height 29
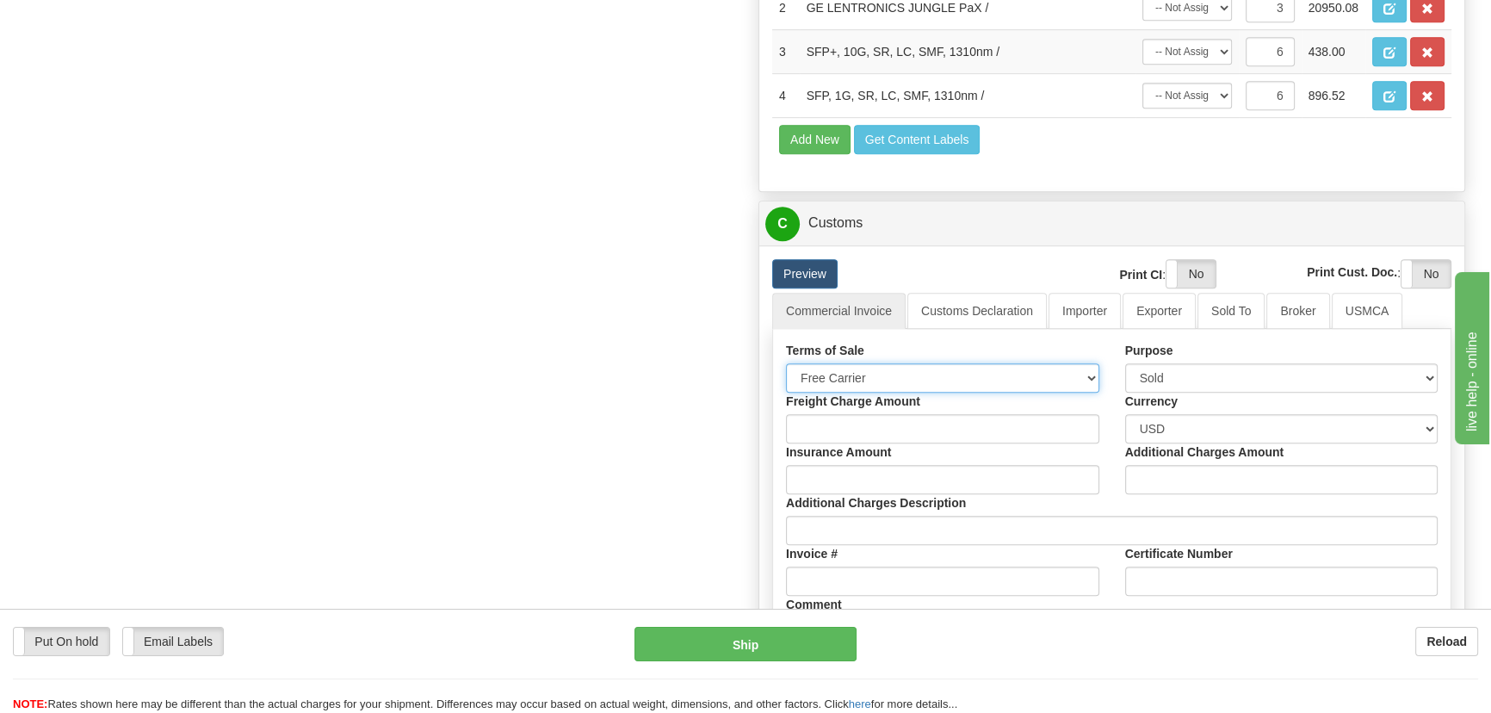
click at [786, 363] on select "Free Carrier Free On Board Ex Works Delivered Duty Unpaid Delivered Duty Paid C…" at bounding box center [942, 377] width 313 height 29
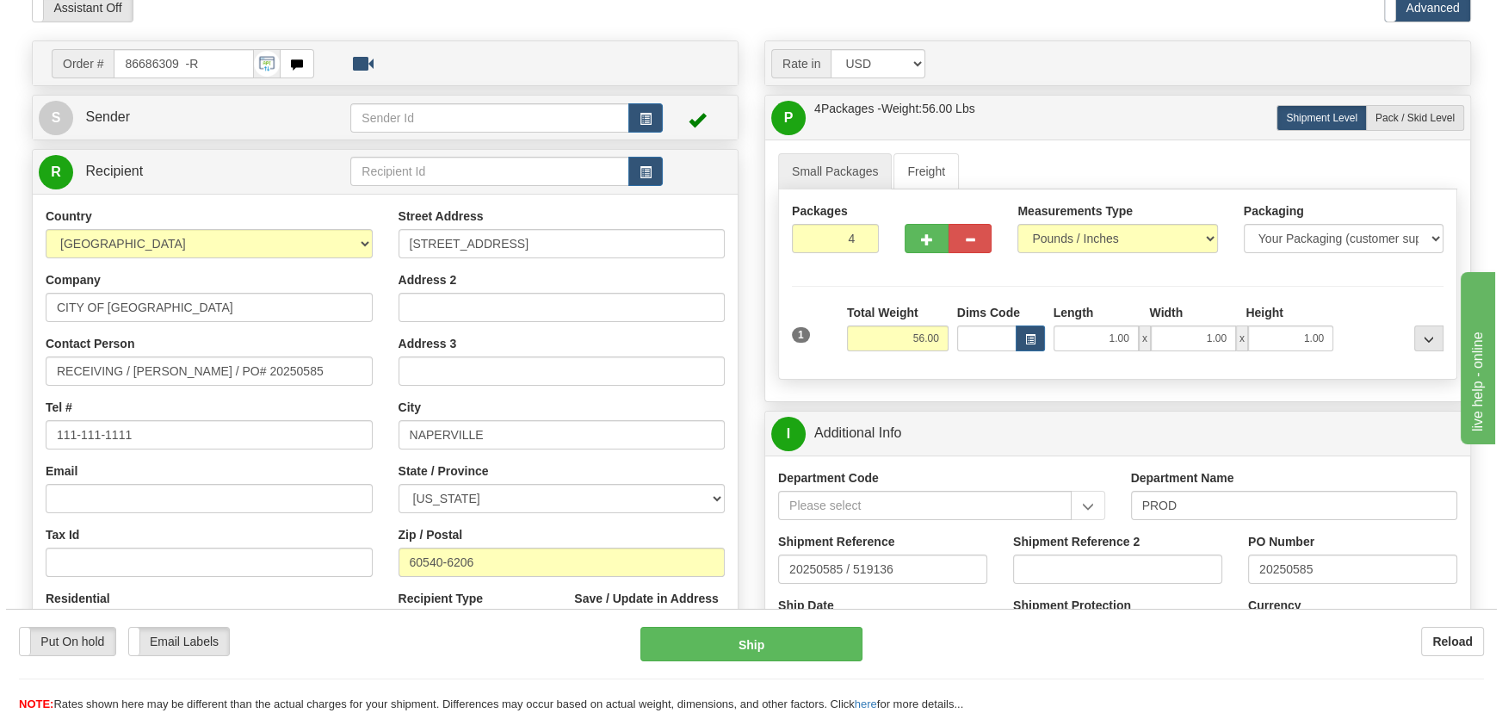
scroll to position [77, 0]
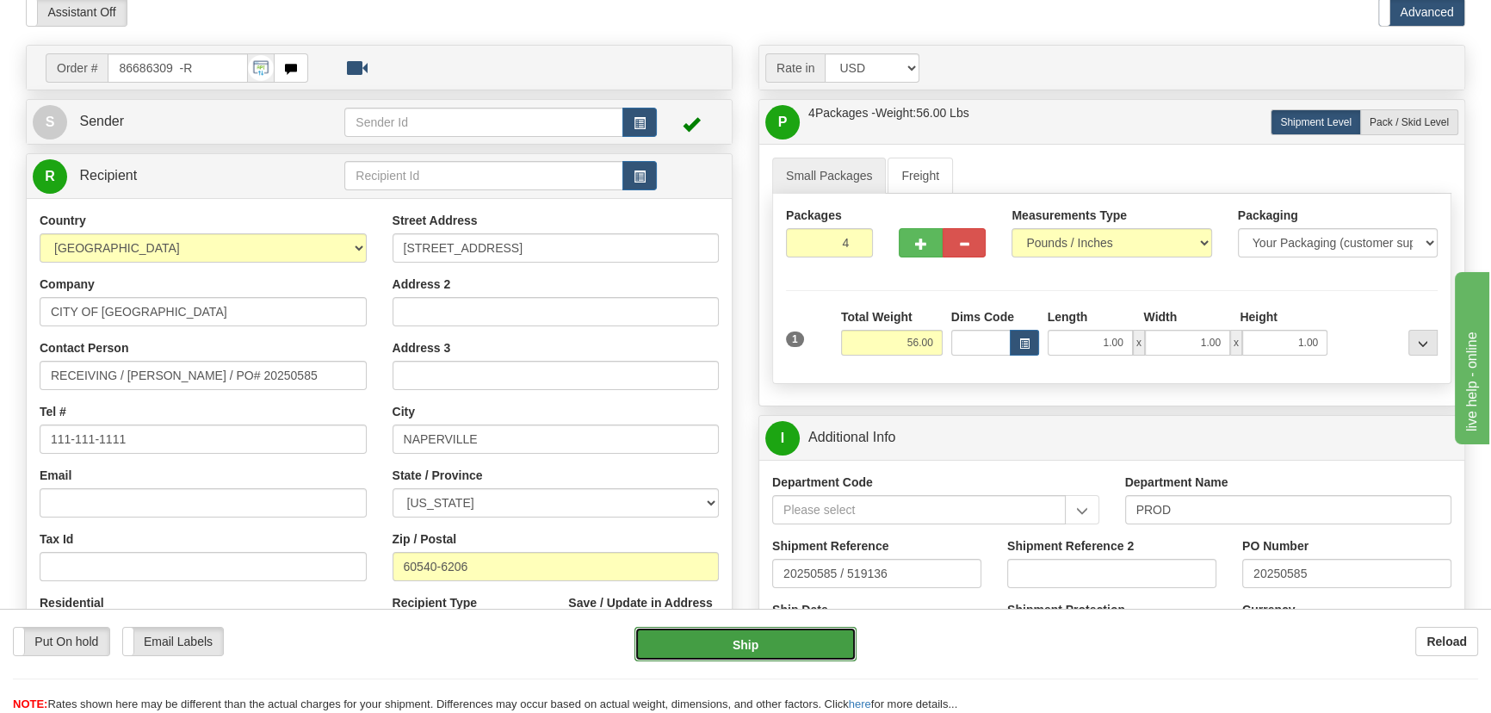
click at [739, 645] on button "Ship" at bounding box center [745, 644] width 223 height 34
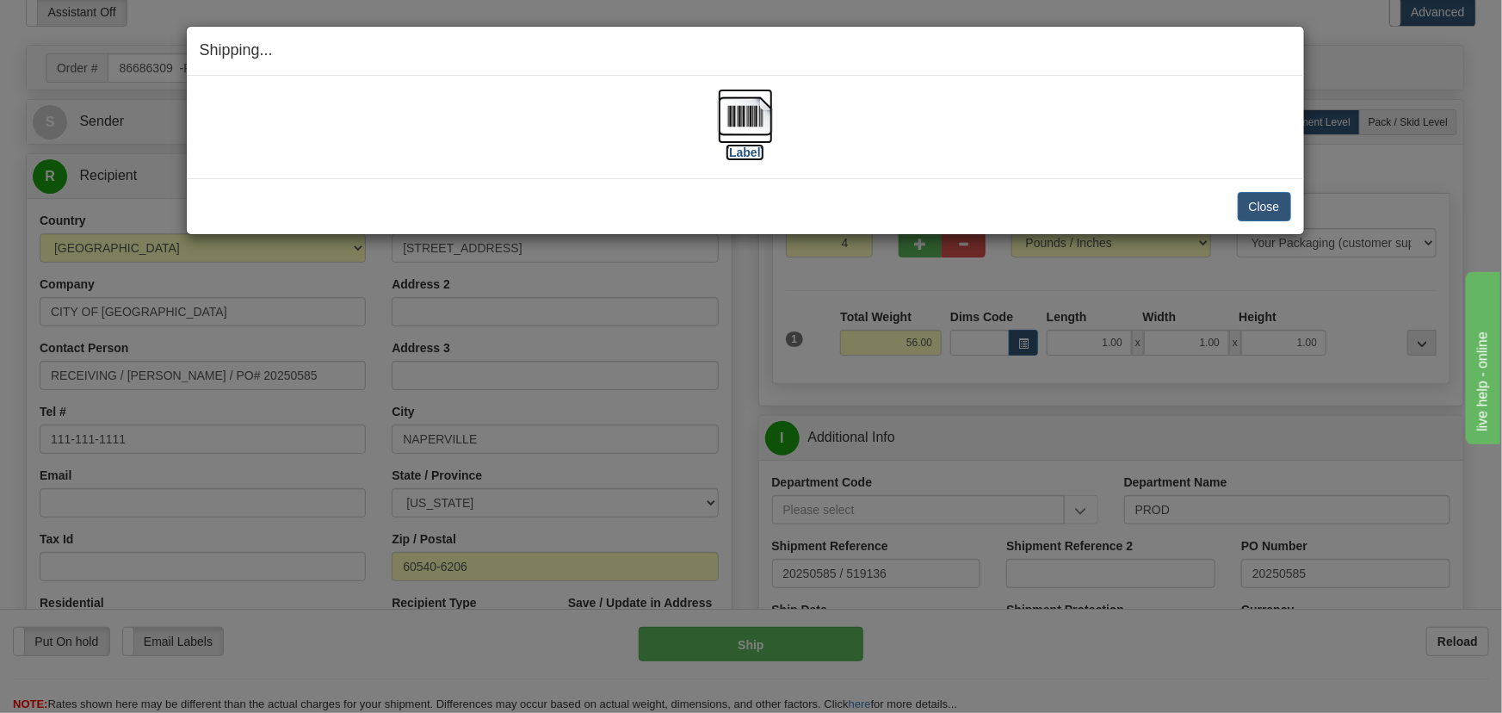
click at [739, 123] on img at bounding box center [745, 116] width 55 height 55
click at [1278, 206] on button "Close" at bounding box center [1264, 206] width 53 height 29
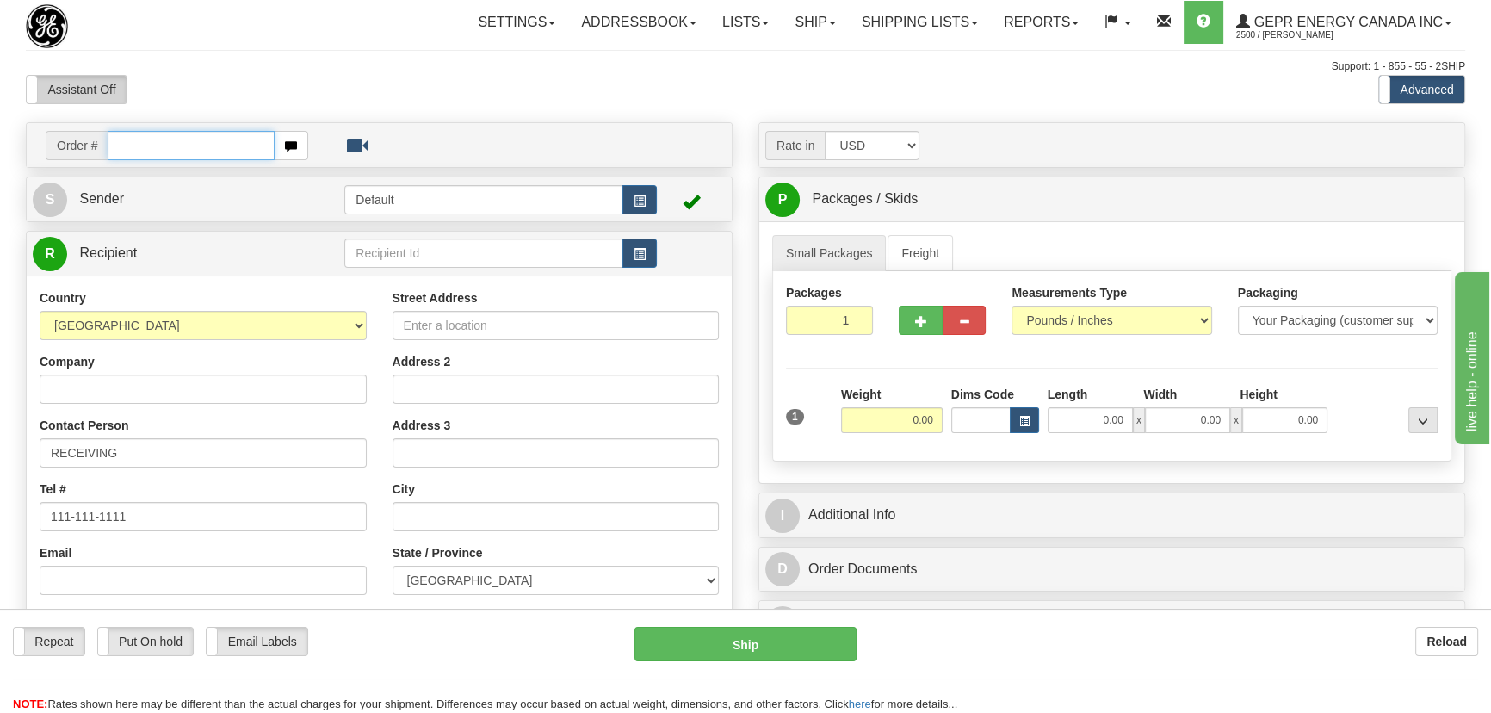
paste input "0086700845"
click at [130, 138] on input "0086700845" at bounding box center [191, 145] width 167 height 29
type input "86700845"
click at [275, 82] on body "Training Course Close Toggle navigation Settings Shipping Preferences New Recip…" at bounding box center [745, 356] width 1491 height 713
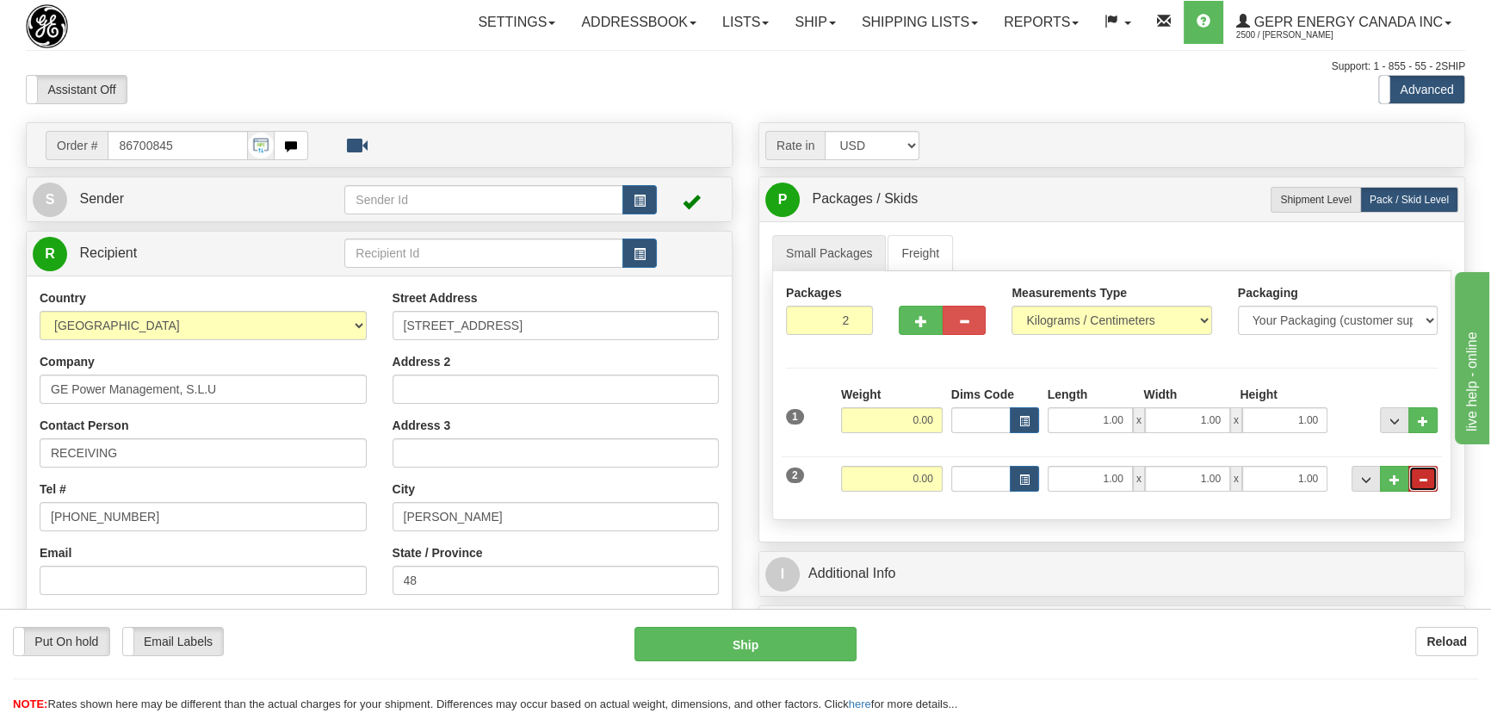
click at [1424, 475] on span "..." at bounding box center [1423, 479] width 10 height 9
radio input "true"
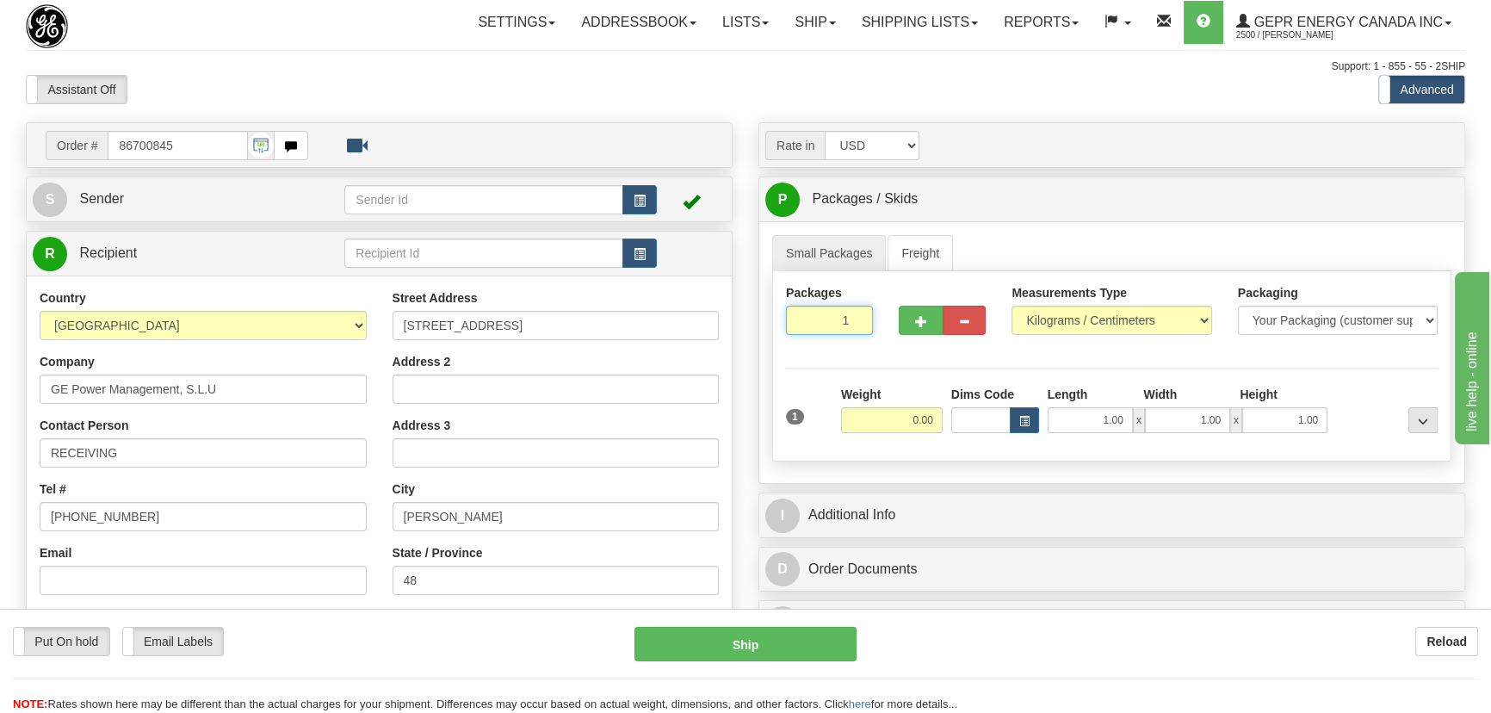
drag, startPoint x: 829, startPoint y: 321, endPoint x: 866, endPoint y: 337, distance: 40.1
click at [866, 336] on div "Packages 1 1" at bounding box center [829, 316] width 113 height 64
type input "4"
click at [899, 363] on div "Packages 4 1 Measurements Type" at bounding box center [1111, 366] width 679 height 190
drag, startPoint x: 902, startPoint y: 430, endPoint x: 947, endPoint y: 442, distance: 46.1
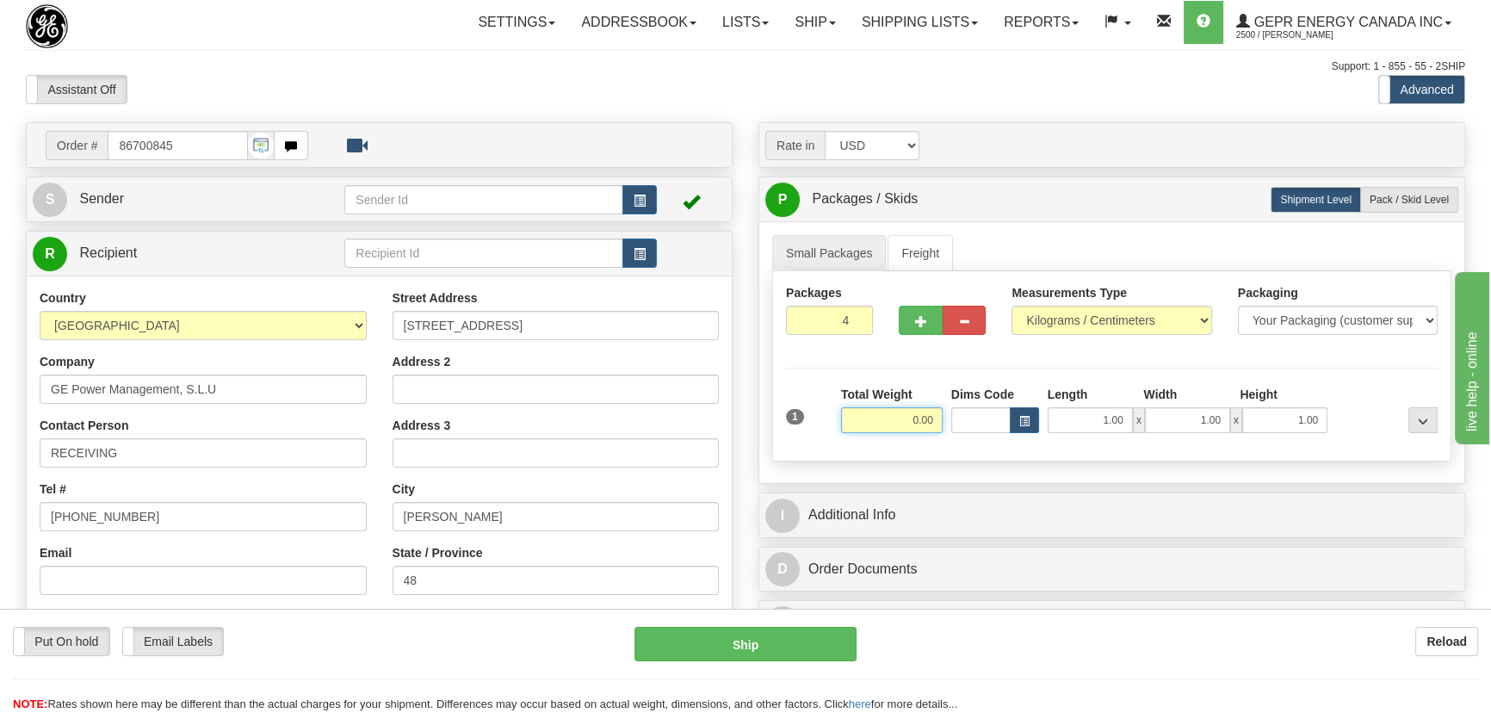
click at [947, 439] on div "1 Total Weight 0.00 Dims Code x" at bounding box center [1112, 416] width 660 height 61
type input "140.00"
drag, startPoint x: 1122, startPoint y: 291, endPoint x: 1110, endPoint y: 312, distance: 24.7
click at [1122, 292] on label "Measurements Type" at bounding box center [1068, 292] width 115 height 17
click at [1122, 306] on select "Pounds / Inches Kilograms / Centimeters" at bounding box center [1111, 320] width 200 height 29
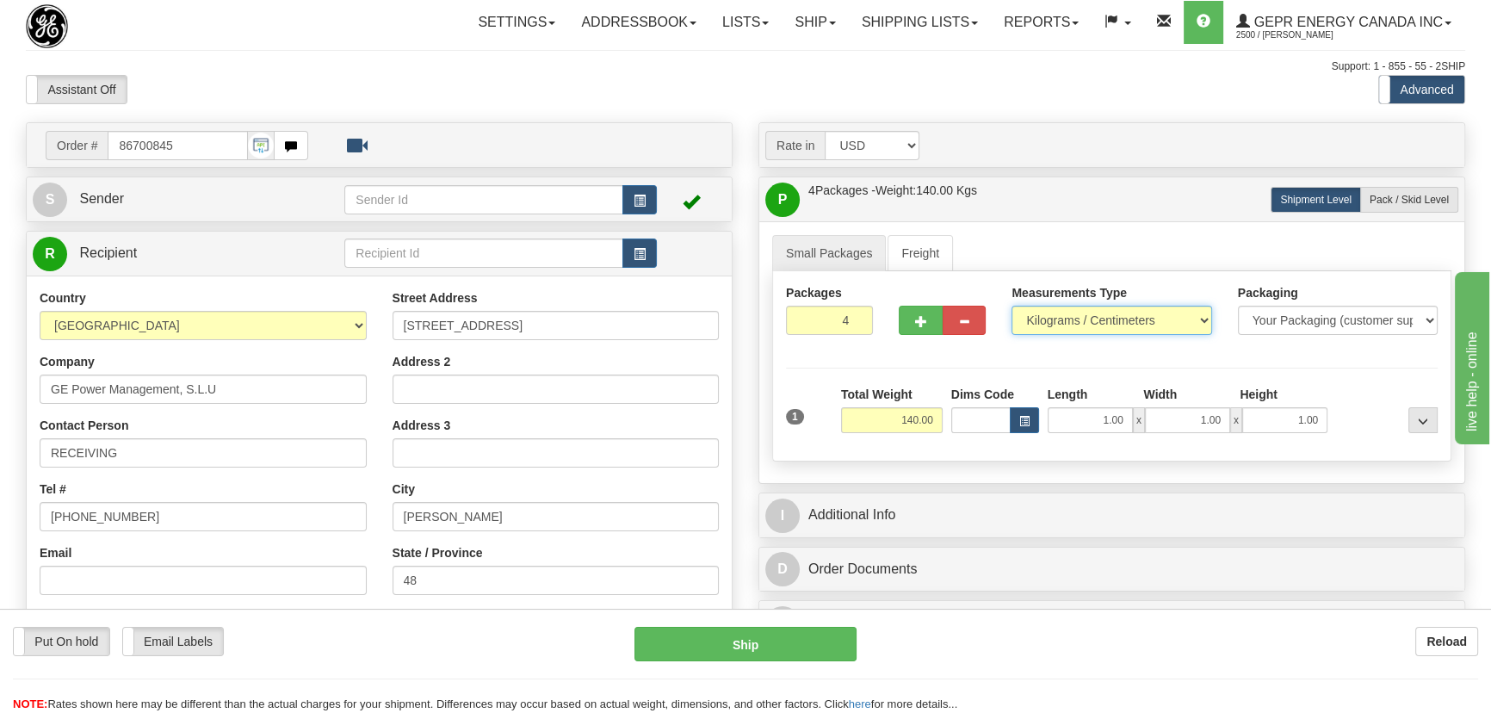
click at [1110, 313] on select "Pounds / Inches Kilograms / Centimeters" at bounding box center [1111, 320] width 200 height 29
select select "0"
click at [1011, 306] on select "Pounds / Inches Kilograms / Centimeters" at bounding box center [1111, 320] width 200 height 29
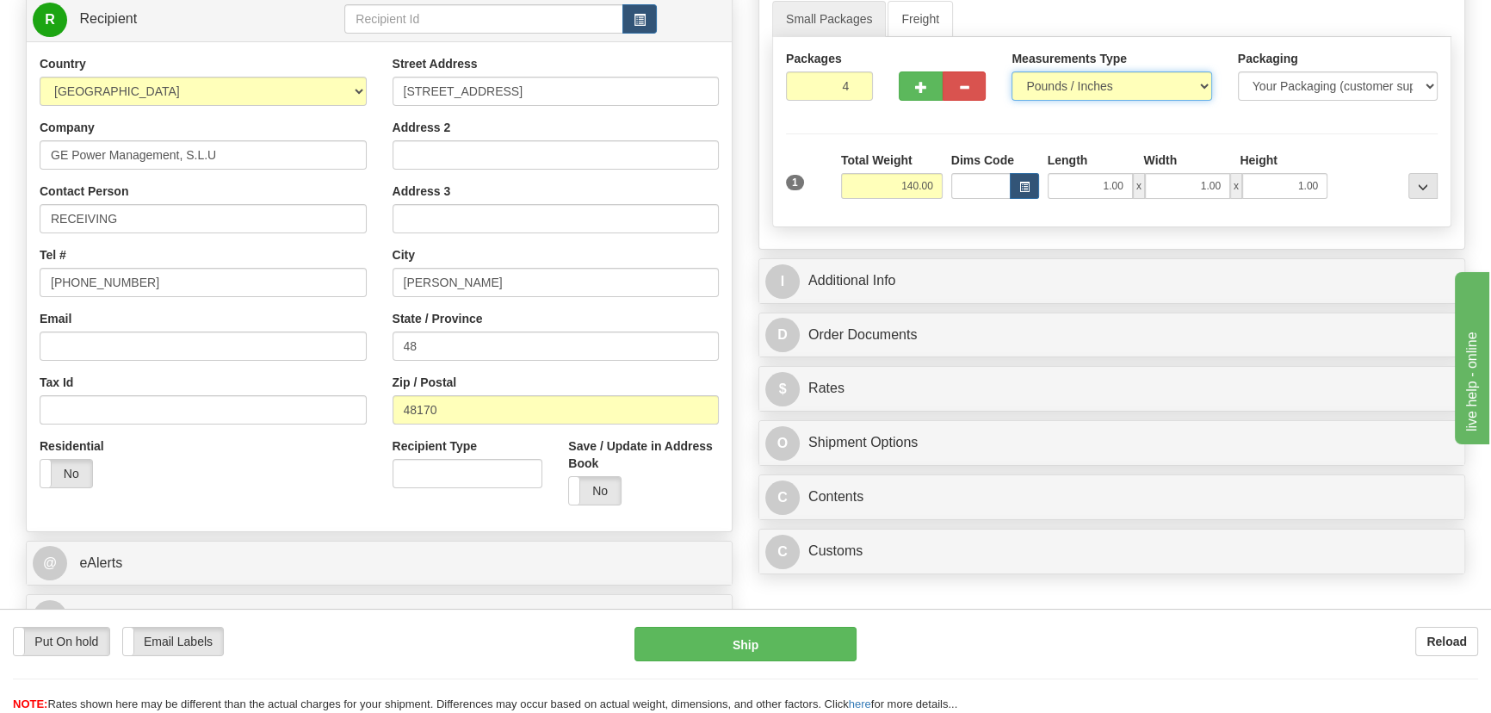
scroll to position [547, 0]
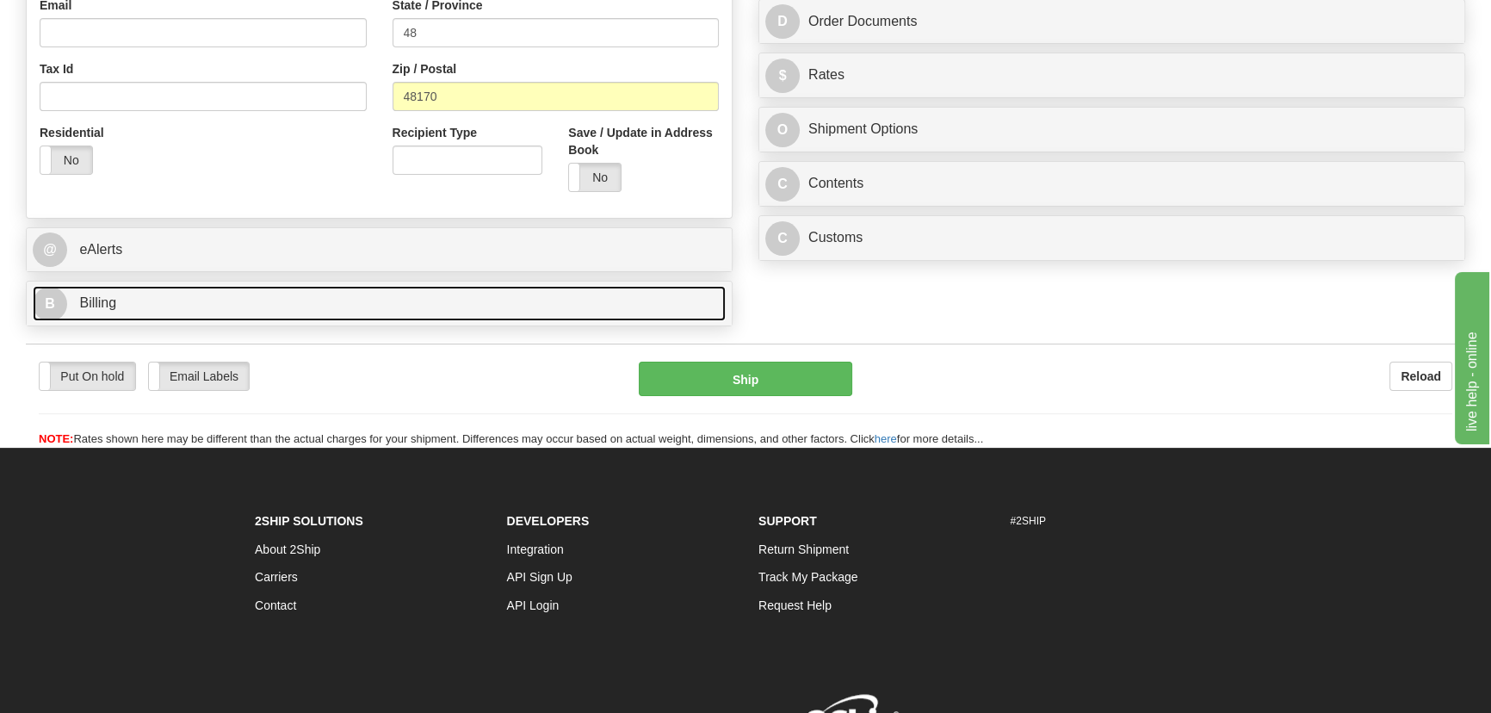
click at [516, 310] on link "B Billing" at bounding box center [379, 303] width 693 height 35
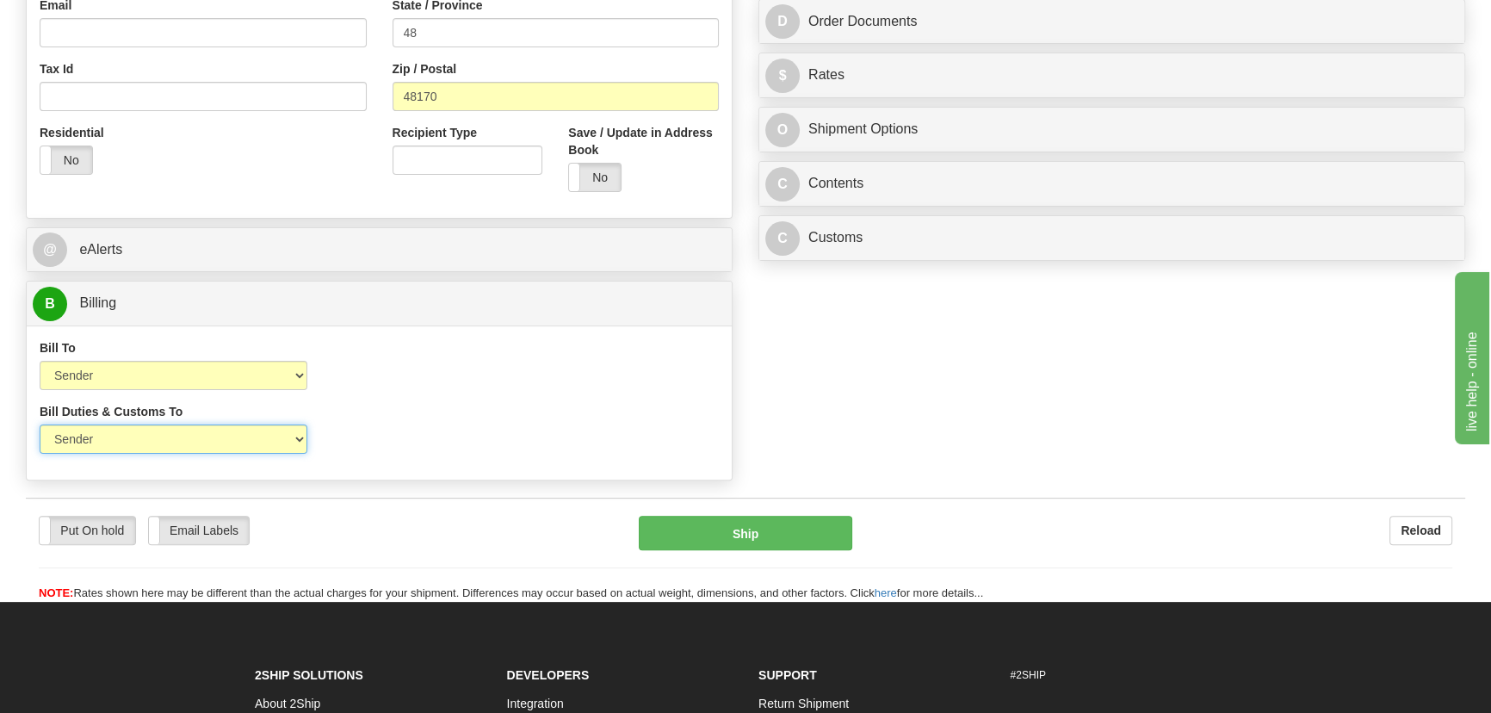
click at [215, 427] on select "Sender Recipient Third Party" at bounding box center [174, 438] width 268 height 29
select select "2"
click at [40, 424] on select "Sender Recipient Third Party" at bounding box center [174, 438] width 268 height 29
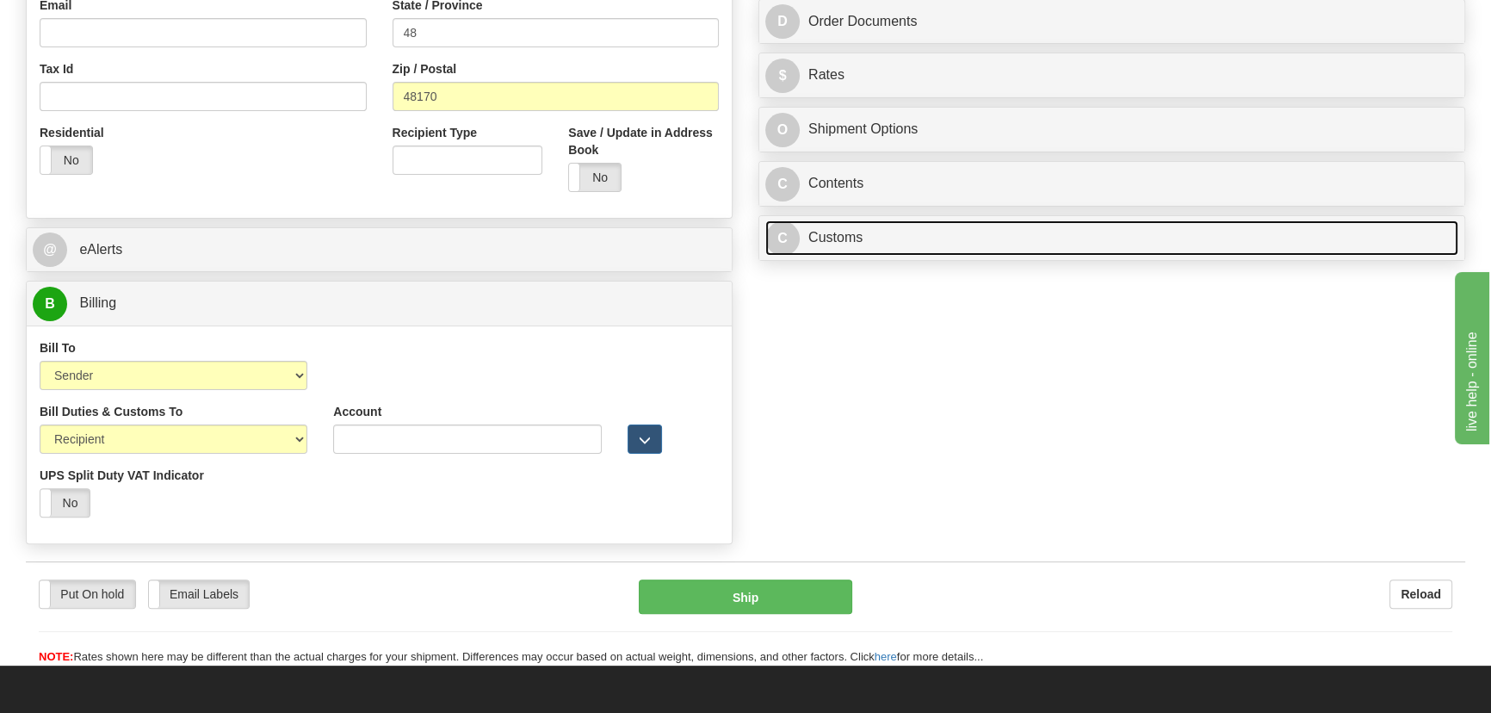
click at [1102, 227] on link "C Customs" at bounding box center [1111, 237] width 693 height 35
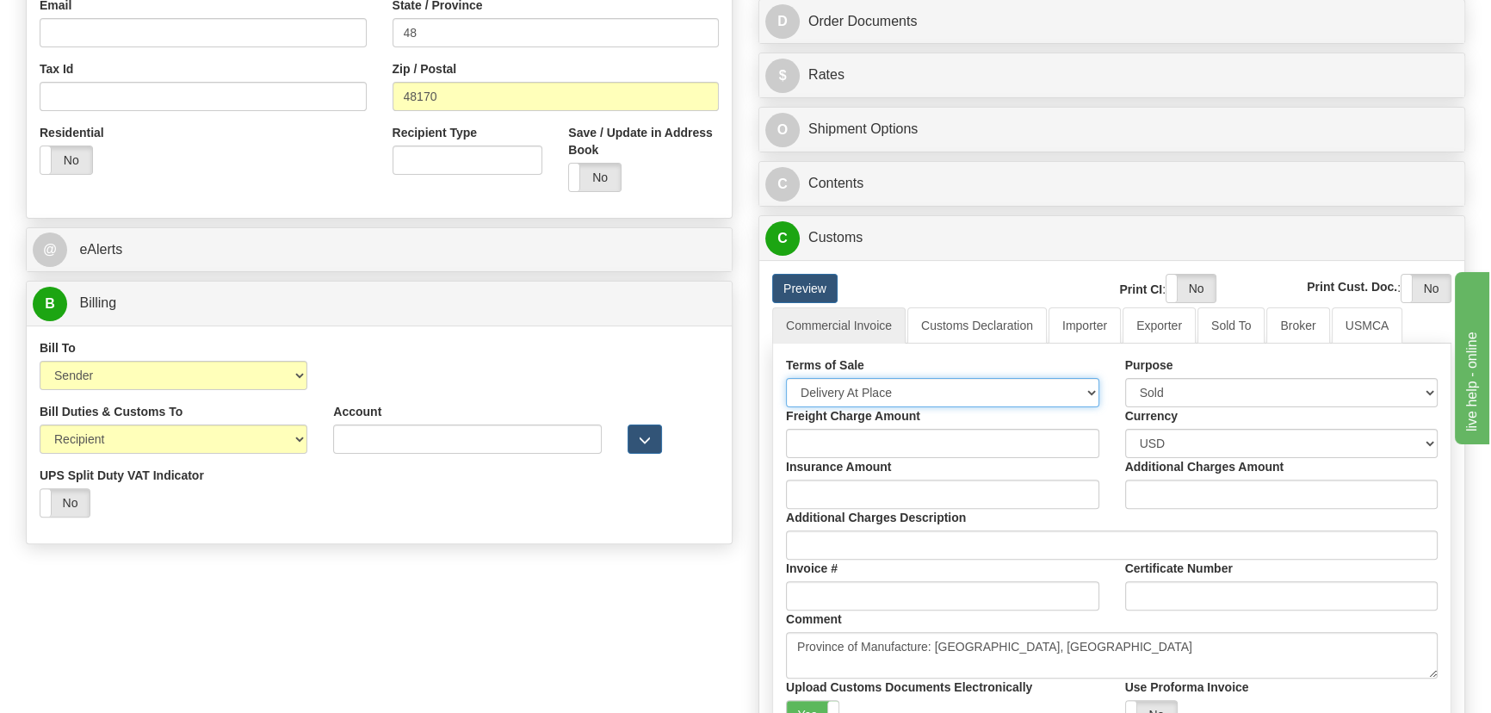
drag, startPoint x: 901, startPoint y: 388, endPoint x: 887, endPoint y: 405, distance: 22.6
click at [901, 389] on select "Free Carrier Free On Board Ex Works Delivered Duty Unpaid Delivered Duty Paid C…" at bounding box center [942, 392] width 313 height 29
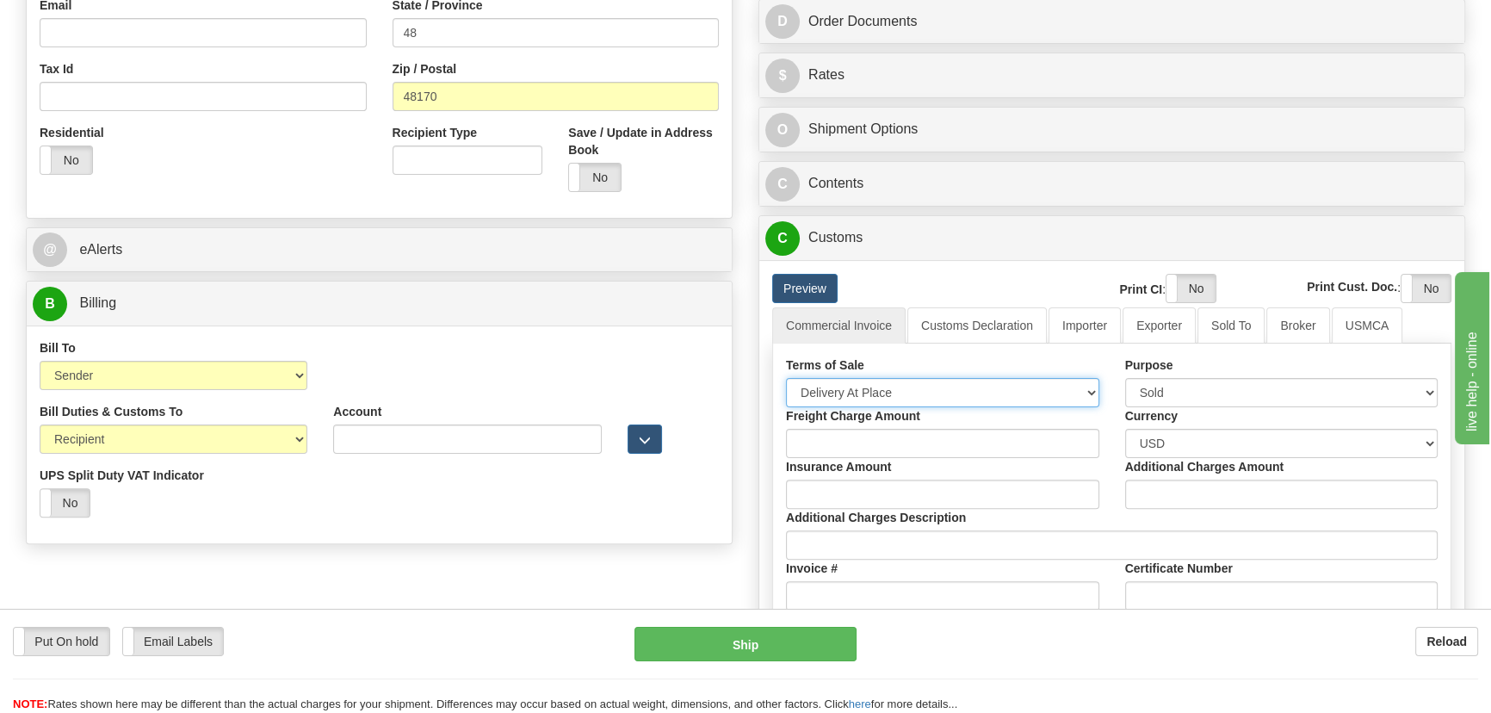
select select "7"
click at [786, 378] on select "Free Carrier Free On Board Ex Works Delivered Duty Unpaid Delivered Duty Paid C…" at bounding box center [942, 392] width 313 height 29
click at [1098, 322] on link "Importer" at bounding box center [1084, 325] width 72 height 36
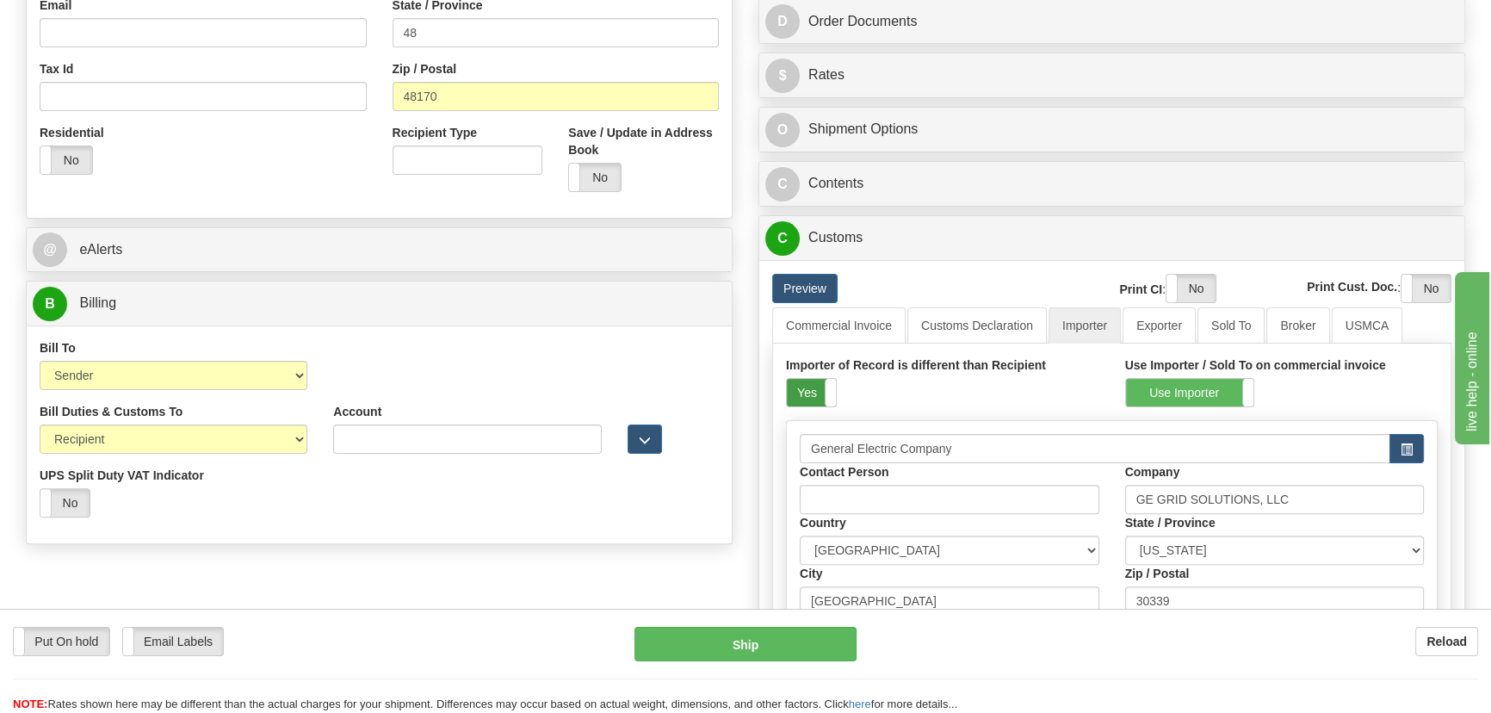
click at [818, 387] on label "Yes" at bounding box center [811, 393] width 49 height 28
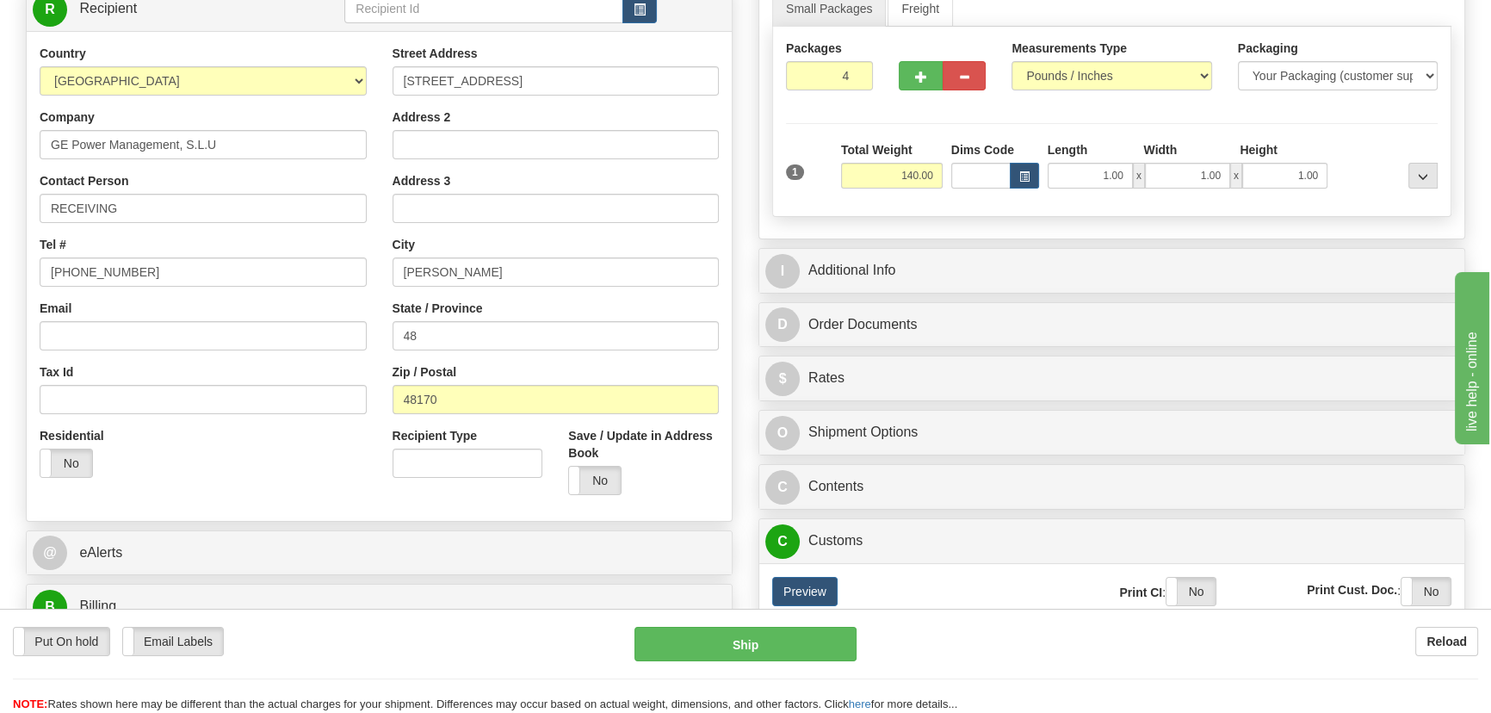
scroll to position [234, 0]
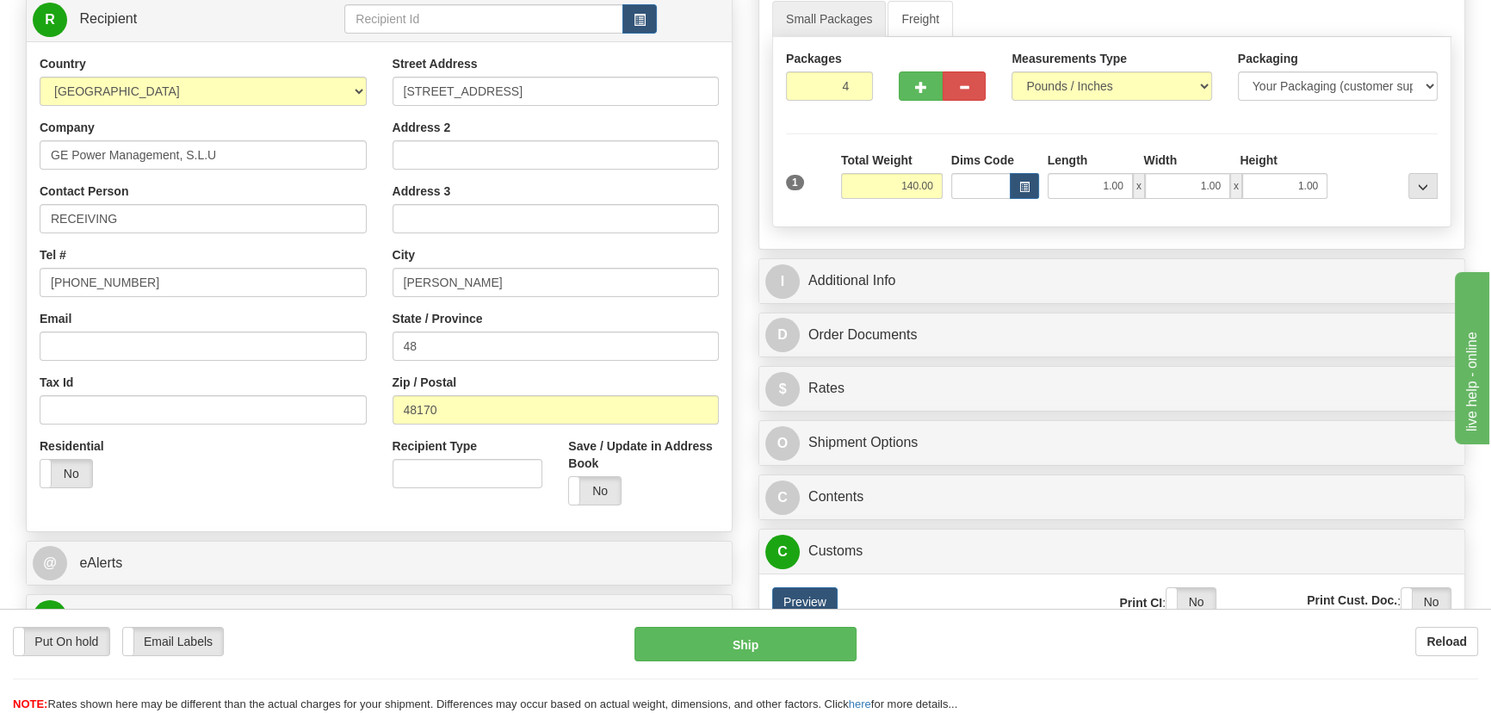
click at [1088, 259] on div "I Additional Info" at bounding box center [1111, 281] width 705 height 44
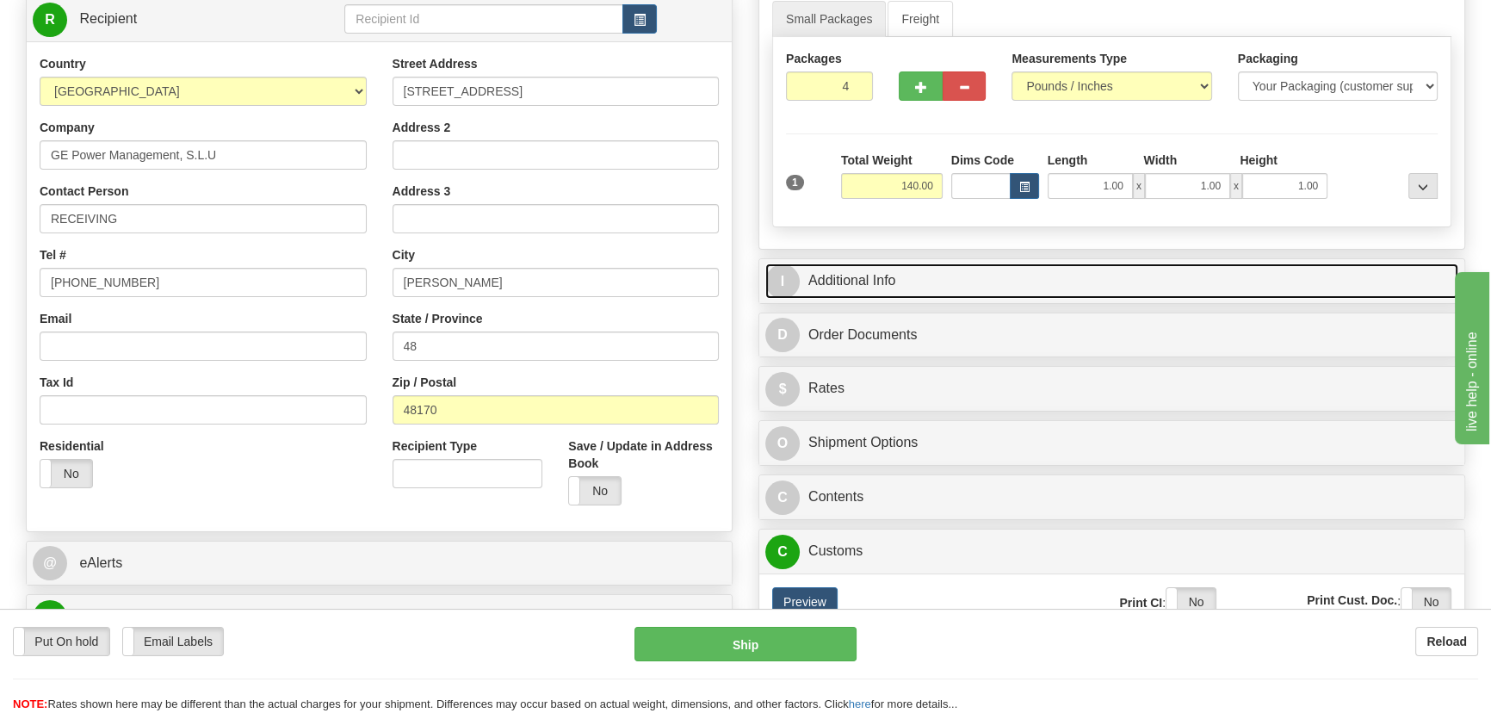
click at [1097, 275] on link "I Additional Info" at bounding box center [1111, 280] width 693 height 35
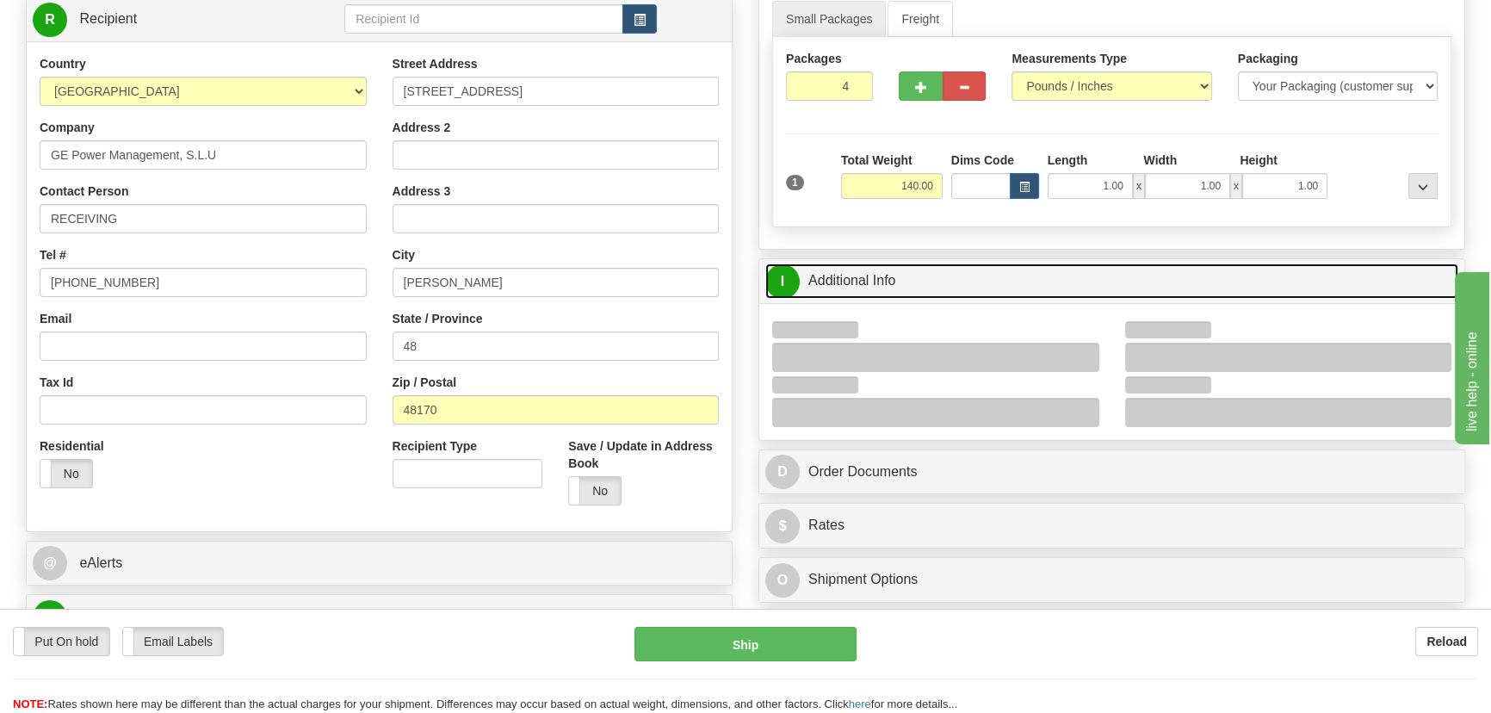
scroll to position [391, 0]
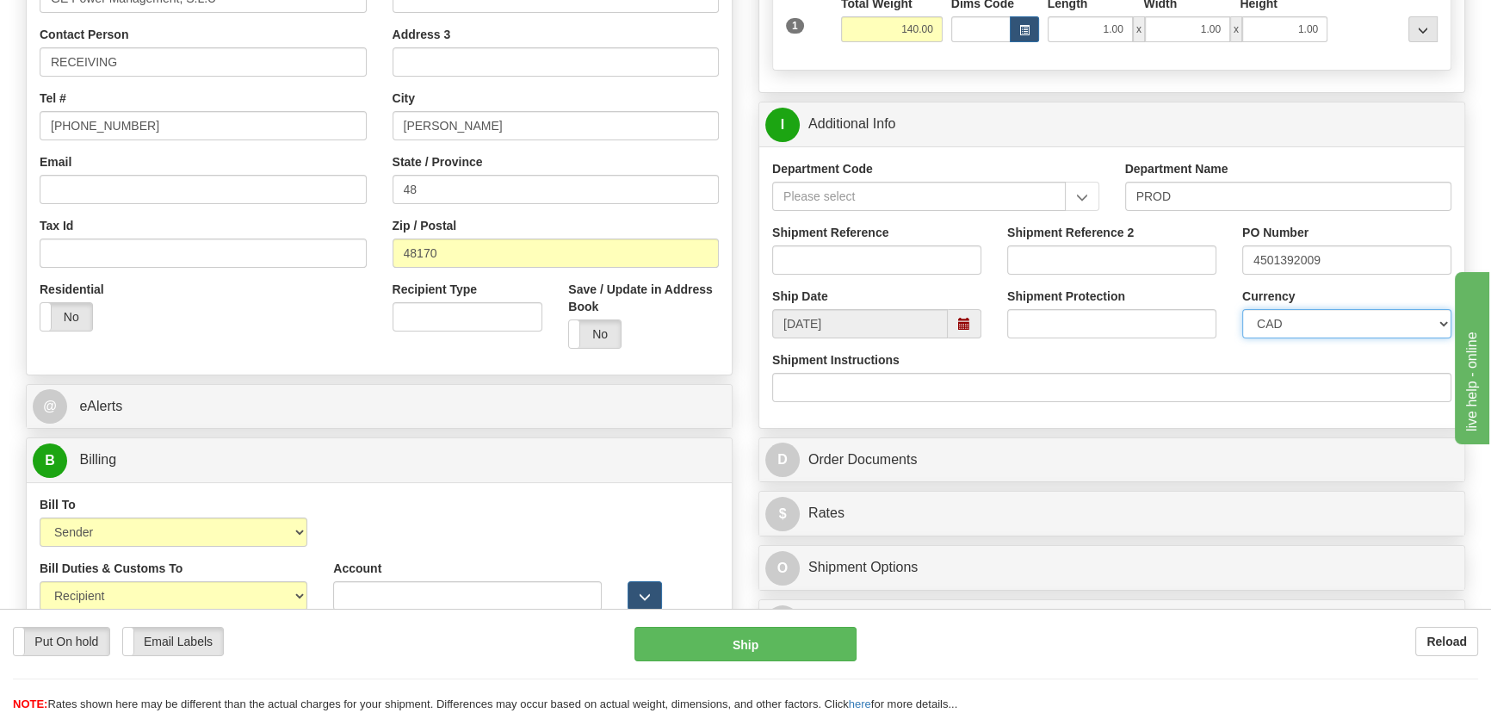
click at [1313, 327] on select "CAD USD EUR ZAR RON ANG ARN AUD AUS AWG BBD BFR BGN BHD BMD BND BRC BRL CHP CKZ…" at bounding box center [1346, 323] width 209 height 29
select select "1"
click at [1242, 309] on select "CAD USD EUR ZAR RON ANG ARN AUD AUS AWG BBD BFR BGN BHD BMD BND BRC BRL CHP CKZ…" at bounding box center [1346, 323] width 209 height 29
click at [1134, 255] on input "Shipment Reference 2" at bounding box center [1111, 259] width 209 height 29
click at [883, 268] on input "Shipment Reference" at bounding box center [876, 259] width 209 height 29
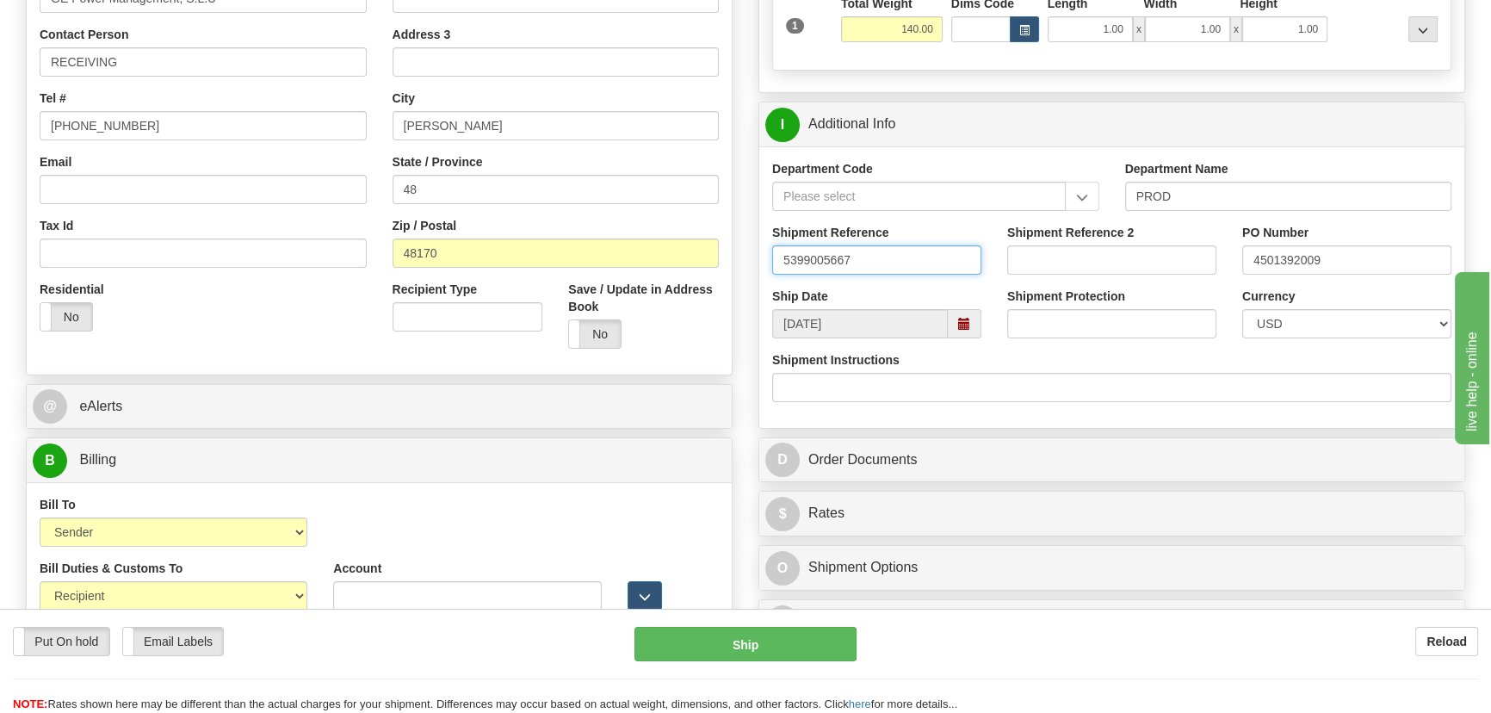
drag, startPoint x: 883, startPoint y: 268, endPoint x: 712, endPoint y: 247, distance: 172.5
type input "5399005667"
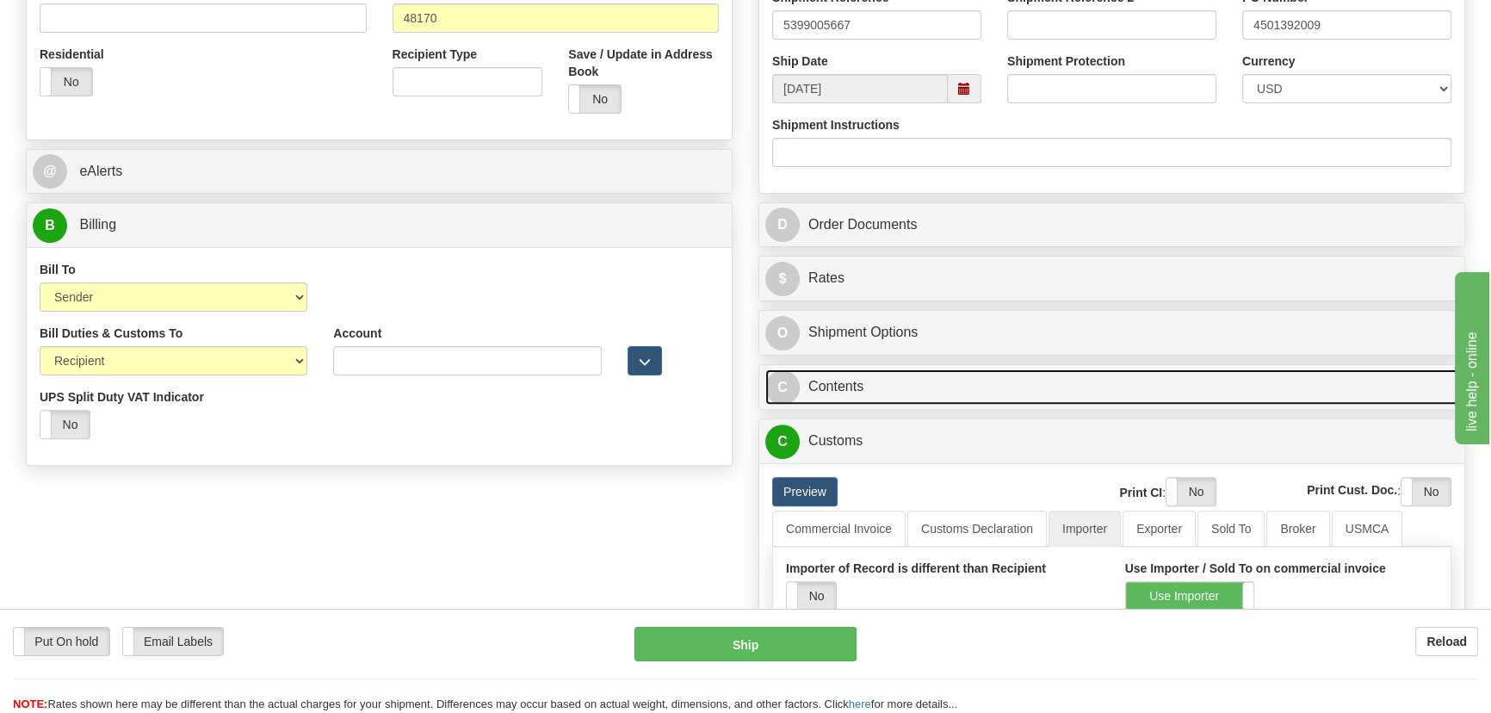
click at [1115, 396] on link "C Contents" at bounding box center [1111, 386] width 693 height 35
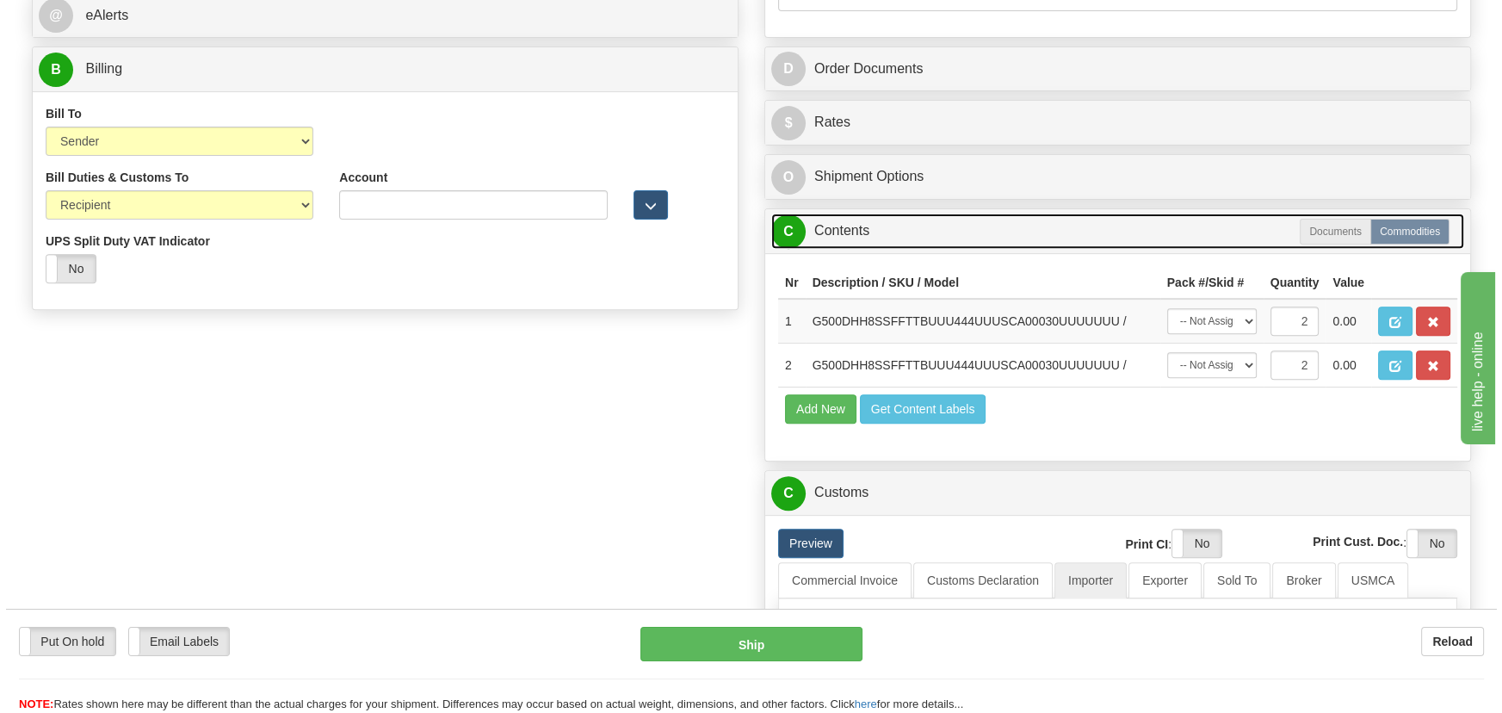
scroll to position [782, 0]
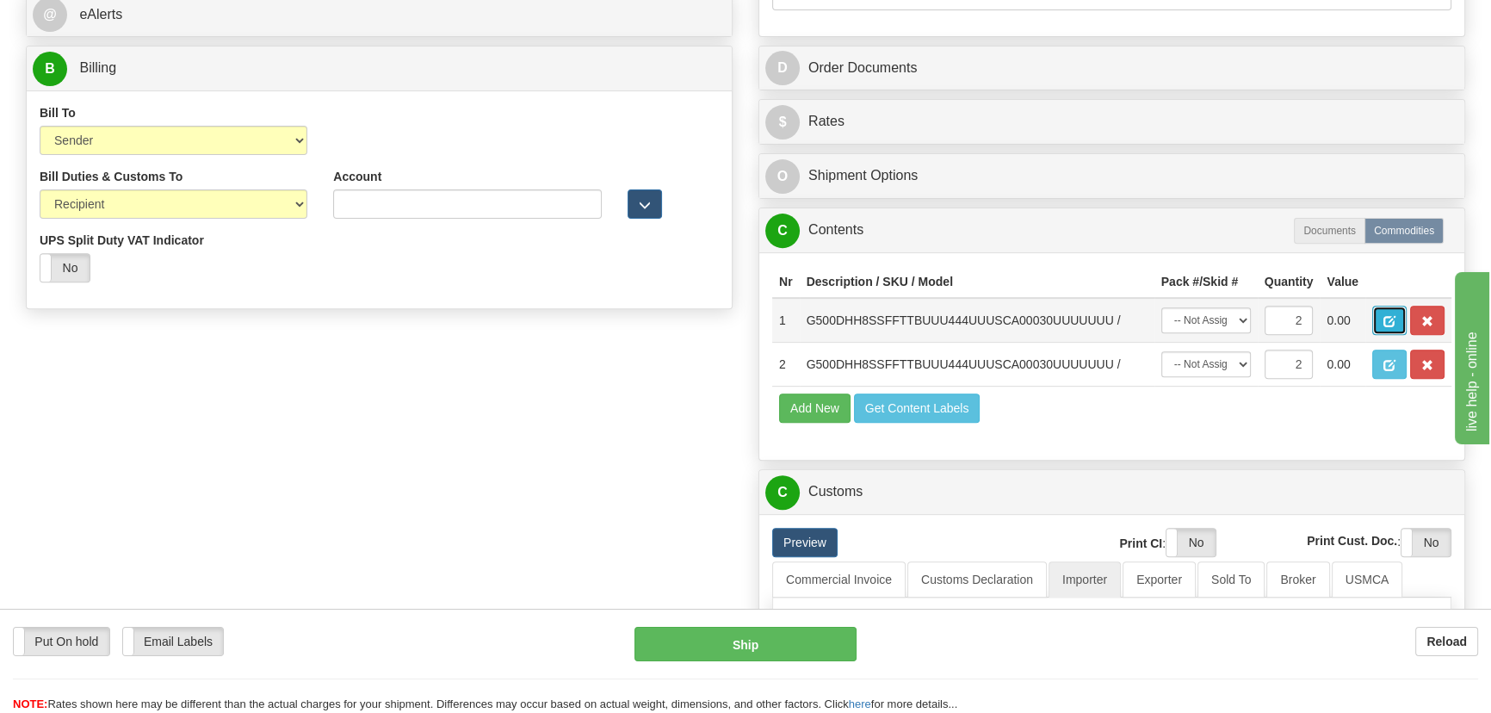
click at [1394, 317] on span "button" at bounding box center [1389, 321] width 12 height 11
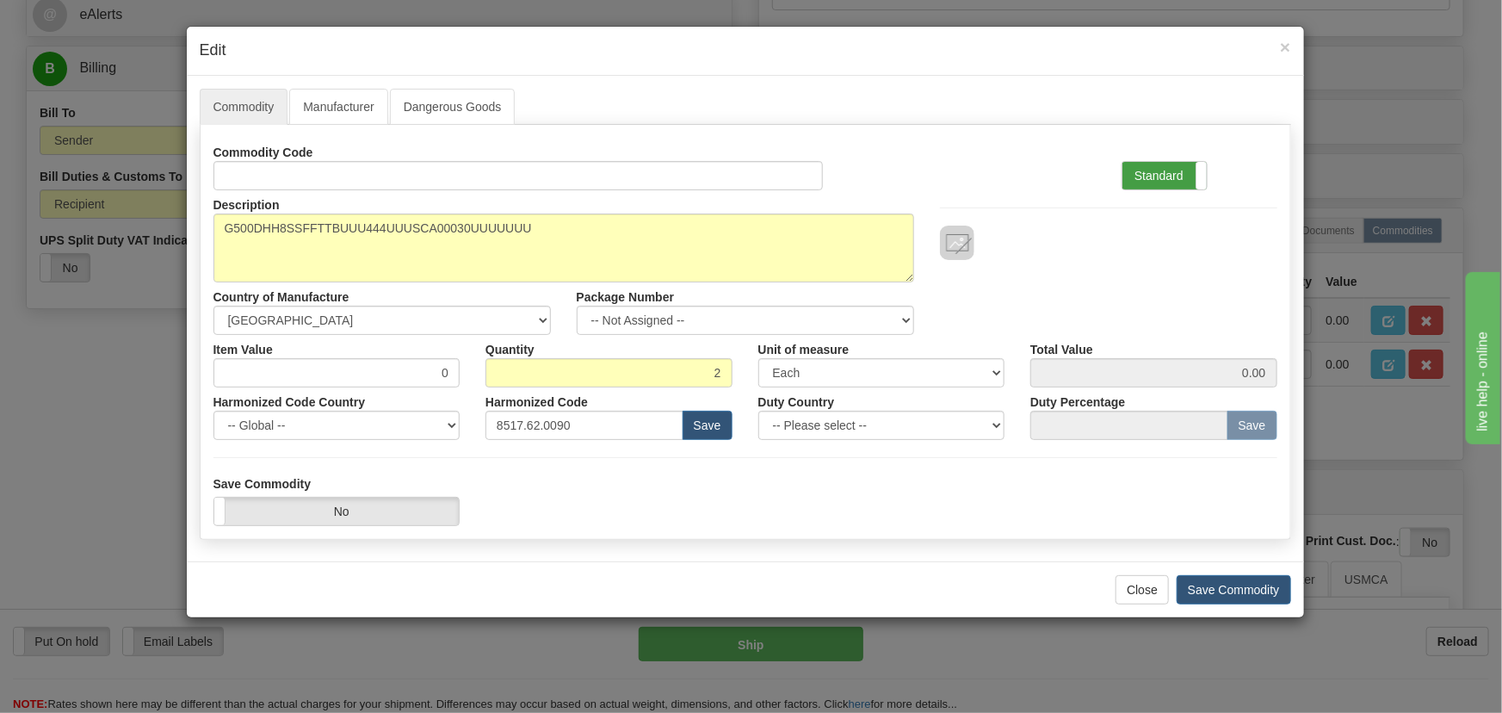
click at [1174, 172] on label "Standard" at bounding box center [1164, 176] width 84 height 28
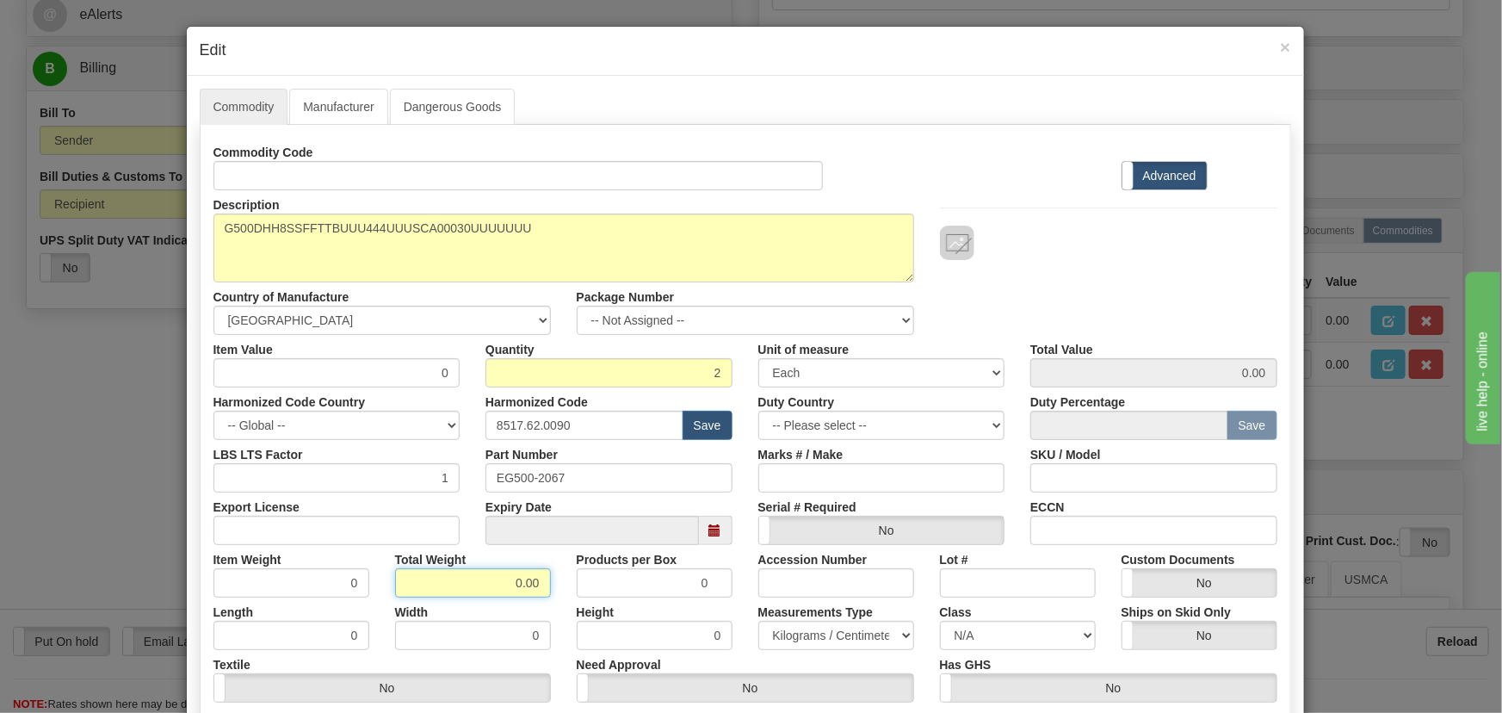
drag, startPoint x: 525, startPoint y: 590, endPoint x: 575, endPoint y: 606, distance: 52.3
click at [577, 602] on div "Commodity Code Standard Advanced Description G500DHH8SSFFTTBUUU444UUUSCA00030UU…" at bounding box center [745, 446] width 1064 height 617
type input "2"
type input "1.0000"
drag, startPoint x: 417, startPoint y: 368, endPoint x: 510, endPoint y: 389, distance: 95.2
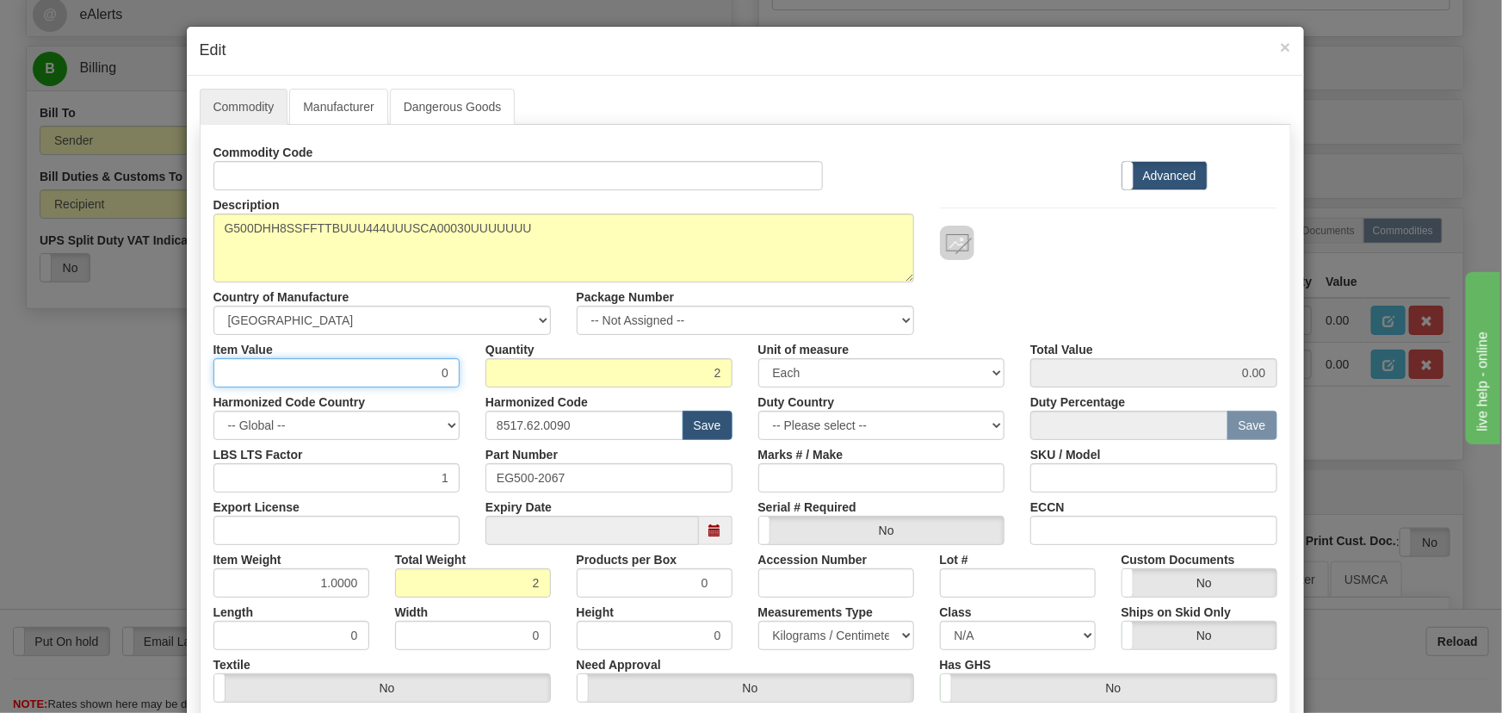
click at [501, 388] on div "Commodity Code Standard Advanced Description G500DHH8SSFFTTBUUU444UUUSCA00030UU…" at bounding box center [745, 446] width 1064 height 617
paste input "11.233,0"
type input "11233.00"
type input "22466.00"
click at [1140, 281] on div "Description G500DHH8SSFFTTBUUU444UUUSCA00030UUUUUUU Country of Manufacture -- U…" at bounding box center [746, 262] width 1090 height 145
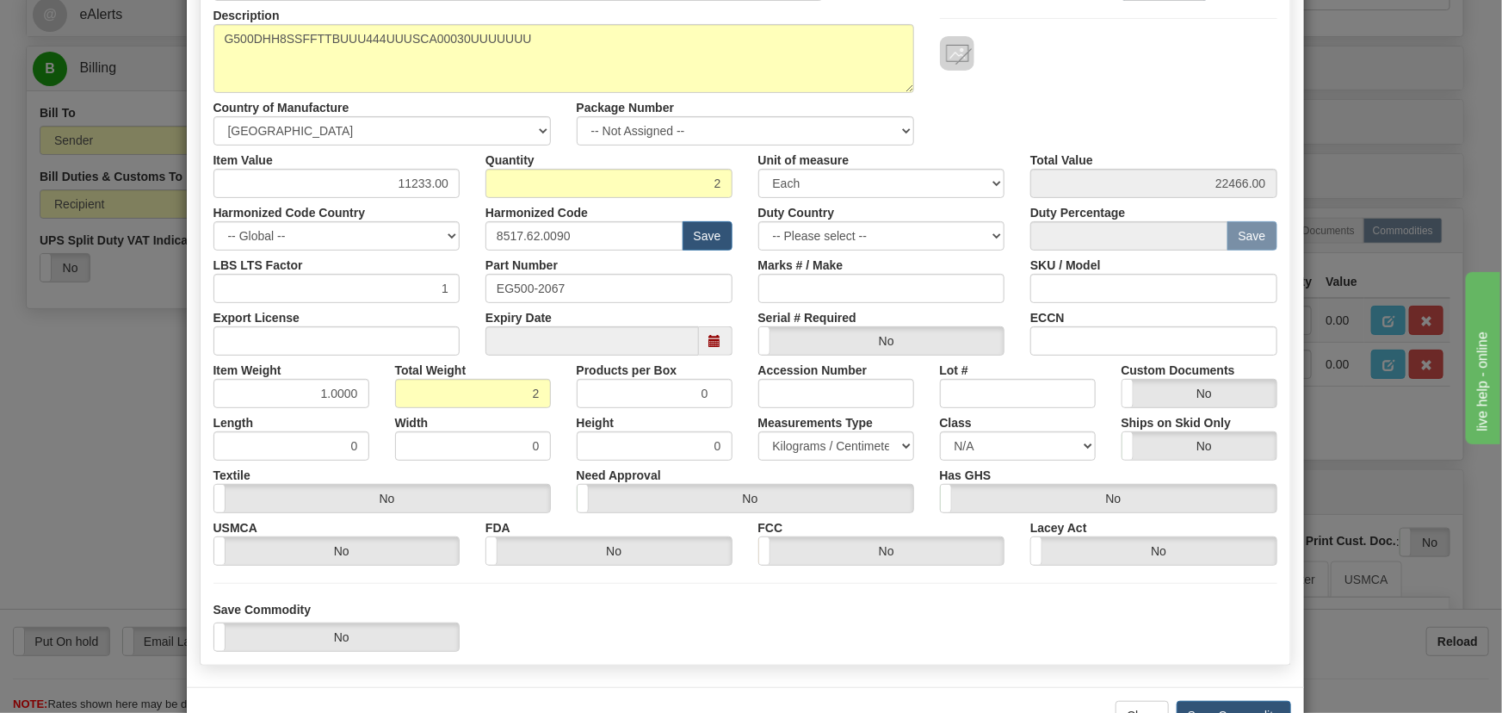
scroll to position [244, 0]
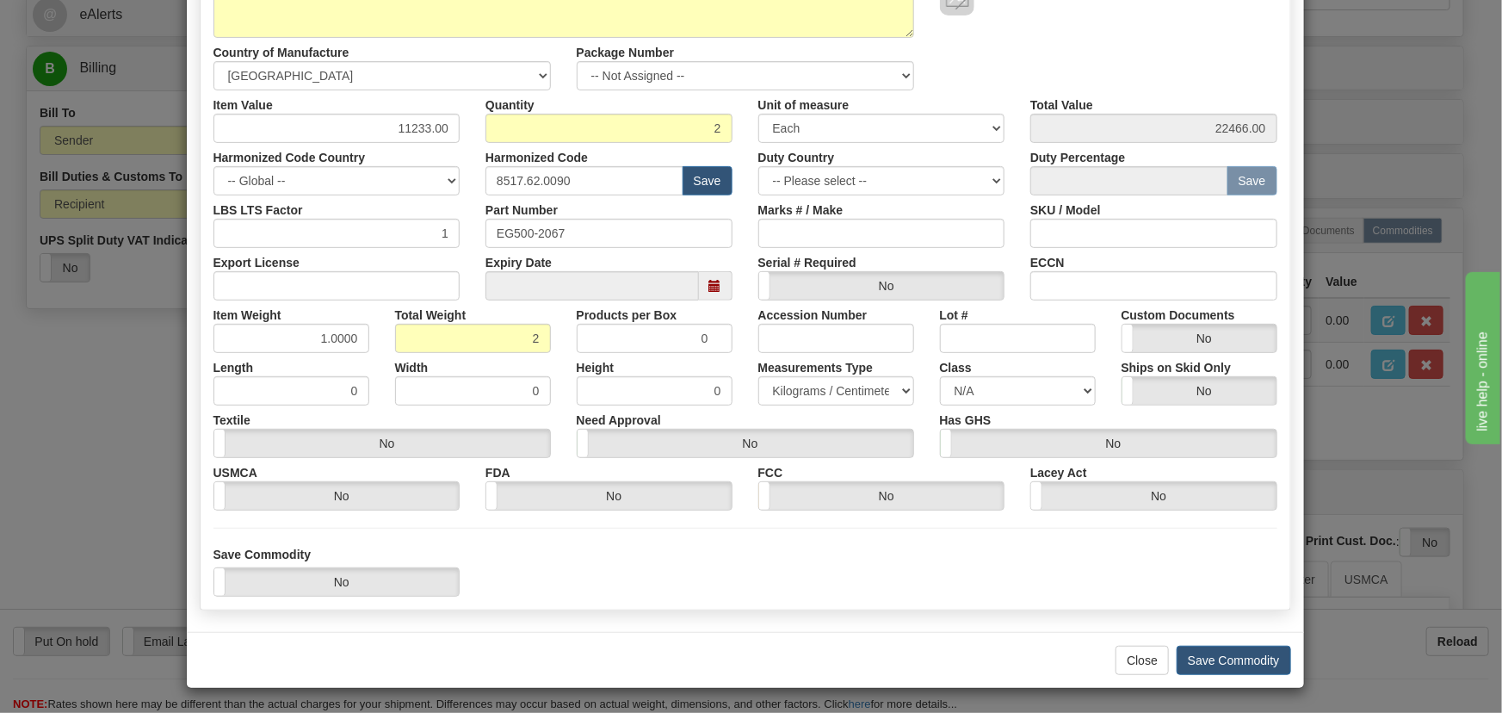
click at [1248, 643] on div "Close Save Commodity" at bounding box center [745, 660] width 1117 height 56
click at [1245, 653] on button "Save Commodity" at bounding box center [1234, 660] width 114 height 29
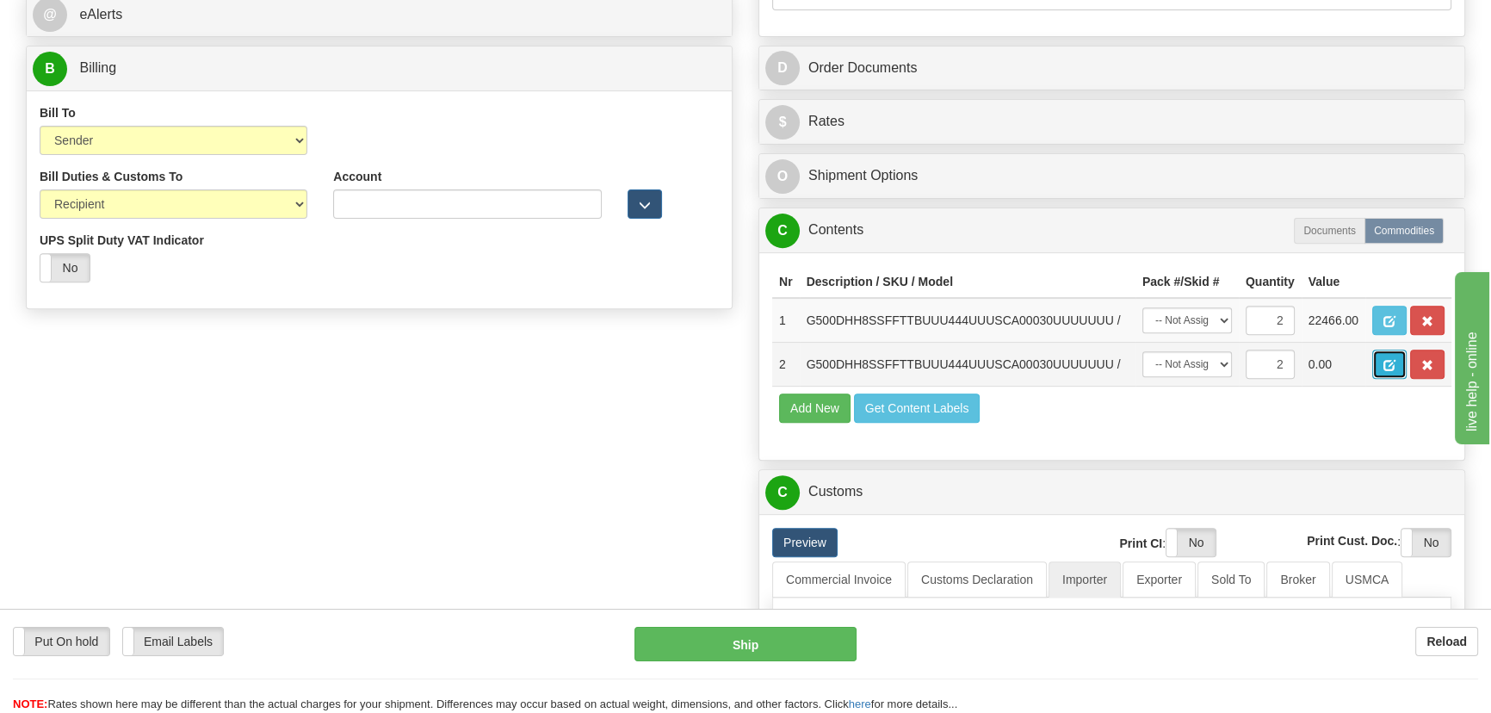
click at [1394, 362] on span "button" at bounding box center [1389, 365] width 12 height 11
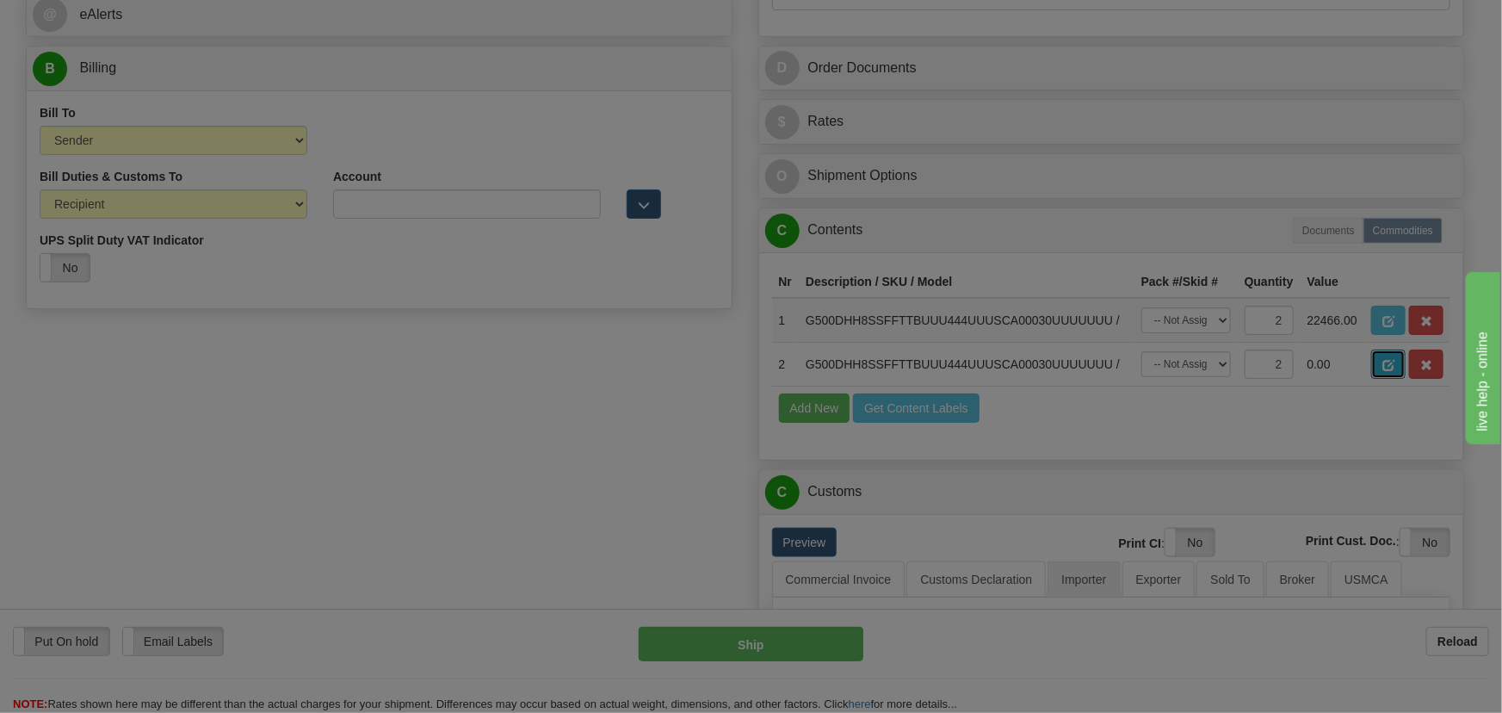
scroll to position [0, 0]
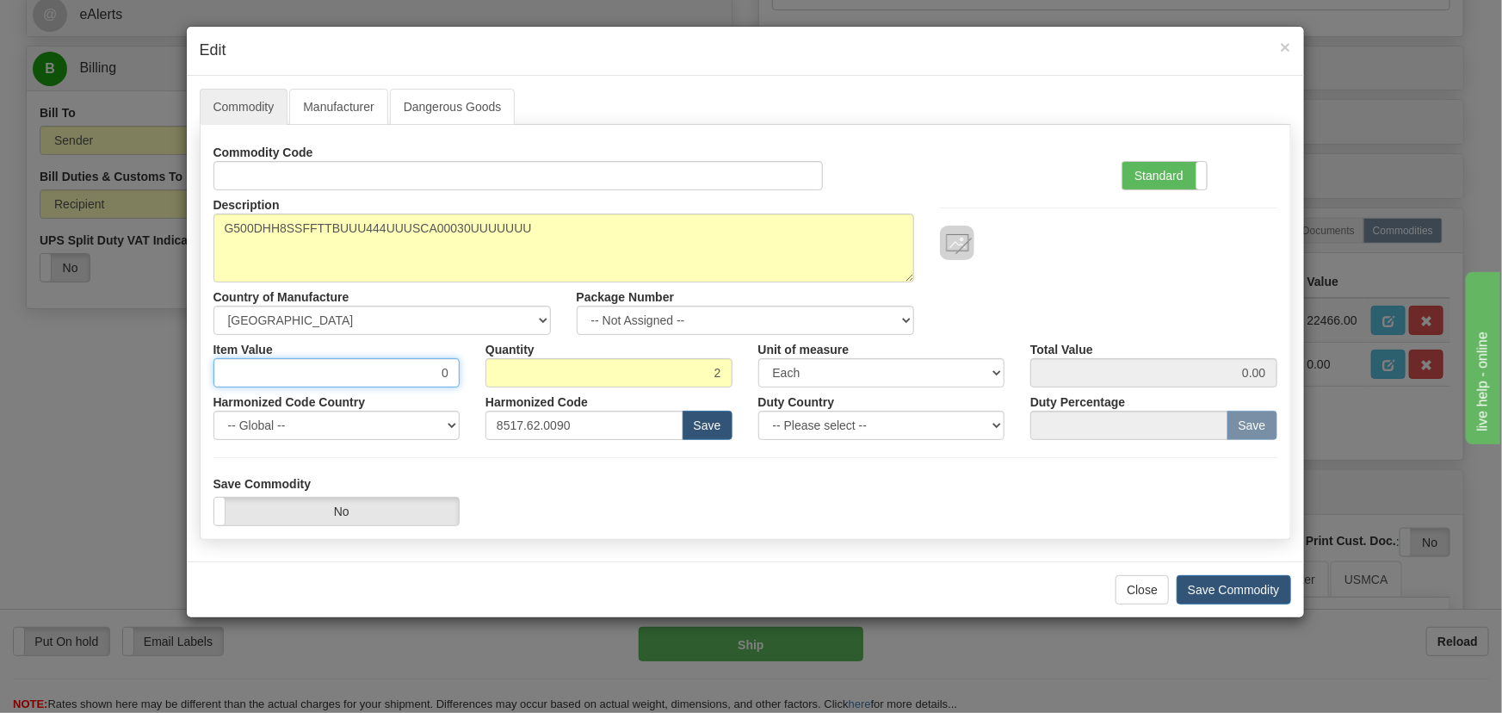
drag, startPoint x: 436, startPoint y: 375, endPoint x: 467, endPoint y: 380, distance: 31.3
click at [467, 380] on div "Item Value 0" at bounding box center [337, 361] width 273 height 53
paste input "11.233,0"
type input "11233.00"
type input "22466.00"
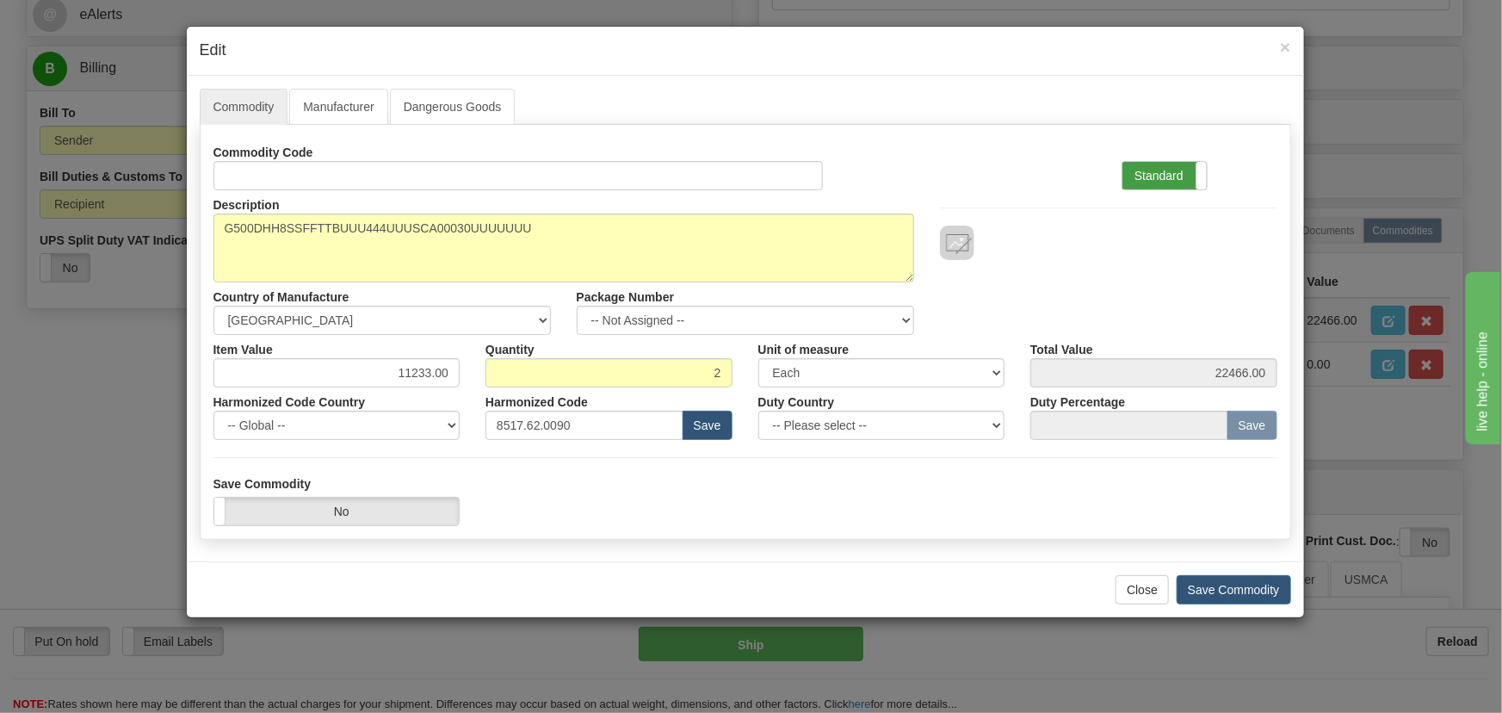
click at [1137, 167] on label "Standard" at bounding box center [1164, 176] width 84 height 28
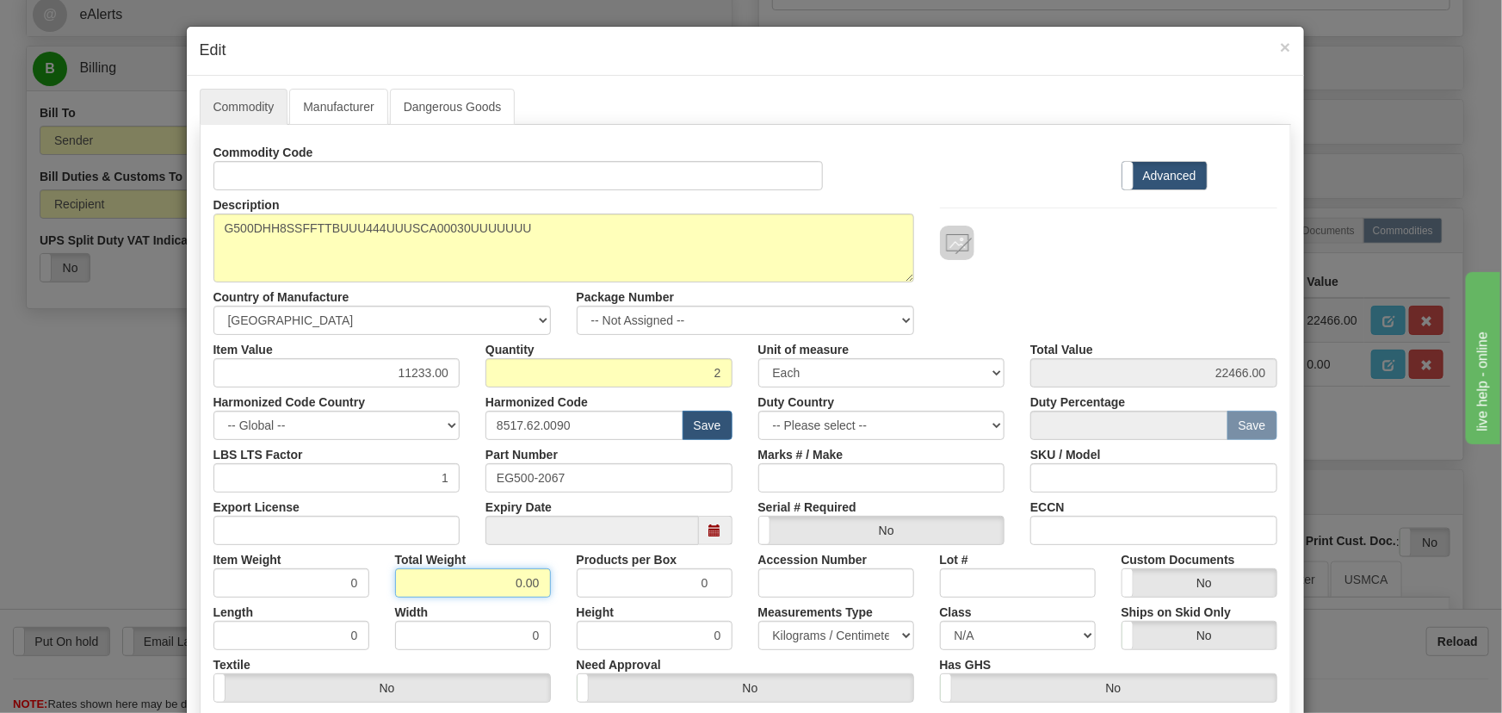
drag, startPoint x: 498, startPoint y: 588, endPoint x: 565, endPoint y: 607, distance: 69.8
click at [565, 604] on div "Commodity Code Standard Advanced Description G500DHH8SSFFTTBUUU444UUUSCA00030UU…" at bounding box center [745, 446] width 1064 height 617
type input "2"
type input "1.0000"
click at [566, 607] on div "Height 0" at bounding box center [655, 623] width 182 height 53
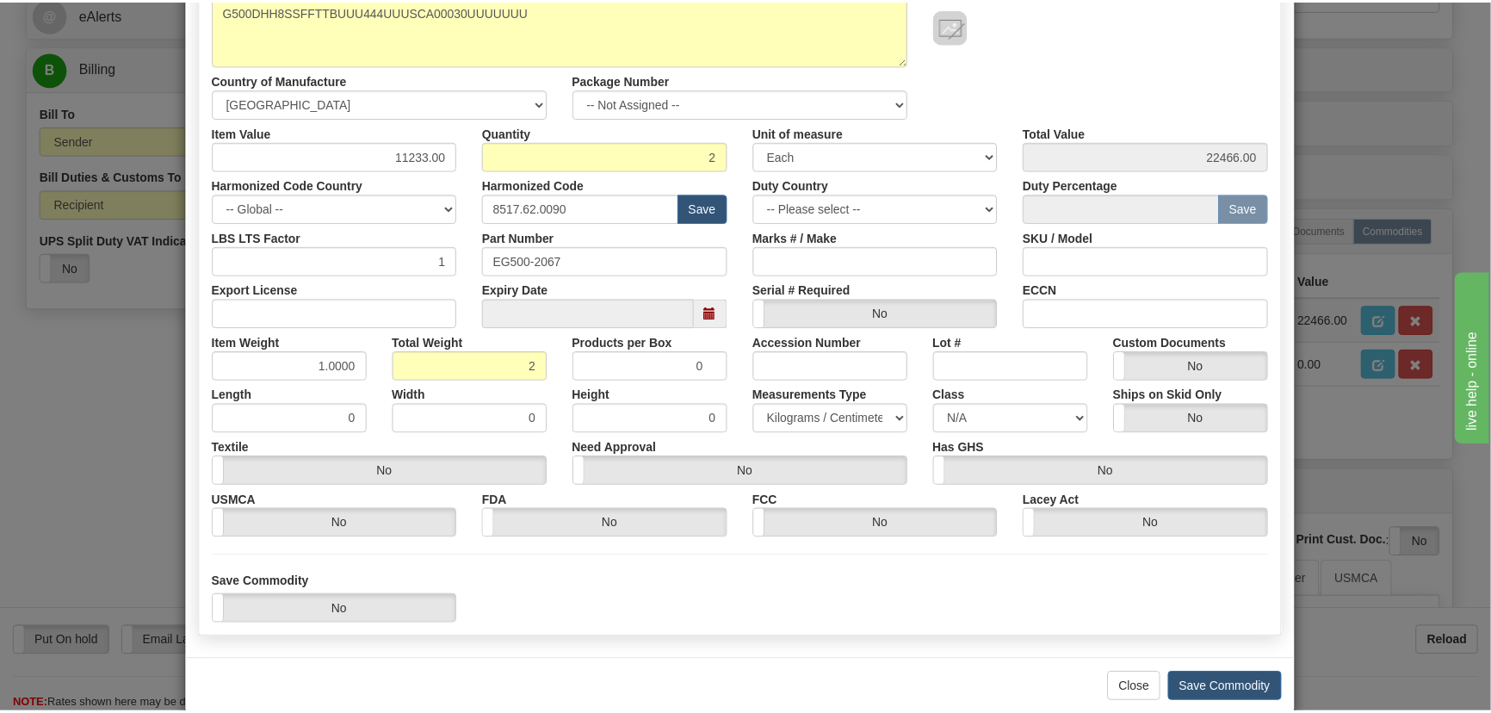
scroll to position [244, 0]
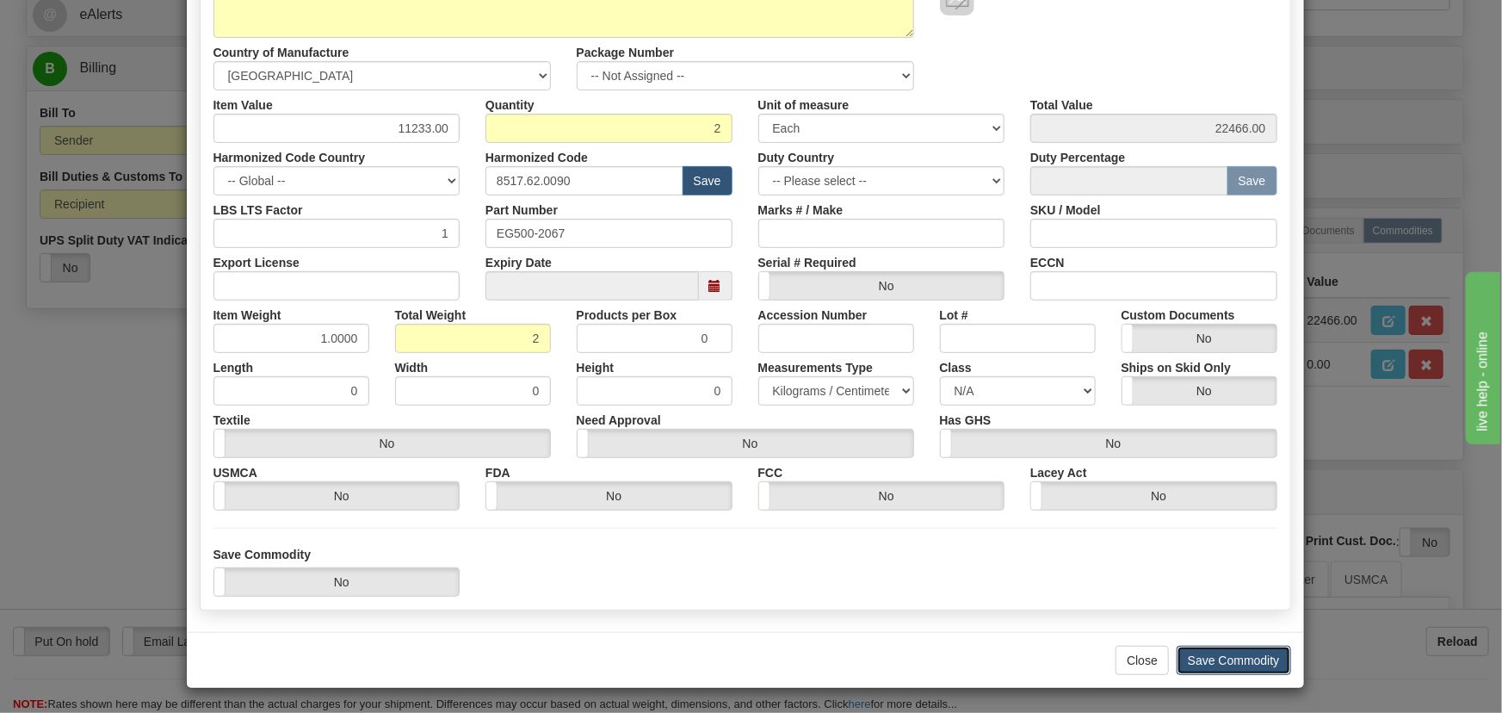
click at [1250, 665] on button "Save Commodity" at bounding box center [1234, 660] width 114 height 29
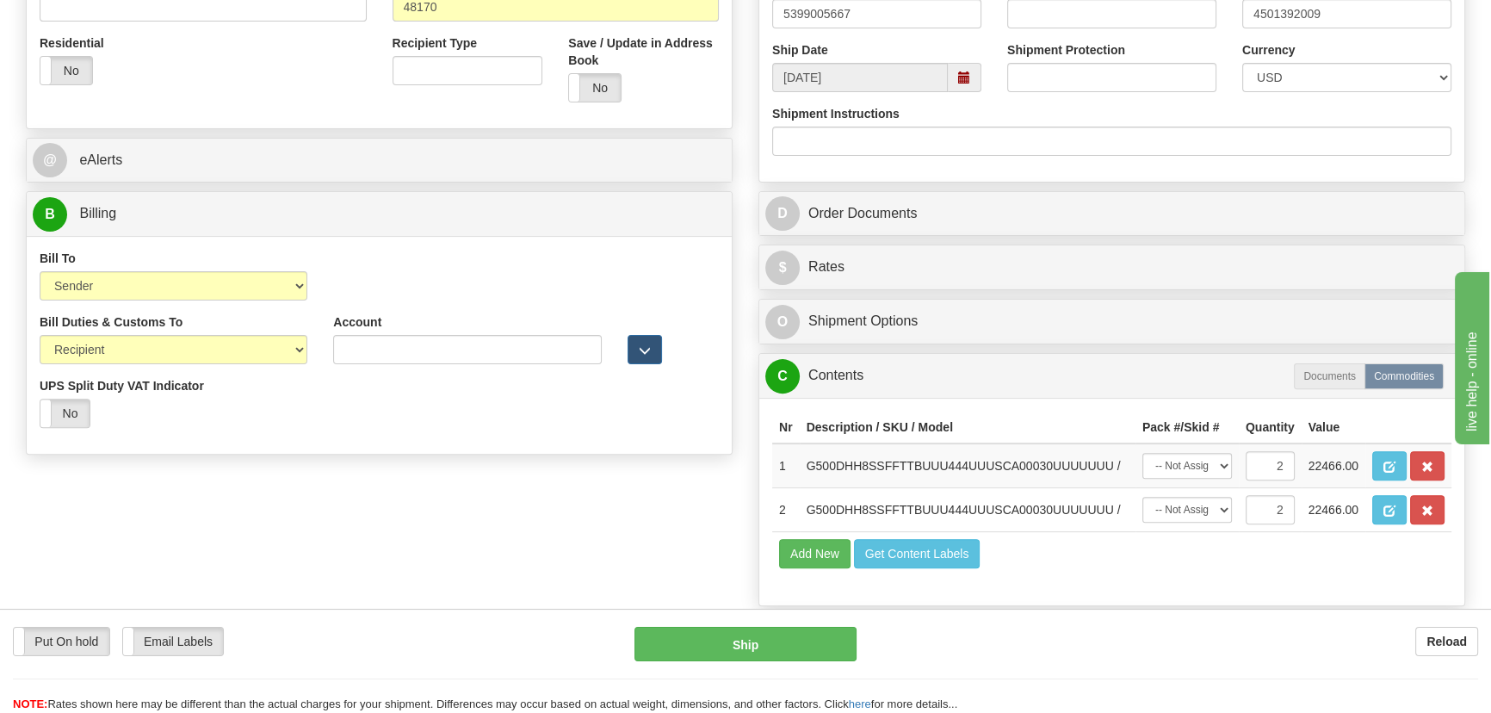
scroll to position [626, 0]
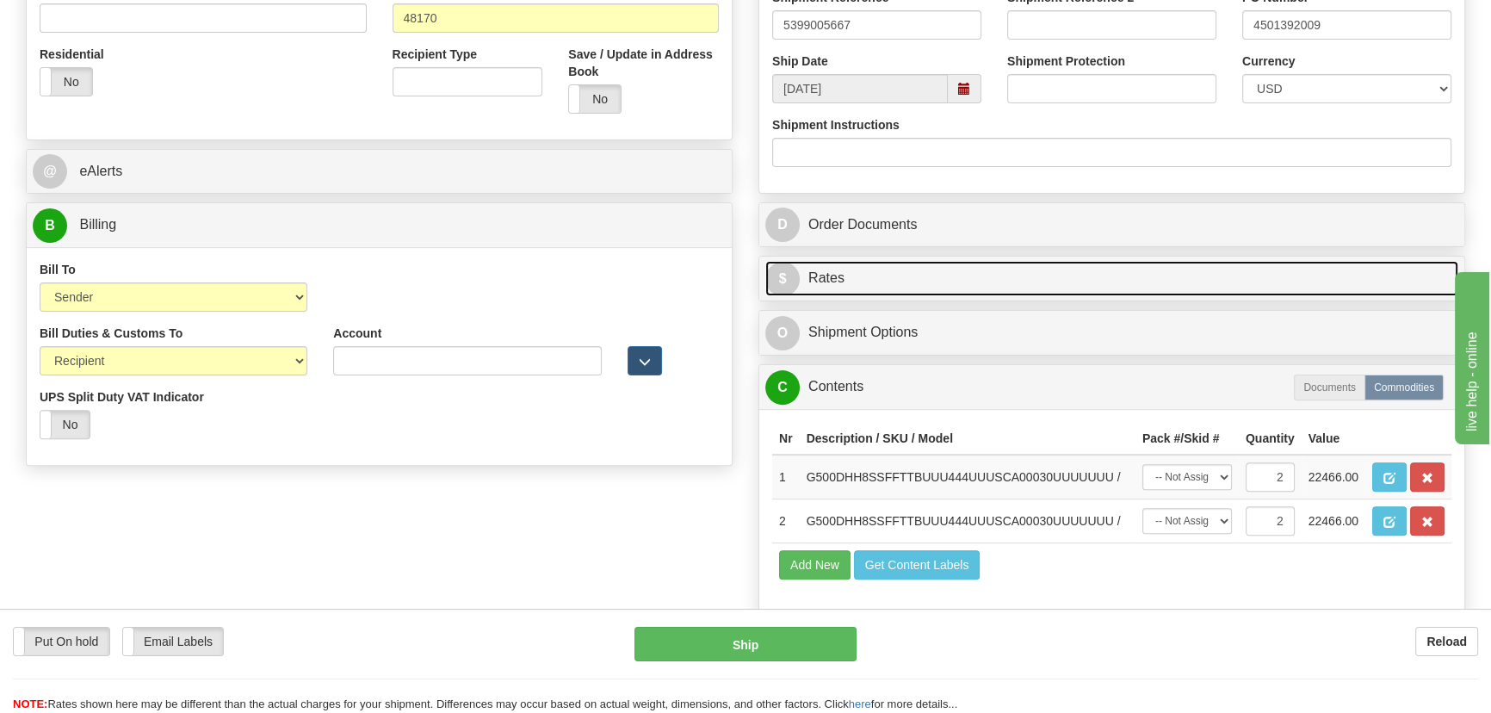
click at [1180, 275] on link "$ Rates" at bounding box center [1111, 278] width 693 height 35
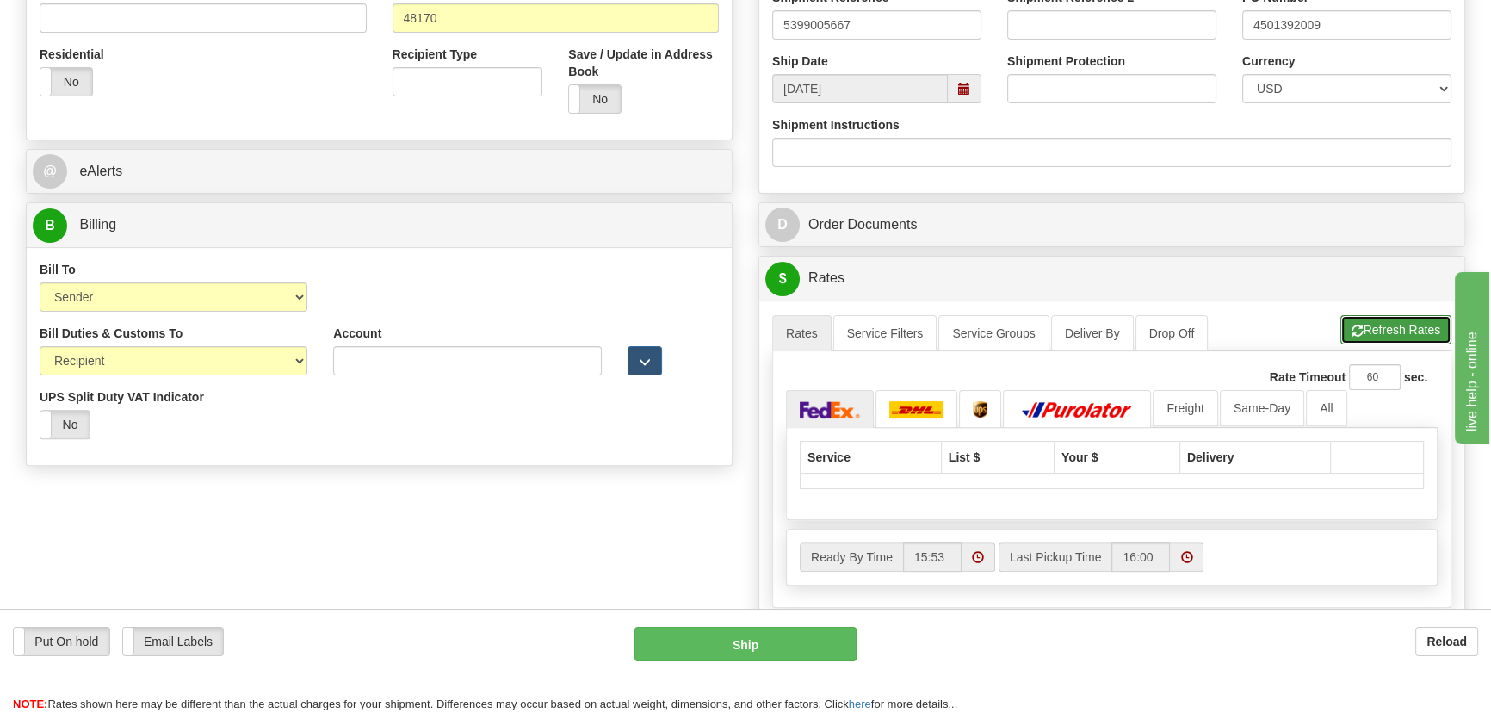
click at [1396, 325] on button "Refresh Rates" at bounding box center [1395, 329] width 111 height 29
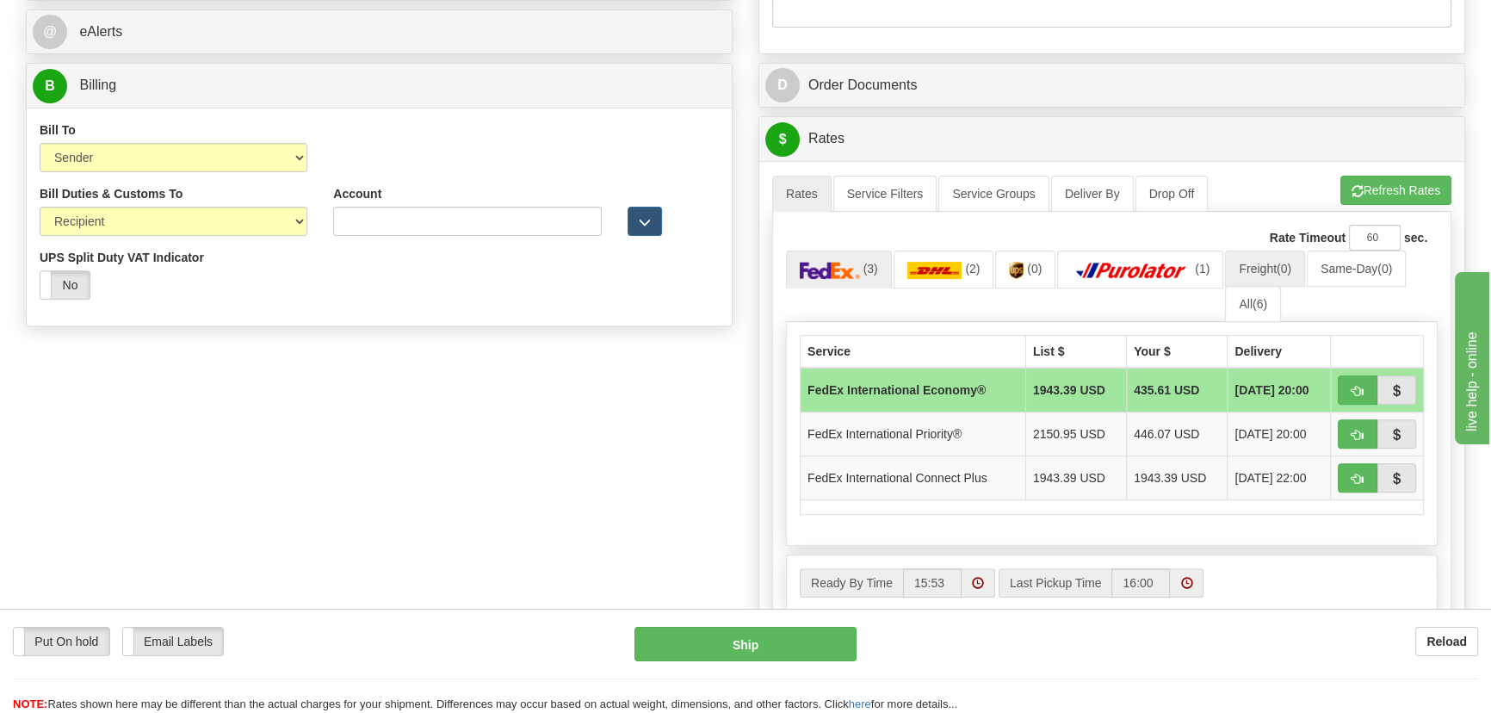
scroll to position [782, 0]
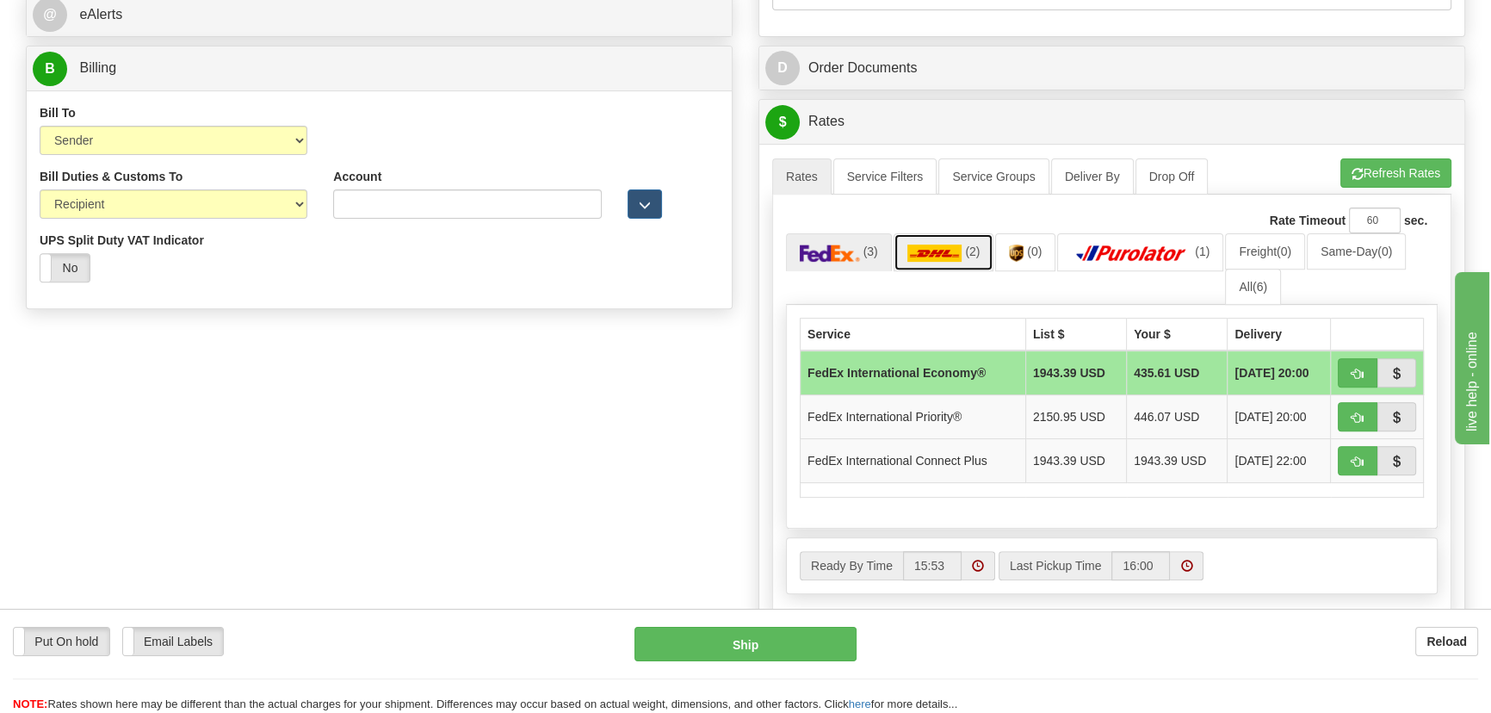
click at [947, 244] on img at bounding box center [934, 252] width 55 height 17
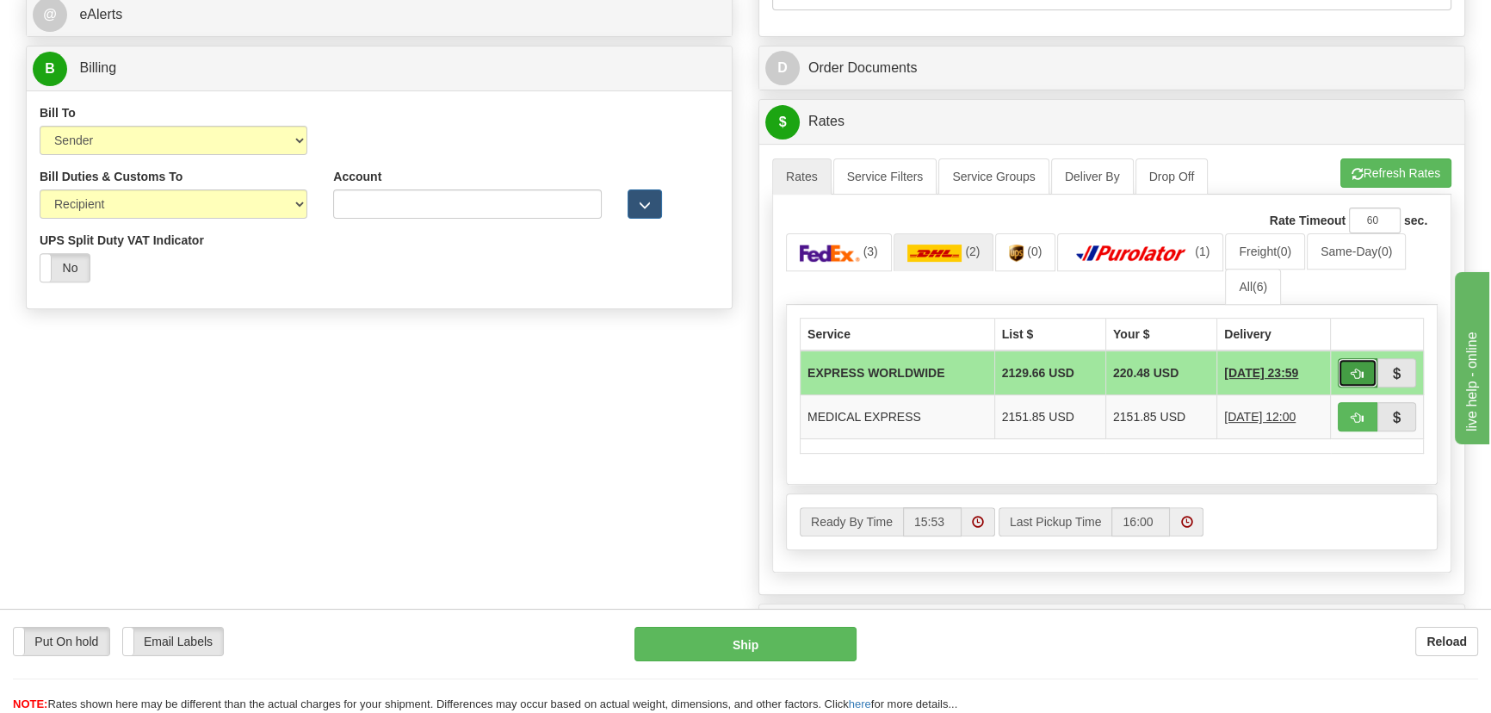
click at [1347, 368] on button "button" at bounding box center [1358, 372] width 40 height 29
type input "P"
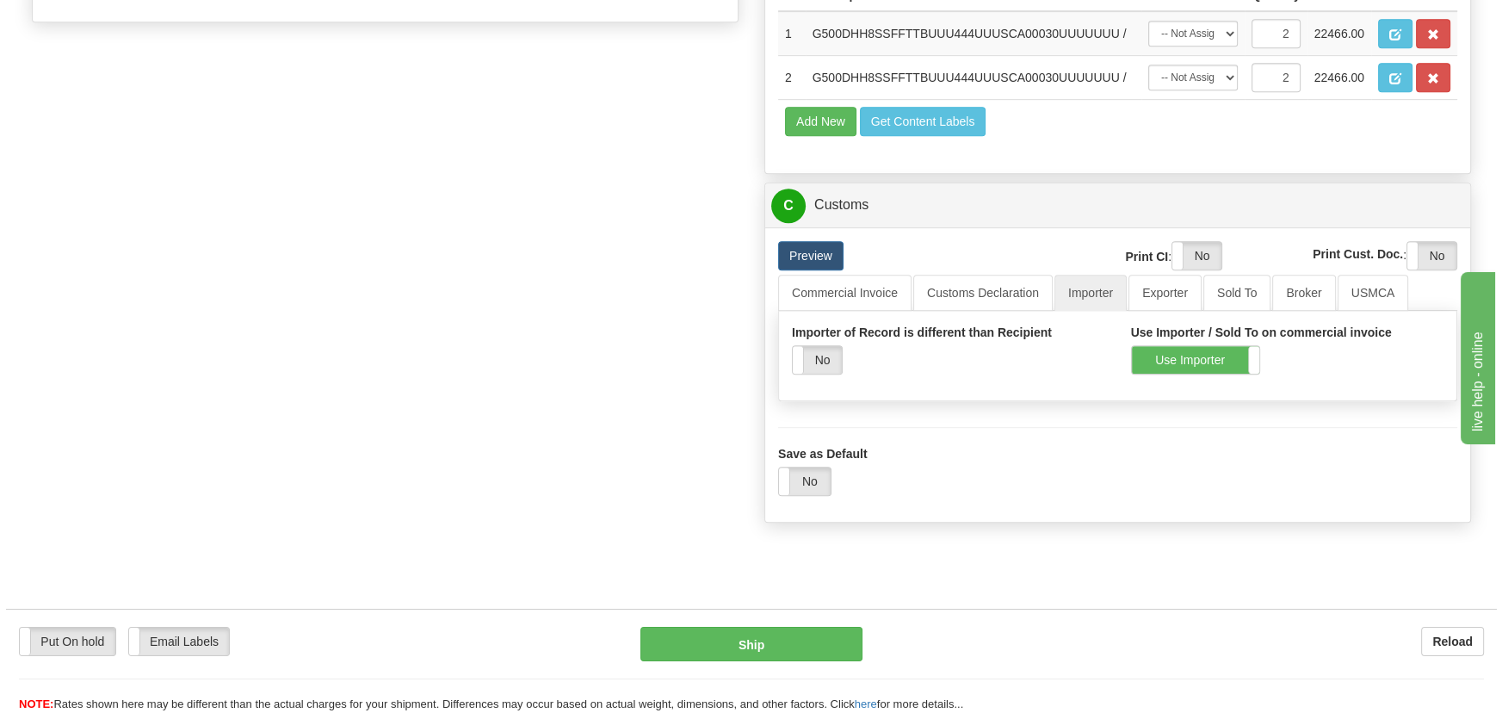
scroll to position [861, 0]
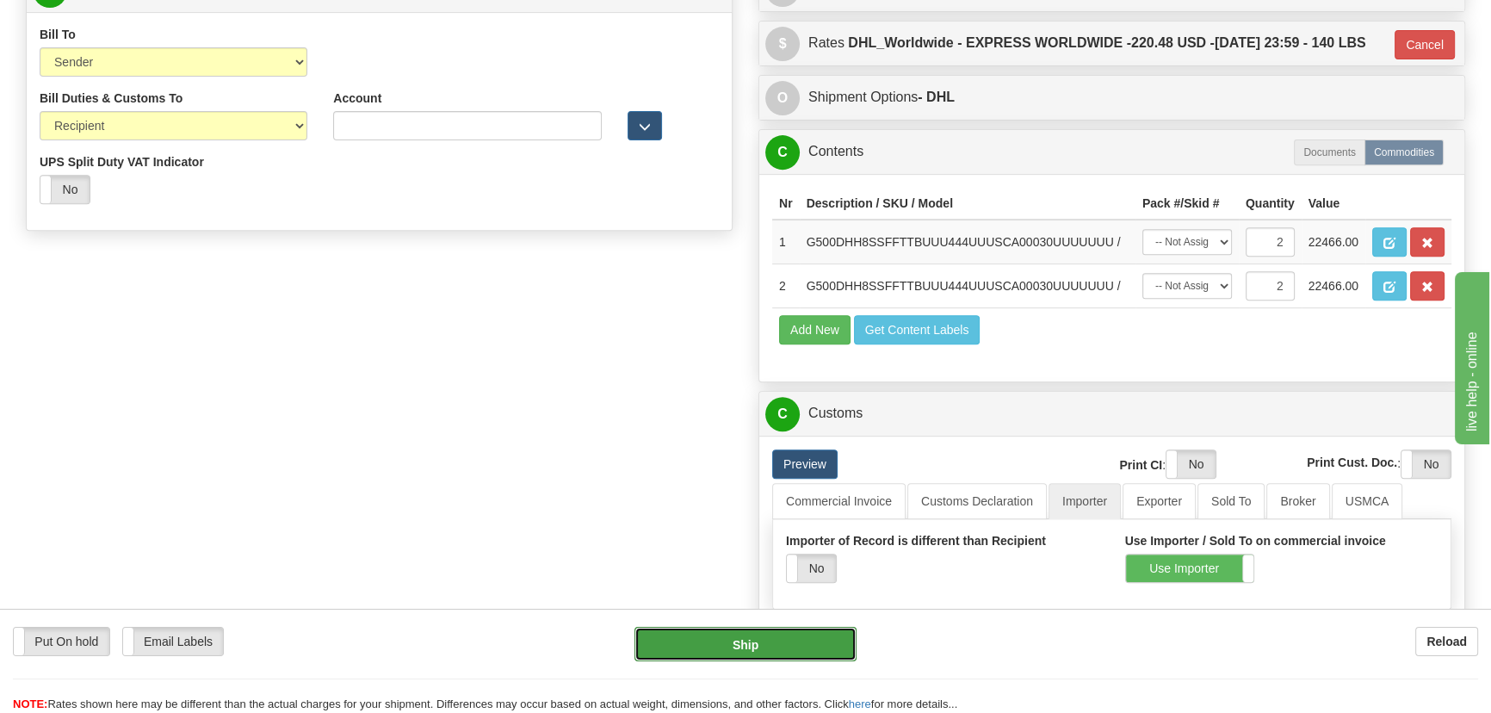
click at [762, 641] on button "Ship" at bounding box center [745, 644] width 223 height 34
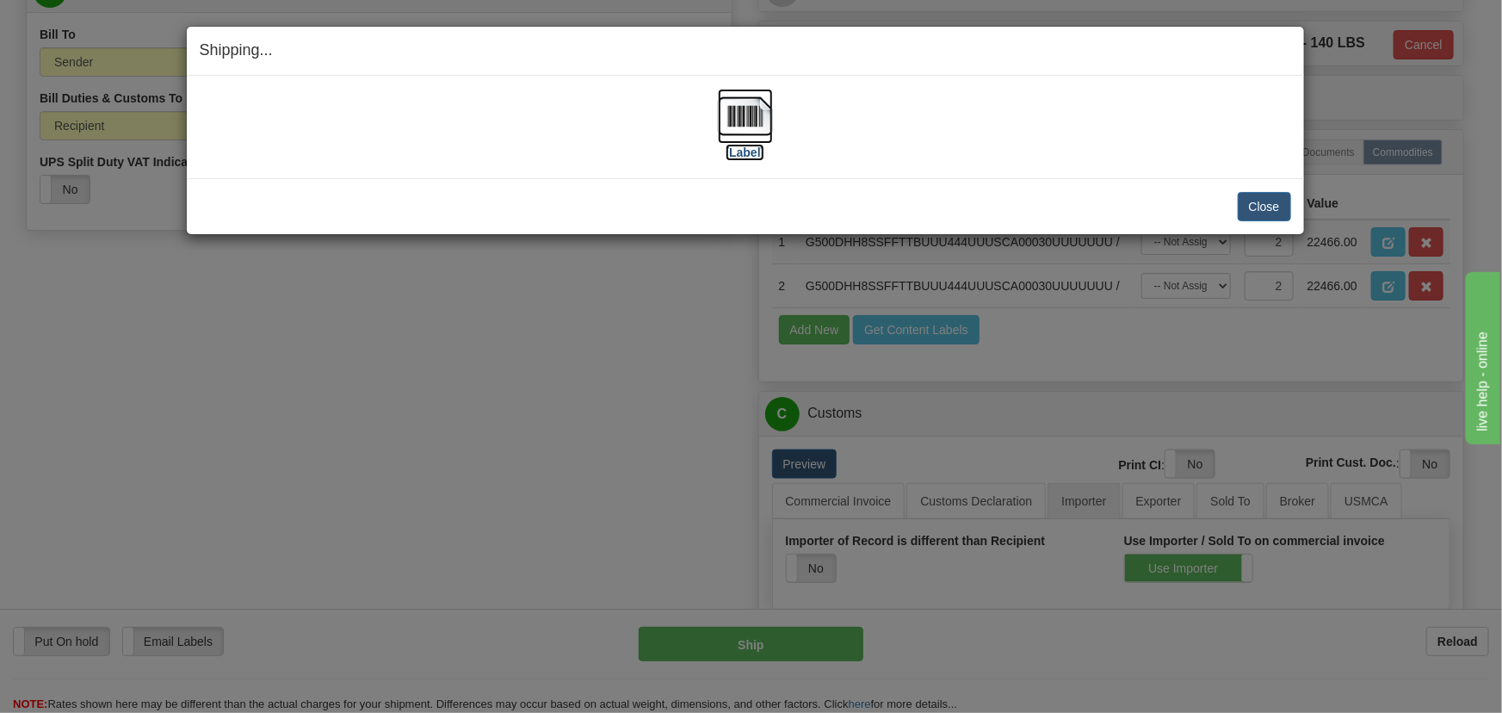
click at [739, 112] on img at bounding box center [745, 116] width 55 height 55
click at [1265, 201] on button "Close" at bounding box center [1264, 206] width 53 height 29
